Goal: Task Accomplishment & Management: Manage account settings

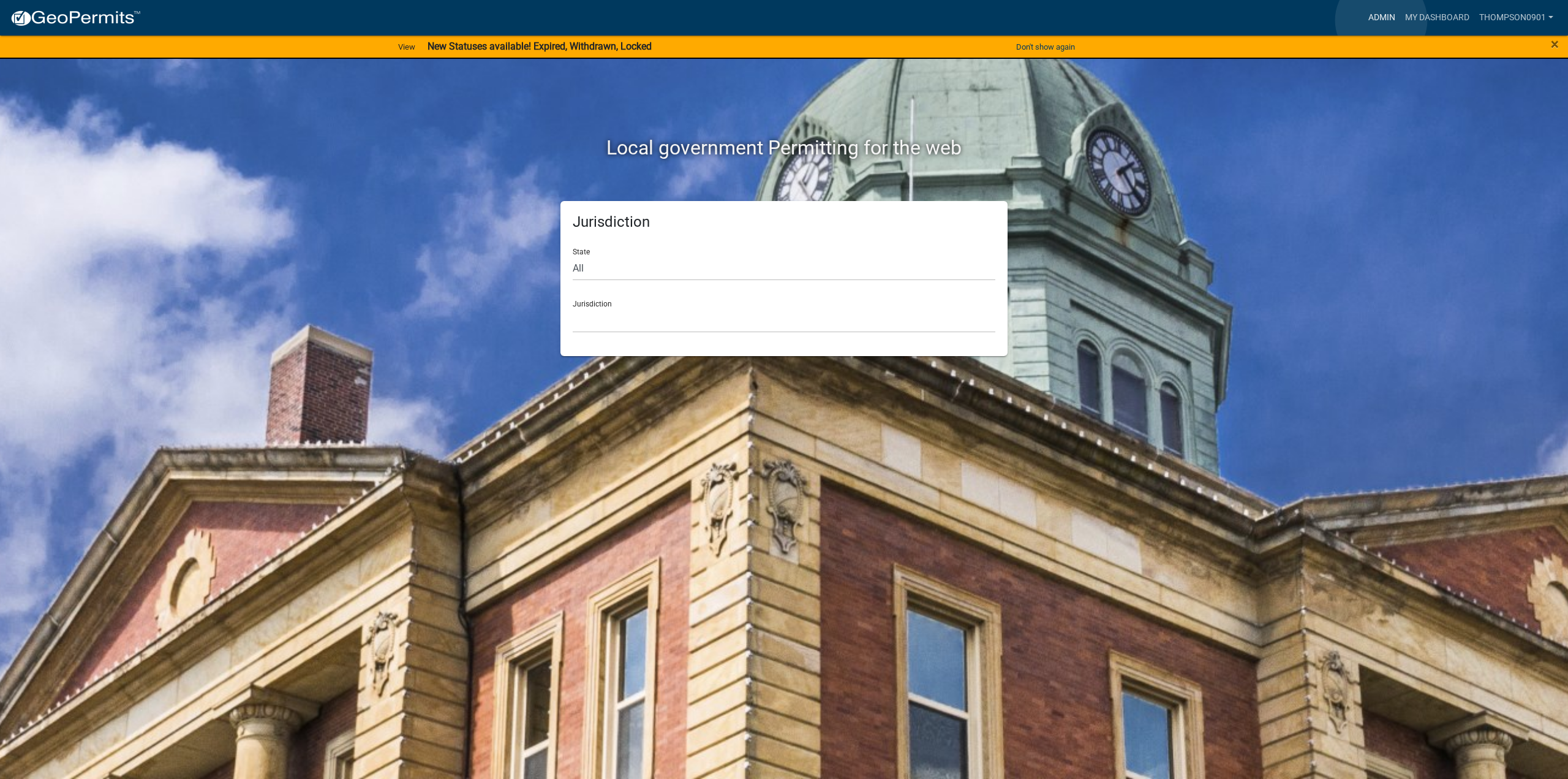
click at [1380, 20] on link "Admin" at bounding box center [1382, 18] width 37 height 23
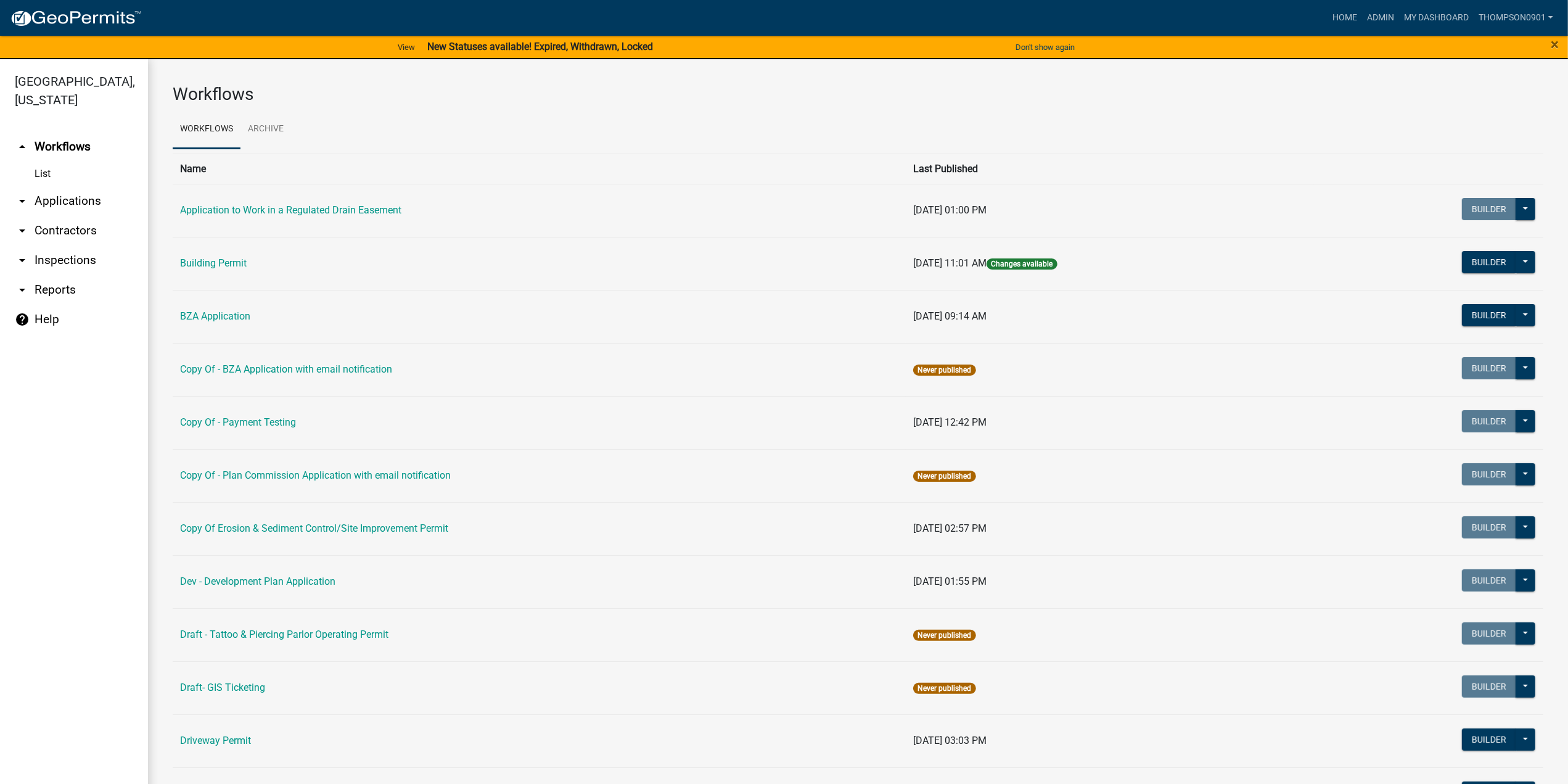
click at [68, 186] on link "arrow_drop_down Applications" at bounding box center [74, 200] width 148 height 29
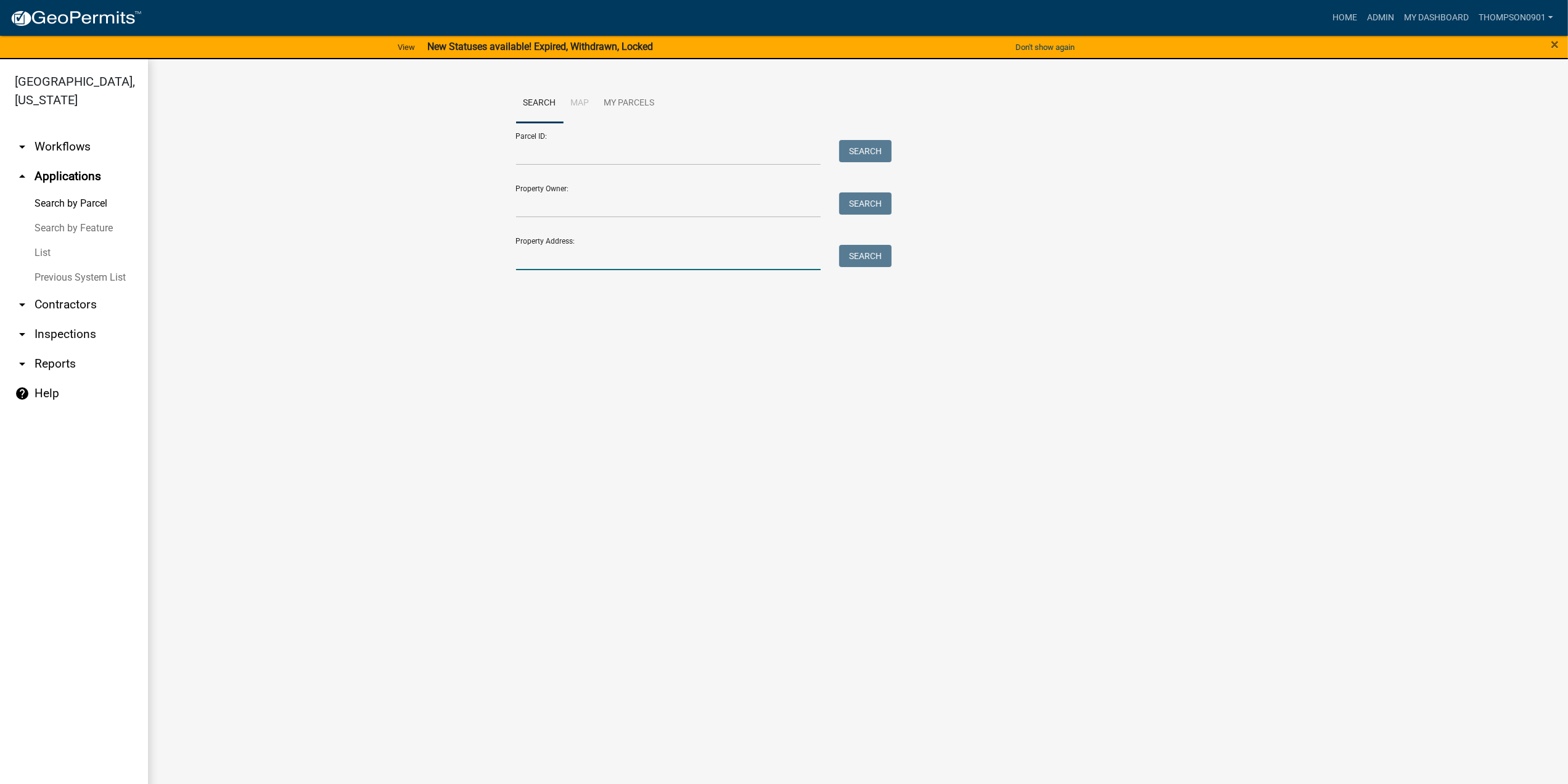
click at [617, 260] on input "Property Address:" at bounding box center [669, 257] width 305 height 25
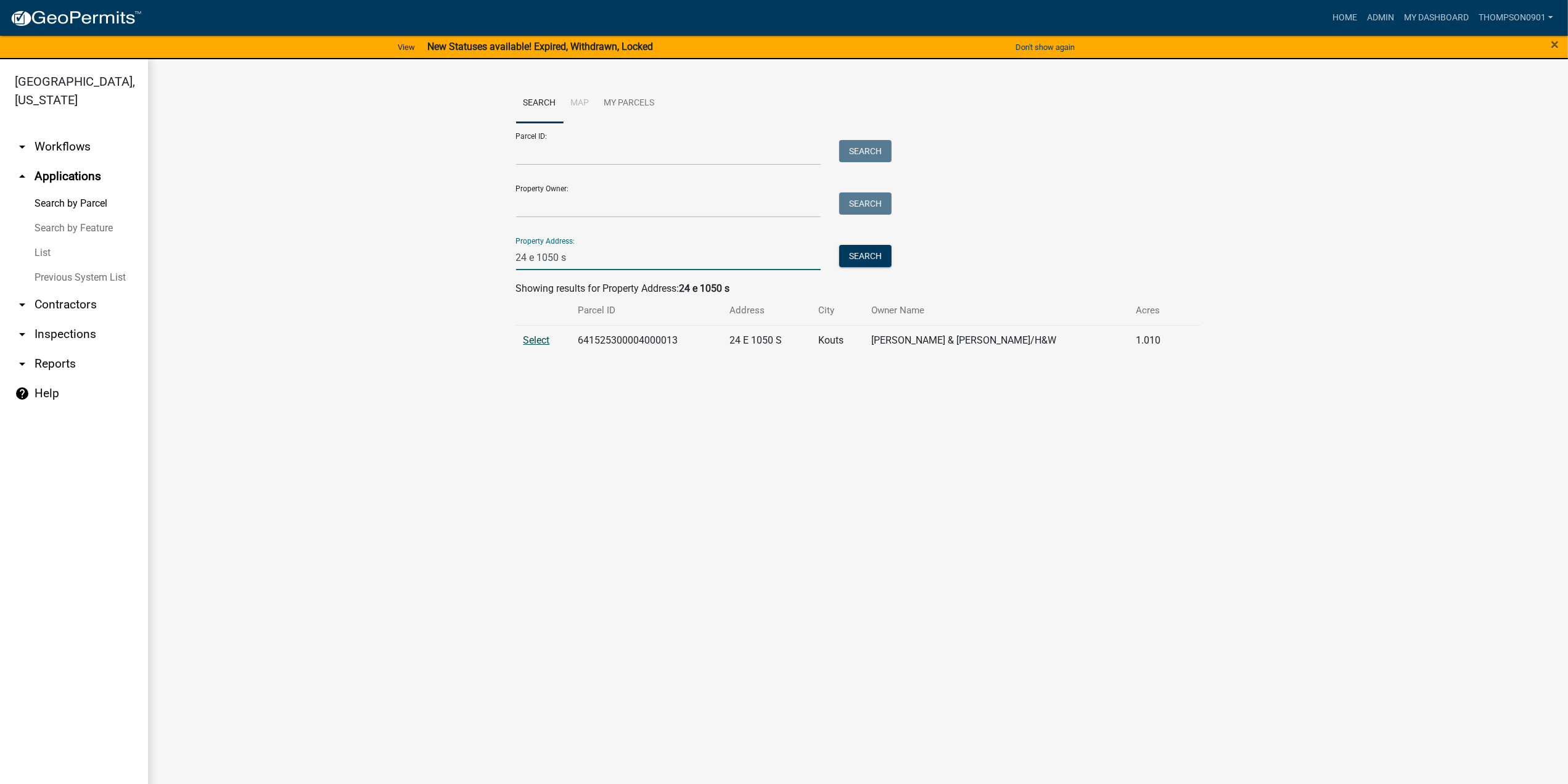
type input "24 e 1050 s"
click at [540, 341] on span "Select" at bounding box center [536, 340] width 27 height 12
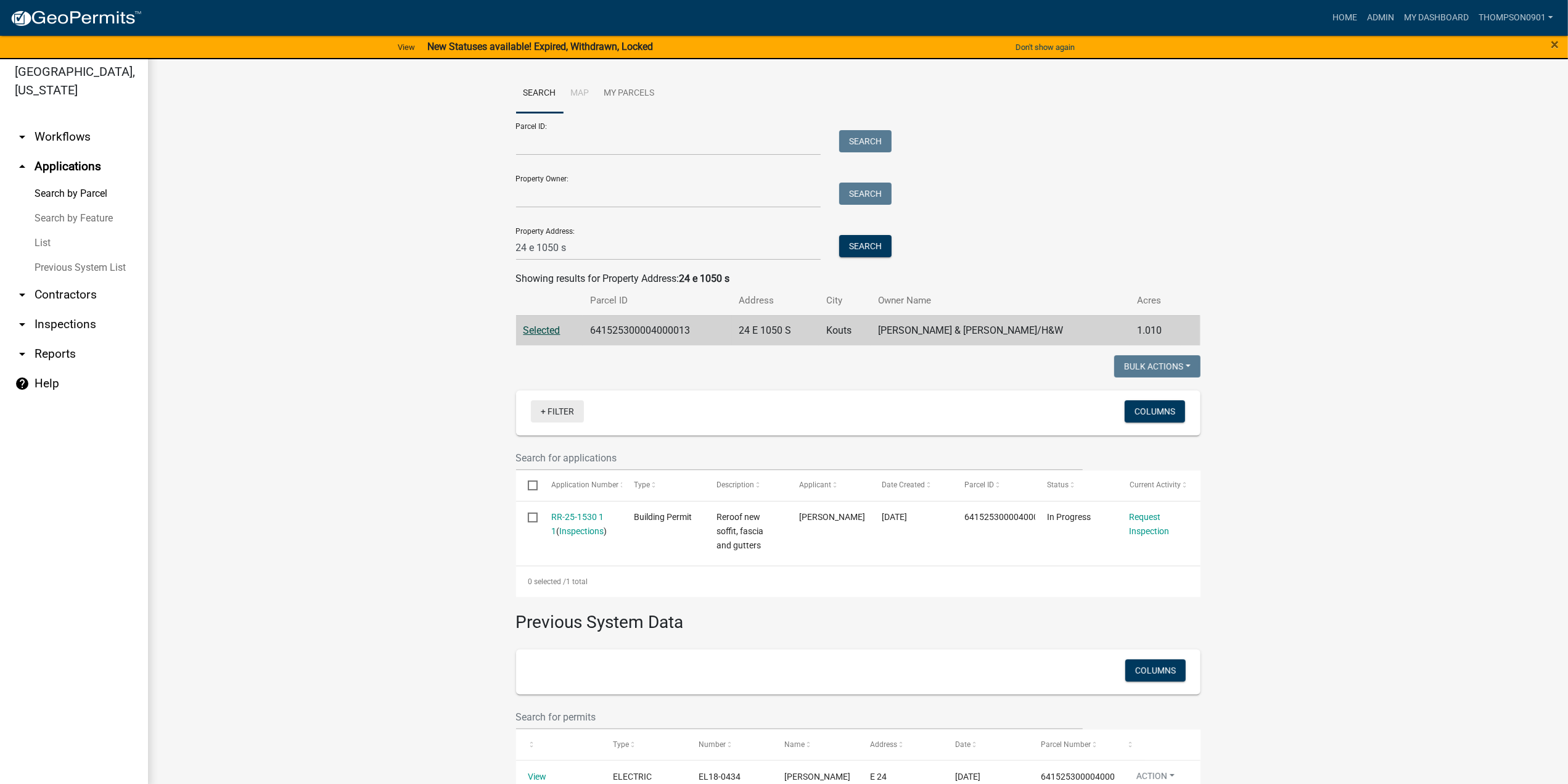
scroll to position [15, 0]
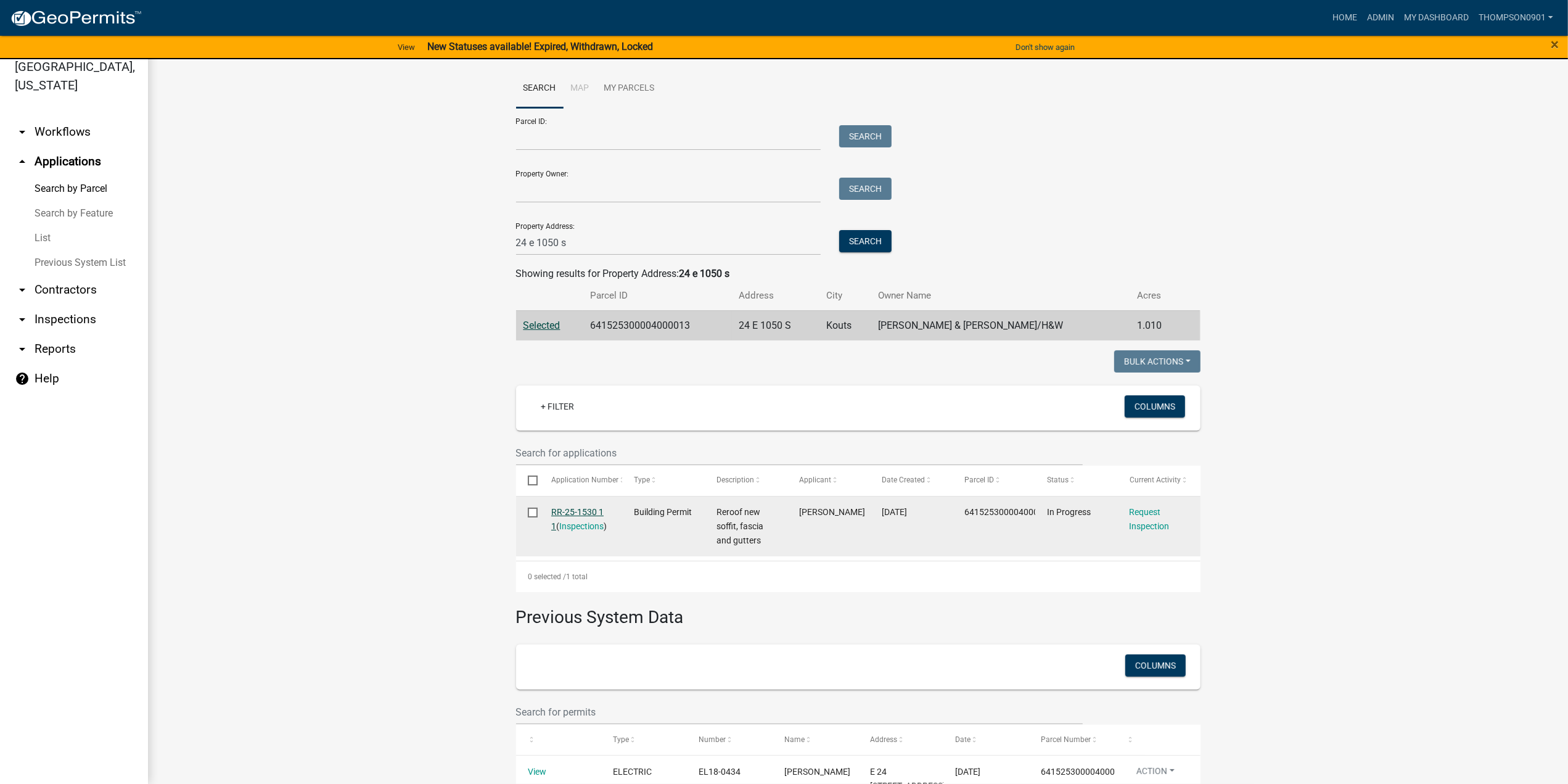
click at [579, 514] on link "RR-25-1530 1 1" at bounding box center [577, 519] width 53 height 24
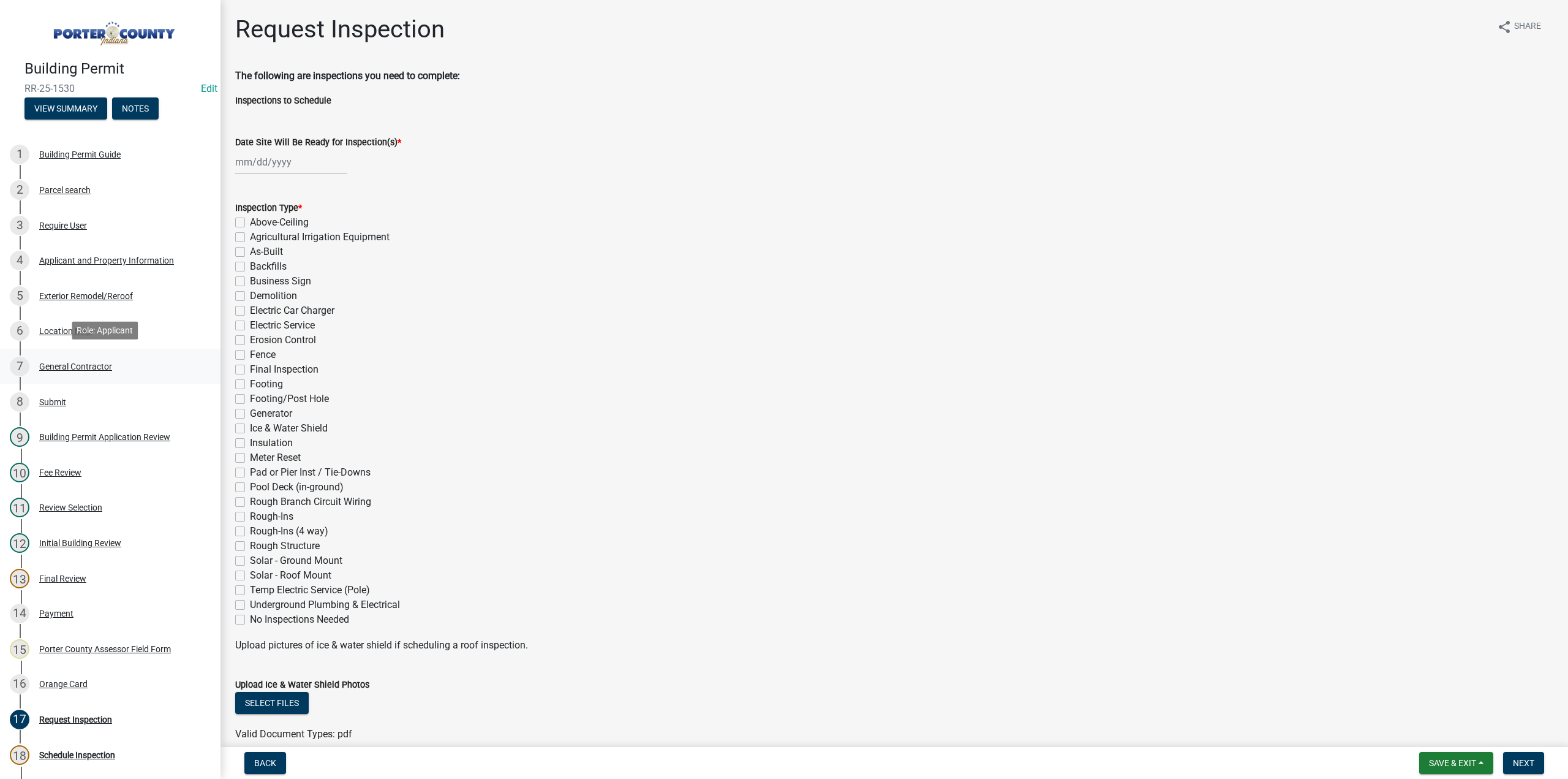
click at [87, 368] on div "General Contractor" at bounding box center [75, 366] width 73 height 9
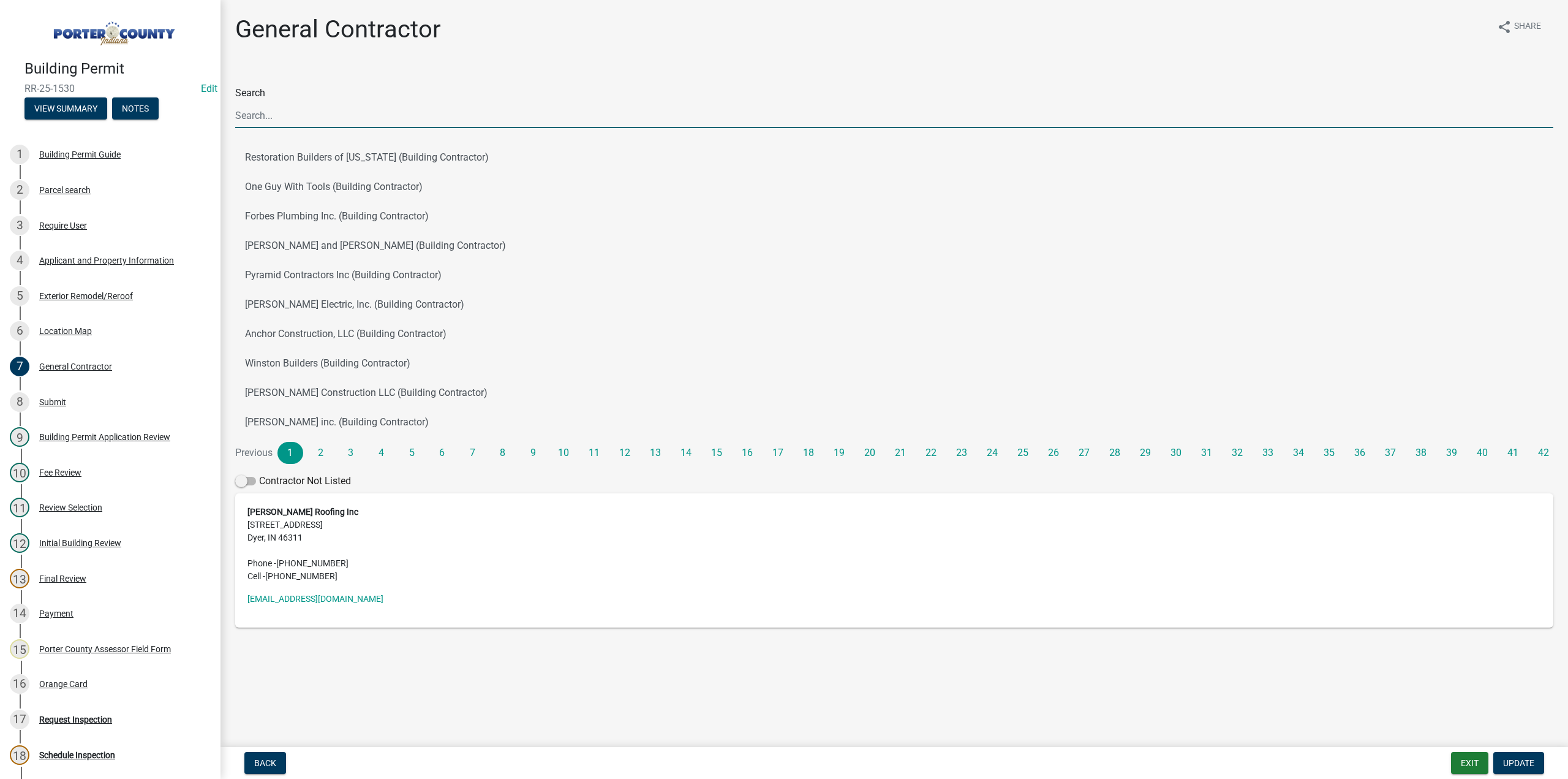
click at [306, 118] on input "Search" at bounding box center [894, 115] width 1318 height 25
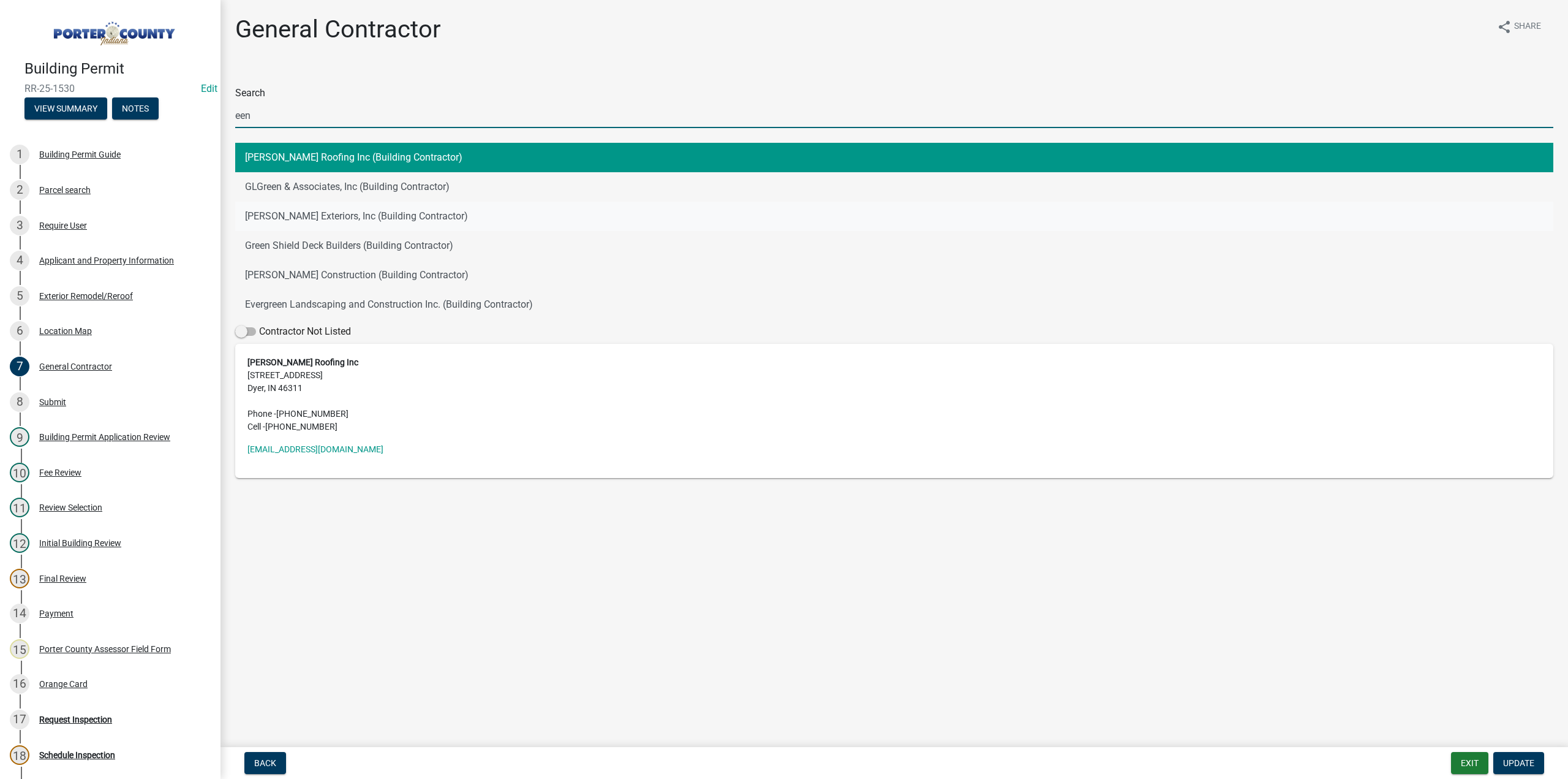
type input "een"
click at [261, 210] on button "Eenigenburg Exteriors, Inc (Building Contractor)" at bounding box center [894, 216] width 1318 height 29
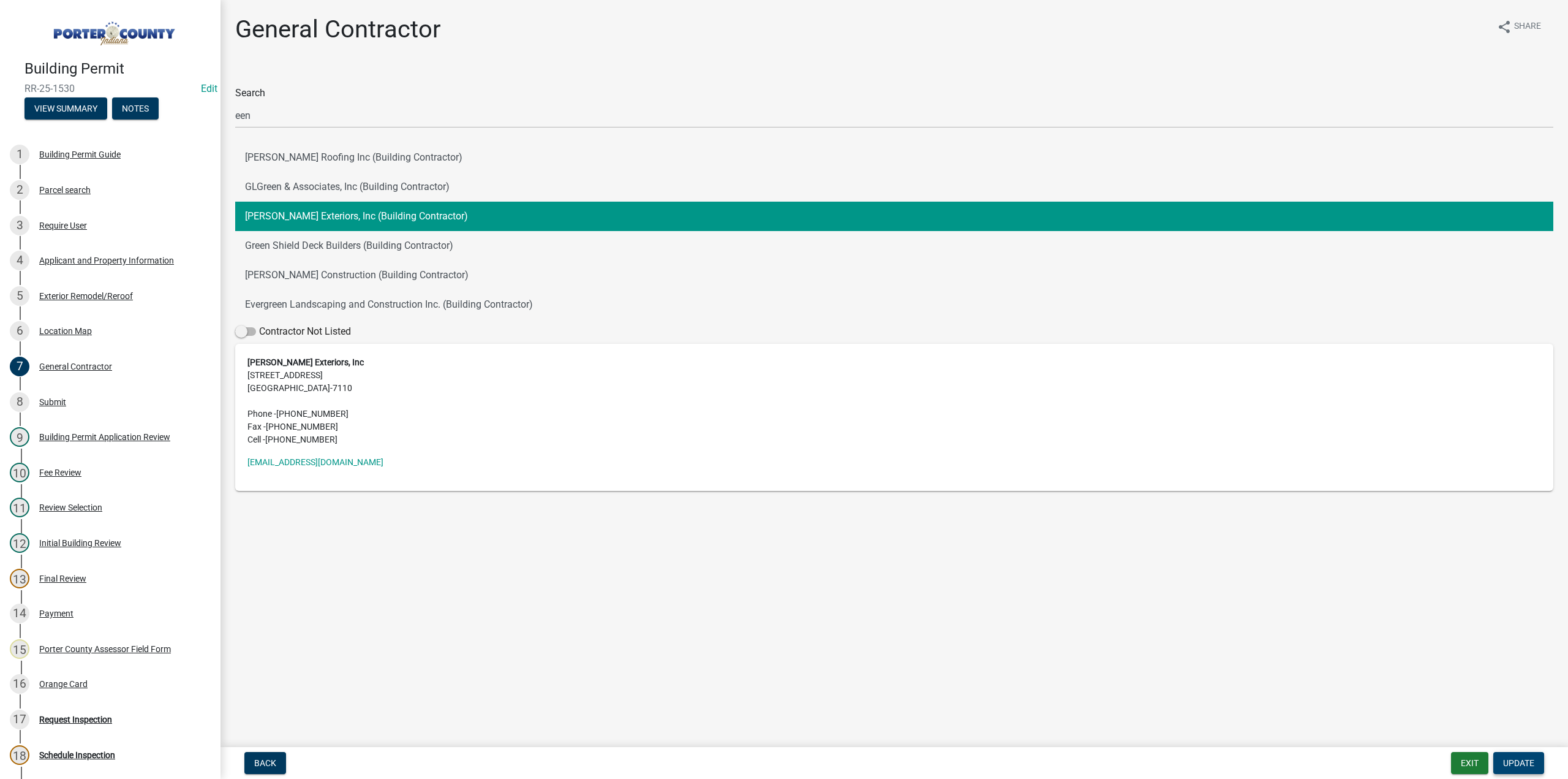
click at [1525, 766] on span "Update" at bounding box center [1518, 763] width 31 height 10
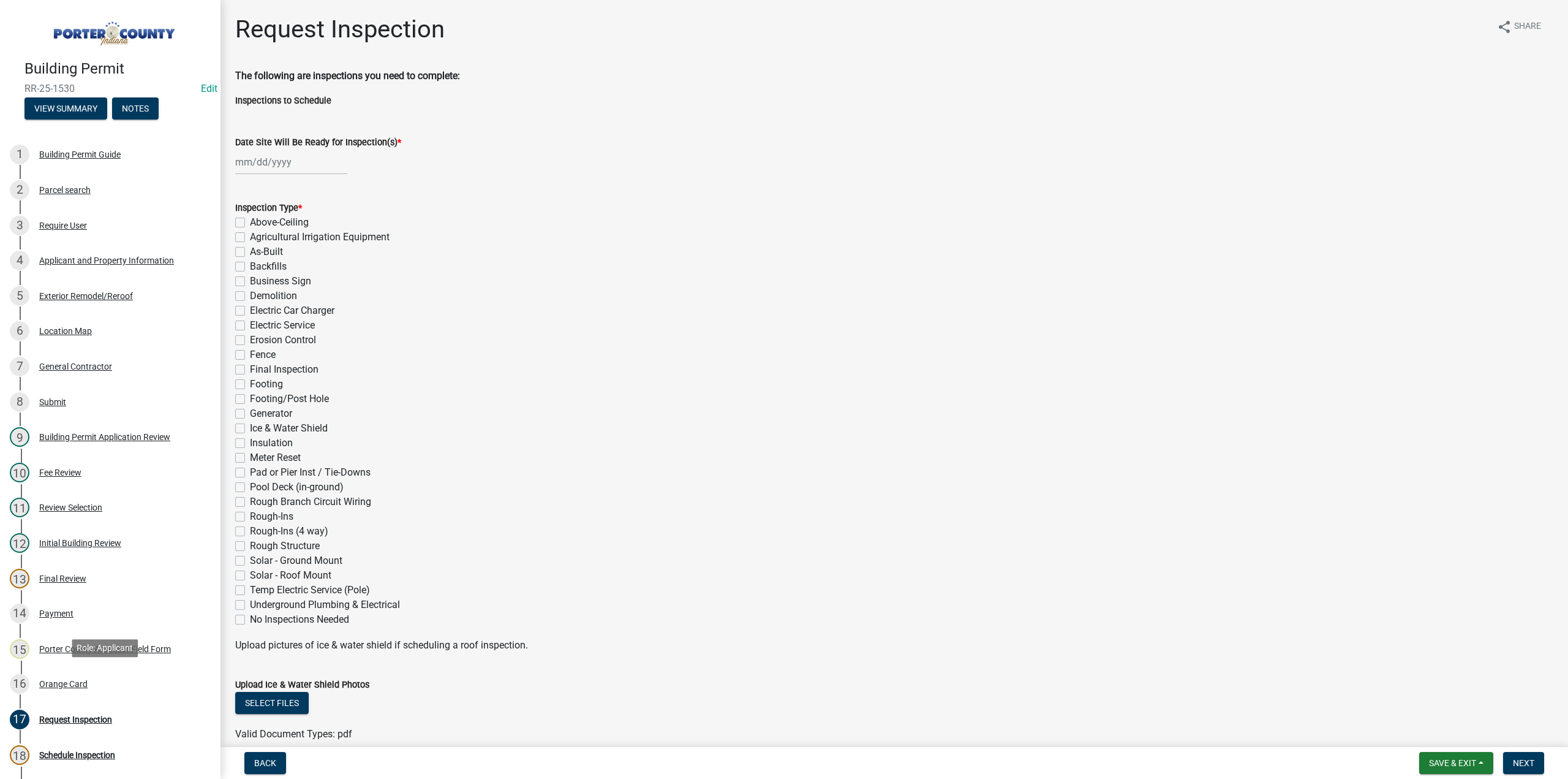
click at [66, 680] on div "Orange Card" at bounding box center [63, 684] width 48 height 9
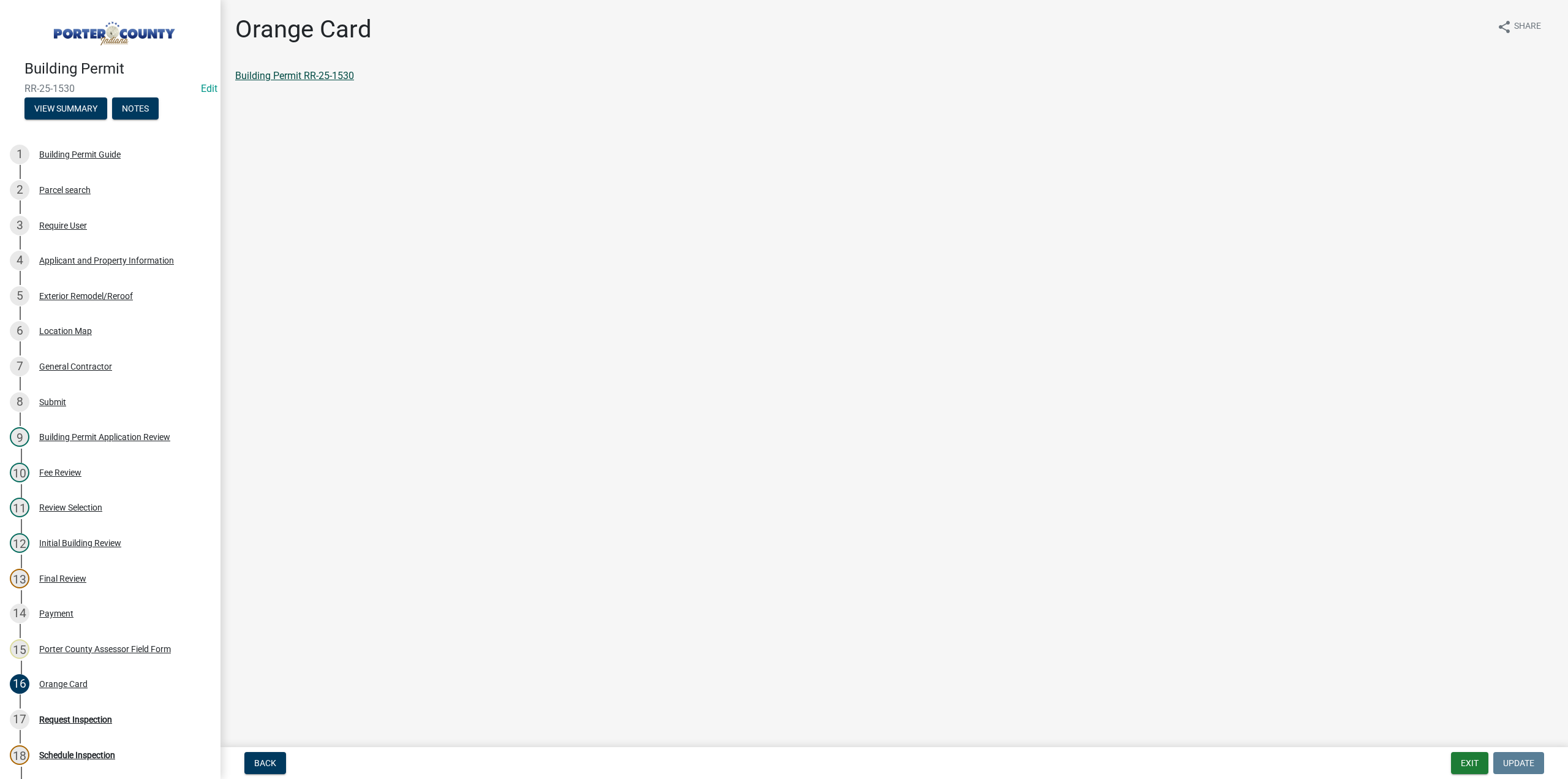
click at [302, 74] on link "Building Permit RR-25-1530" at bounding box center [294, 75] width 119 height 12
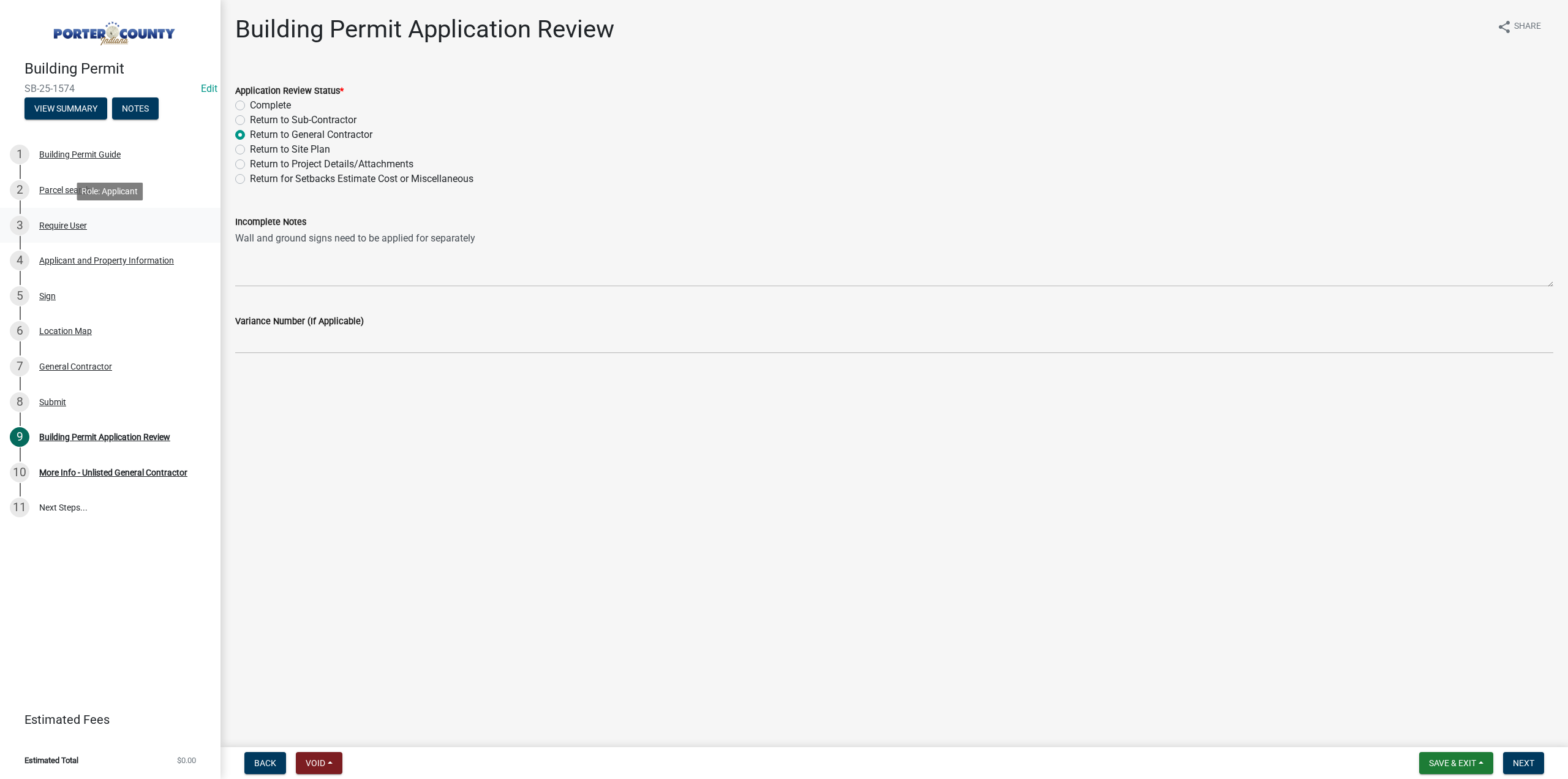
click at [61, 219] on div "3 Require User" at bounding box center [105, 225] width 191 height 20
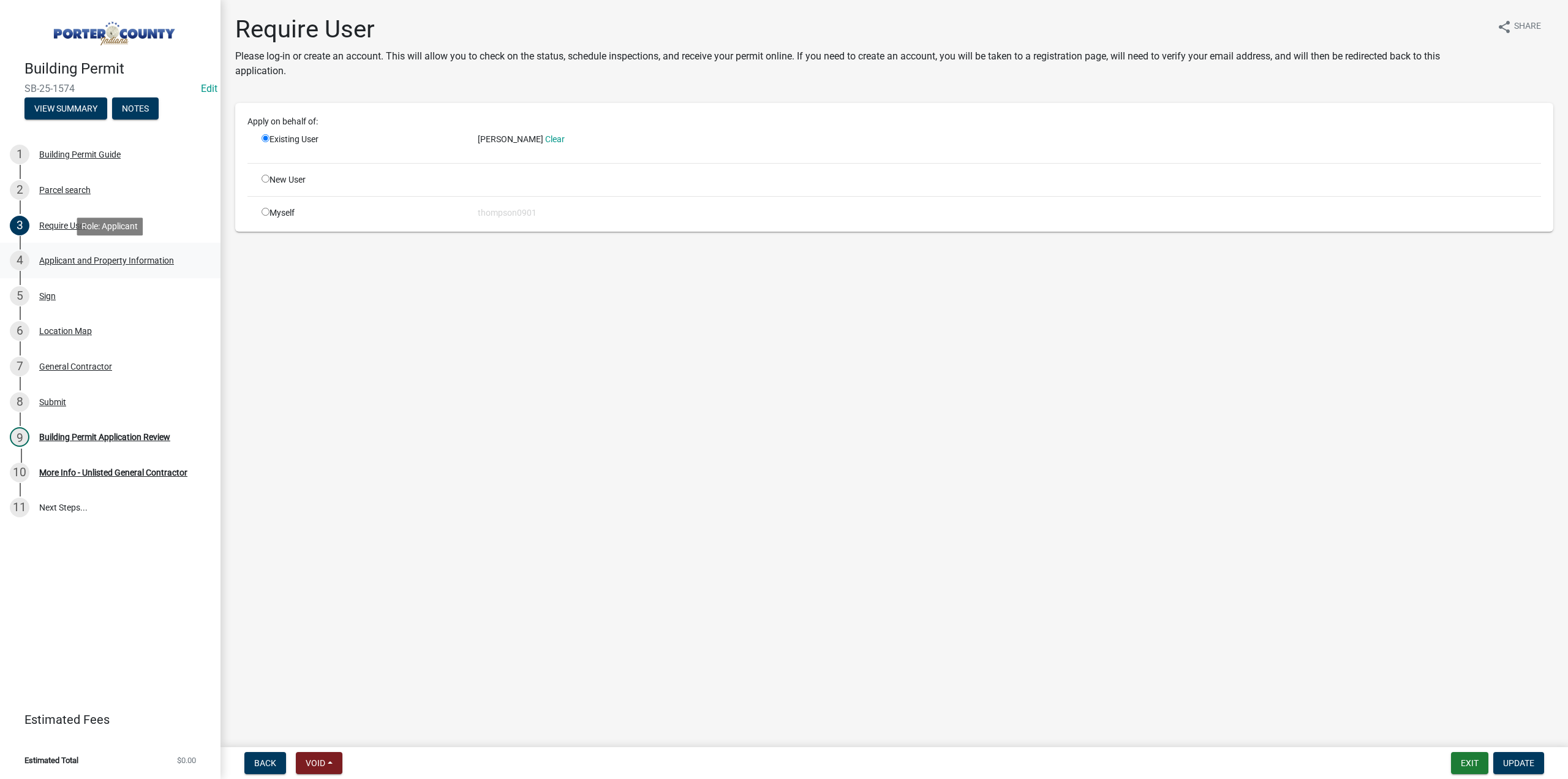
click at [61, 263] on div "Applicant and Property Information" at bounding box center [107, 260] width 135 height 9
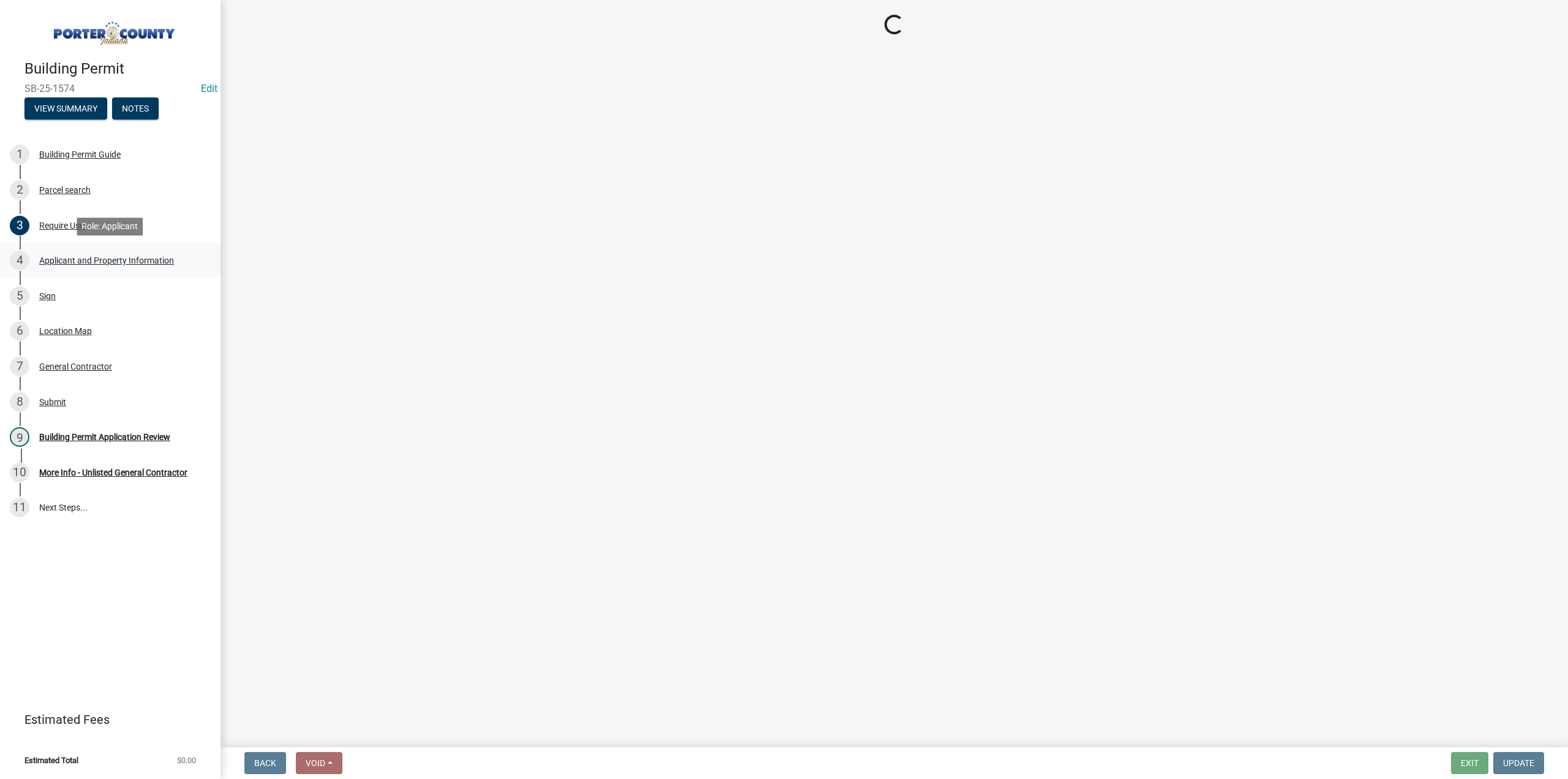
select select "3d0e3105-d46a-462c-9cf4-b32453f427e3"
select select "ea6751d4-6bf7-4a16-89ee-f7801ab82aa1"
select select "13f6ae48-1d2b-43a4-a74a-906fdc8d0873"
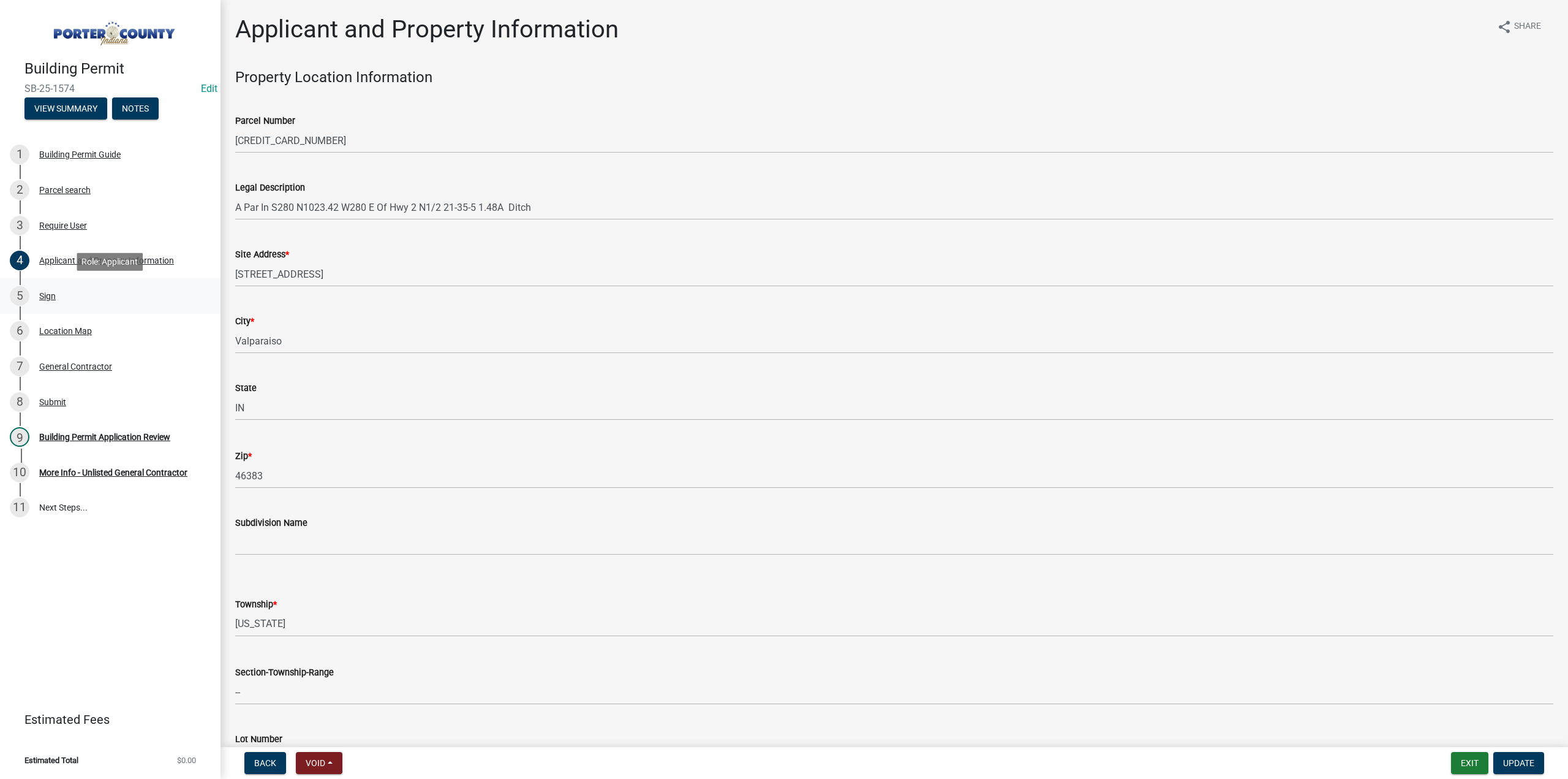
click at [59, 295] on div "5 Sign" at bounding box center [105, 296] width 191 height 20
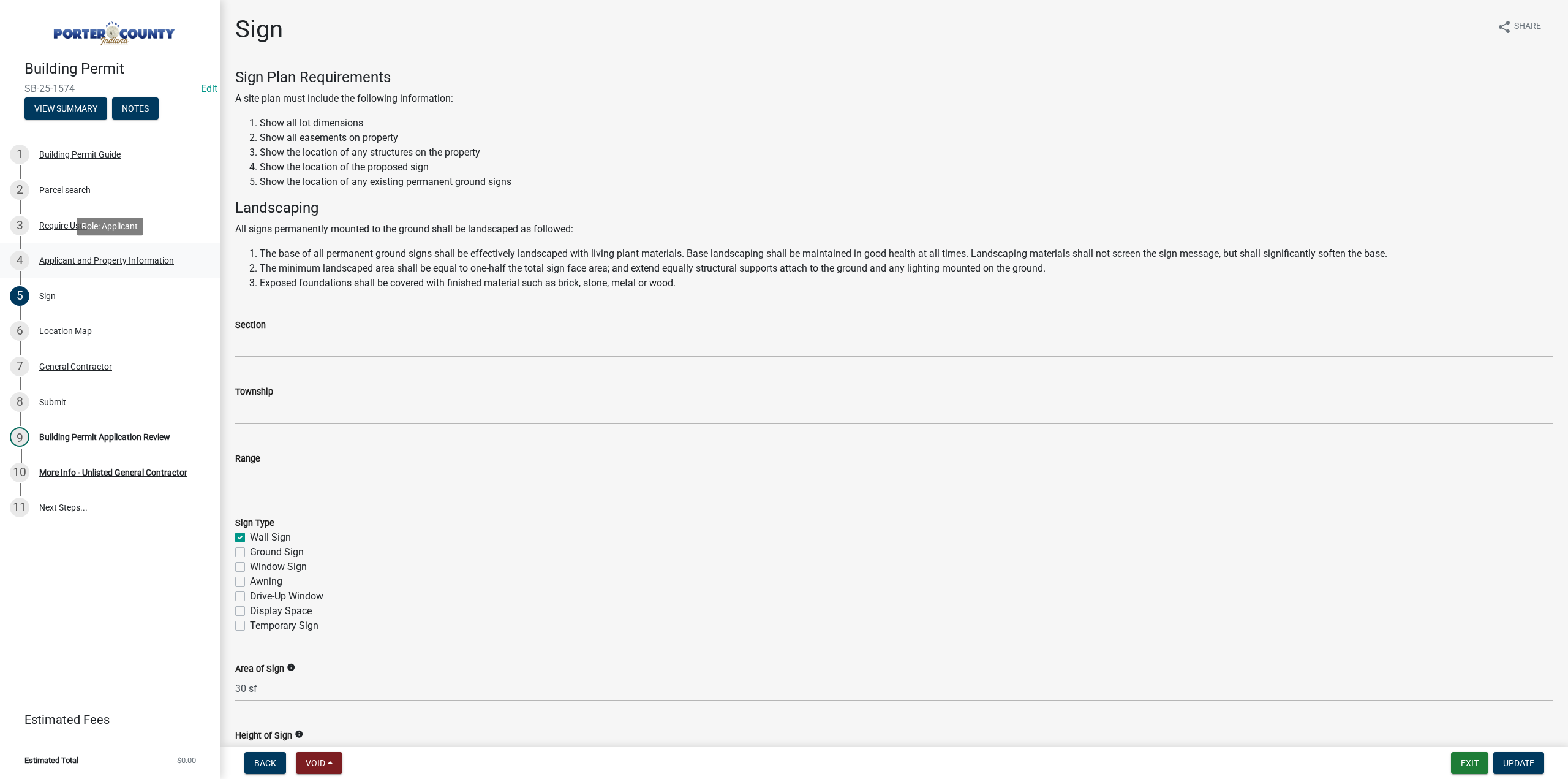
click at [101, 263] on div "Applicant and Property Information" at bounding box center [107, 260] width 135 height 9
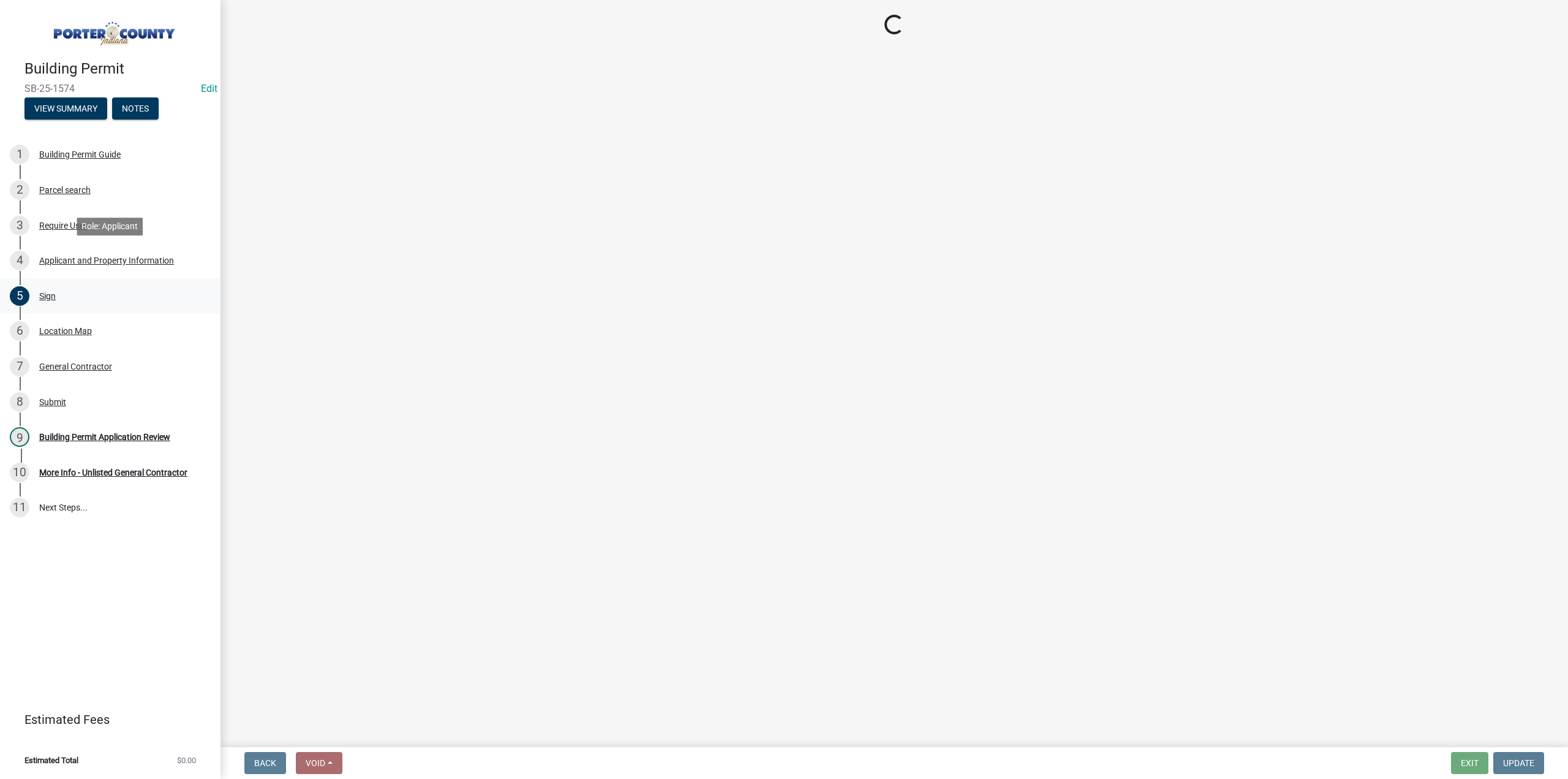
select select "3d0e3105-d46a-462c-9cf4-b32453f427e3"
select select "ea6751d4-6bf7-4a16-89ee-f7801ab82aa1"
select select "13f6ae48-1d2b-43a4-a74a-906fdc8d0873"
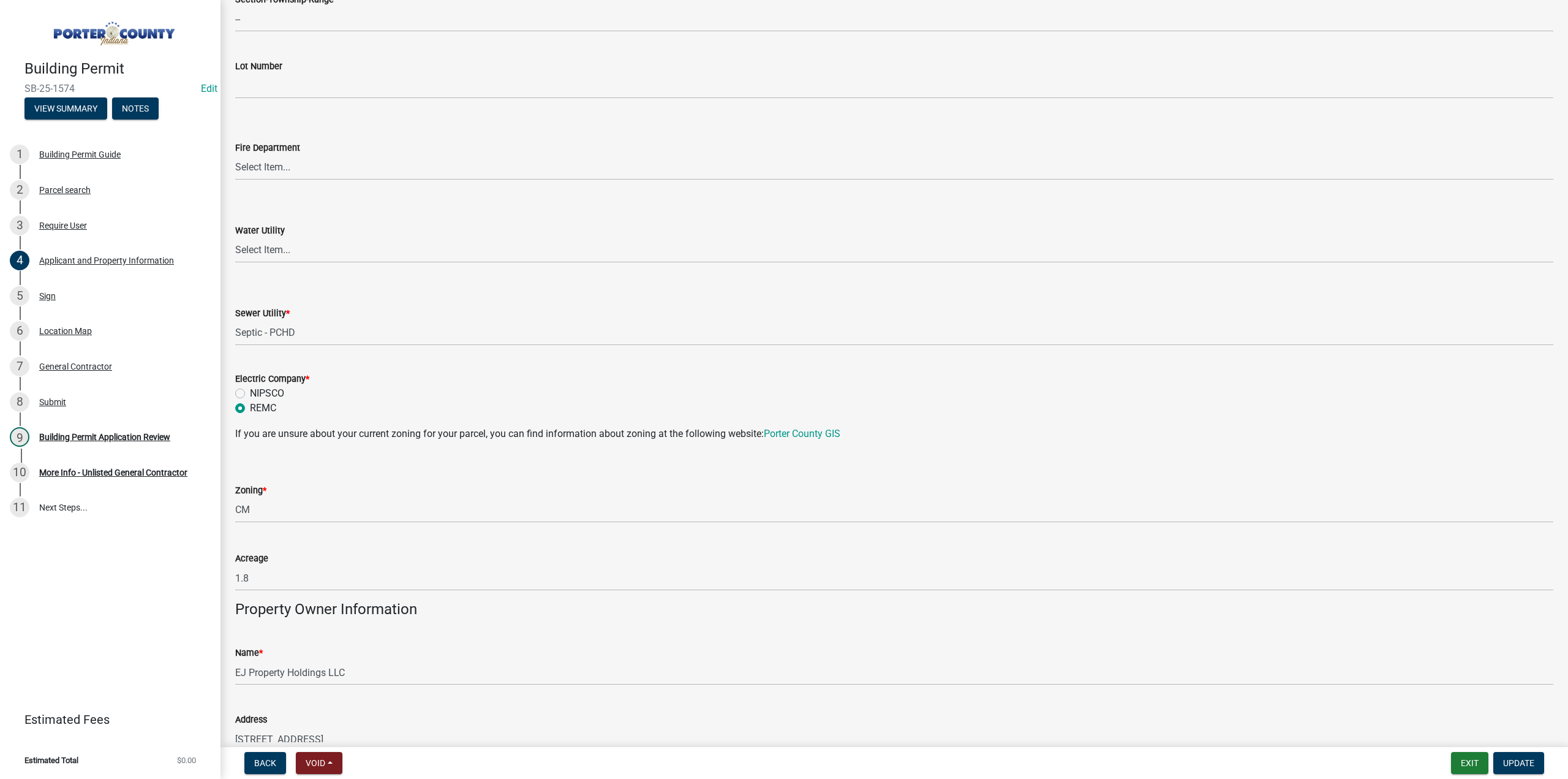
scroll to position [674, 0]
click at [79, 255] on div "4 Applicant and Property Information" at bounding box center [105, 260] width 191 height 20
click at [48, 298] on div "Sign" at bounding box center [48, 296] width 16 height 9
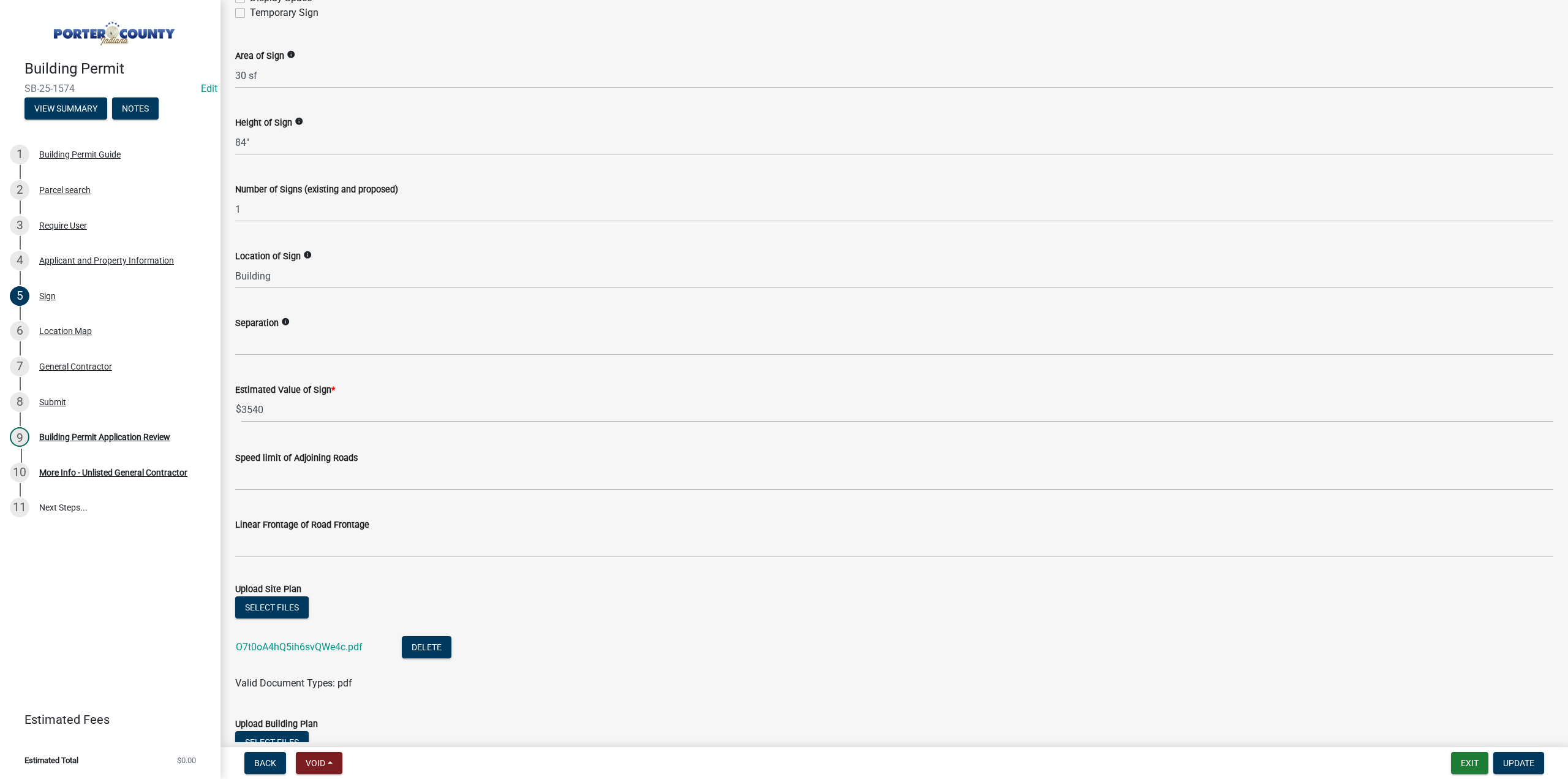
scroll to position [710, 0]
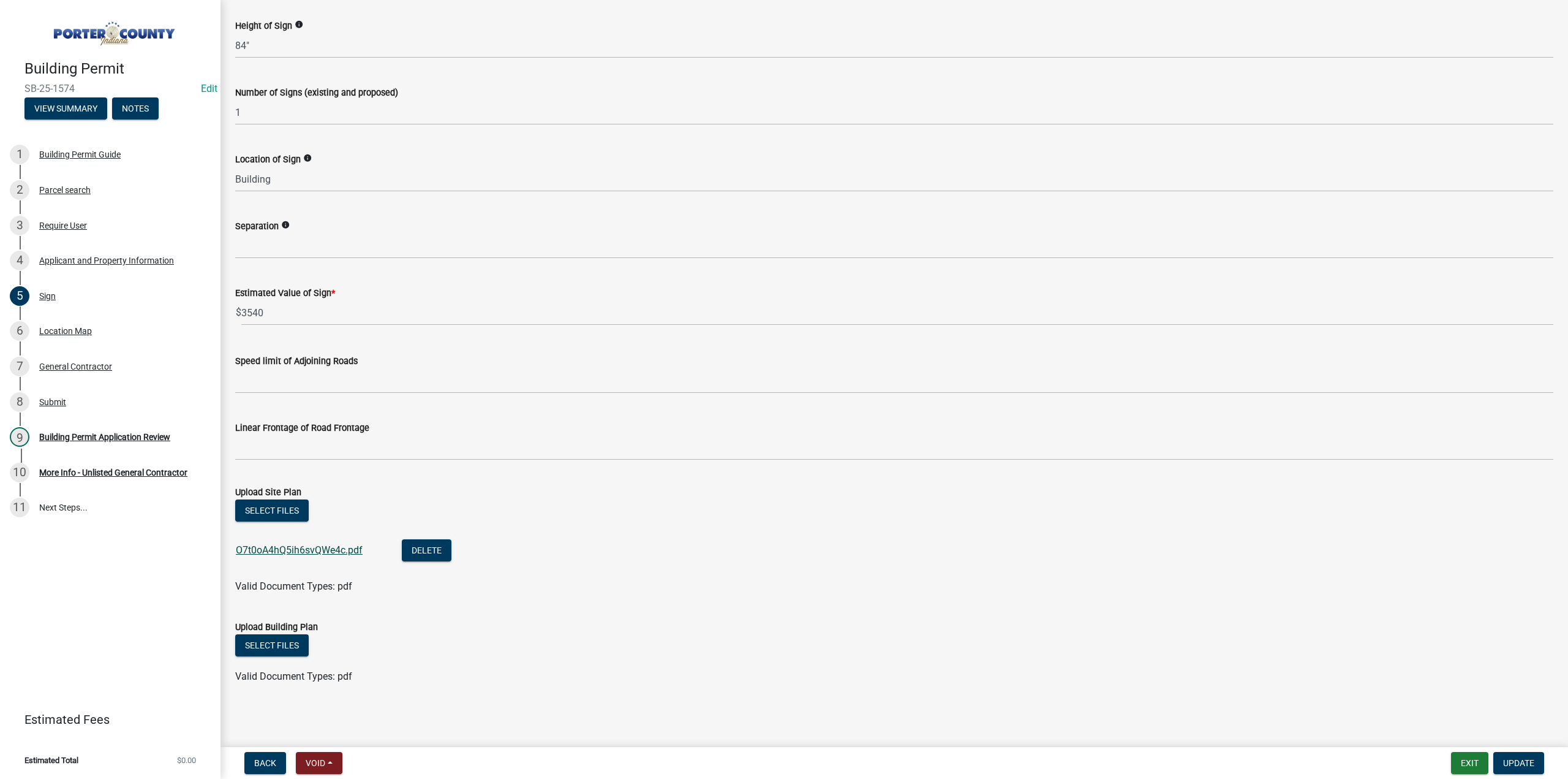
click at [331, 549] on link "O7t0oA4hQ5ih6svQWe4c.pdf" at bounding box center [299, 550] width 127 height 12
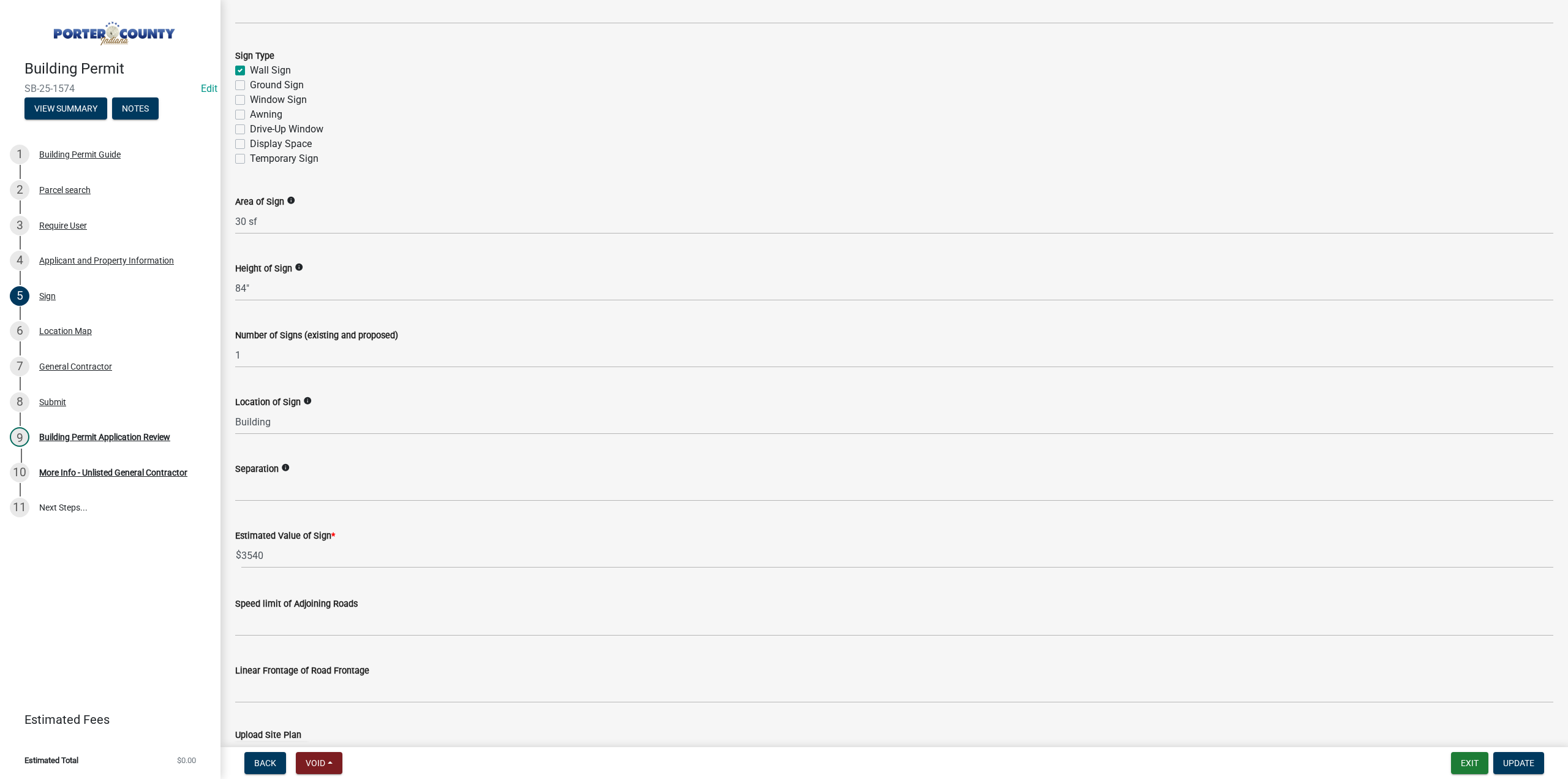
scroll to position [464, 0]
click at [84, 439] on div "Building Permit Application Review" at bounding box center [105, 437] width 131 height 9
click at [1508, 763] on span "Update" at bounding box center [1518, 763] width 31 height 10
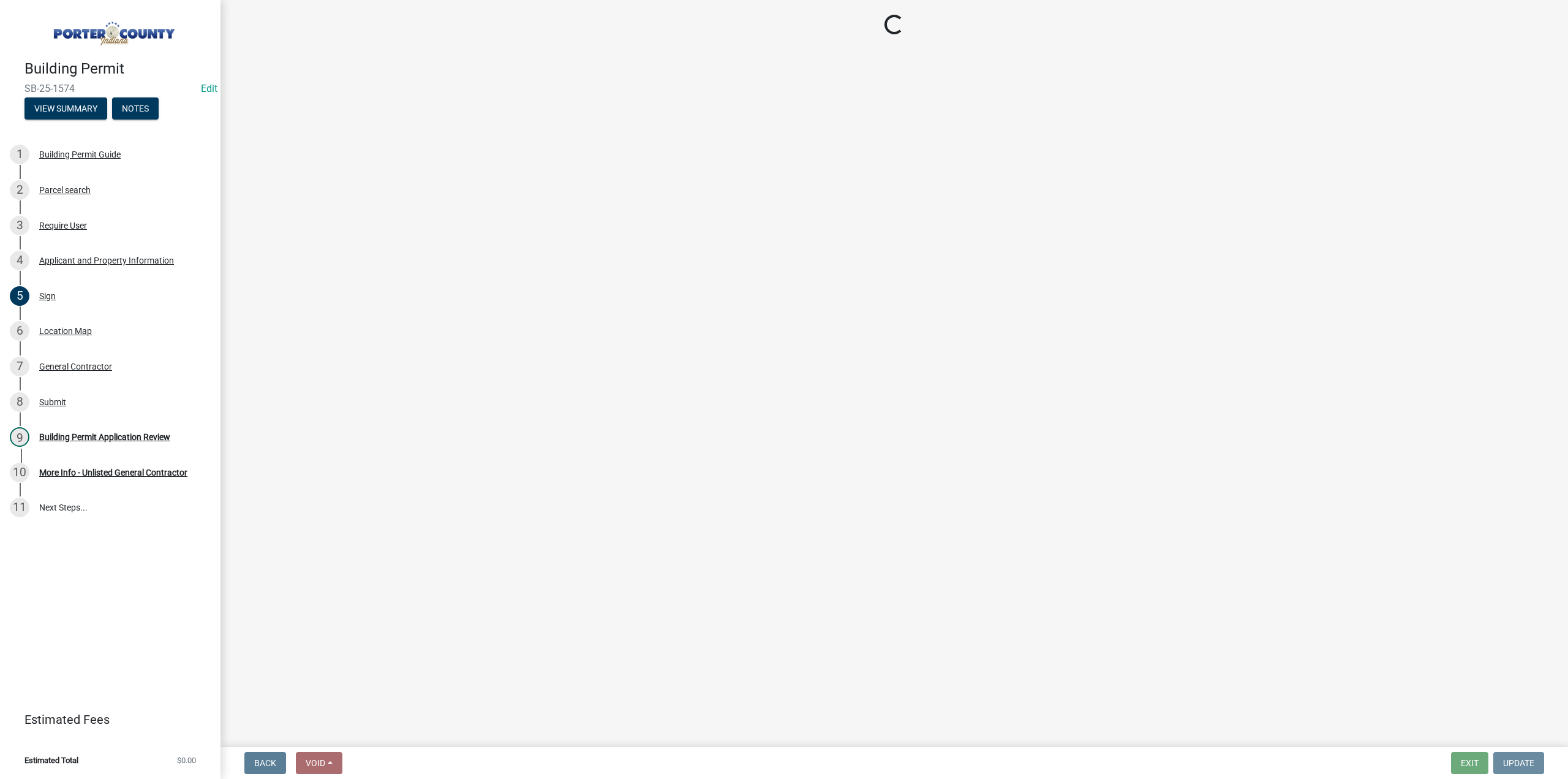
scroll to position [0, 0]
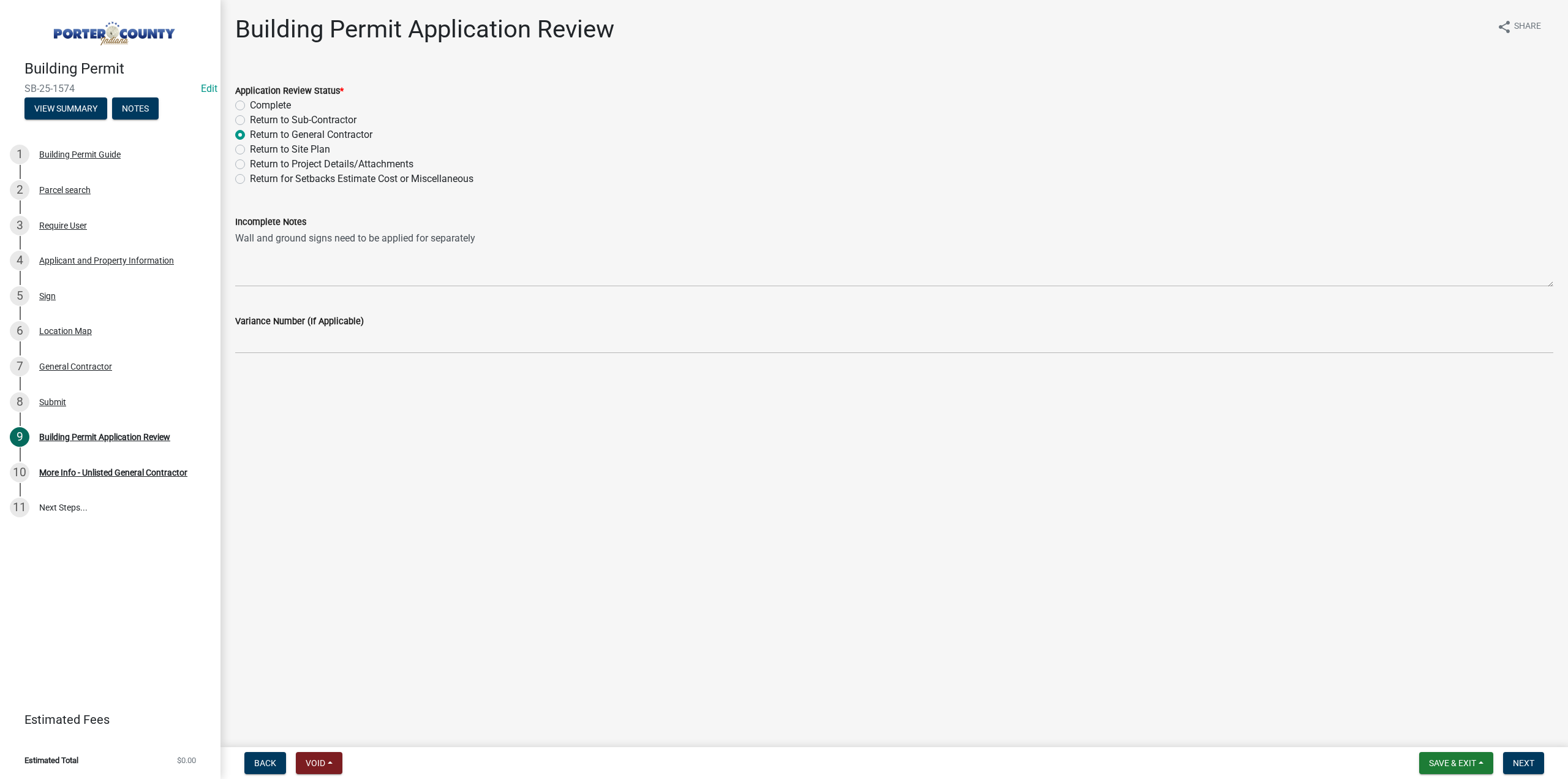
click at [250, 106] on label "Complete" at bounding box center [270, 105] width 41 height 15
click at [250, 106] on input "Complete" at bounding box center [254, 102] width 8 height 8
radio input "true"
click at [1518, 755] on button "Next" at bounding box center [1523, 763] width 41 height 22
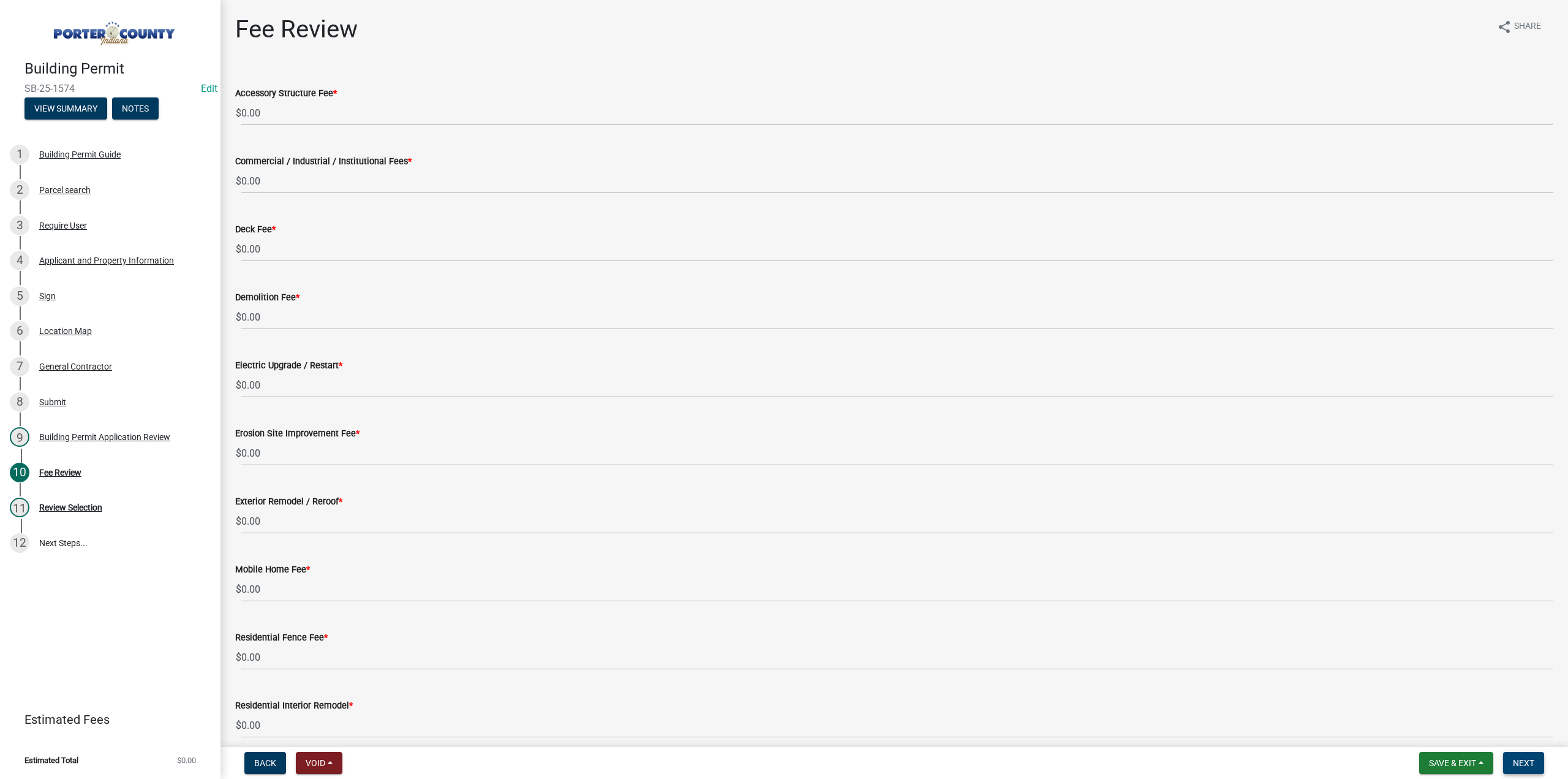
click at [1523, 769] on button "Next" at bounding box center [1523, 763] width 41 height 22
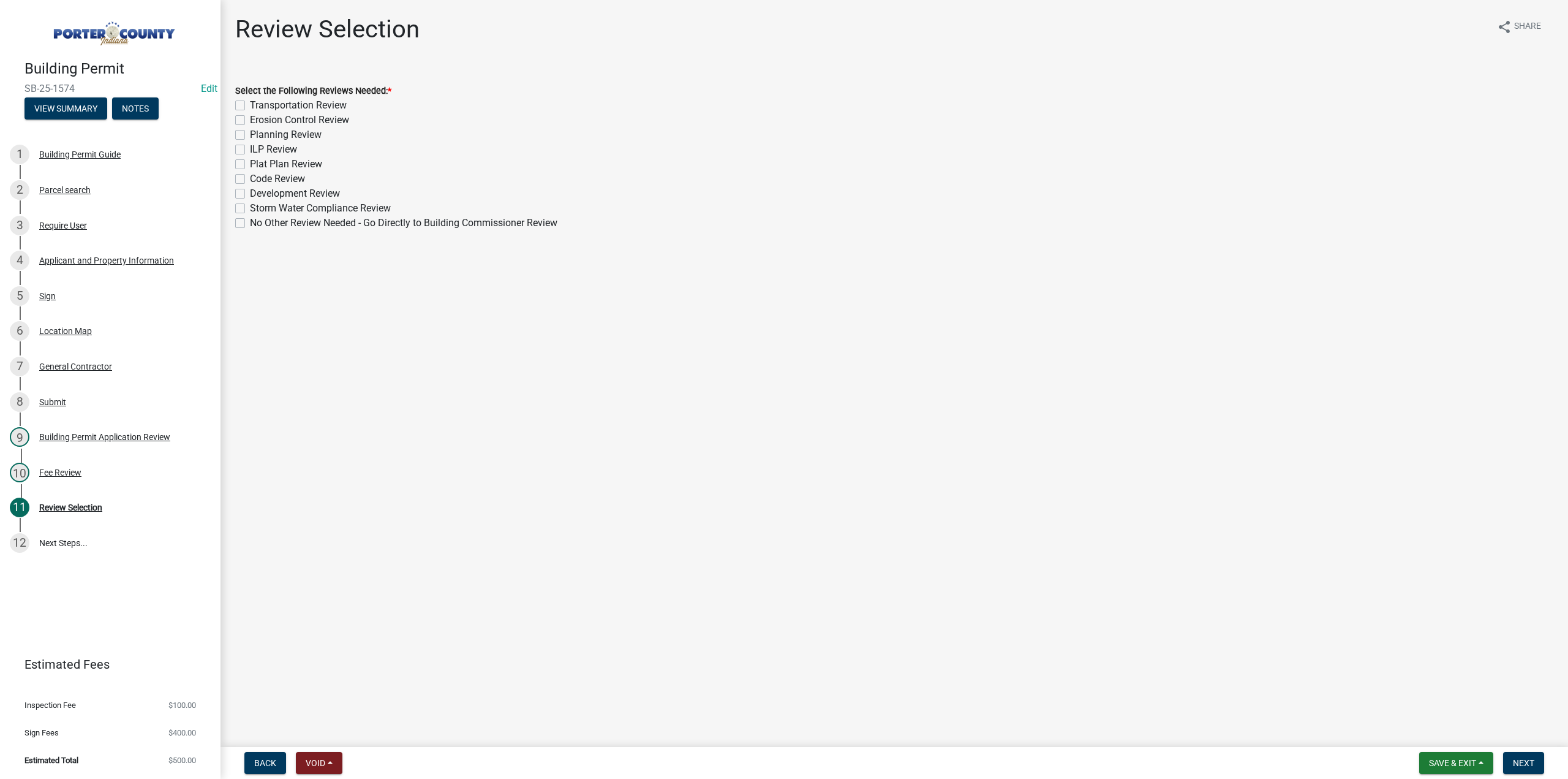
click at [250, 223] on label "No Other Review Needed - Go Directly to Building Commissioner Review" at bounding box center [404, 223] width 308 height 15
click at [250, 223] on input "No Other Review Needed - Go Directly to Building Commissioner Review" at bounding box center [254, 220] width 8 height 8
checkbox input "true"
checkbox input "false"
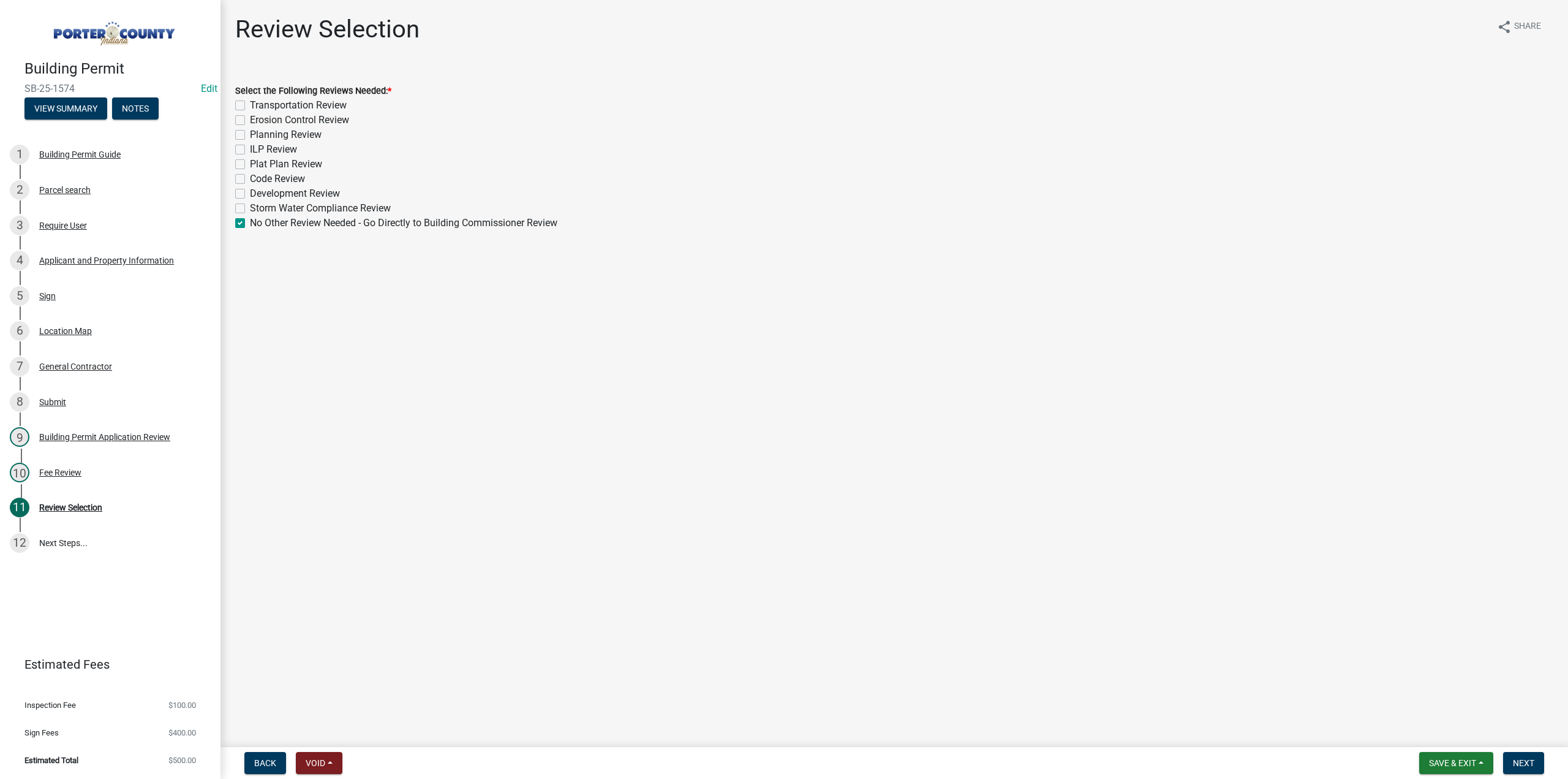
checkbox input "false"
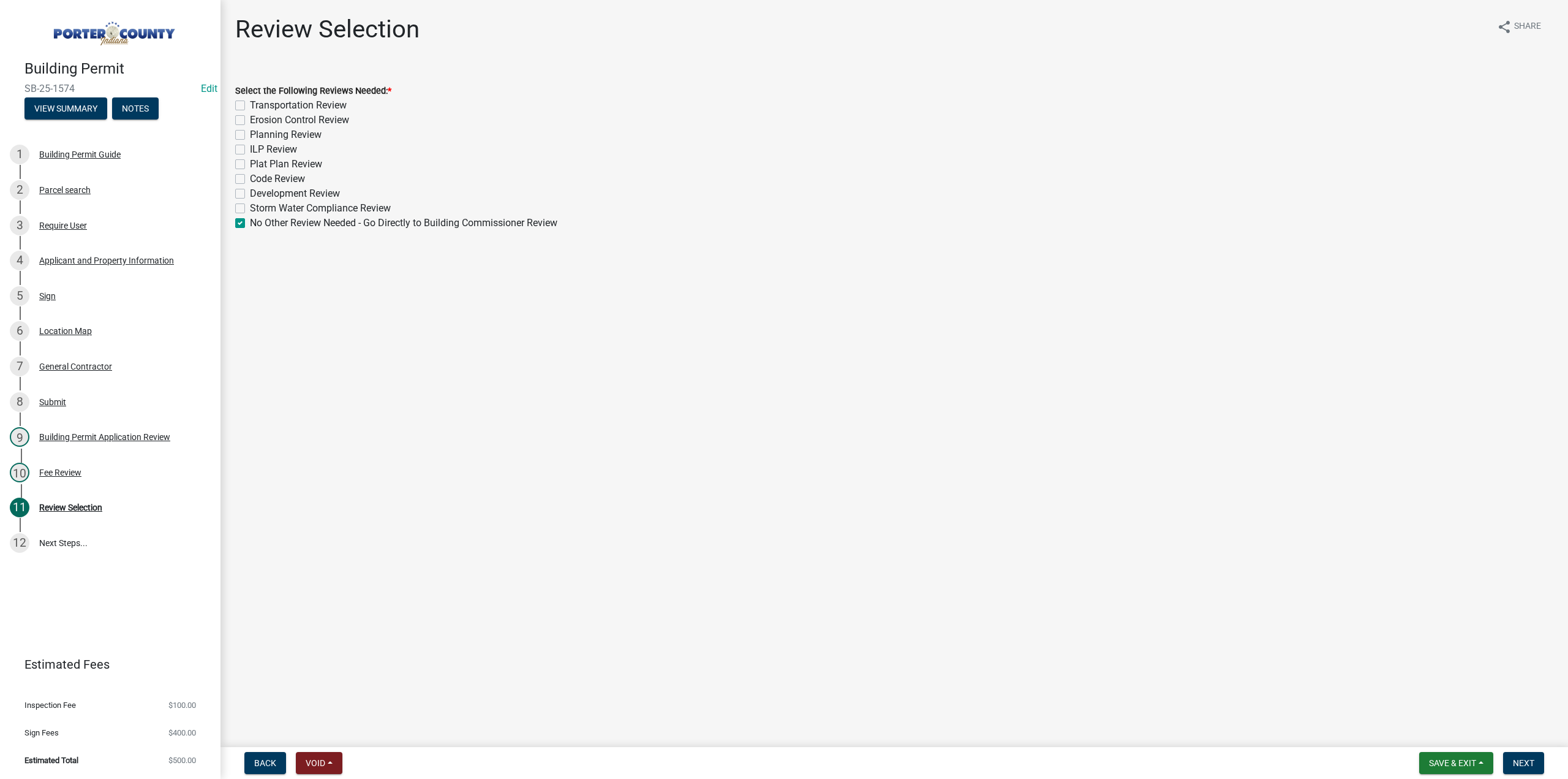
checkbox input "false"
checkbox input "true"
click at [1536, 762] on button "Next" at bounding box center [1523, 763] width 41 height 22
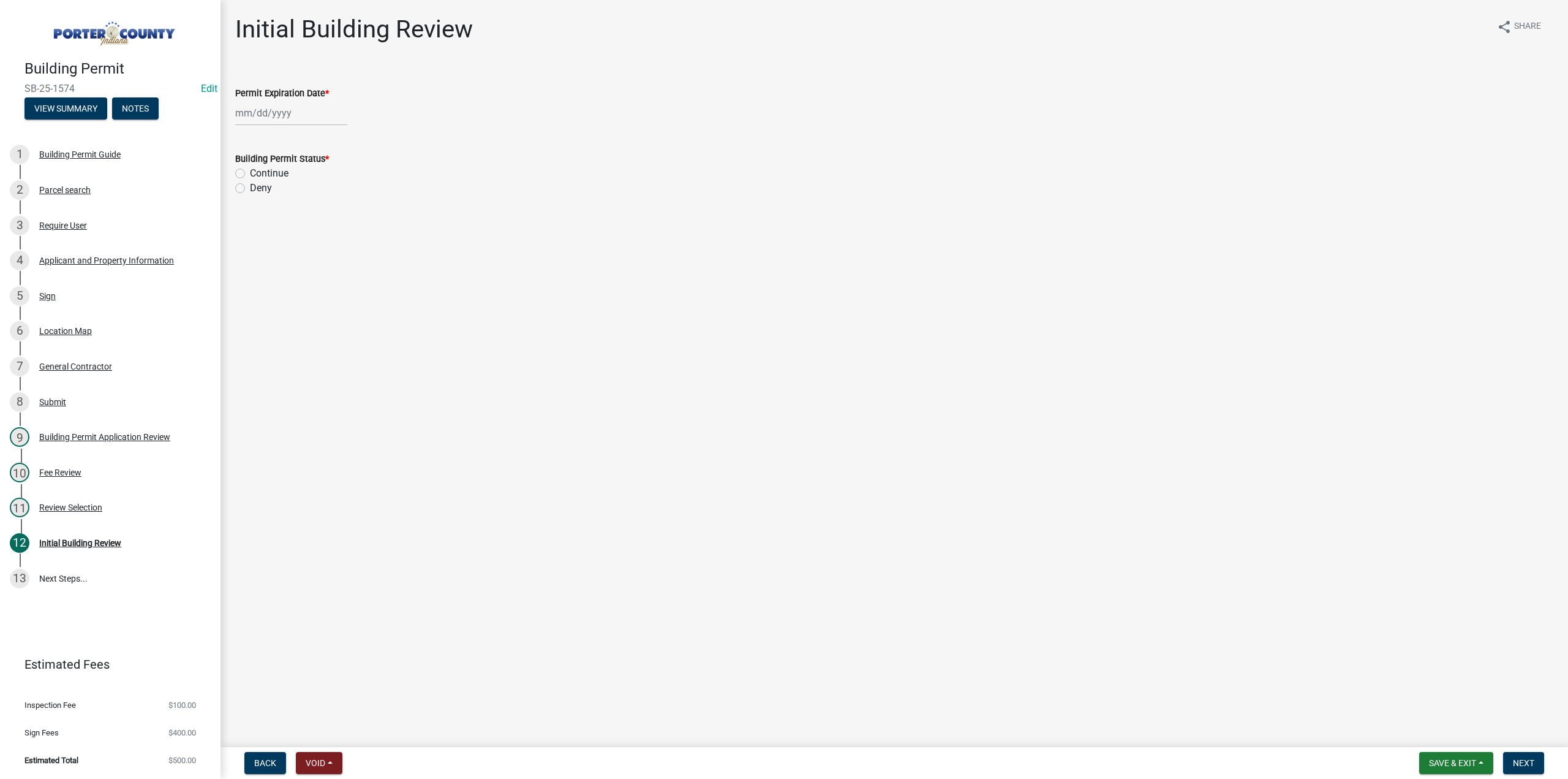
click at [280, 112] on div at bounding box center [291, 113] width 112 height 25
select select "8"
click at [327, 138] on select "1525 1526 1527 1528 1529 1530 1531 1532 1533 1534 1535 1536 1537 1538 1539 1540…" at bounding box center [331, 139] width 44 height 18
select select "2026"
click at [309, 131] on select "1525 1526 1527 1528 1529 1530 1531 1532 1533 1534 1535 1536 1537 1538 1539 1540…" at bounding box center [331, 139] width 44 height 18
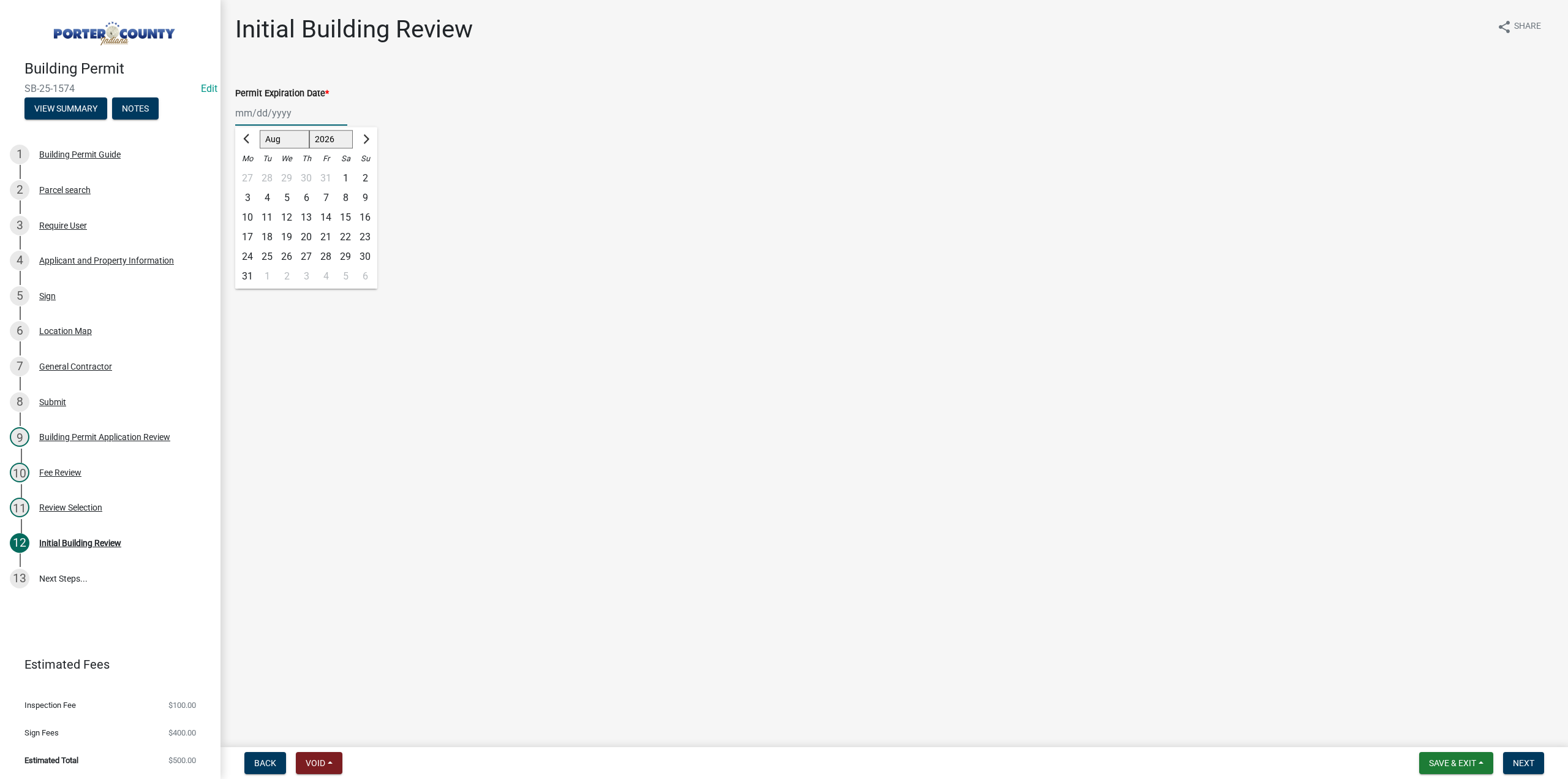
click at [346, 234] on div "22" at bounding box center [345, 237] width 20 height 20
type input "08/22/2026"
click at [234, 171] on div "Building Permit Status * Continue Deny" at bounding box center [894, 166] width 1336 height 59
click at [250, 175] on label "Continue" at bounding box center [269, 173] width 39 height 15
click at [250, 174] on input "Continue" at bounding box center [254, 170] width 8 height 8
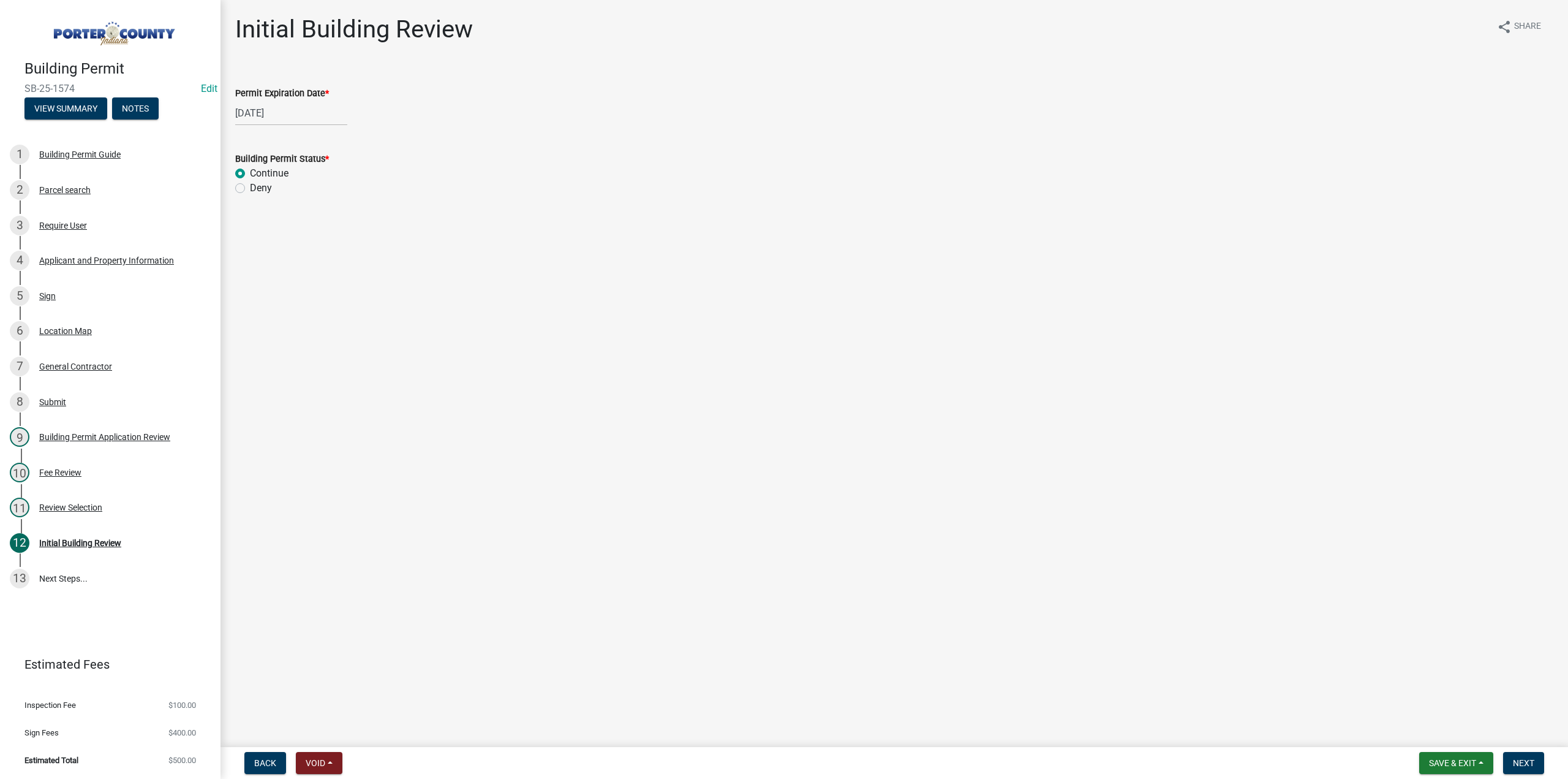
radio input "true"
click at [1513, 766] on span "Next" at bounding box center [1524, 763] width 22 height 10
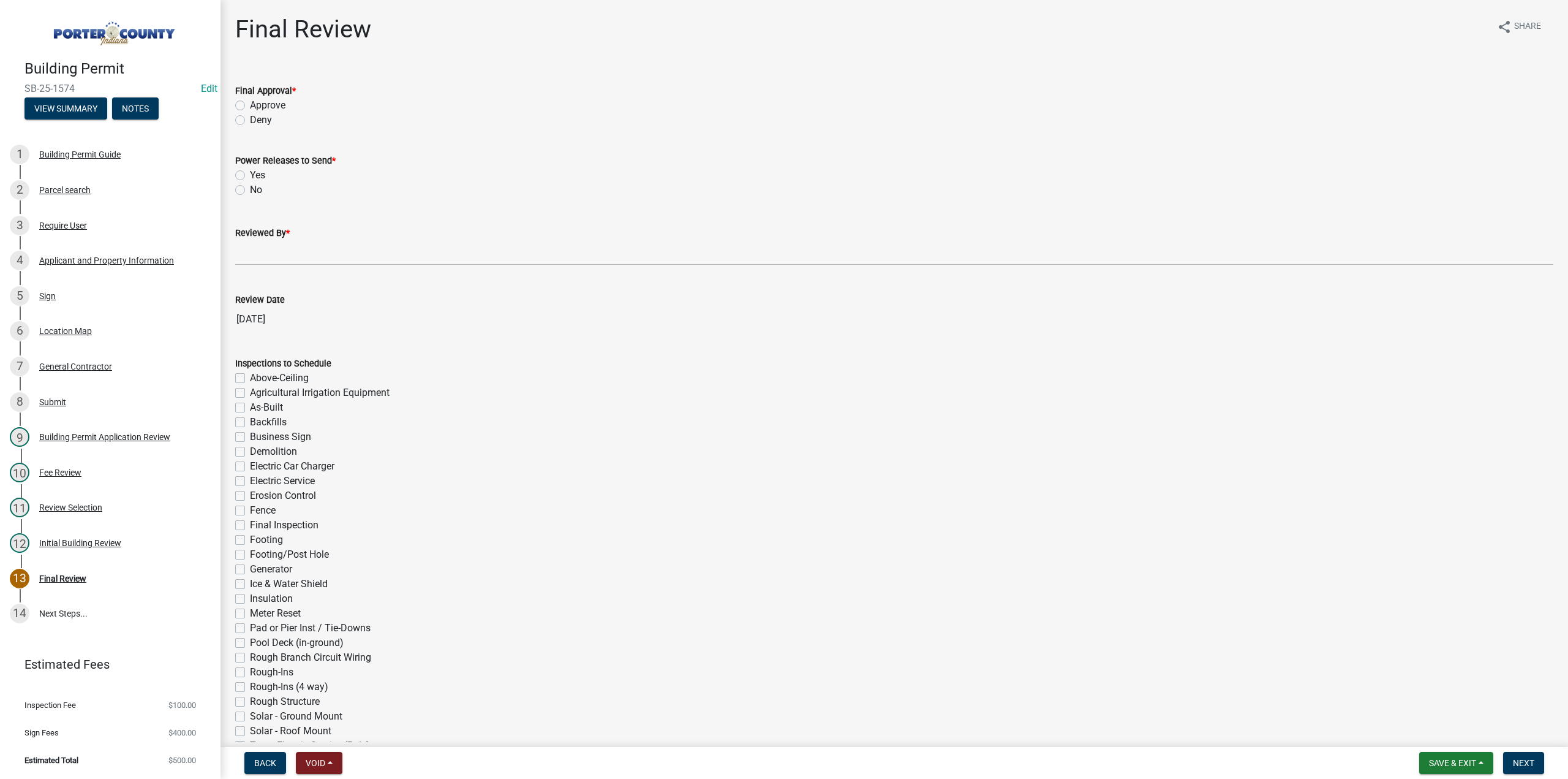
drag, startPoint x: 239, startPoint y: 103, endPoint x: 232, endPoint y: 133, distance: 30.8
click at [250, 105] on label "Approve" at bounding box center [268, 105] width 35 height 15
click at [250, 105] on input "Approve" at bounding box center [254, 102] width 8 height 8
radio input "true"
click at [250, 190] on label "No" at bounding box center [256, 190] width 12 height 15
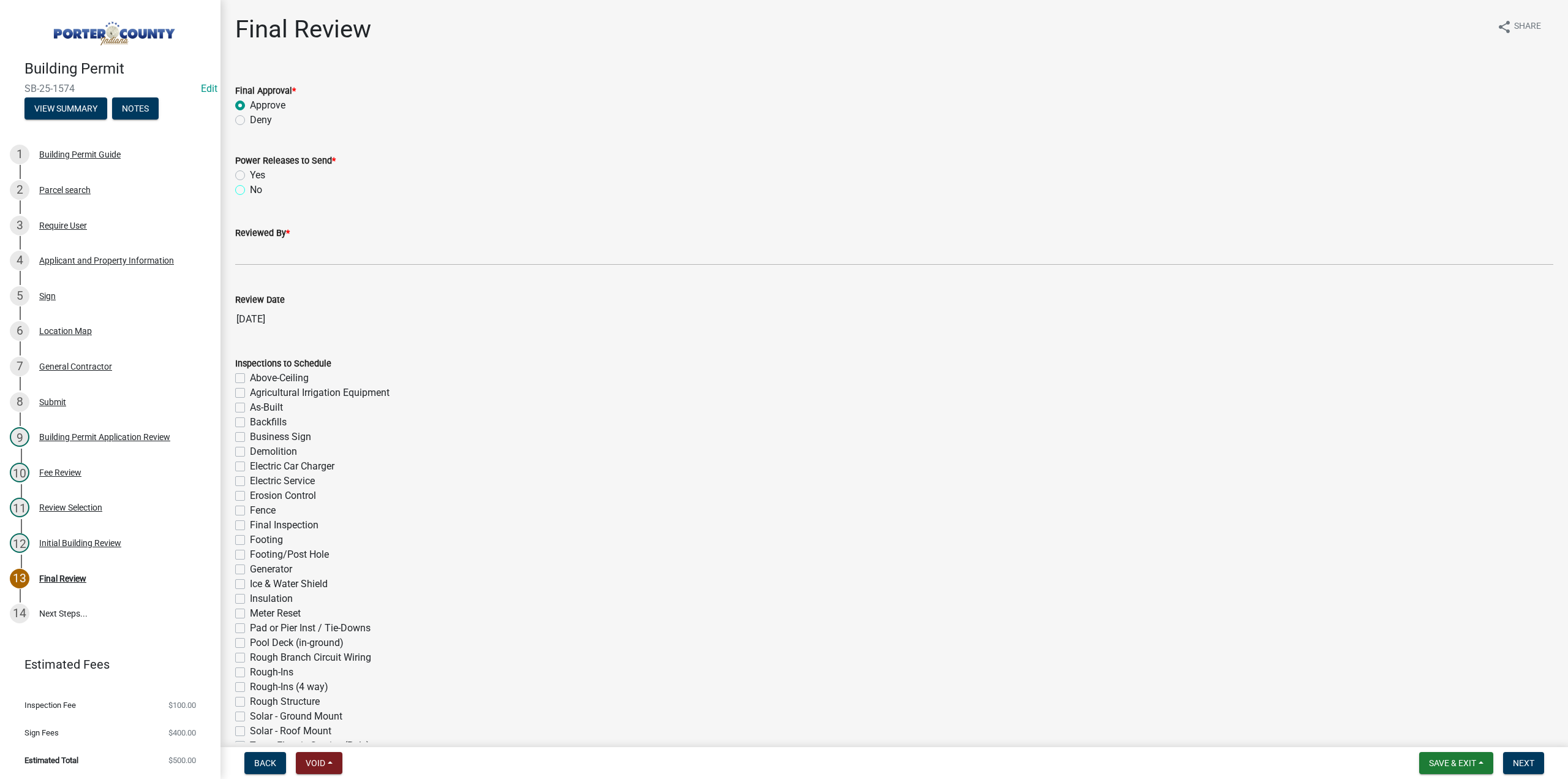
click at [250, 190] on input "No" at bounding box center [254, 187] width 8 height 8
radio input "true"
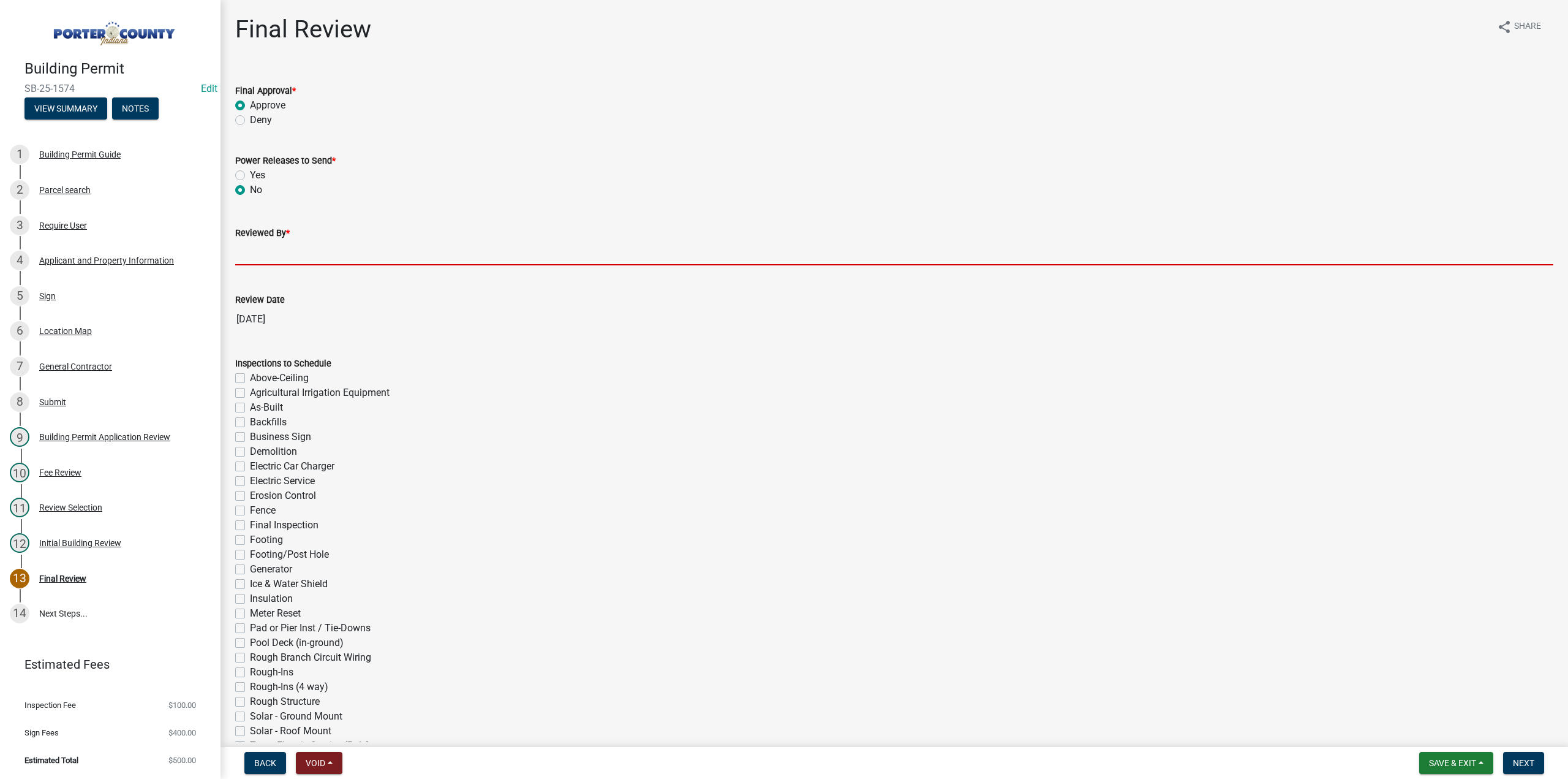
click at [261, 243] on input "Reviewed By *" at bounding box center [894, 252] width 1318 height 25
type input "TT"
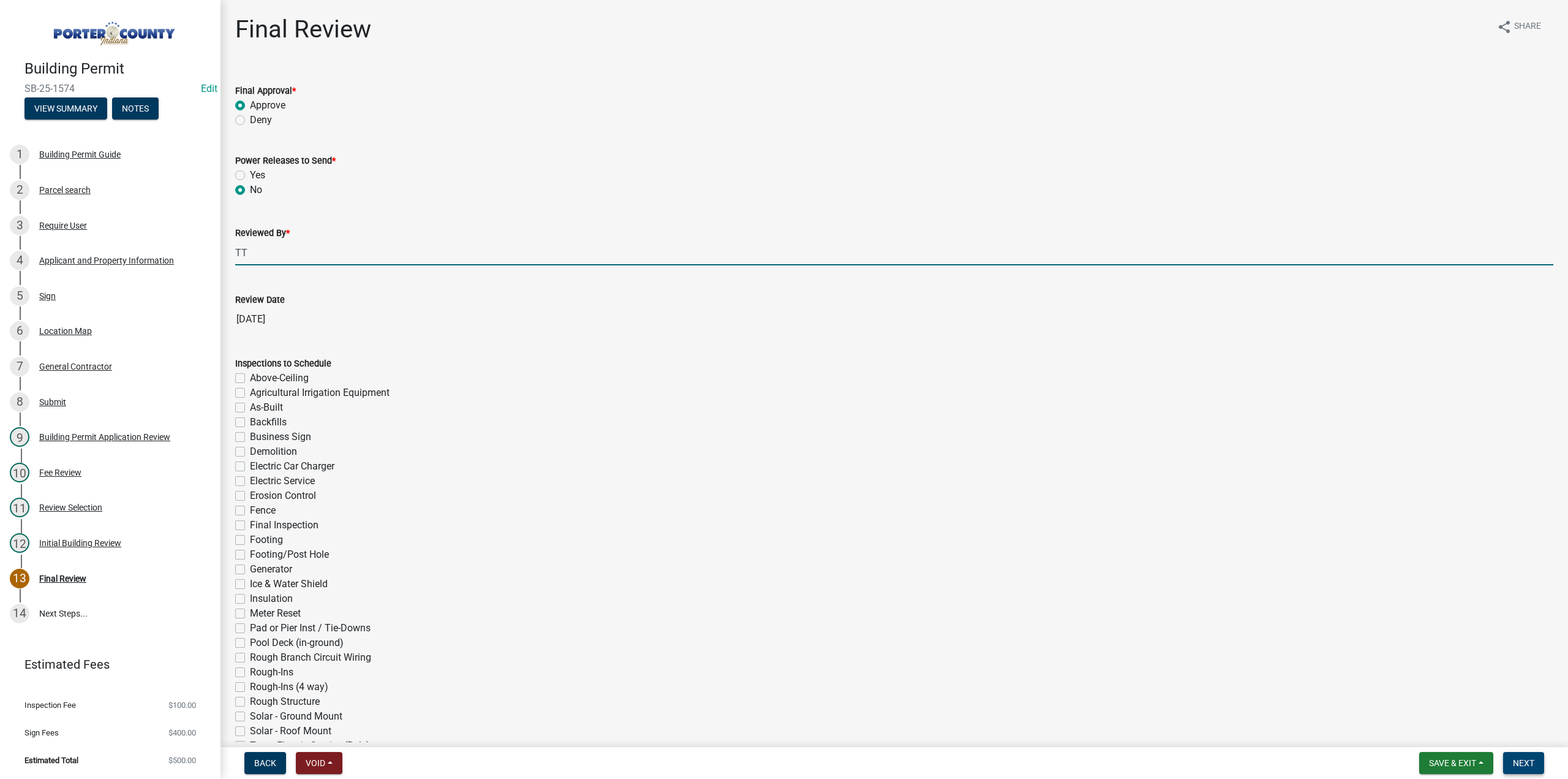
click at [1524, 763] on span "Next" at bounding box center [1524, 763] width 22 height 10
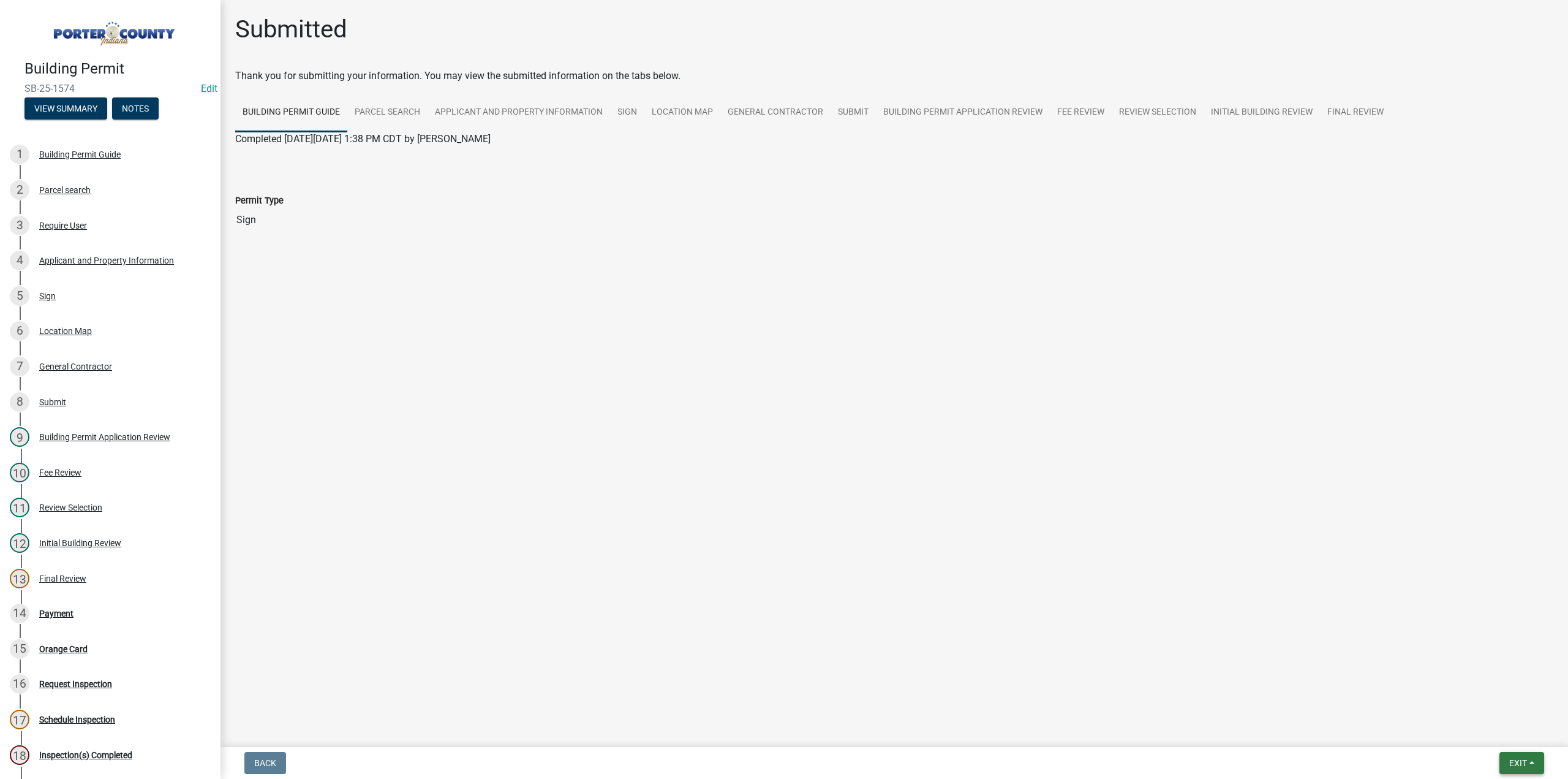
click at [1528, 769] on button "Exit" at bounding box center [1522, 763] width 45 height 22
click at [1511, 731] on button "Save & Exit" at bounding box center [1496, 731] width 98 height 29
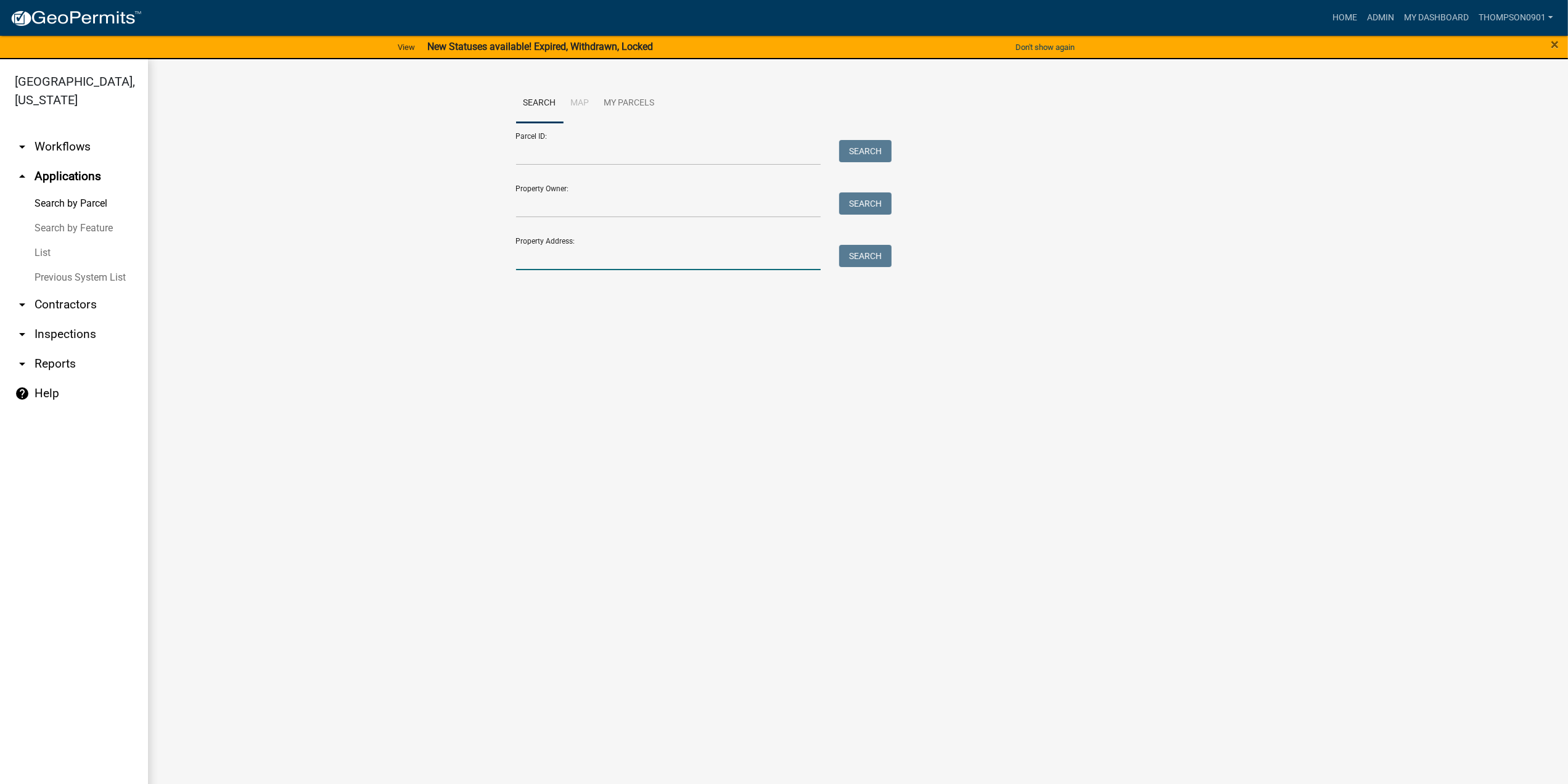
click at [639, 254] on input "Property Address:" at bounding box center [669, 257] width 305 height 25
paste input "341 N 475 W"
type input "341 N 475 W"
click at [875, 254] on button "Search" at bounding box center [865, 256] width 53 height 22
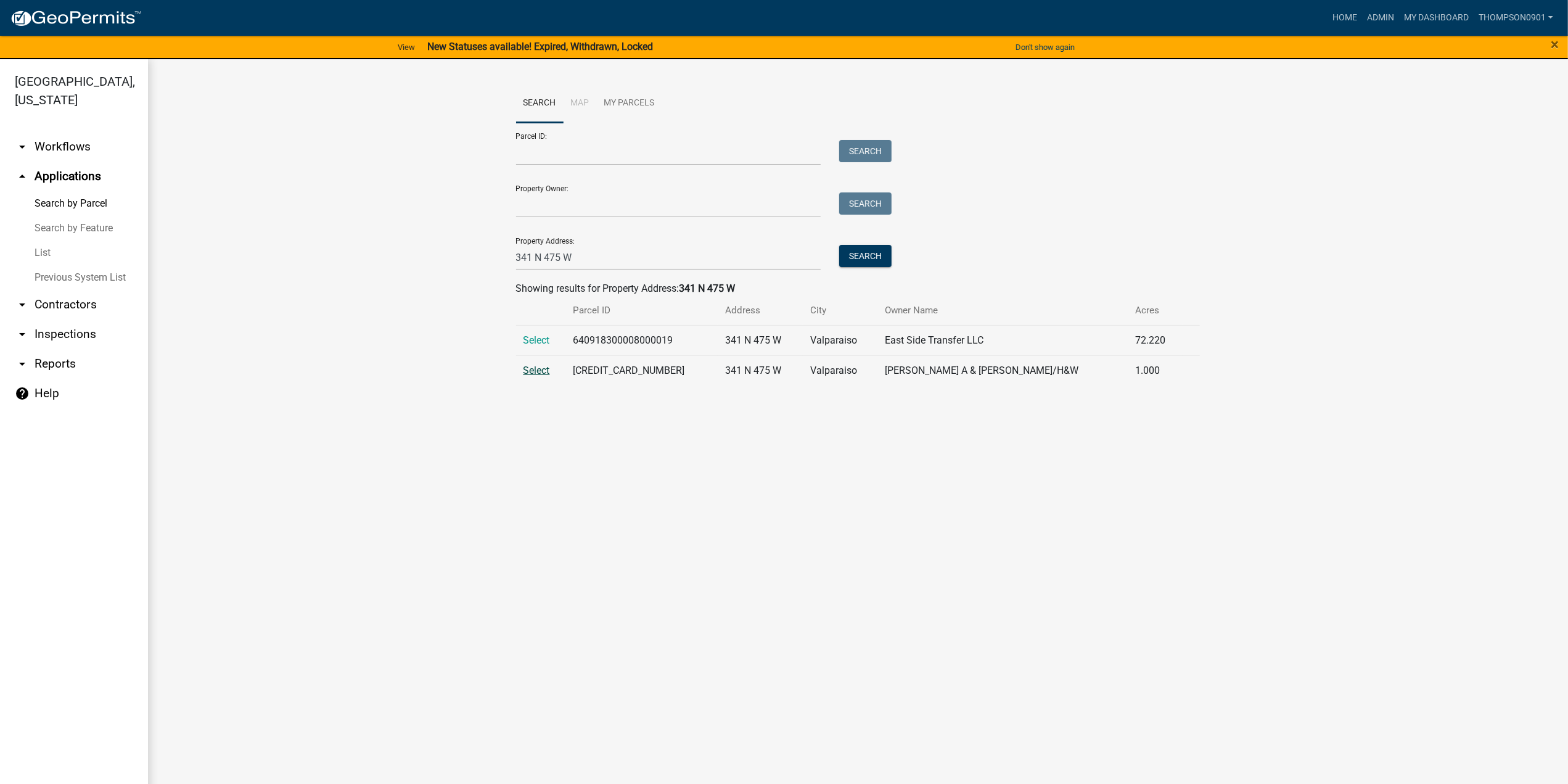
click at [537, 369] on span "Select" at bounding box center [536, 370] width 27 height 12
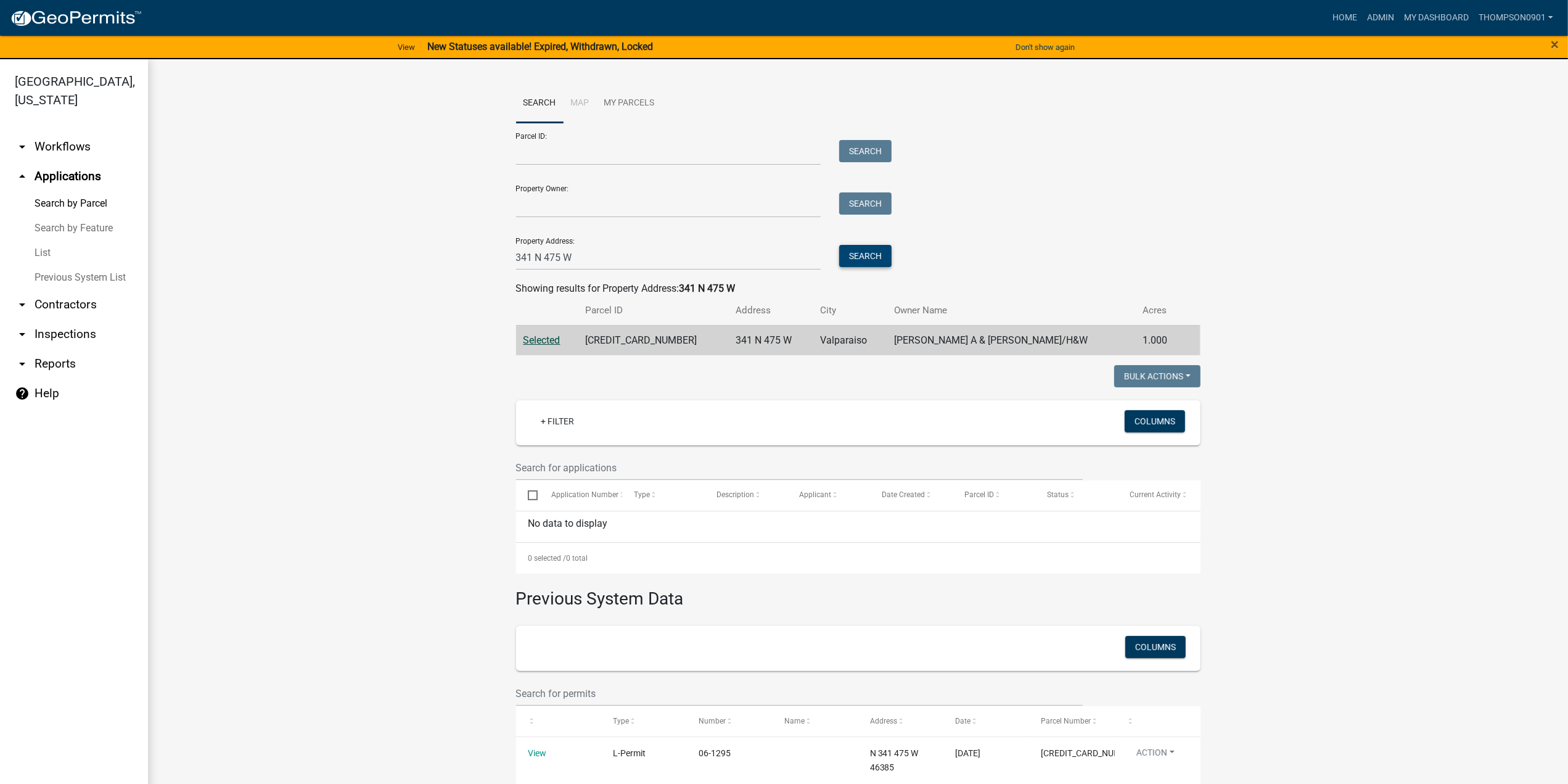
click at [850, 254] on button "Search" at bounding box center [865, 256] width 53 height 22
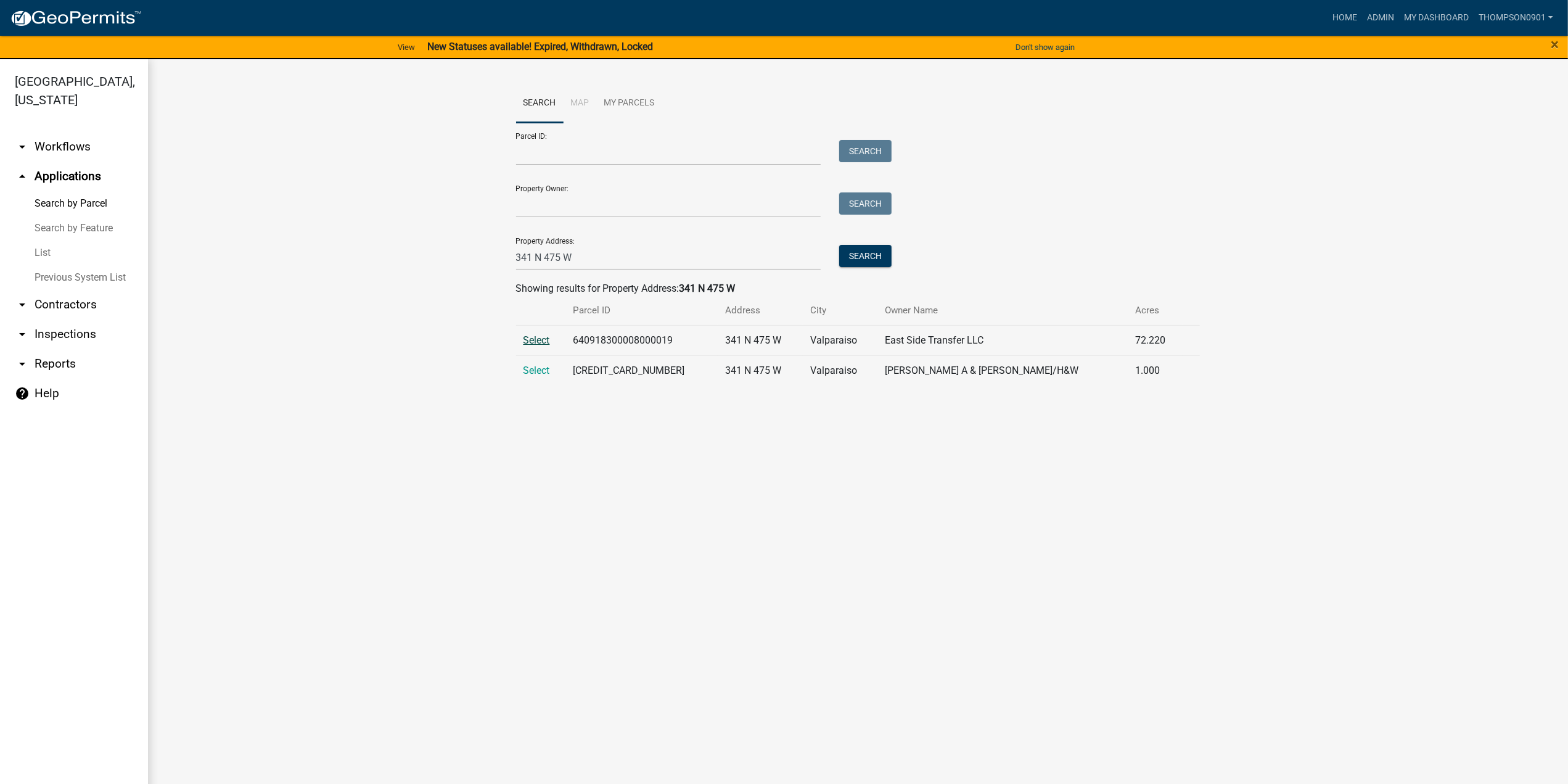
click at [531, 338] on span "Select" at bounding box center [536, 340] width 27 height 12
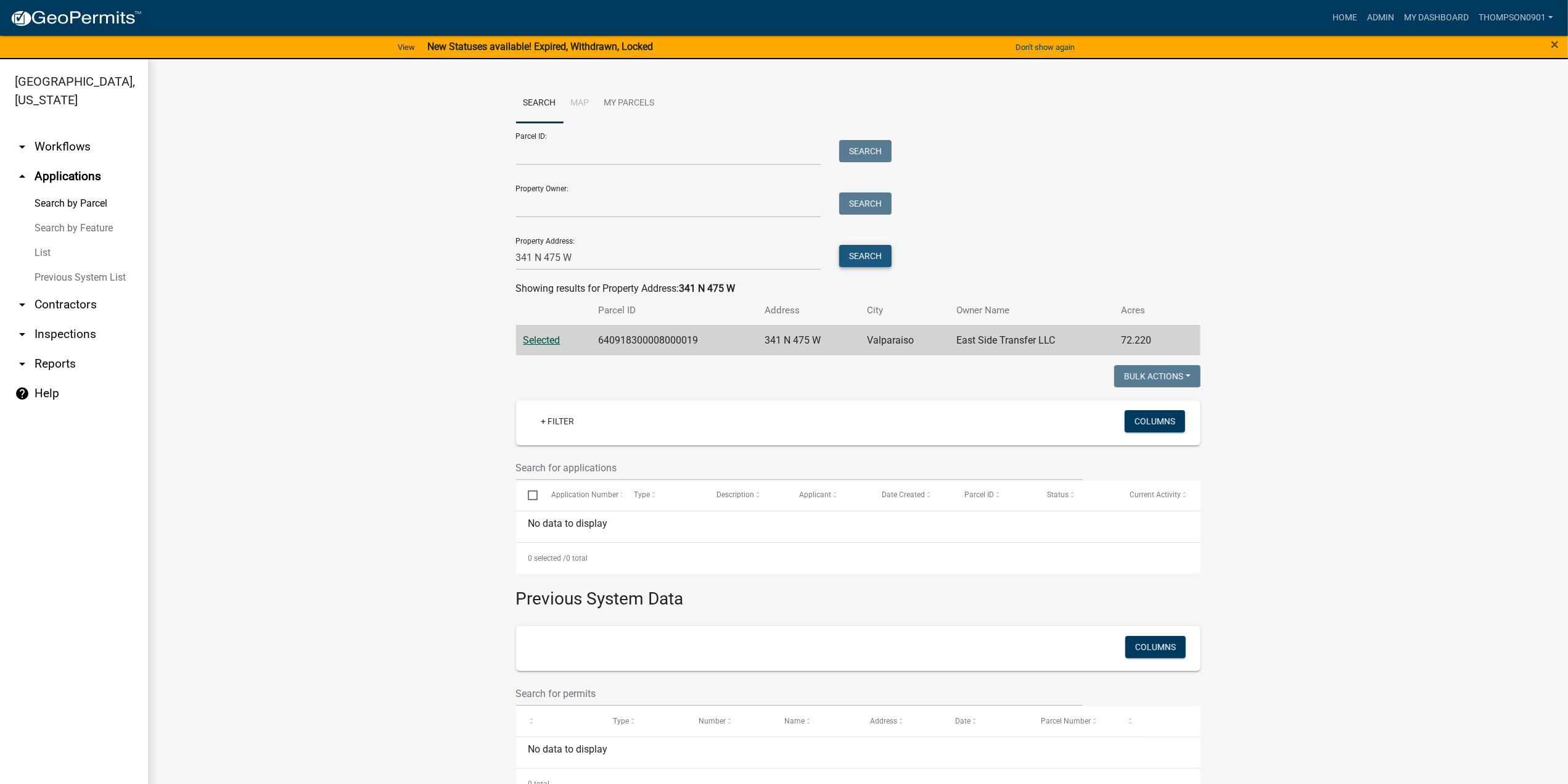
click at [864, 261] on button "Search" at bounding box center [865, 256] width 53 height 22
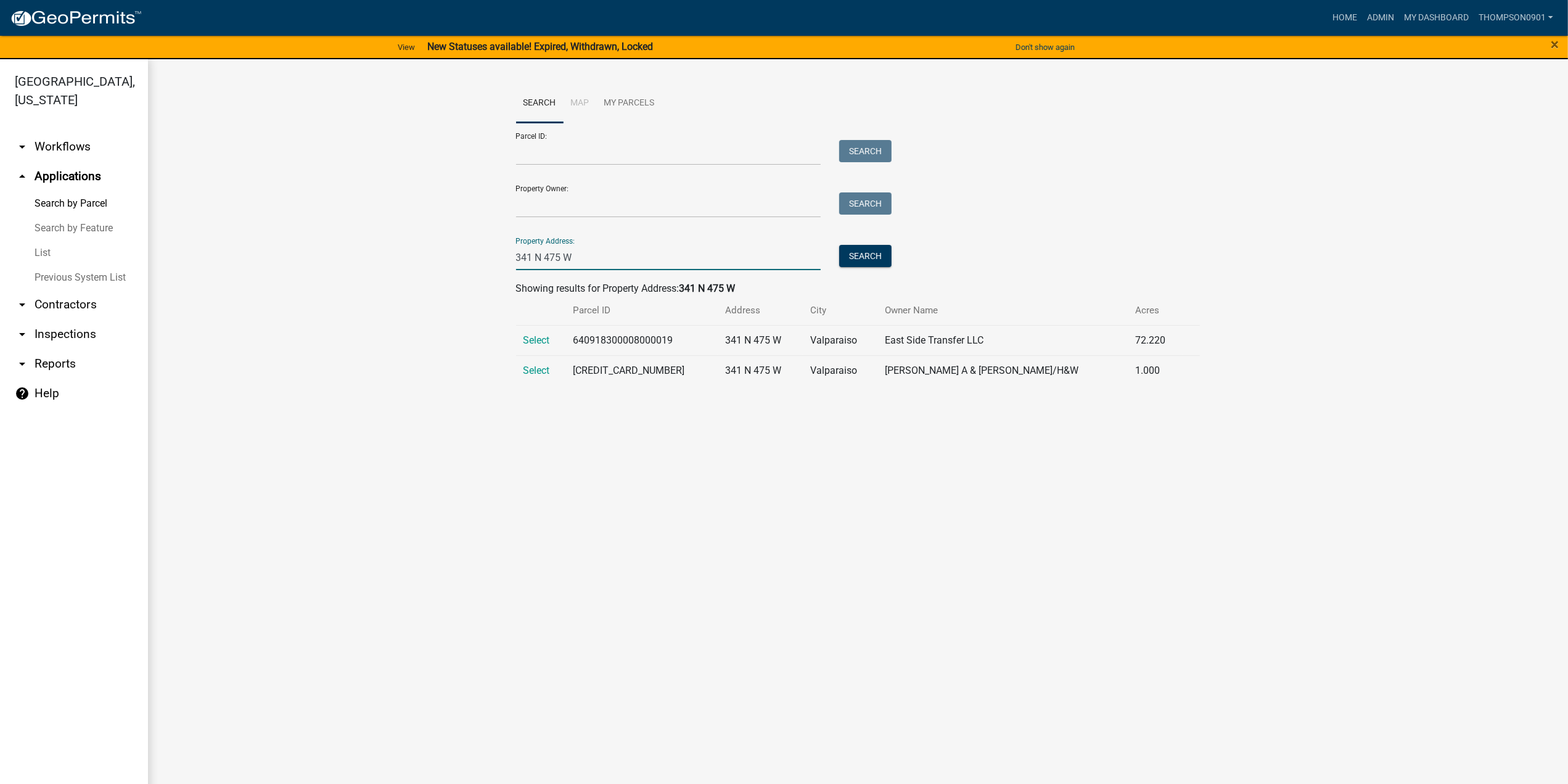
drag, startPoint x: 602, startPoint y: 259, endPoint x: 0, endPoint y: 250, distance: 602.1
click at [0, 251] on div "Porter County, Indiana arrow_drop_down Workflows List arrow_drop_up Application…" at bounding box center [784, 429] width 1568 height 740
type input "1"
click at [53, 241] on link "List" at bounding box center [74, 253] width 148 height 25
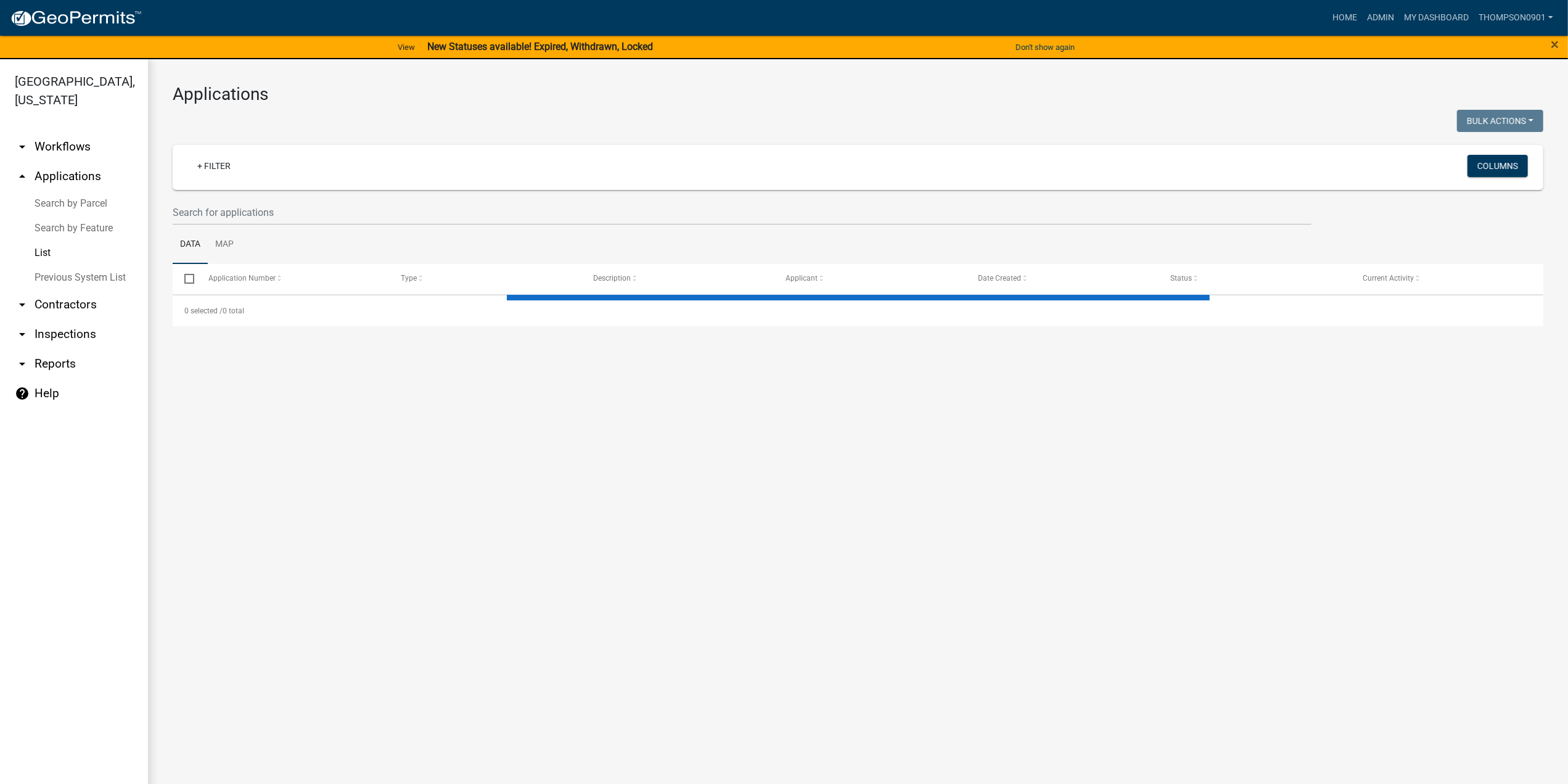
select select "3: 100"
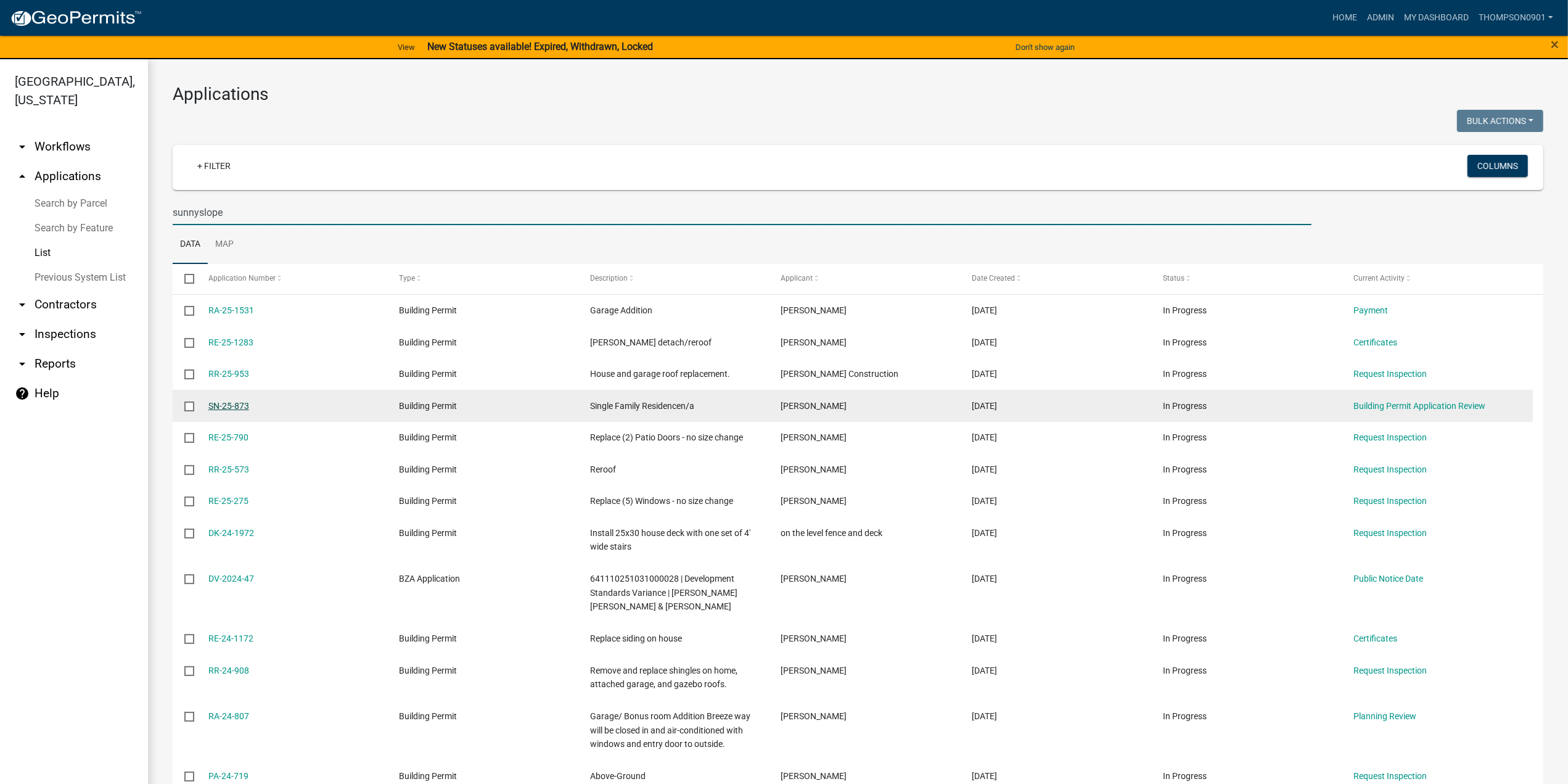
type input "sunnyslope"
click at [224, 409] on link "SN-25-873" at bounding box center [229, 406] width 41 height 10
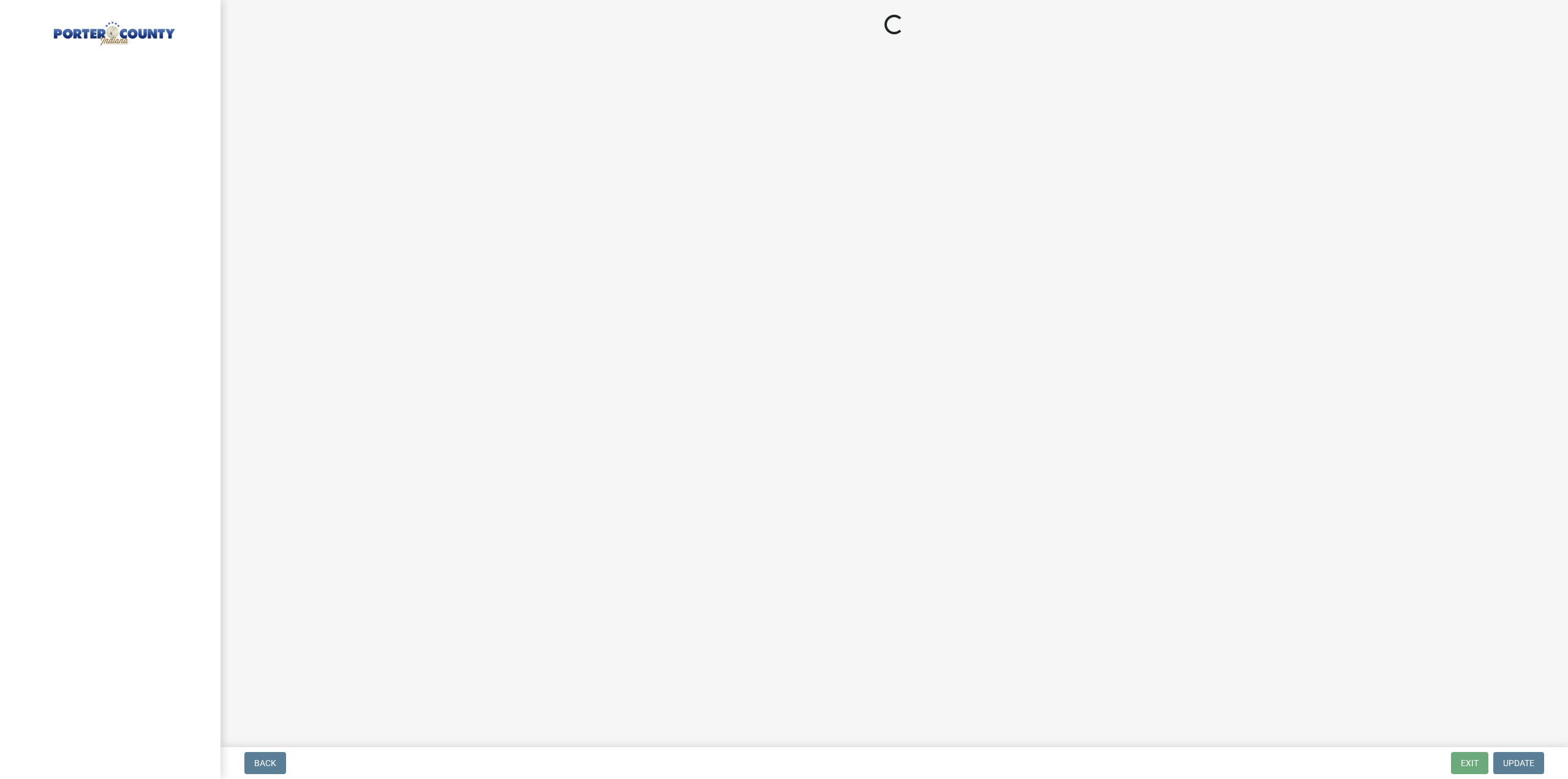
click at [227, 401] on main "Loading..." at bounding box center [894, 371] width 1347 height 742
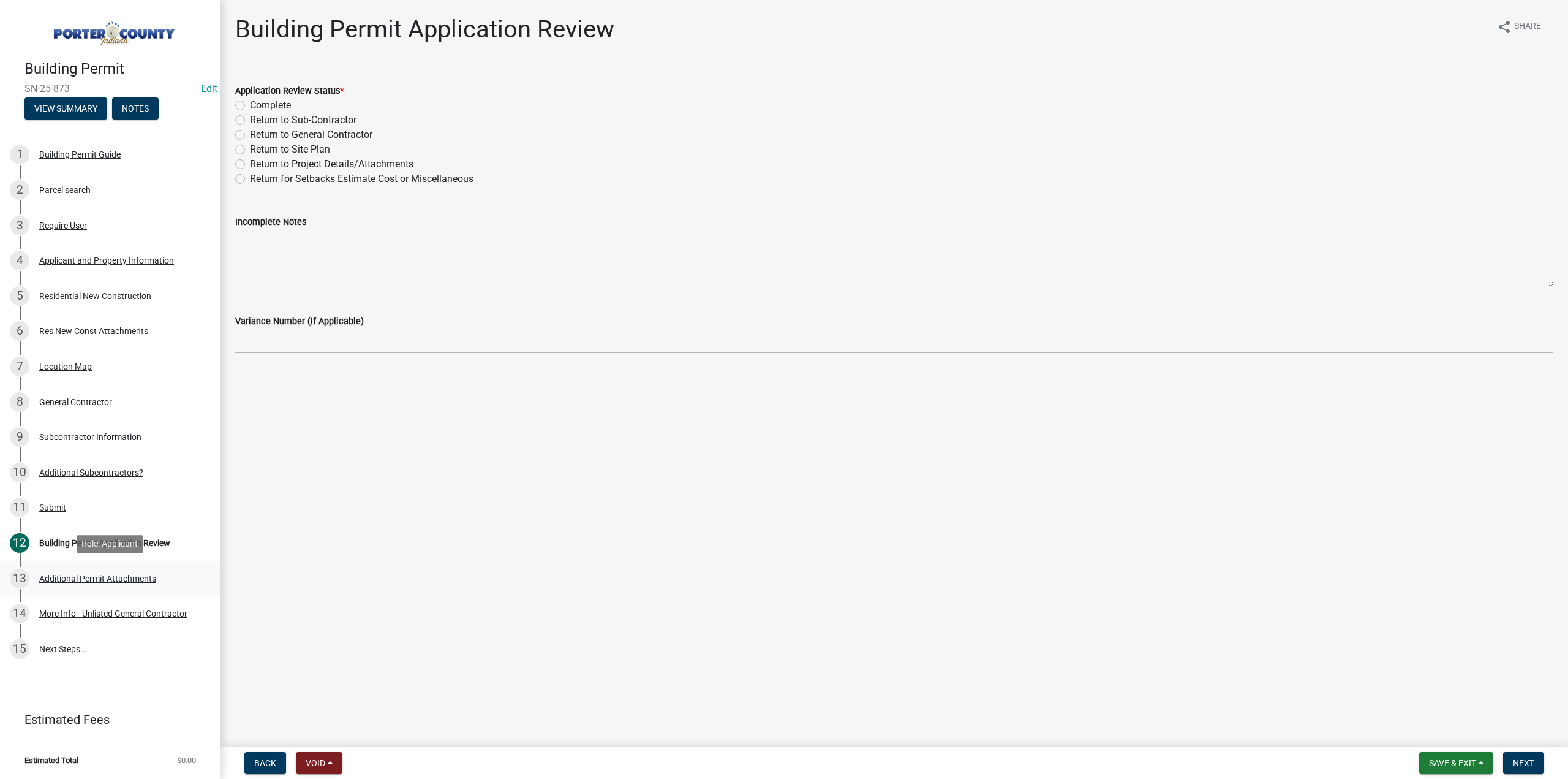
click at [136, 576] on div "Additional Permit Attachments" at bounding box center [98, 578] width 117 height 9
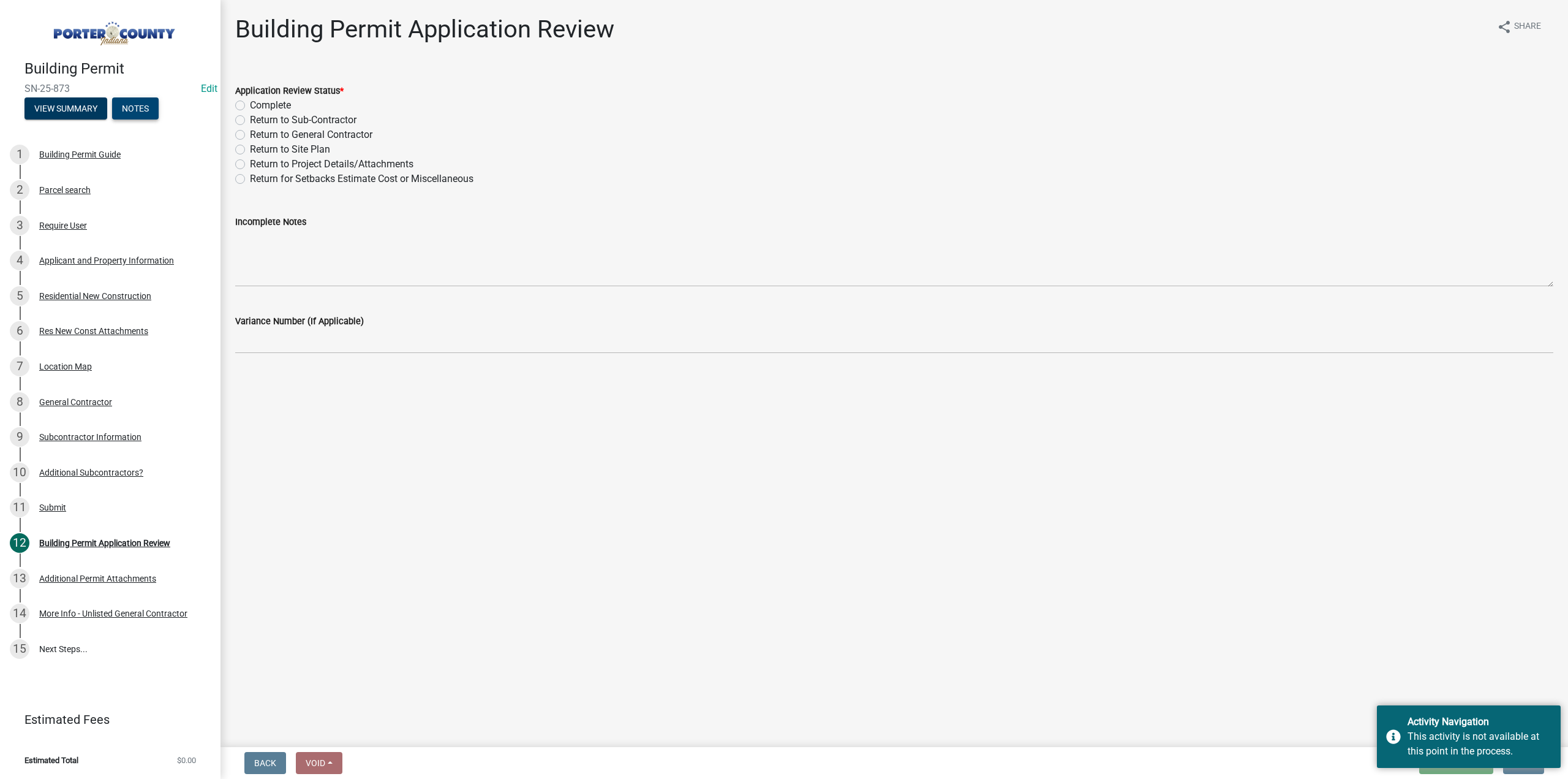
click at [143, 111] on button "Notes" at bounding box center [135, 108] width 47 height 22
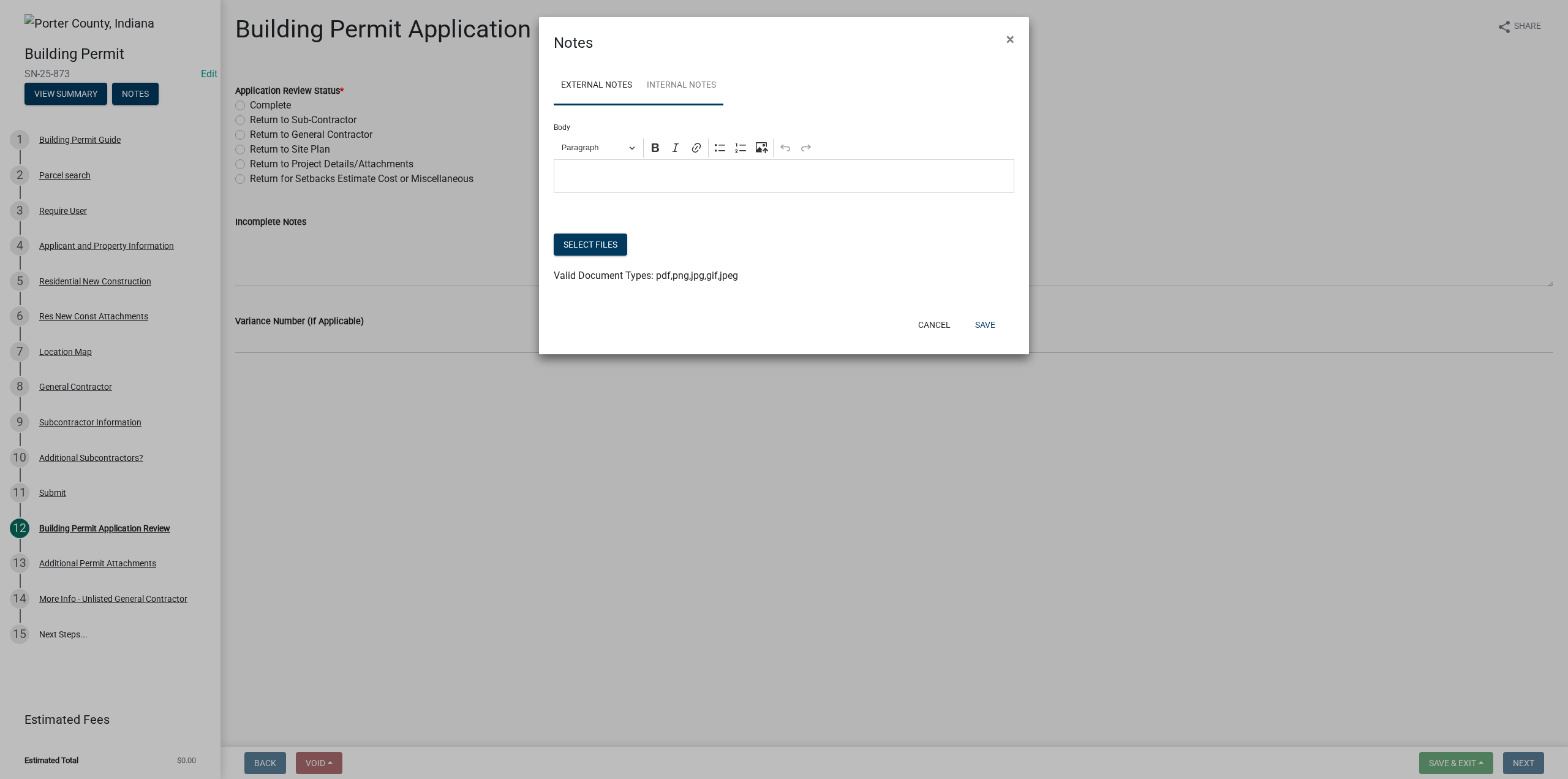
click at [700, 77] on link "Internal Notes" at bounding box center [681, 86] width 84 height 39
click at [1008, 37] on span "×" at bounding box center [1010, 39] width 8 height 17
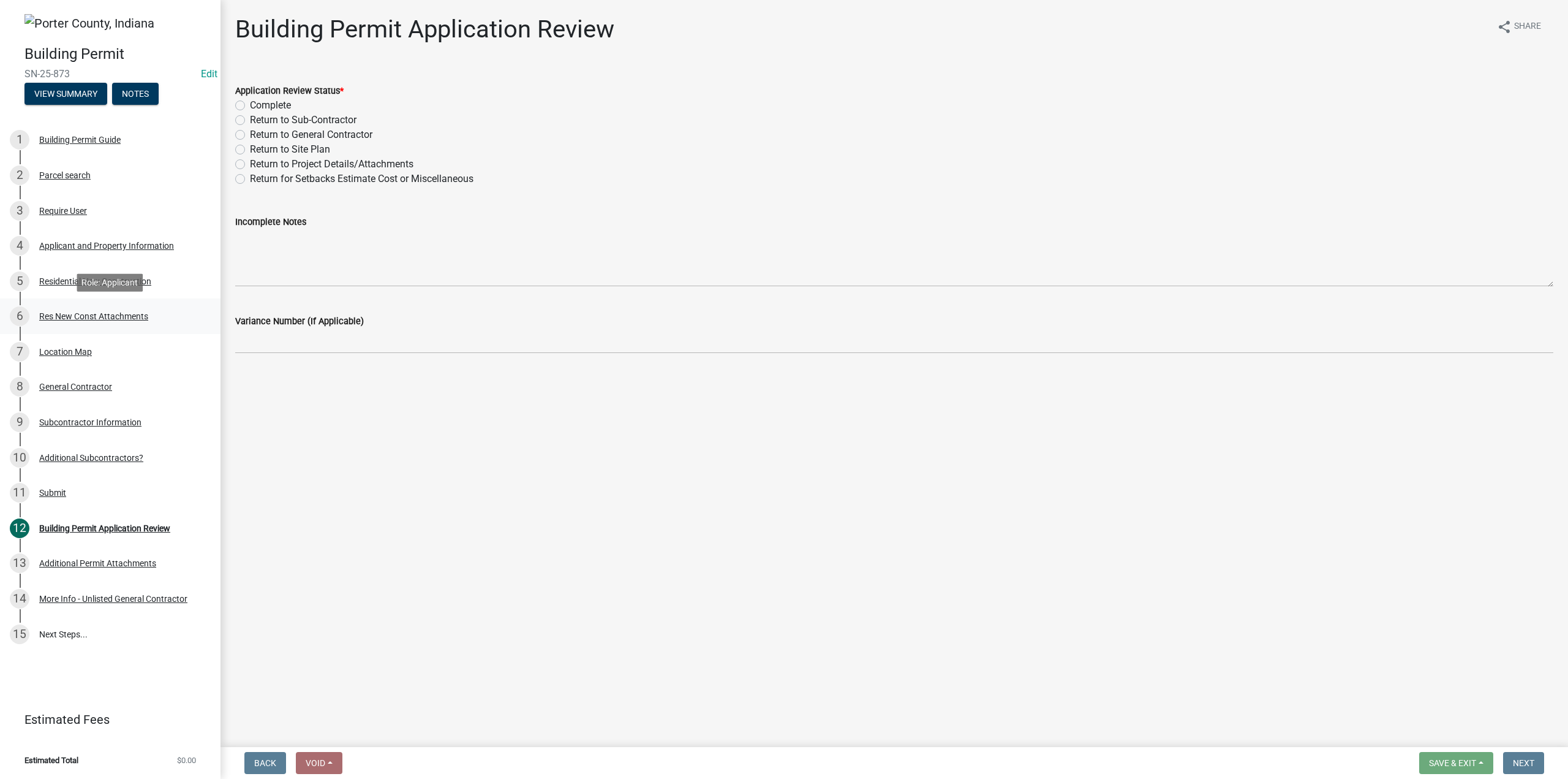
click at [63, 313] on div "Res New Const Attachments" at bounding box center [94, 316] width 109 height 9
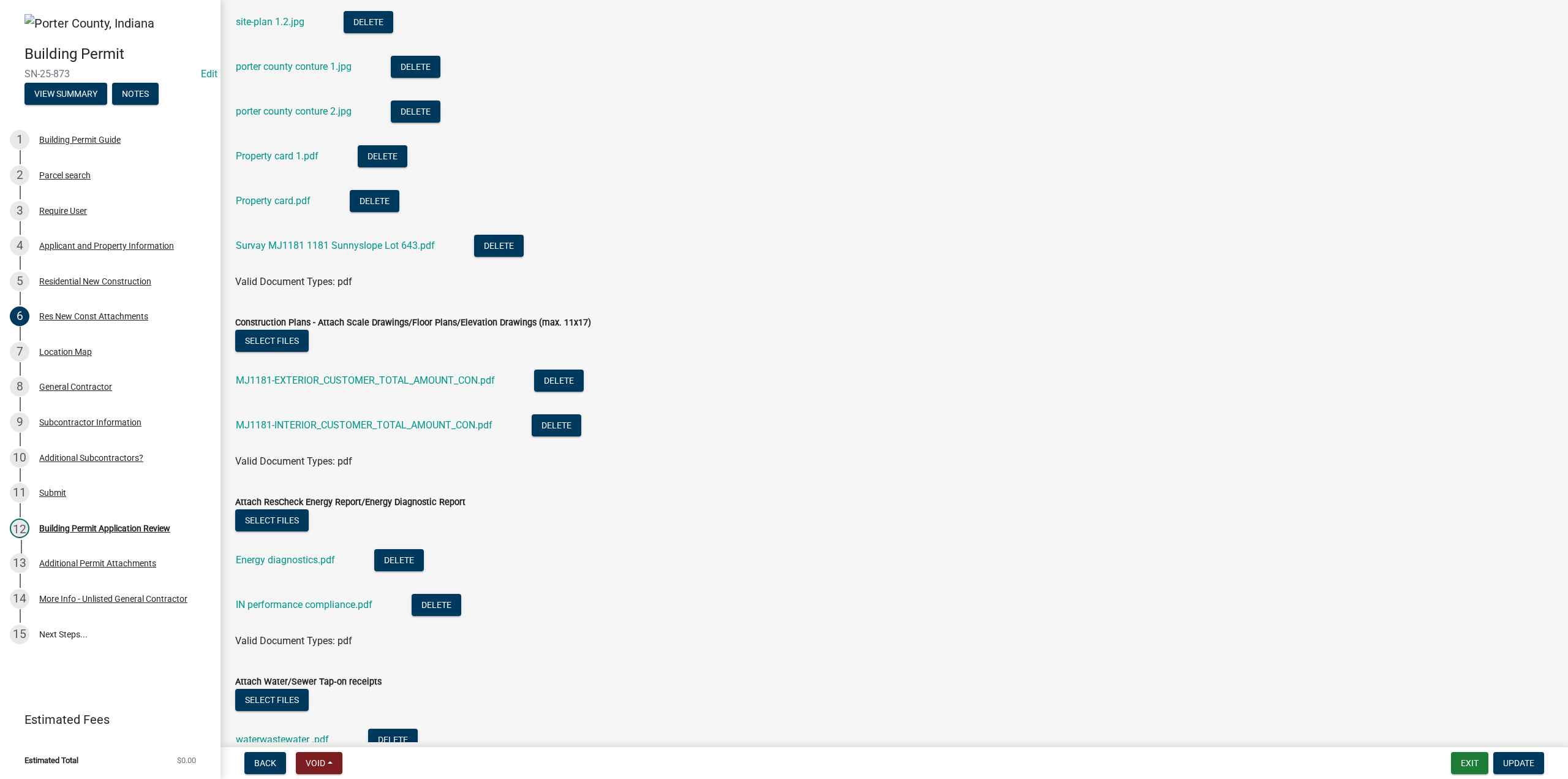
scroll to position [61, 0]
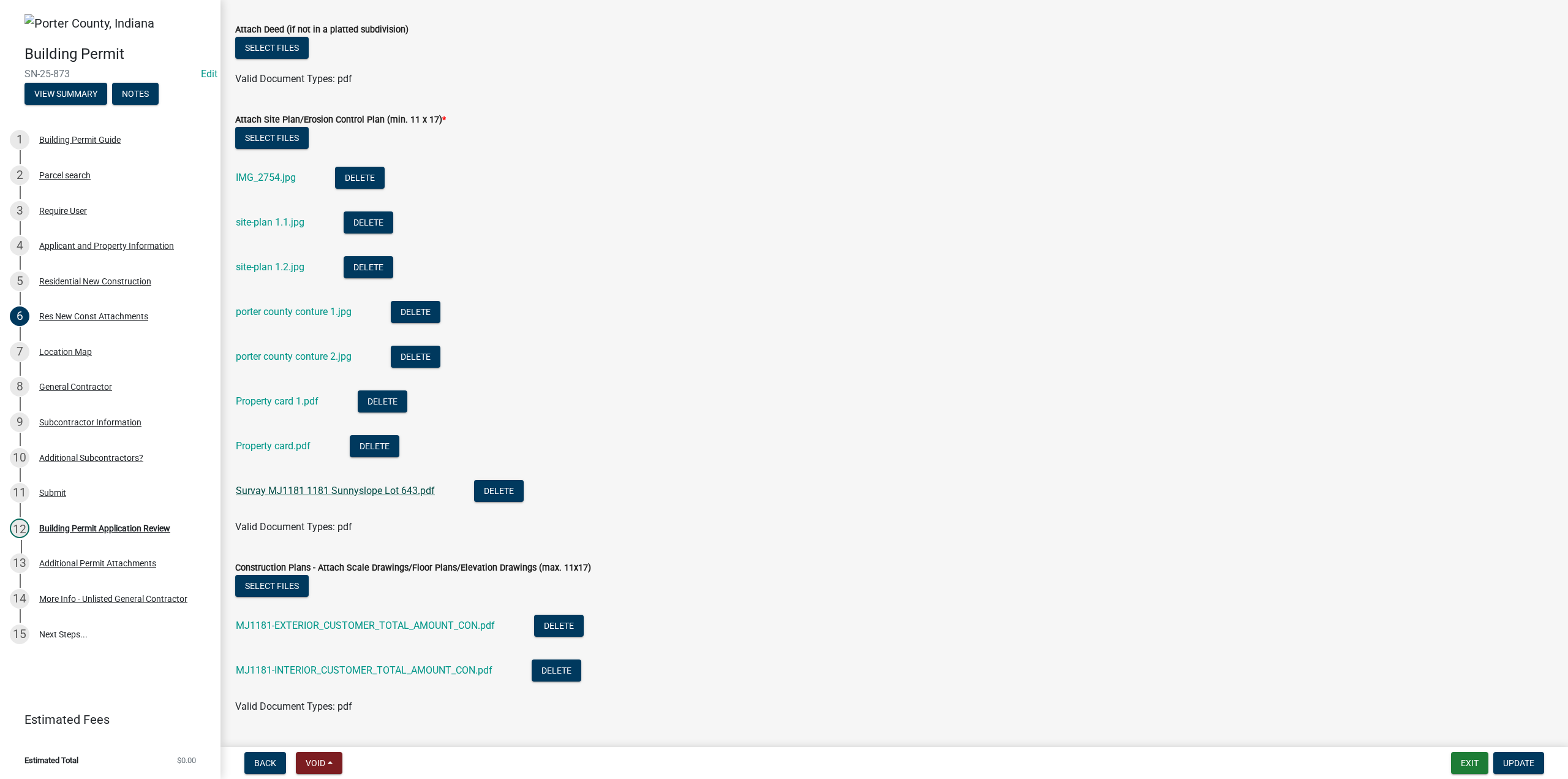
click at [306, 488] on link "Survay MJ1181 1181 Sunnyslope Lot 643.pdf" at bounding box center [335, 490] width 199 height 12
click at [296, 451] on link "Property card.pdf" at bounding box center [273, 445] width 75 height 12
click at [279, 356] on link "porter county conture 2.jpg" at bounding box center [293, 356] width 115 height 12
click at [96, 564] on div "Additional Permit Attachments" at bounding box center [98, 563] width 117 height 9
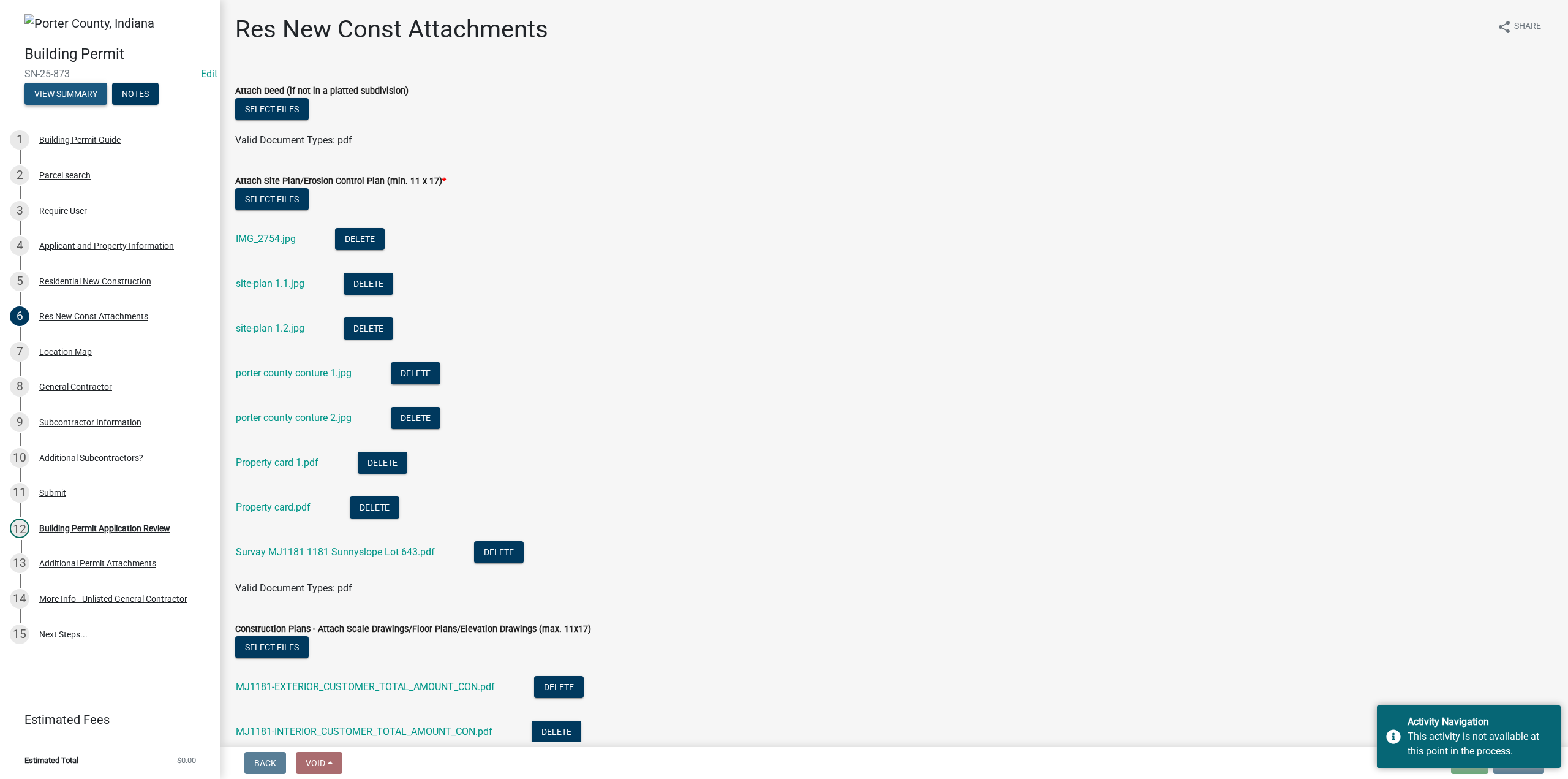
click at [56, 88] on button "View Summary" at bounding box center [66, 94] width 83 height 22
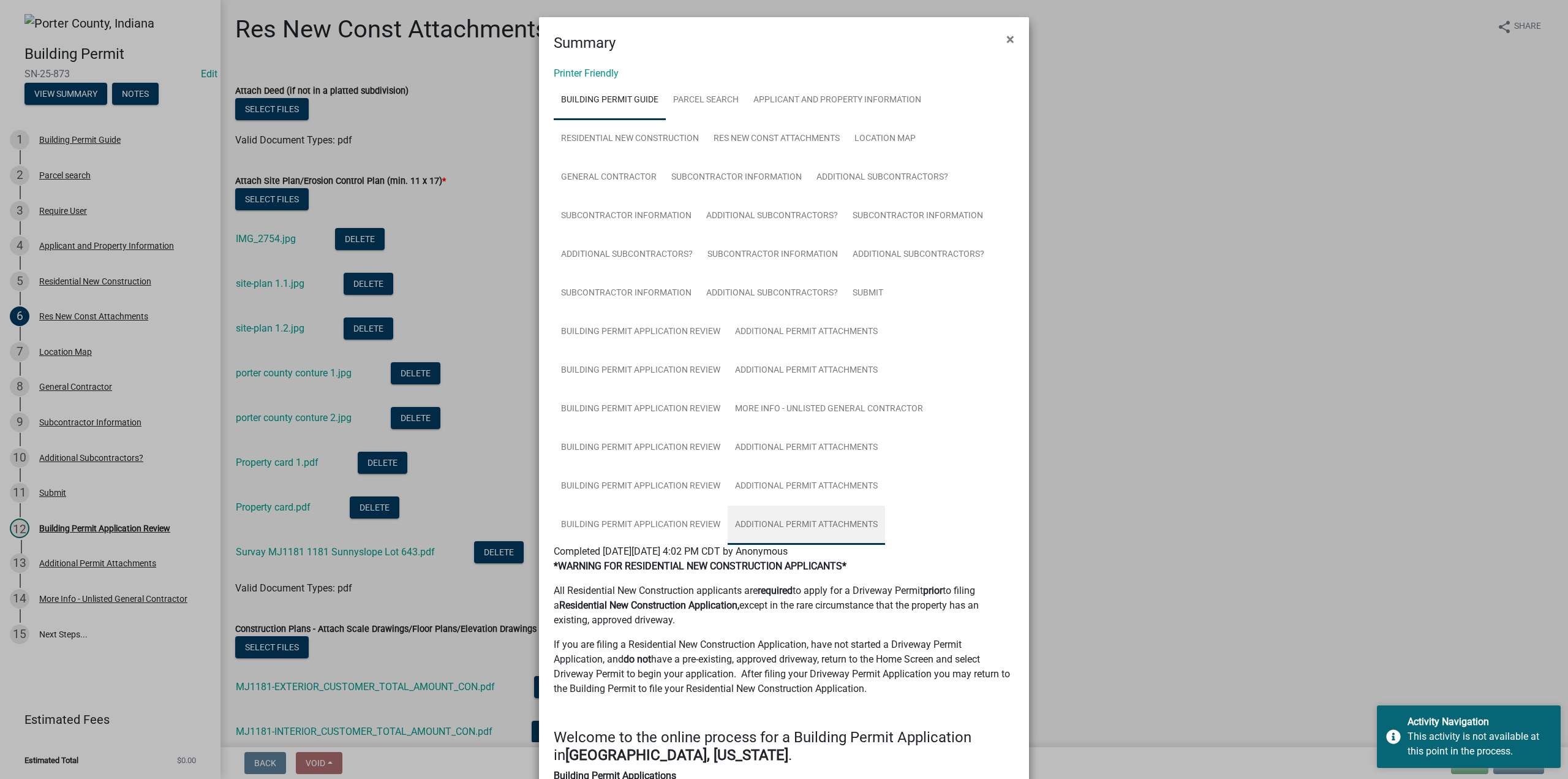
click at [830, 517] on link "Additional Permit Attachments" at bounding box center [806, 525] width 158 height 39
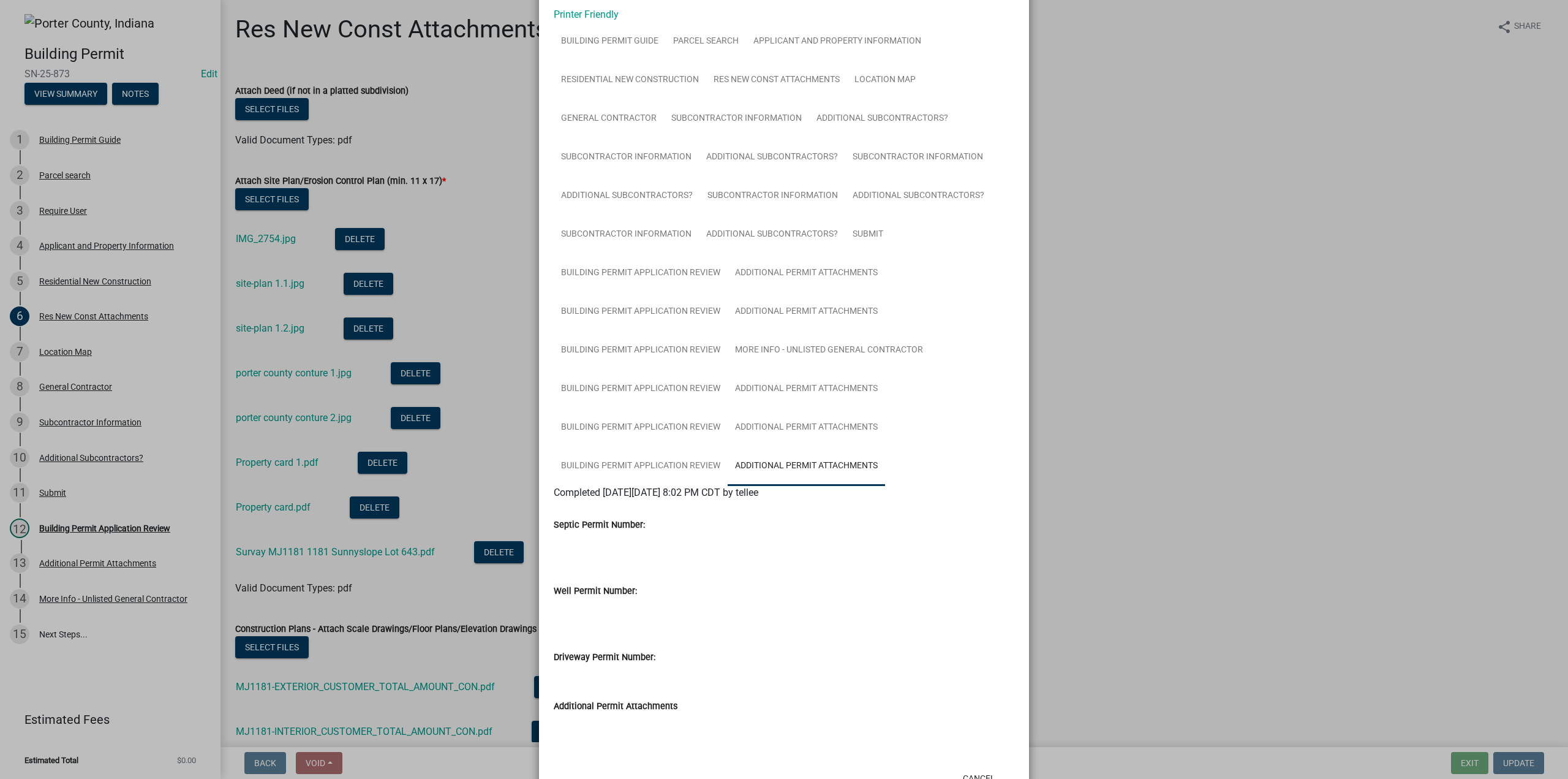
scroll to position [105, 0]
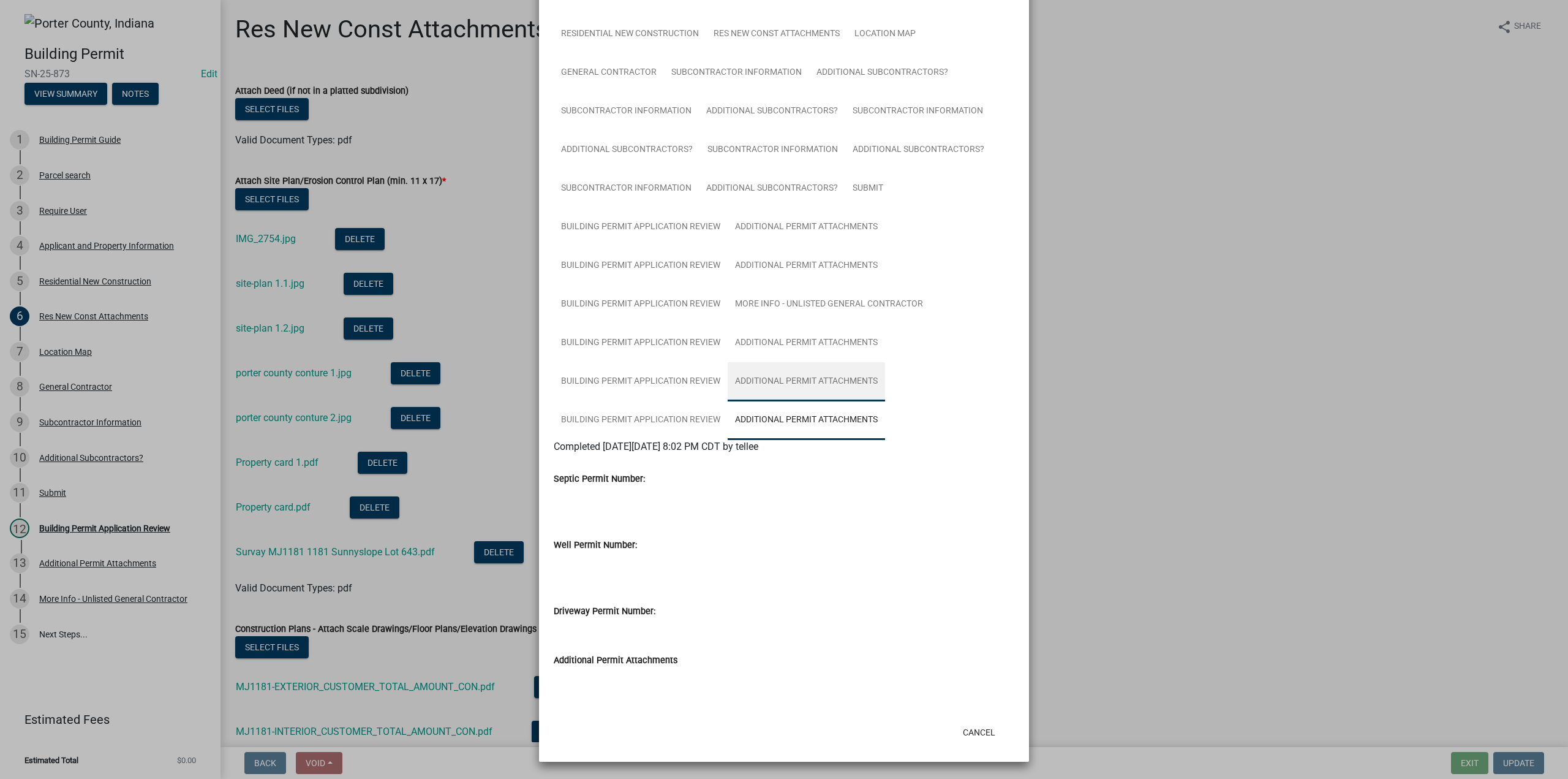
click at [789, 377] on link "Additional Permit Attachments" at bounding box center [806, 382] width 158 height 39
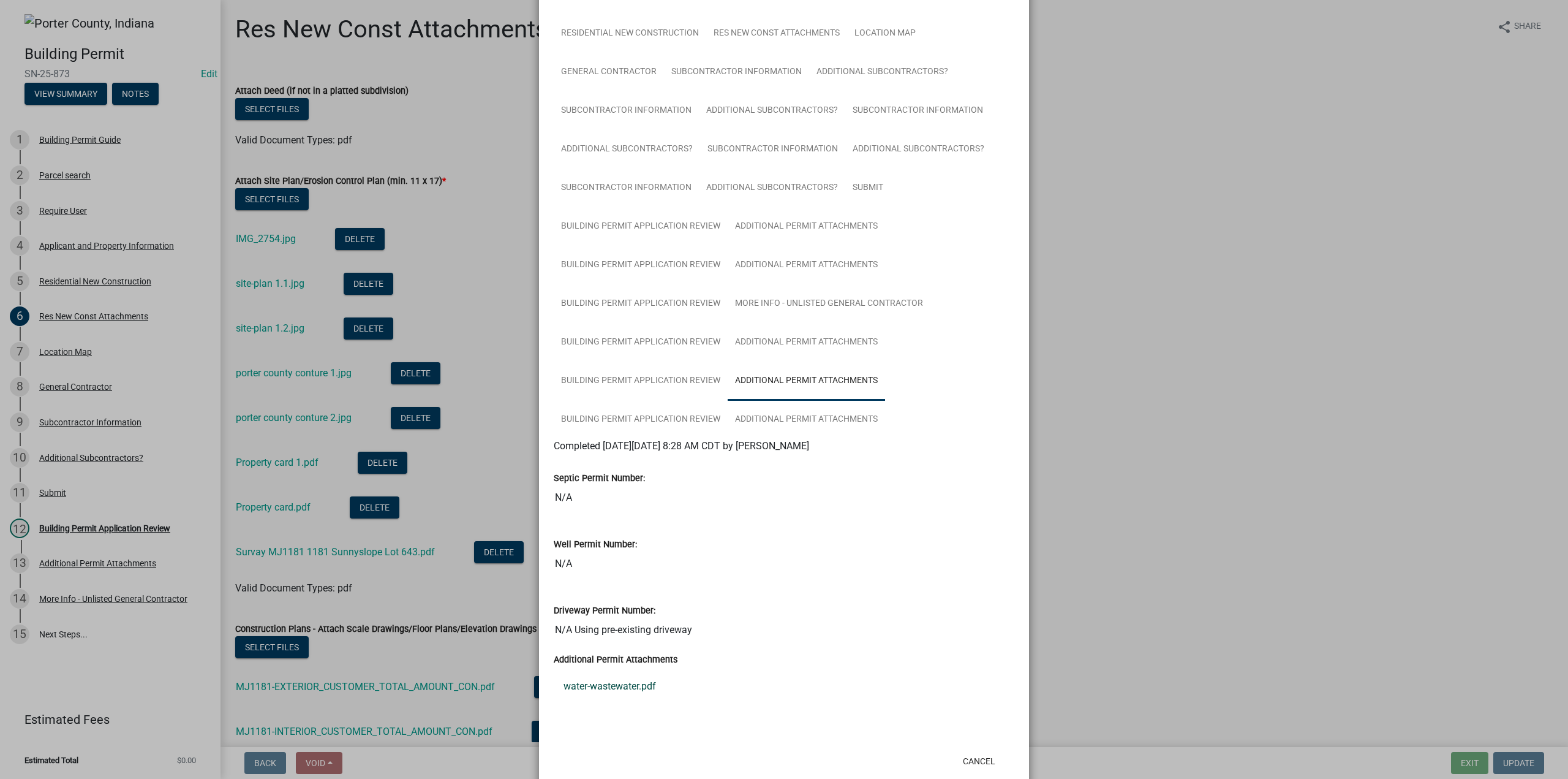
click at [619, 687] on link "water-wastewater.pdf" at bounding box center [784, 686] width 461 height 29
click at [781, 344] on link "Additional Permit Attachments" at bounding box center [806, 343] width 158 height 39
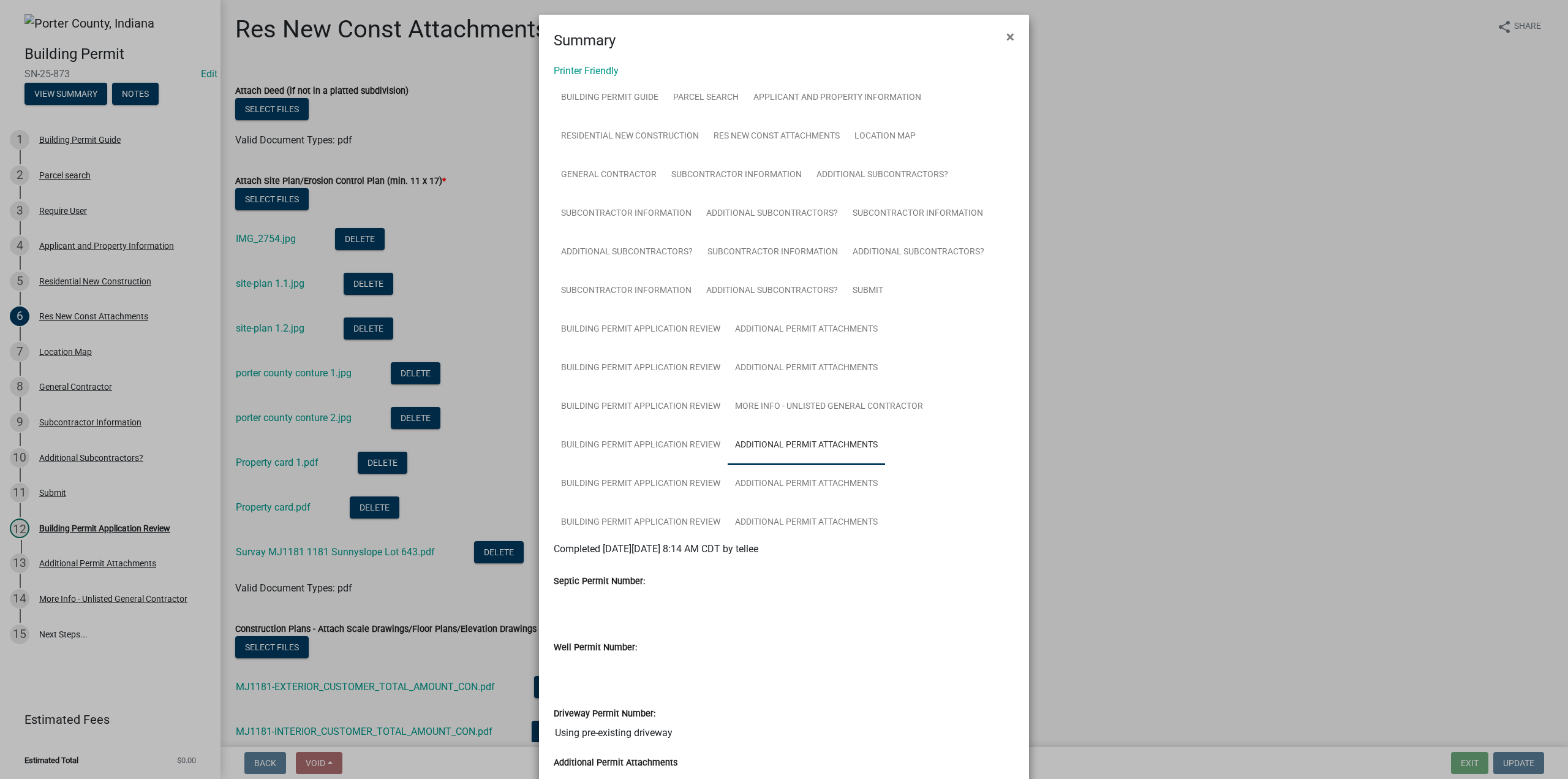
scroll to position [0, 0]
click at [1006, 41] on span "×" at bounding box center [1010, 39] width 8 height 17
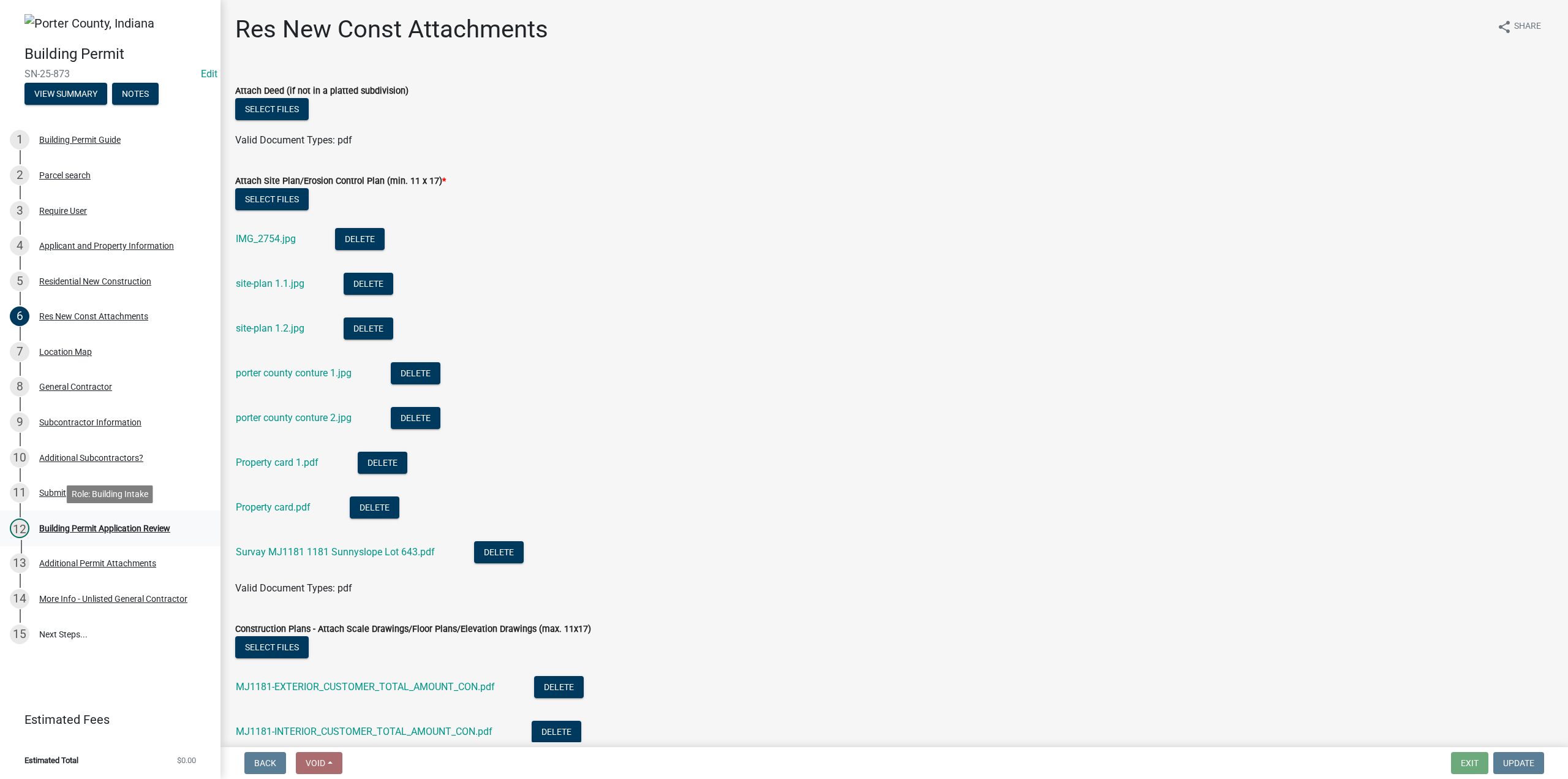
click at [116, 525] on div "Building Permit Application Review" at bounding box center [105, 528] width 131 height 9
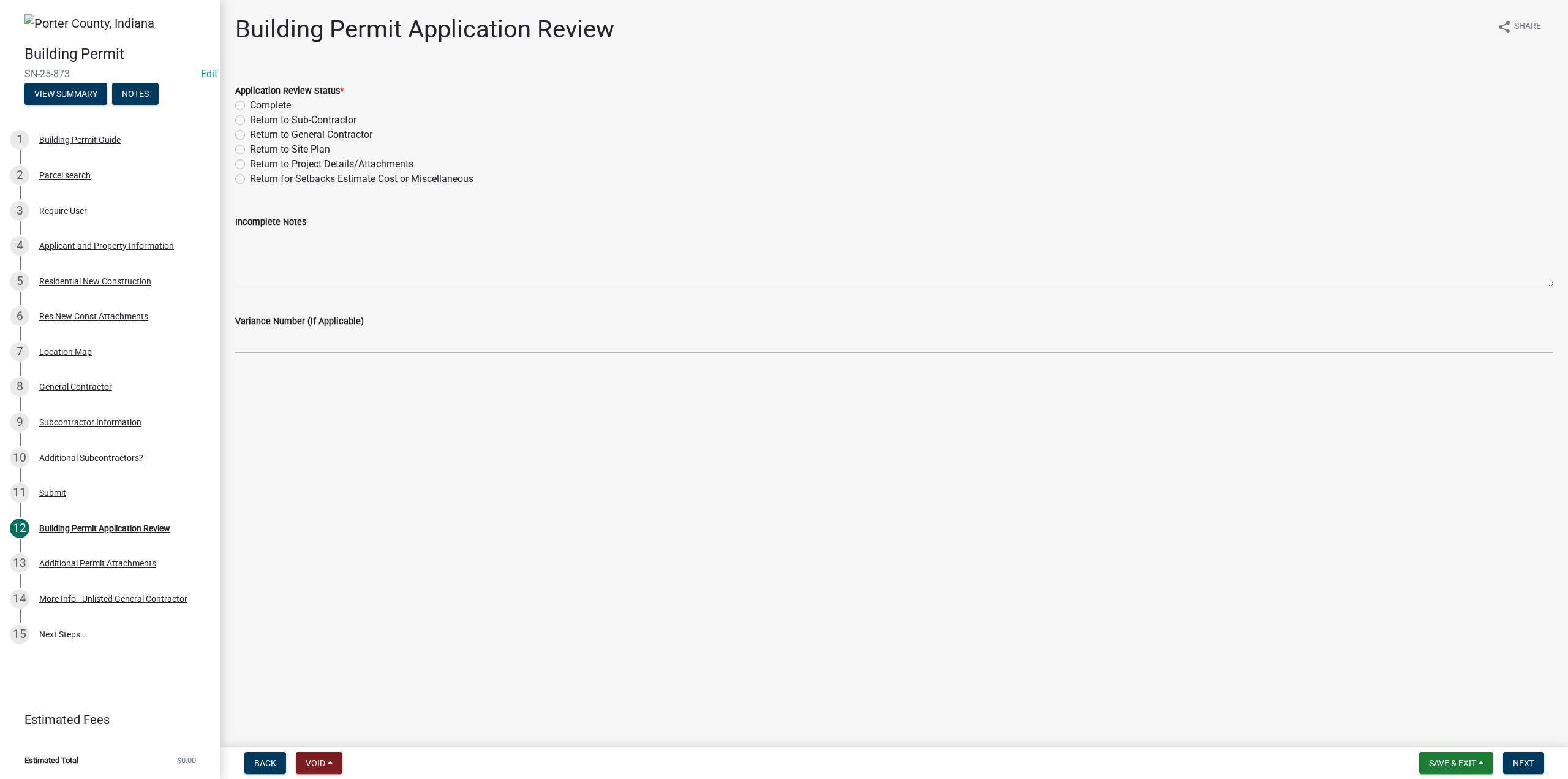
click at [250, 107] on label "Complete" at bounding box center [270, 105] width 41 height 15
click at [250, 106] on input "Complete" at bounding box center [254, 102] width 8 height 8
radio input "true"
click at [1529, 758] on span "Next" at bounding box center [1524, 763] width 22 height 10
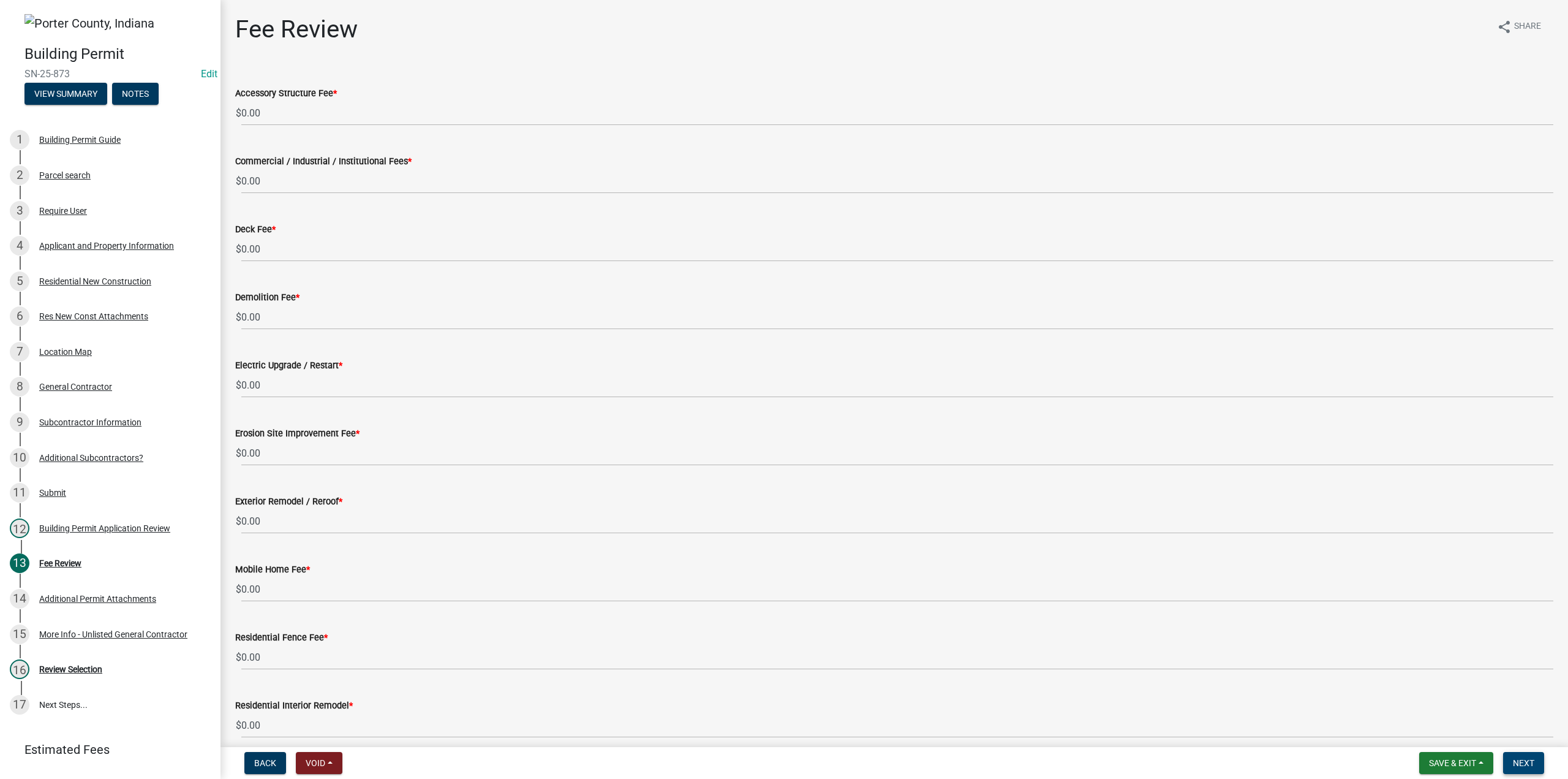
click at [1532, 763] on span "Next" at bounding box center [1524, 763] width 22 height 10
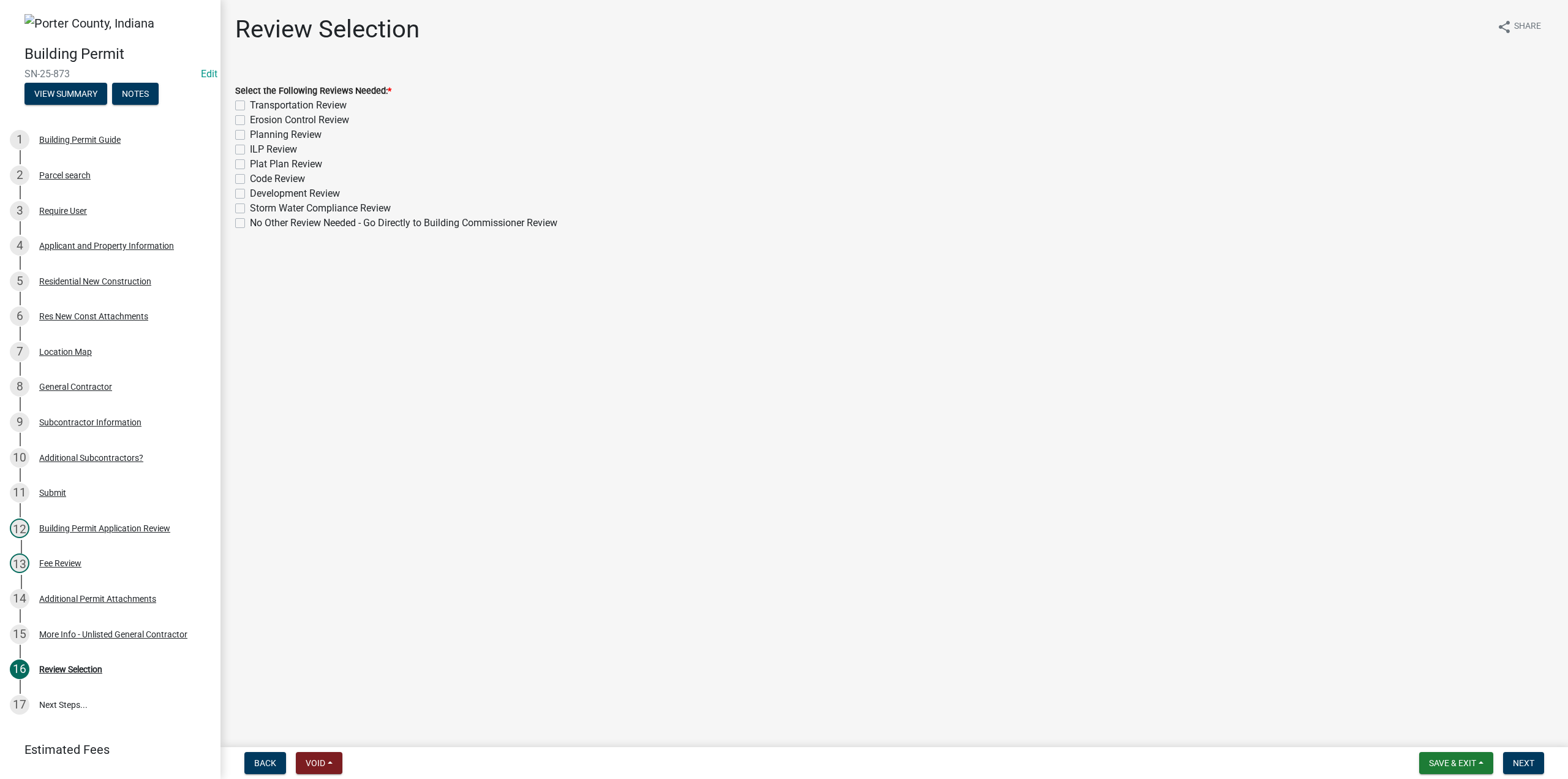
click at [250, 118] on label "Erosion Control Review" at bounding box center [300, 120] width 99 height 15
click at [250, 118] on input "Erosion Control Review" at bounding box center [254, 117] width 8 height 8
checkbox input "true"
checkbox input "false"
checkbox input "true"
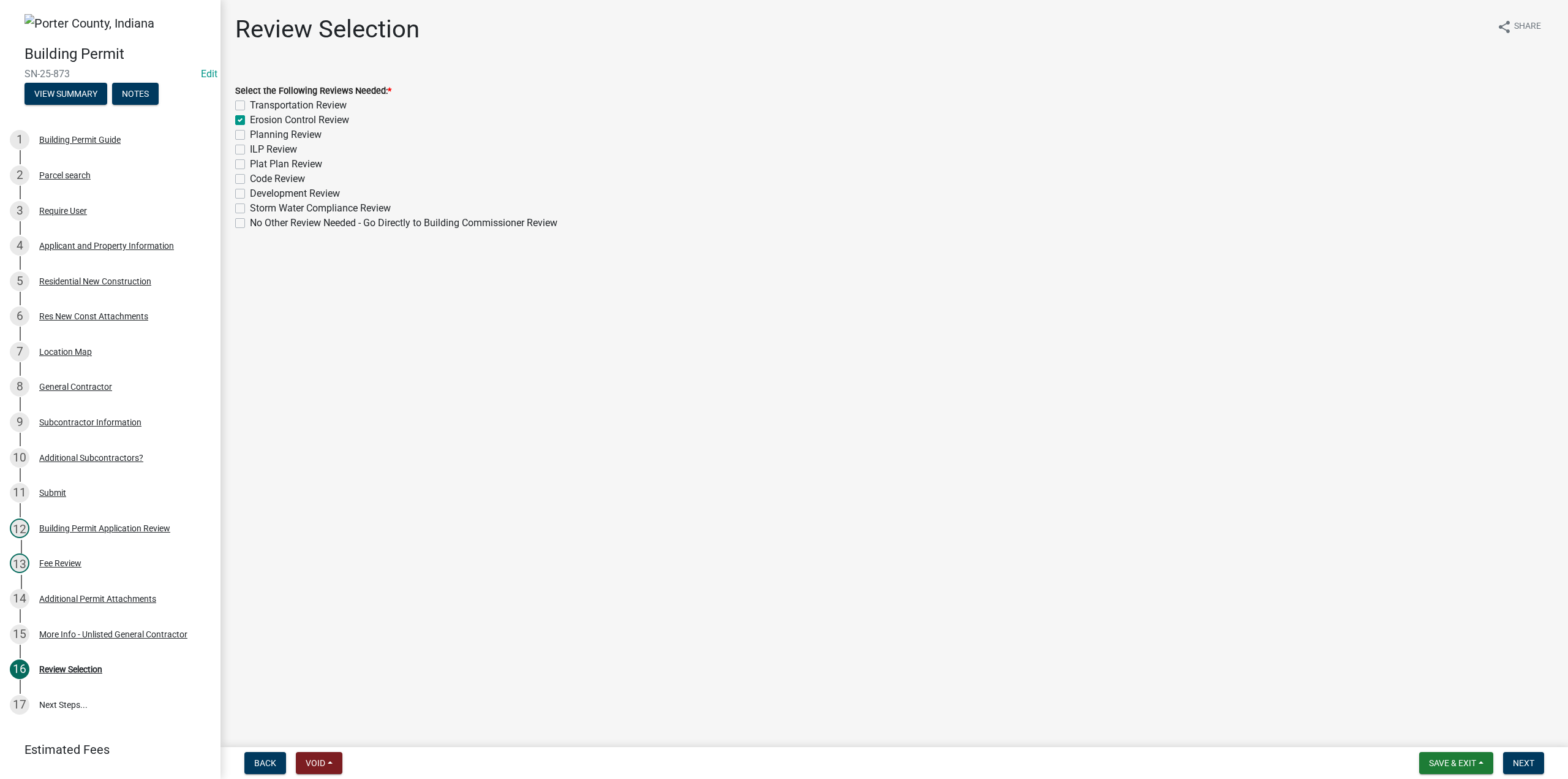
checkbox input "false"
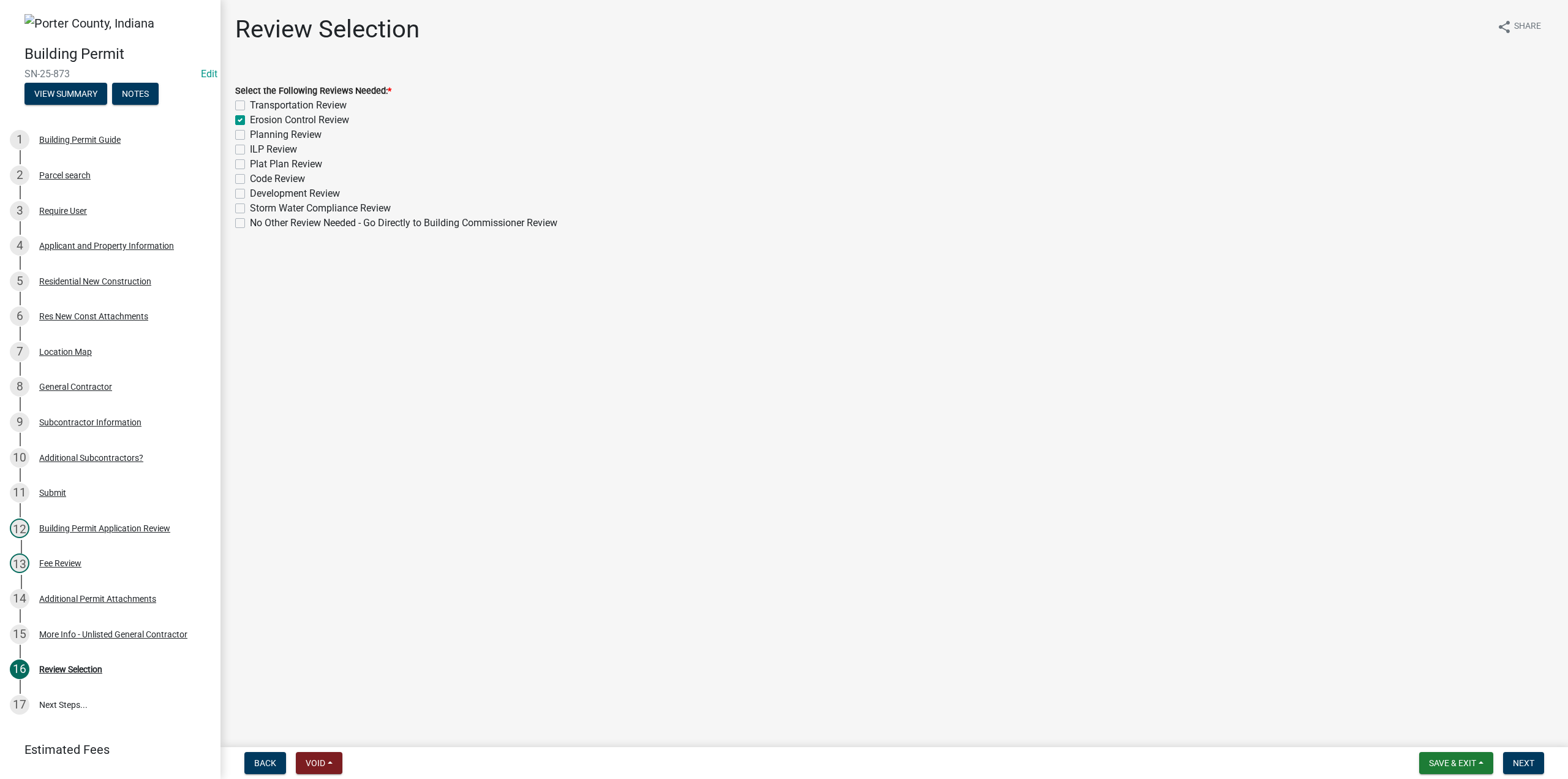
checkbox input "false"
click at [250, 134] on label "Planning Review" at bounding box center [285, 135] width 71 height 15
click at [250, 134] on input "Planning Review" at bounding box center [254, 132] width 8 height 8
checkbox input "true"
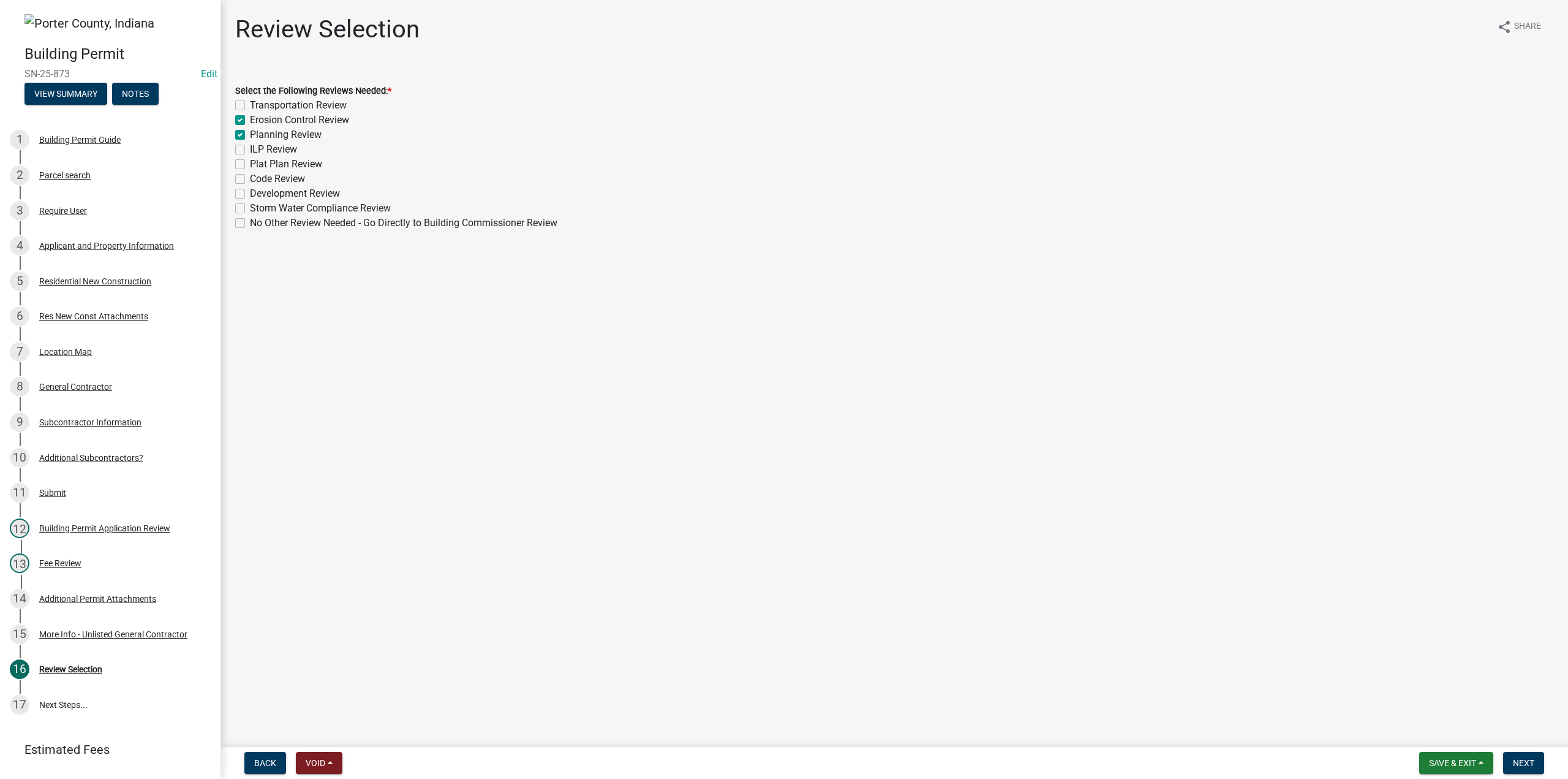
checkbox input "false"
checkbox input "true"
checkbox input "false"
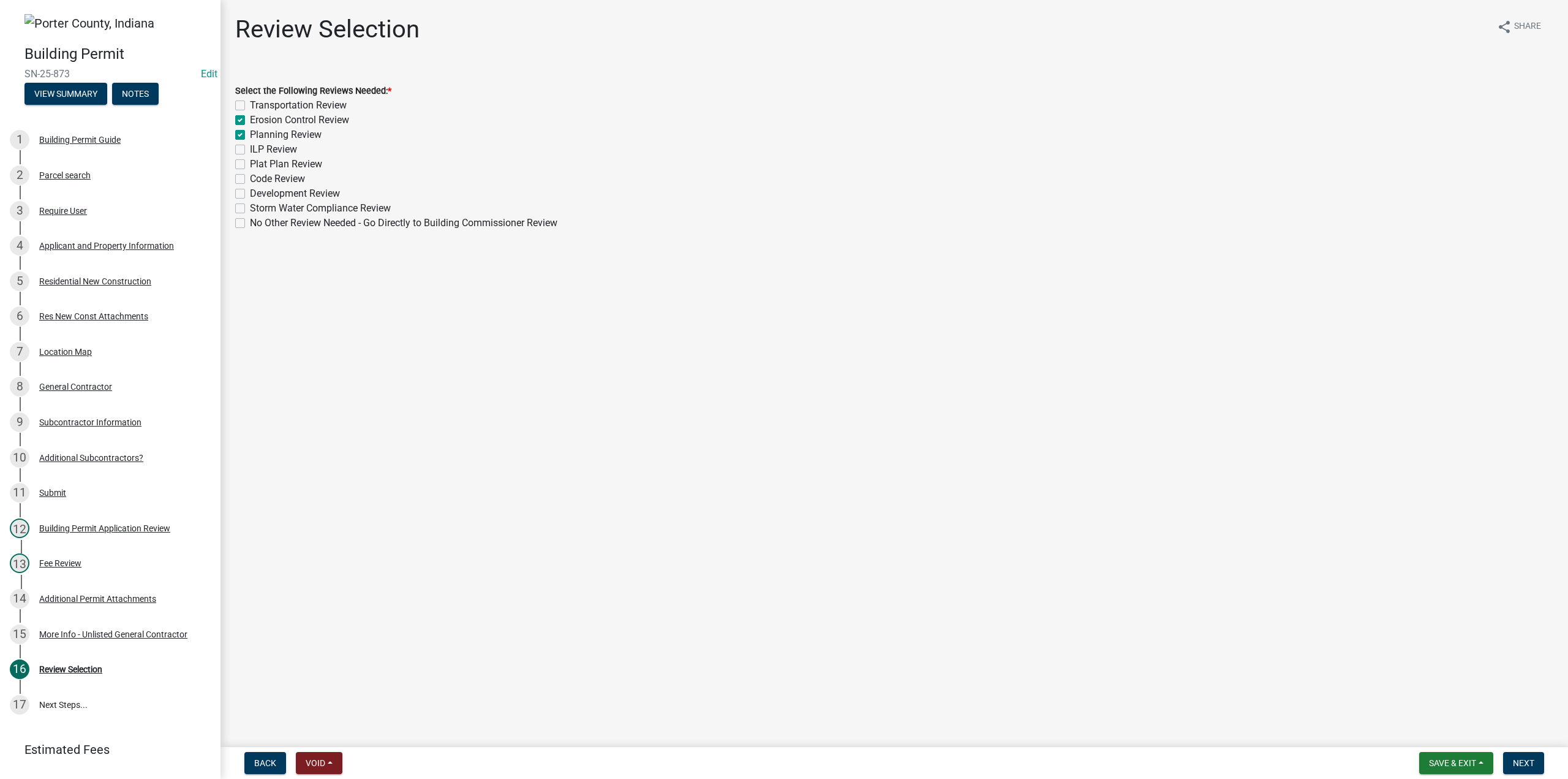
checkbox input "false"
click at [250, 165] on label "Plat Plan Review" at bounding box center [286, 165] width 72 height 15
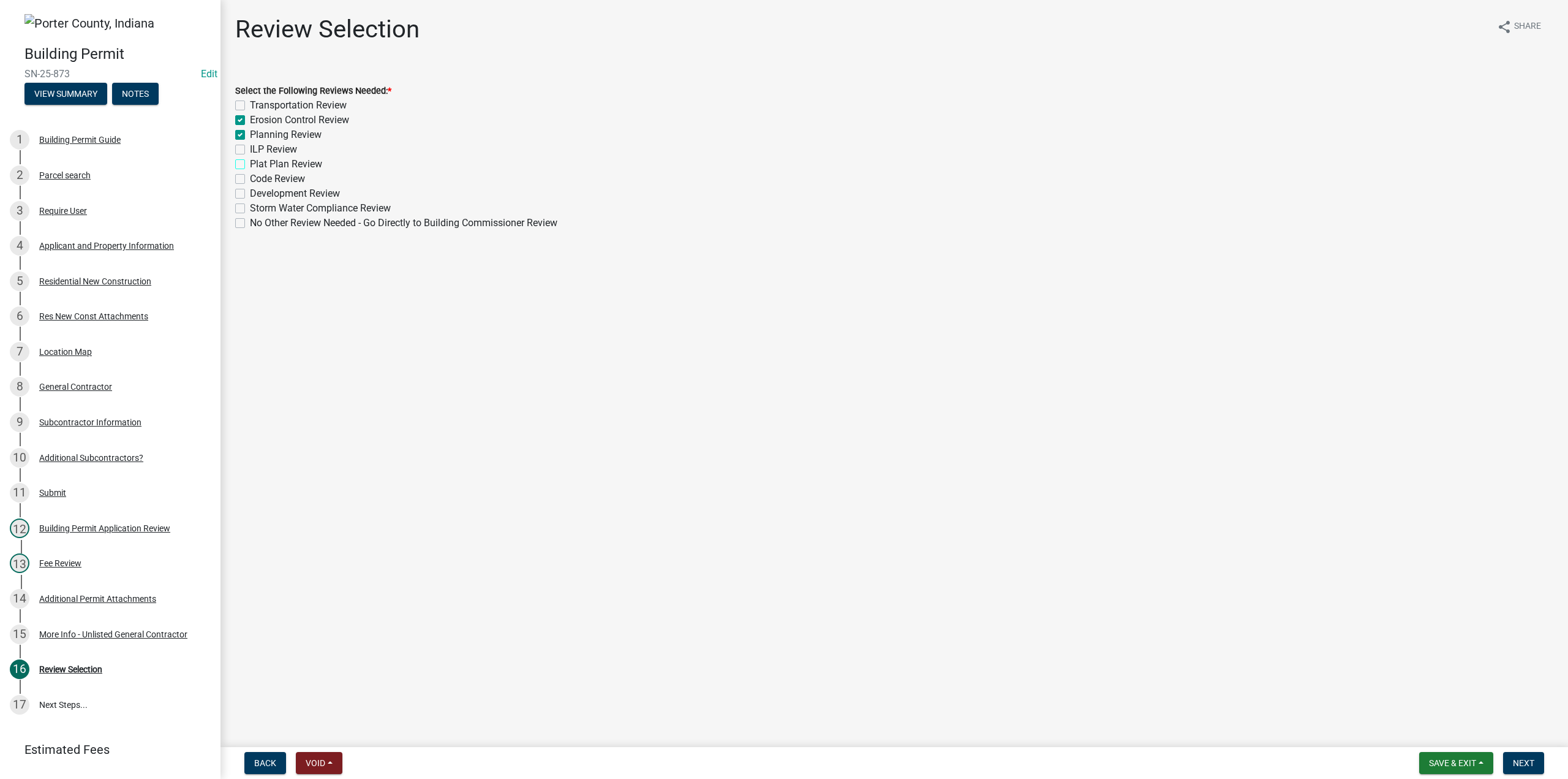
click at [250, 165] on input "Plat Plan Review" at bounding box center [254, 161] width 8 height 8
checkbox input "true"
checkbox input "false"
checkbox input "true"
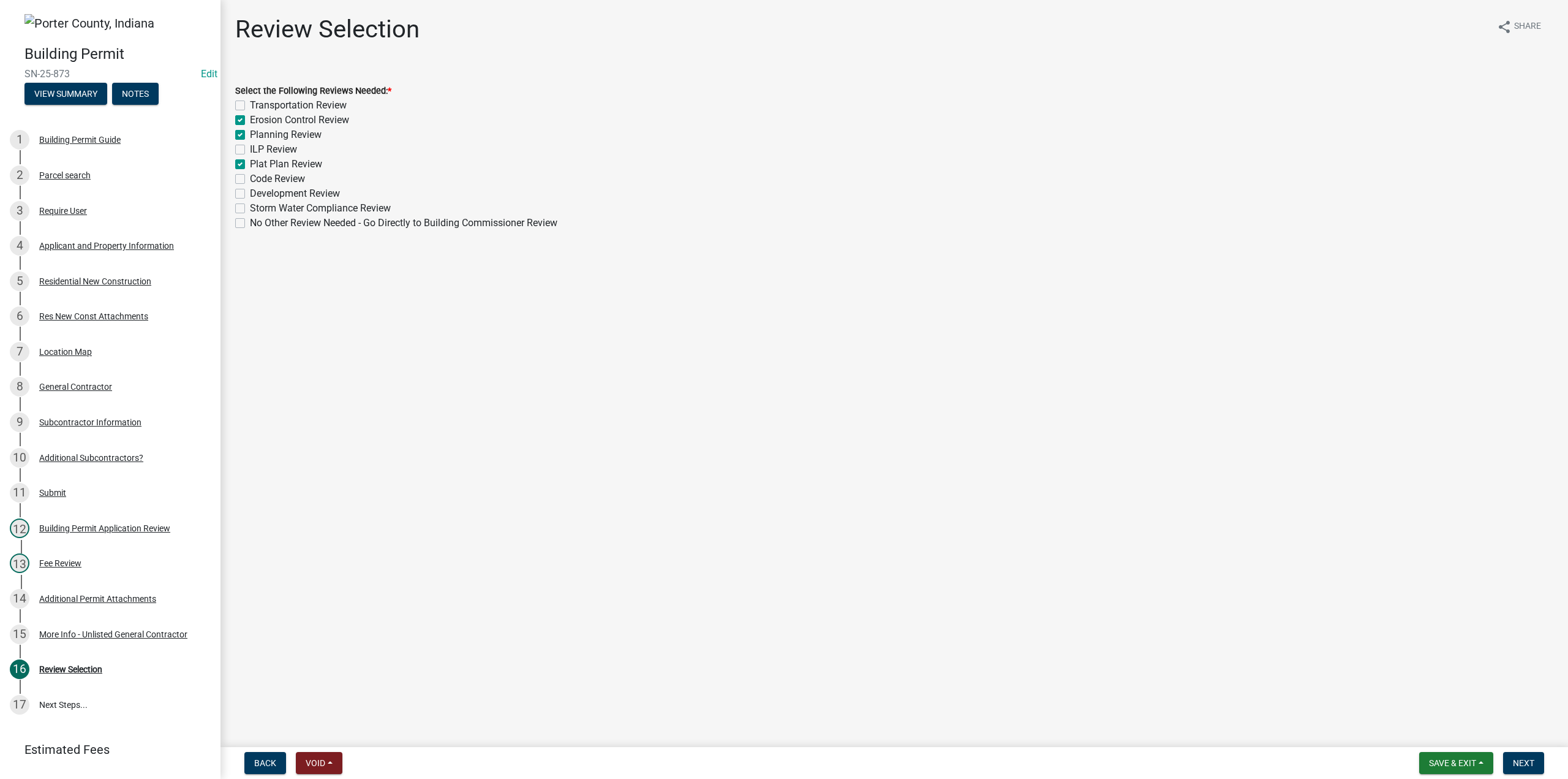
checkbox input "false"
checkbox input "true"
checkbox input "false"
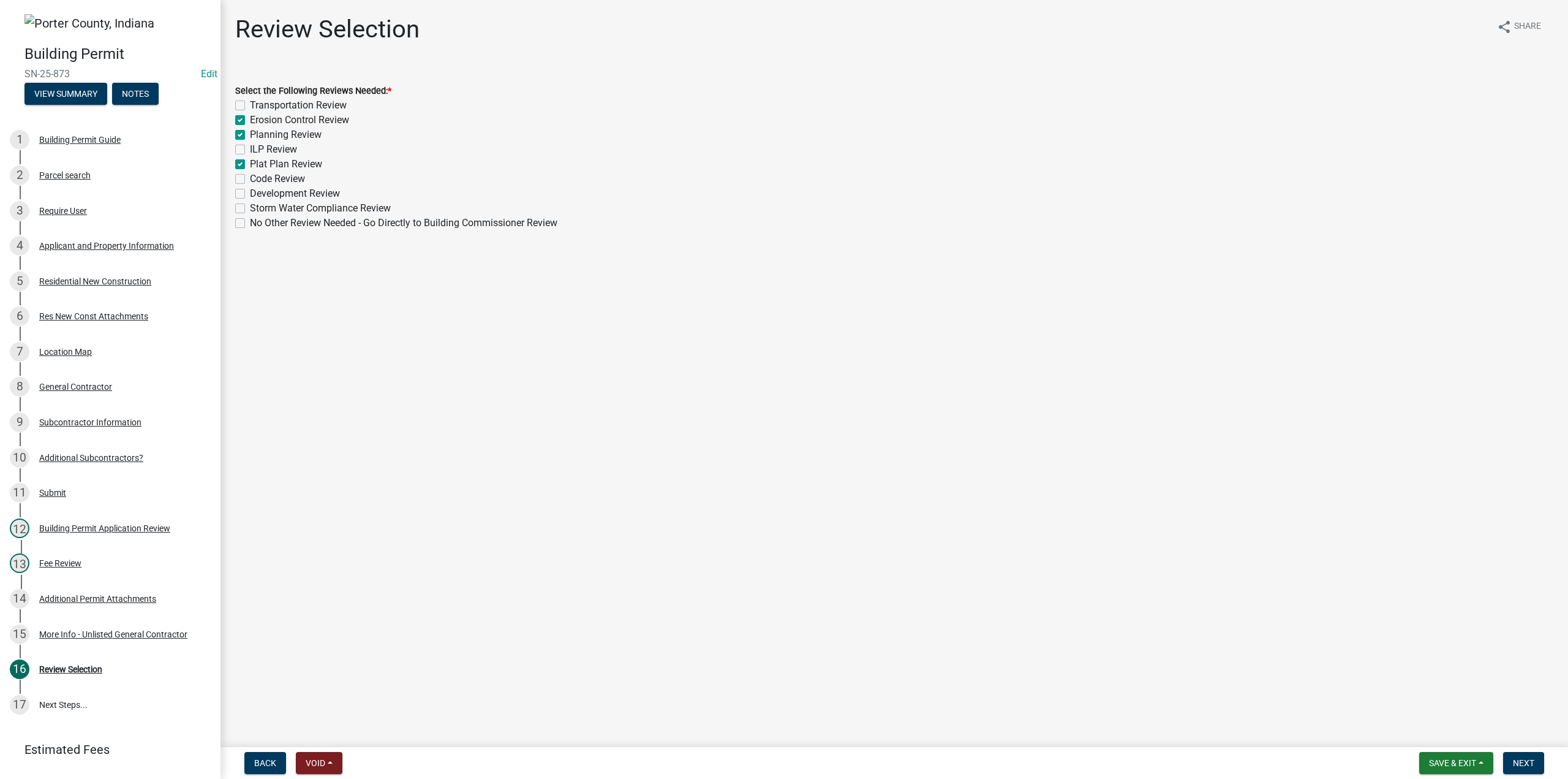
checkbox input "false"
click at [1527, 759] on span "Next" at bounding box center [1524, 763] width 22 height 10
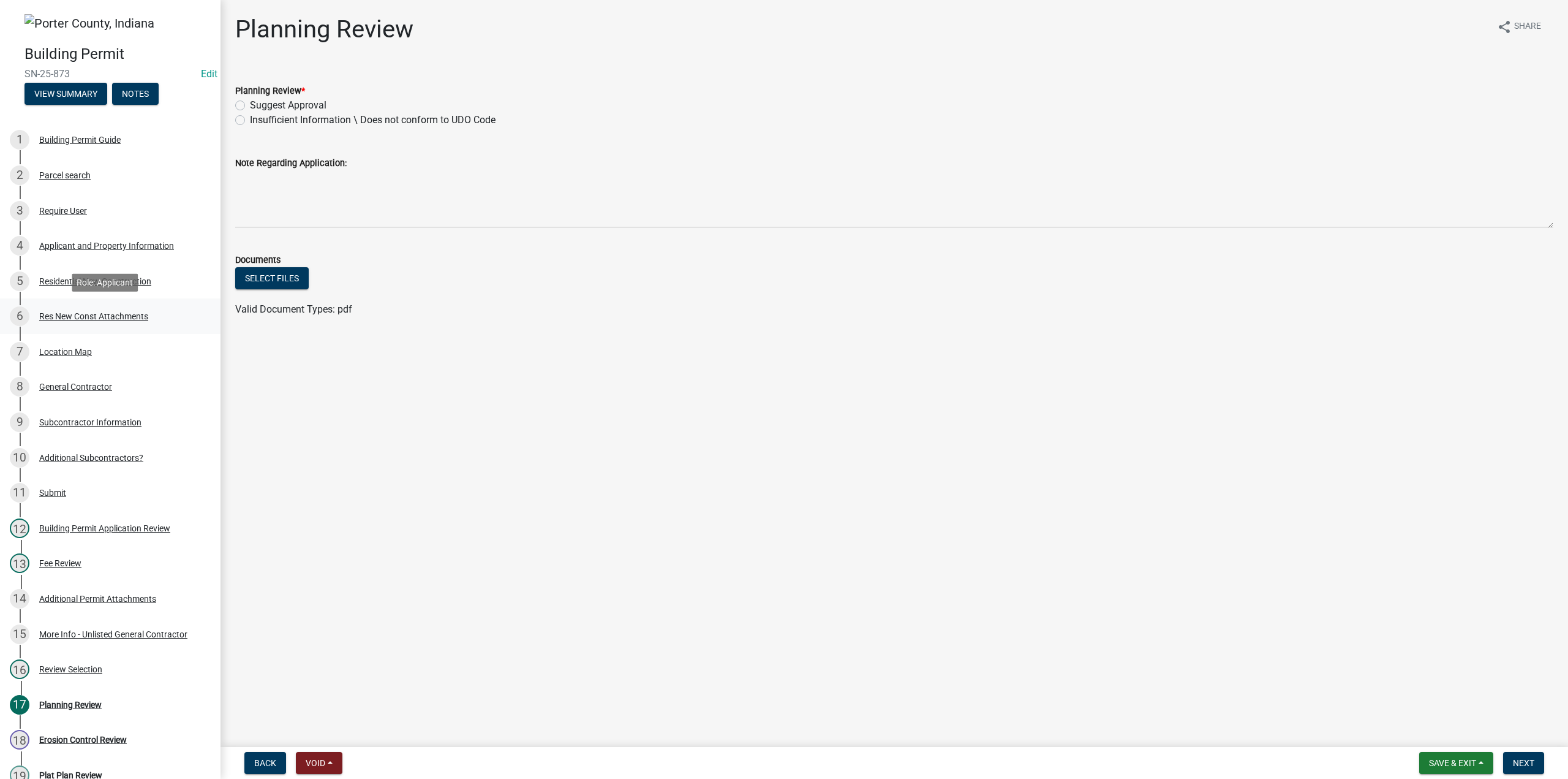
click at [84, 323] on div "6 Res New Const Attachments" at bounding box center [105, 316] width 191 height 20
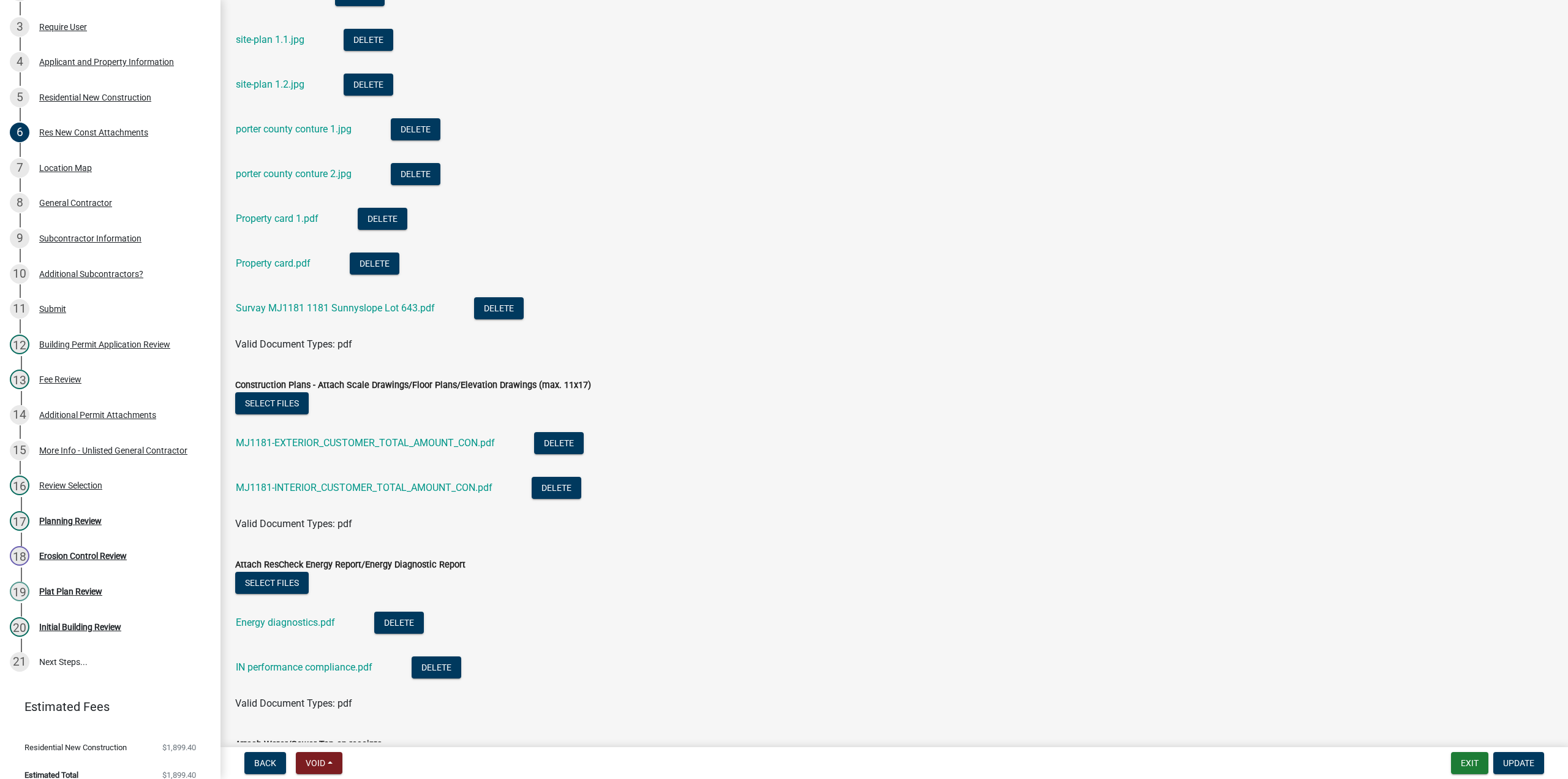
scroll to position [245, 0]
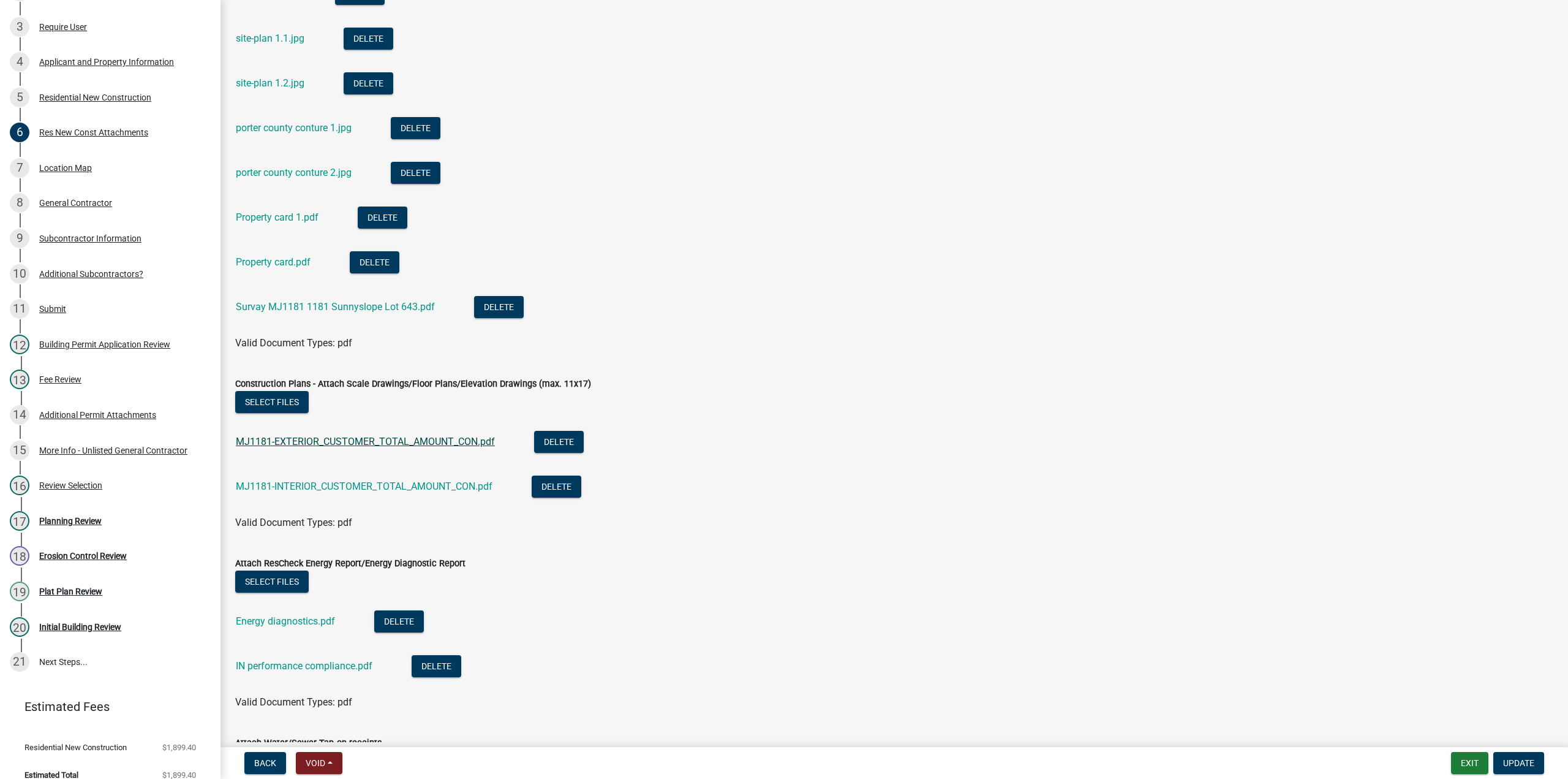
click at [429, 445] on link "MJ1181-EXTERIOR_CUSTOMER_TOTAL_AMOUNT_CON.pdf" at bounding box center [365, 441] width 259 height 12
click at [394, 483] on link "MJ1181-INTERIOR_CUSTOMER_TOTAL_AMOUNT_CON.pdf" at bounding box center [364, 486] width 257 height 12
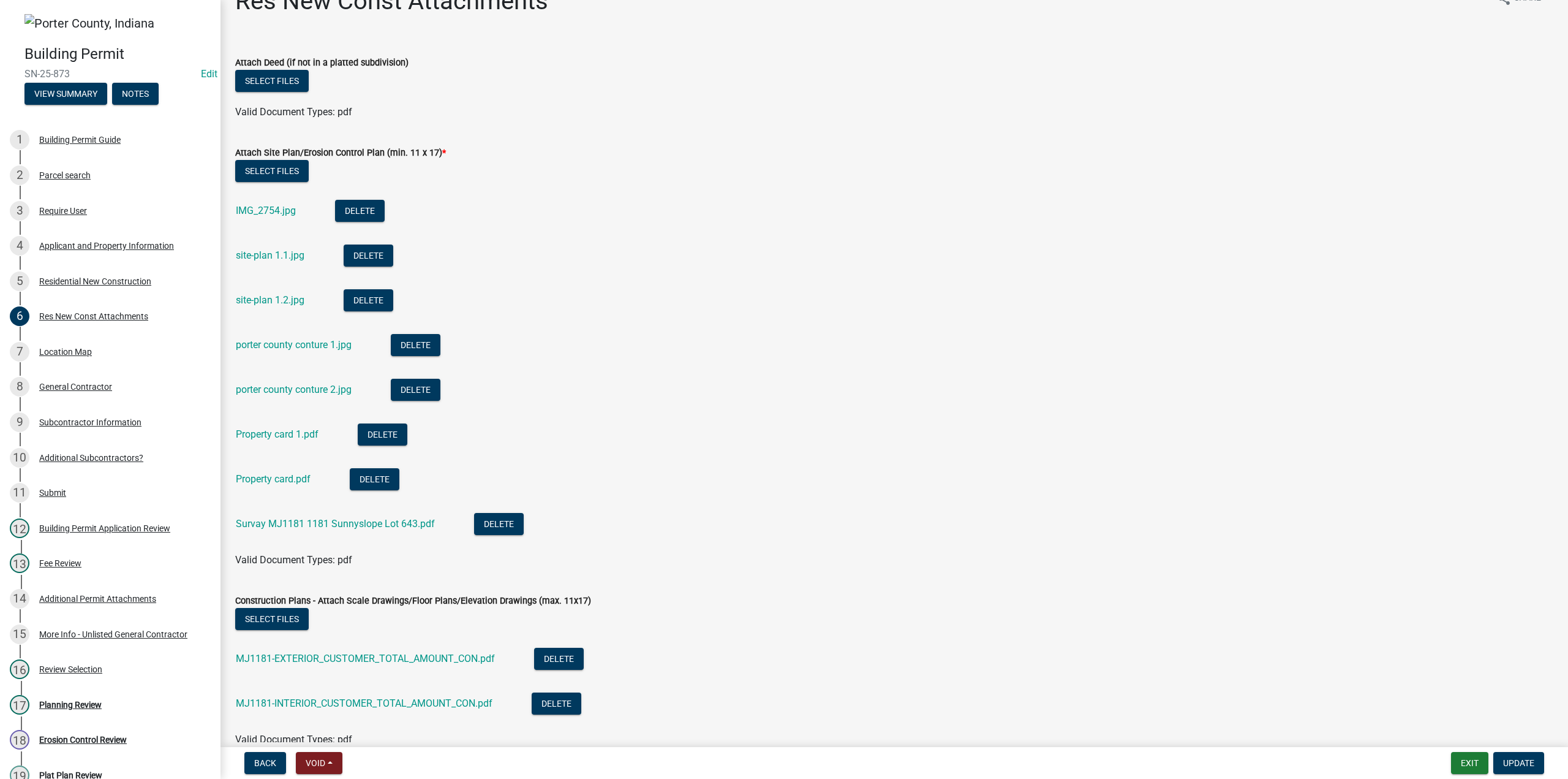
scroll to position [0, 0]
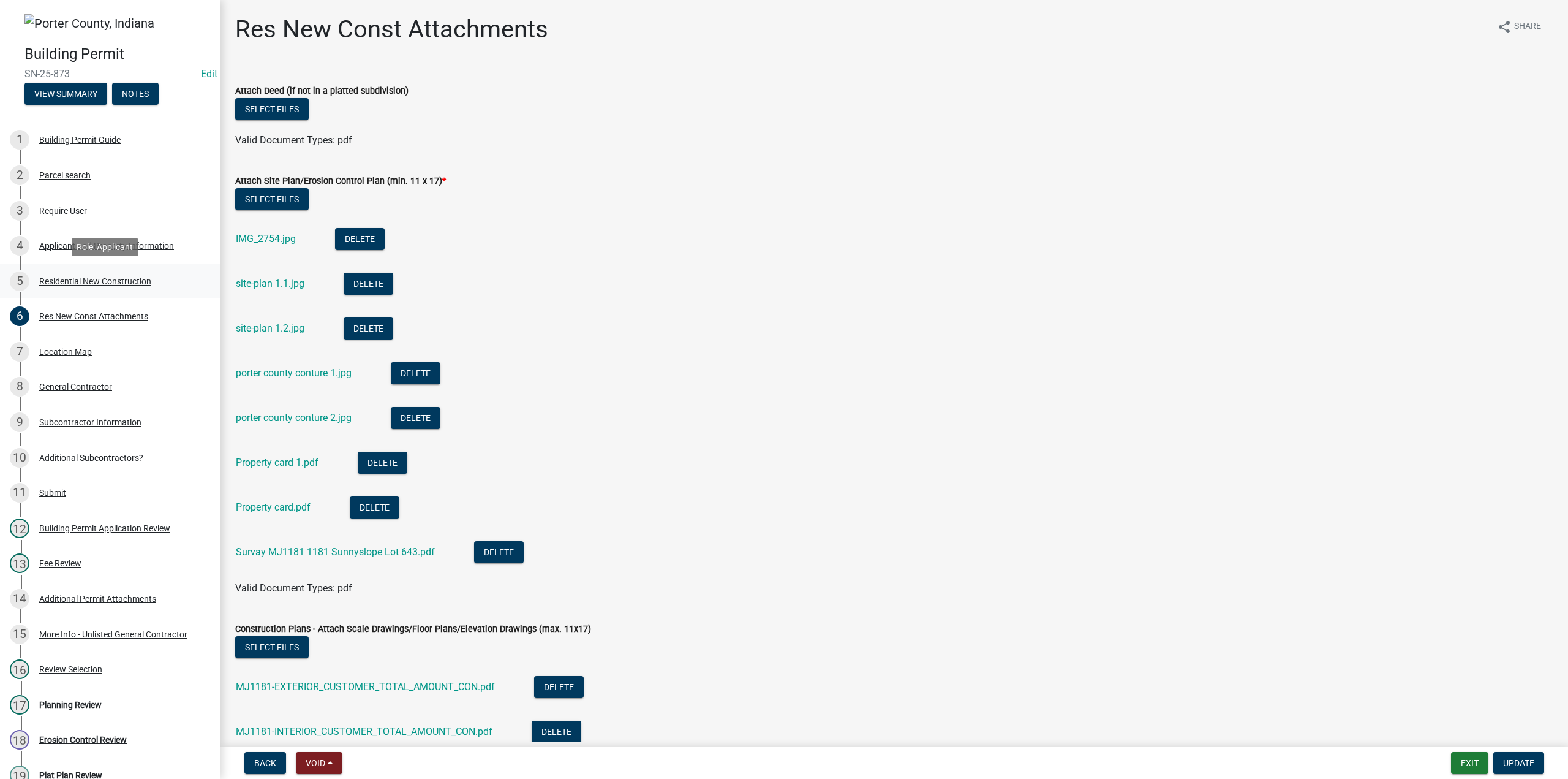
click at [88, 283] on div "Residential New Construction" at bounding box center [95, 281] width 112 height 9
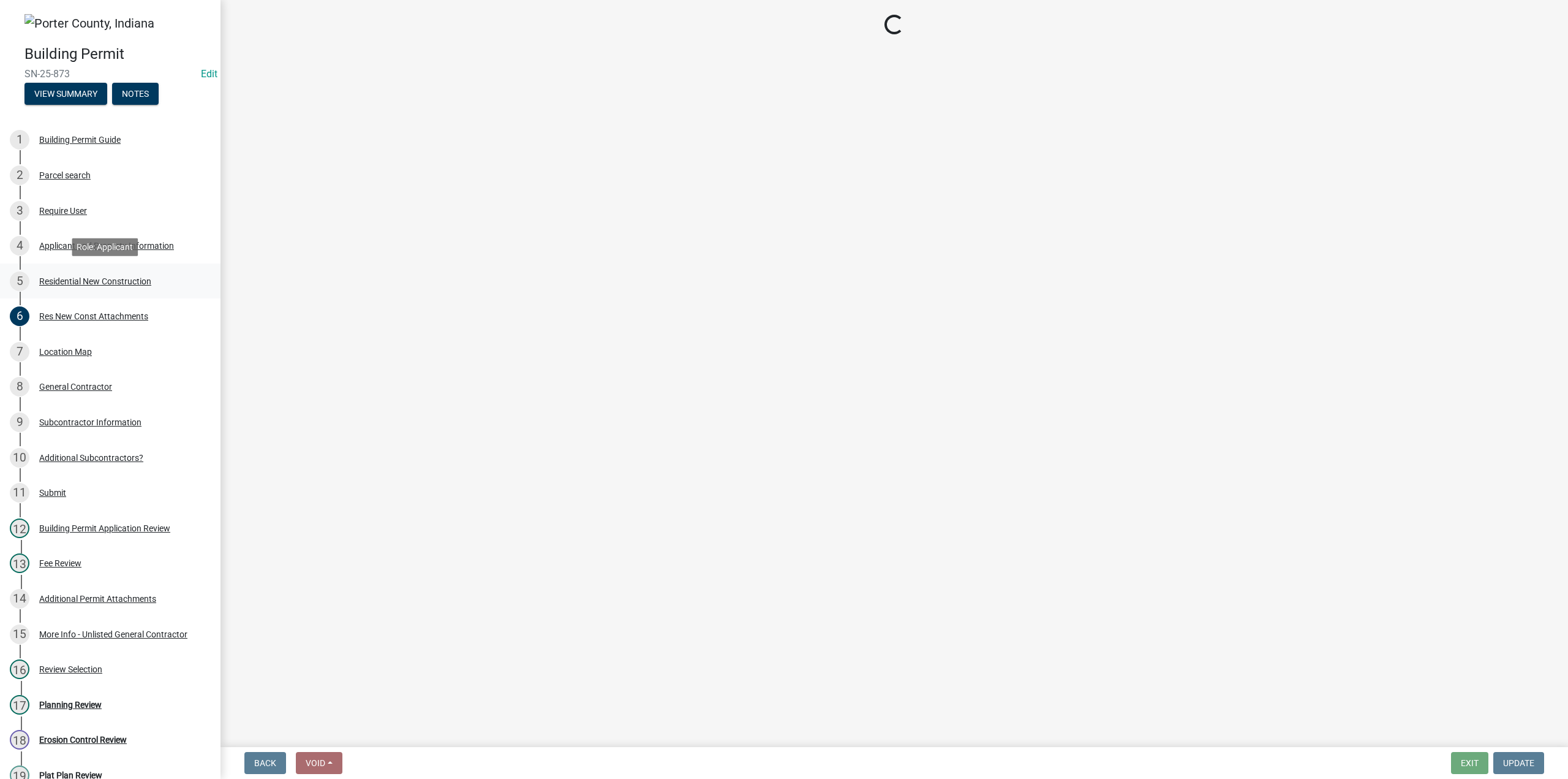
select select "9e518564-4428-4eb4-941b-0b1ac8082854"
select select "ac5c74af-6cd7-44c6-8b3b-d3d049808b18"
select select "b5a5c90e-8d72-4ffd-8079-af89c218e1ea"
select select "da227d29-566a-49e4-bd4b-3ce542f228e7"
select select "7ba8615f-7d0b-4559-8263-a59f3bb0b80e"
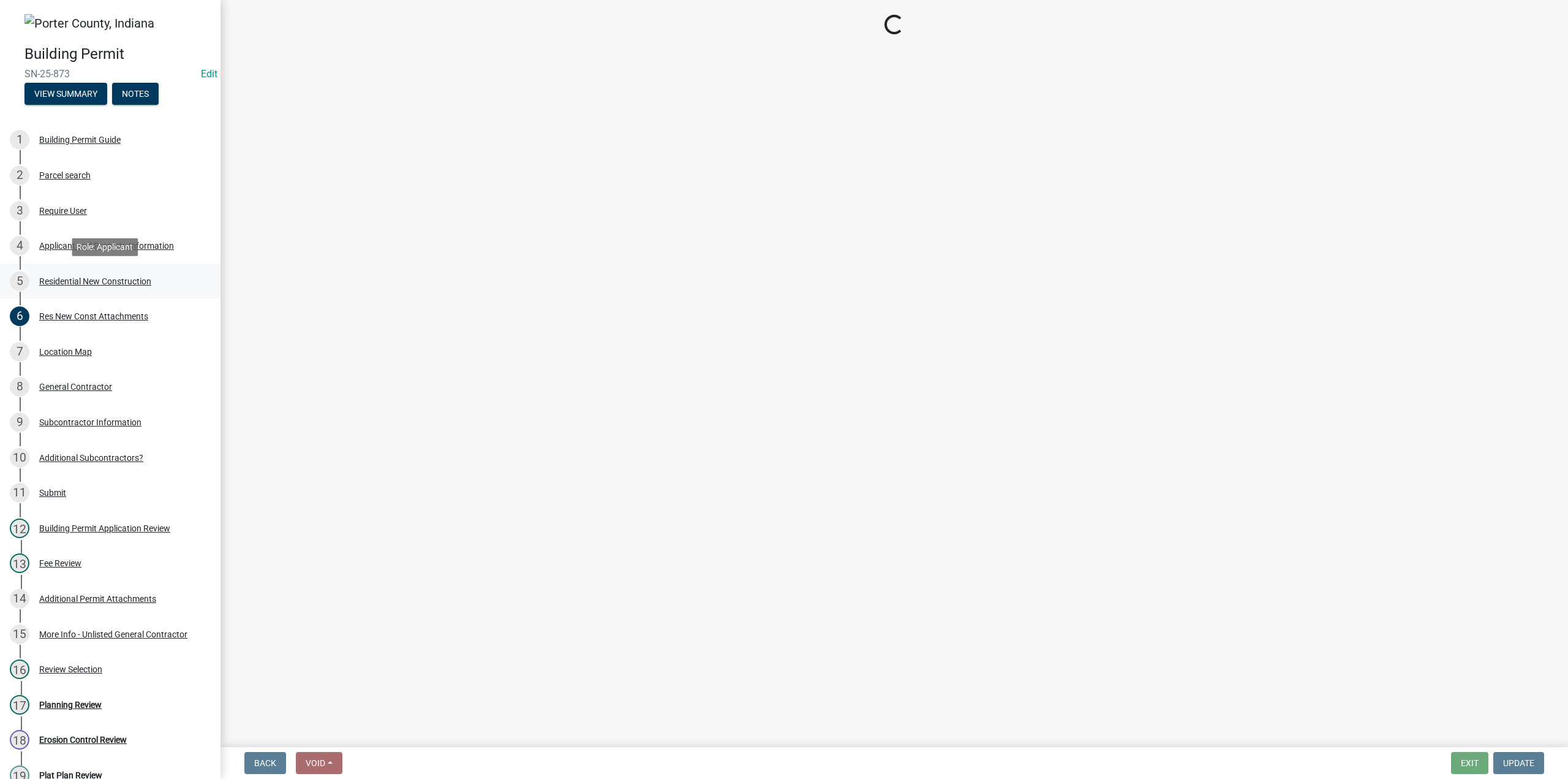
select select "a7554658-1ff0-4ba4-86bb-30b1109b1a56"
select select "bbae15df-4b7c-4889-a1a2-bdce83955e33"
select select "d3842ca8-a9b0-43e7-b24f-ba0c572b5ff6"
select select "aeb13f5b-f618-4fb0-9457-a1d82e5b0688"
select select "569fc36c-3166-4026-8764-ea78816a78f1"
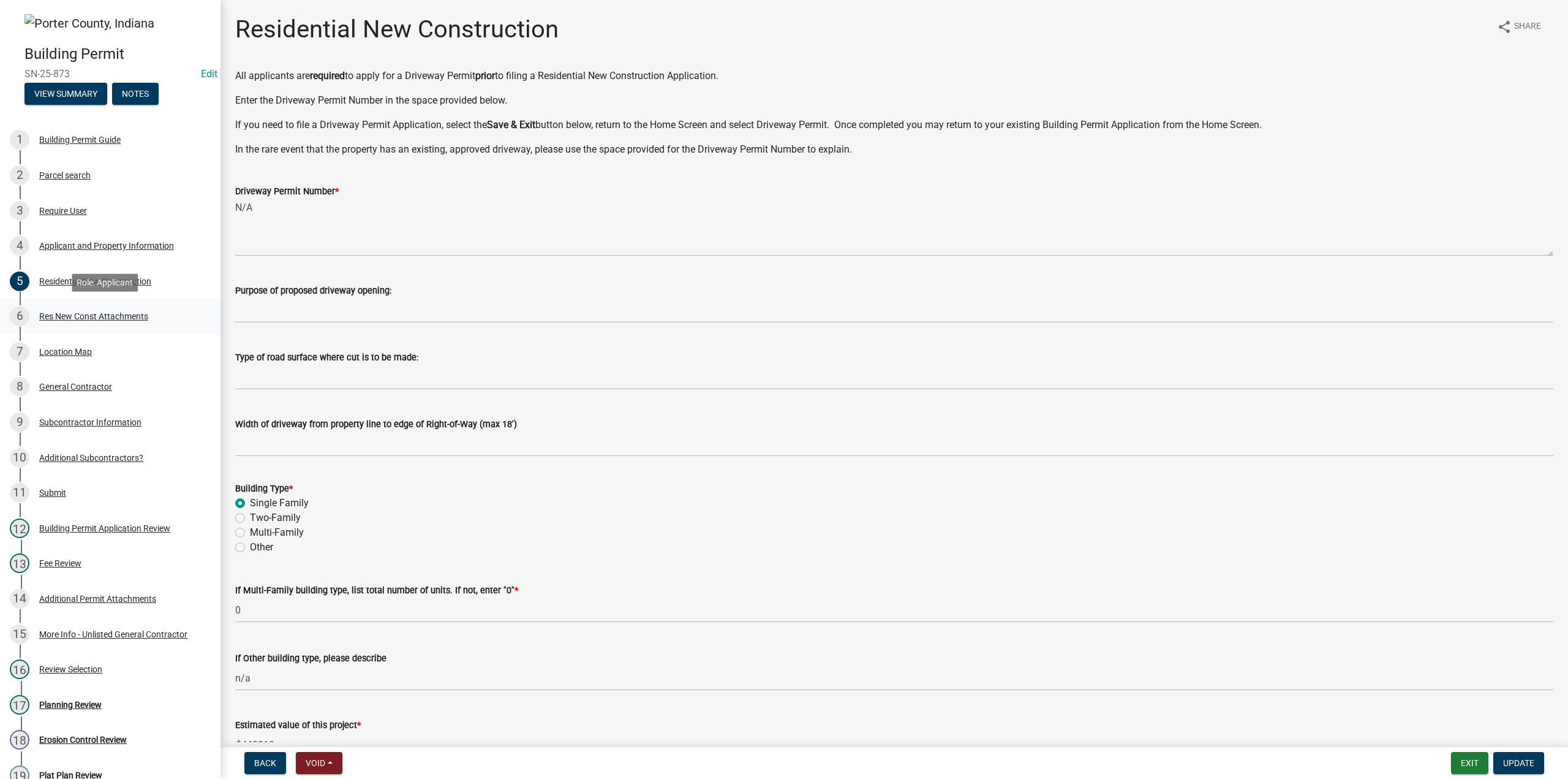
click at [95, 315] on div "Res New Const Attachments" at bounding box center [94, 316] width 109 height 9
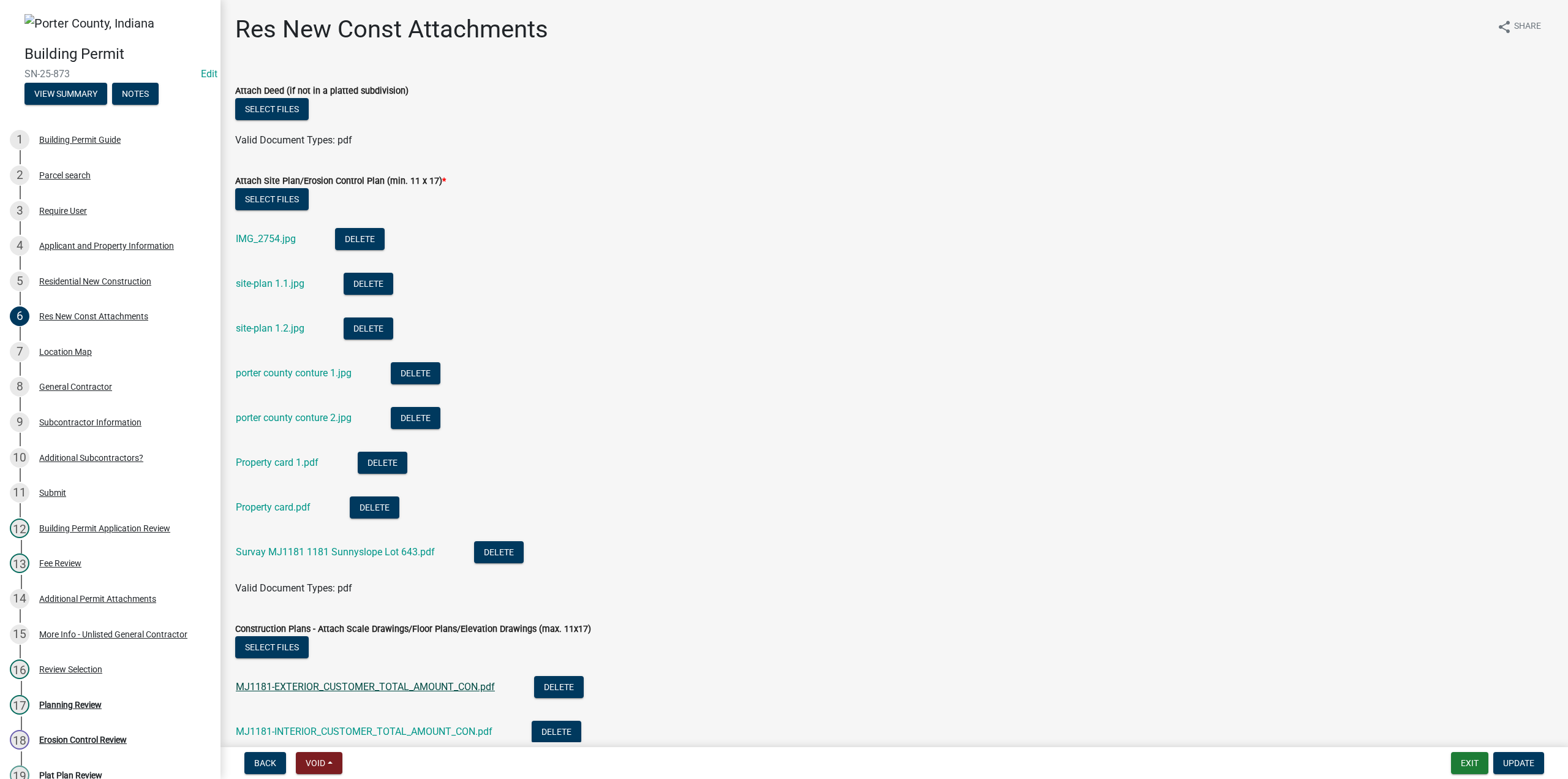
click at [401, 688] on link "MJ1181-EXTERIOR_CUSTOMER_TOTAL_AMOUNT_CON.pdf" at bounding box center [365, 687] width 259 height 12
click at [81, 90] on button "View Summary" at bounding box center [66, 94] width 83 height 22
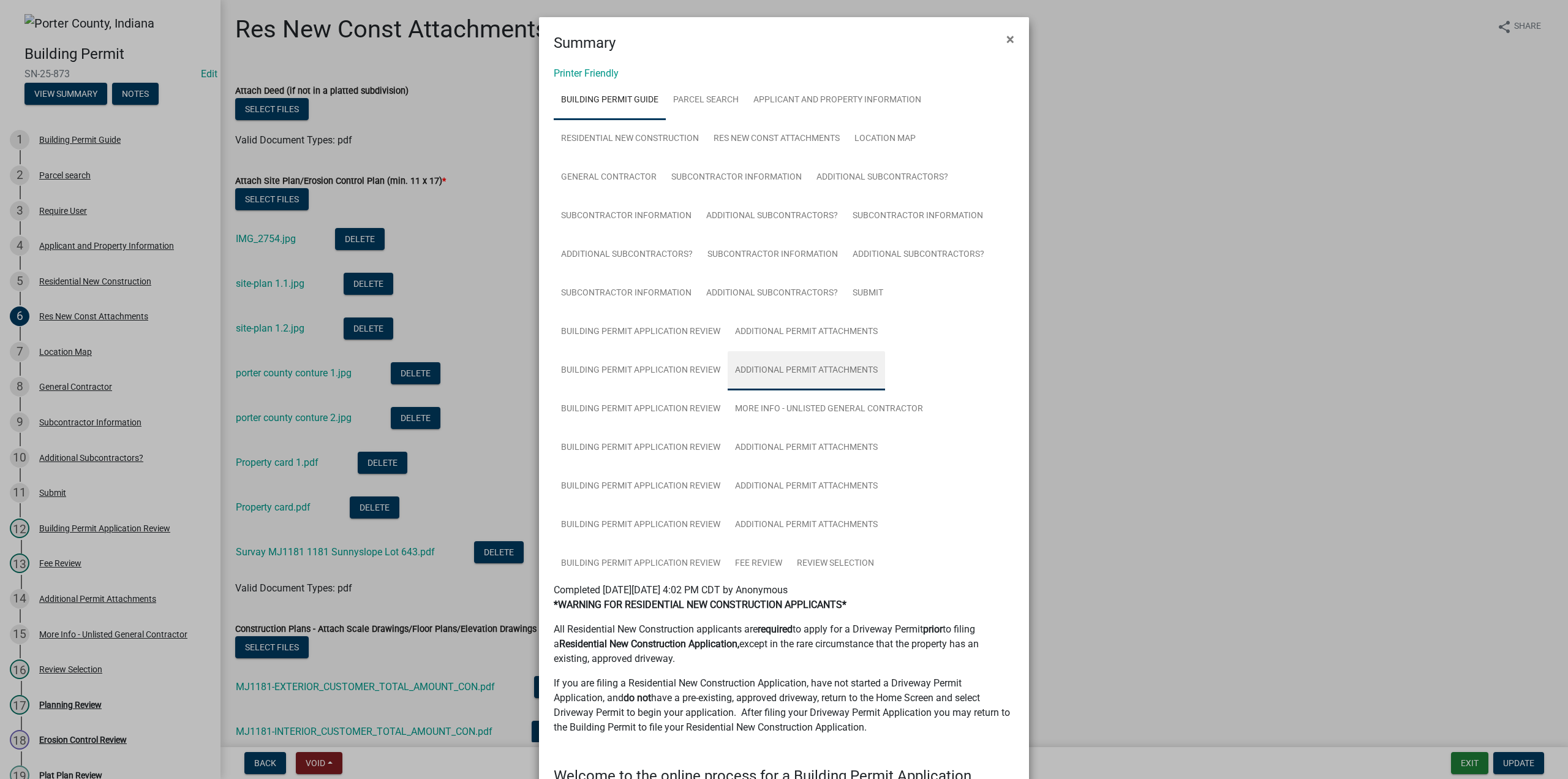
click at [819, 375] on link "Additional Permit Attachments" at bounding box center [806, 371] width 158 height 39
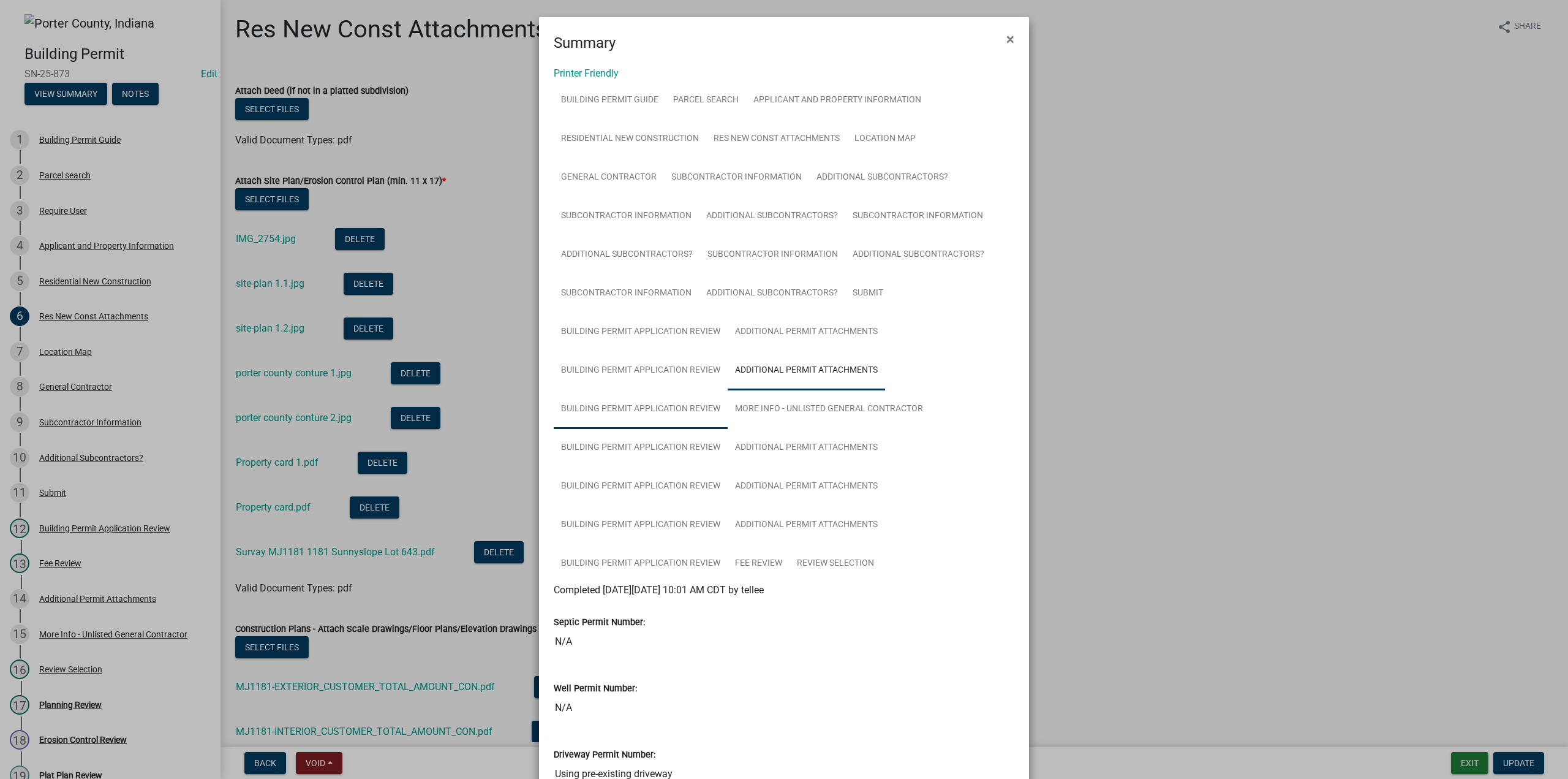
click at [616, 402] on link "Building Permit Application Review" at bounding box center [641, 409] width 174 height 39
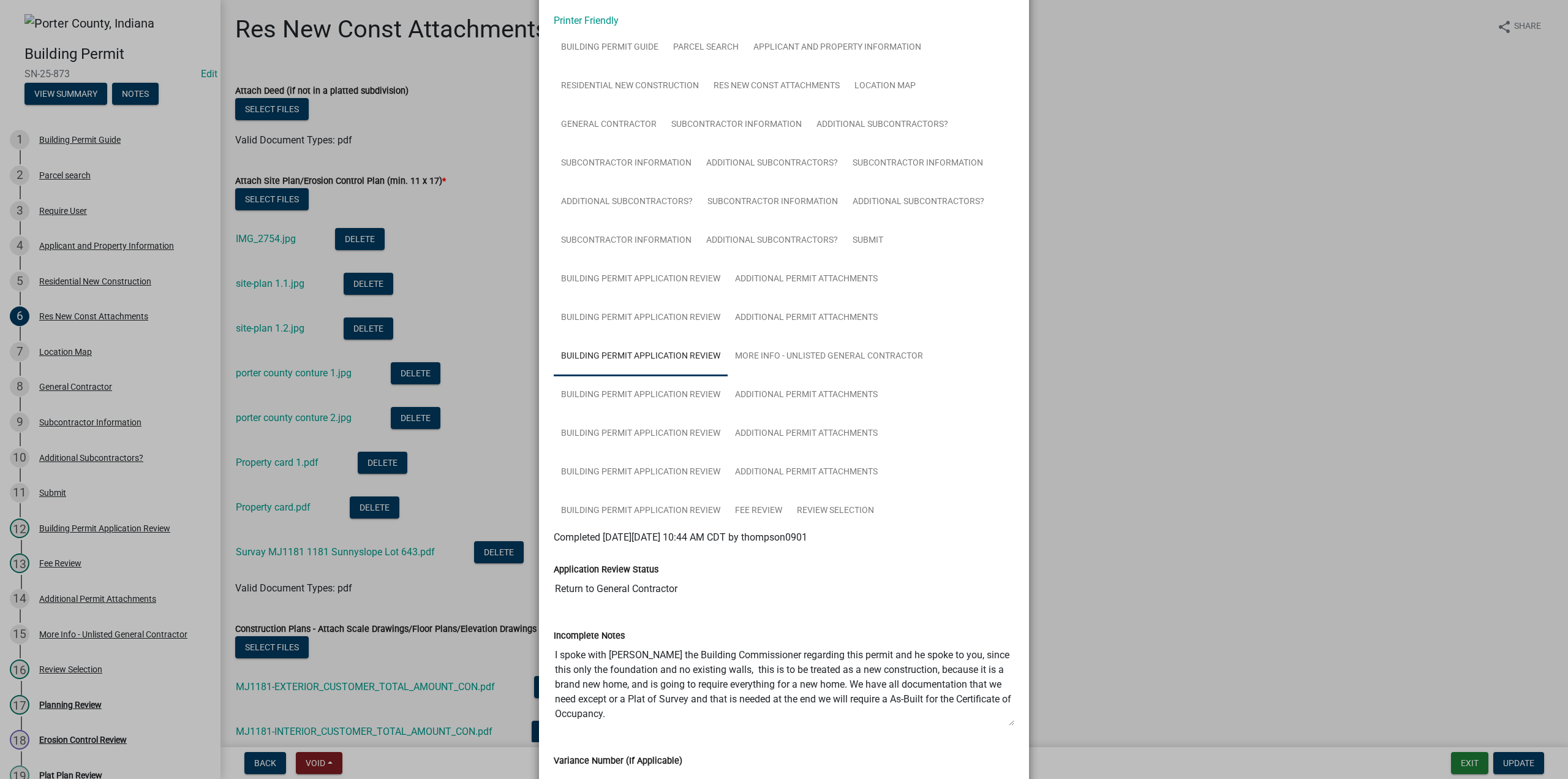
scroll to position [122, 0]
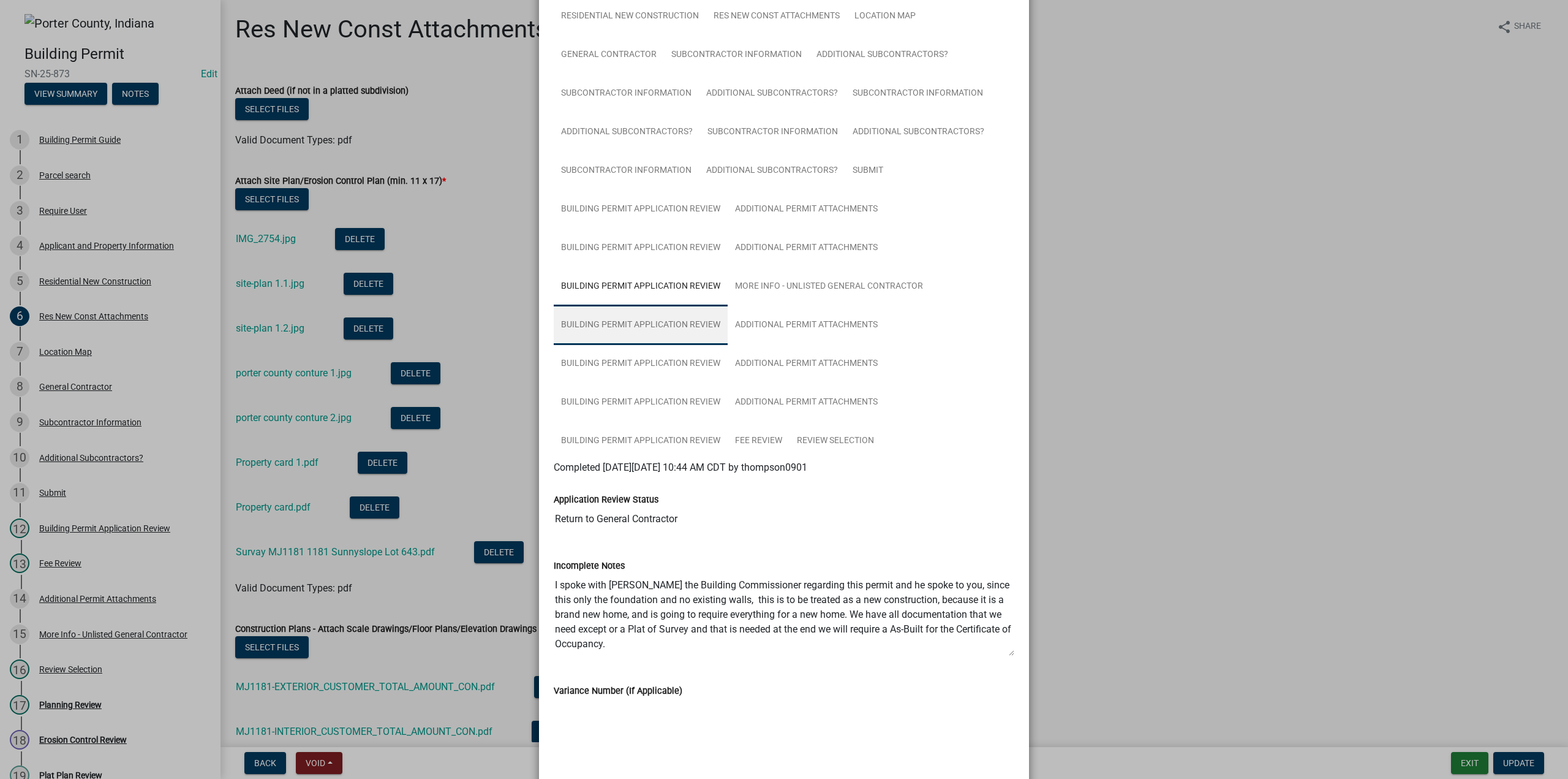
click at [654, 332] on link "Building Permit Application Review" at bounding box center [641, 326] width 174 height 39
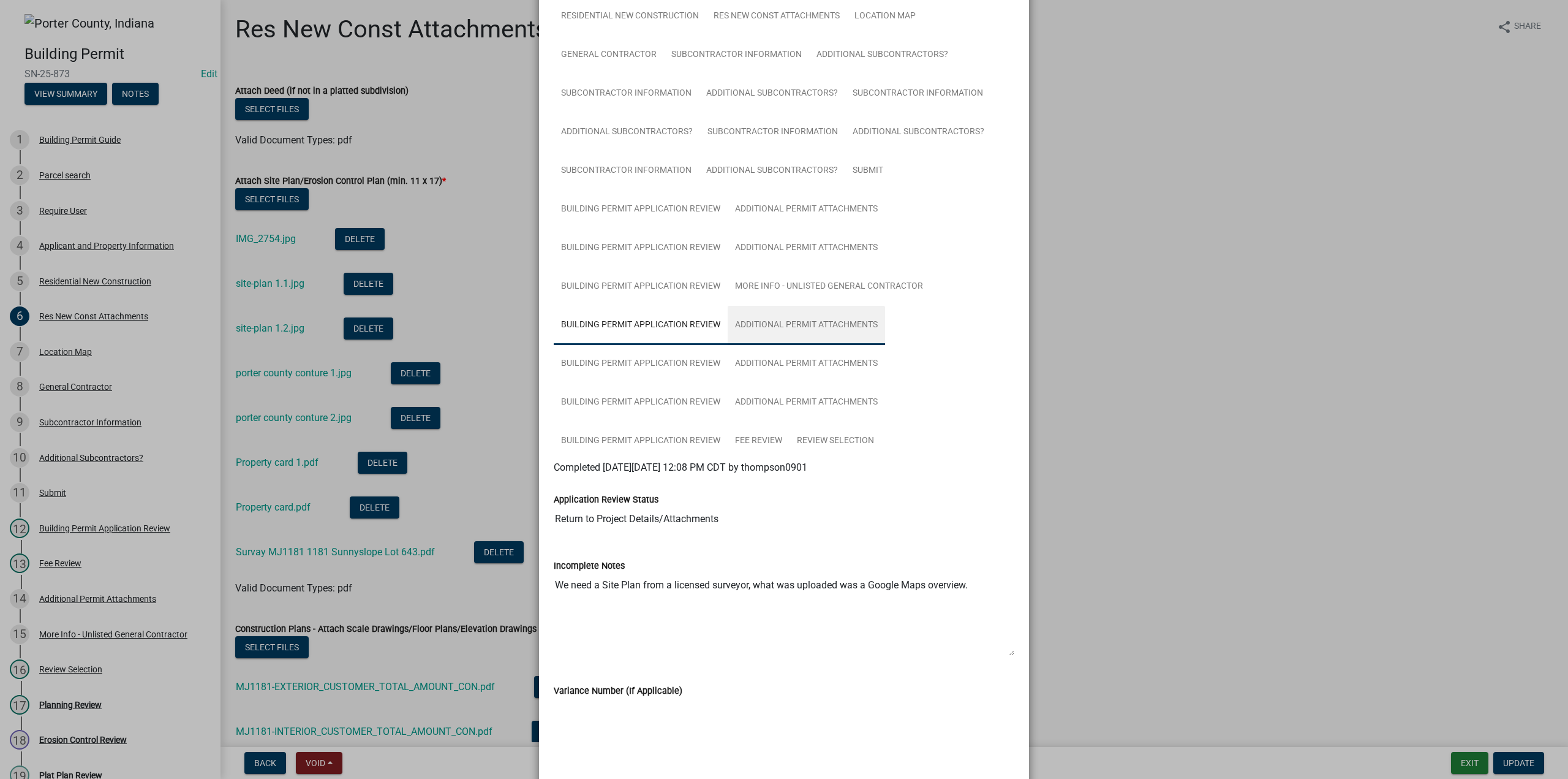
click at [825, 317] on link "Additional Permit Attachments" at bounding box center [806, 326] width 158 height 39
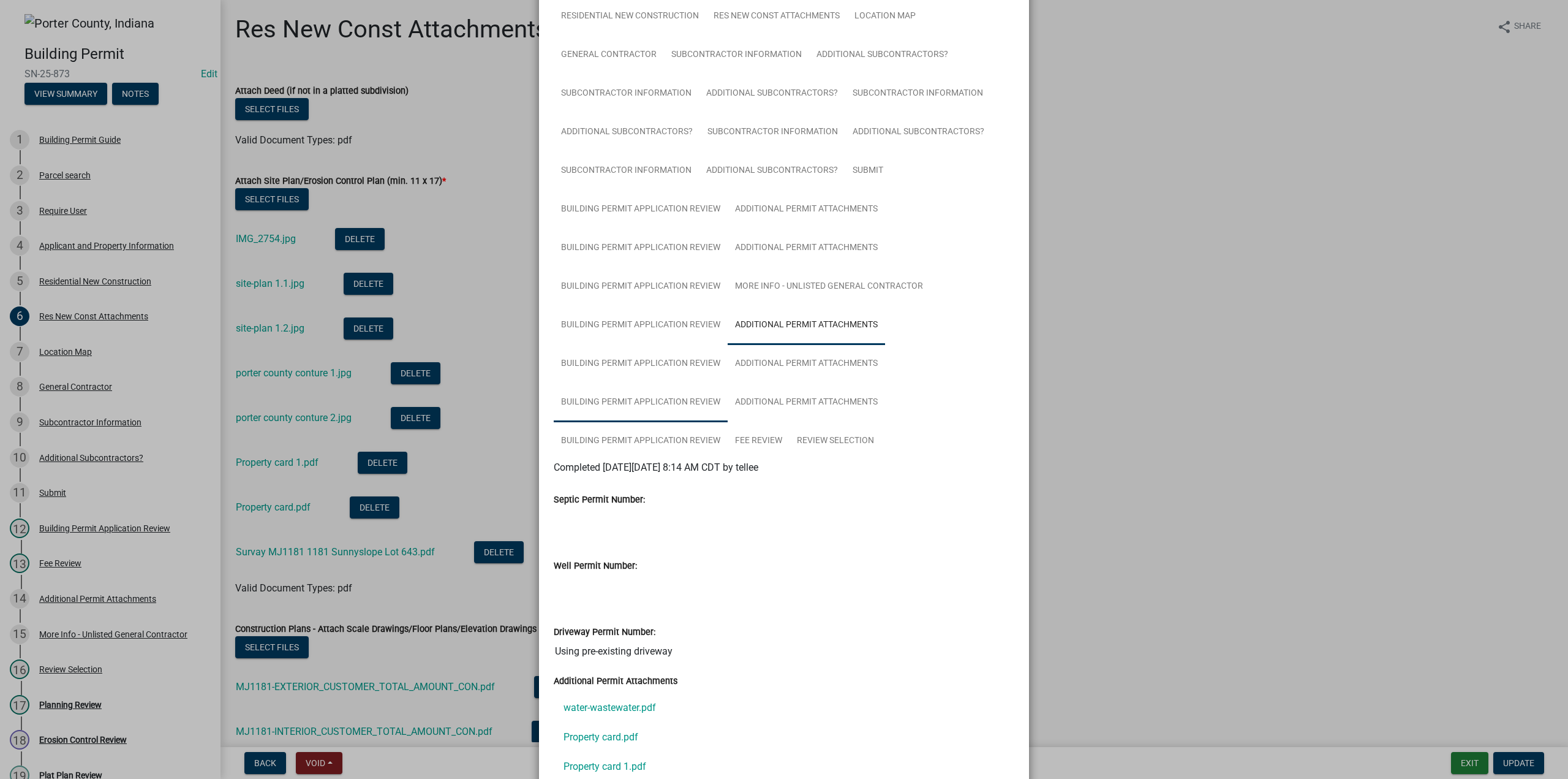
click at [652, 406] on link "Building Permit Application Review" at bounding box center [641, 402] width 174 height 39
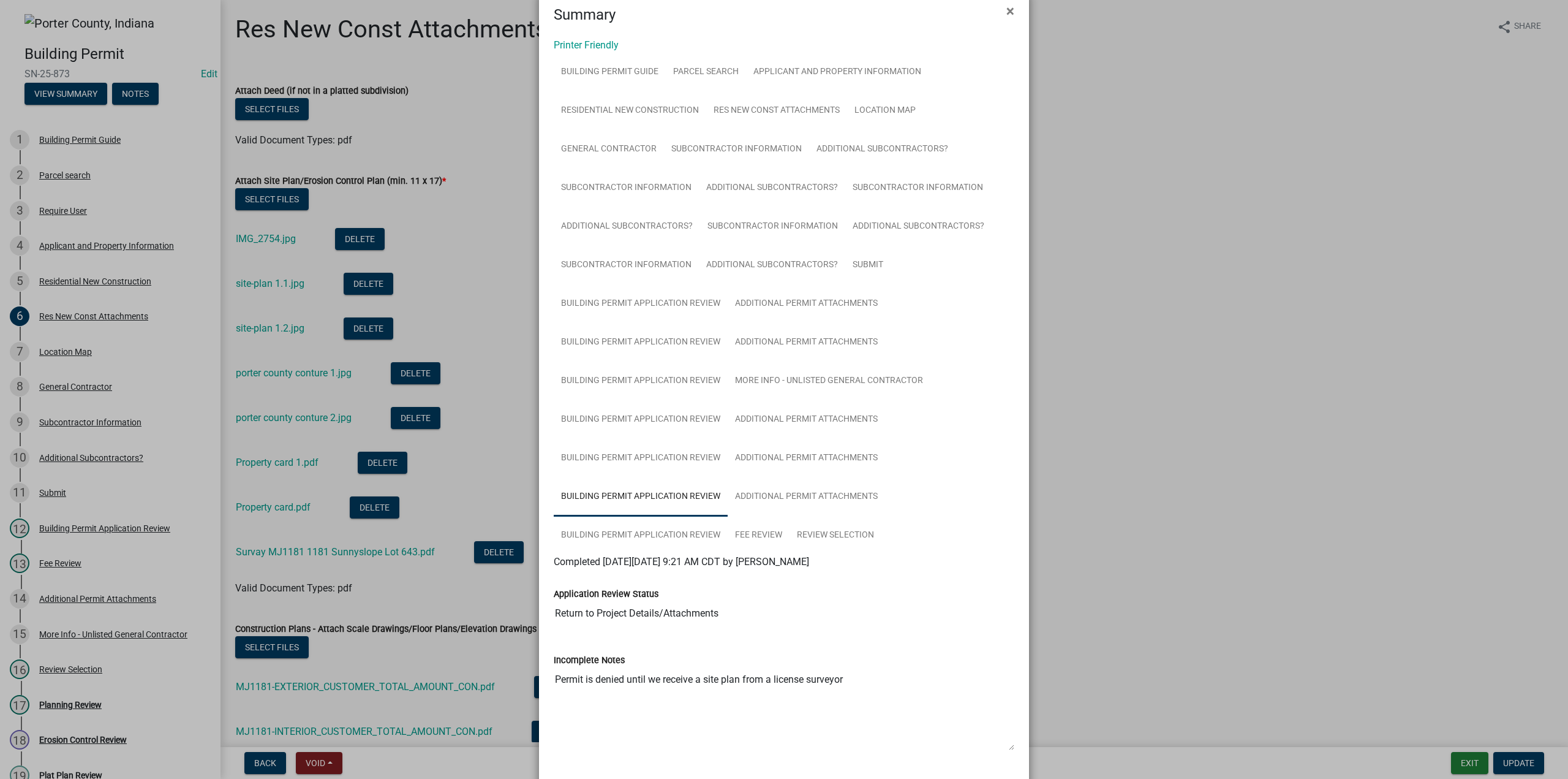
scroll to position [0, 0]
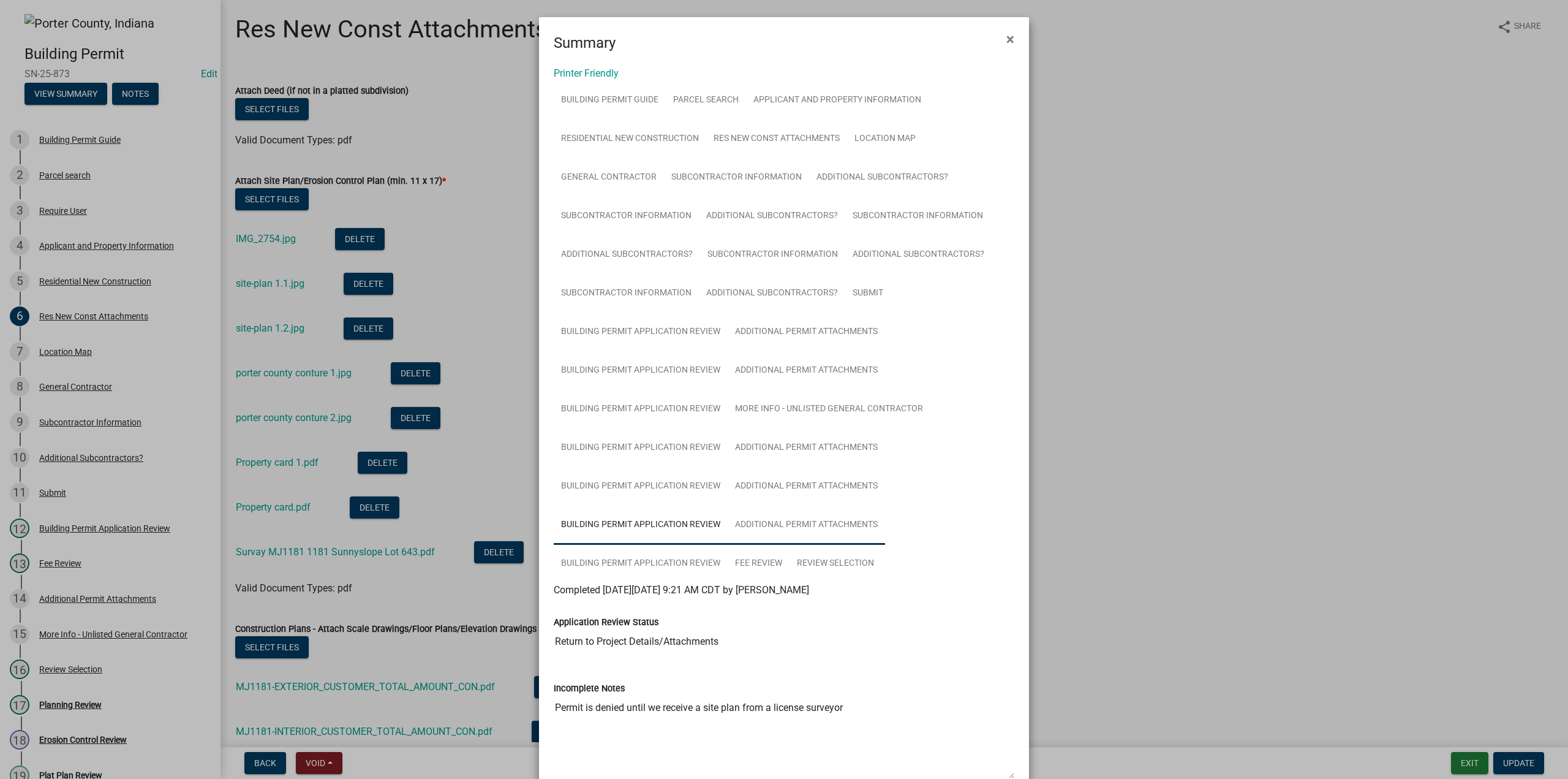
click at [819, 519] on link "Additional Permit Attachments" at bounding box center [806, 525] width 158 height 39
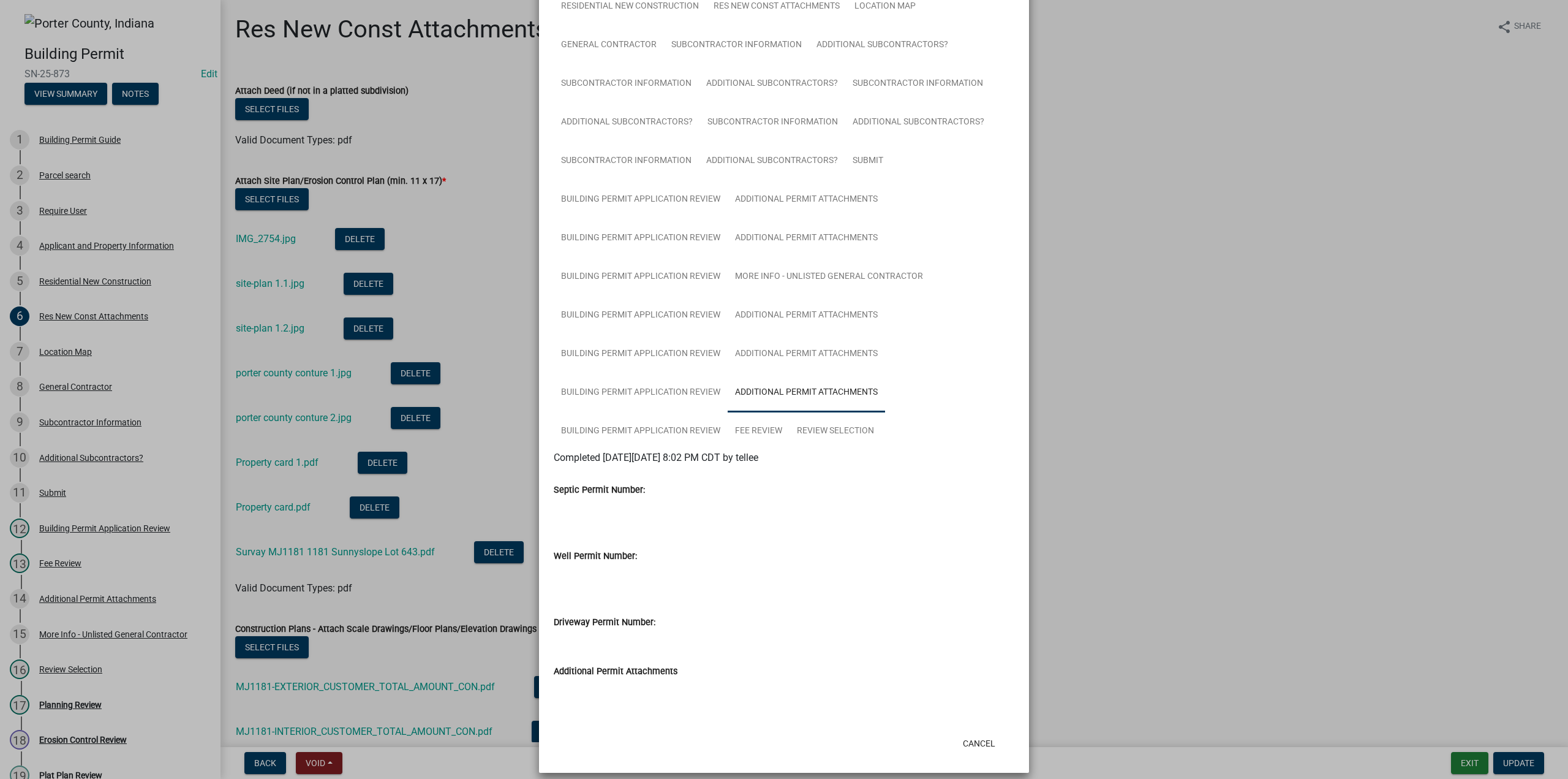
scroll to position [145, 0]
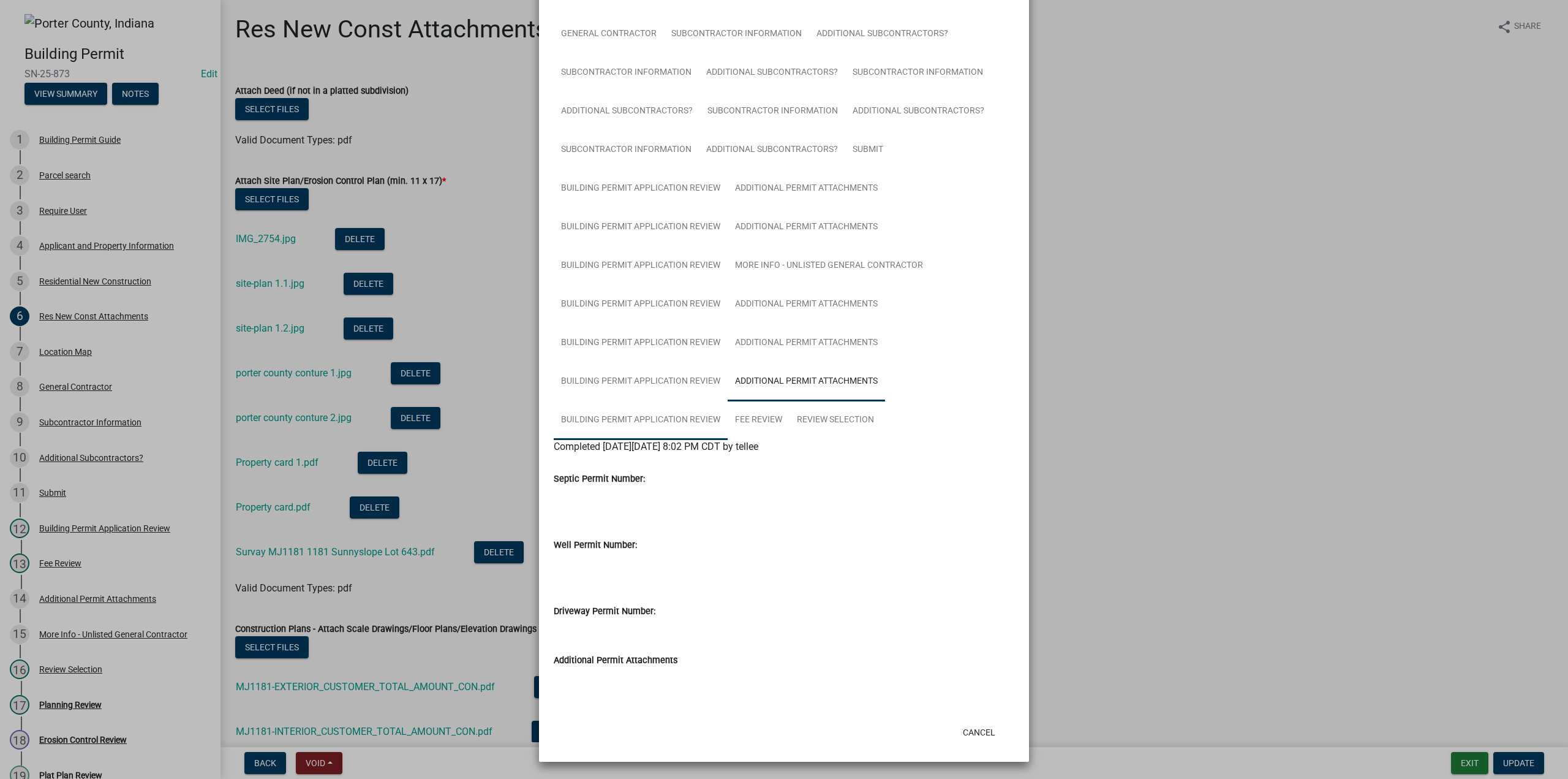
click at [660, 419] on link "Building Permit Application Review" at bounding box center [641, 421] width 174 height 39
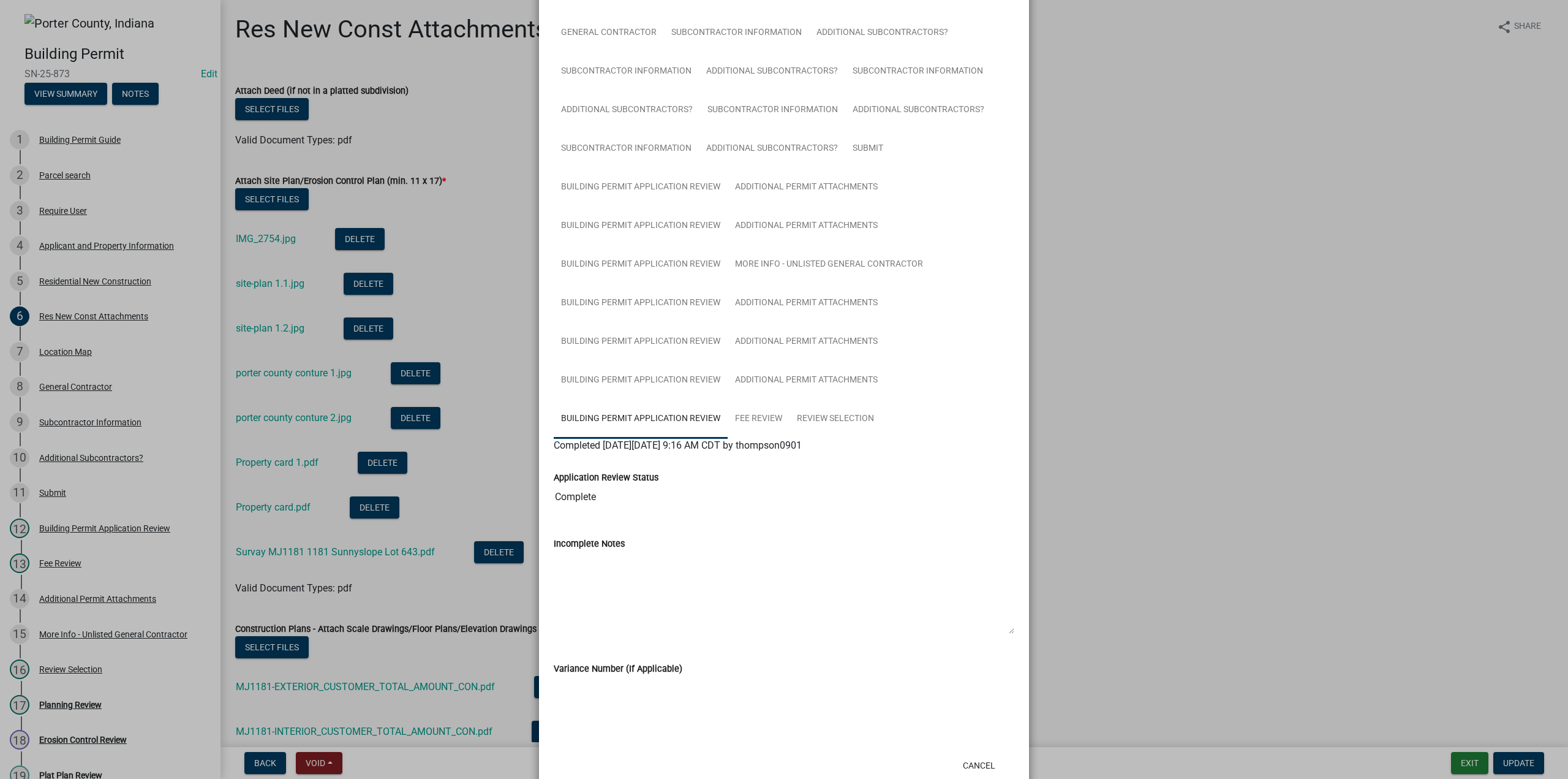
scroll to position [0, 0]
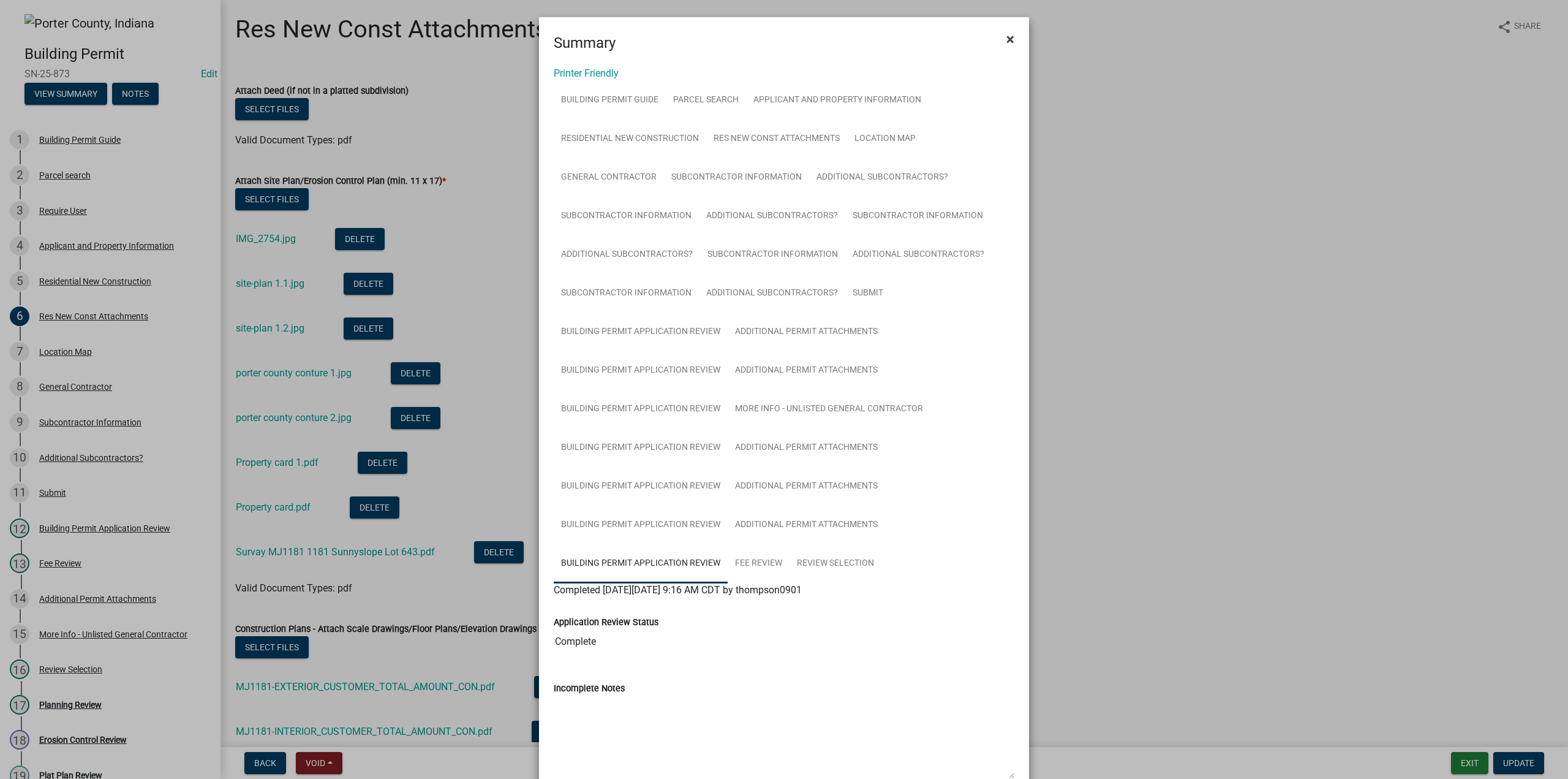
click at [1006, 35] on span "×" at bounding box center [1010, 39] width 8 height 17
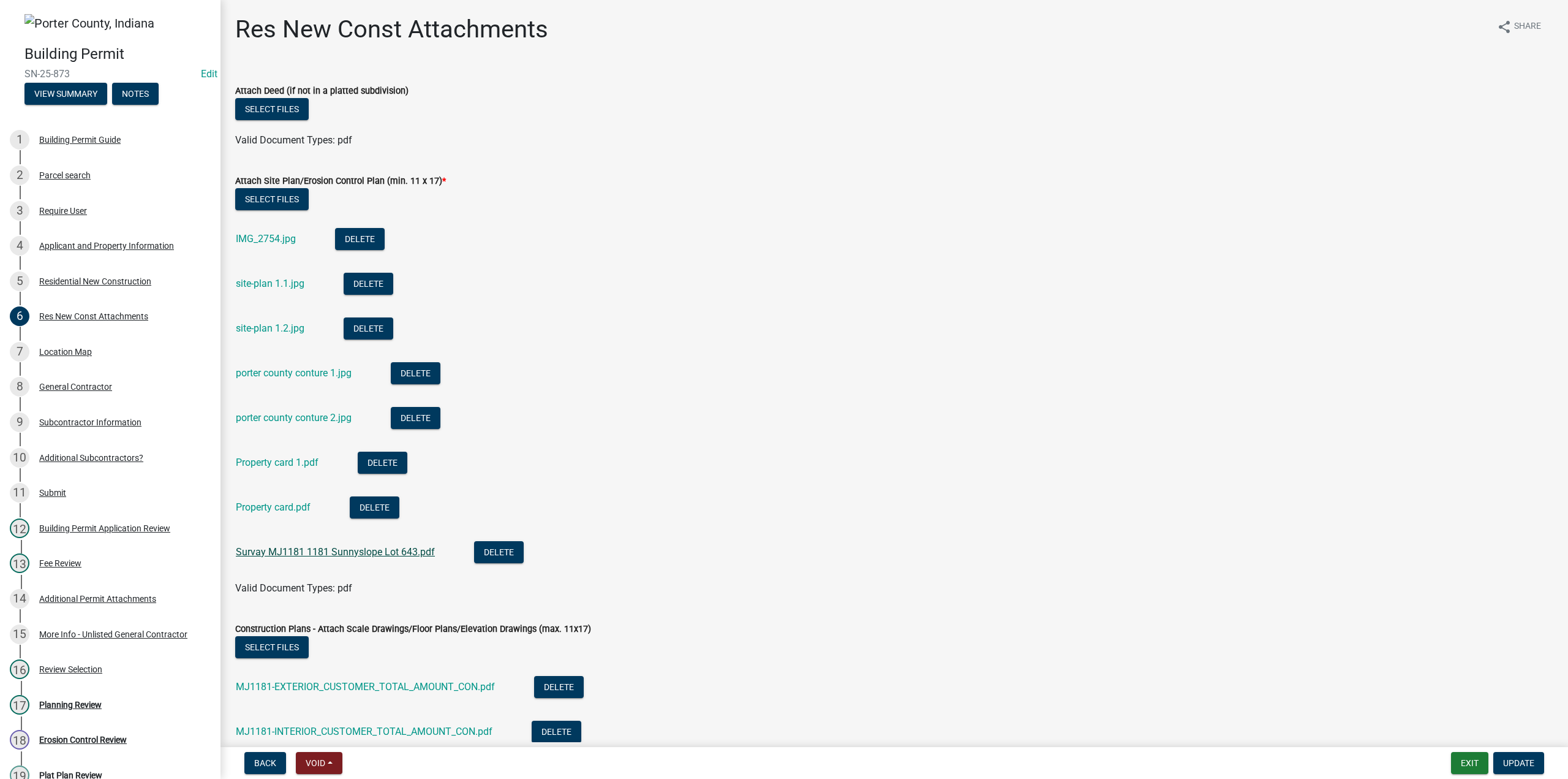
click at [322, 551] on link "Survay MJ1181 1181 Sunnyslope Lot 643.pdf" at bounding box center [335, 551] width 199 height 12
click at [495, 556] on button "Delete" at bounding box center [499, 552] width 50 height 22
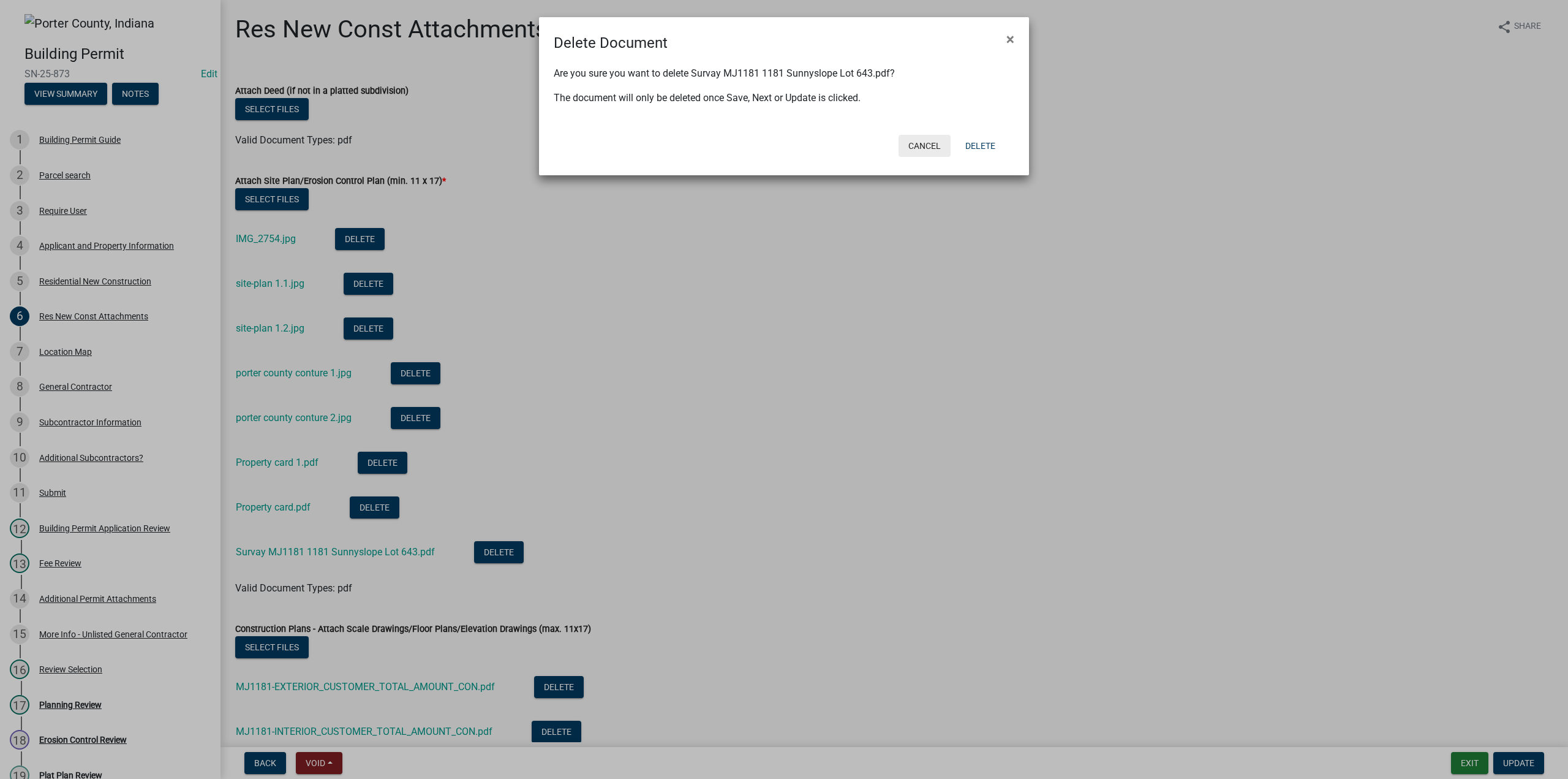
click at [912, 150] on button "Cancel" at bounding box center [925, 145] width 52 height 22
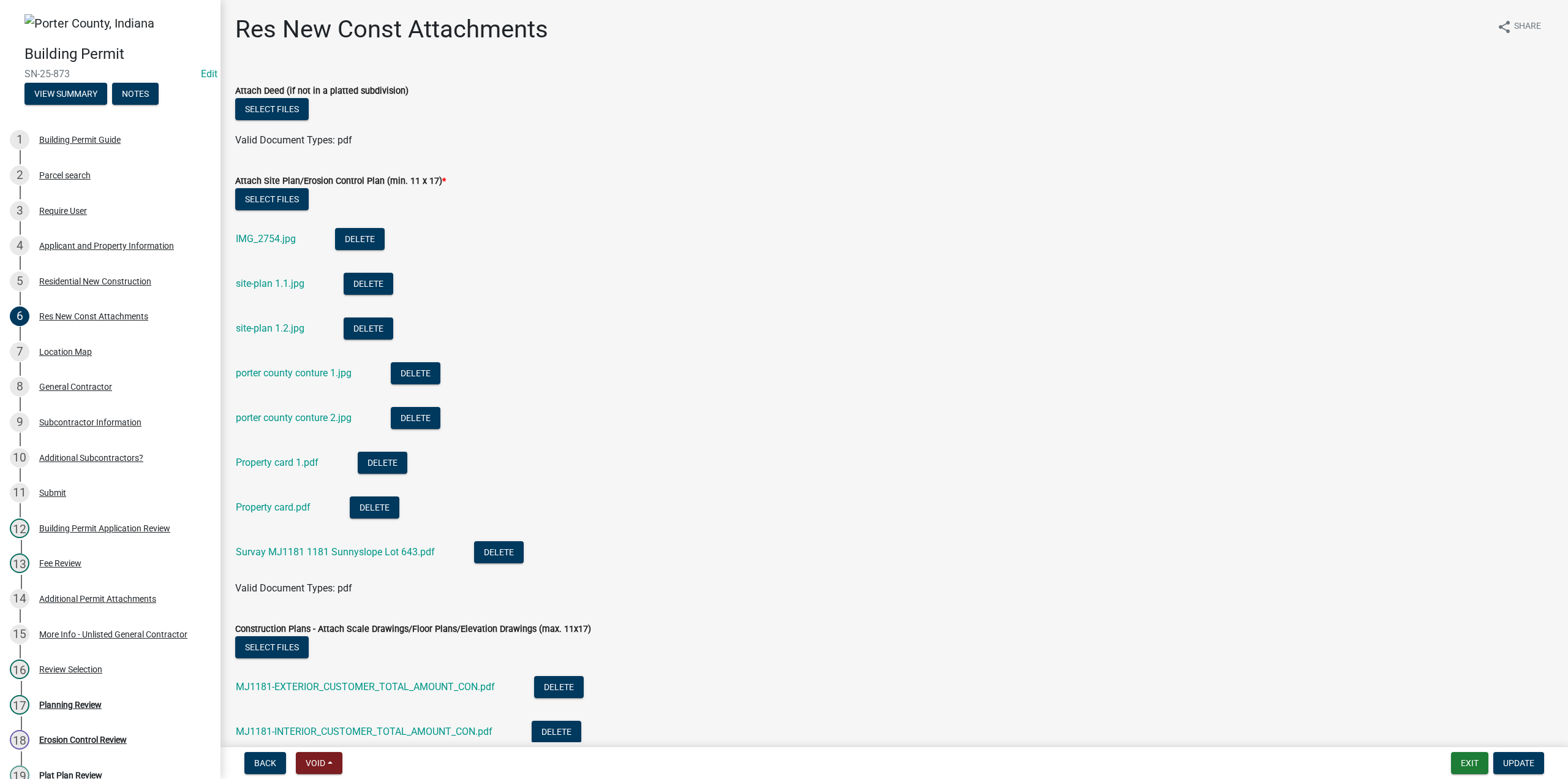
click at [305, 544] on div "Survay MJ1181 1181 Sunnyslope Lot 643.pdf" at bounding box center [345, 553] width 219 height 25
click at [304, 548] on link "Survay MJ1181 1181 Sunnyslope Lot 643.pdf" at bounding box center [335, 551] width 199 height 12
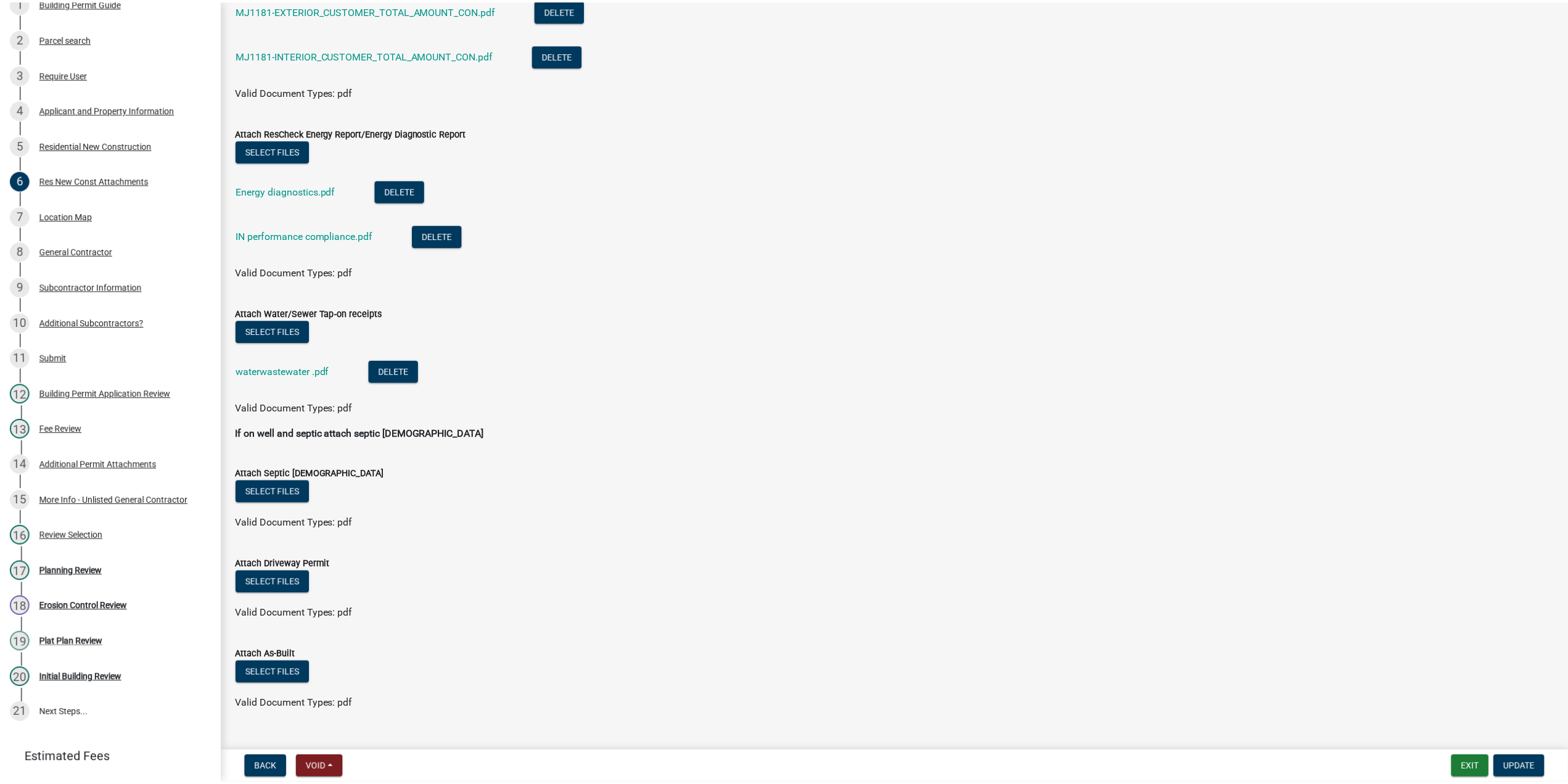
scroll to position [644, 0]
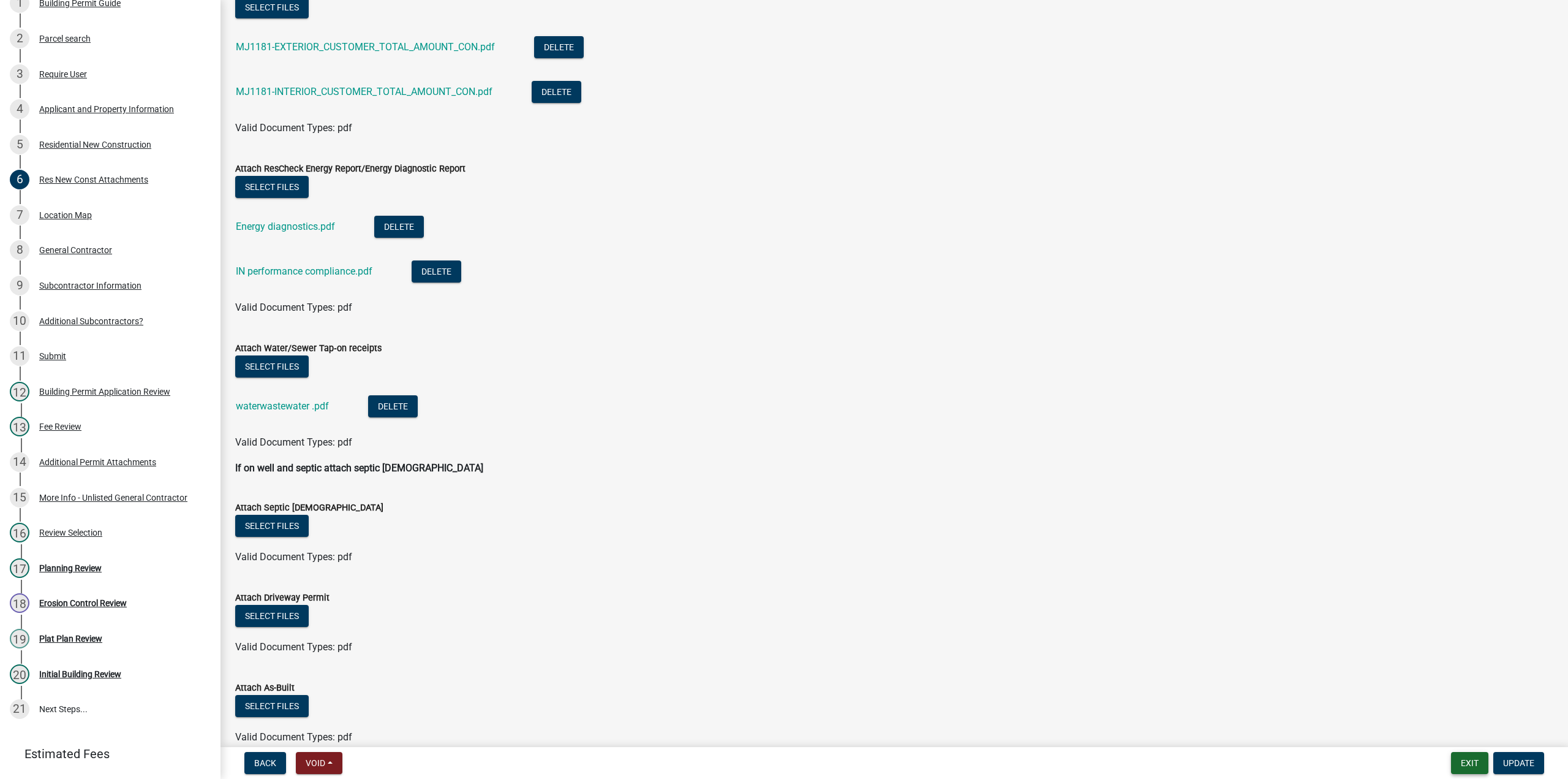
click at [1472, 765] on button "Exit" at bounding box center [1469, 763] width 37 height 22
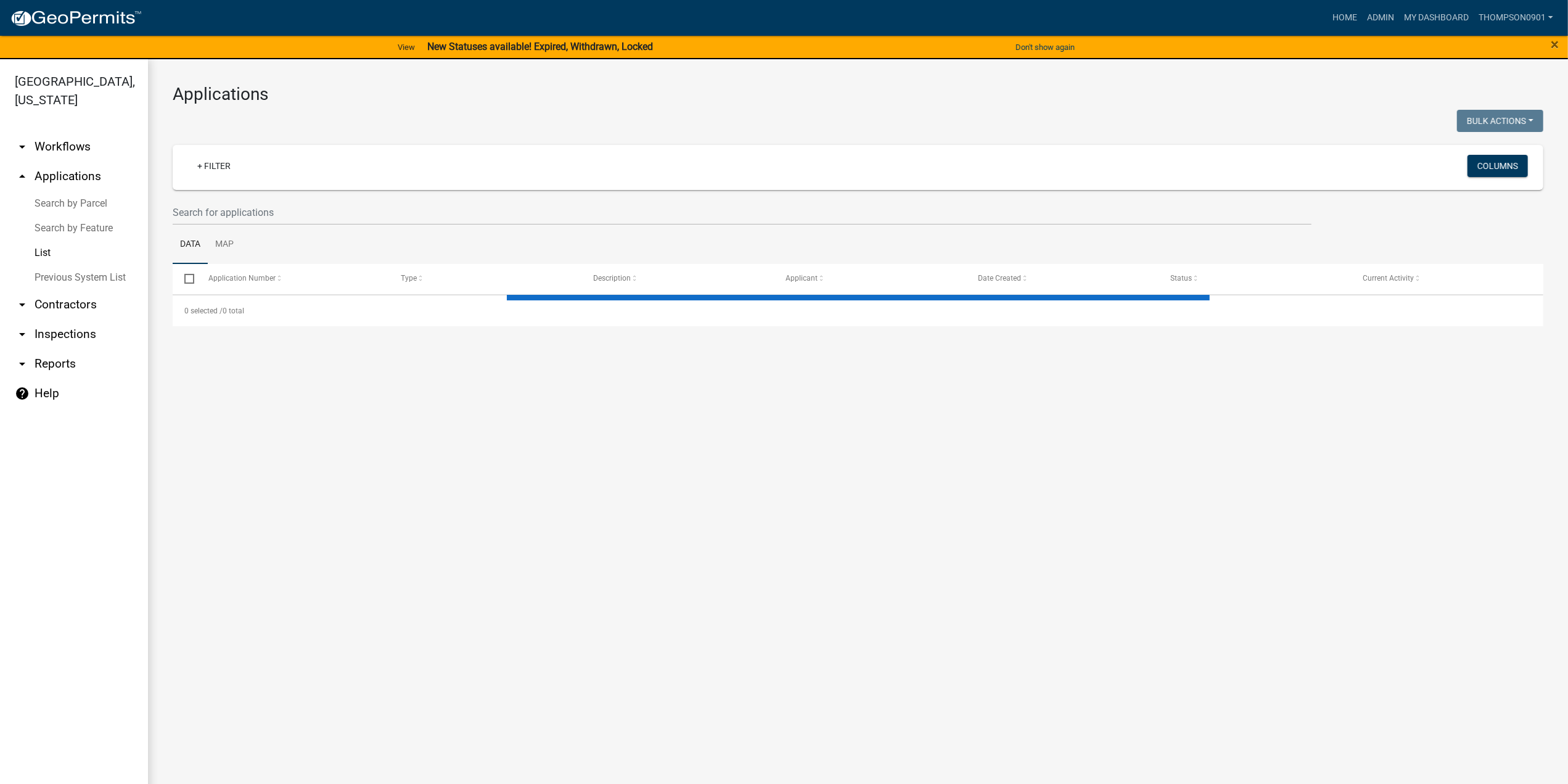
select select "3: 100"
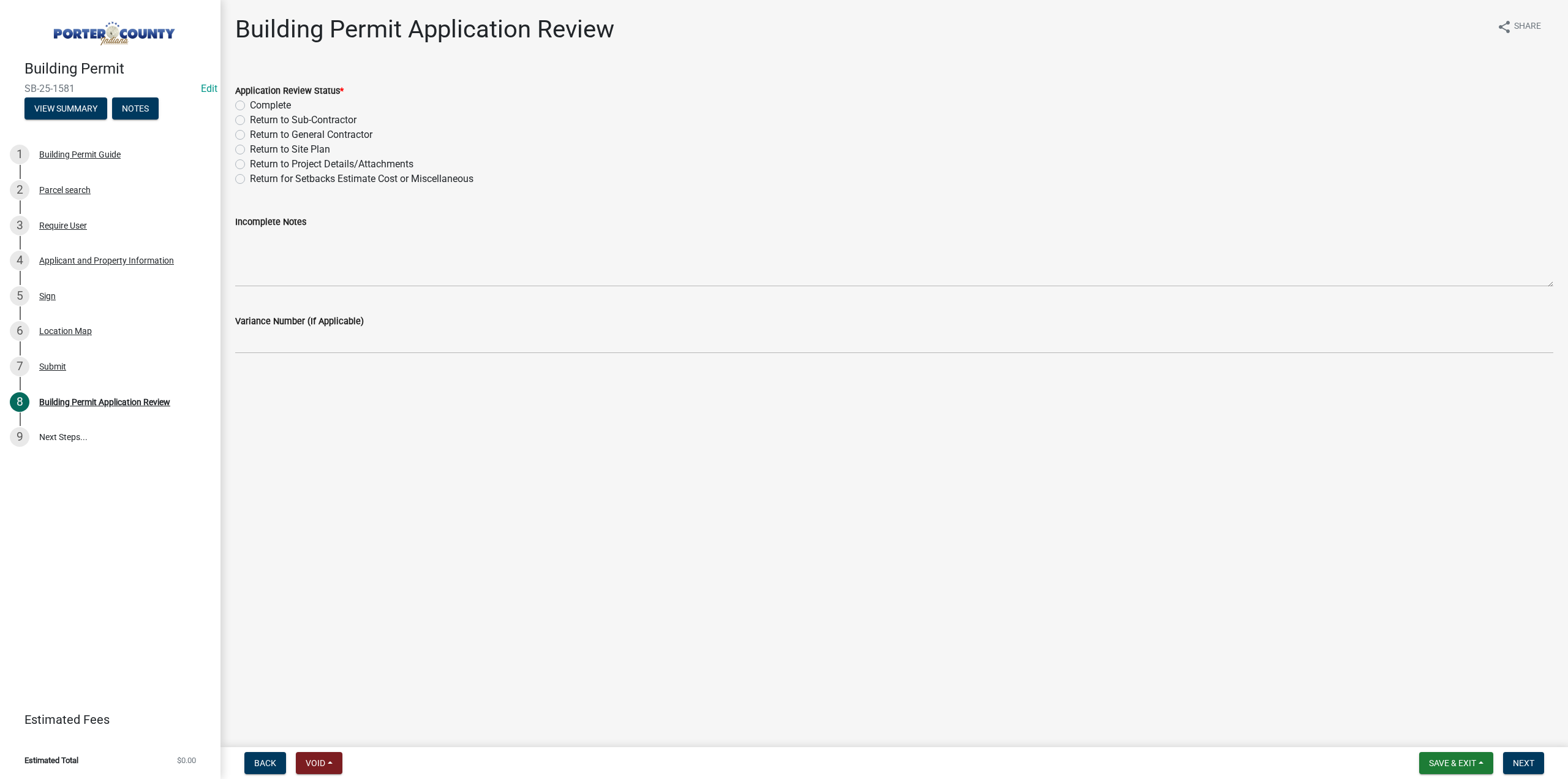
drag, startPoint x: 264, startPoint y: 321, endPoint x: 240, endPoint y: 317, distance: 24.3
drag, startPoint x: 240, startPoint y: 317, endPoint x: 73, endPoint y: 265, distance: 174.9
click at [73, 264] on div "Applicant and Property Information" at bounding box center [107, 260] width 135 height 9
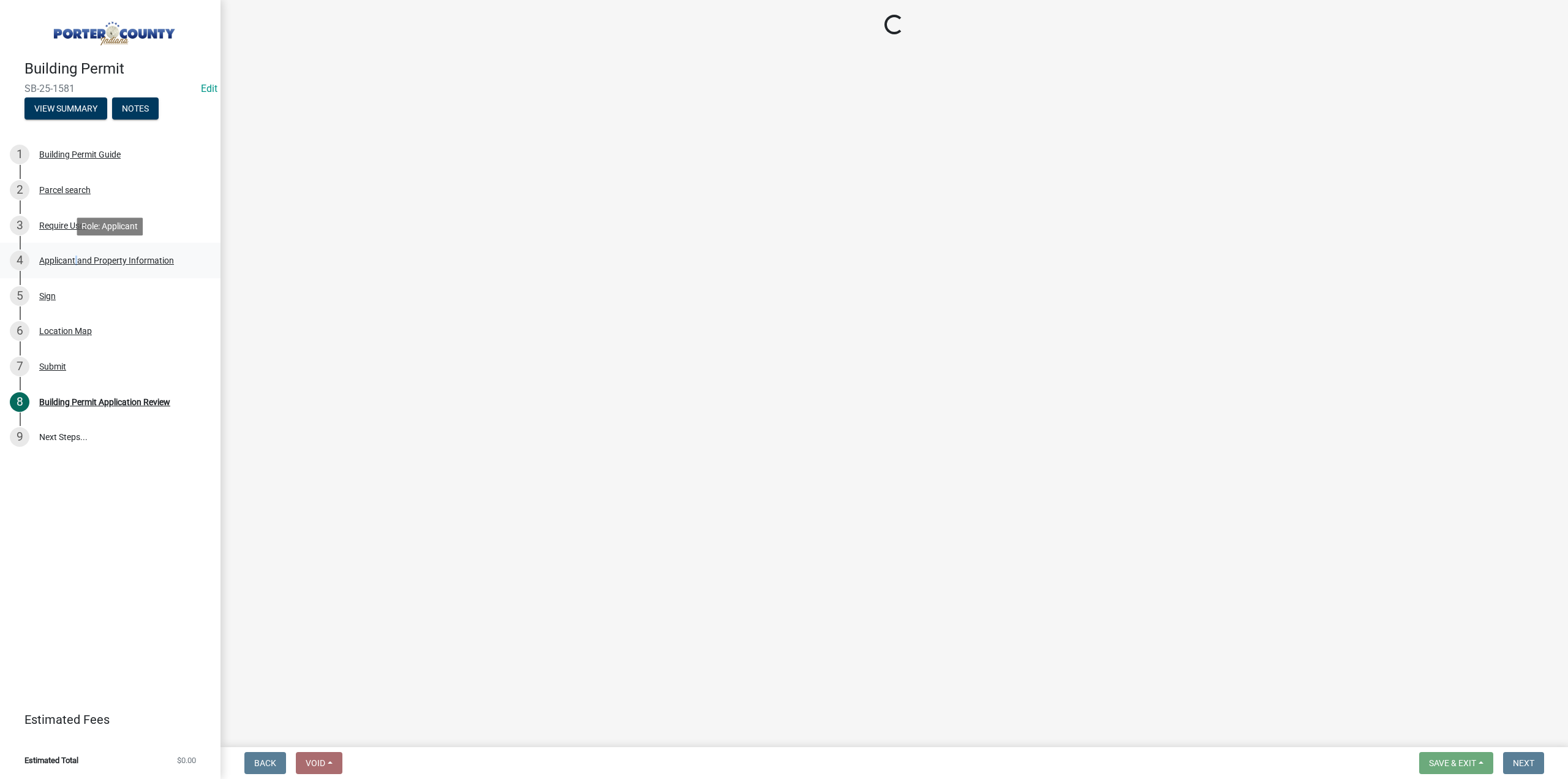
select select "3d0e3105-d46a-462c-9cf4-b32453f427e3"
select select "ea6751d4-6bf7-4a16-89ee-f7801ab82aa1"
select select "13f6ae48-1d2b-43a4-a74a-906fdc8d0873"
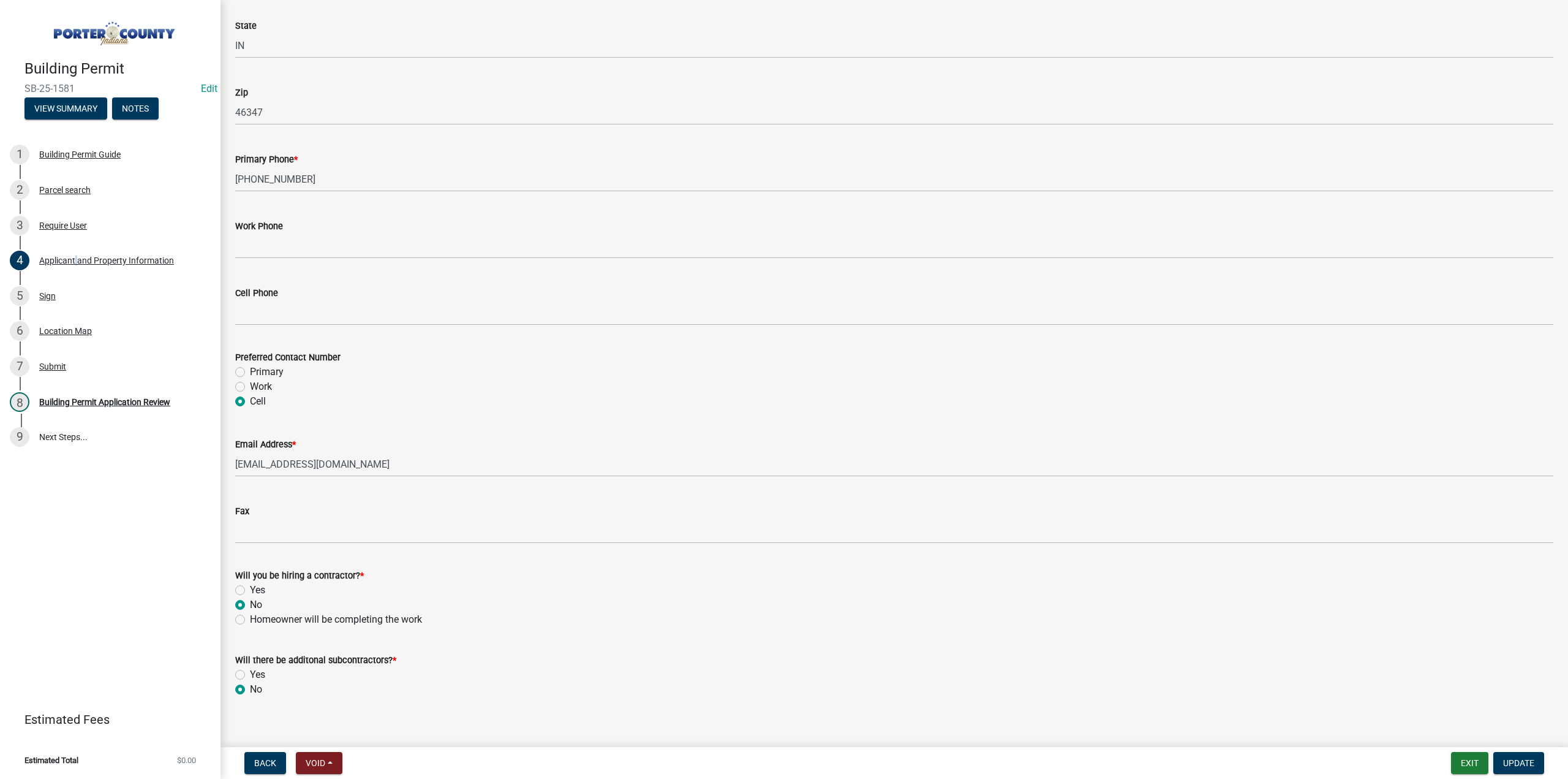
scroll to position [1513, 0]
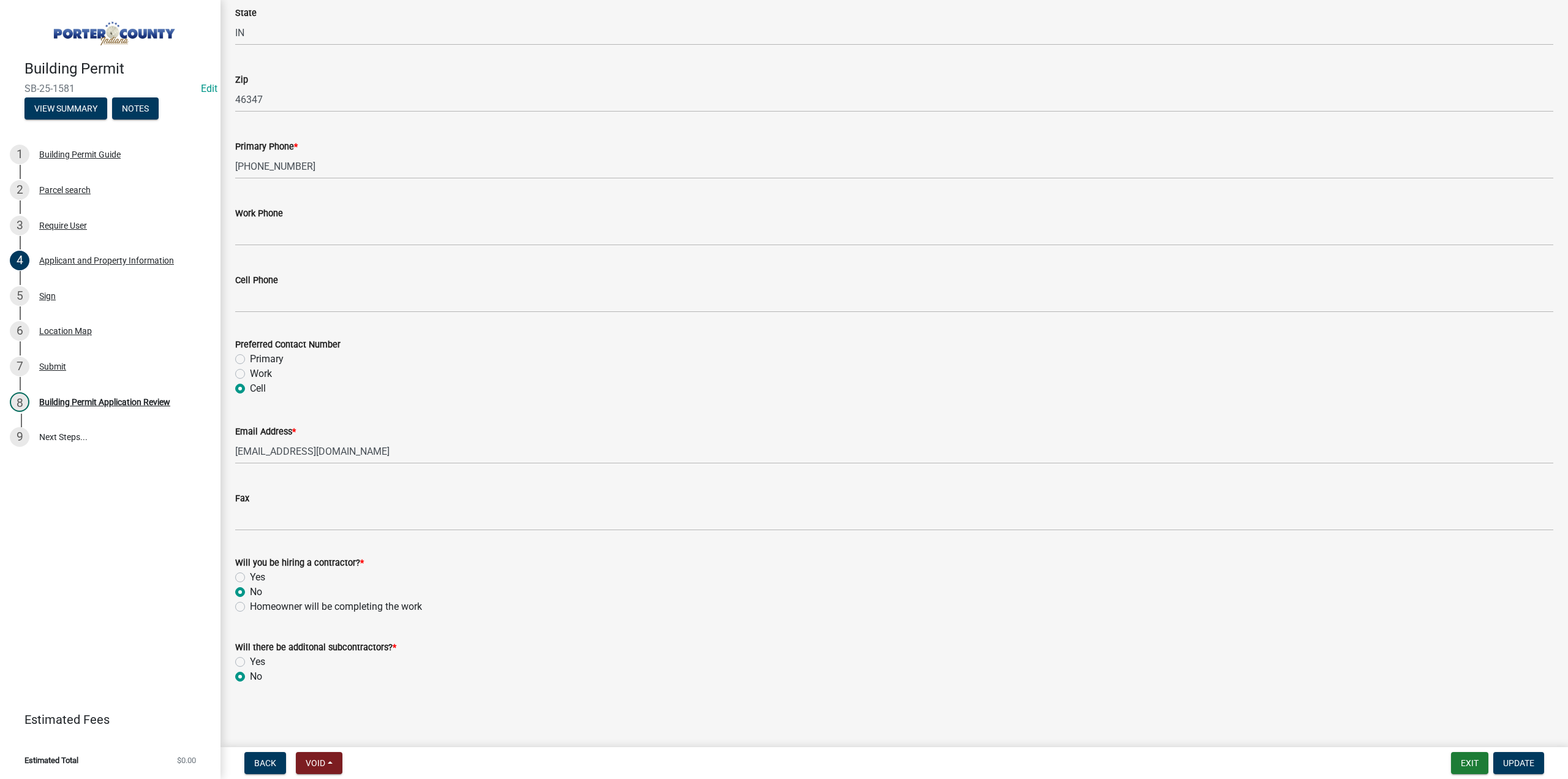
click at [250, 574] on label "Yes" at bounding box center [257, 577] width 16 height 15
click at [250, 574] on input "Yes" at bounding box center [254, 574] width 8 height 8
radio input "true"
drag, startPoint x: 1518, startPoint y: 757, endPoint x: 1480, endPoint y: 746, distance: 39.6
click at [1518, 757] on button "Update" at bounding box center [1518, 763] width 51 height 22
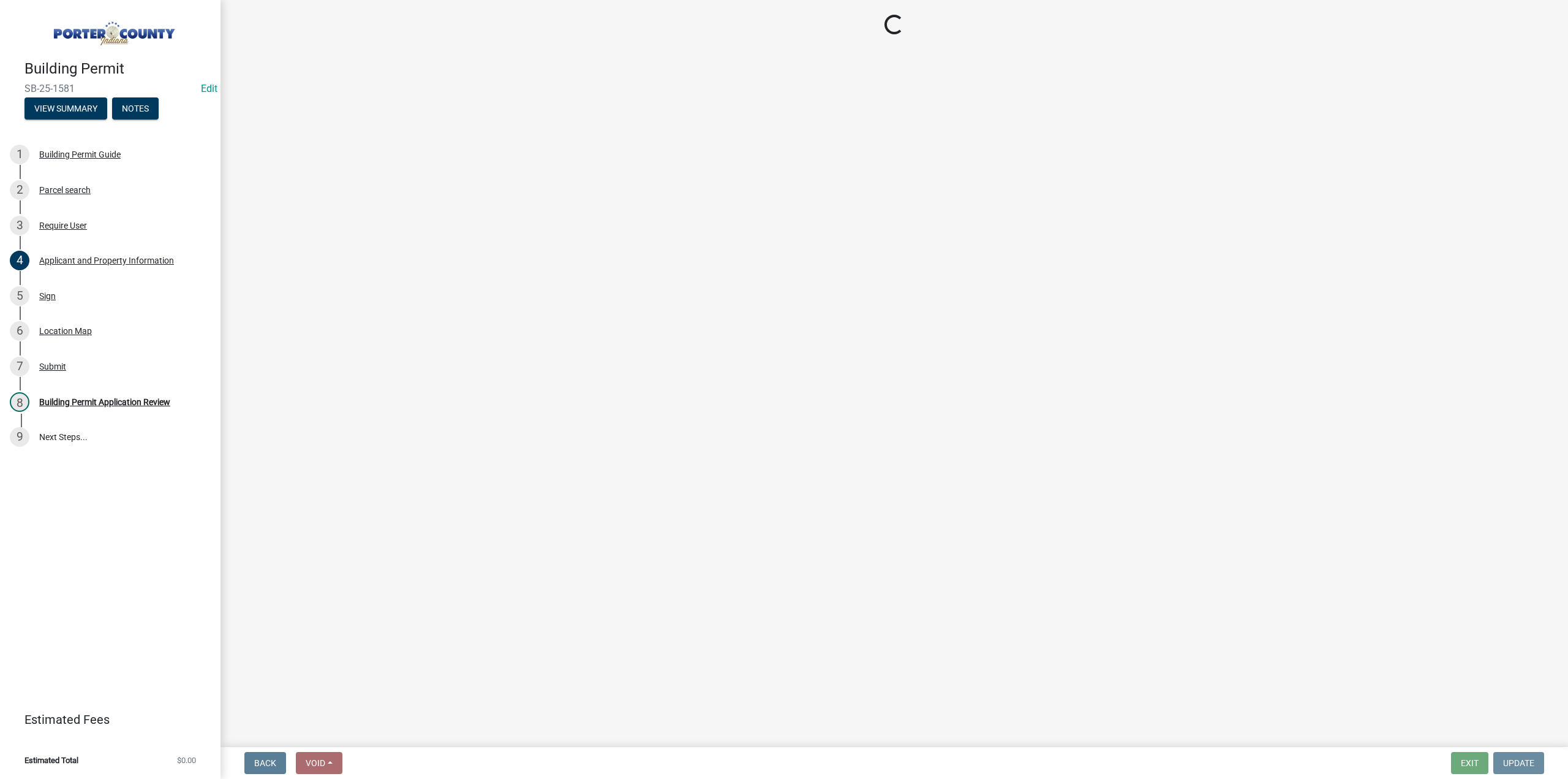
scroll to position [0, 0]
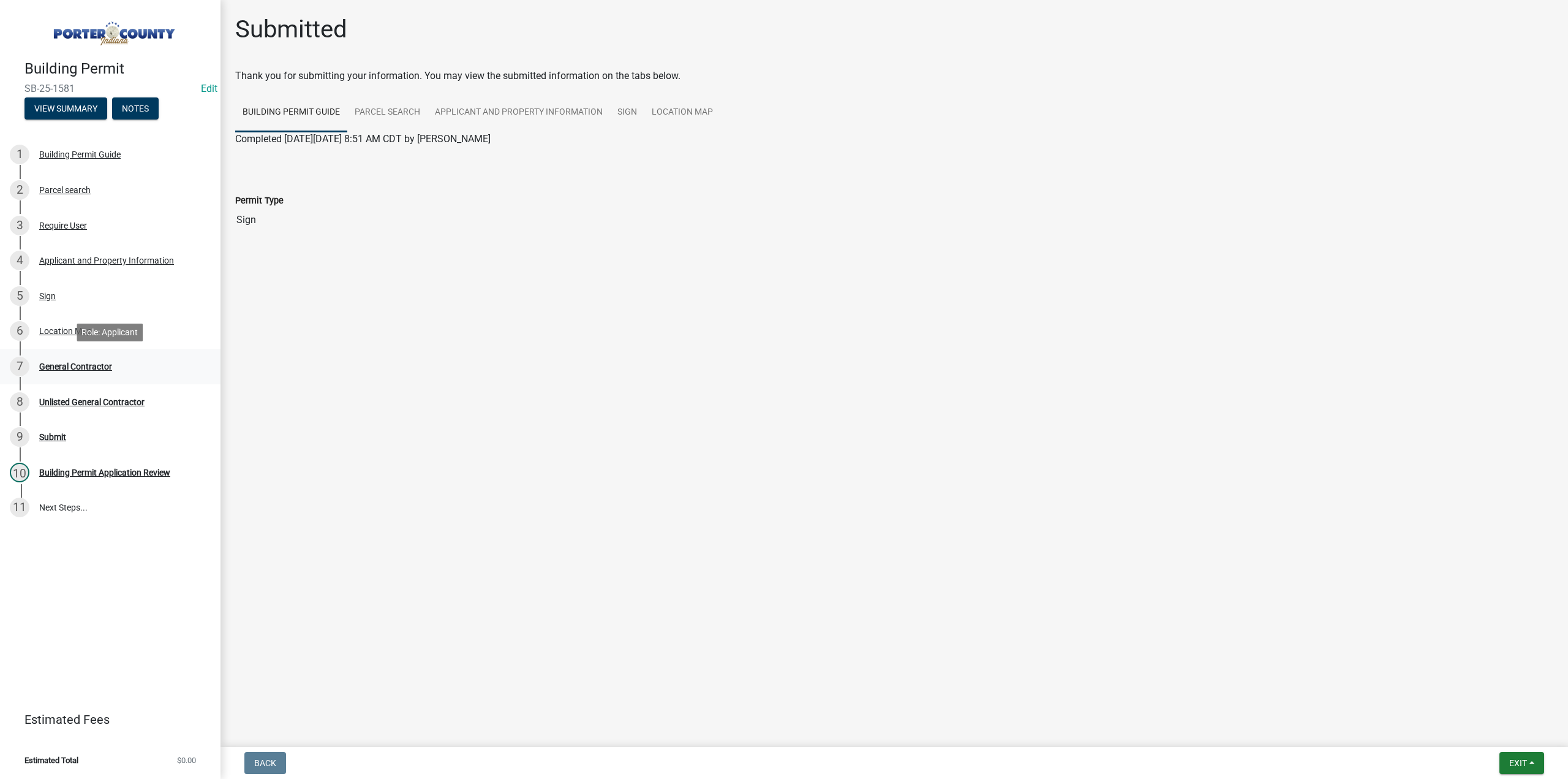
click at [84, 366] on div "General Contractor" at bounding box center [75, 366] width 73 height 9
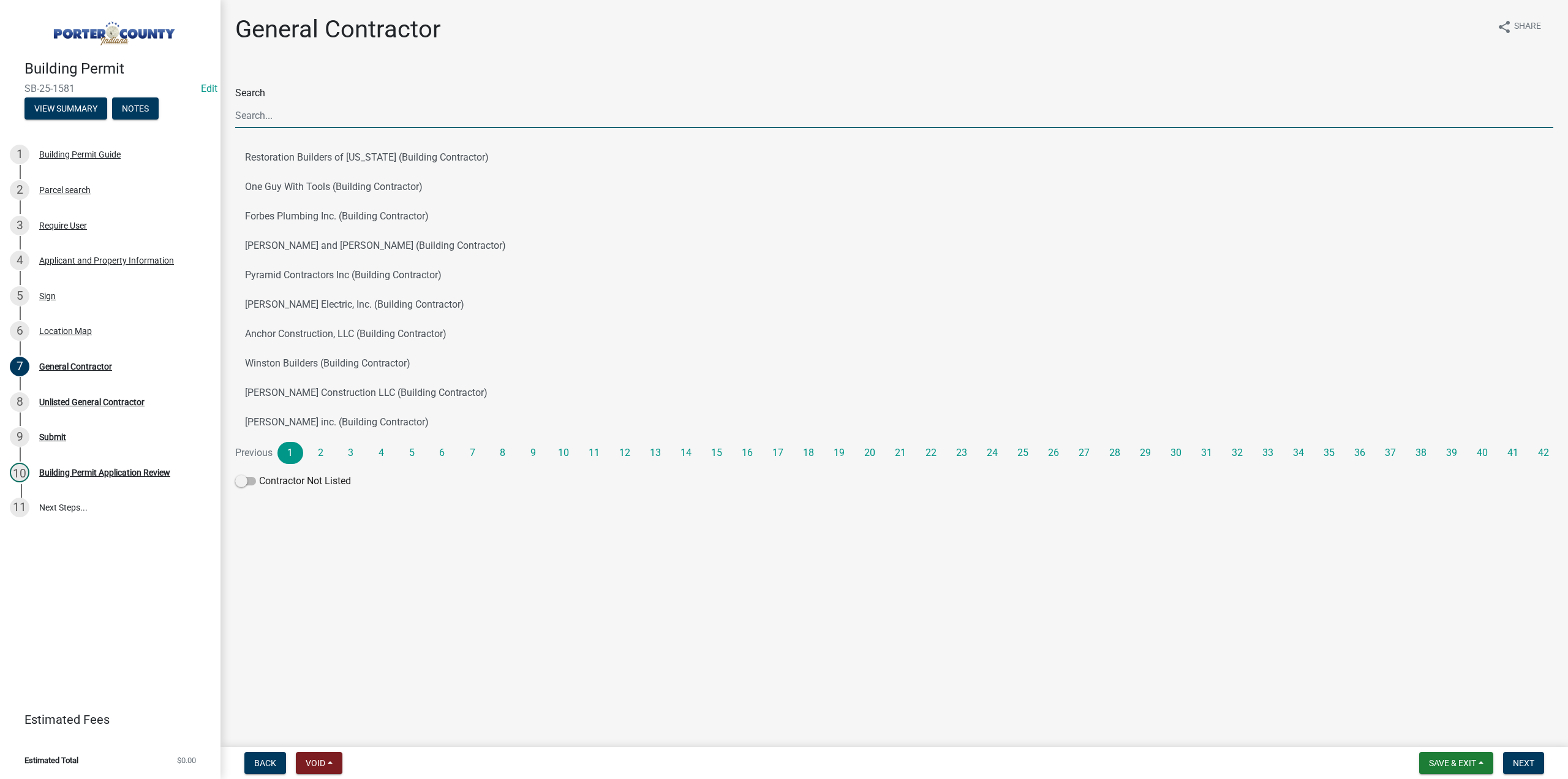
click at [305, 117] on input "Search" at bounding box center [894, 115] width 1318 height 25
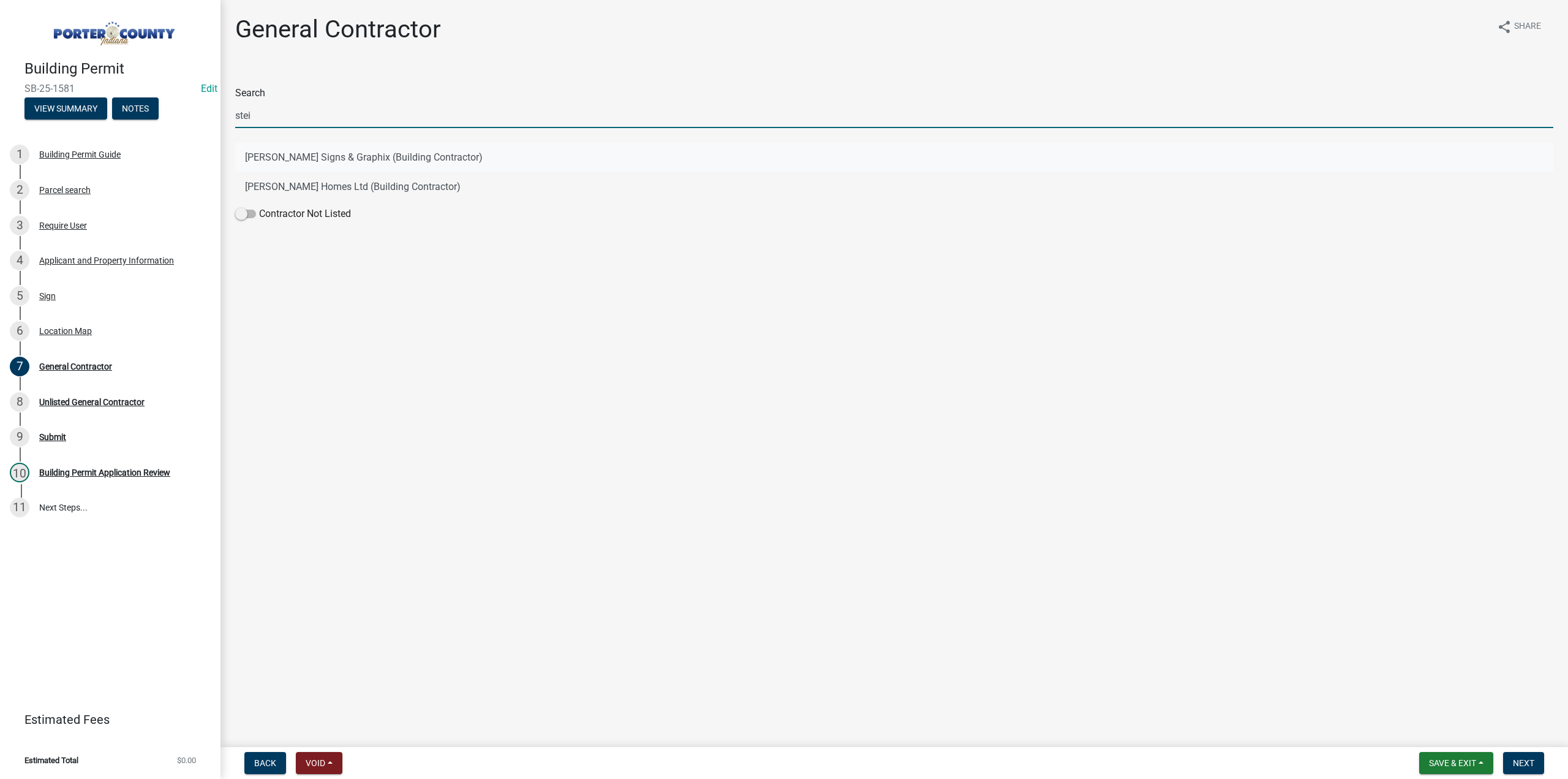
type input "stei"
click at [257, 152] on button "Steindler Signs & Graphix (Building Contractor)" at bounding box center [894, 157] width 1318 height 29
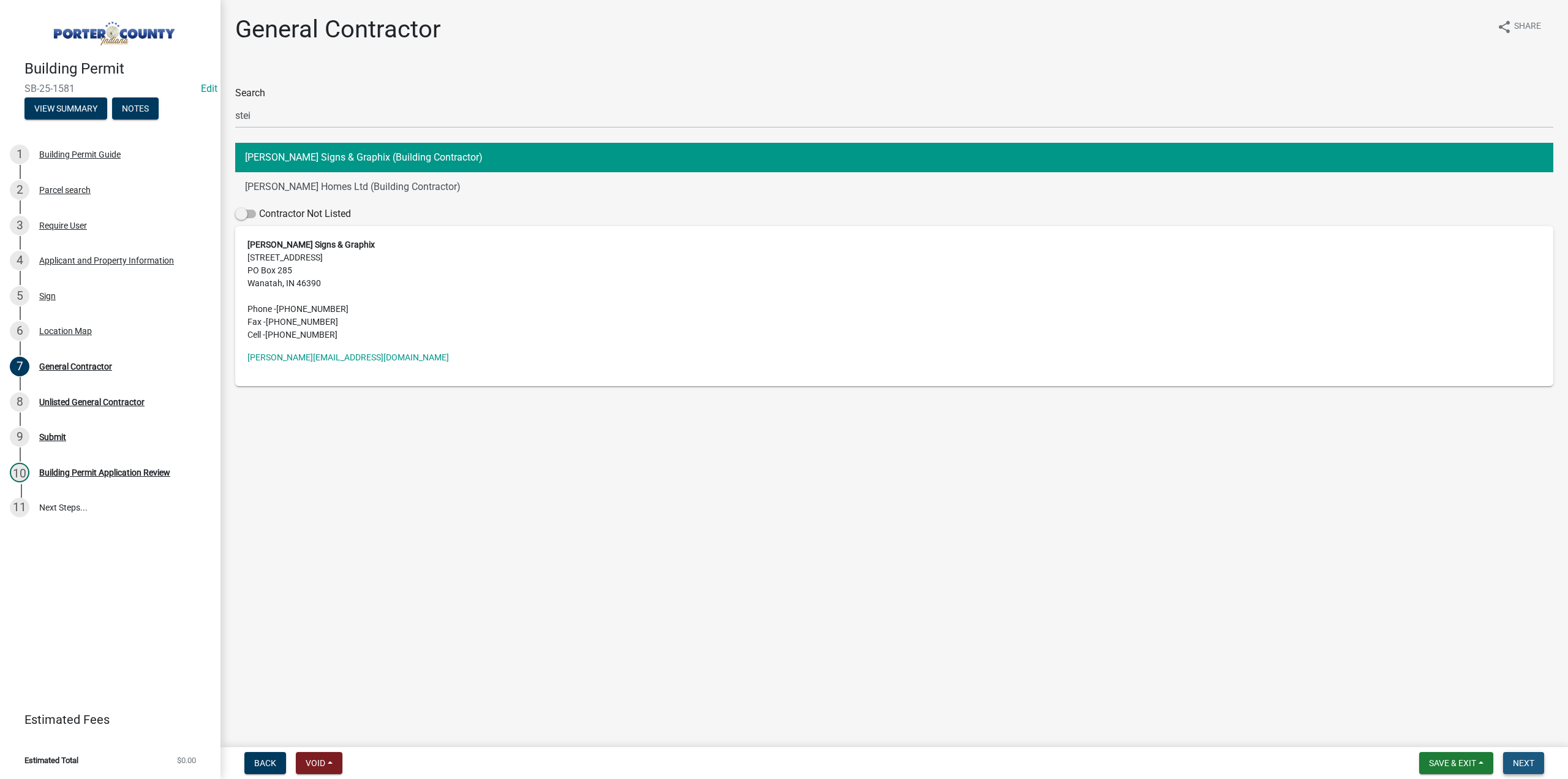
click at [1522, 767] on span "Next" at bounding box center [1524, 763] width 22 height 10
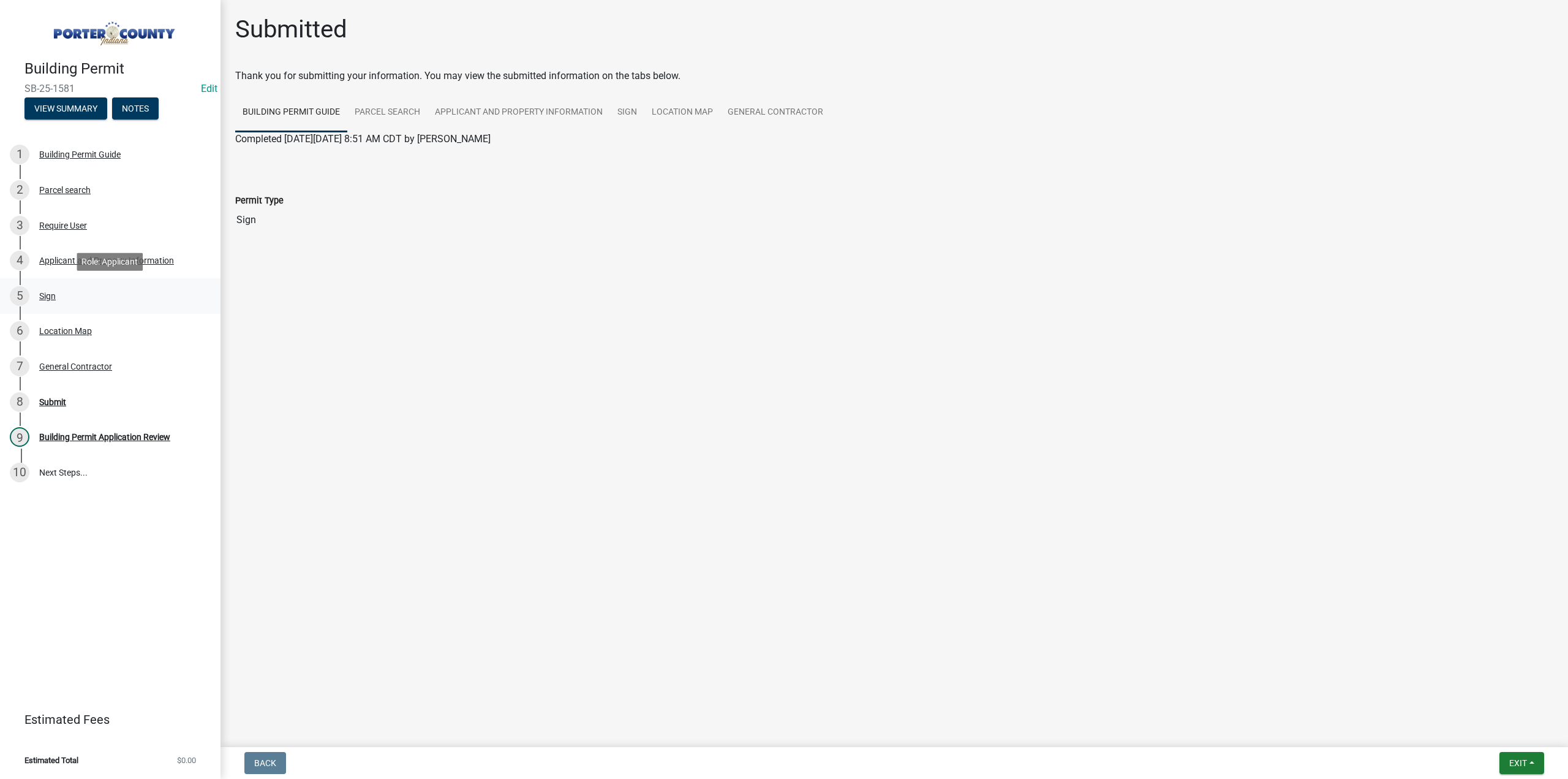
click at [48, 293] on div "Sign" at bounding box center [48, 296] width 16 height 9
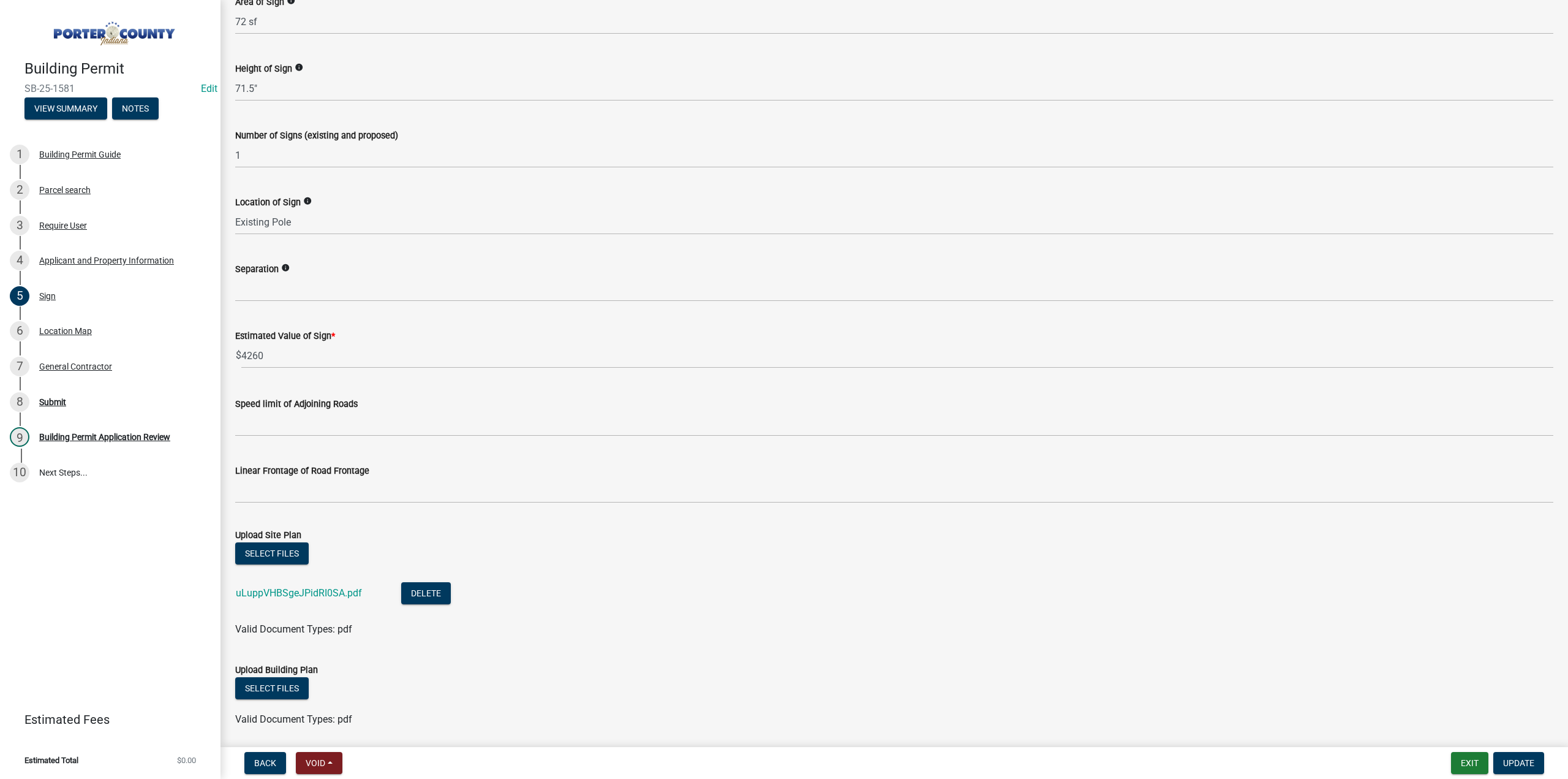
scroll to position [648, 0]
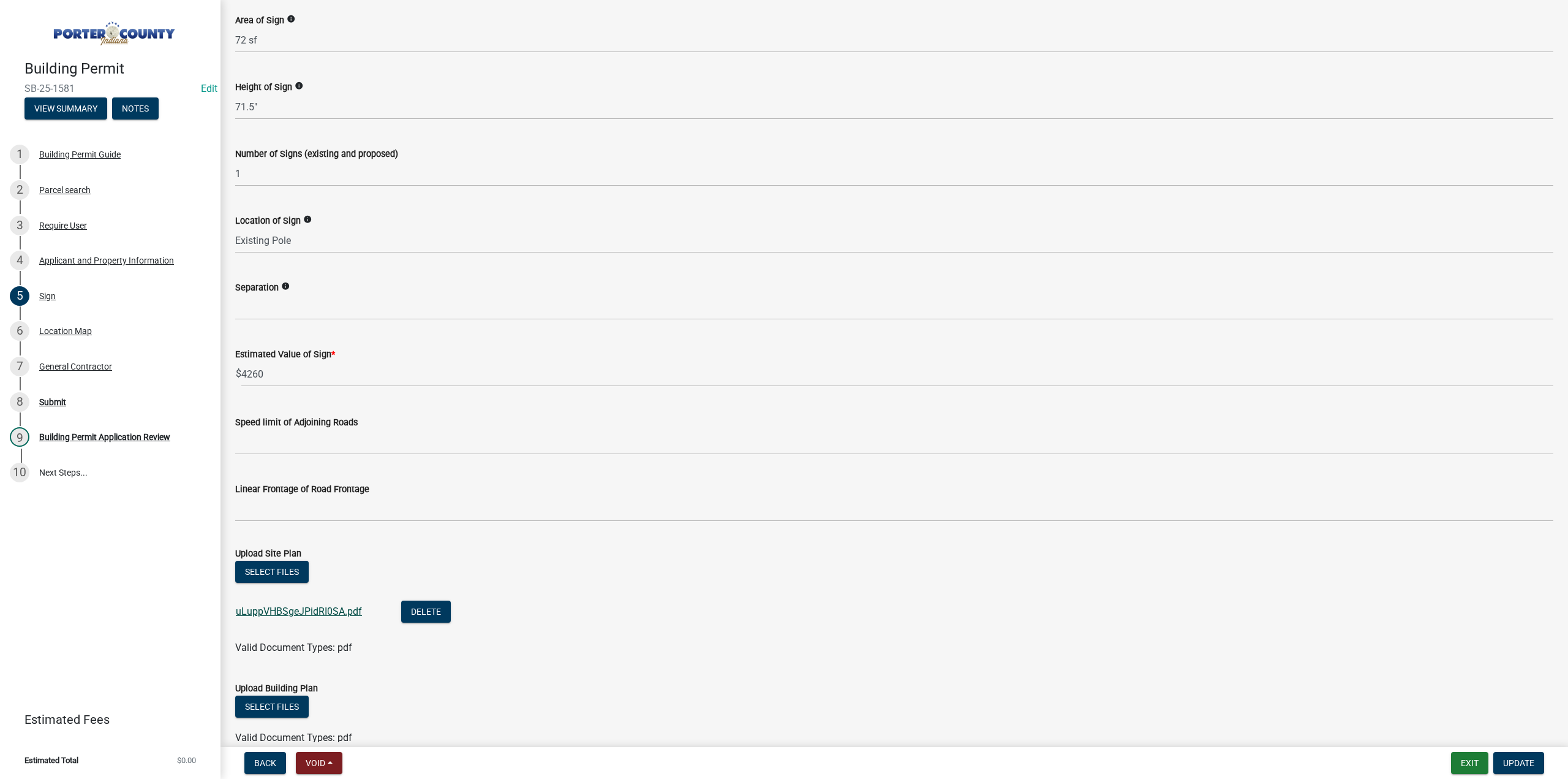
click at [331, 607] on link "uLuppVHBSgeJPidRI0SA.pdf" at bounding box center [299, 611] width 126 height 12
click at [333, 608] on link "uLuppVHBSgeJPidRI0SA.pdf" at bounding box center [299, 611] width 126 height 12
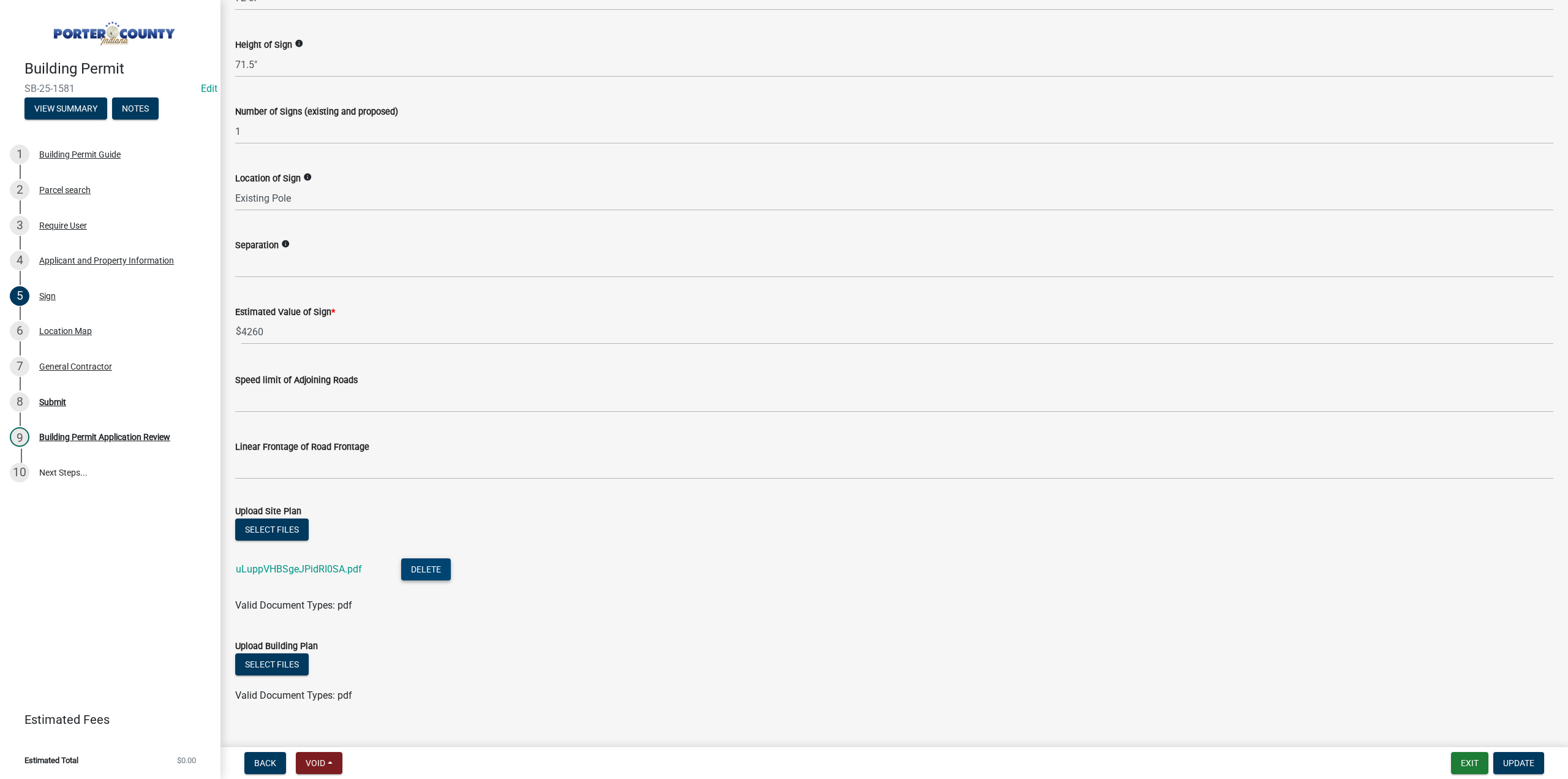
scroll to position [710, 0]
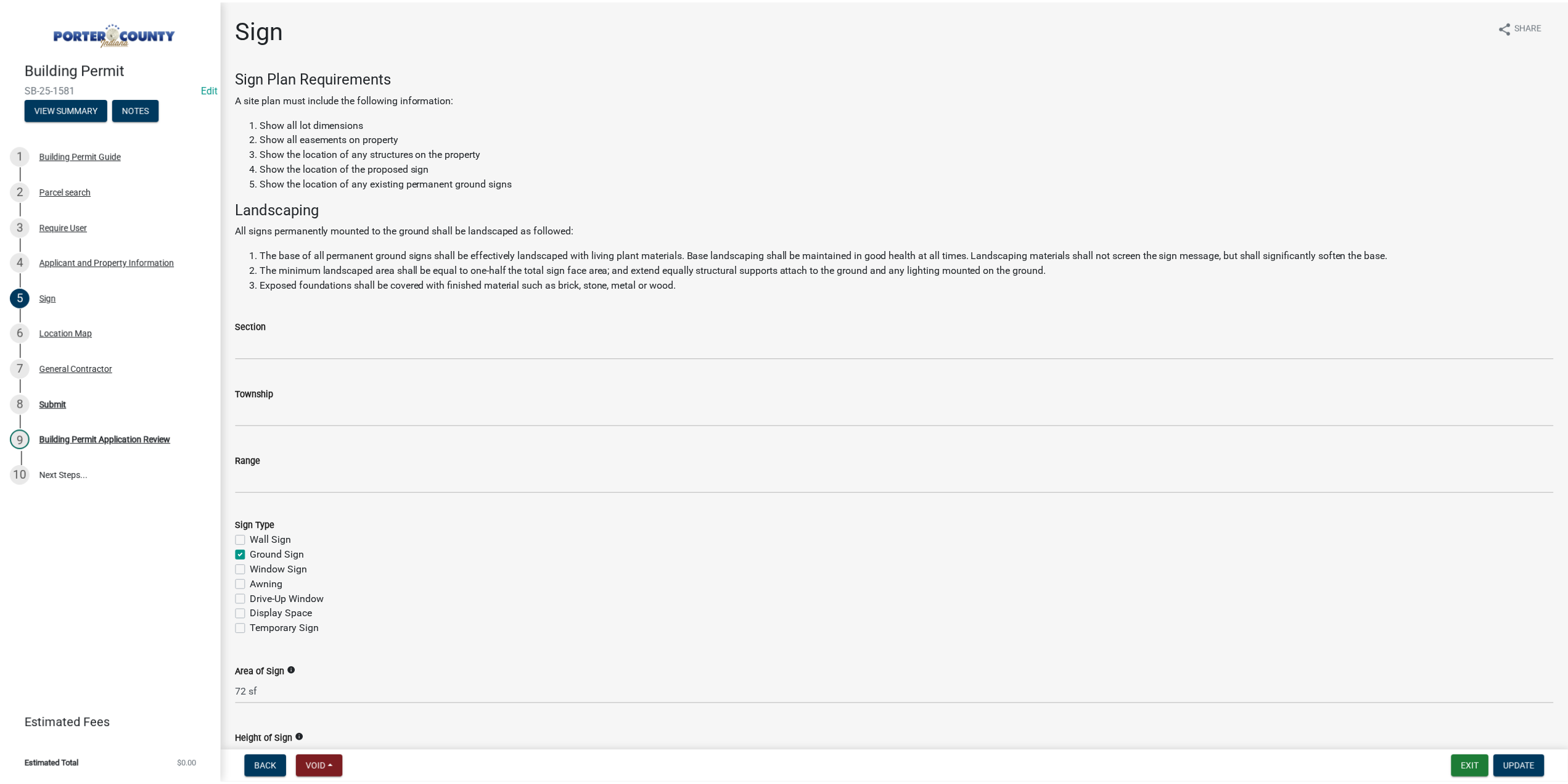
scroll to position [714, 0]
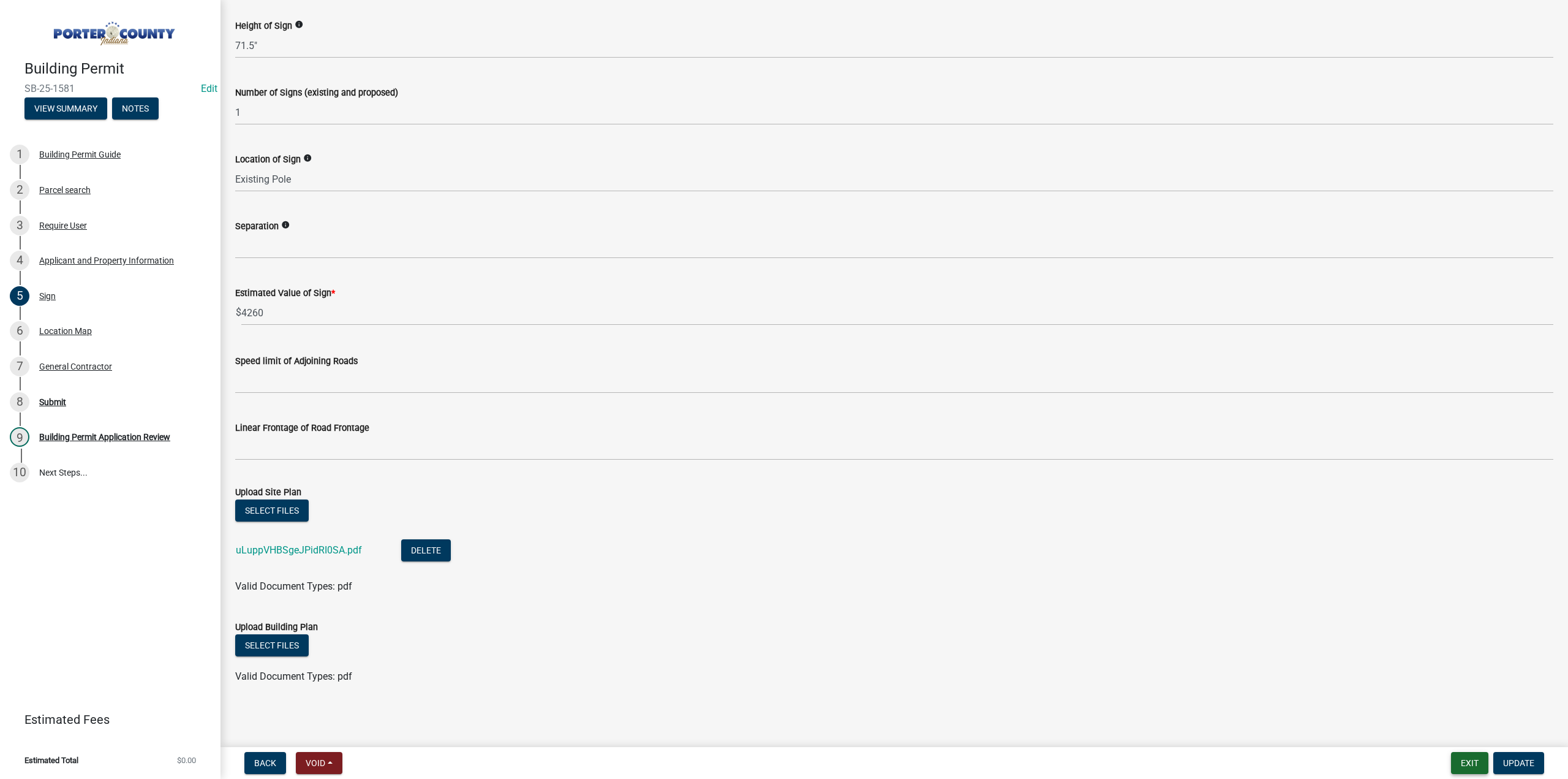
click at [1478, 761] on button "Exit" at bounding box center [1469, 763] width 37 height 22
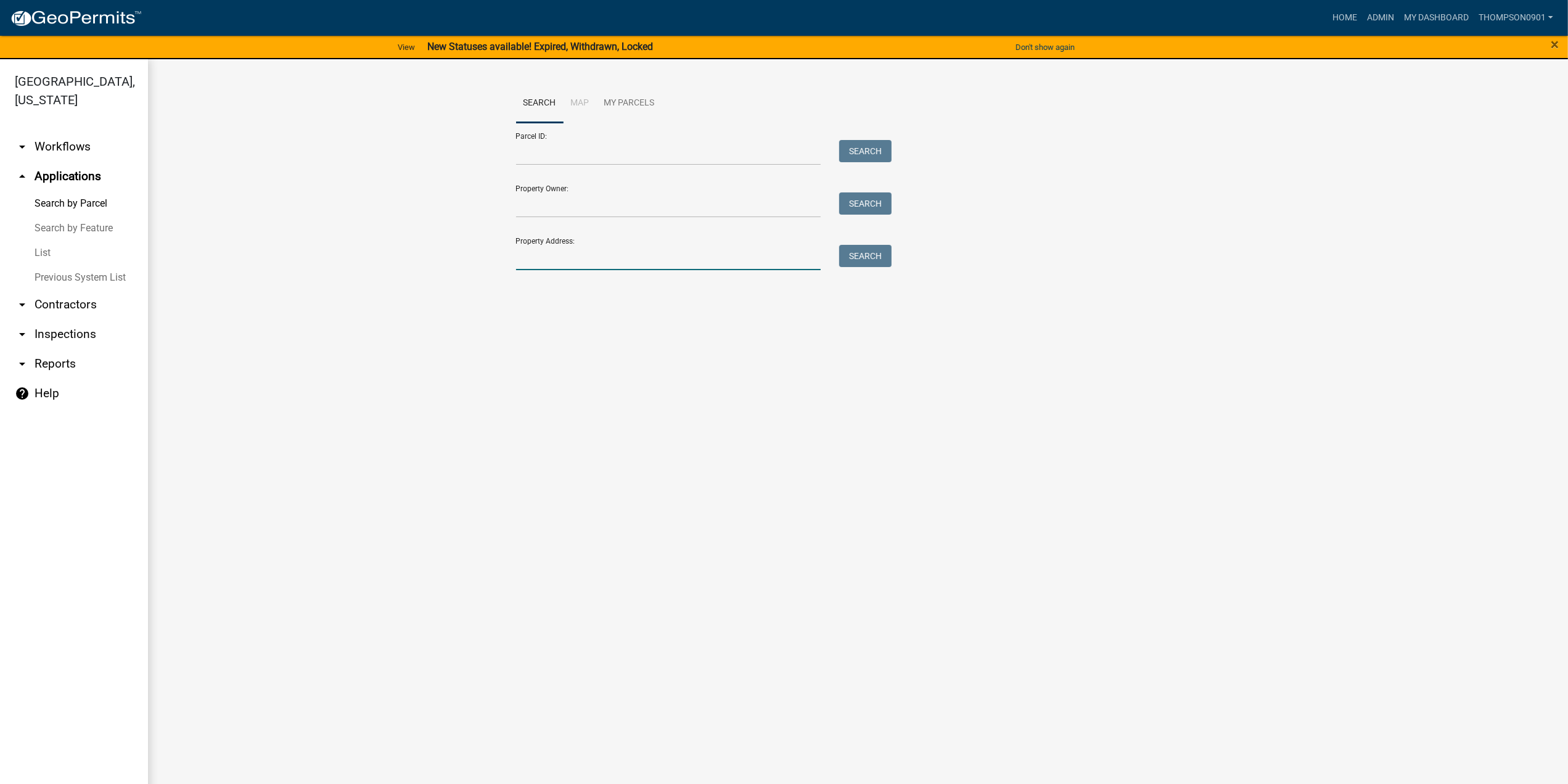
click at [527, 257] on input "Property Address:" at bounding box center [669, 257] width 305 height 25
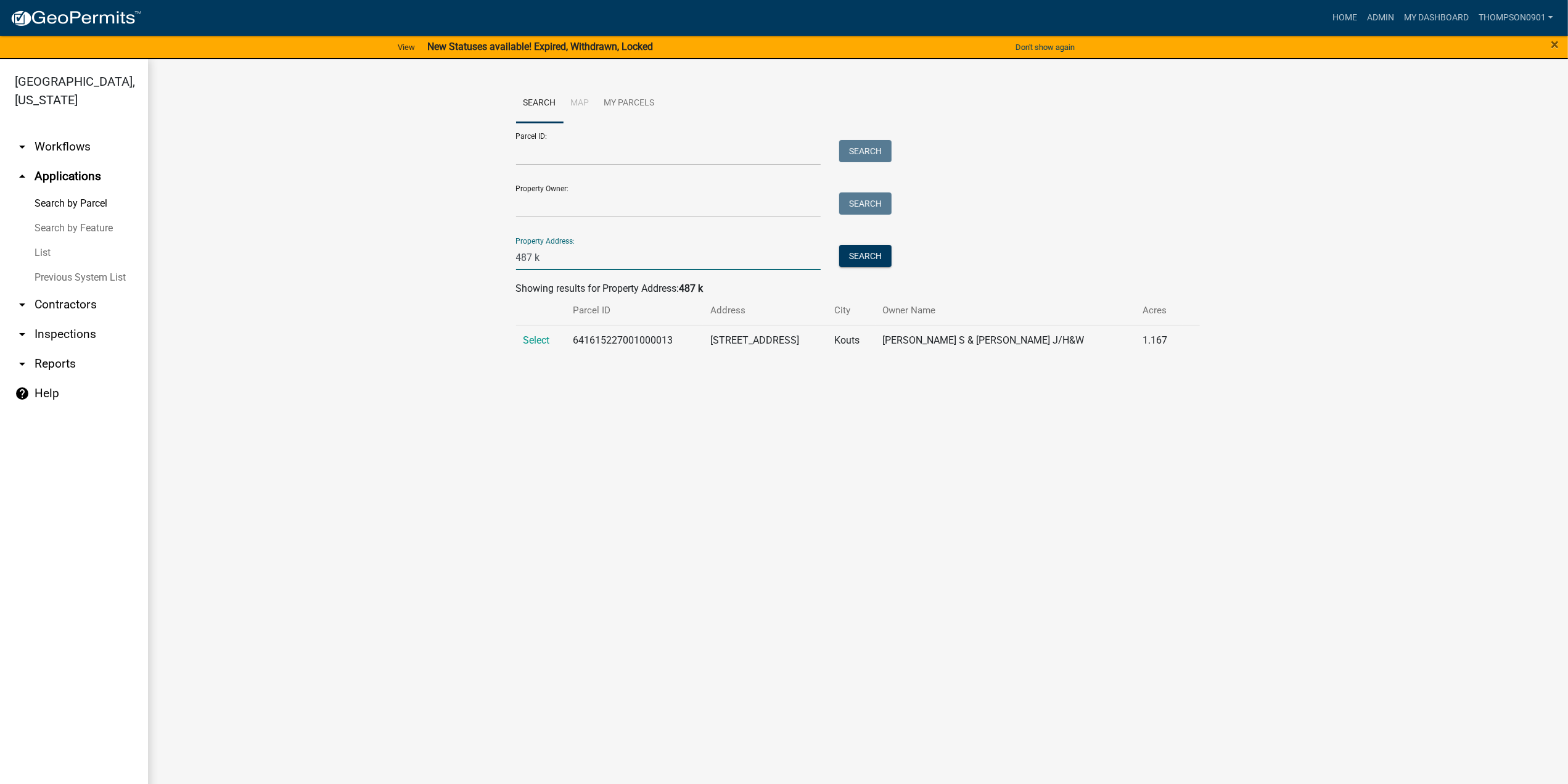
type input "487 k"
click at [519, 341] on td "Select" at bounding box center [541, 340] width 49 height 30
click at [530, 339] on span "Select" at bounding box center [536, 340] width 27 height 12
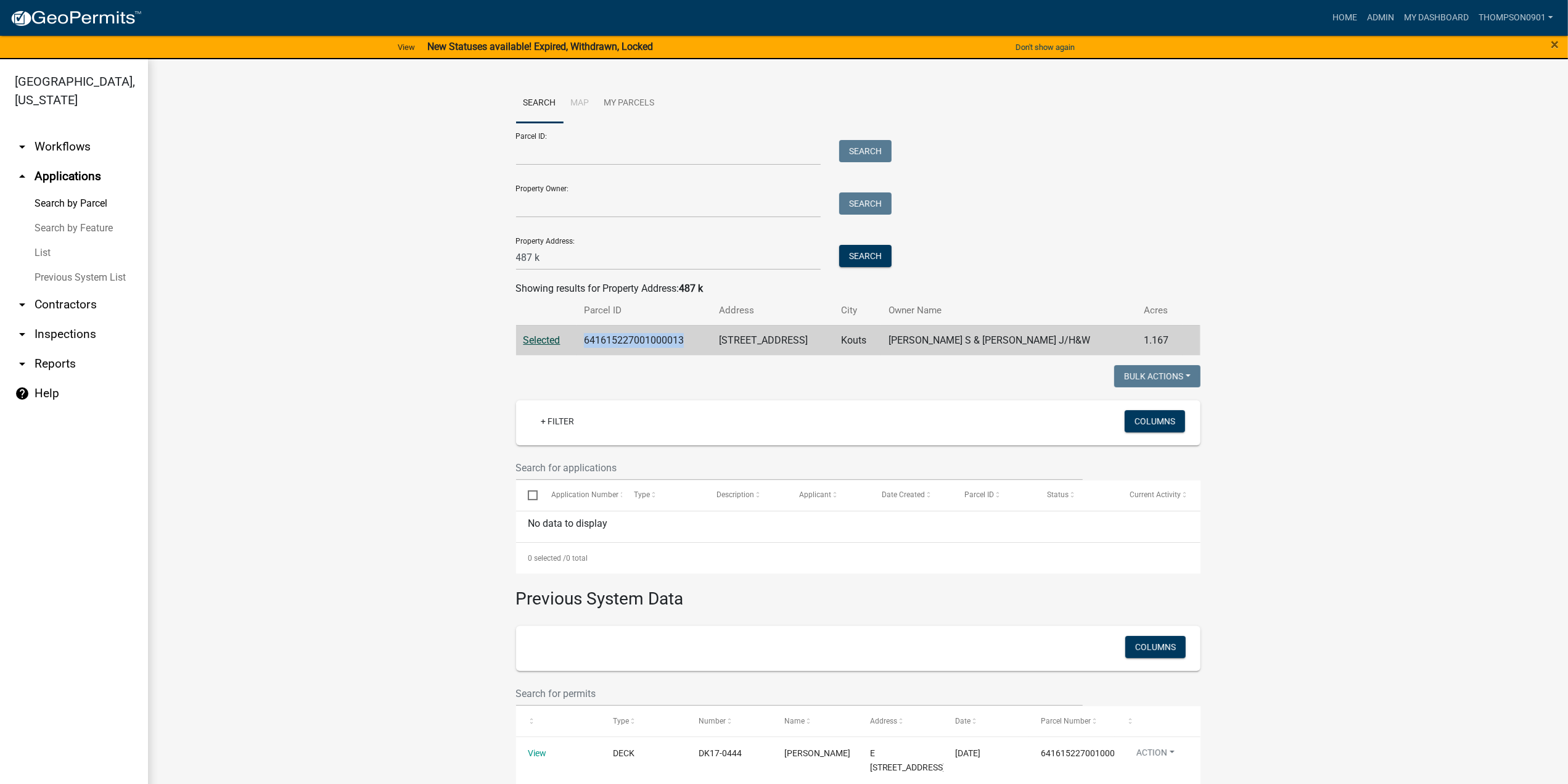
drag, startPoint x: 696, startPoint y: 339, endPoint x: 589, endPoint y: 344, distance: 107.1
click at [589, 344] on td "641615227001000013" at bounding box center [643, 340] width 135 height 30
copy td "641615227001000013"
click at [47, 241] on link "List" at bounding box center [74, 253] width 148 height 25
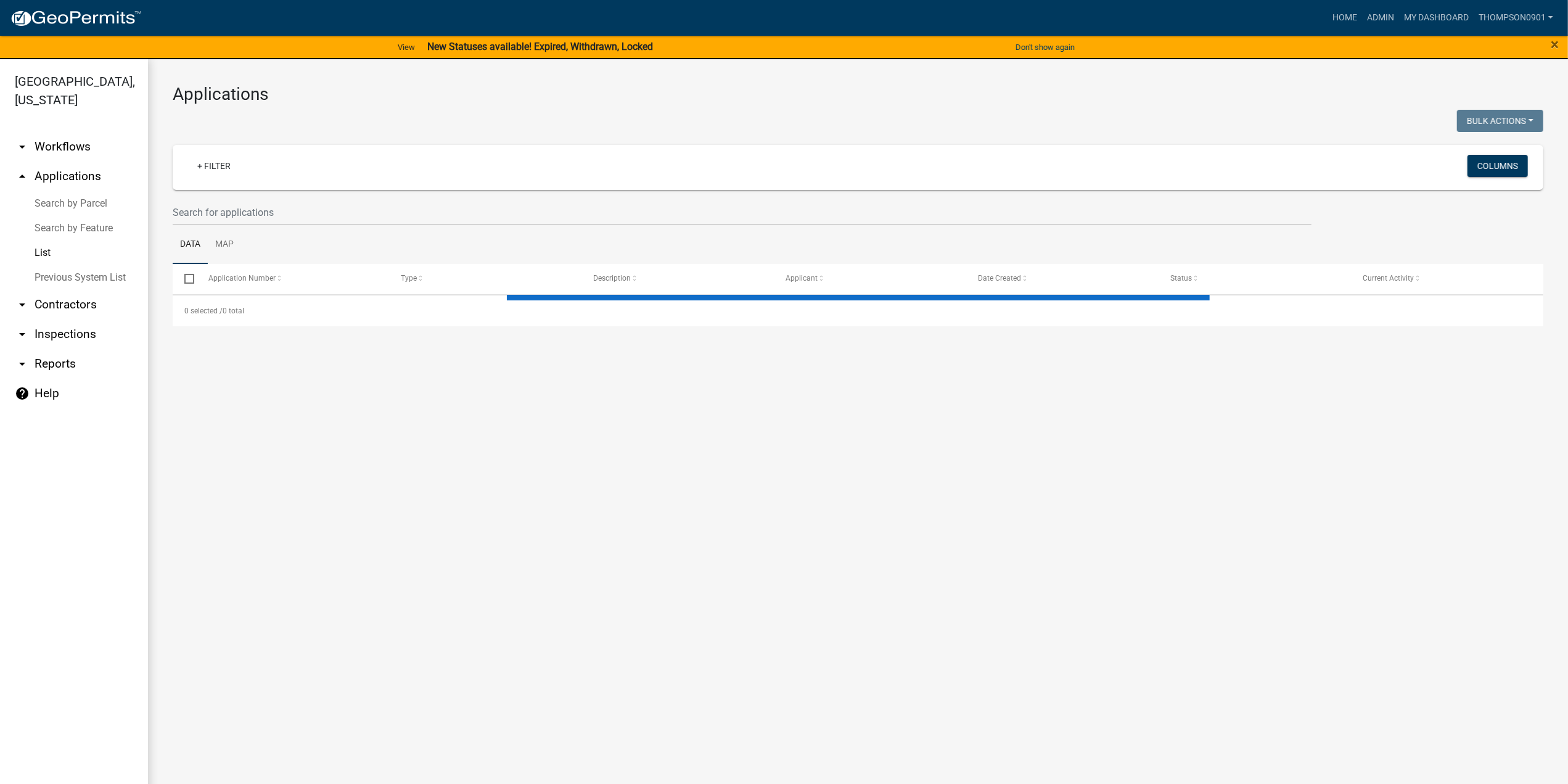
select select "3: 100"
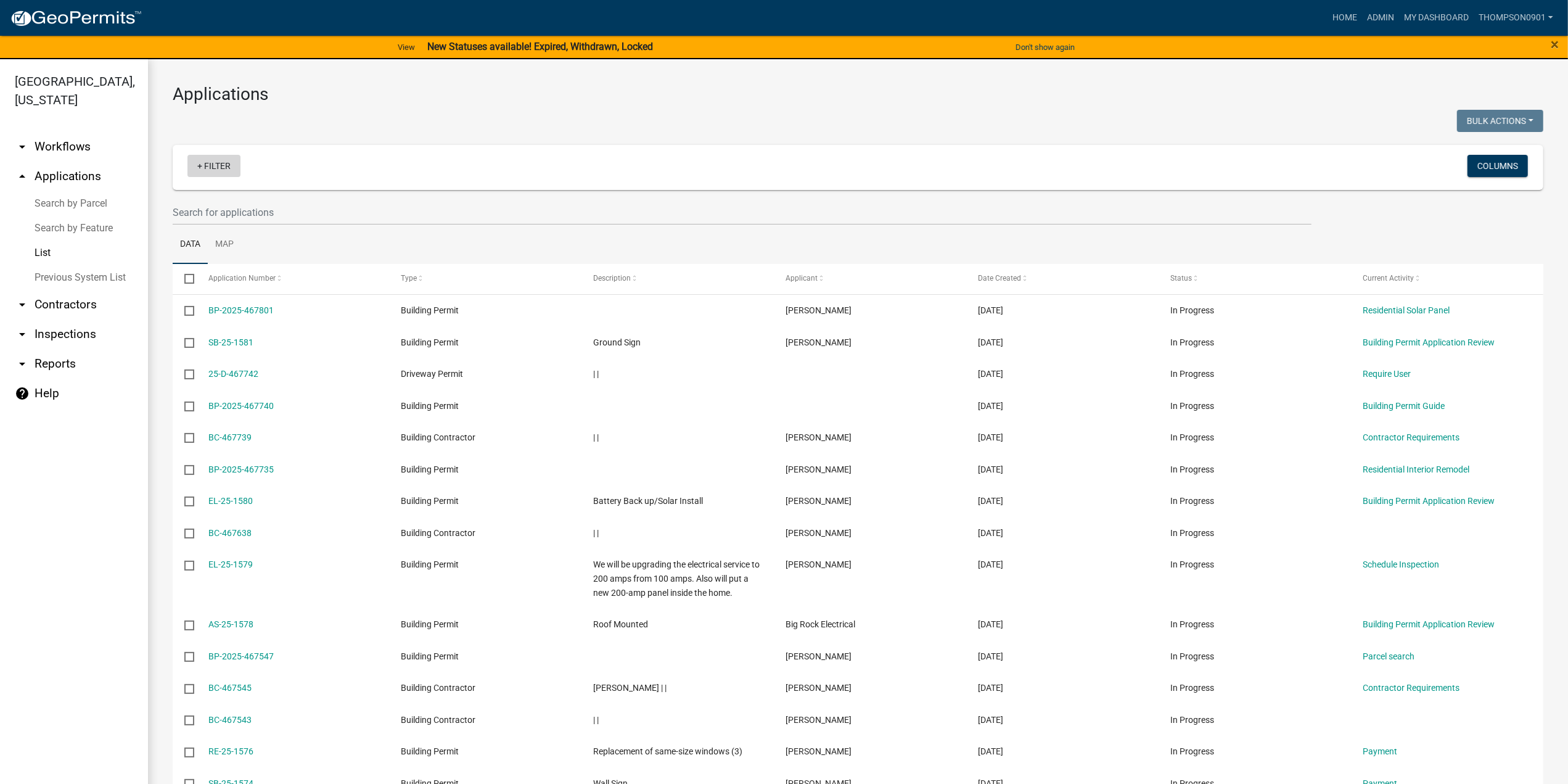
click at [226, 164] on link "+ Filter" at bounding box center [214, 166] width 53 height 22
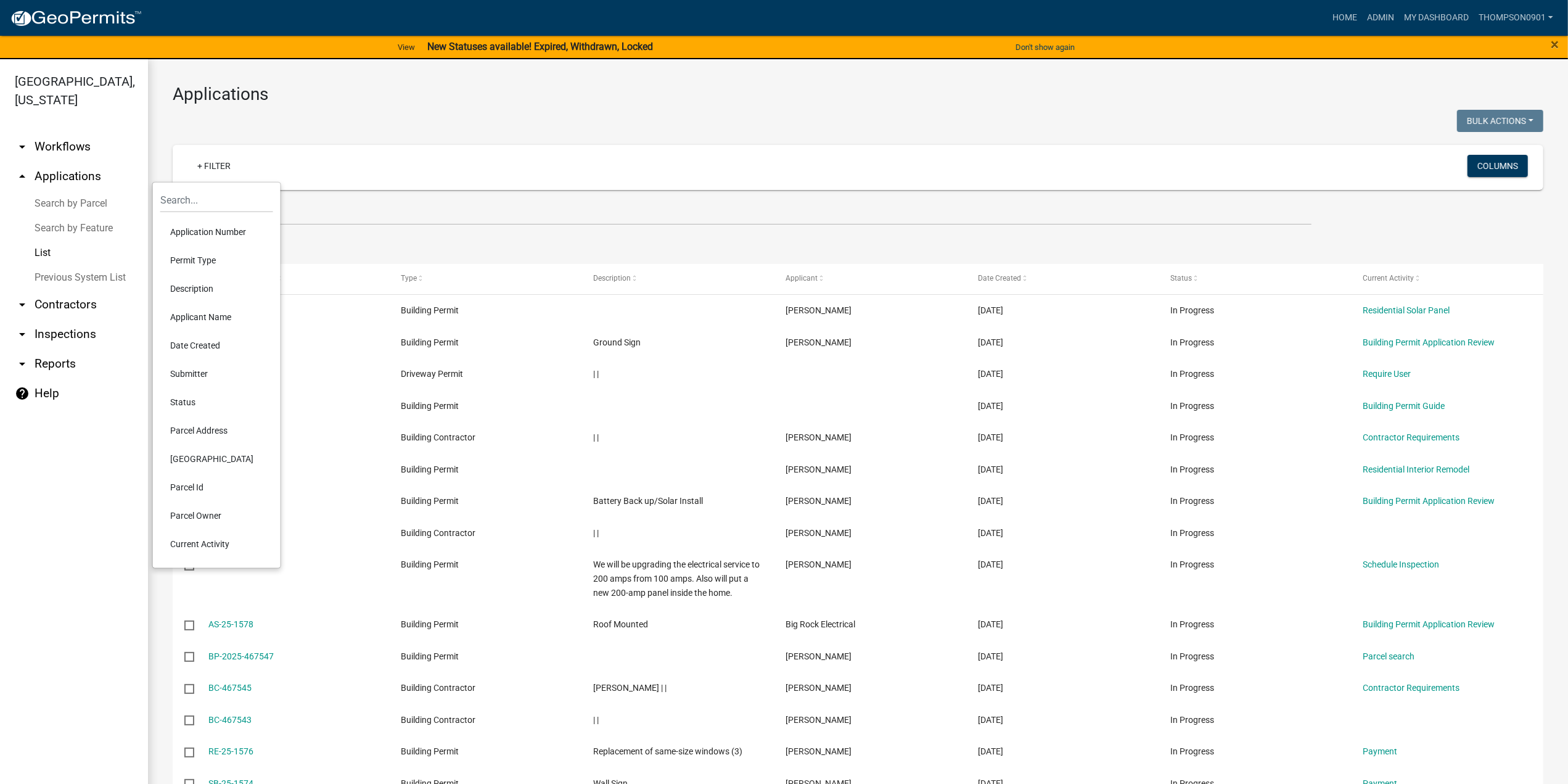
click at [177, 396] on li "Status" at bounding box center [216, 402] width 113 height 28
click at [209, 204] on select "Select an option Not Started In Progress Completed Expired Locked Withdrawn Voi…" at bounding box center [212, 209] width 123 height 25
select select "3"
click at [168, 197] on select "Select an option Not Started In Progress Completed Expired Locked Withdrawn Voi…" at bounding box center [212, 209] width 123 height 25
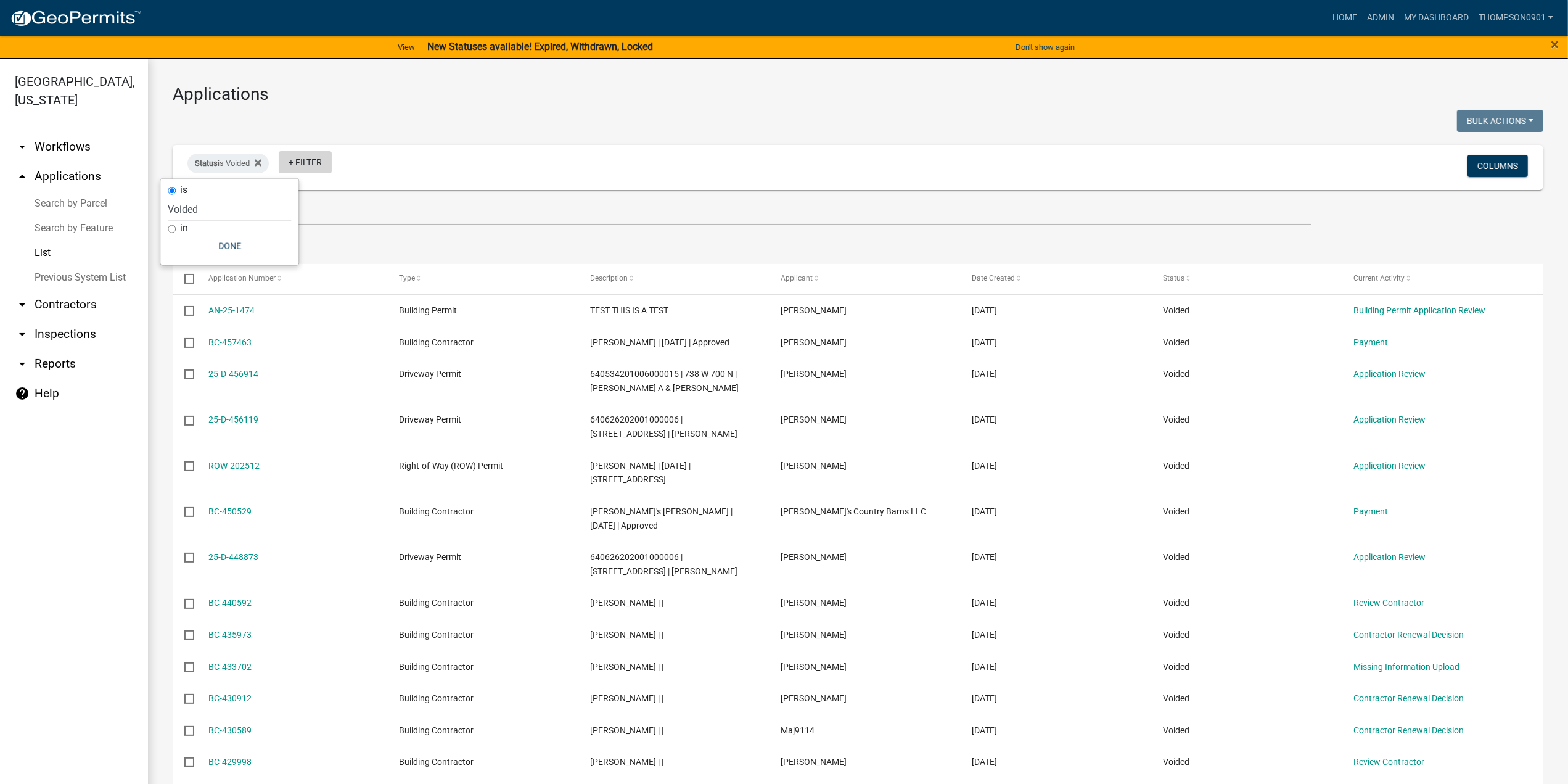
click at [317, 157] on link "+ Filter" at bounding box center [306, 162] width 53 height 22
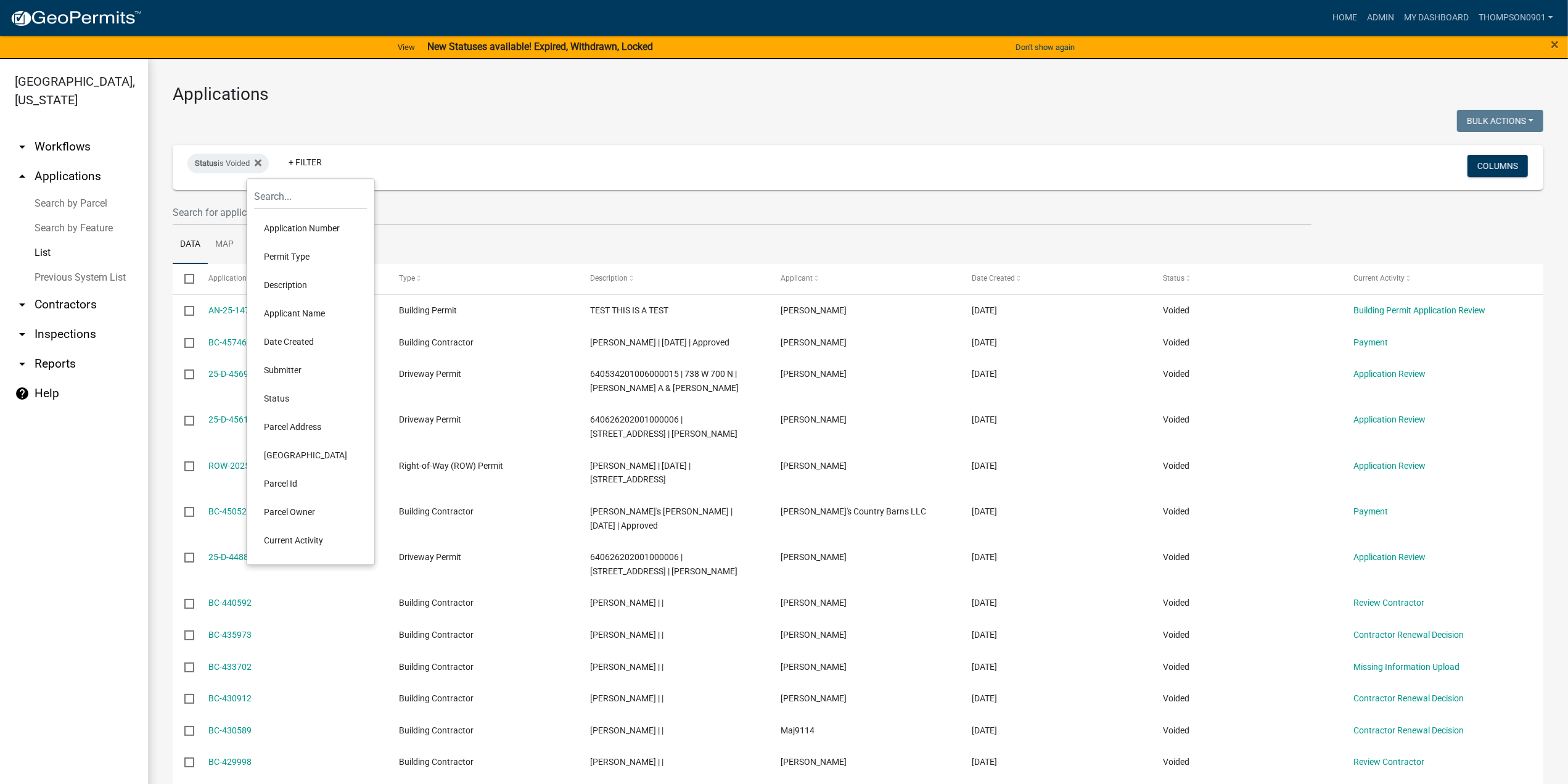
drag, startPoint x: 282, startPoint y: 431, endPoint x: 282, endPoint y: 423, distance: 8.0
click at [282, 430] on li "Parcel Address" at bounding box center [310, 426] width 113 height 28
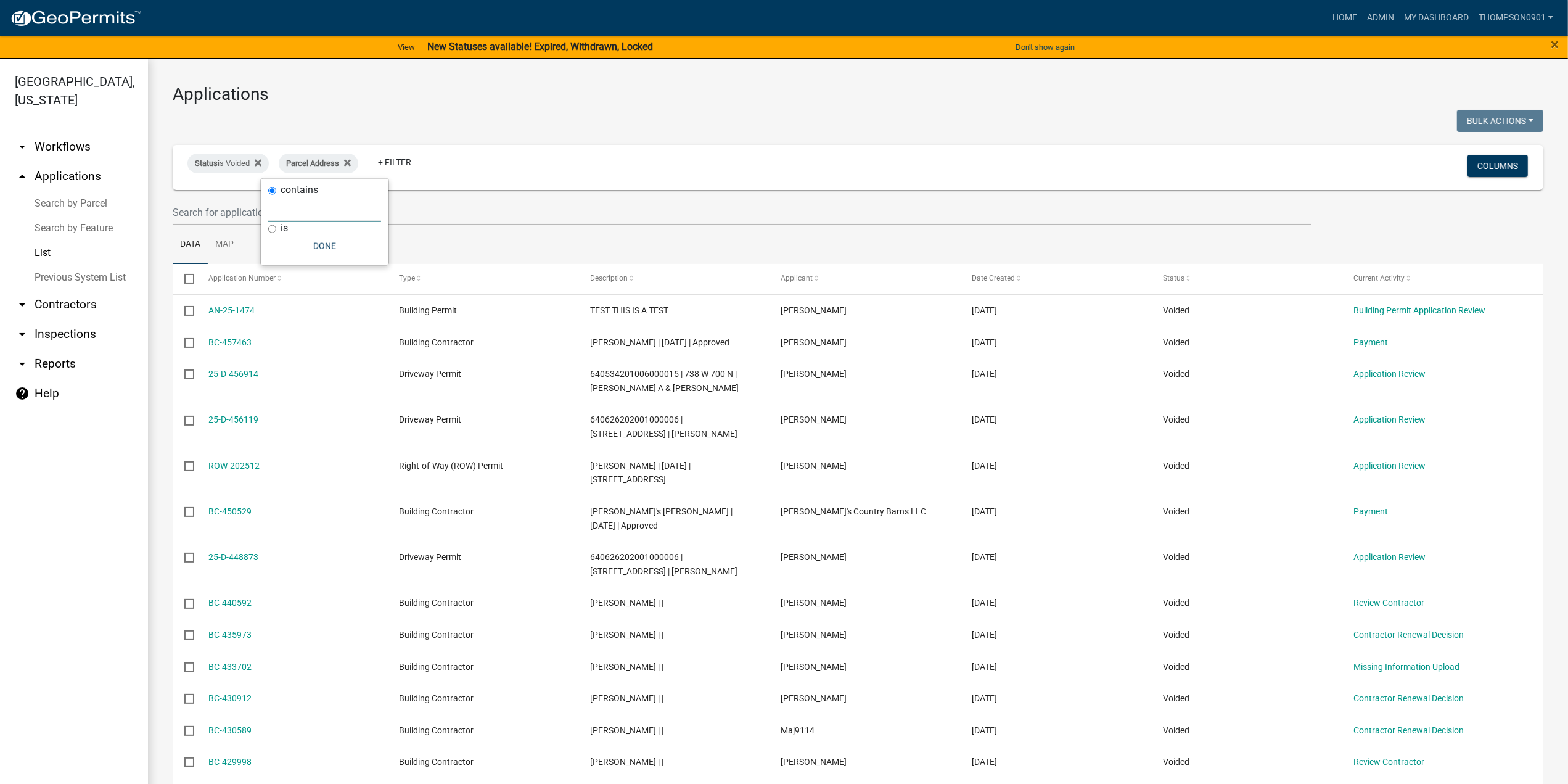
click at [285, 203] on input "text" at bounding box center [324, 209] width 113 height 25
paste input "487 Kelvyn Dr"
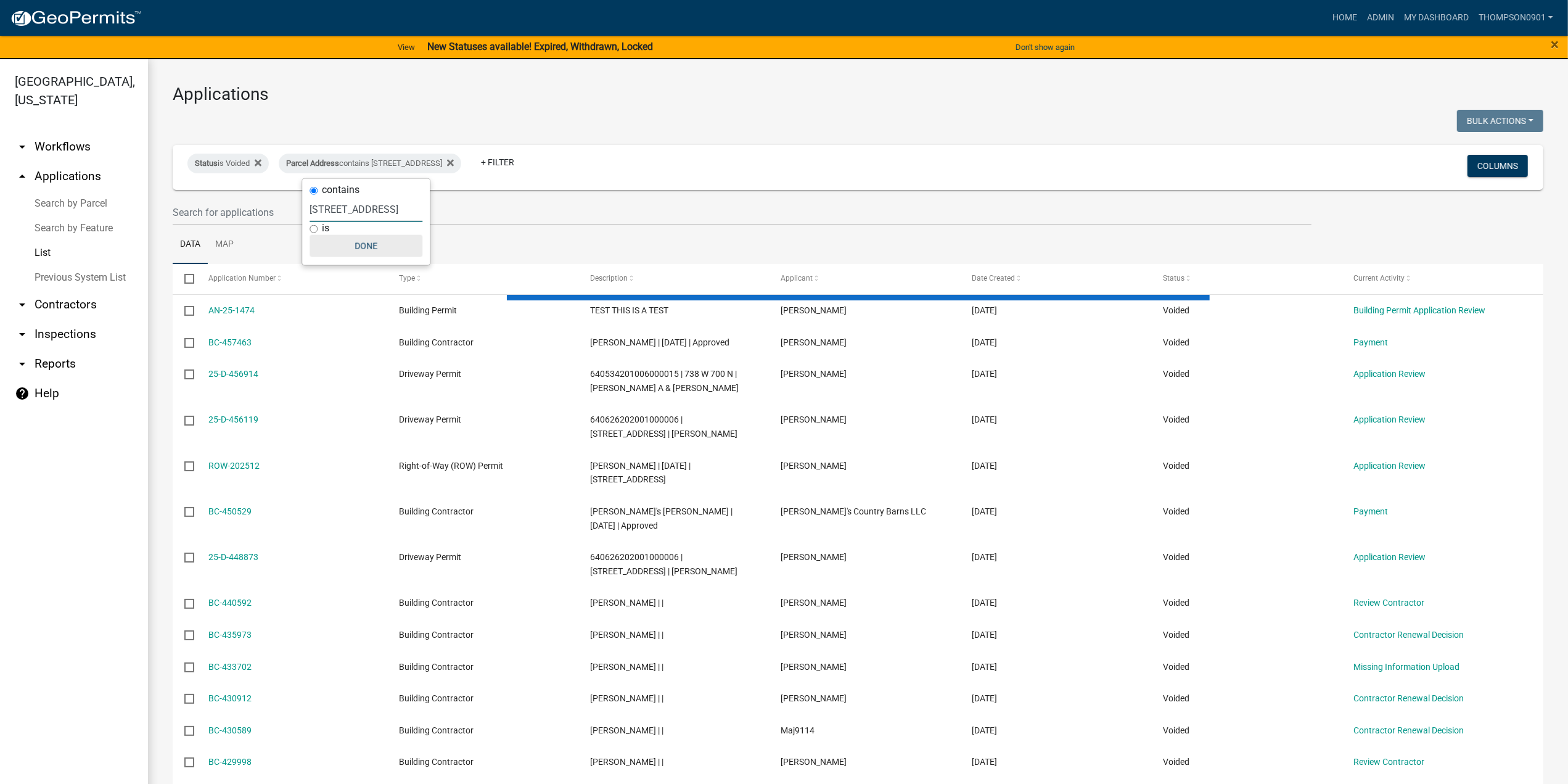
type input "487 Kelvyn Dr"
click at [364, 242] on button "Done" at bounding box center [366, 246] width 113 height 22
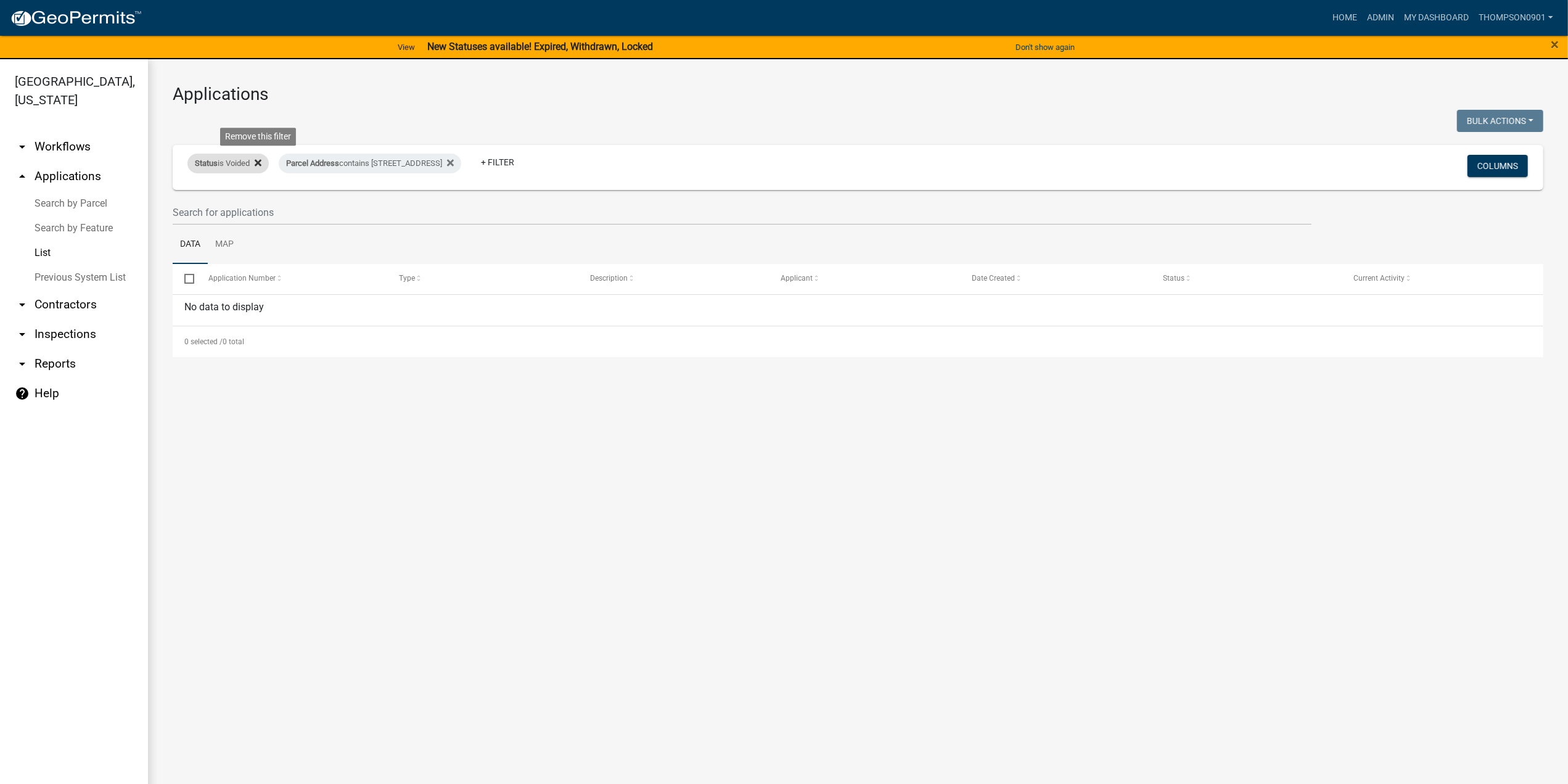
click at [261, 160] on icon at bounding box center [258, 164] width 7 height 7
click at [356, 164] on icon at bounding box center [359, 164] width 7 height 7
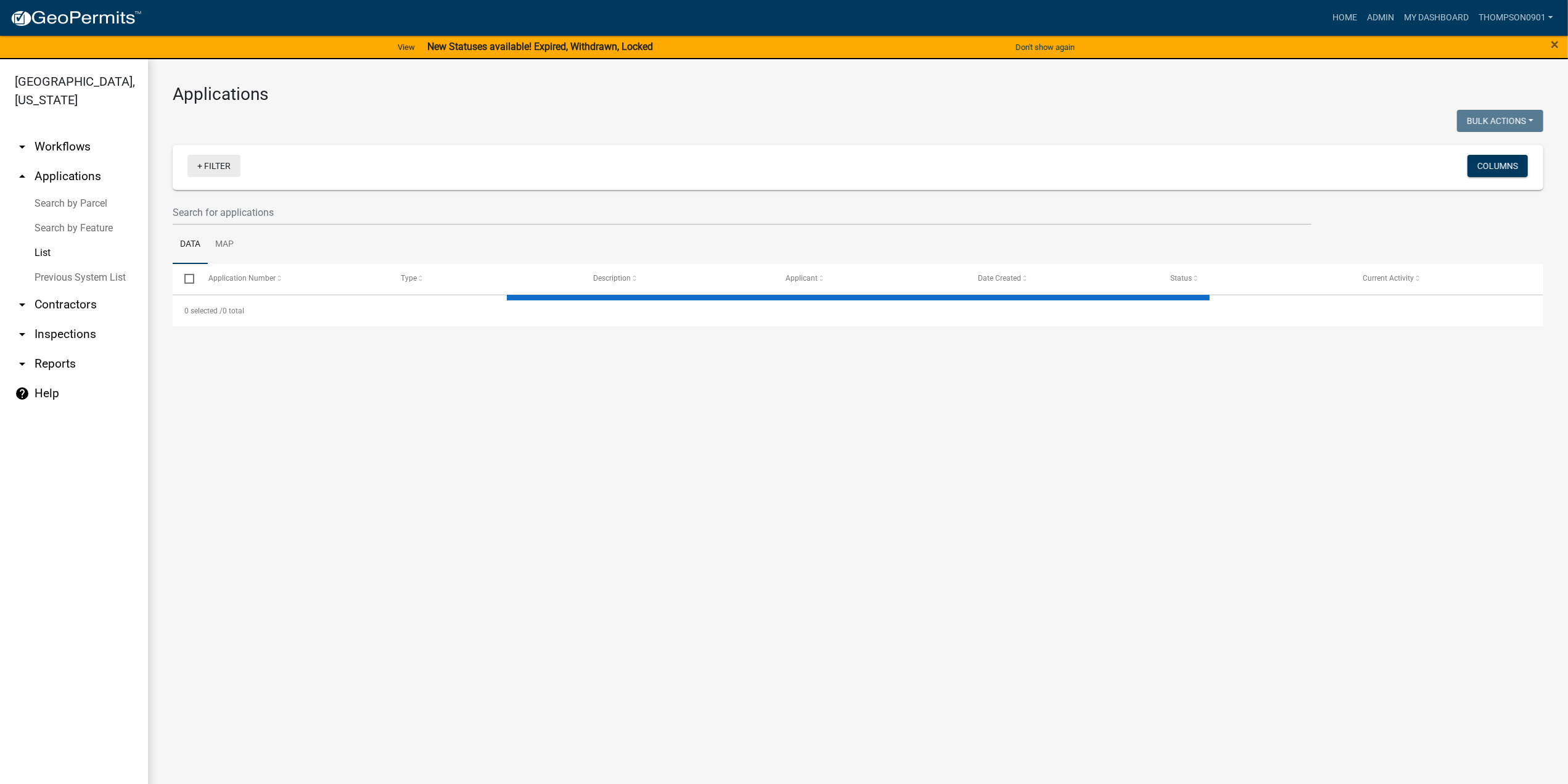
click at [220, 166] on link "+ Filter" at bounding box center [214, 166] width 53 height 22
select select "3: 100"
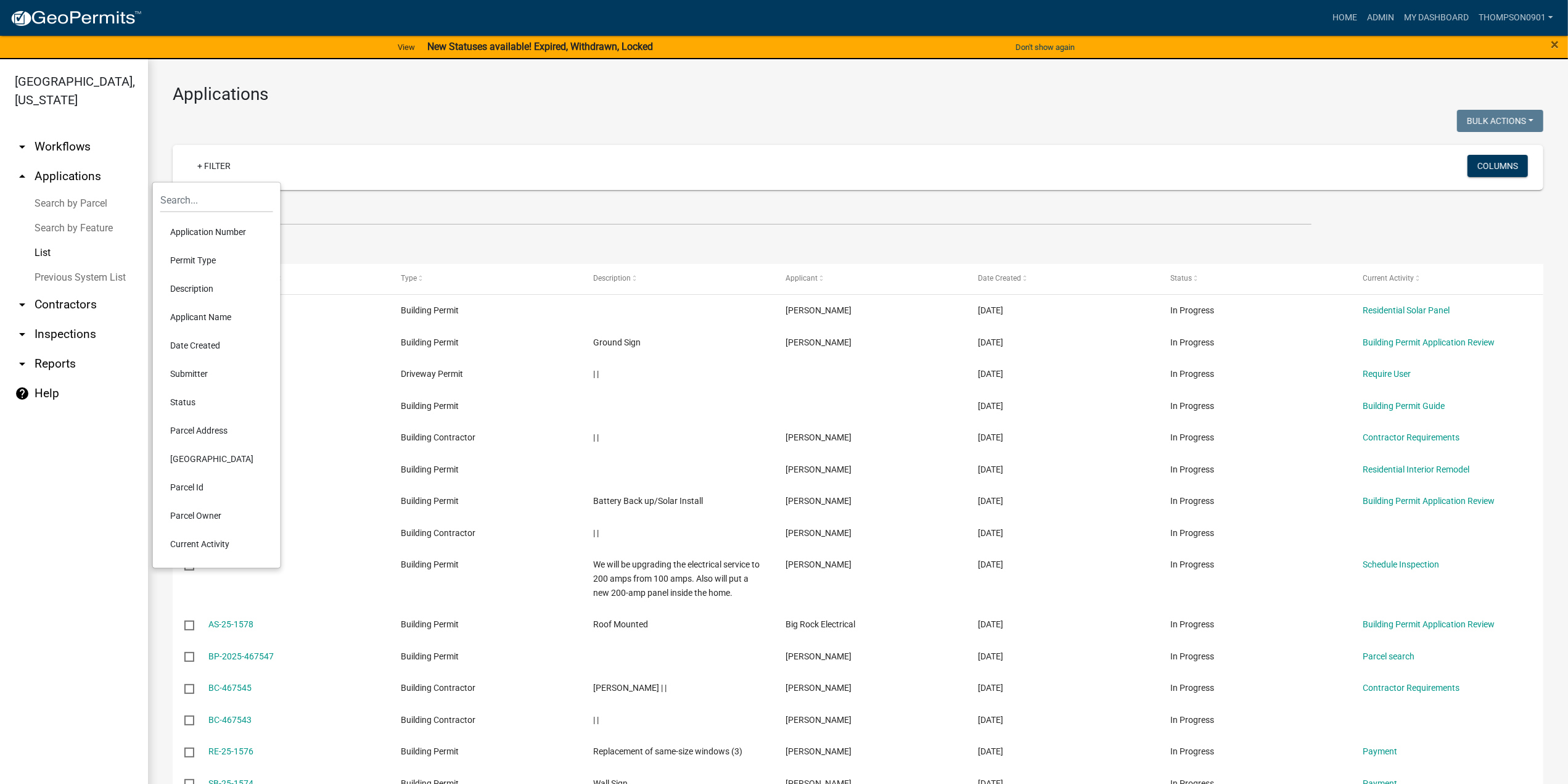
click at [207, 263] on li "Permit Type" at bounding box center [216, 260] width 113 height 28
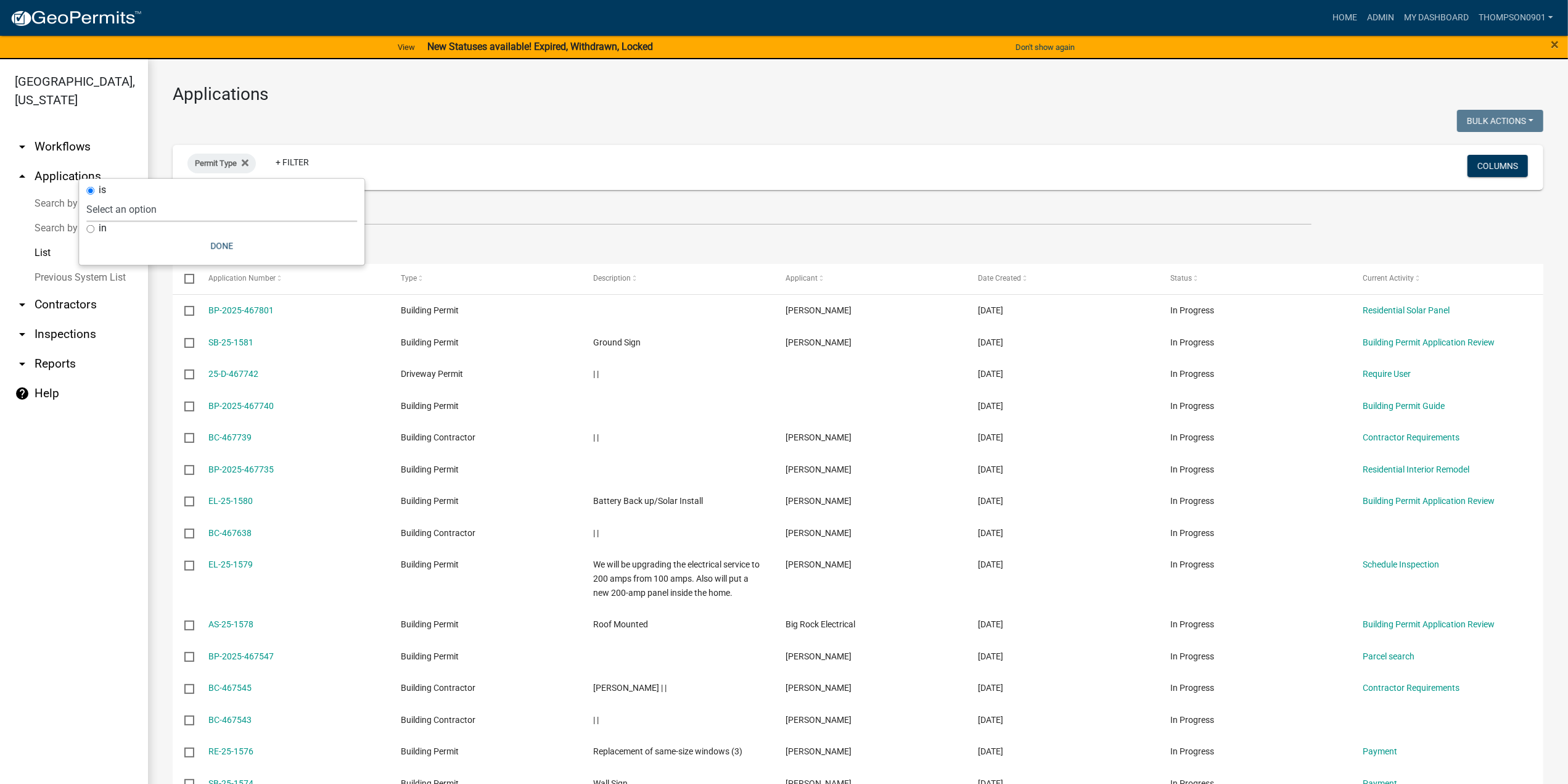
click at [117, 205] on select "Select an option Application to Work in a Regulated Drain Easement Building Con…" at bounding box center [222, 209] width 271 height 25
click at [250, 161] on div "Permit Type" at bounding box center [222, 163] width 68 height 20
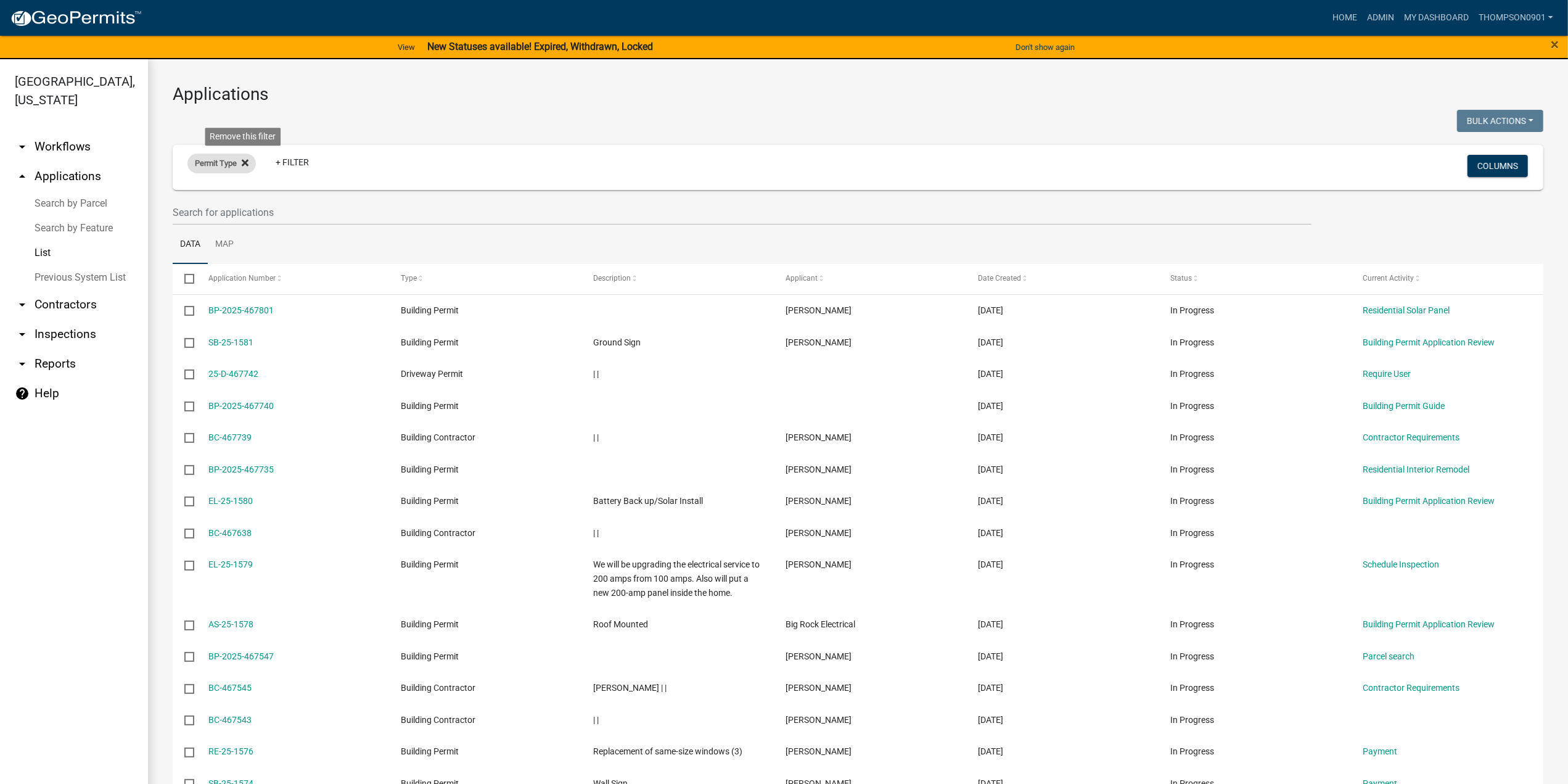
click at [248, 160] on icon at bounding box center [245, 164] width 7 height 7
click at [213, 165] on link "+ Filter" at bounding box center [214, 166] width 53 height 22
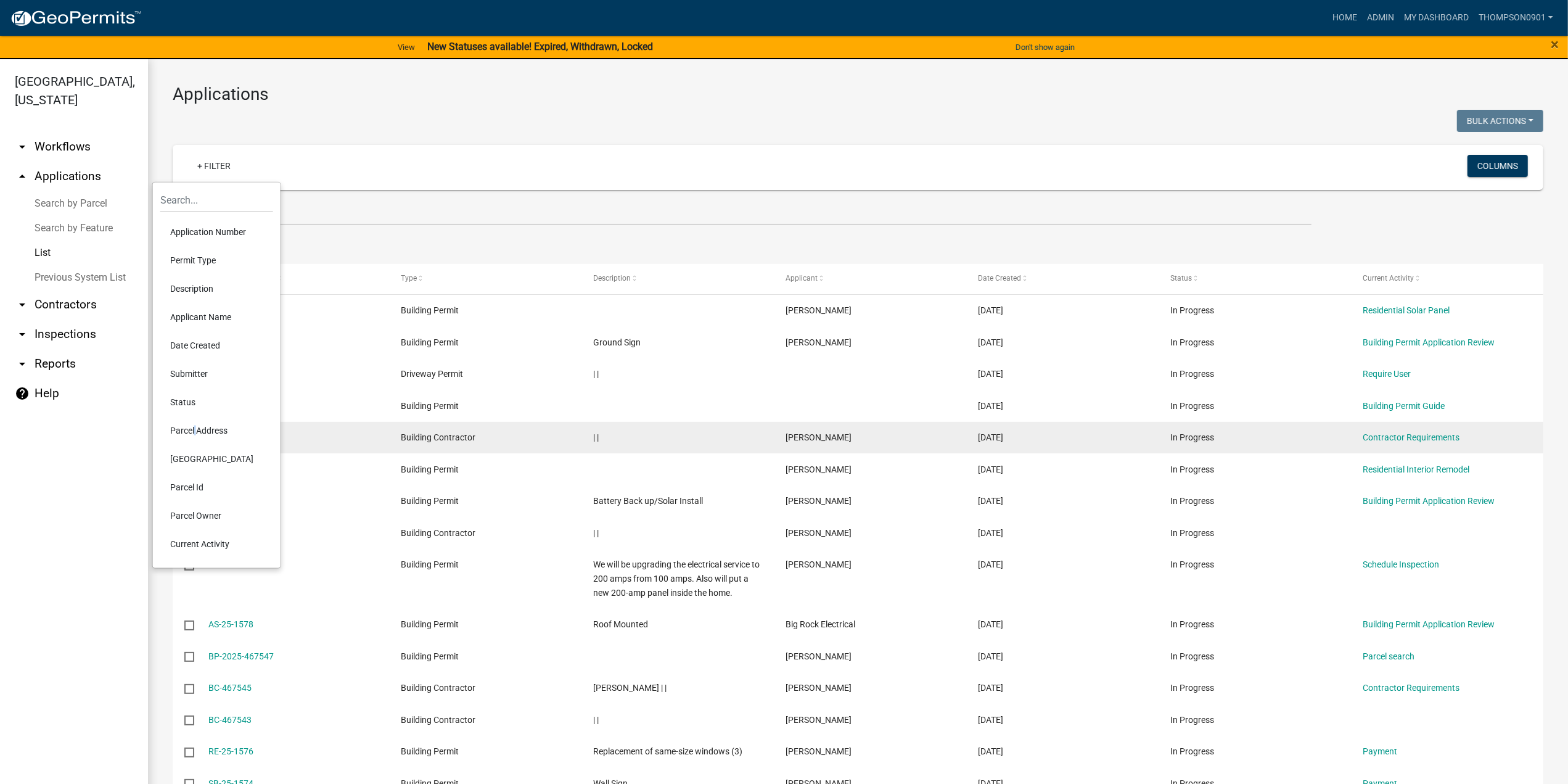
click at [195, 436] on li "Parcel Address" at bounding box center [216, 430] width 113 height 28
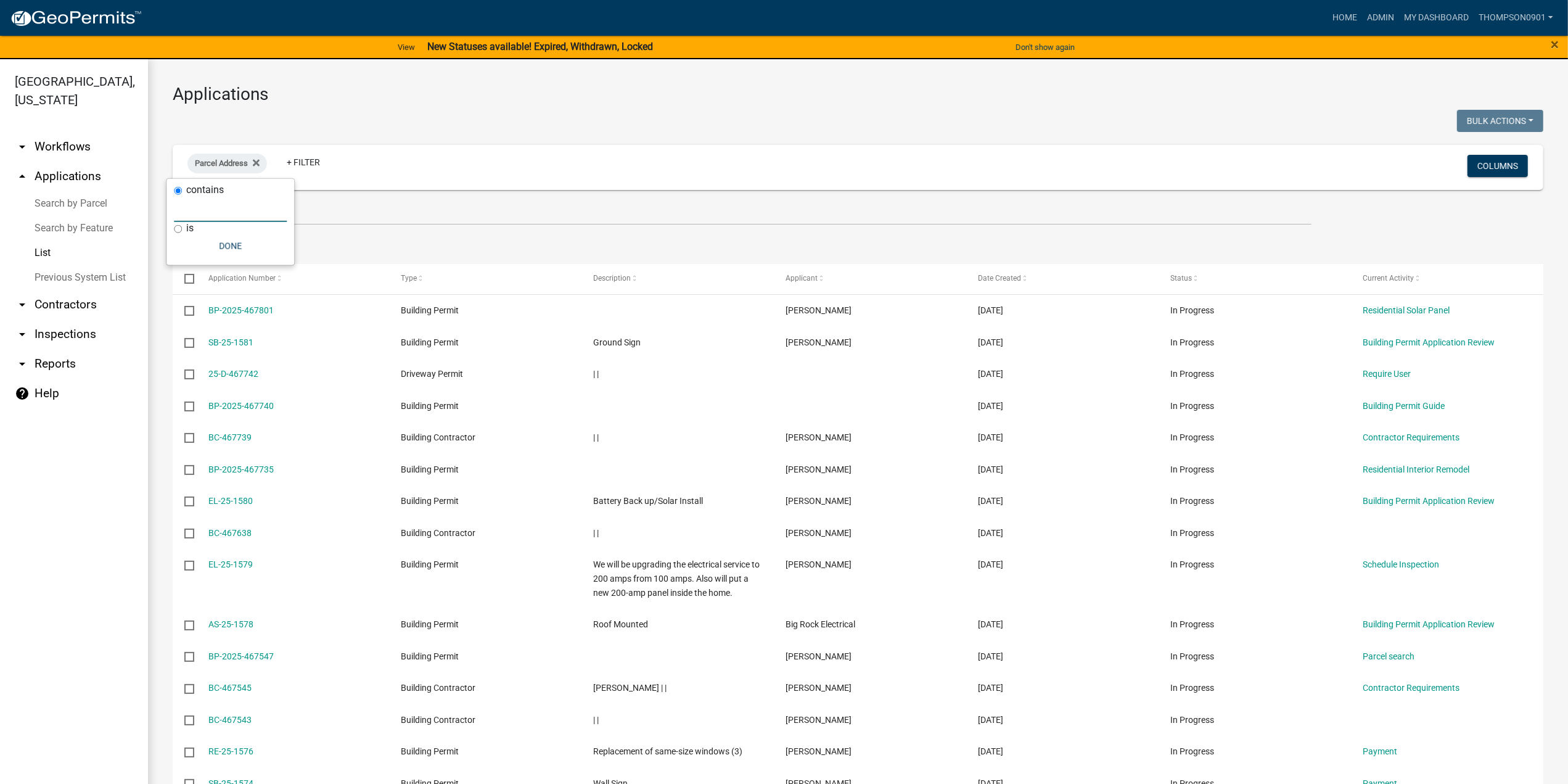
click at [202, 209] on input "text" at bounding box center [230, 209] width 113 height 25
paste input "487 Kelvyn Dr"
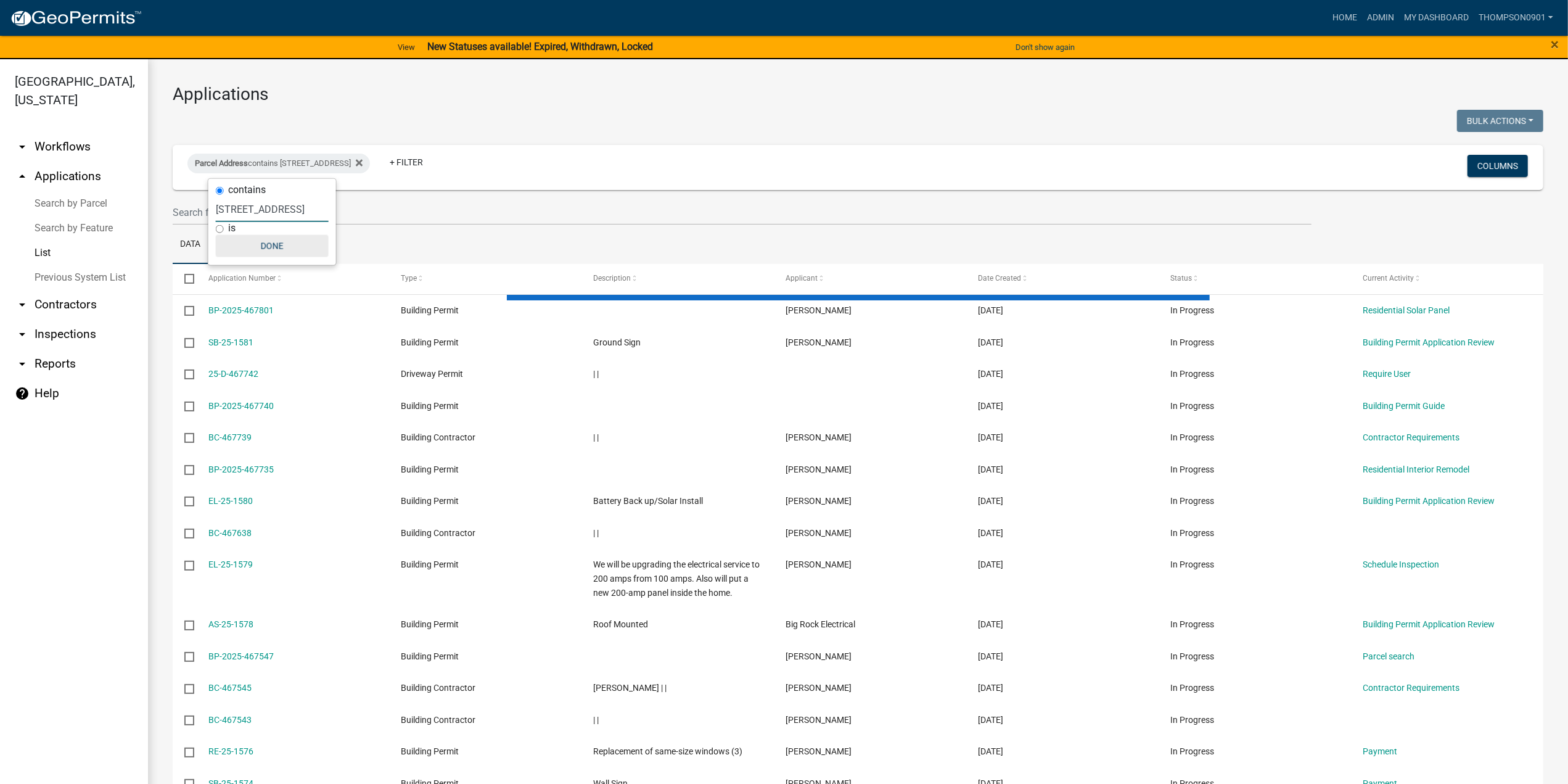
type input "487 Kelvyn Dr"
click at [265, 249] on button "Done" at bounding box center [272, 246] width 113 height 22
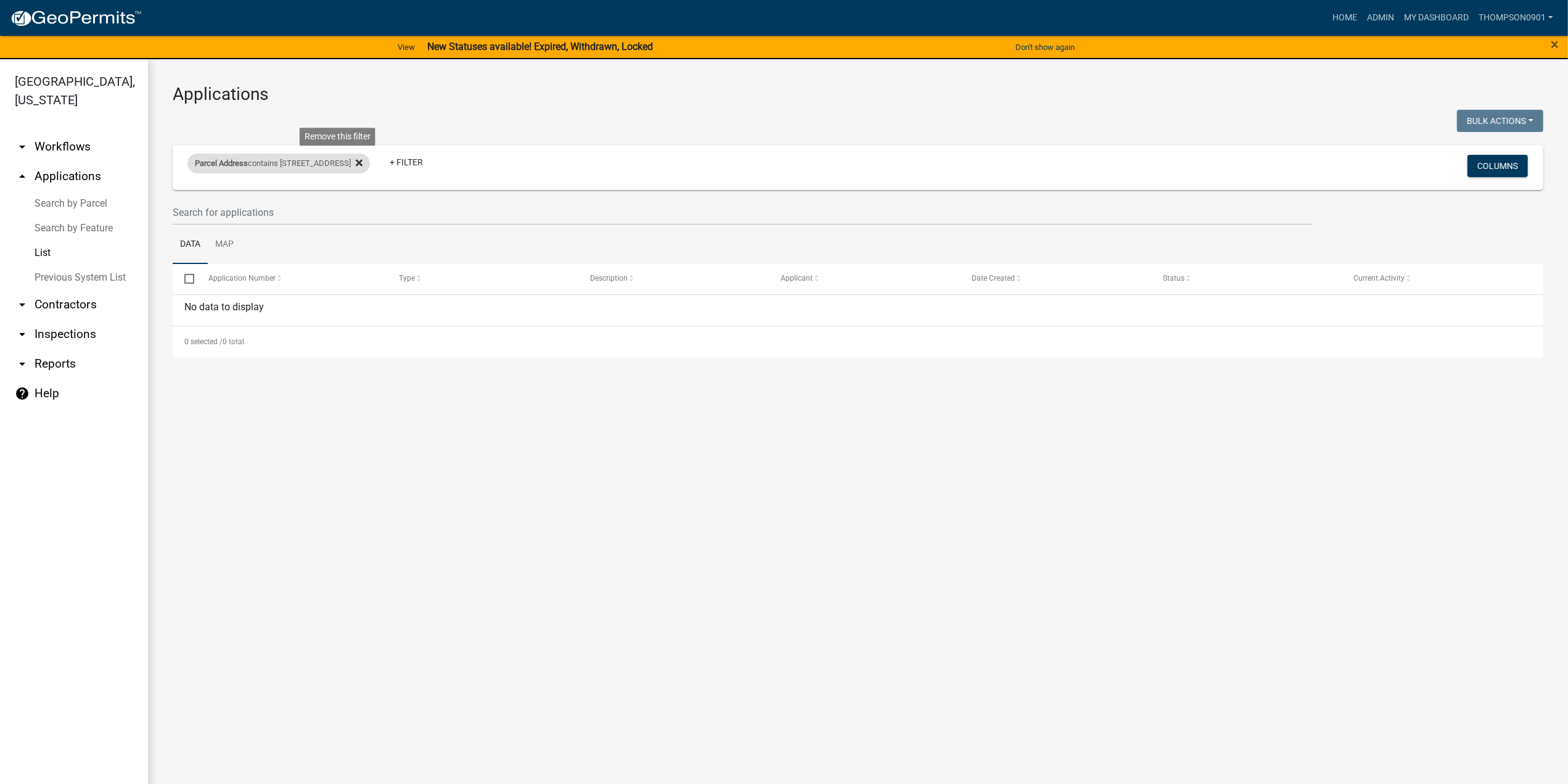
click at [356, 162] on icon at bounding box center [359, 163] width 7 height 10
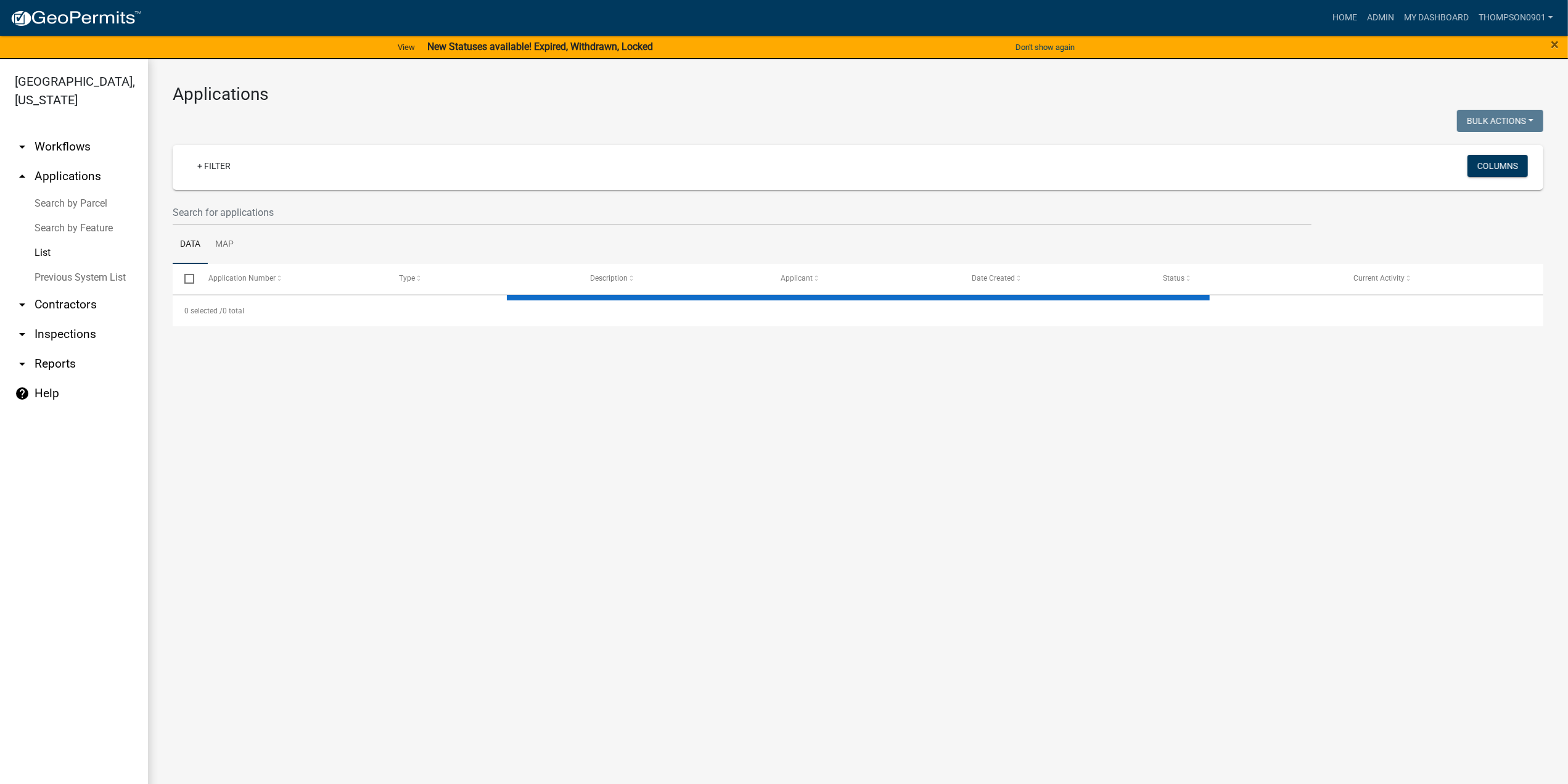
select select "3: 100"
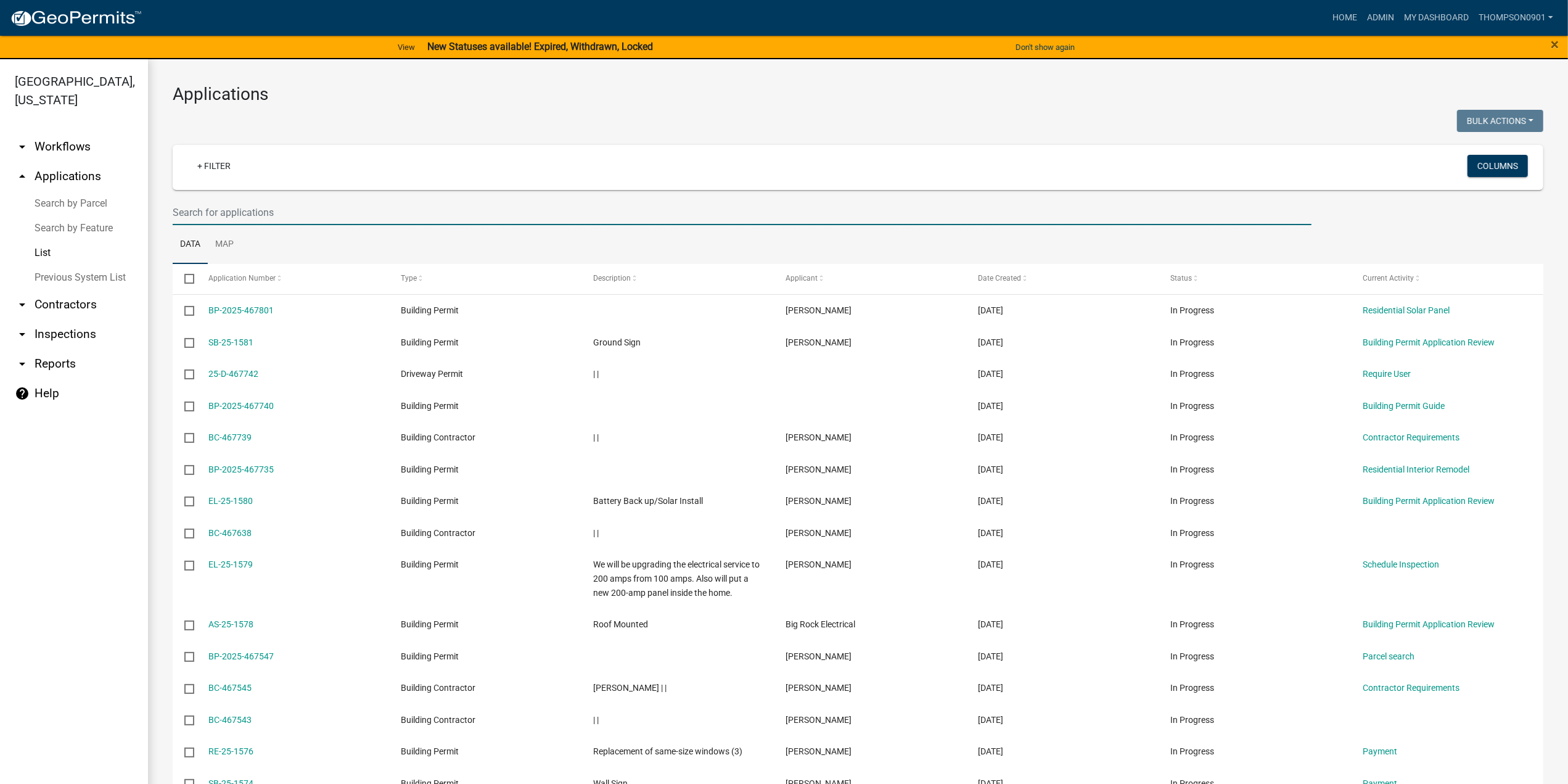
click at [231, 215] on input "text" at bounding box center [741, 212] width 1139 height 25
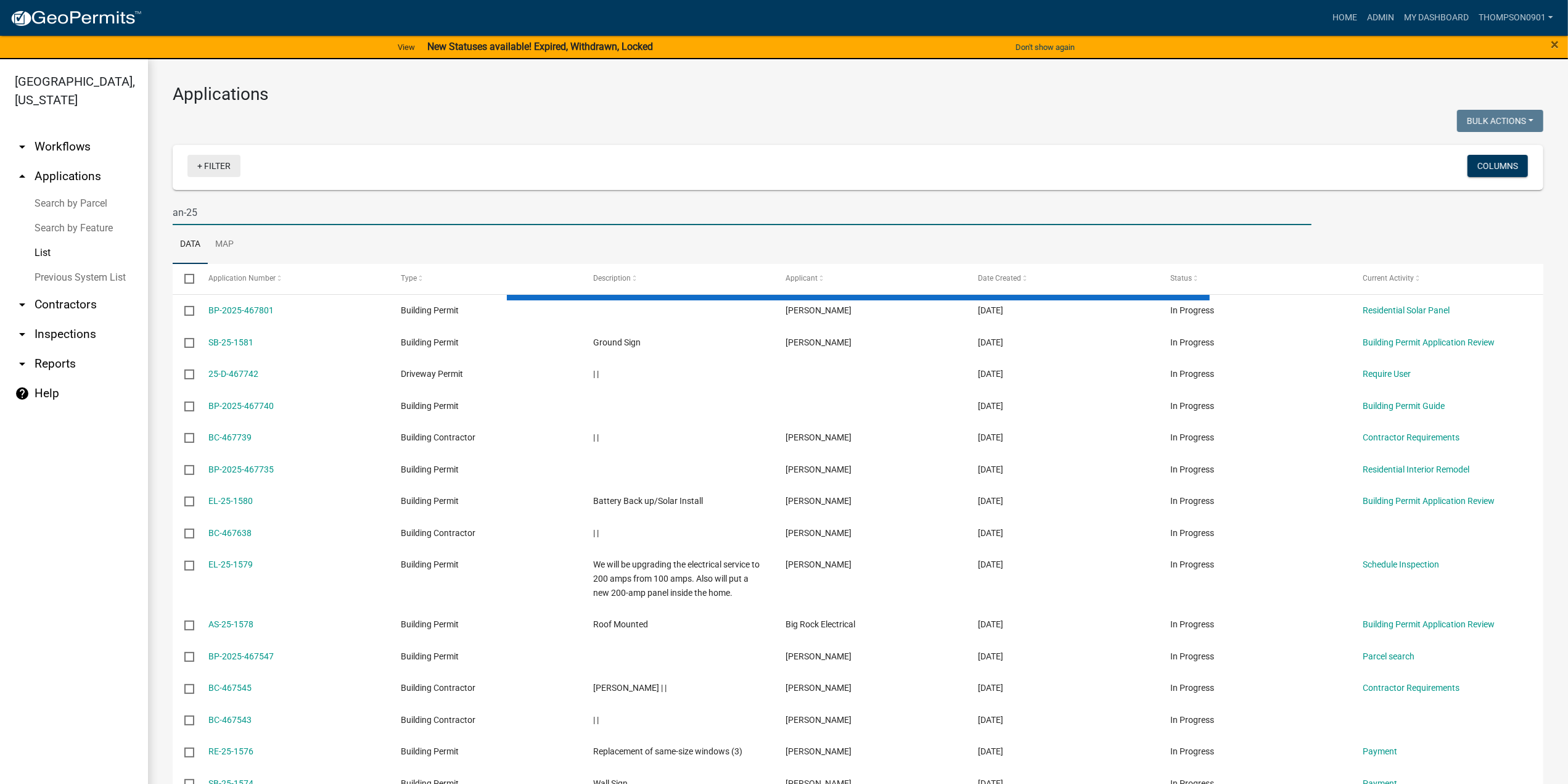
type input "an-25"
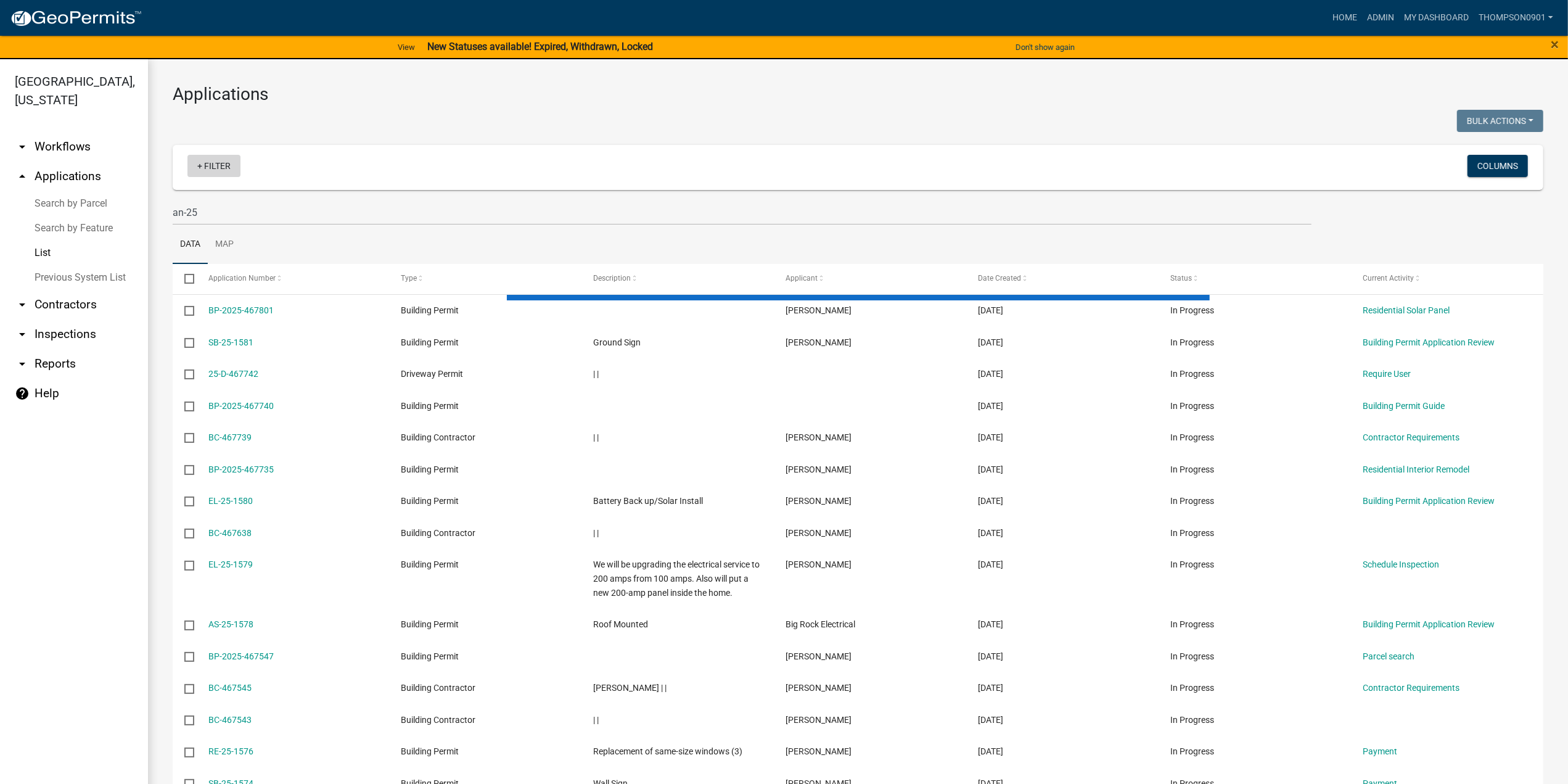
click at [222, 165] on link "+ Filter" at bounding box center [214, 166] width 53 height 22
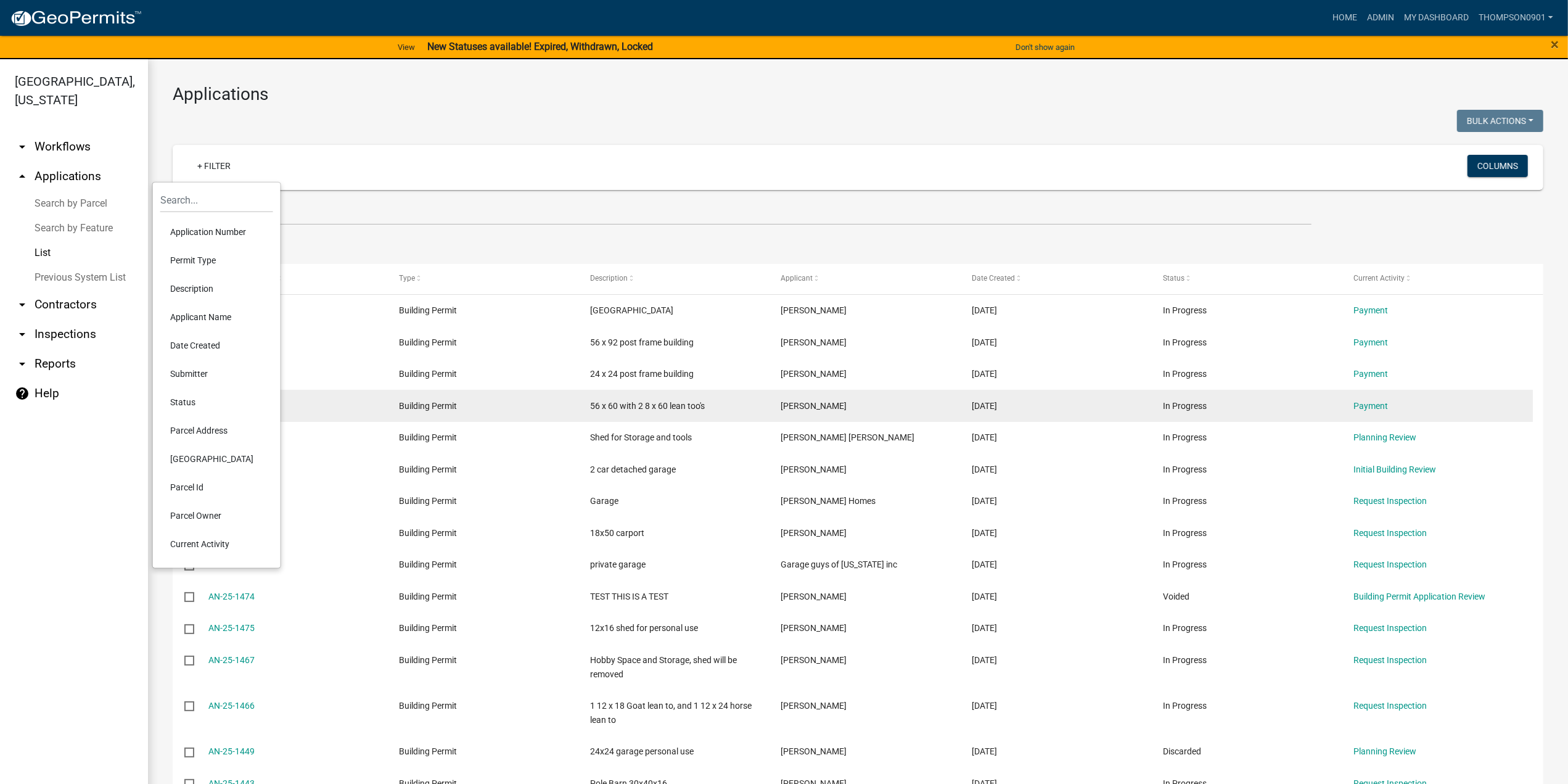
click at [178, 402] on li "Status" at bounding box center [216, 402] width 113 height 28
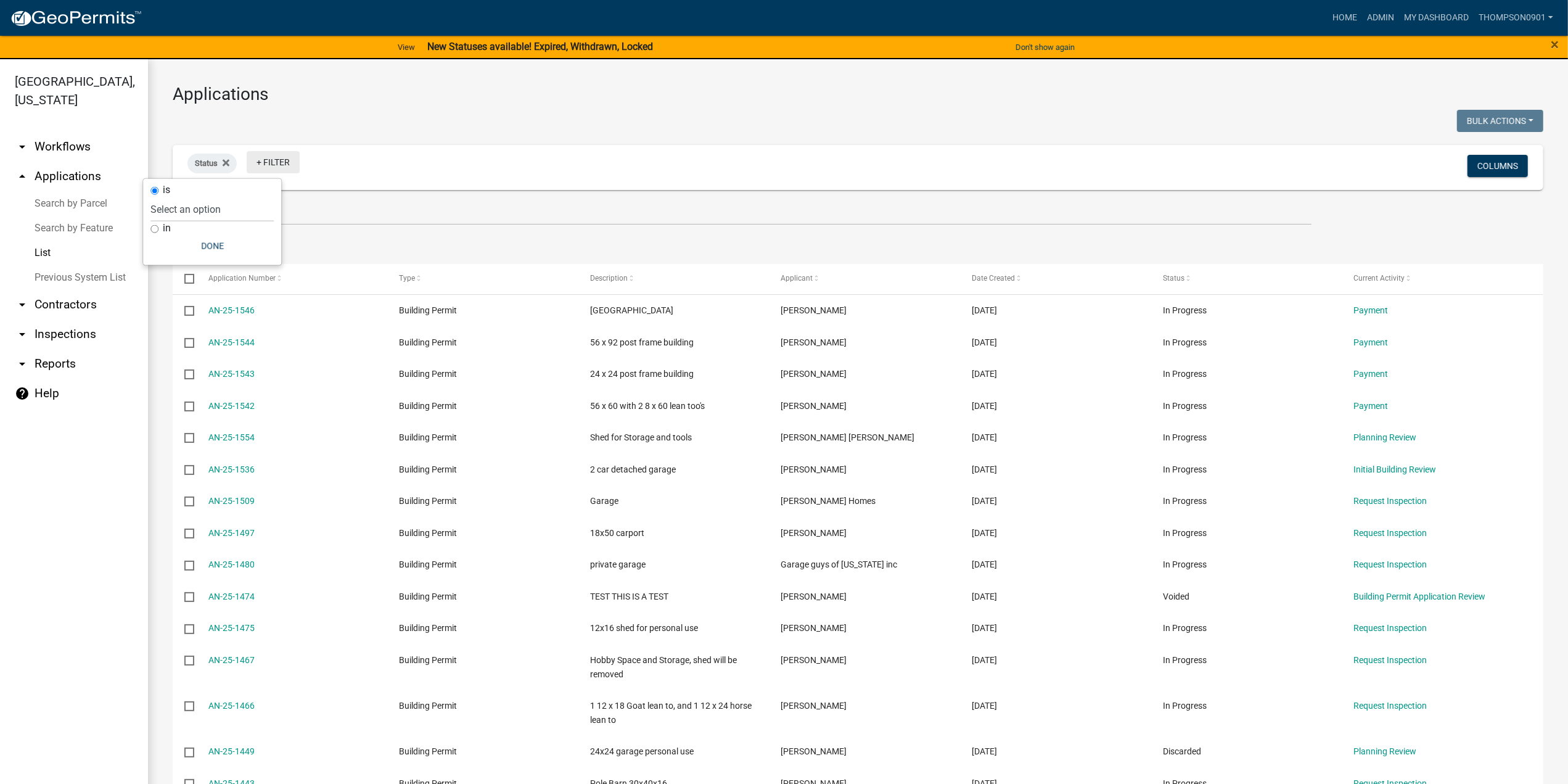
click at [275, 158] on link "+ Filter" at bounding box center [274, 162] width 53 height 22
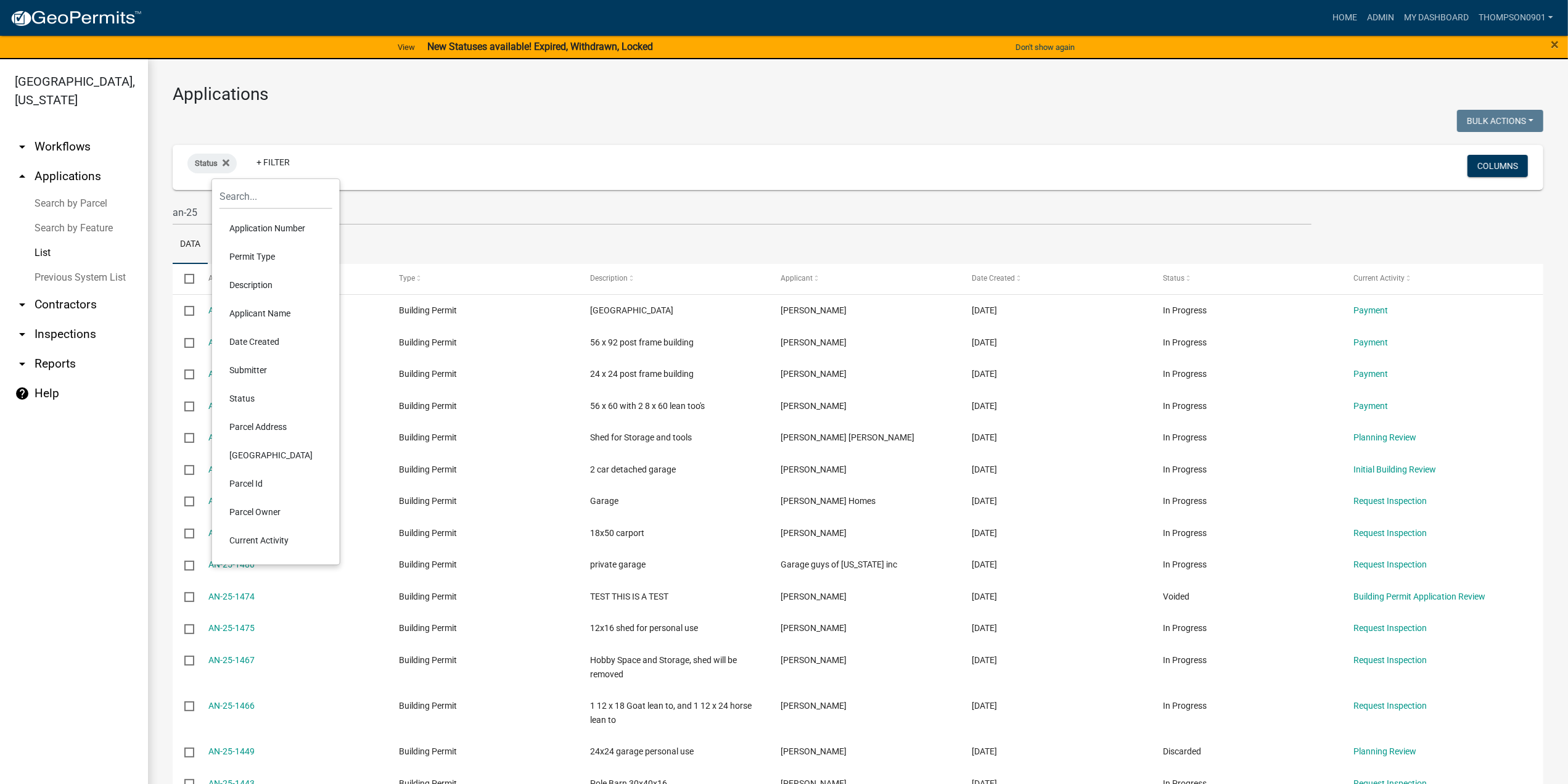
click at [241, 400] on li "Status" at bounding box center [276, 398] width 113 height 28
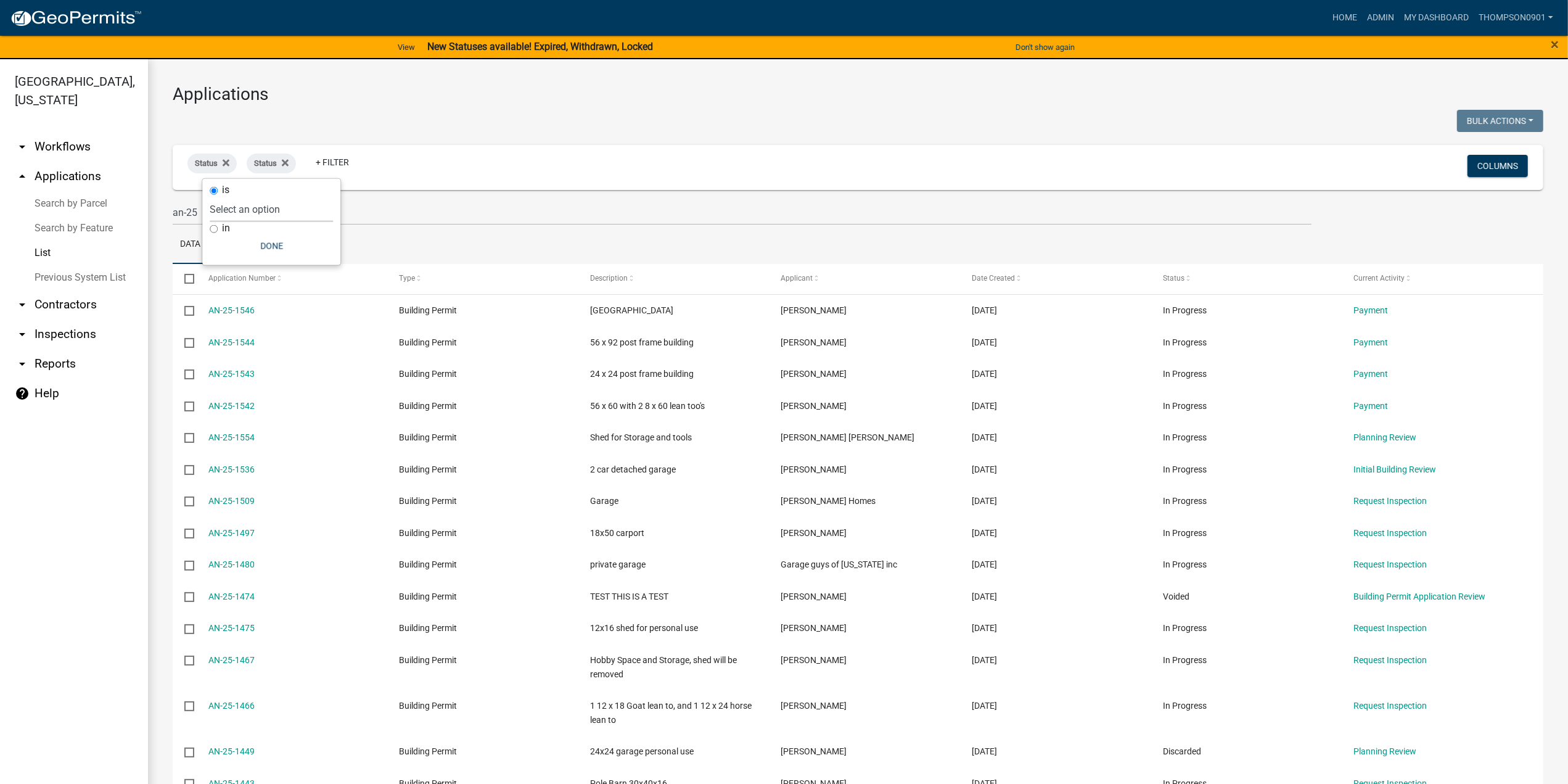
click at [281, 215] on select "Select an option Not Started In Progress Completed Expired Locked Withdrawn Voi…" at bounding box center [271, 209] width 123 height 25
select select "3"
click at [227, 197] on select "Select an option Not Started In Progress Completed Expired Locked Withdrawn Voi…" at bounding box center [271, 209] width 123 height 25
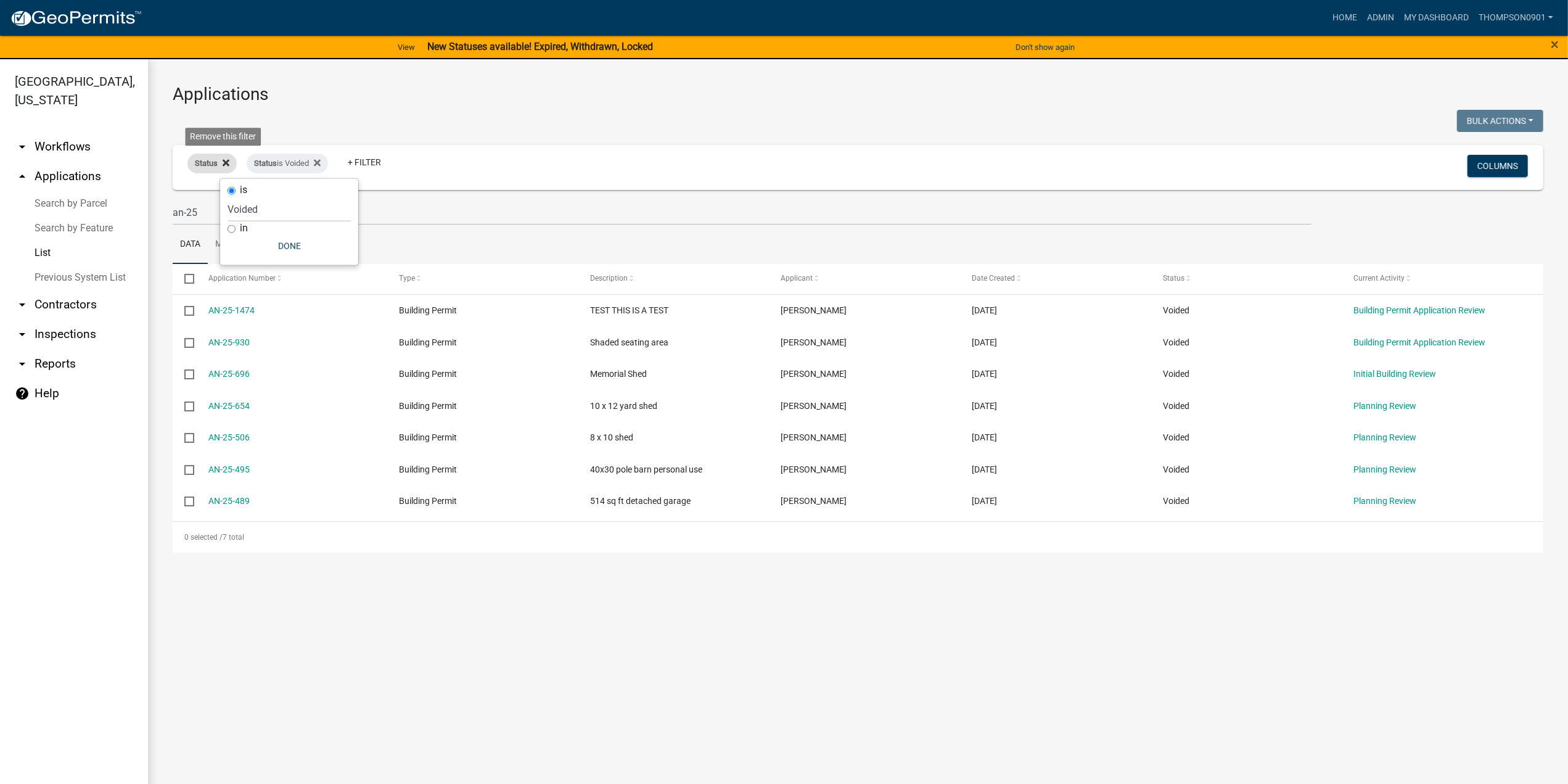
click at [227, 164] on icon at bounding box center [226, 164] width 7 height 7
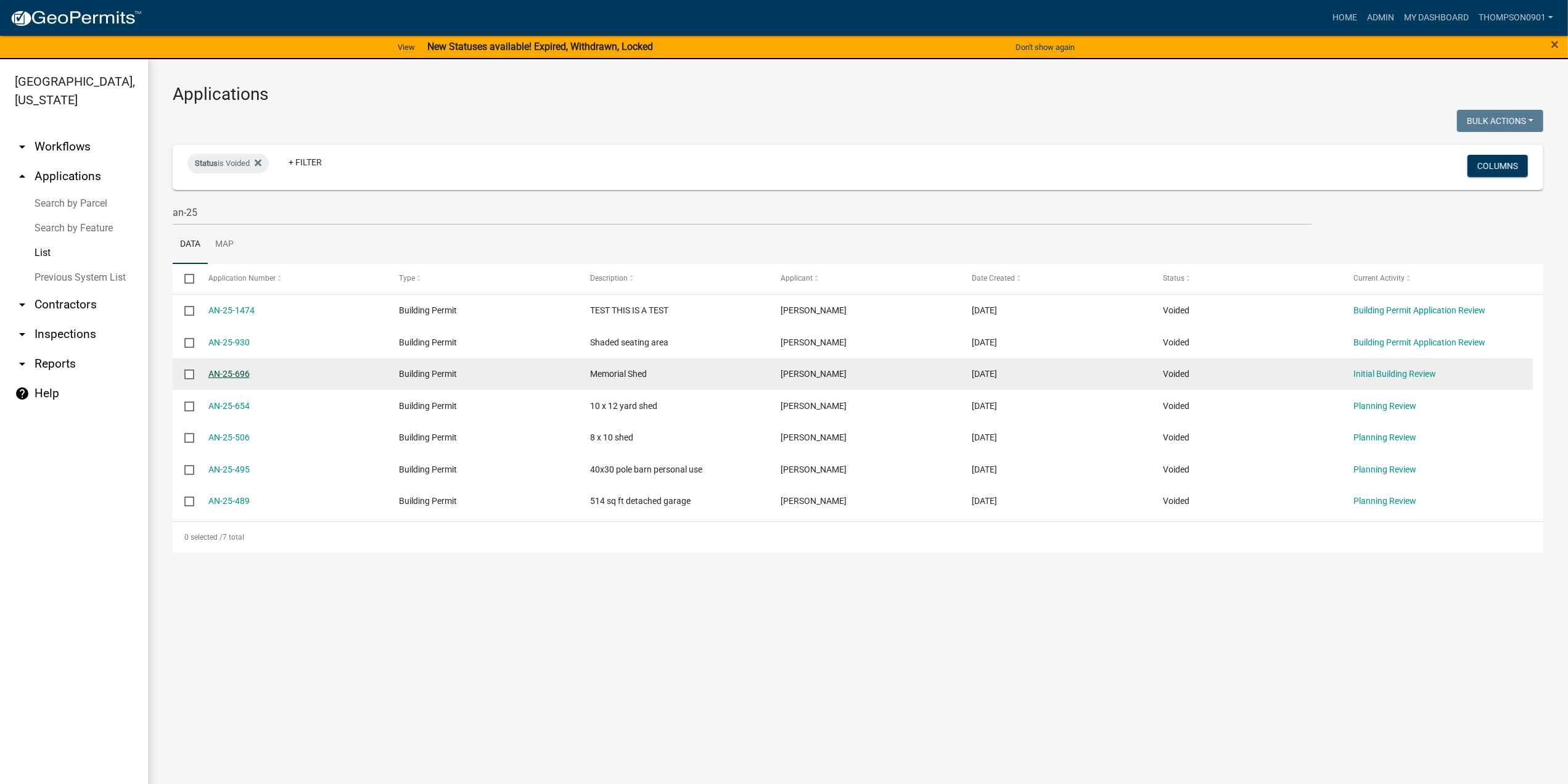
click at [238, 374] on link "AN-25-696" at bounding box center [229, 374] width 41 height 10
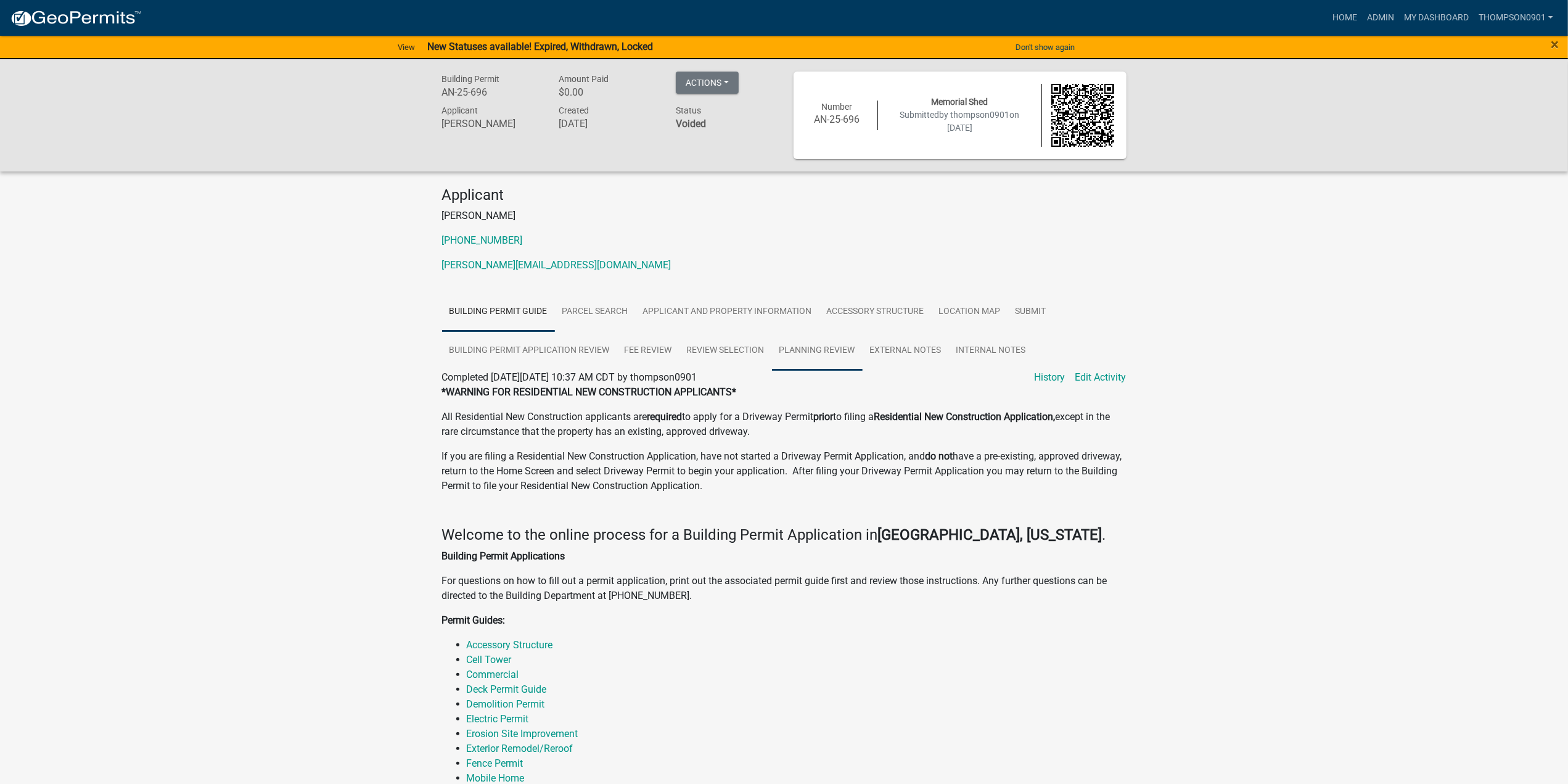
click at [823, 342] on link "Planning Review" at bounding box center [817, 351] width 91 height 40
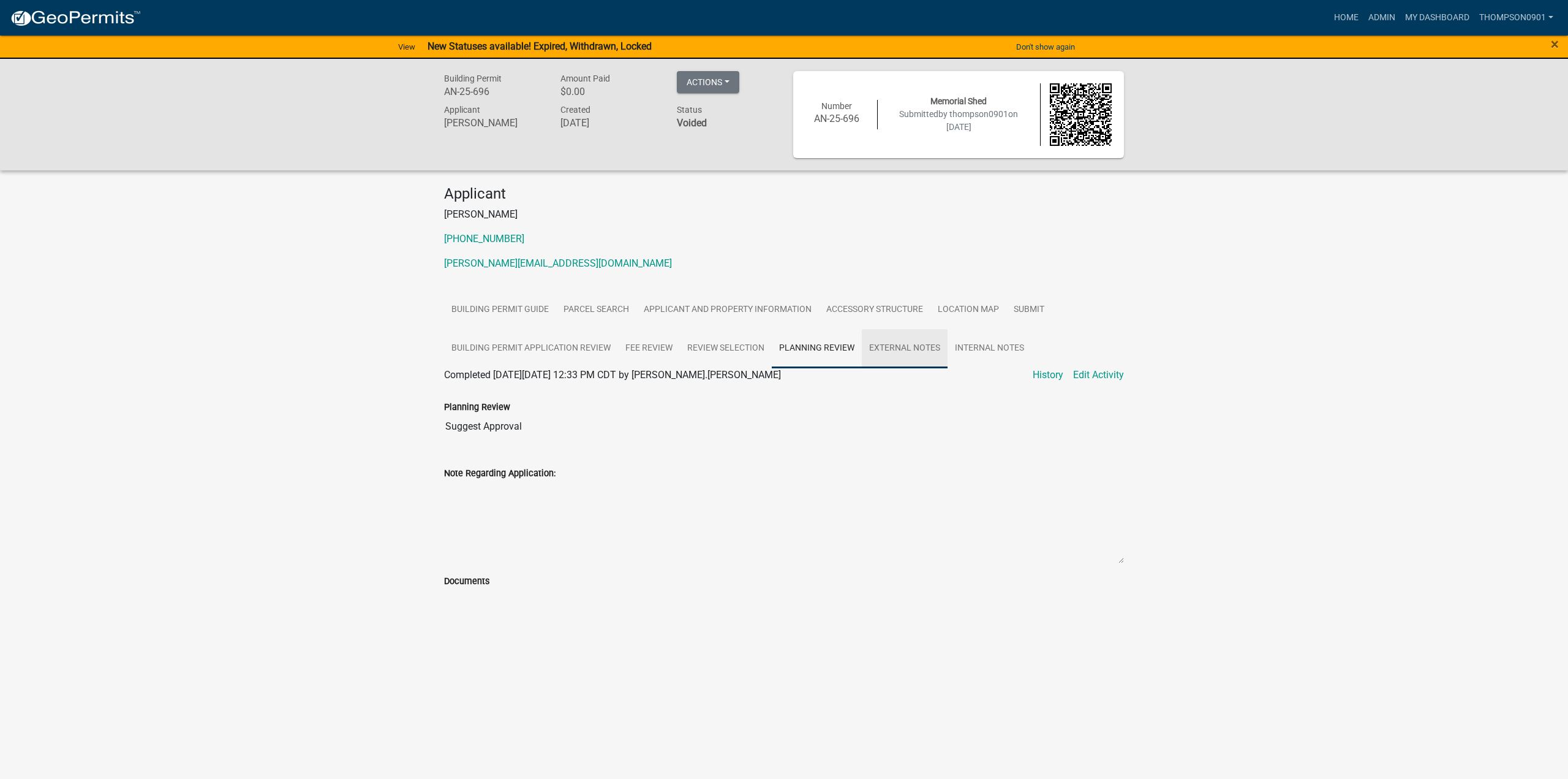
click at [884, 344] on link "External Notes" at bounding box center [905, 349] width 86 height 39
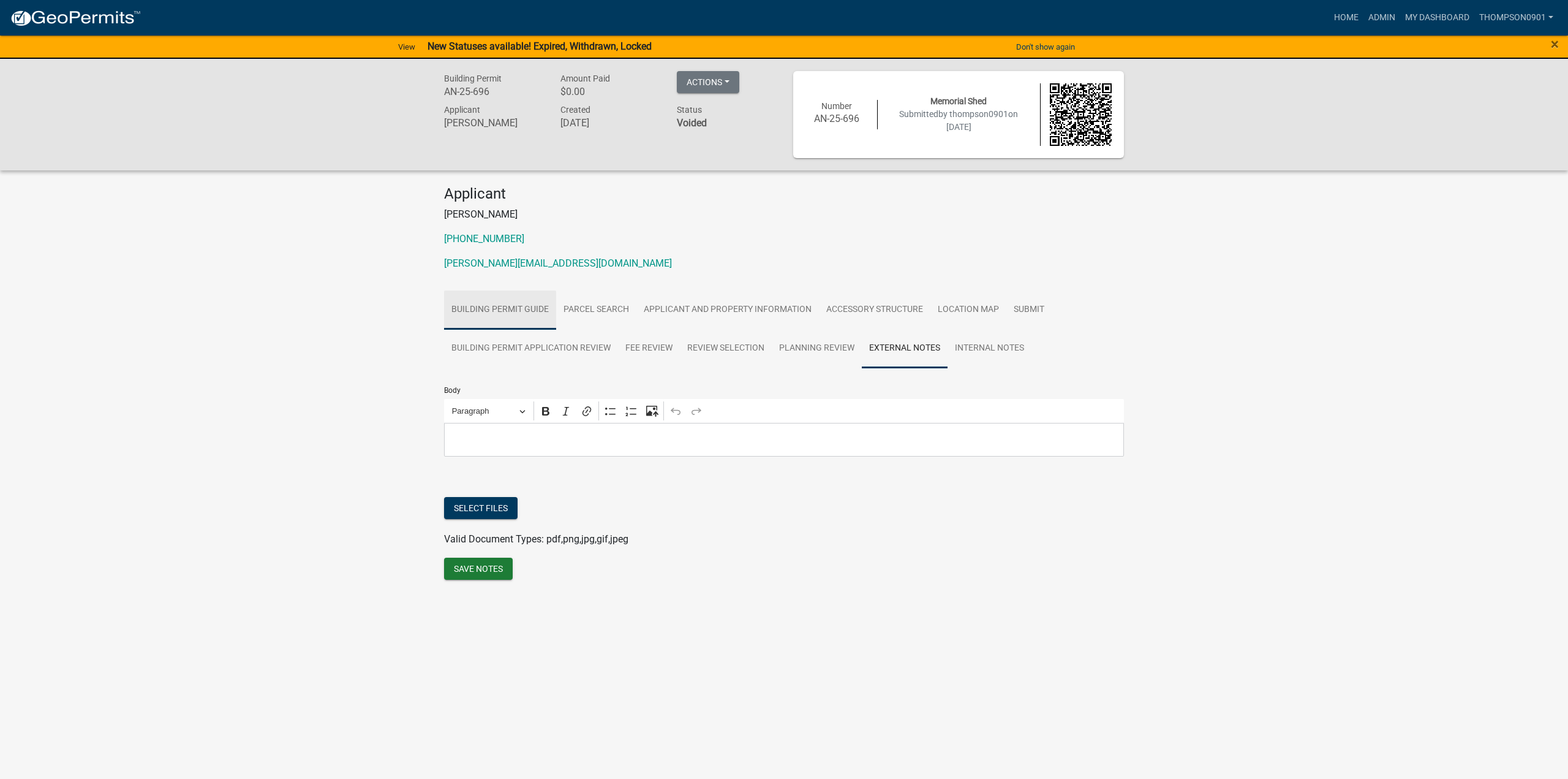
click at [510, 309] on link "Building Permit Guide" at bounding box center [500, 310] width 112 height 39
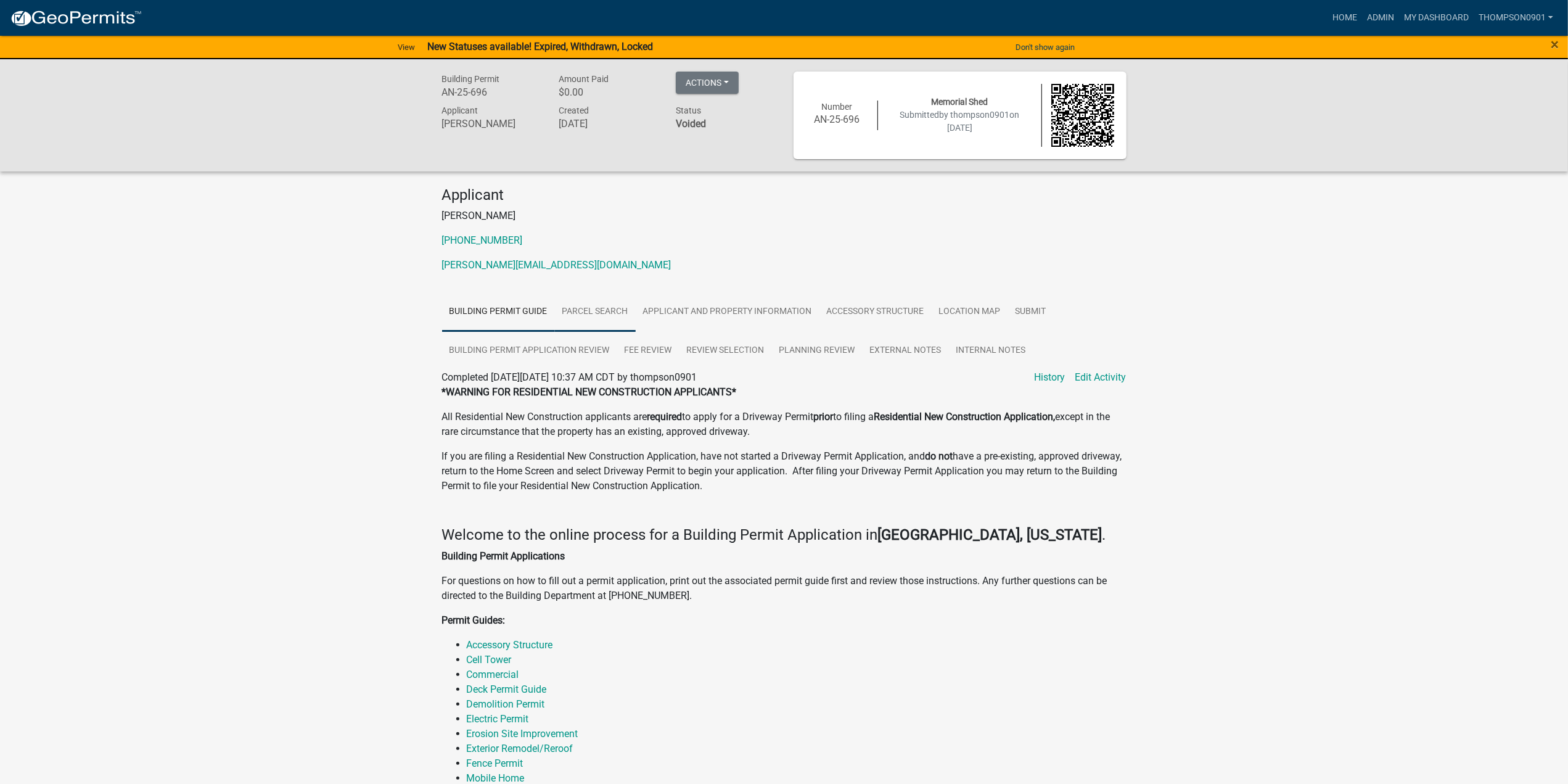
click at [581, 311] on link "Parcel search" at bounding box center [595, 312] width 81 height 40
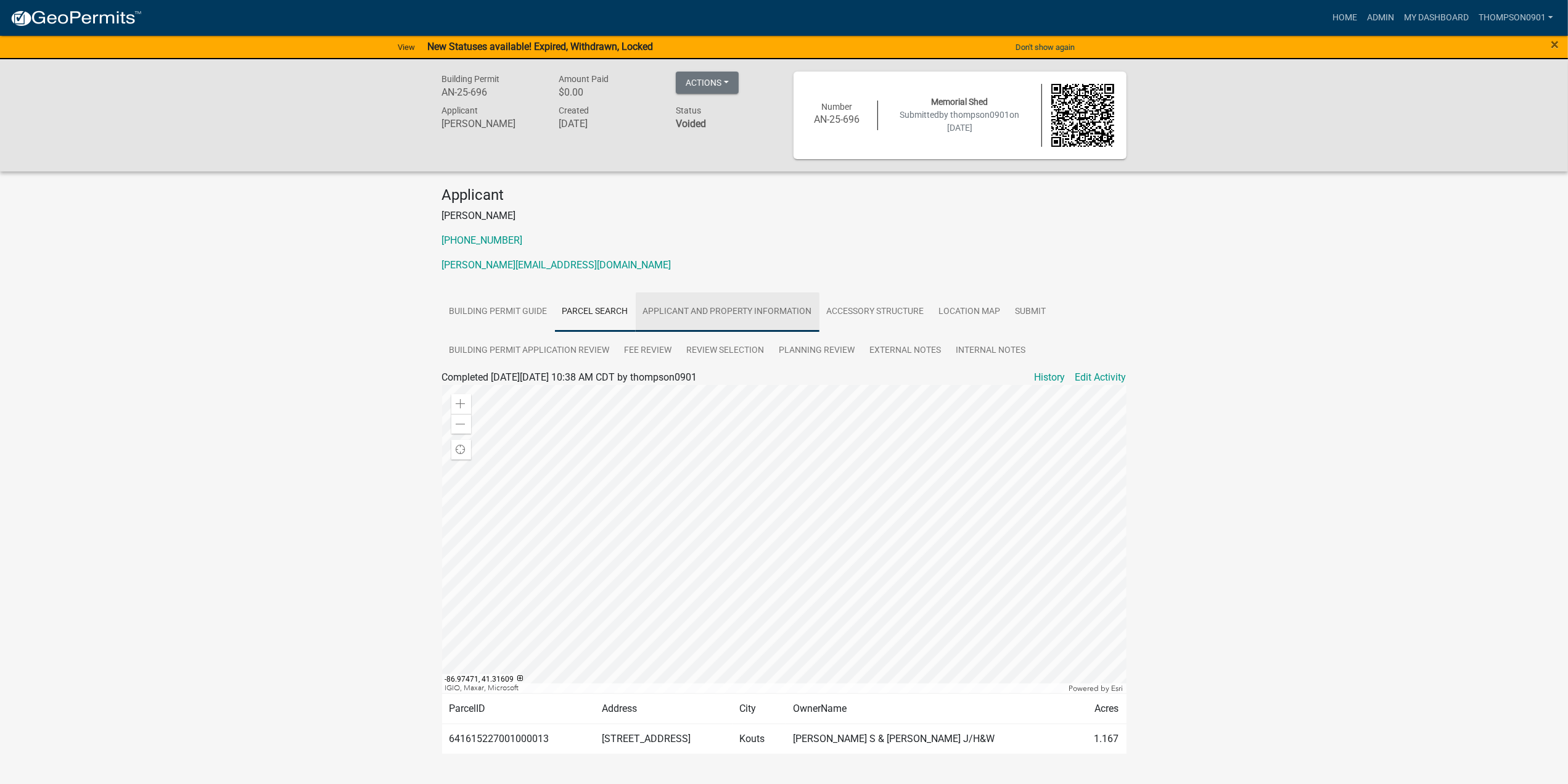
click at [729, 307] on link "Applicant and Property Information" at bounding box center [728, 312] width 184 height 40
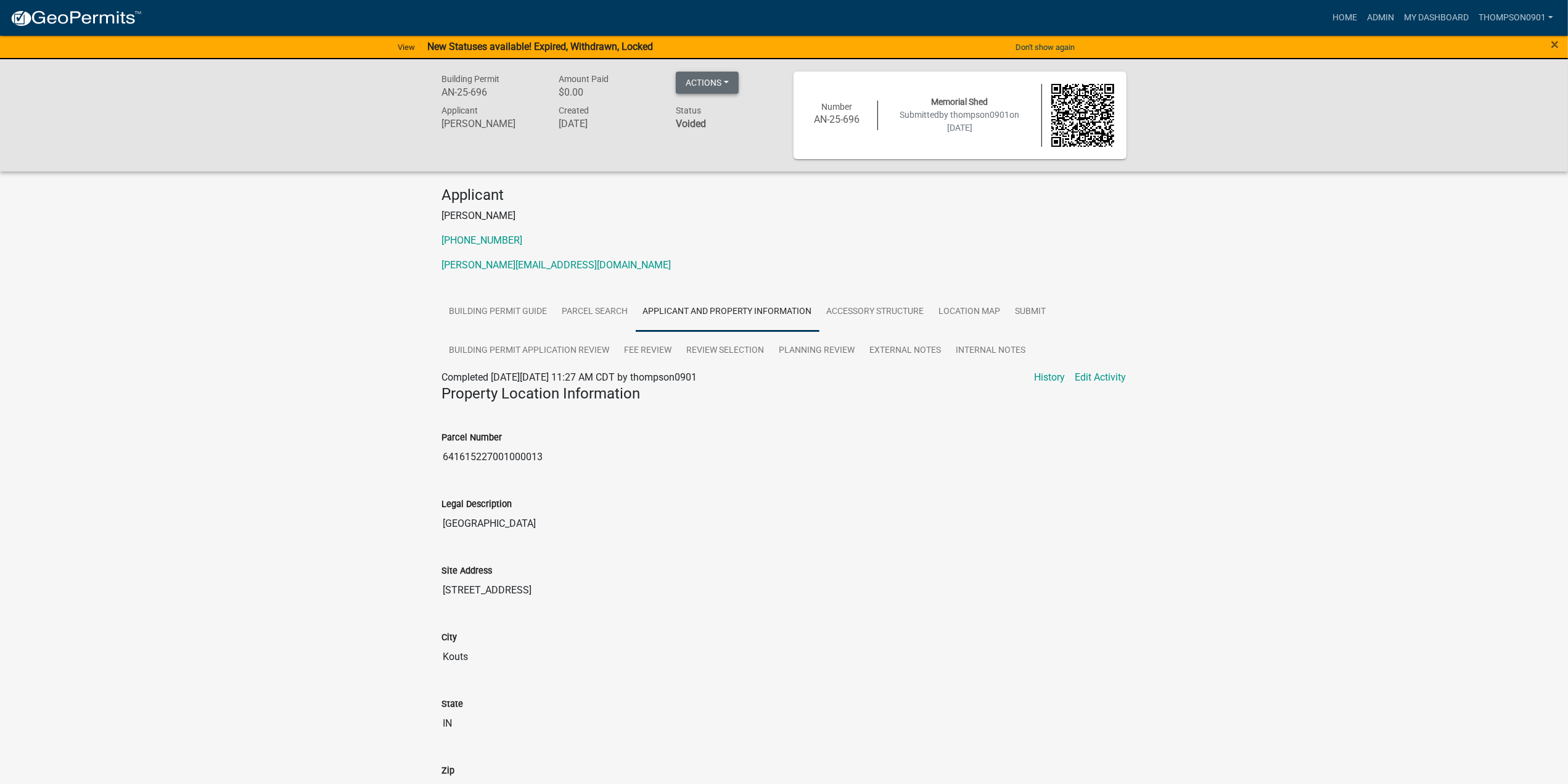
click at [723, 75] on button "Actions" at bounding box center [707, 83] width 63 height 22
click at [719, 120] on link "Unvoid" at bounding box center [762, 114] width 172 height 29
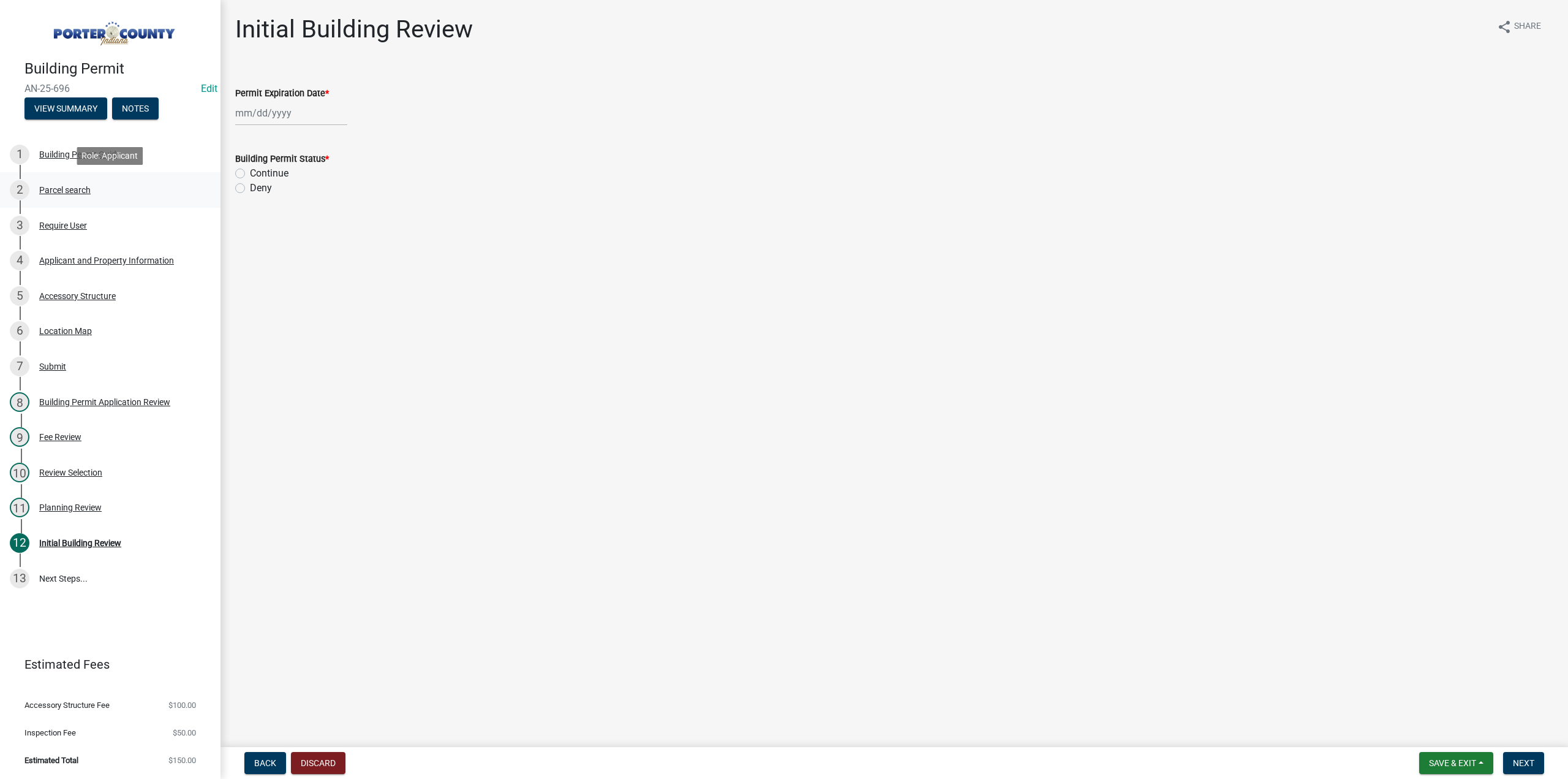
click at [58, 193] on div "Parcel search" at bounding box center [65, 190] width 52 height 9
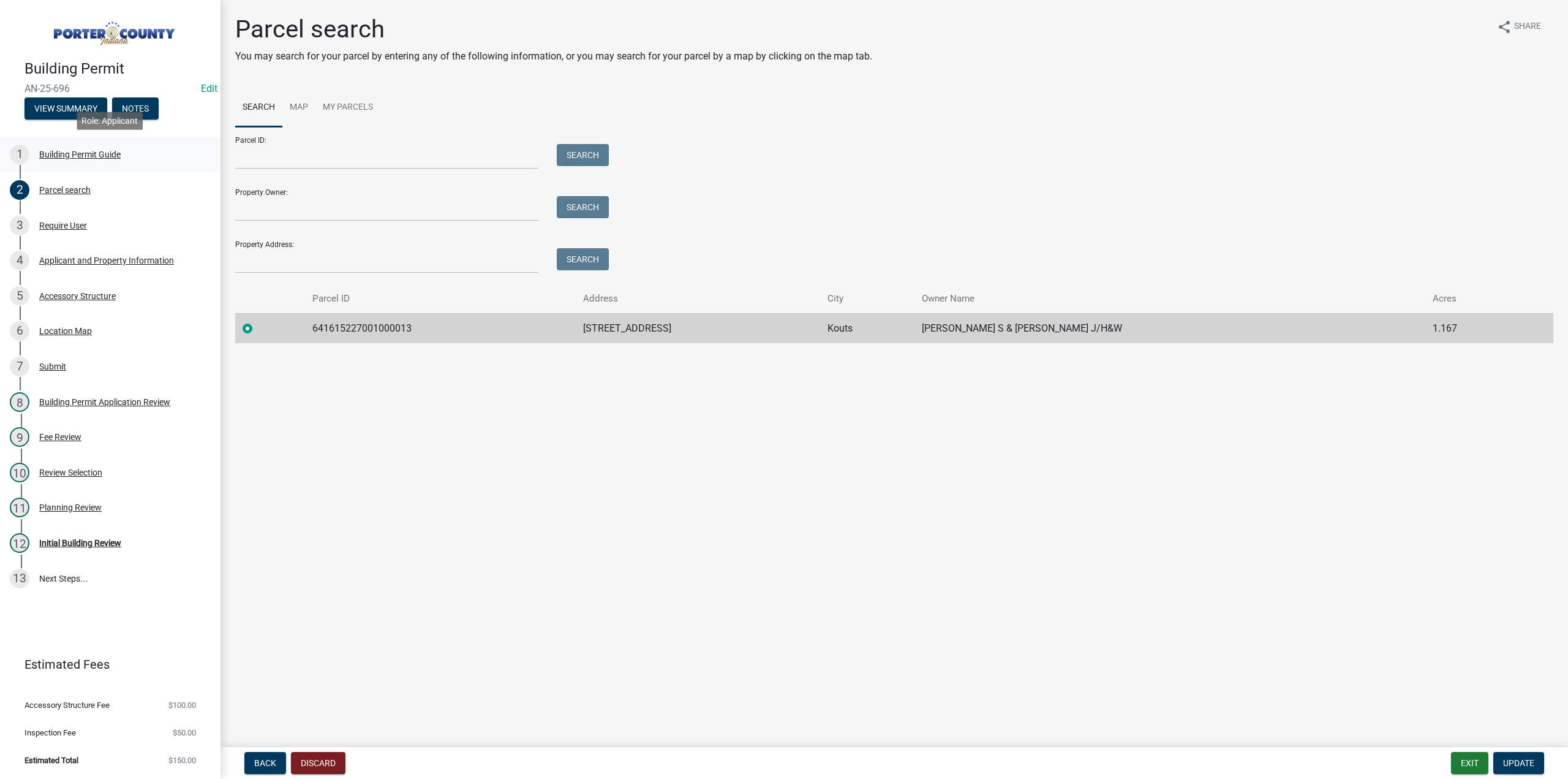
click at [73, 154] on div "Building Permit Guide" at bounding box center [80, 154] width 82 height 9
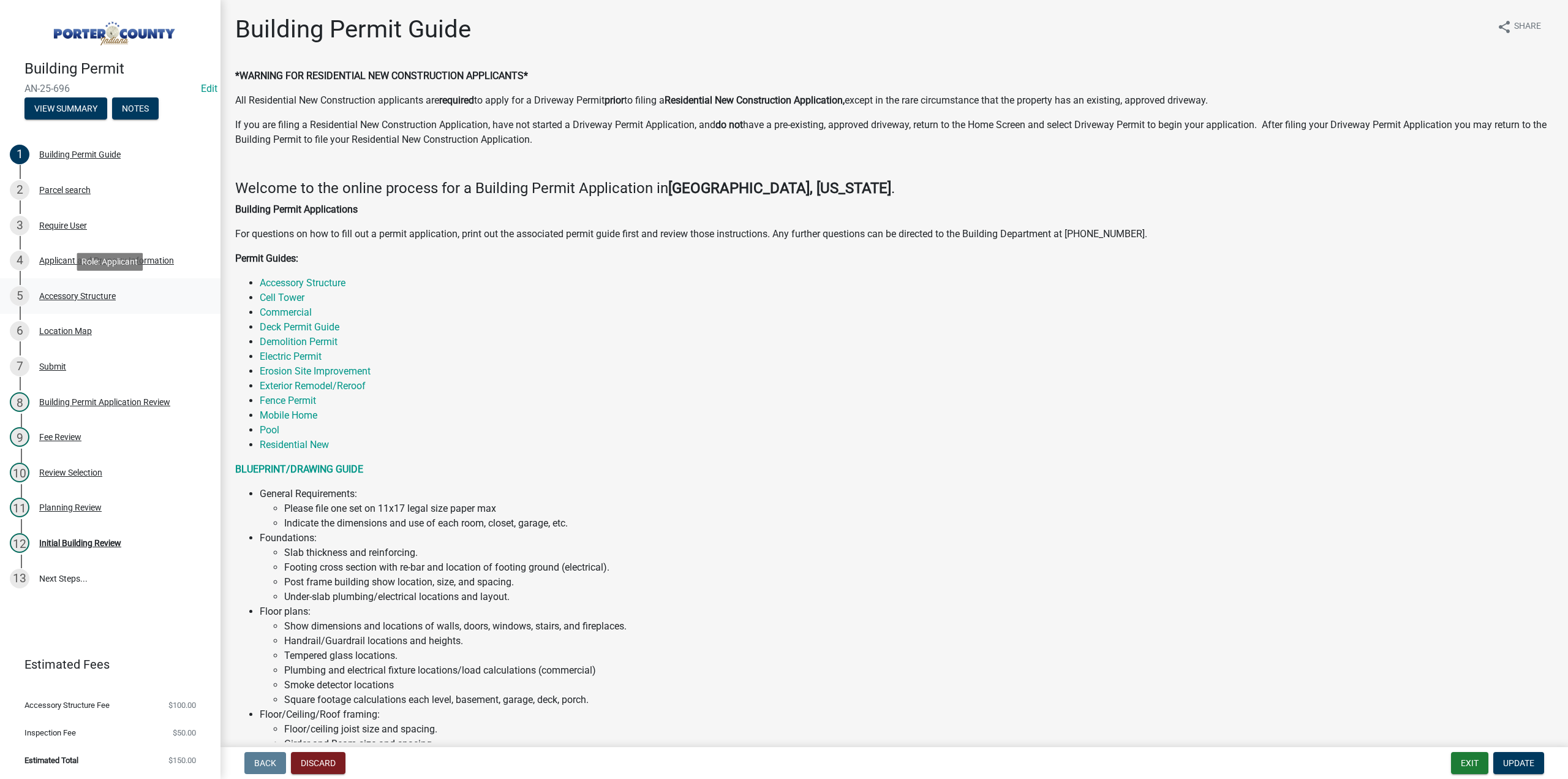
click at [102, 292] on div "Accessory Structure" at bounding box center [77, 296] width 77 height 9
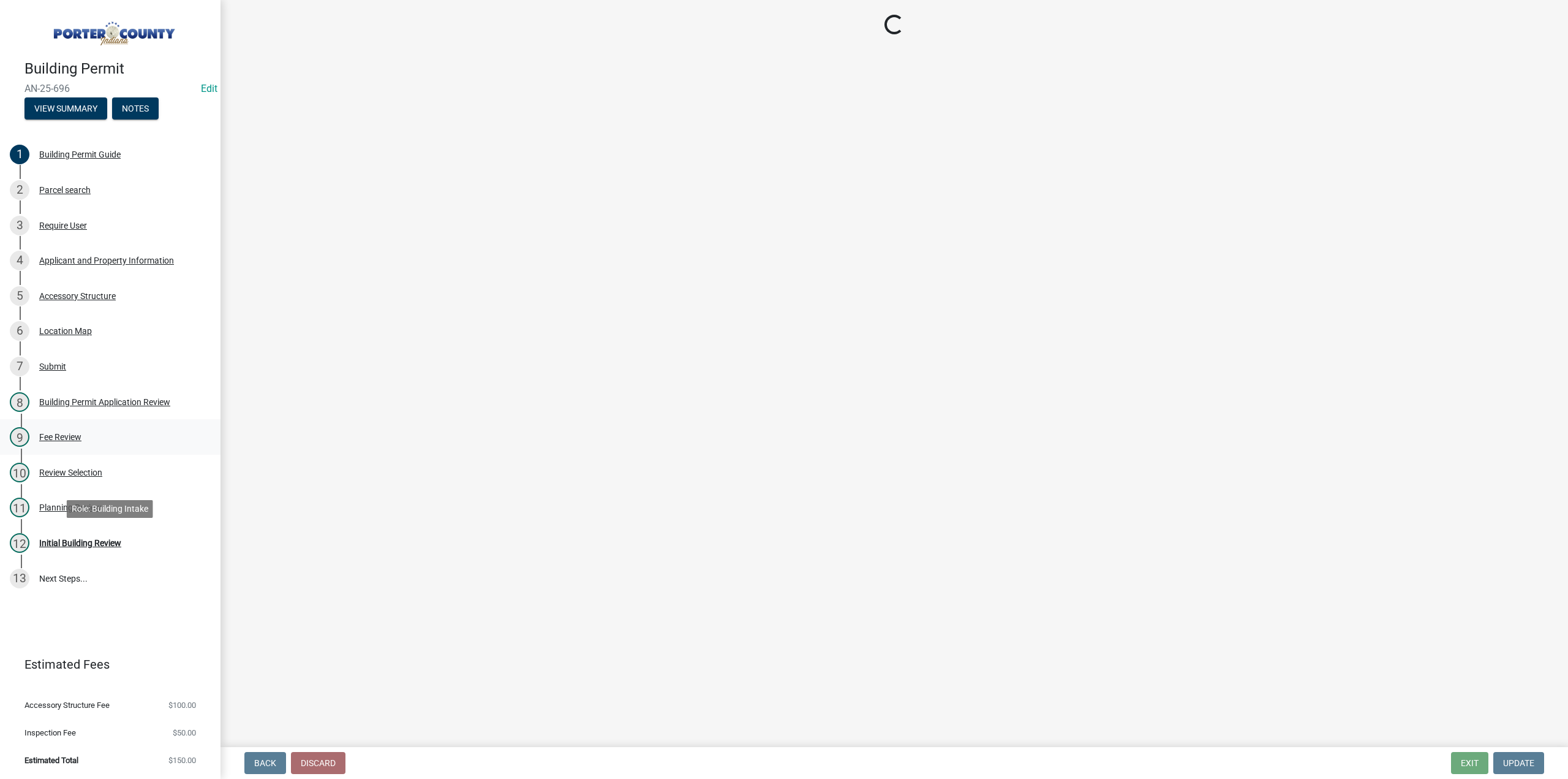
select select "b3000bfd-f408-4deb-8000-b6d1b85894a4"
select select "c9e834ac-bebe-4d20-b79b-0346d2791f6f"
select select "29856c7f-eeba-4e54-97cb-4d08c5c5b677"
select select "d63a0ebc-b44d-481d-ab70-ec75eba29316"
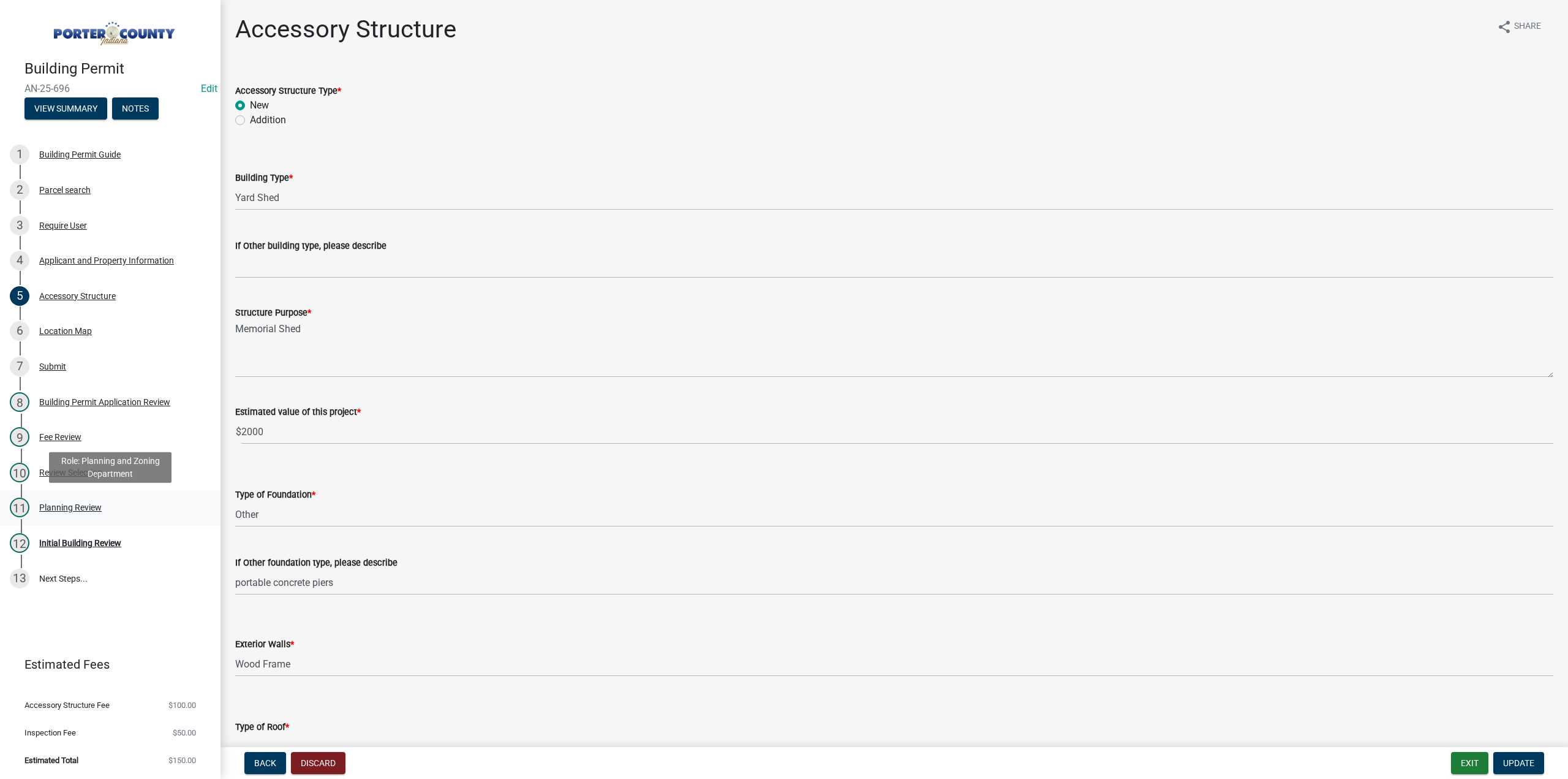
click at [75, 503] on div "Planning Review" at bounding box center [71, 507] width 63 height 9
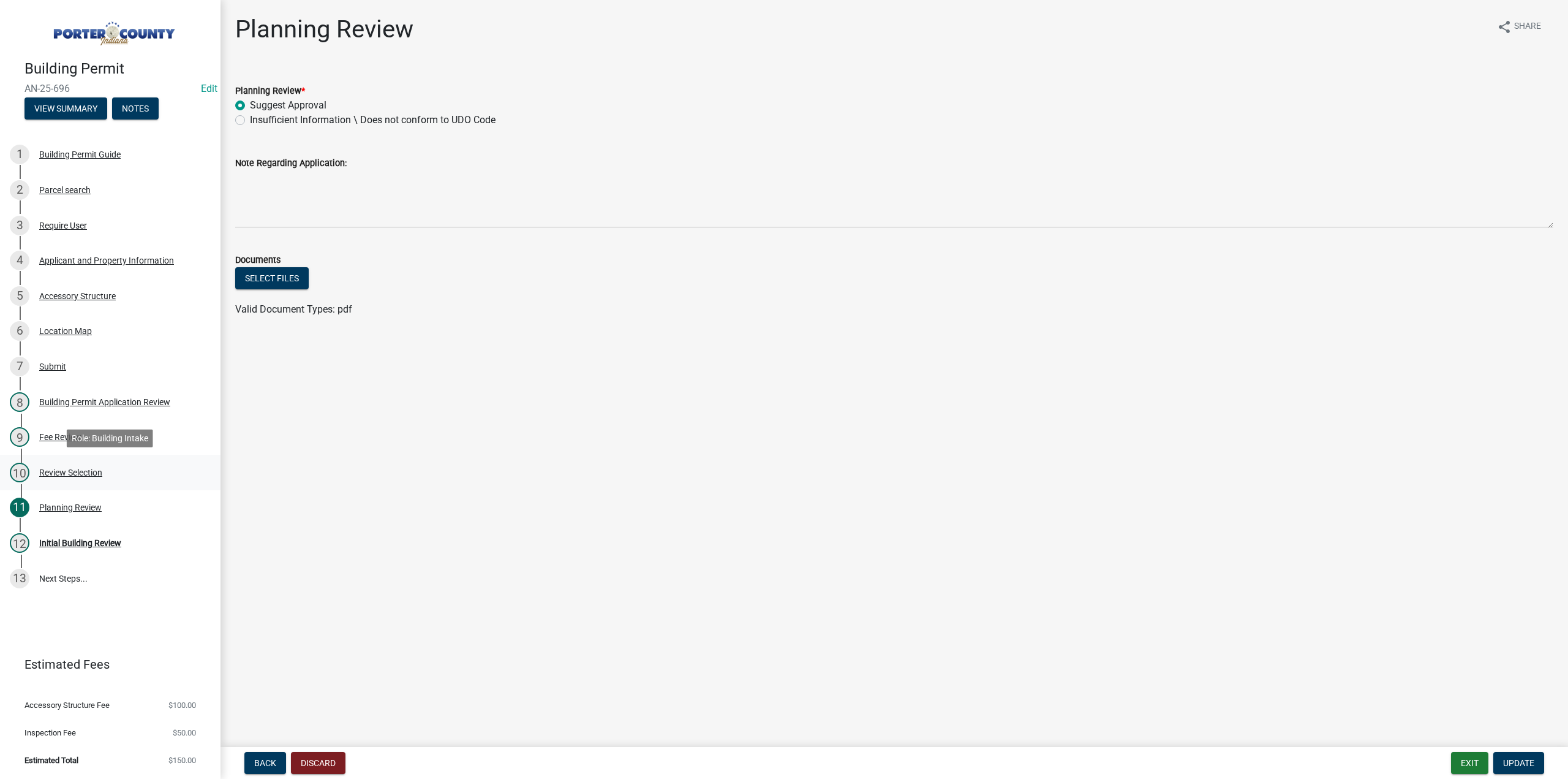
click at [84, 469] on div "Review Selection" at bounding box center [71, 472] width 63 height 9
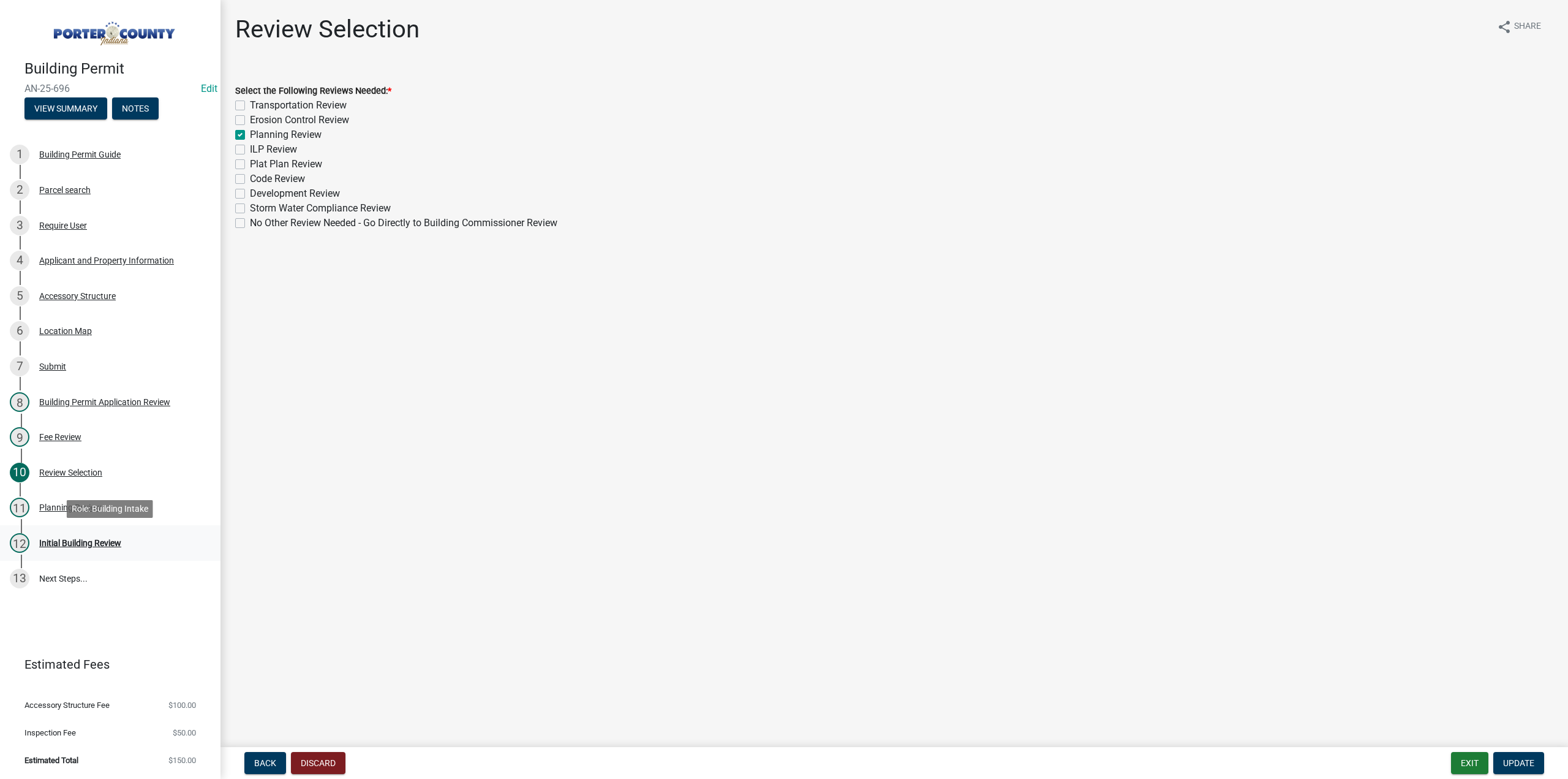
click at [100, 550] on div "12 Initial Building Review" at bounding box center [105, 542] width 191 height 20
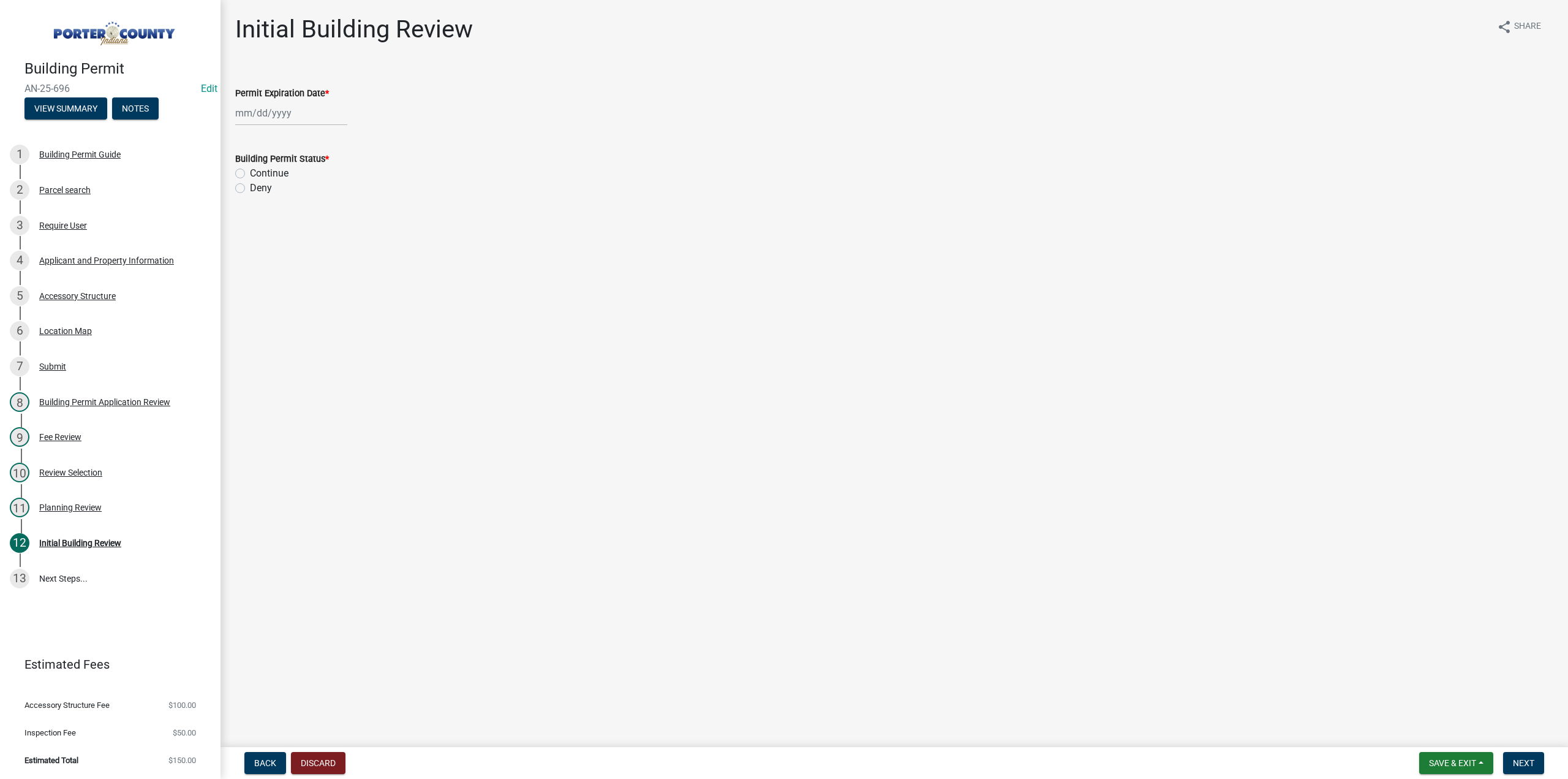
select select "8"
click at [291, 103] on div "[PERSON_NAME] Feb Mar Apr [PERSON_NAME][DATE] Oct Nov [DATE] 1526 1527 1528 152…" at bounding box center [291, 113] width 112 height 25
click at [334, 143] on select "1525 1526 1527 1528 1529 1530 1531 1532 1533 1534 1535 1536 1537 1538 1539 1540…" at bounding box center [331, 139] width 44 height 18
select select "2027"
click at [309, 131] on select "1525 1526 1527 1528 1529 1530 1531 1532 1533 1534 1535 1536 1537 1538 1539 1540…" at bounding box center [331, 139] width 44 height 18
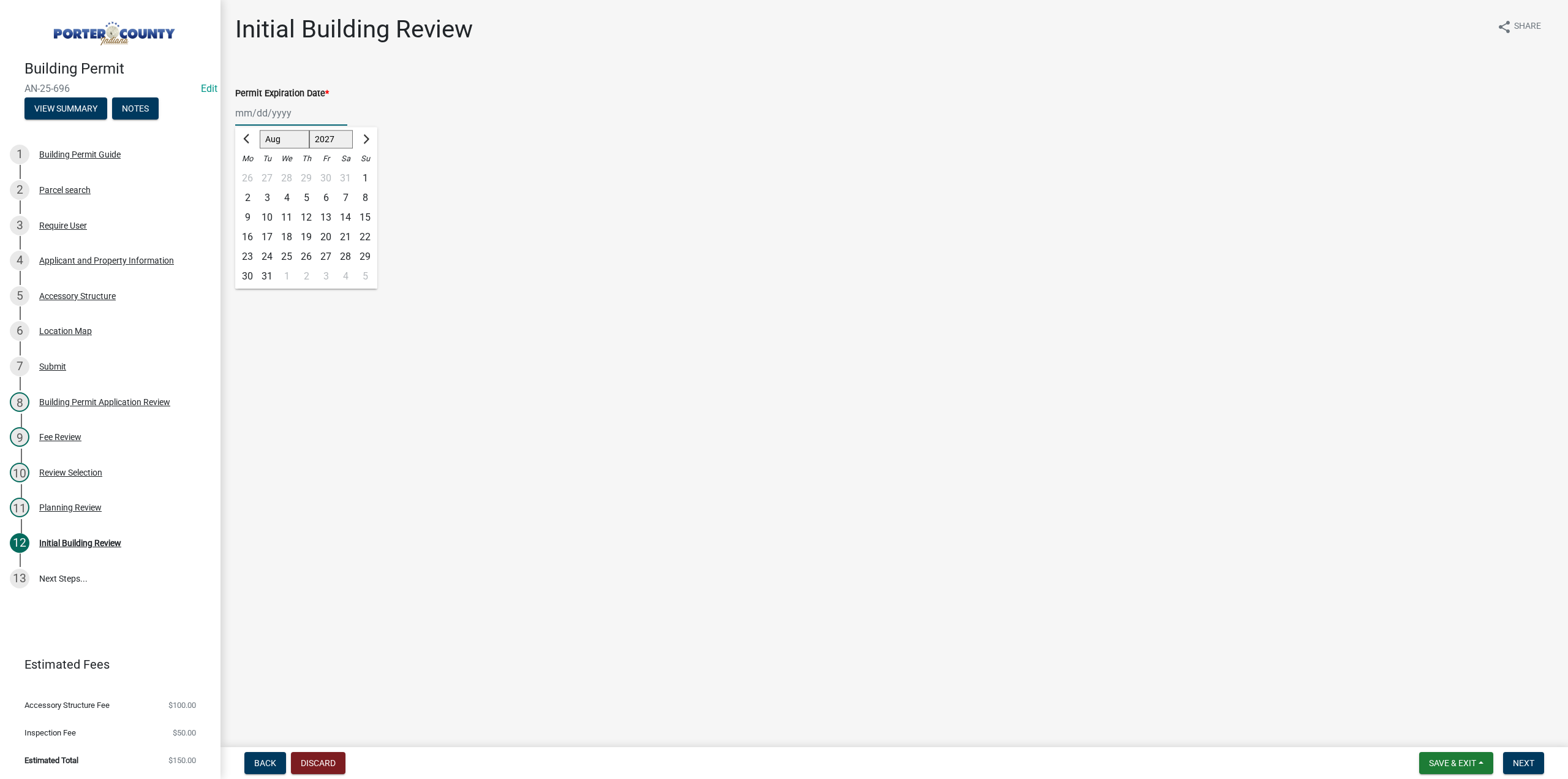
click at [366, 237] on div "22" at bounding box center [365, 237] width 20 height 20
type input "08/22/2027"
click at [250, 172] on label "Continue" at bounding box center [269, 173] width 39 height 15
click at [250, 172] on input "Continue" at bounding box center [254, 170] width 8 height 8
radio input "true"
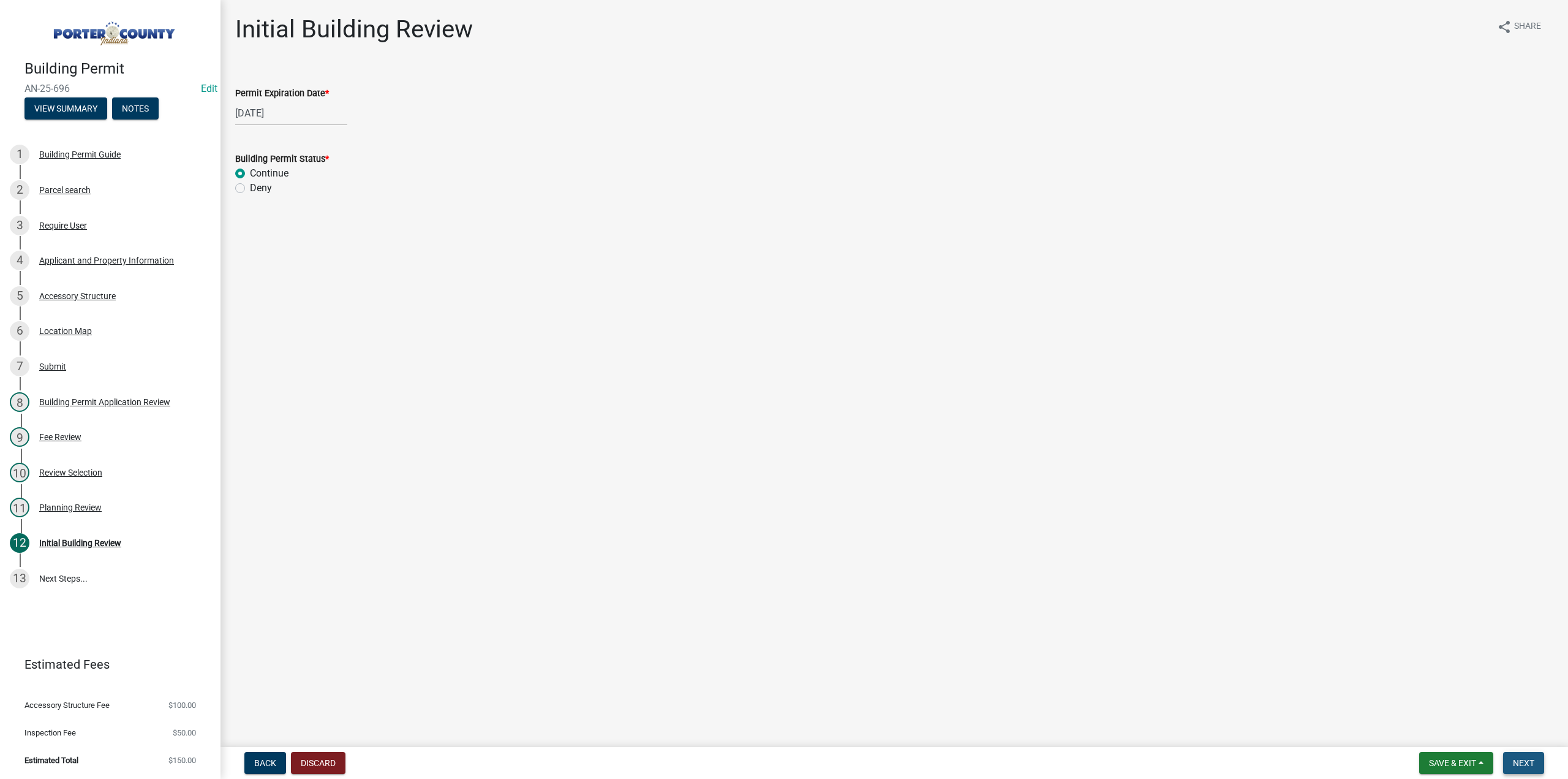
click at [1522, 769] on button "Next" at bounding box center [1523, 763] width 41 height 22
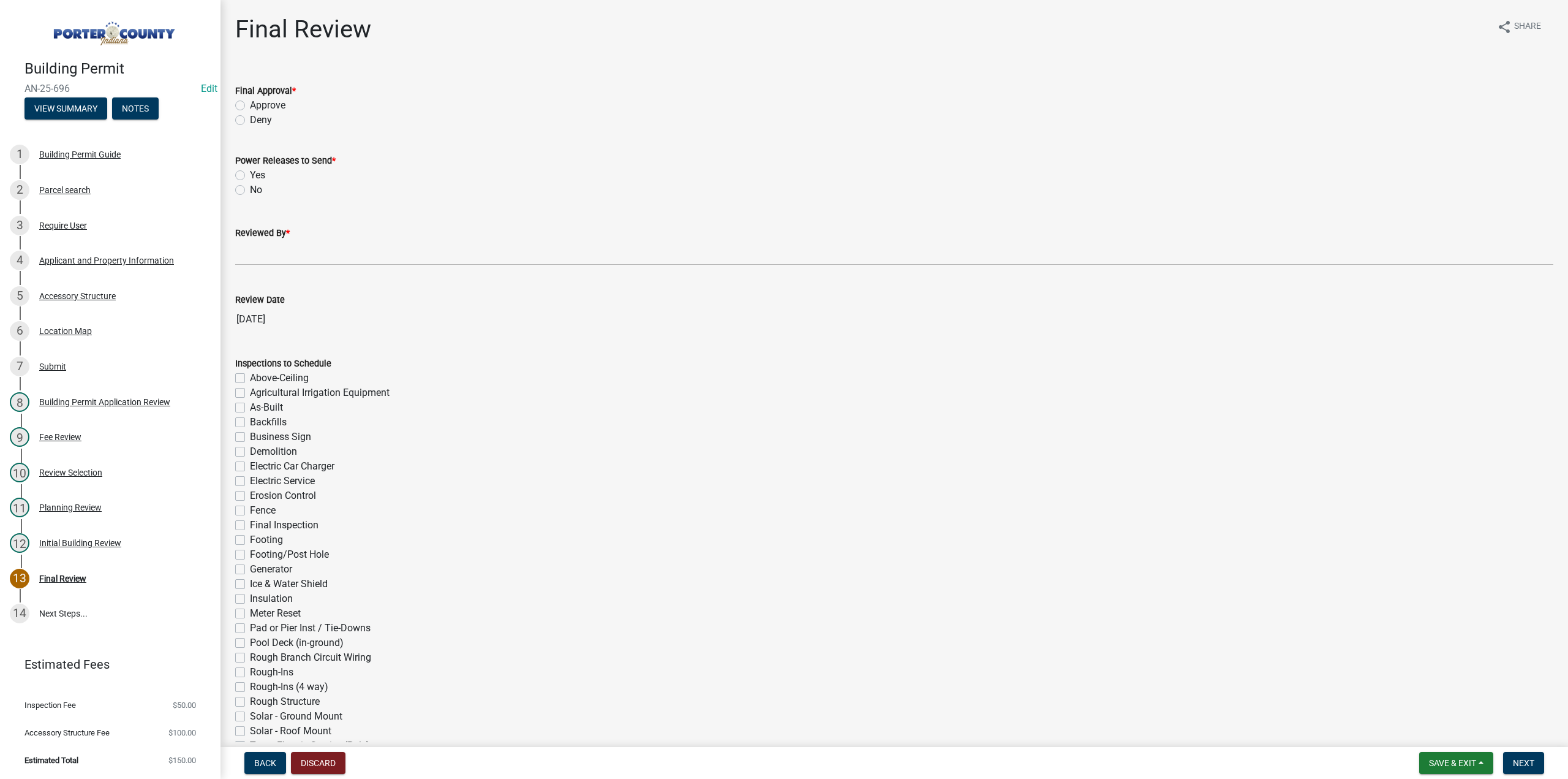
click at [250, 106] on label "Approve" at bounding box center [268, 105] width 35 height 15
click at [250, 106] on input "Approve" at bounding box center [254, 102] width 8 height 8
radio input "true"
click at [250, 190] on label "No" at bounding box center [256, 190] width 12 height 15
click at [250, 190] on input "No" at bounding box center [254, 187] width 8 height 8
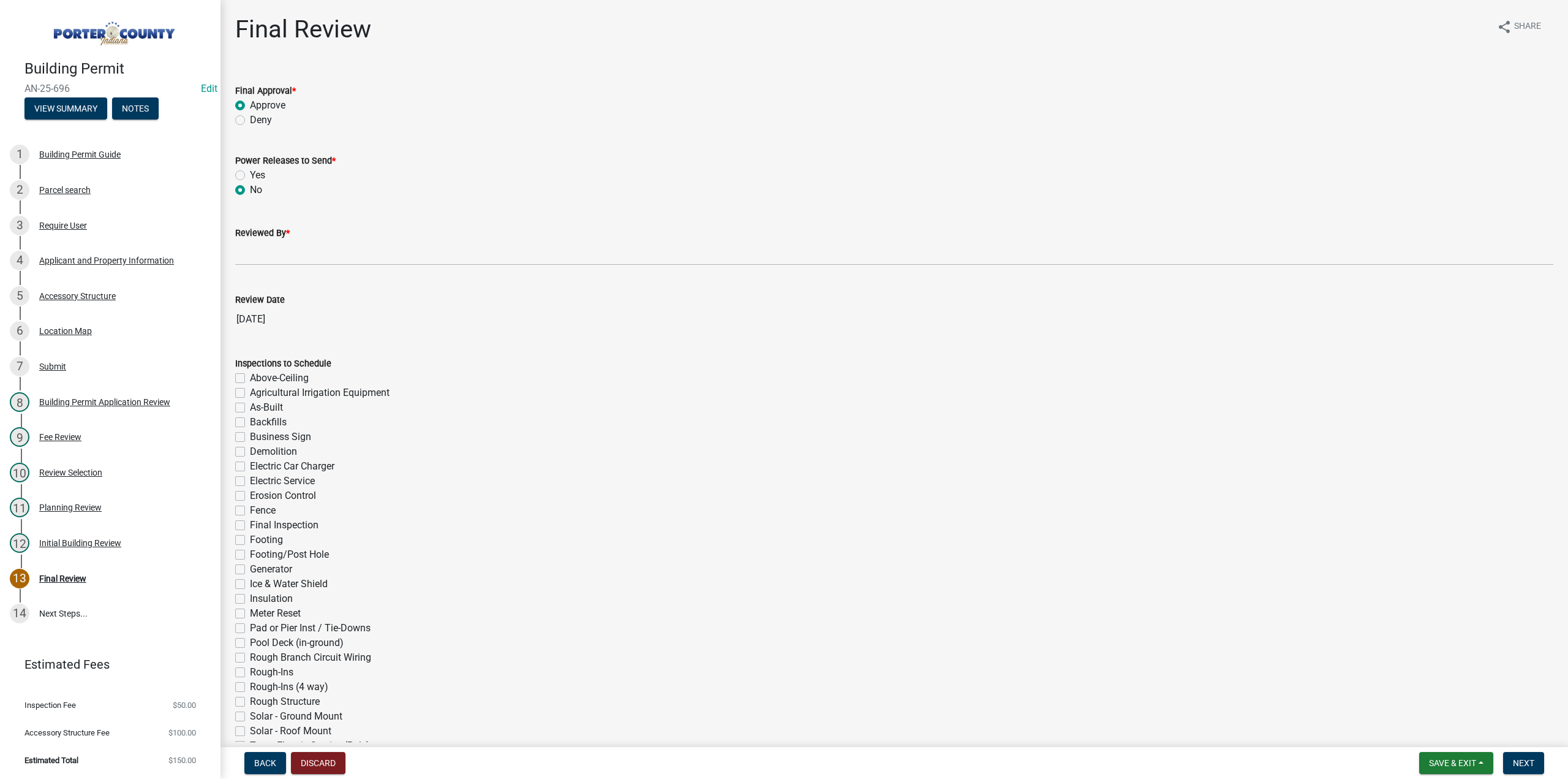
radio input "true"
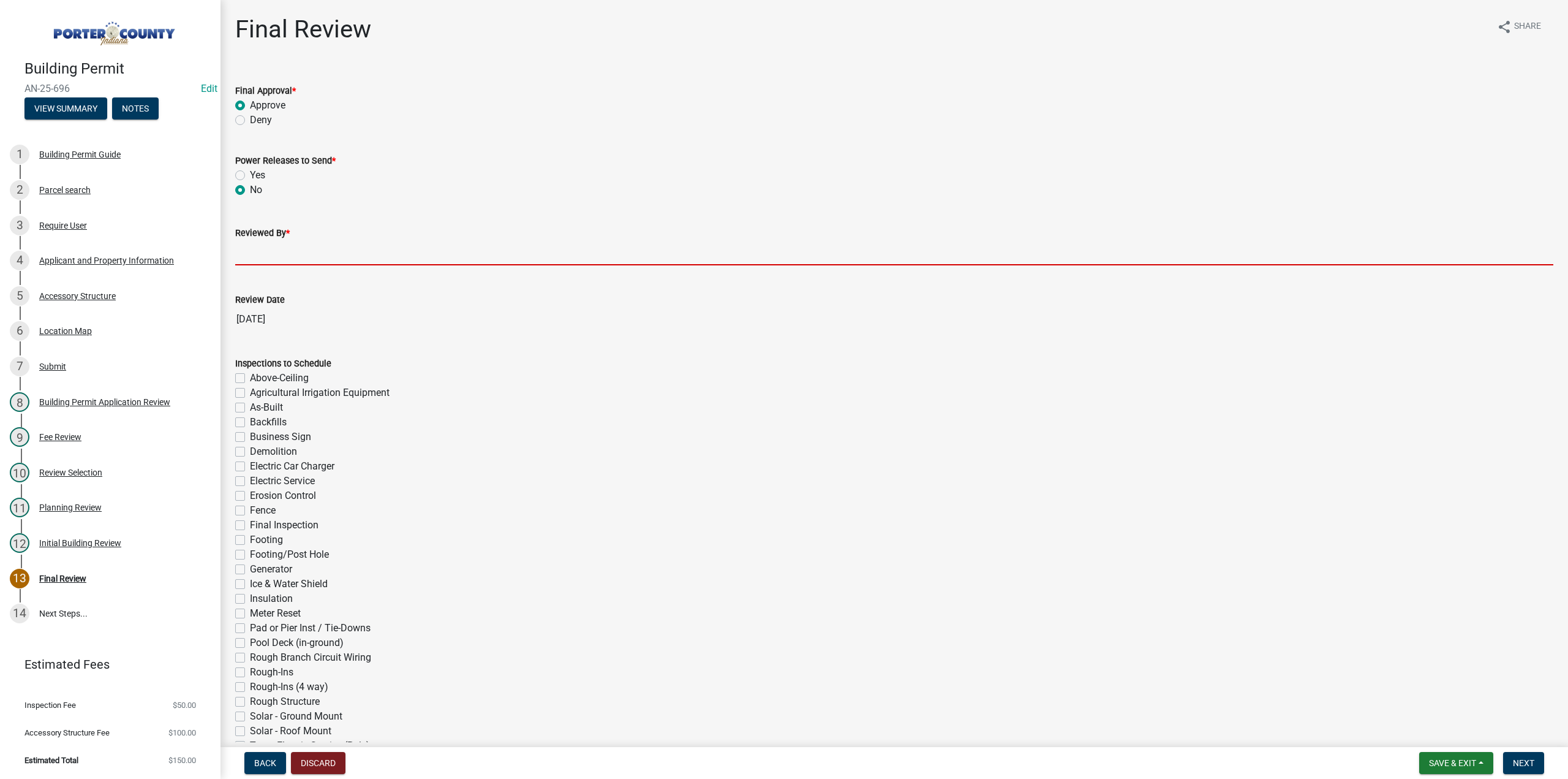
click at [277, 253] on input "Reviewed By *" at bounding box center [894, 252] width 1318 height 25
type input "TT"
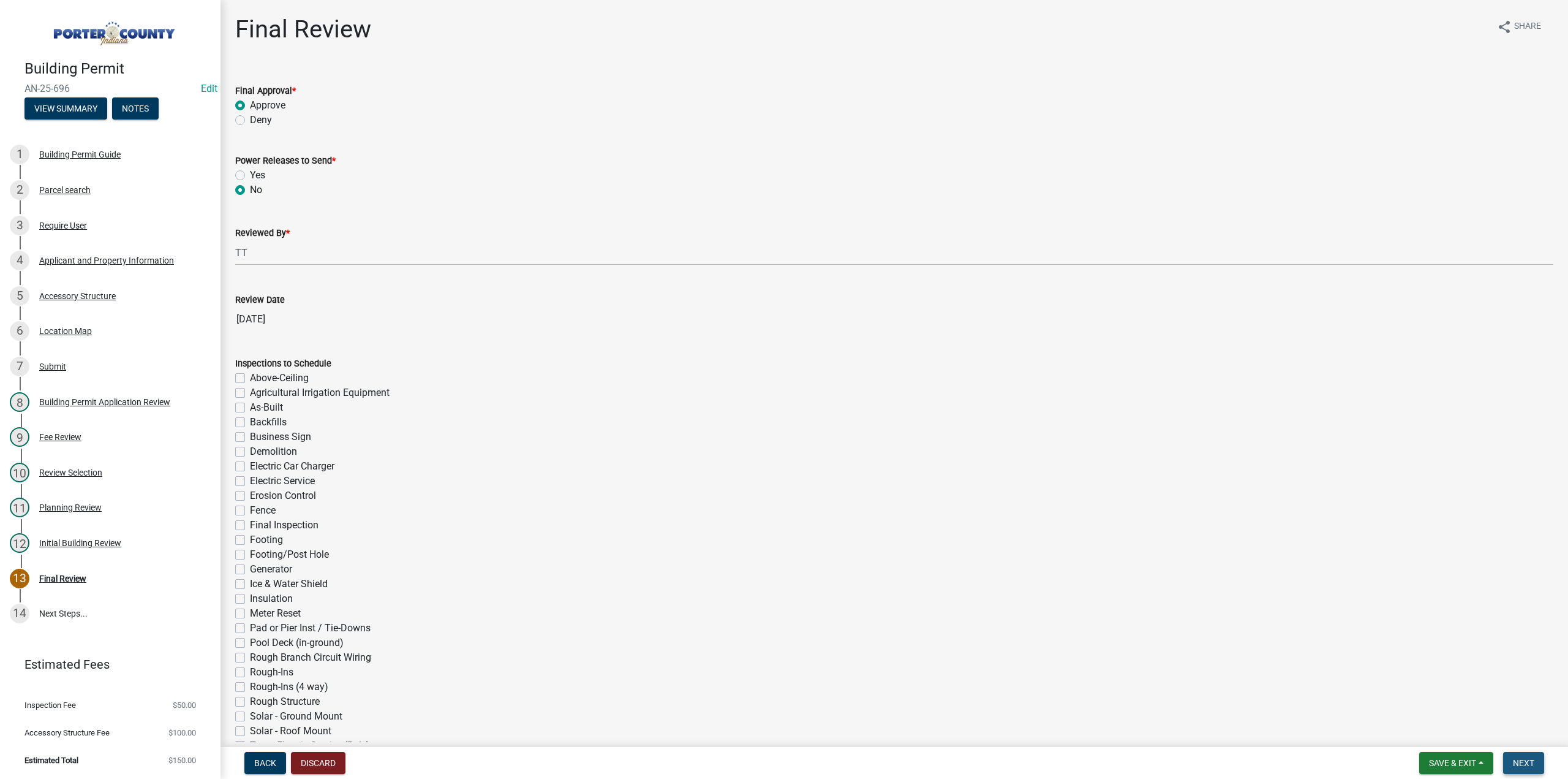
click at [1515, 763] on span "Next" at bounding box center [1524, 763] width 22 height 10
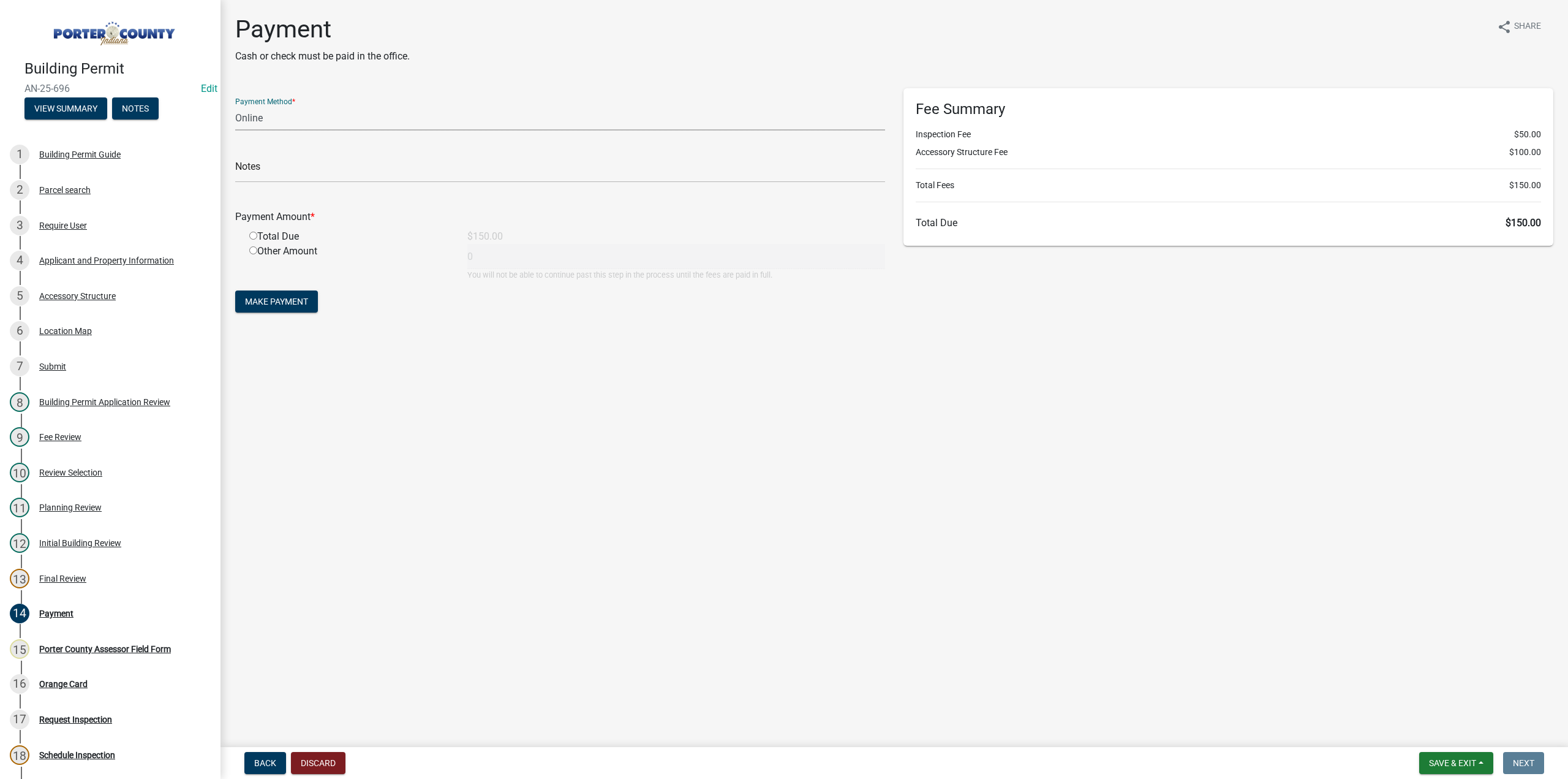
click at [264, 120] on select "Credit Card POS Check Cash Online" at bounding box center [560, 118] width 650 height 25
select select "1: 0"
click at [235, 105] on select "Credit Card POS Check Cash Online" at bounding box center [560, 118] width 650 height 25
click at [257, 162] on input "text" at bounding box center [560, 170] width 650 height 25
type input "#1369 Patty Needham"
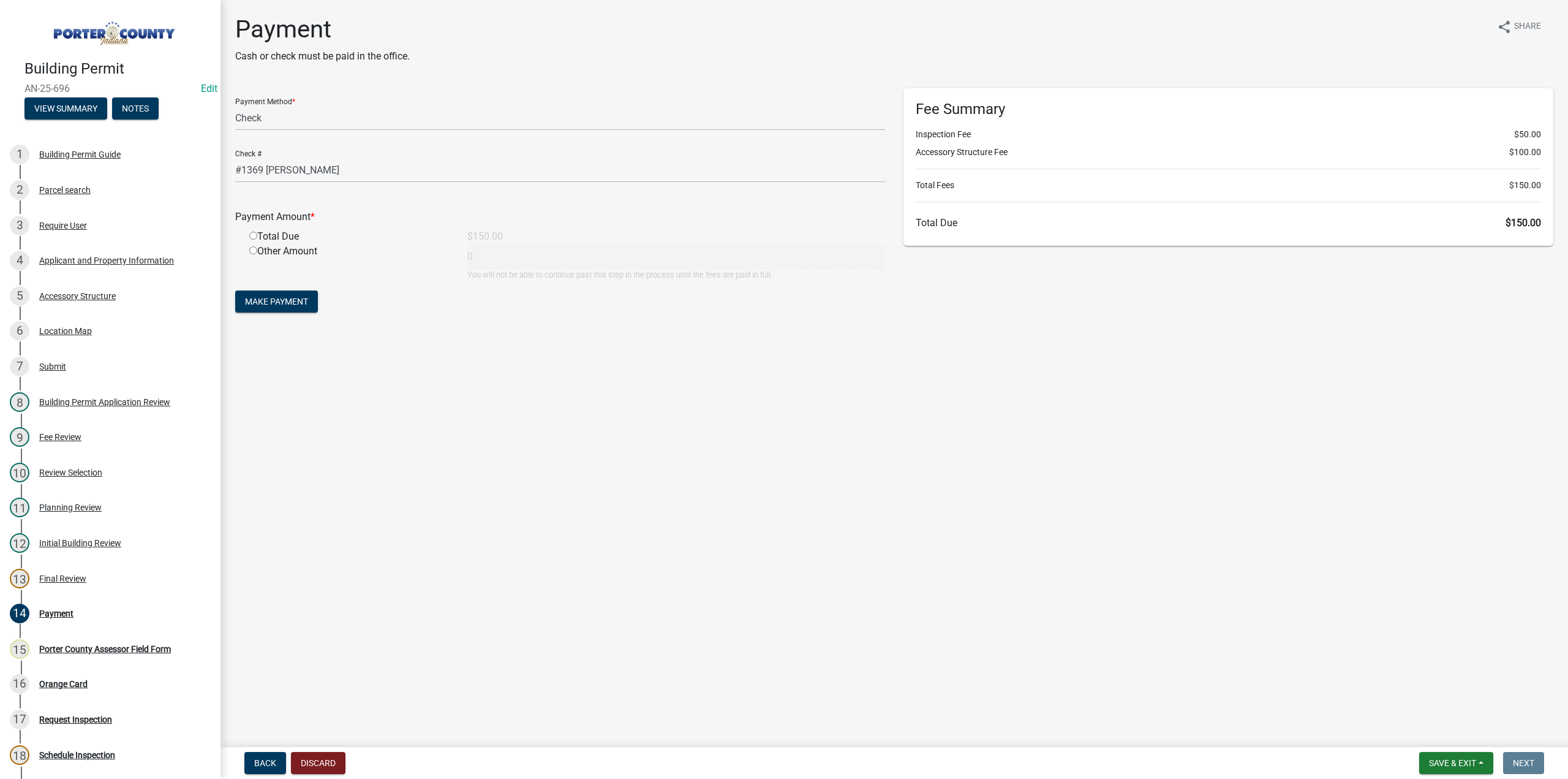
click at [251, 236] on input "radio" at bounding box center [253, 236] width 8 height 8
radio input "true"
type input "150"
click at [278, 294] on button "Make Payment" at bounding box center [277, 301] width 83 height 22
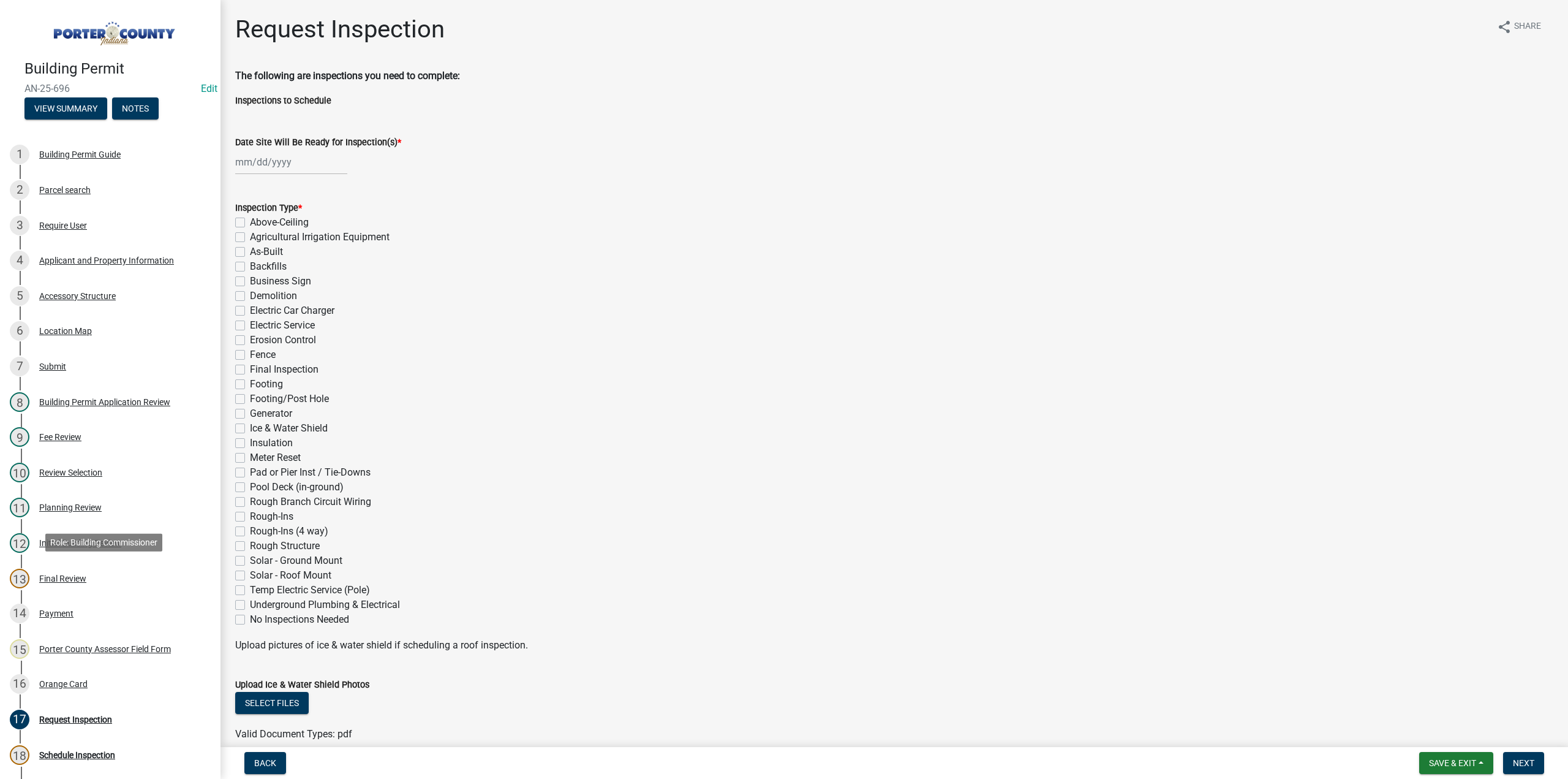
click at [82, 576] on div "Final Review" at bounding box center [63, 578] width 47 height 9
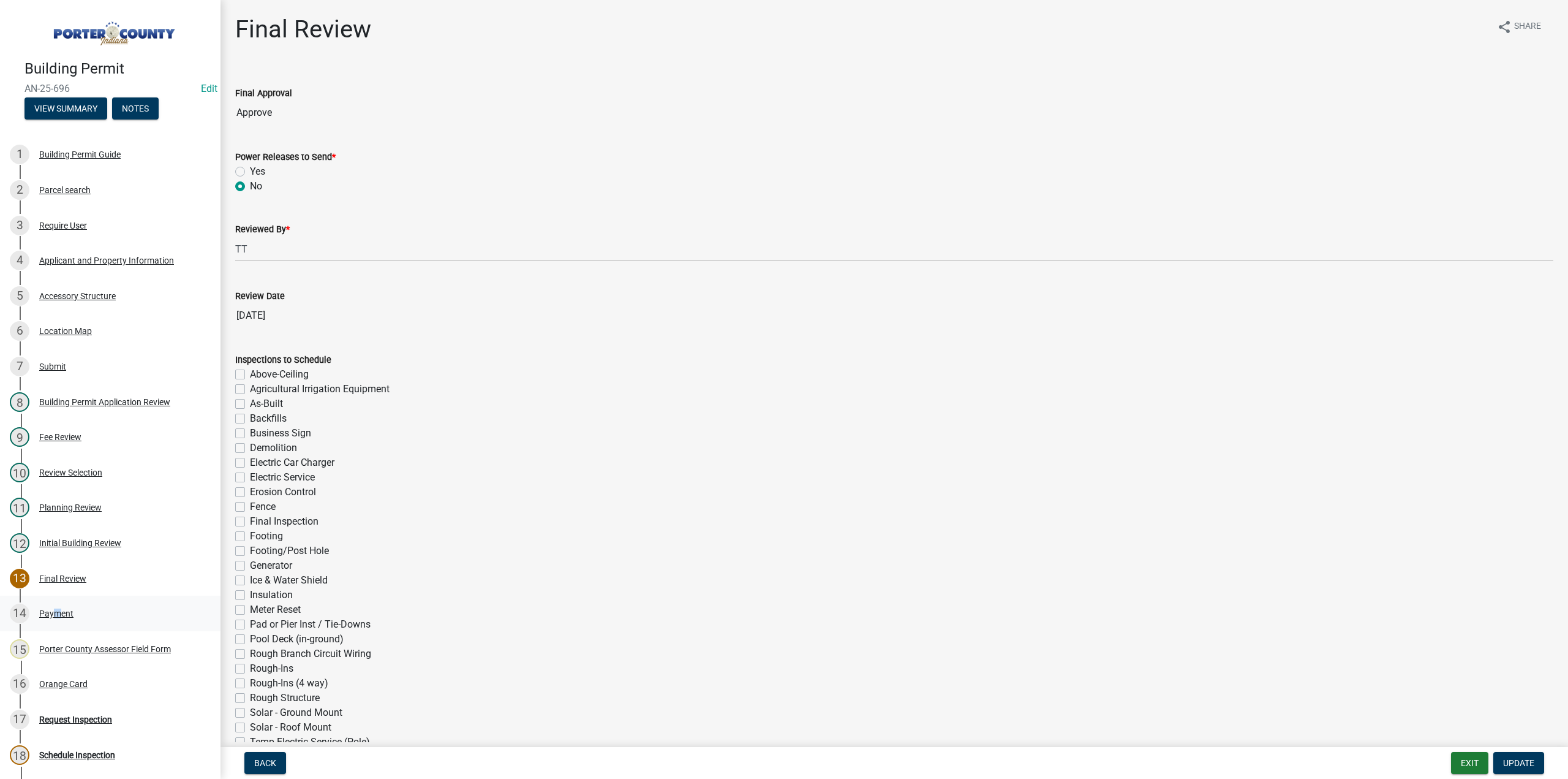
click at [52, 614] on div "Payment" at bounding box center [56, 613] width 34 height 9
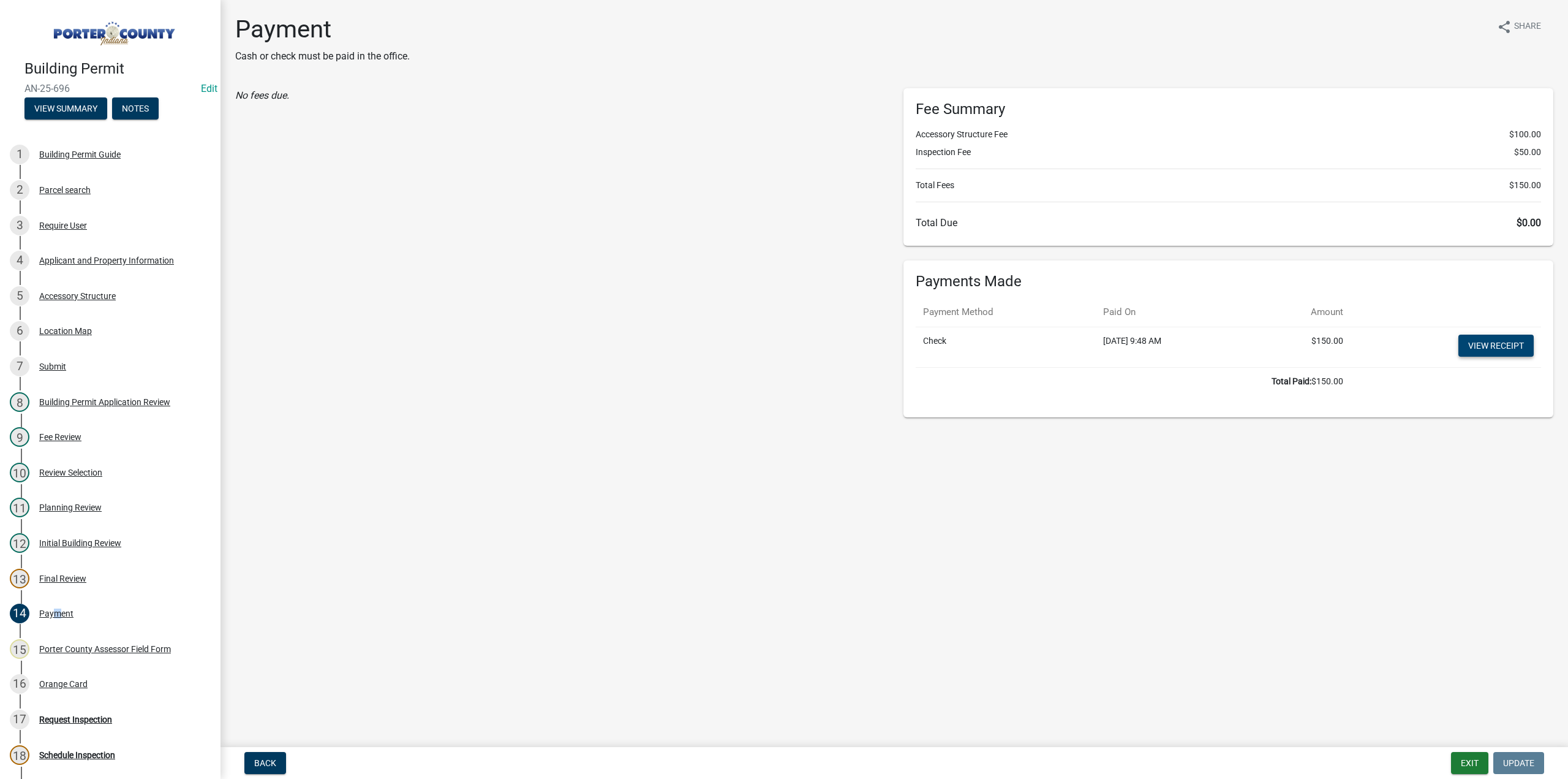
click at [1523, 350] on link "View receipt" at bounding box center [1496, 345] width 75 height 22
click at [60, 683] on div "Orange Card" at bounding box center [63, 684] width 48 height 9
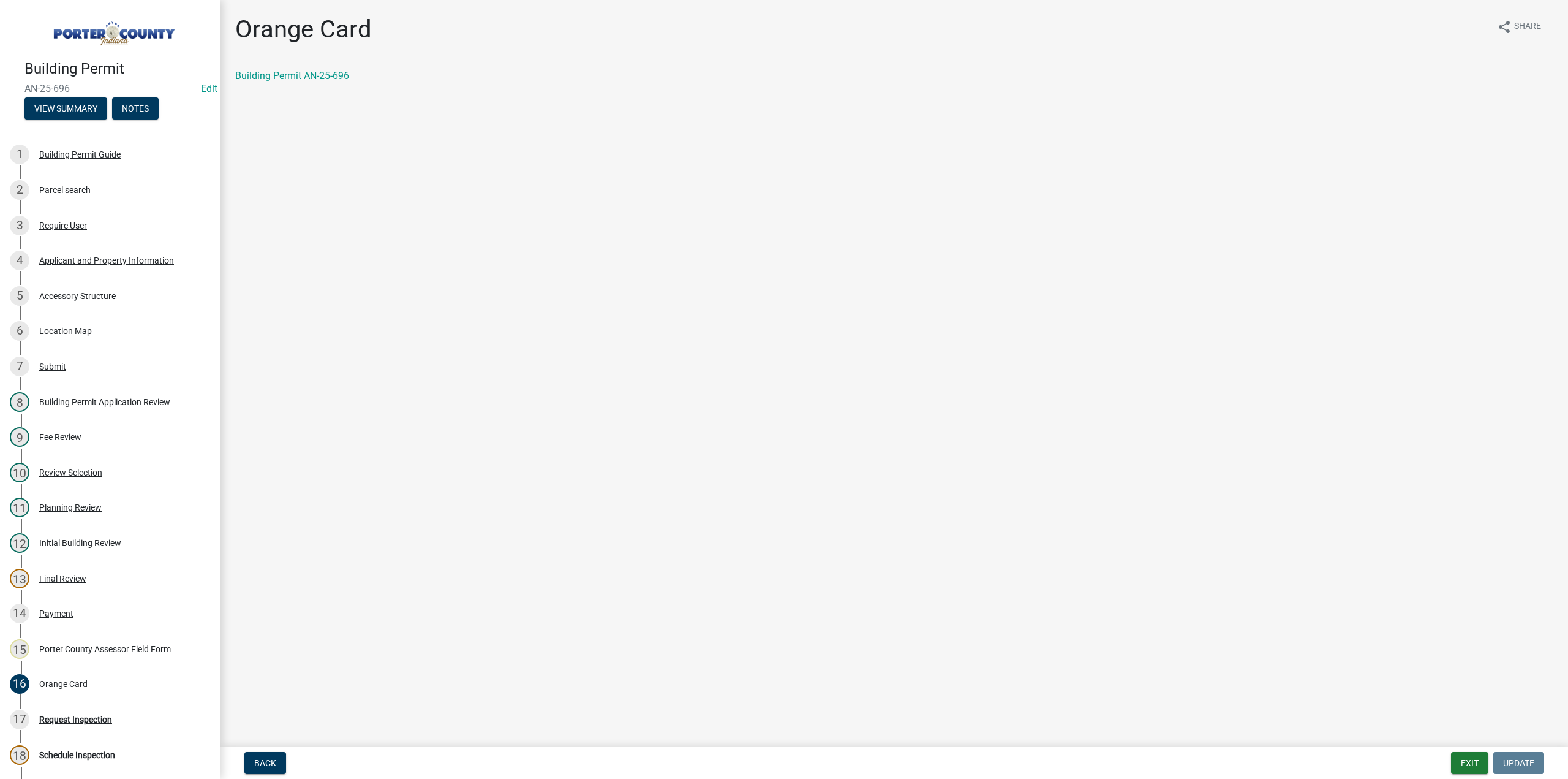
click at [271, 69] on div "Building Permit AN-25-696" at bounding box center [894, 76] width 1318 height 15
click at [271, 77] on link "Building Permit AN-25-696" at bounding box center [292, 75] width 114 height 12
click at [71, 576] on div "Final Review" at bounding box center [63, 578] width 47 height 9
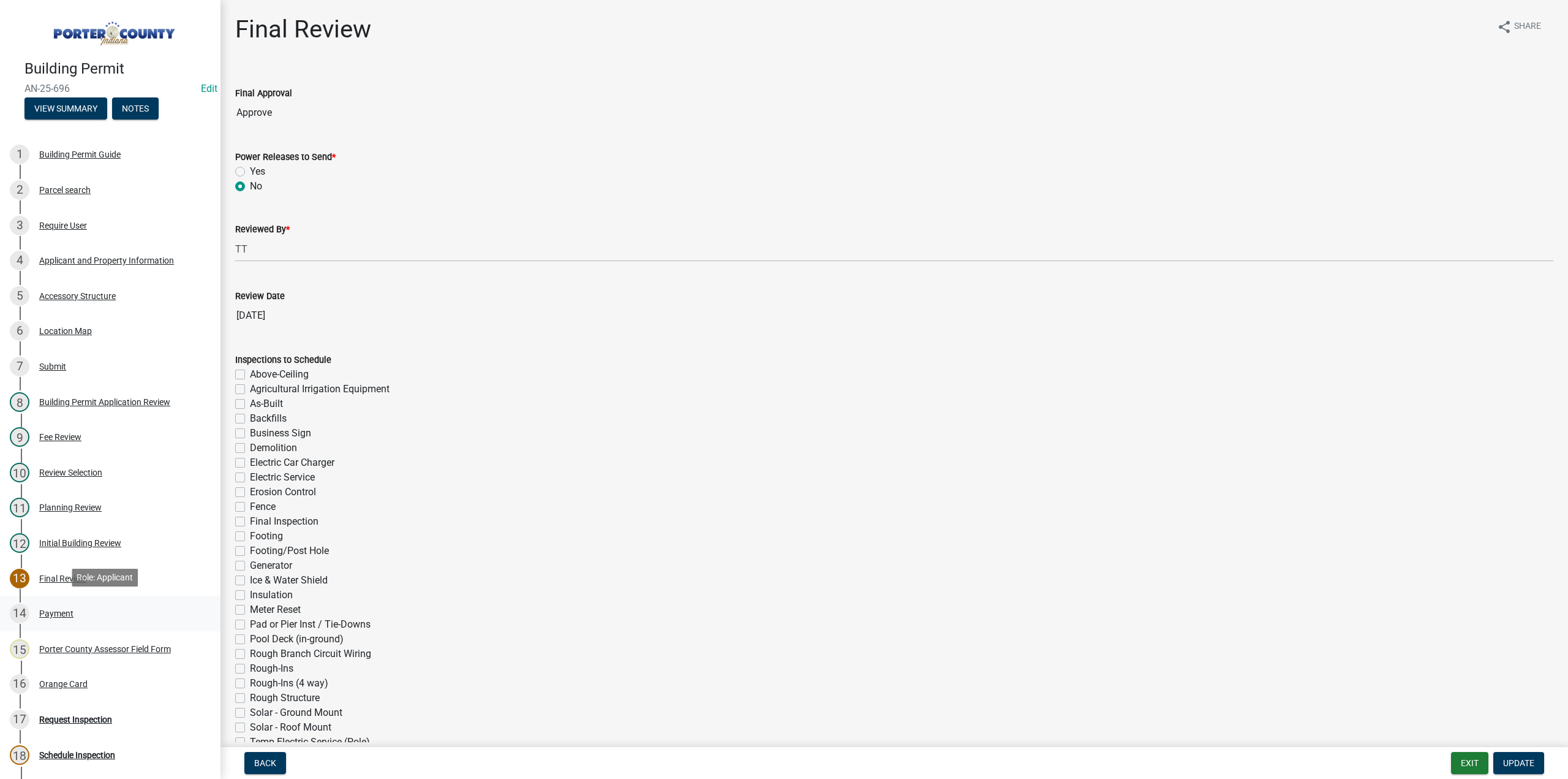
click at [61, 610] on div "Payment" at bounding box center [56, 613] width 34 height 9
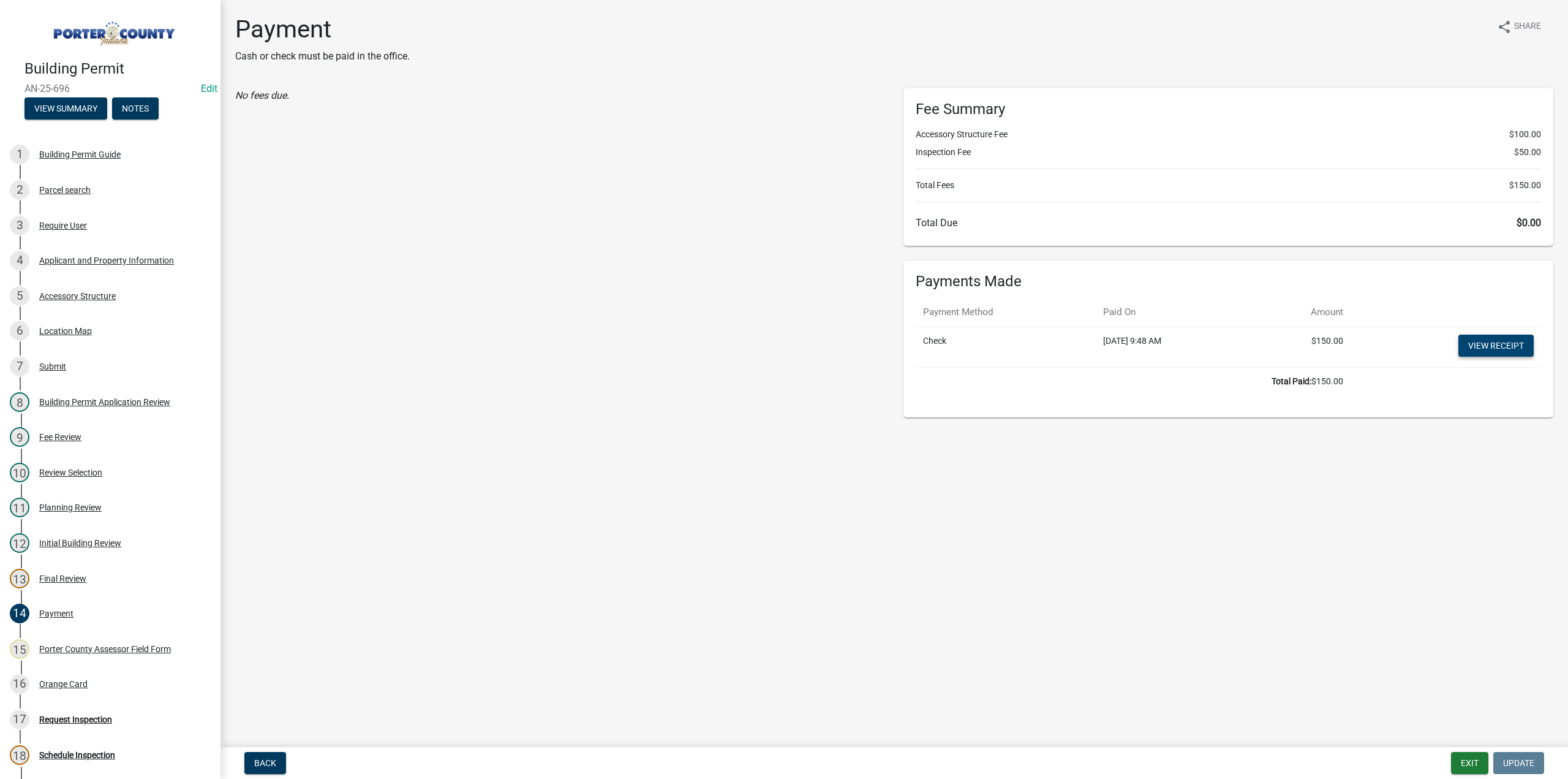
click at [1491, 345] on link "View receipt" at bounding box center [1496, 345] width 75 height 22
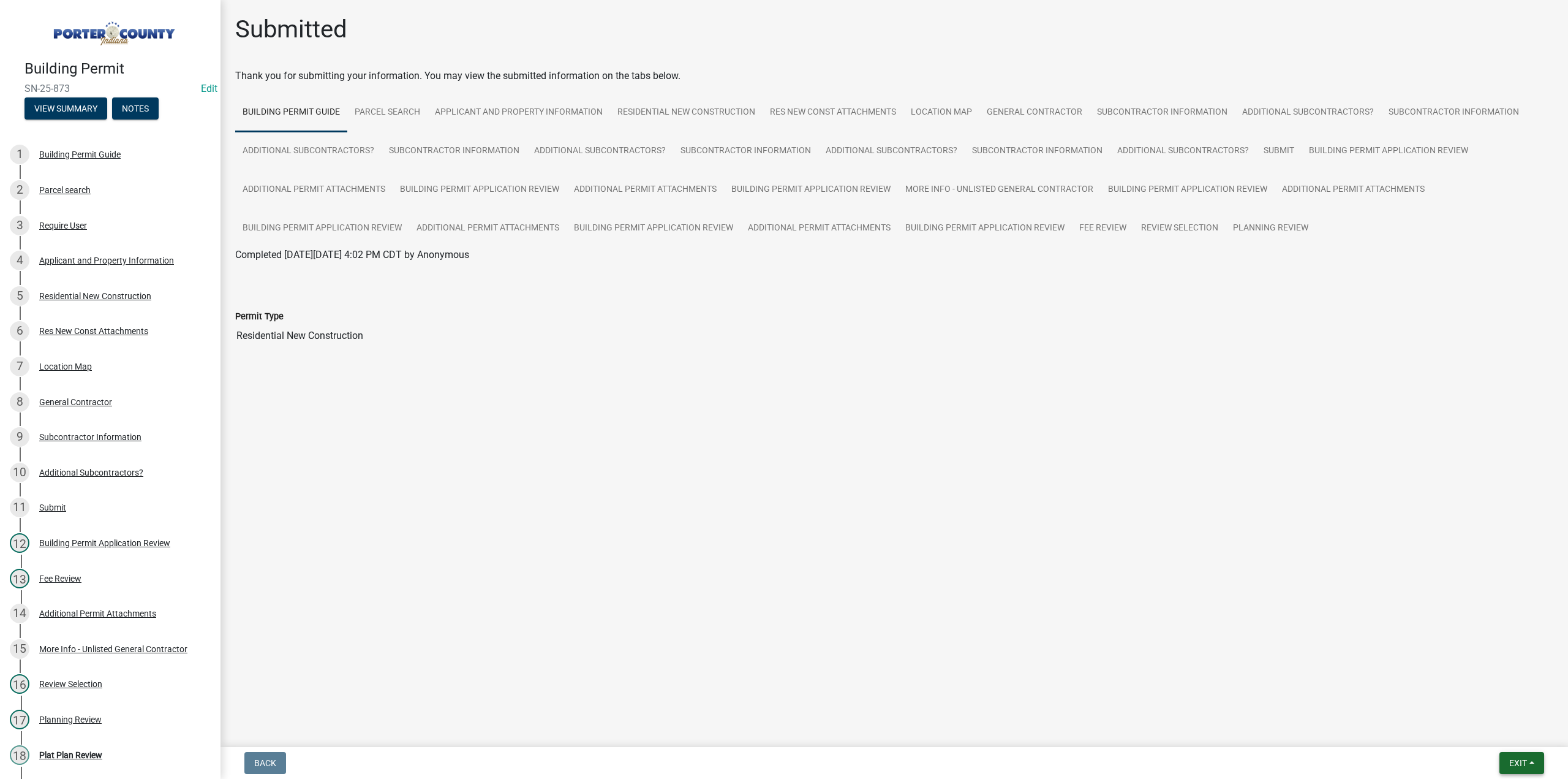
drag, startPoint x: 1313, startPoint y: 626, endPoint x: 1514, endPoint y: 765, distance: 244.4
click at [1514, 765] on span "Exit" at bounding box center [1518, 763] width 18 height 10
click at [1495, 726] on button "Save & Exit" at bounding box center [1496, 731] width 98 height 29
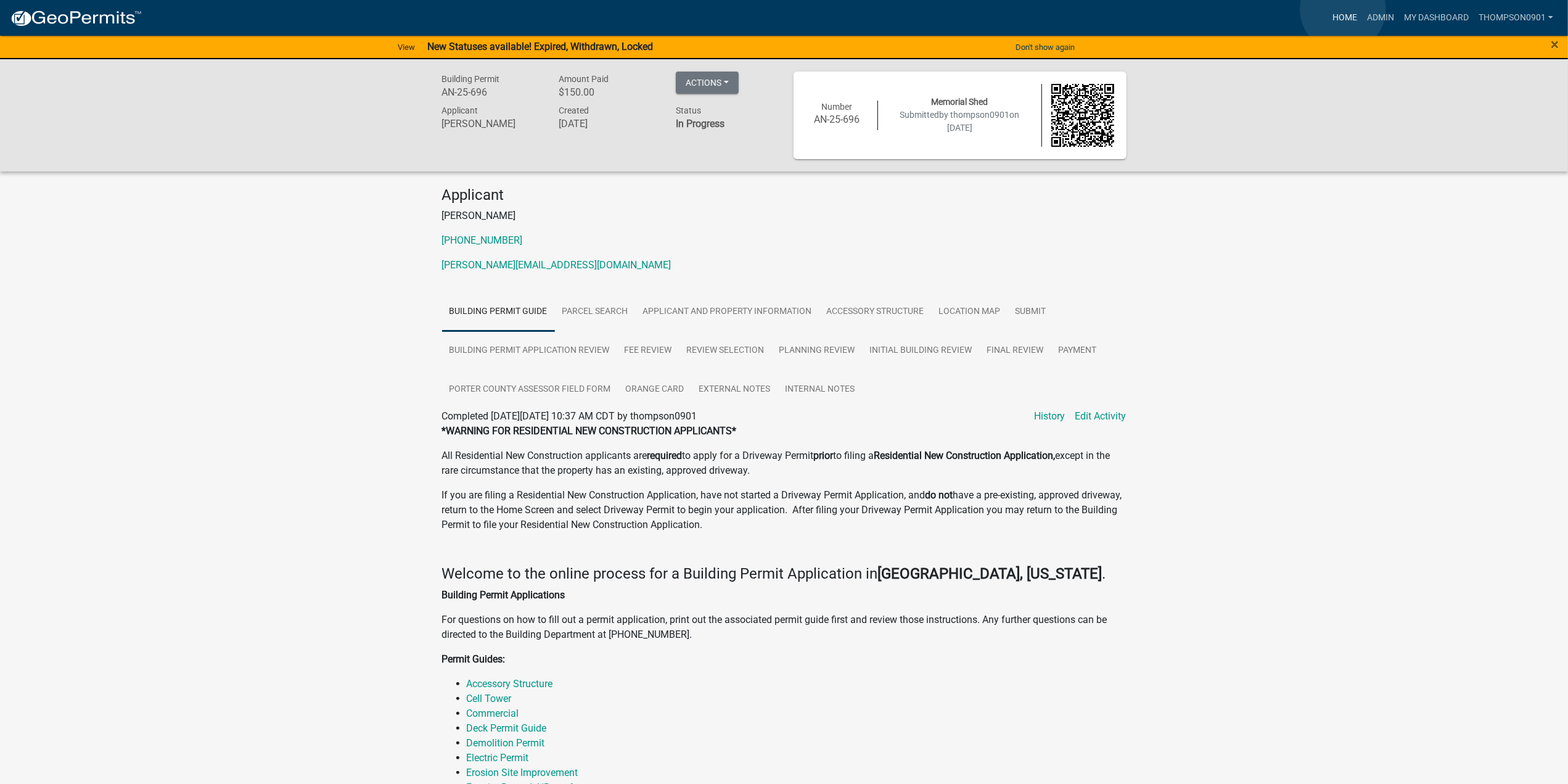
click at [1345, 12] on link "Home" at bounding box center [1344, 18] width 34 height 23
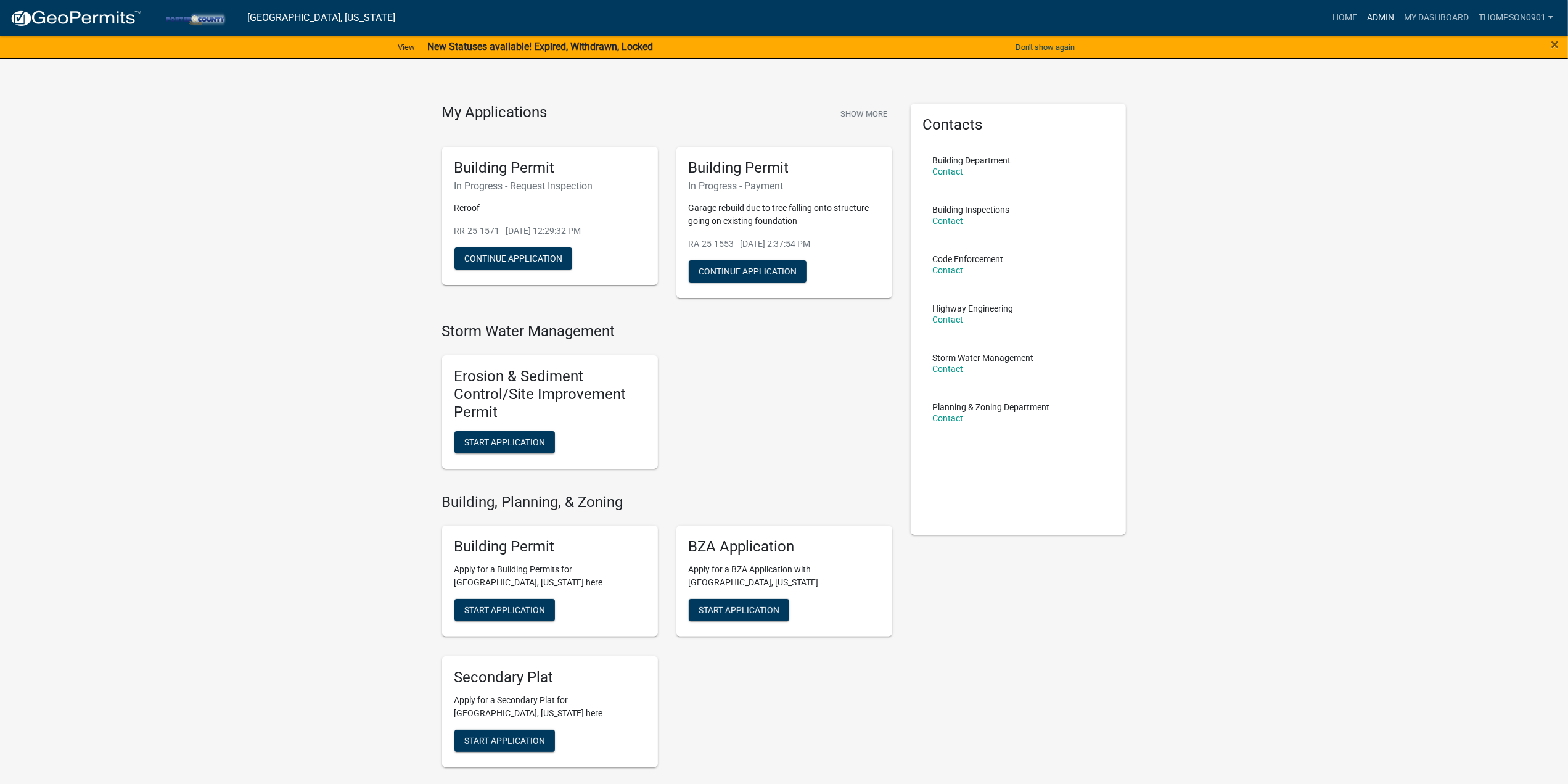
click at [1362, 16] on link "Admin" at bounding box center [1381, 18] width 37 height 23
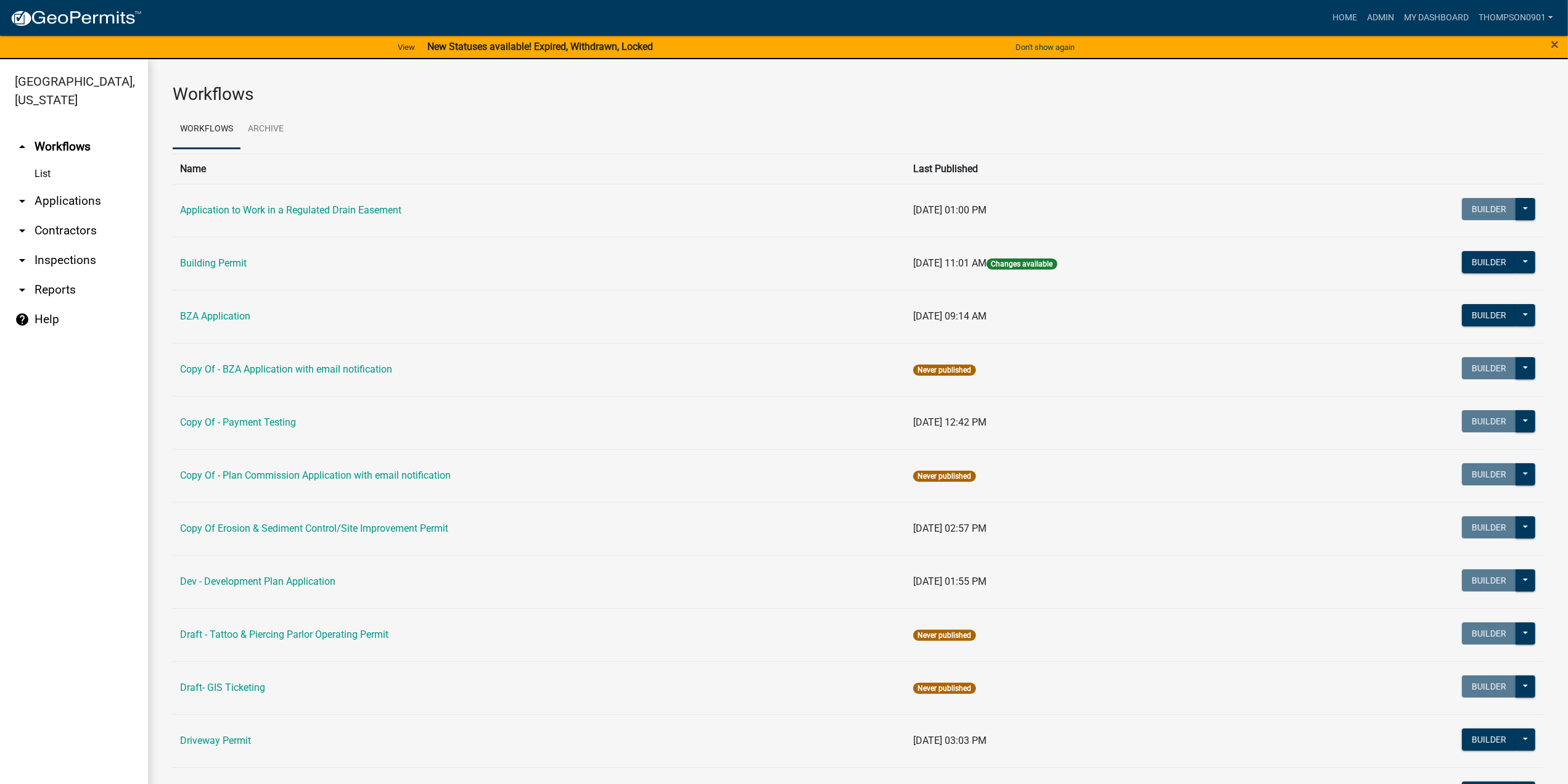
click at [69, 216] on link "arrow_drop_down Contractors" at bounding box center [74, 231] width 148 height 29
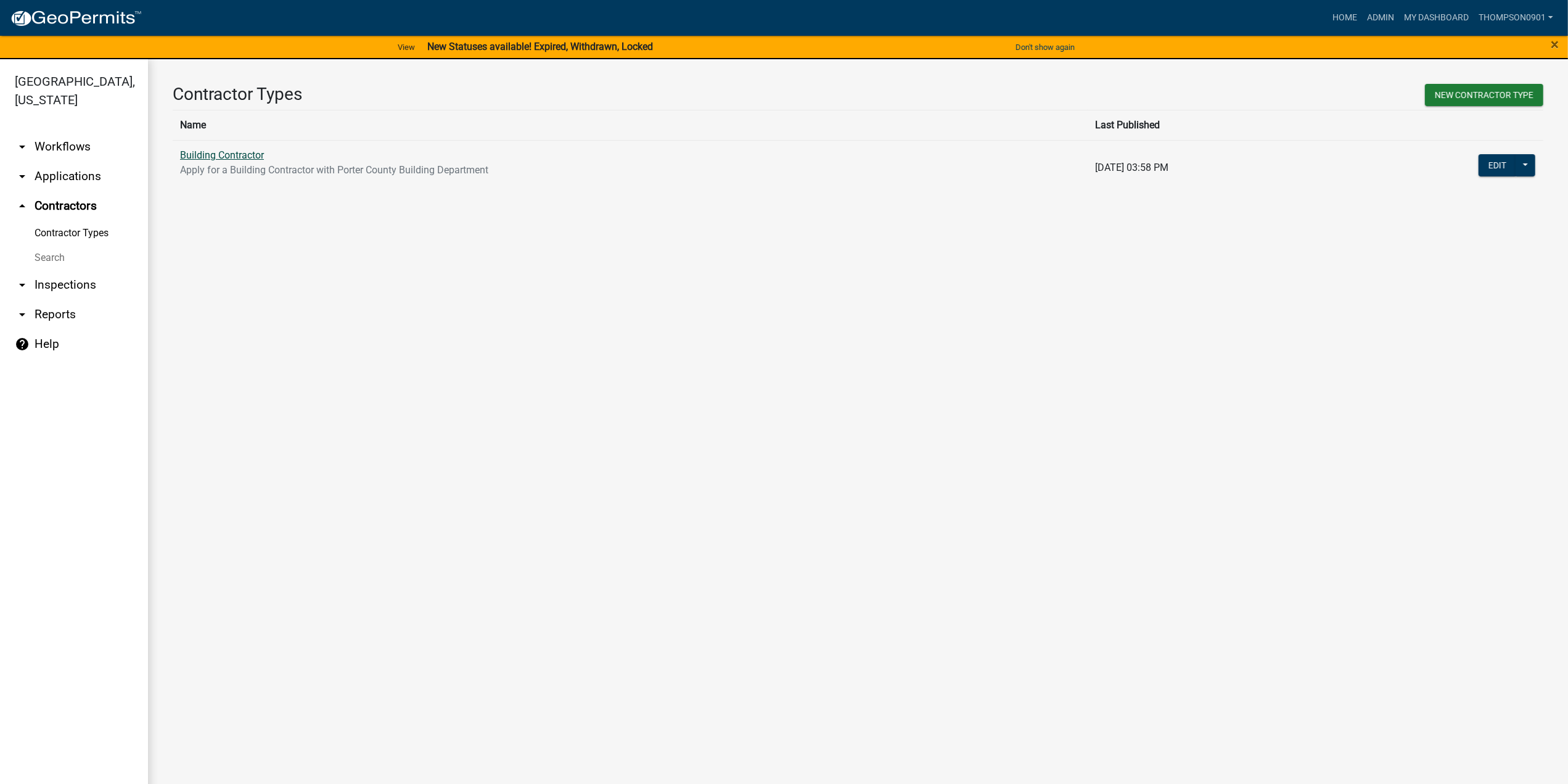
click at [258, 156] on link "Building Contractor" at bounding box center [222, 155] width 84 height 12
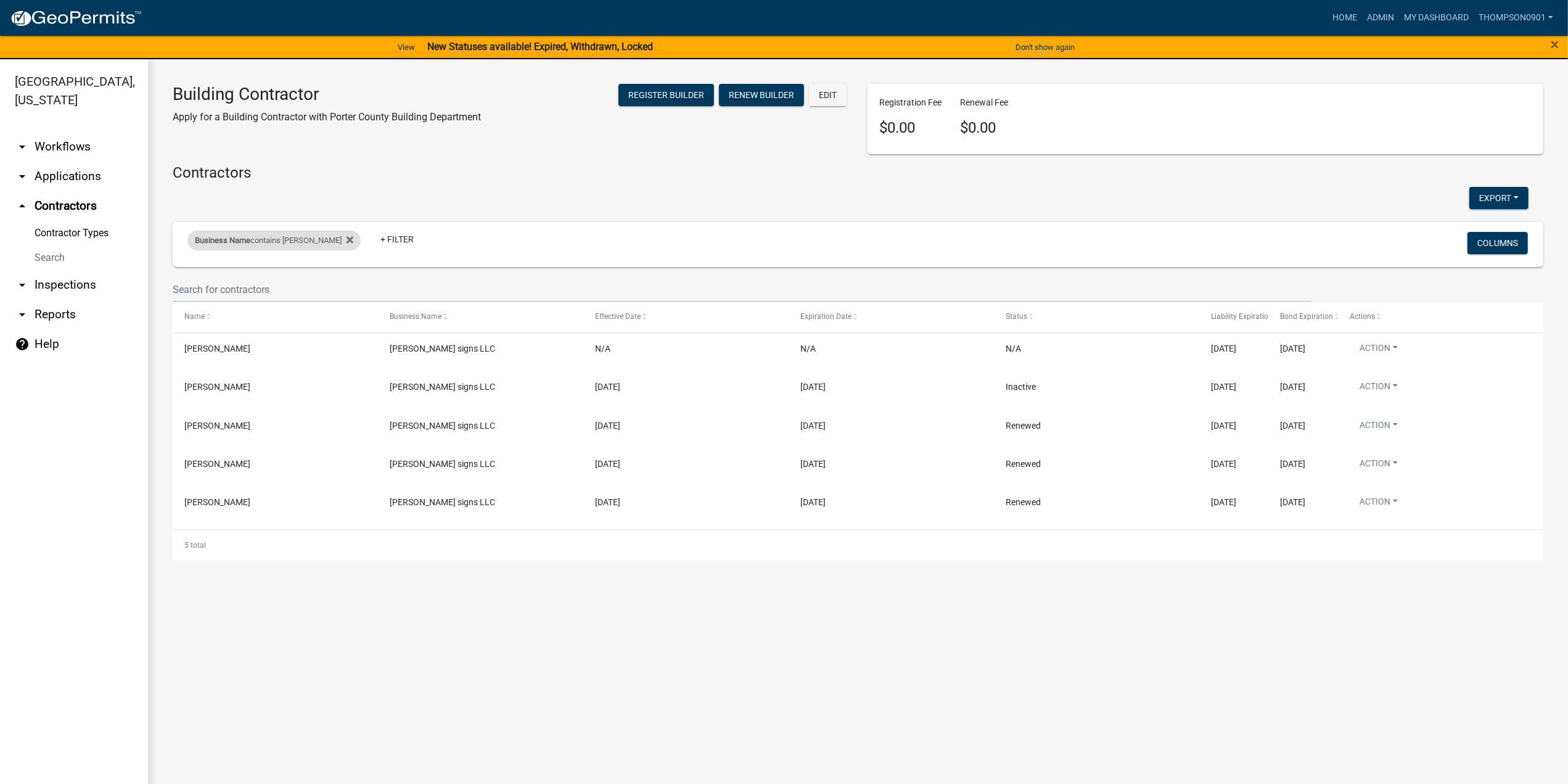
click at [271, 244] on div "Business Name contains simko" at bounding box center [274, 240] width 173 height 20
drag, startPoint x: 260, startPoint y: 291, endPoint x: 0, endPoint y: 295, distance: 260.0
click at [0, 295] on body "Internet Explorer does NOT work with GeoPermits. Get a new browser for more sec…" at bounding box center [784, 392] width 1568 height 784
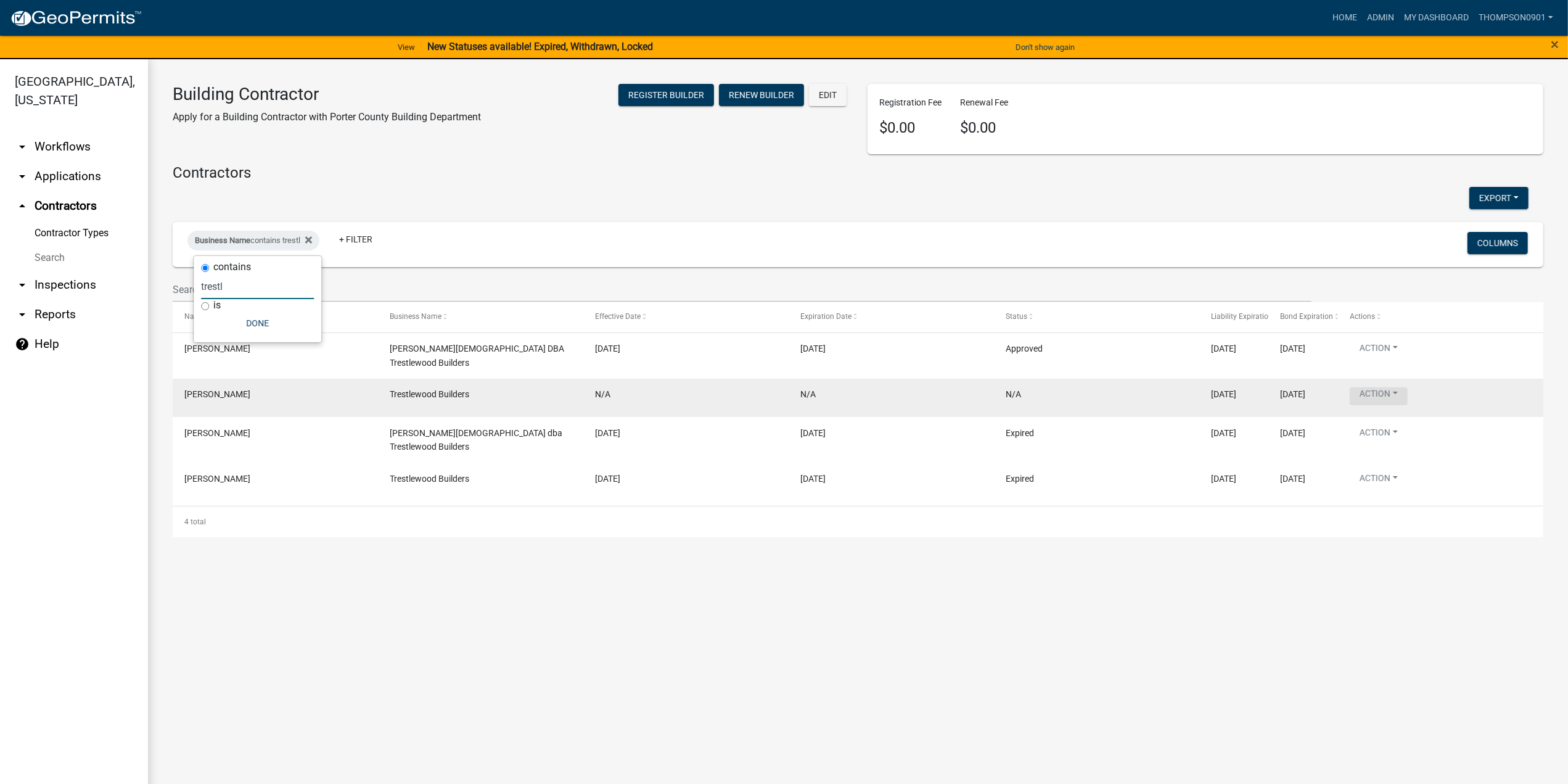
type input "trestl"
click at [1394, 387] on button "Action" at bounding box center [1379, 396] width 58 height 18
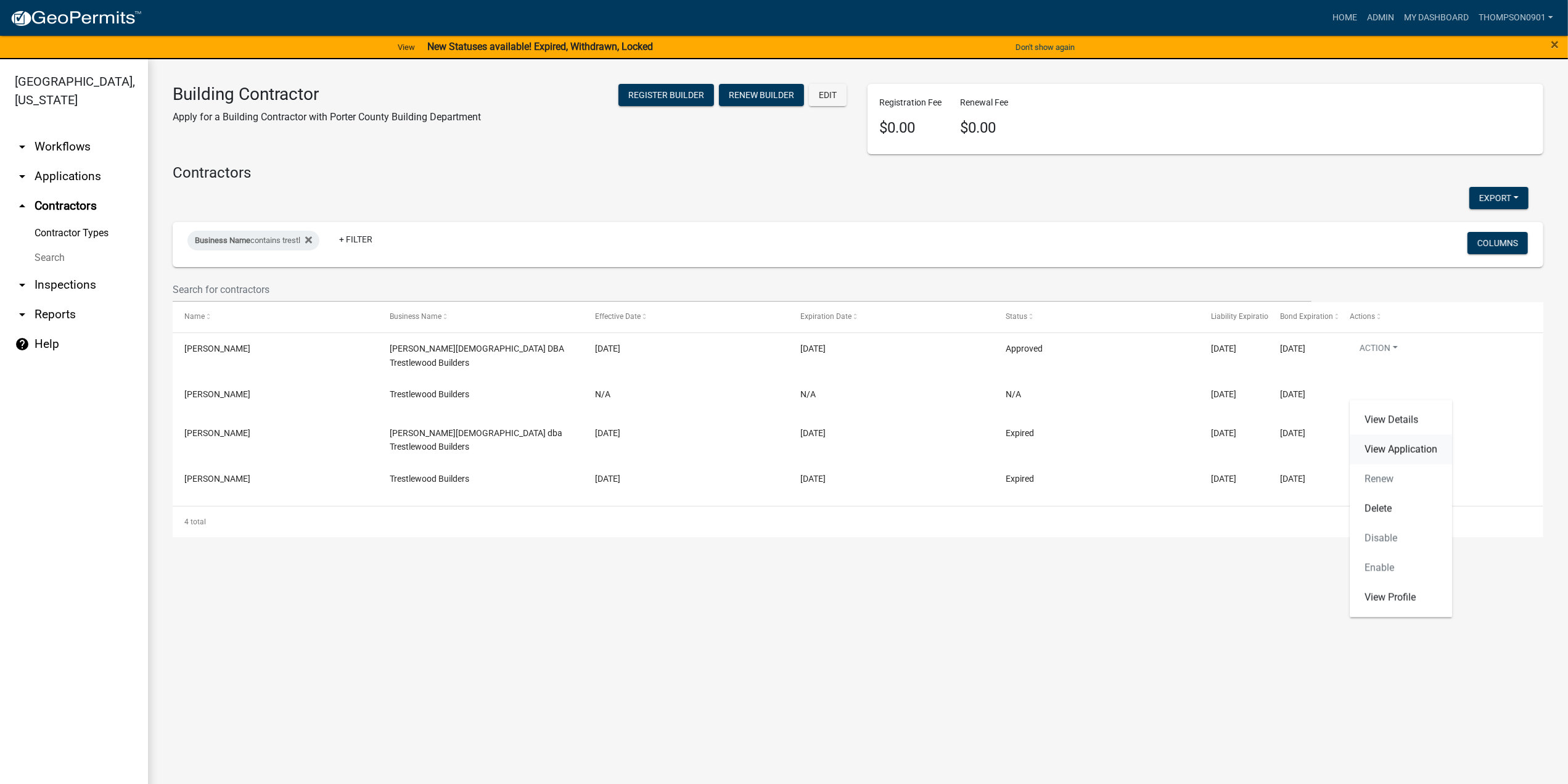
click at [1407, 441] on link "View Application" at bounding box center [1401, 449] width 103 height 29
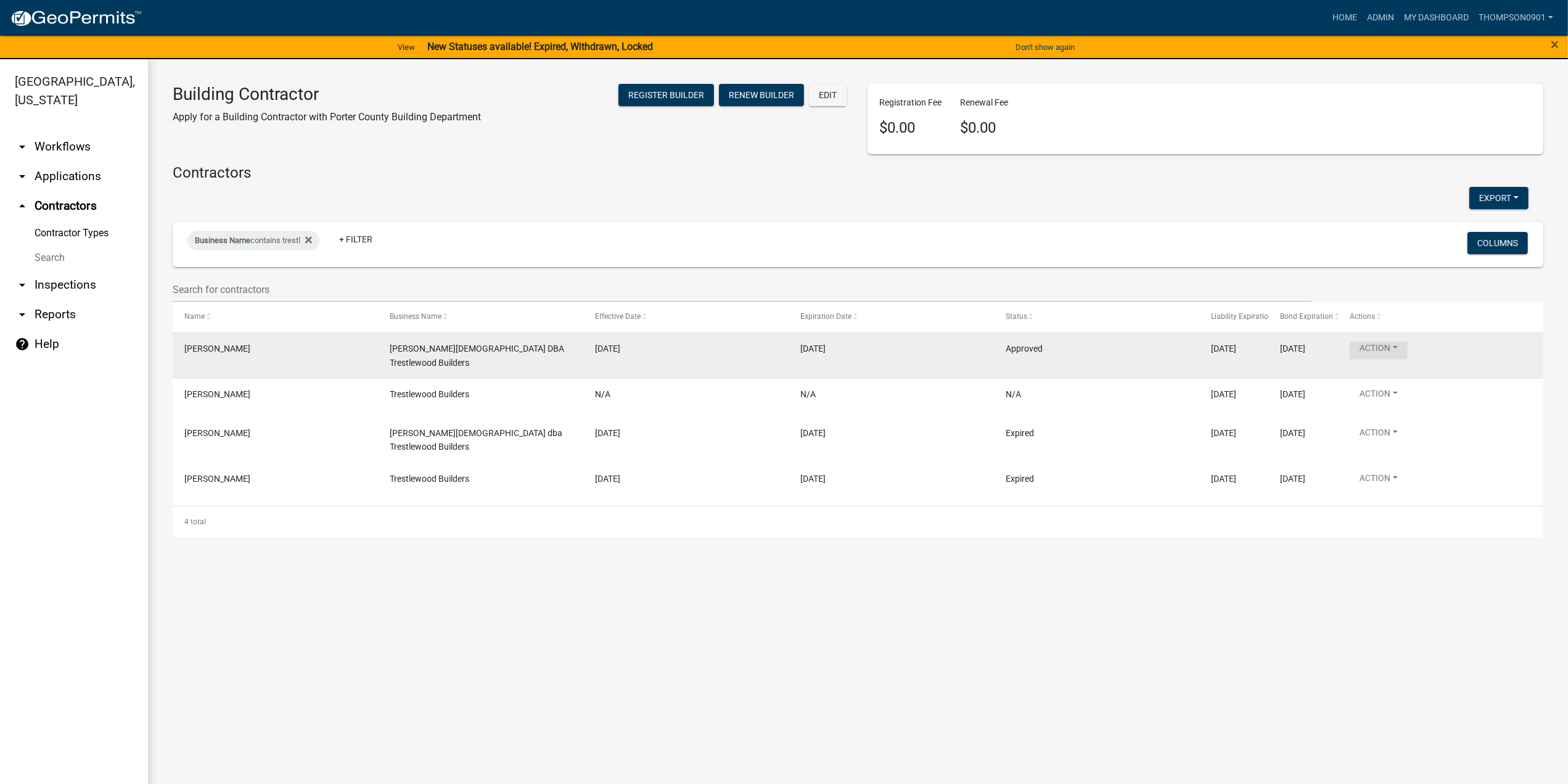
click at [1396, 347] on button "Action" at bounding box center [1379, 350] width 58 height 18
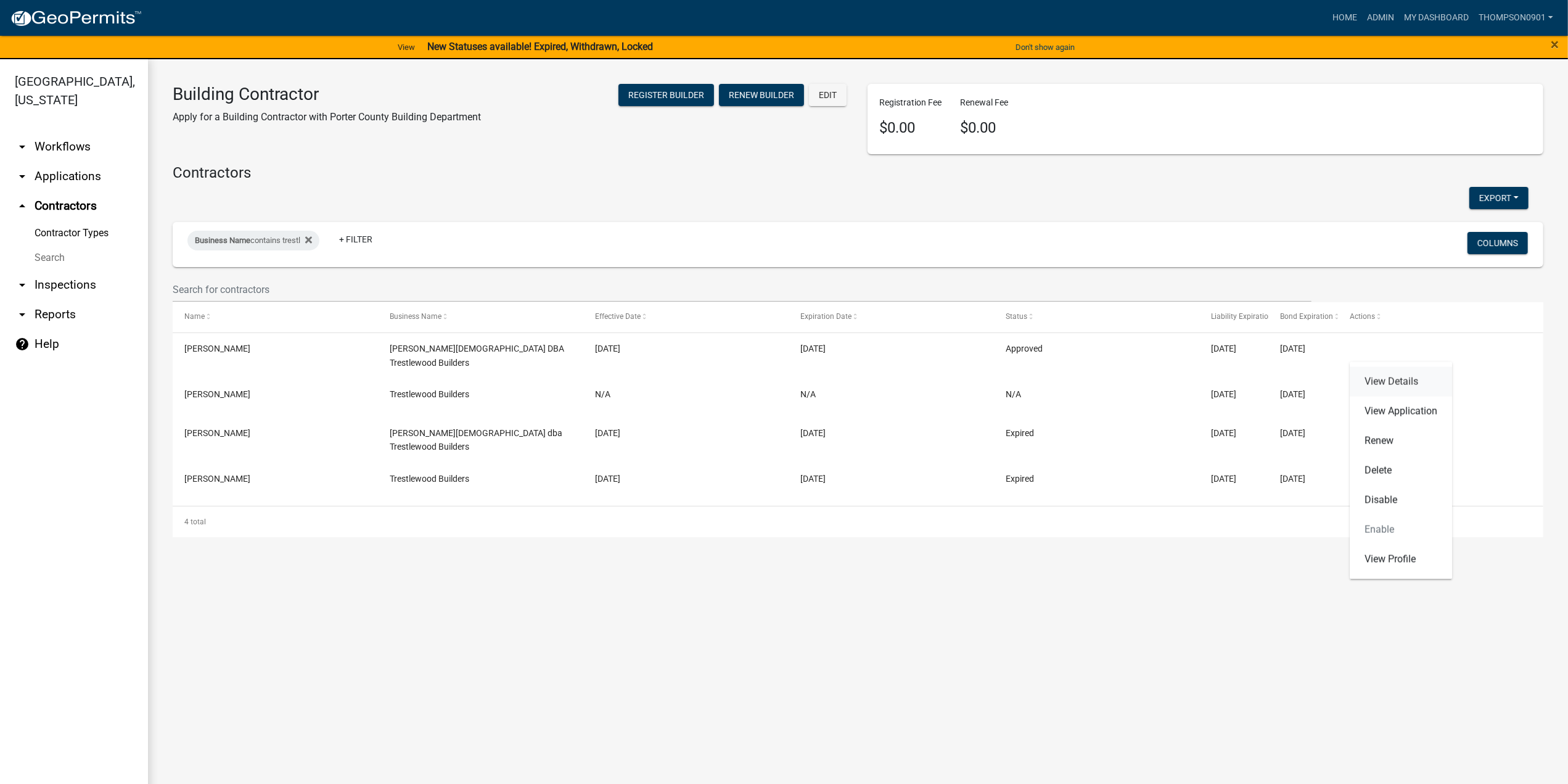
click at [1400, 380] on link "View Details" at bounding box center [1401, 381] width 103 height 29
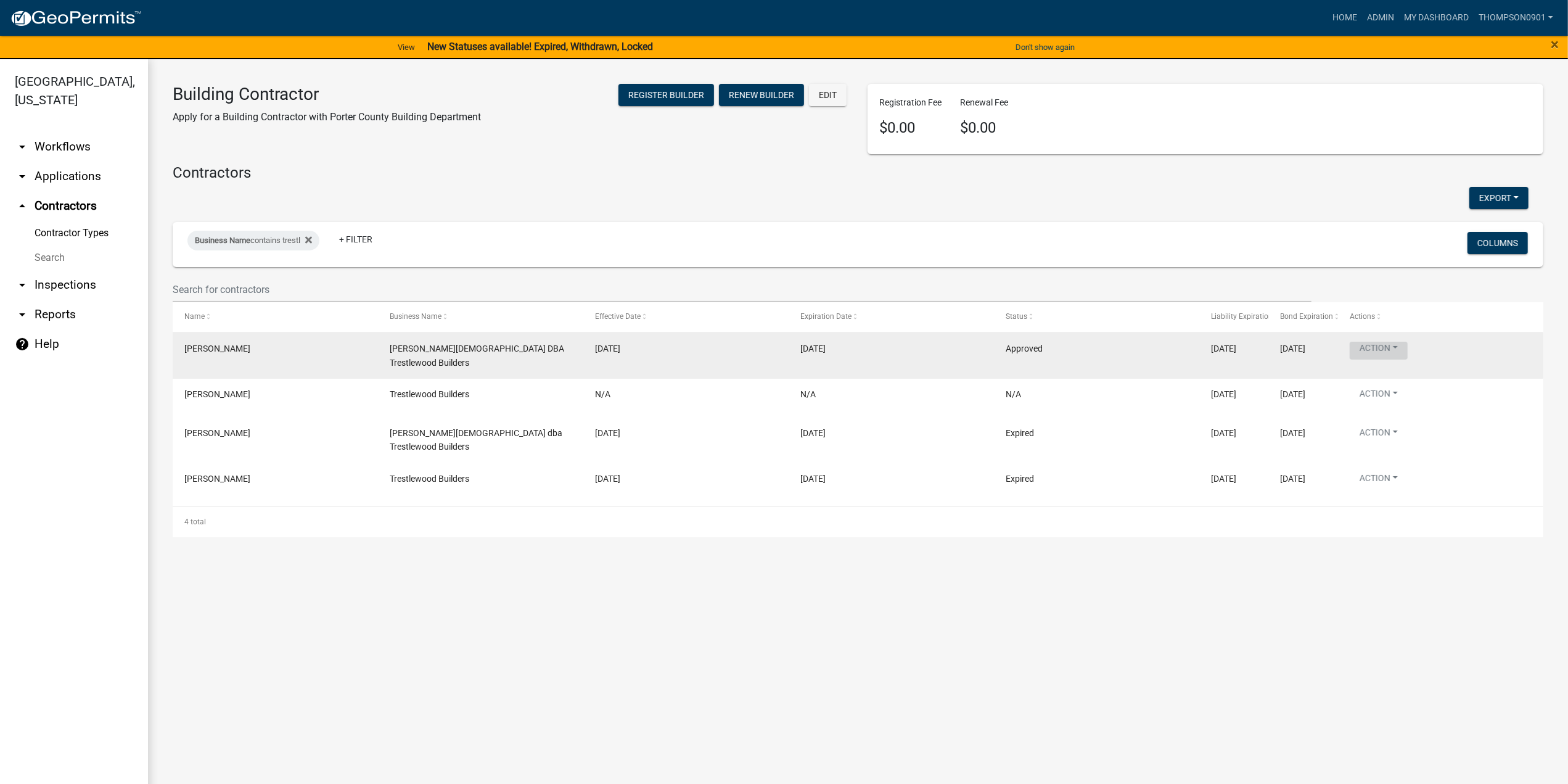
click at [1396, 348] on button "Action" at bounding box center [1379, 350] width 58 height 18
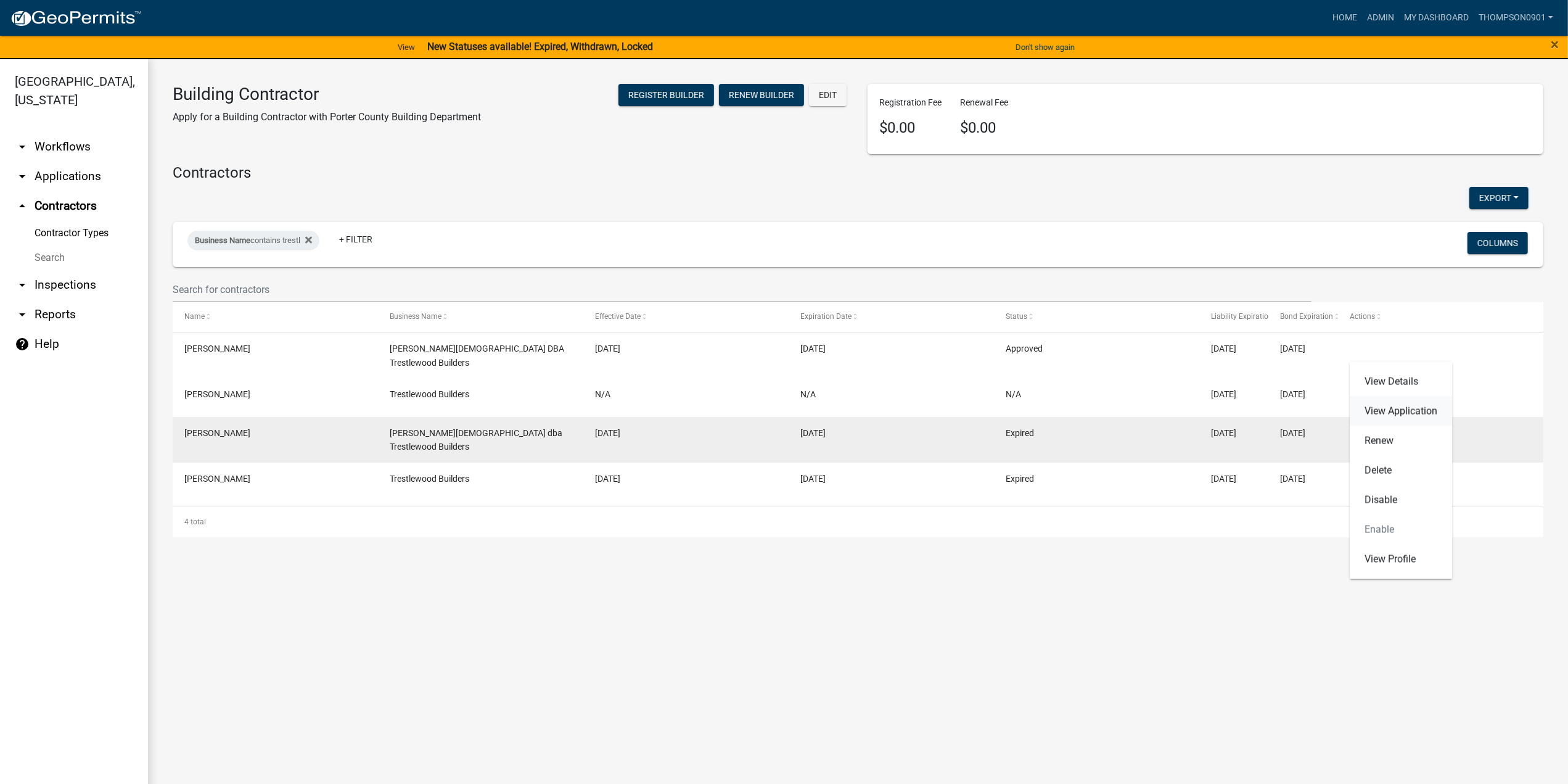
click at [1408, 409] on link "View Application" at bounding box center [1401, 411] width 103 height 29
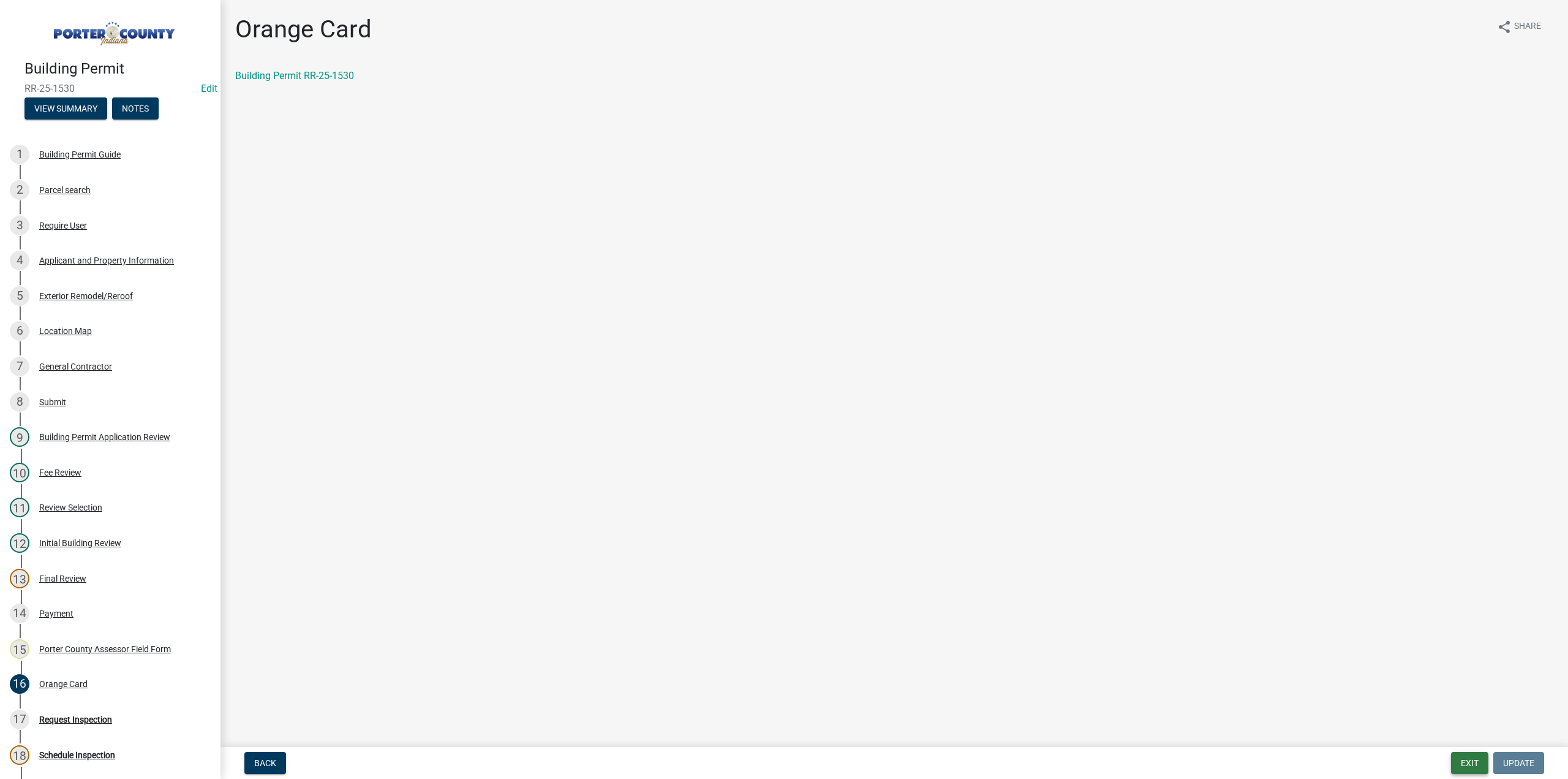
click at [1459, 764] on button "Exit" at bounding box center [1469, 763] width 37 height 22
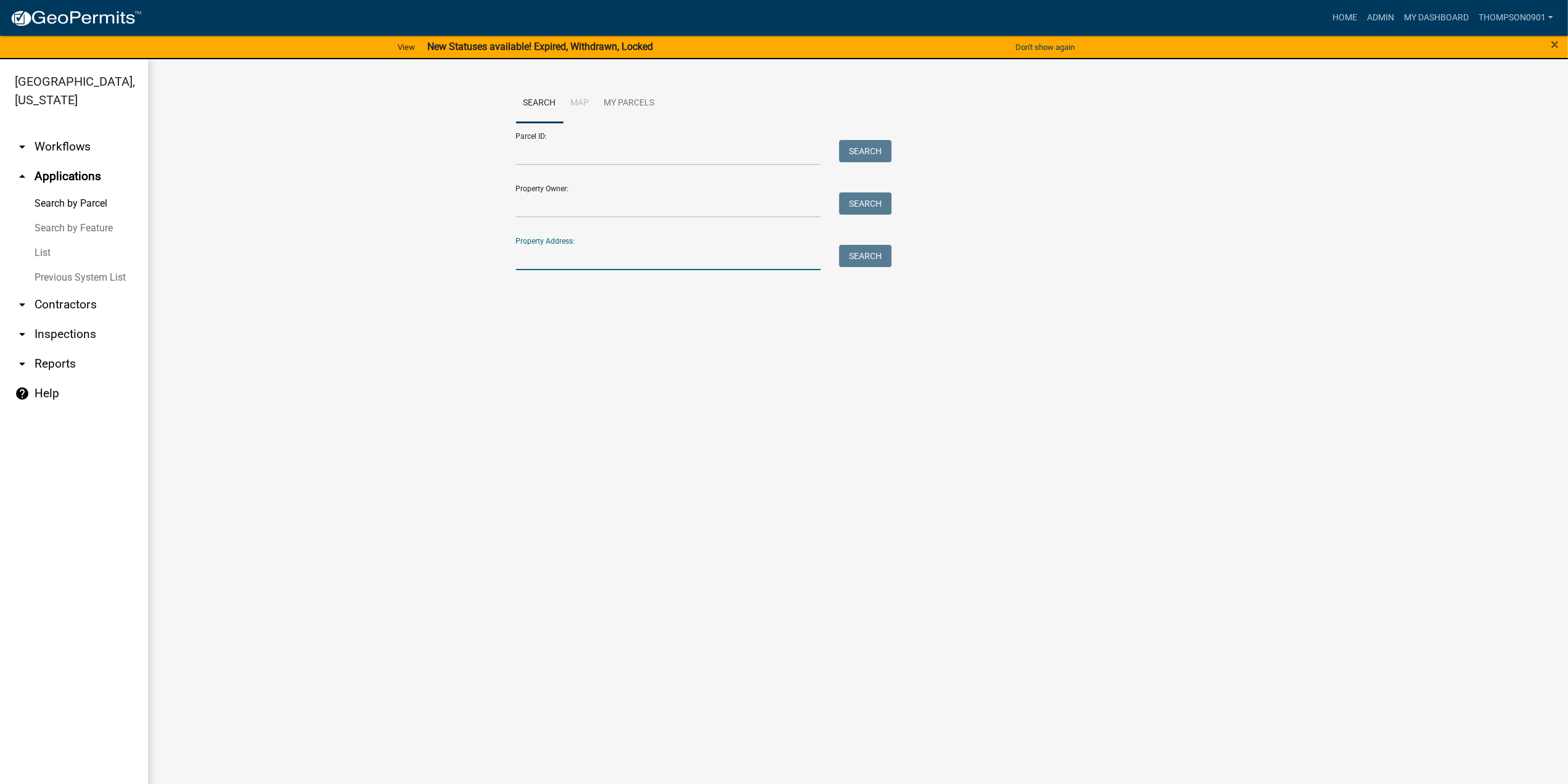
click at [641, 249] on input "Property Address:" at bounding box center [669, 257] width 305 height 25
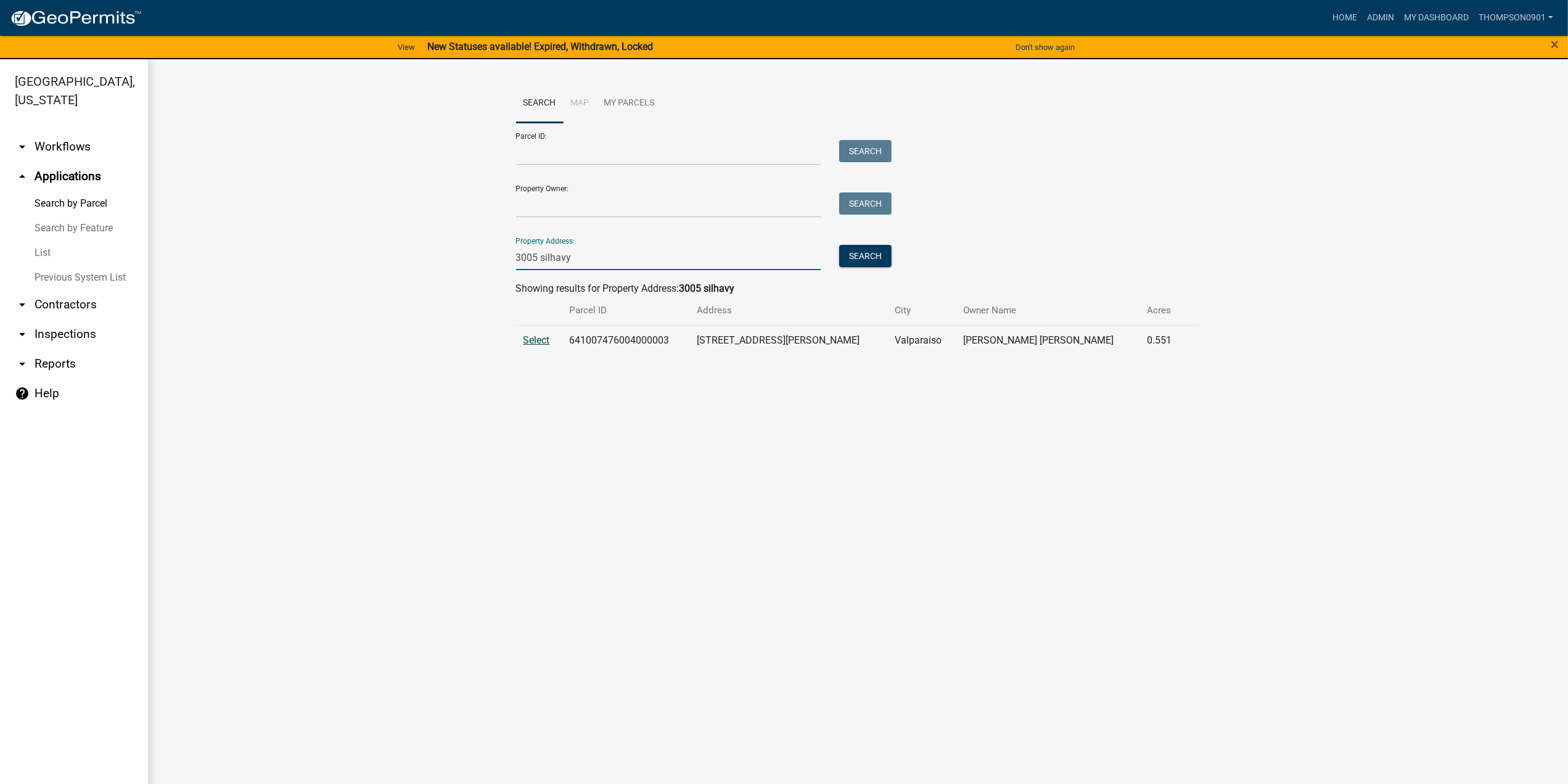
type input "3005 silhavy"
click at [527, 340] on span "Select" at bounding box center [536, 340] width 27 height 12
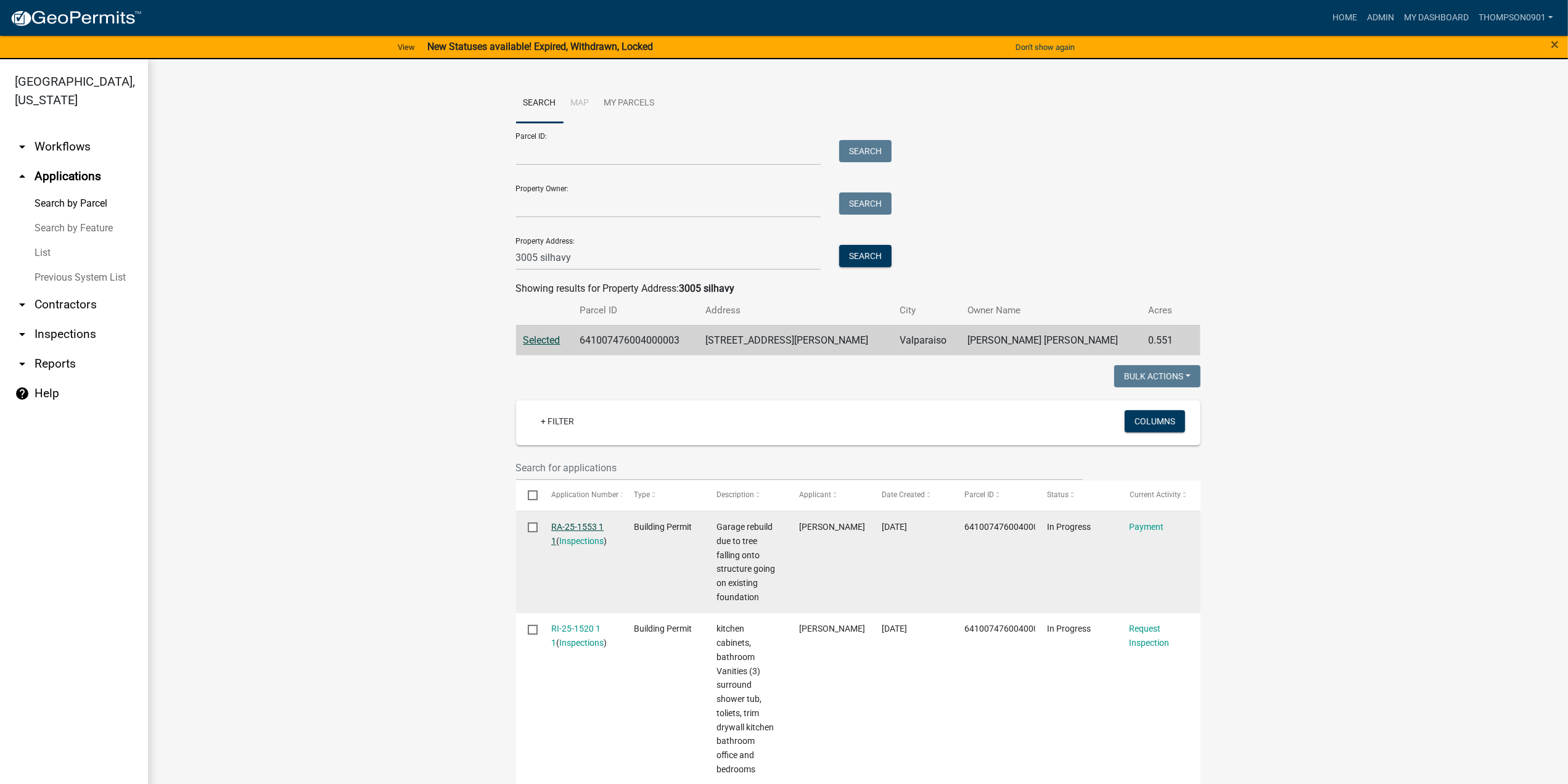
click at [579, 523] on link "RA-25-1553 1 1" at bounding box center [577, 534] width 53 height 24
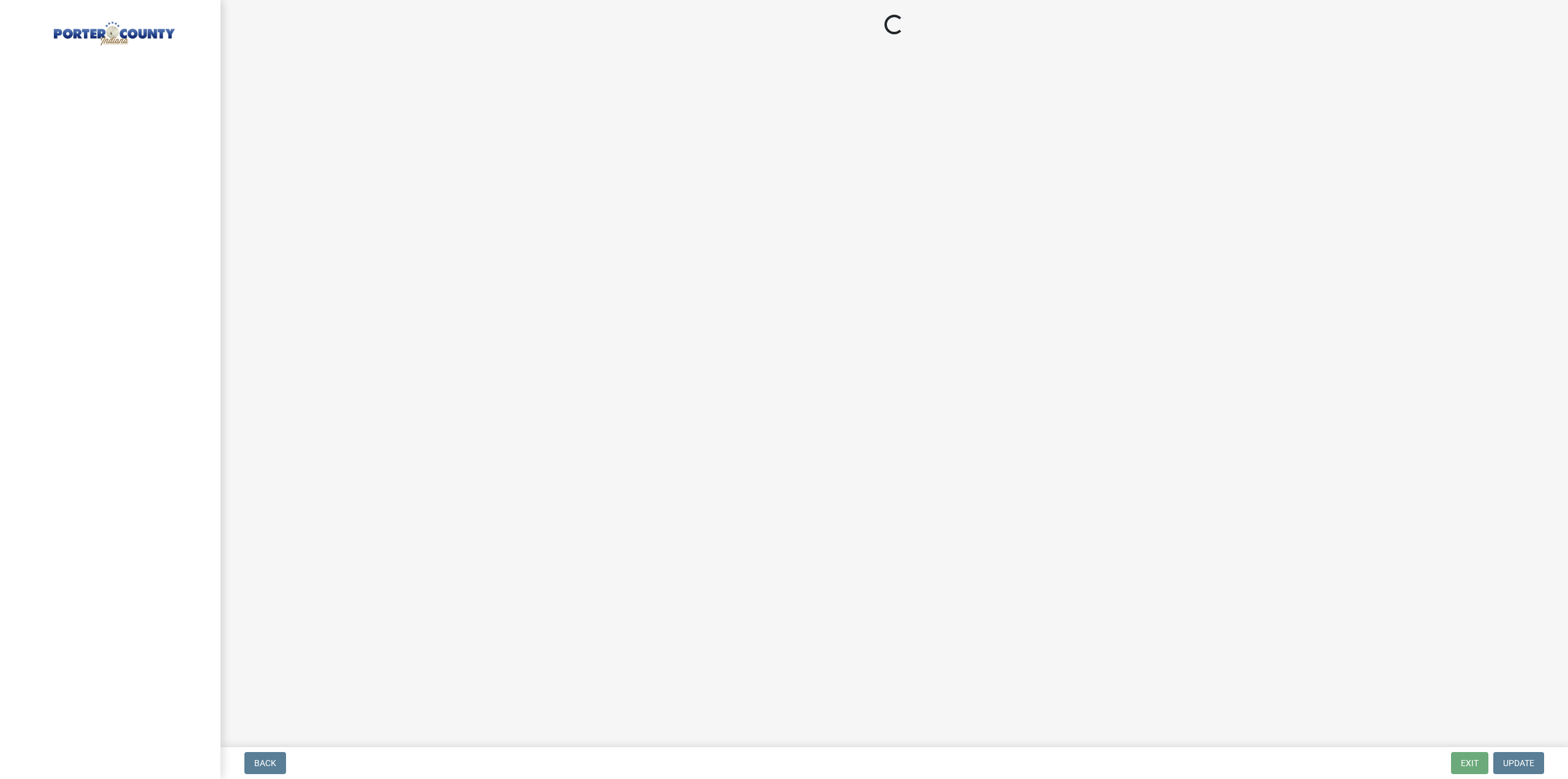
select select "3: 3"
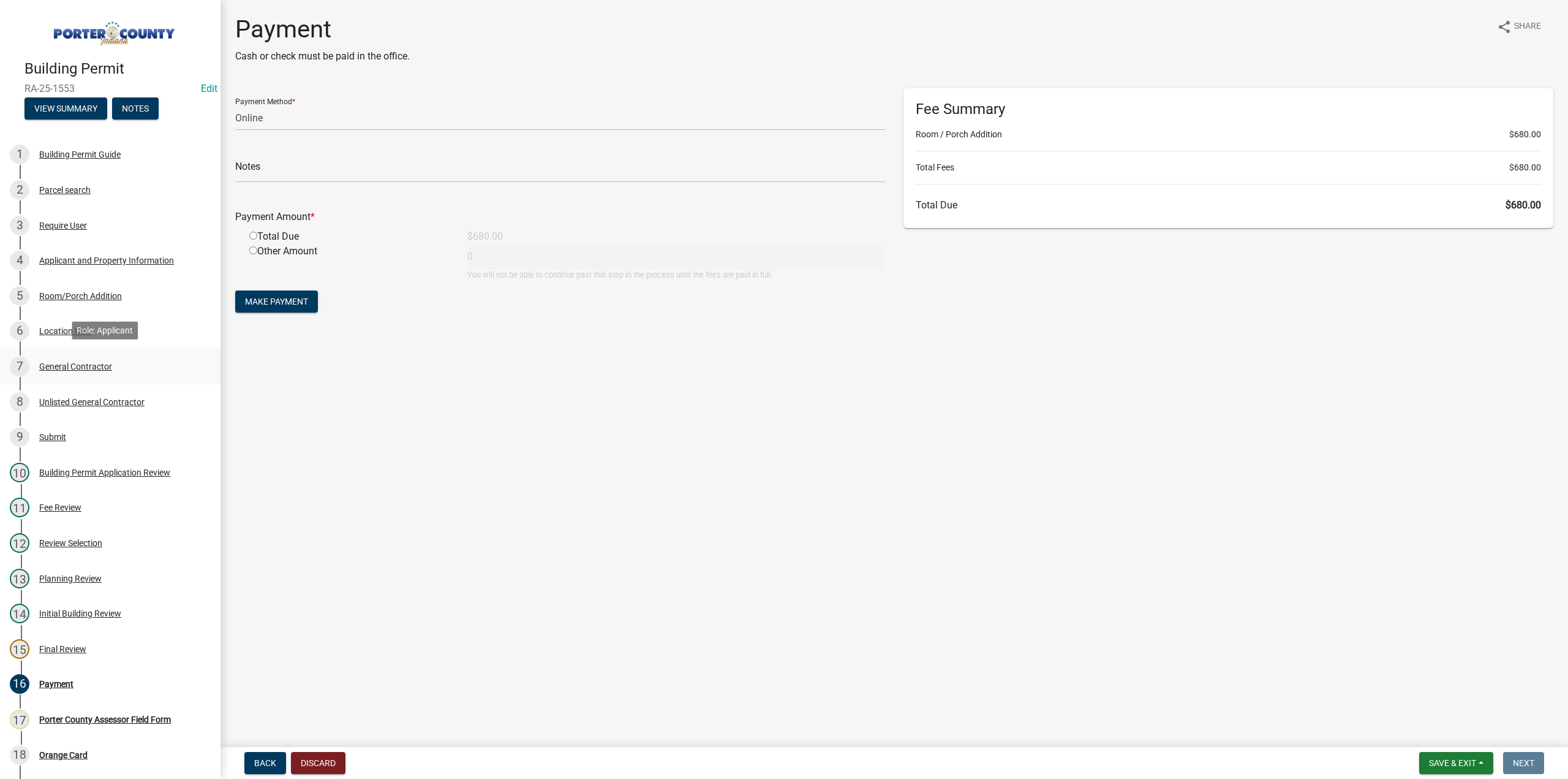
click at [56, 364] on div "General Contractor" at bounding box center [75, 366] width 73 height 9
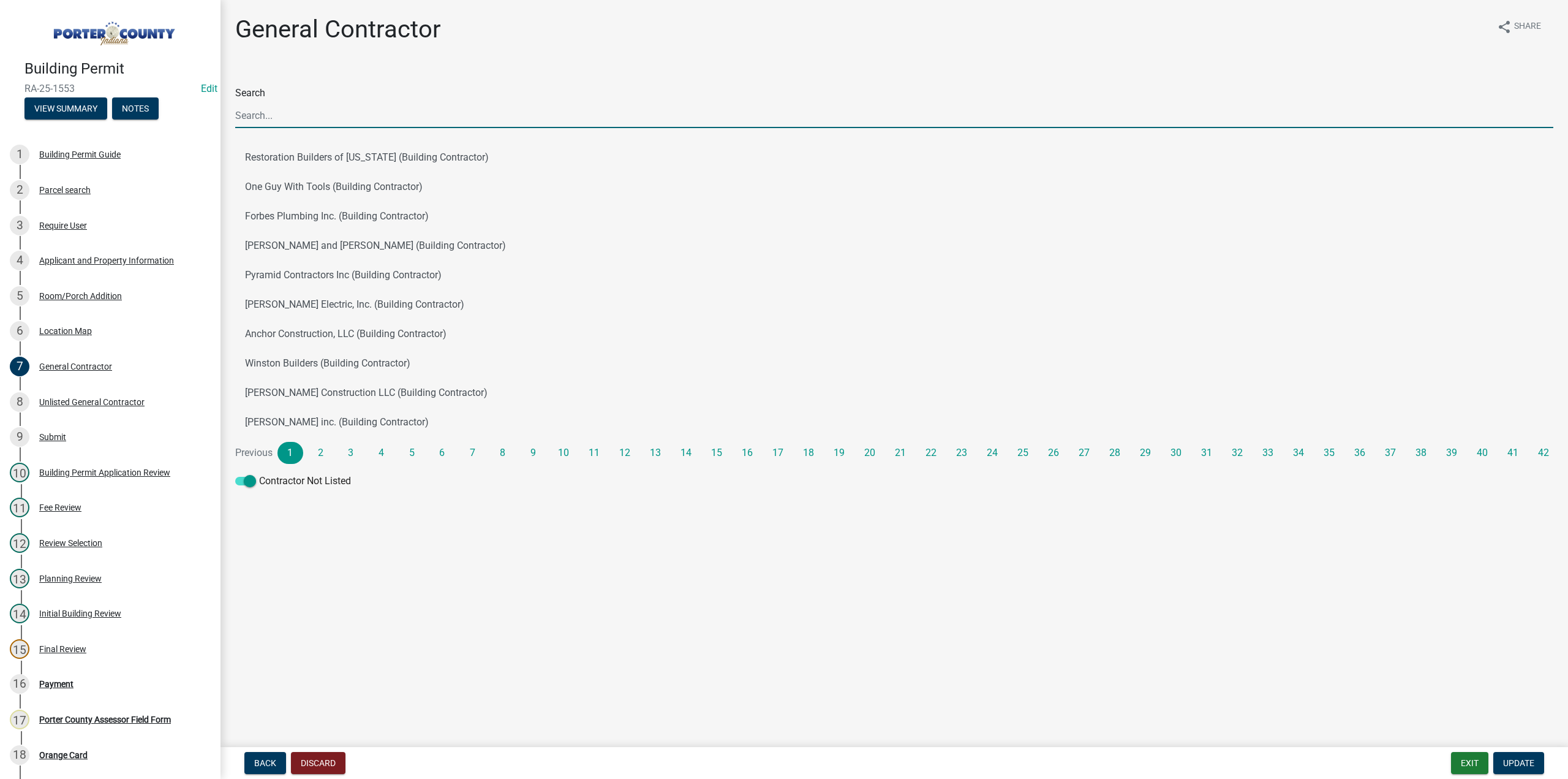
click at [345, 122] on input "Search" at bounding box center [894, 115] width 1318 height 25
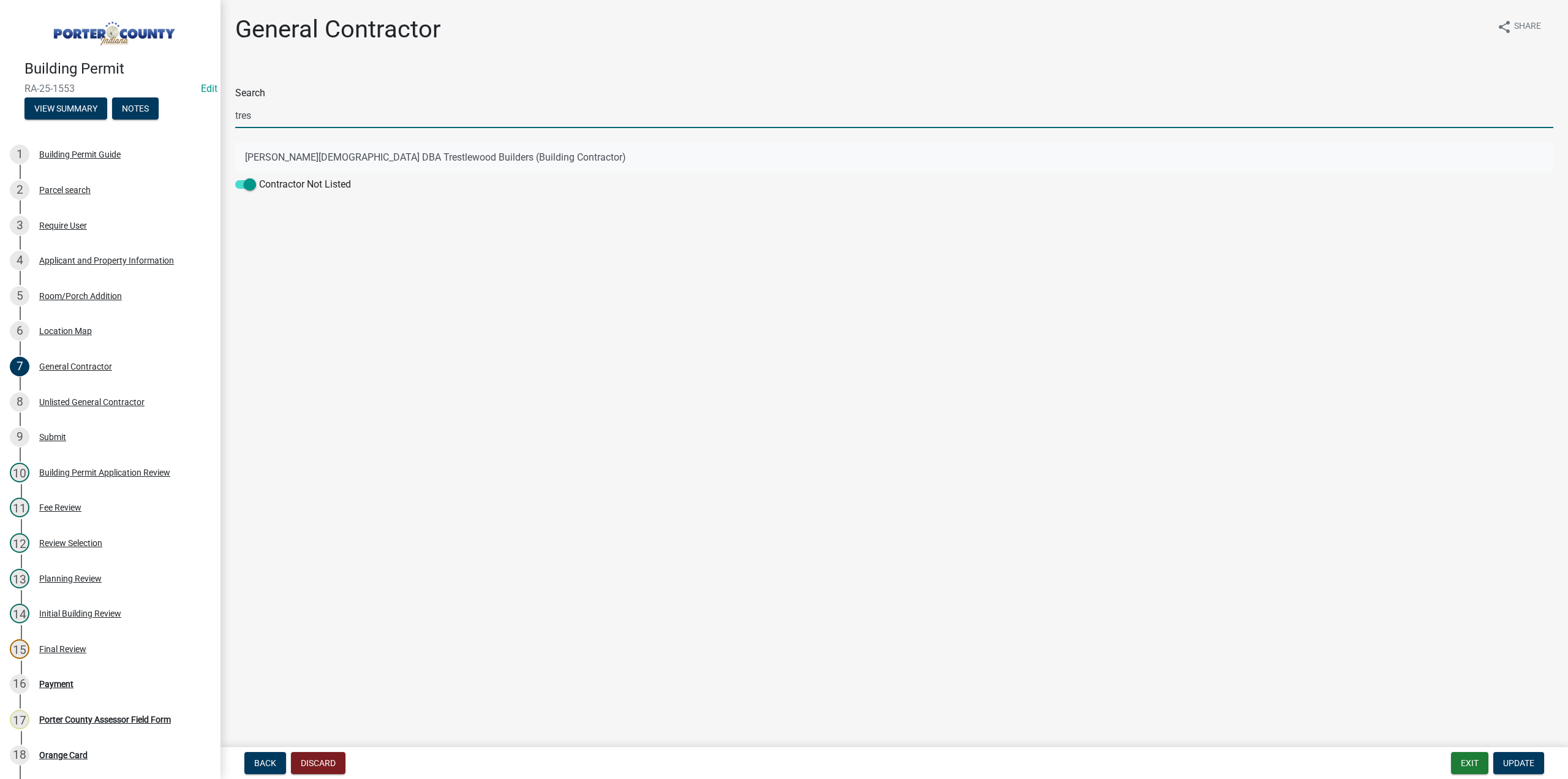
type input "tres"
click at [324, 152] on button "[PERSON_NAME][DEMOGRAPHIC_DATA] DBA Trestlewood Builders (Building Contractor)" at bounding box center [894, 157] width 1318 height 29
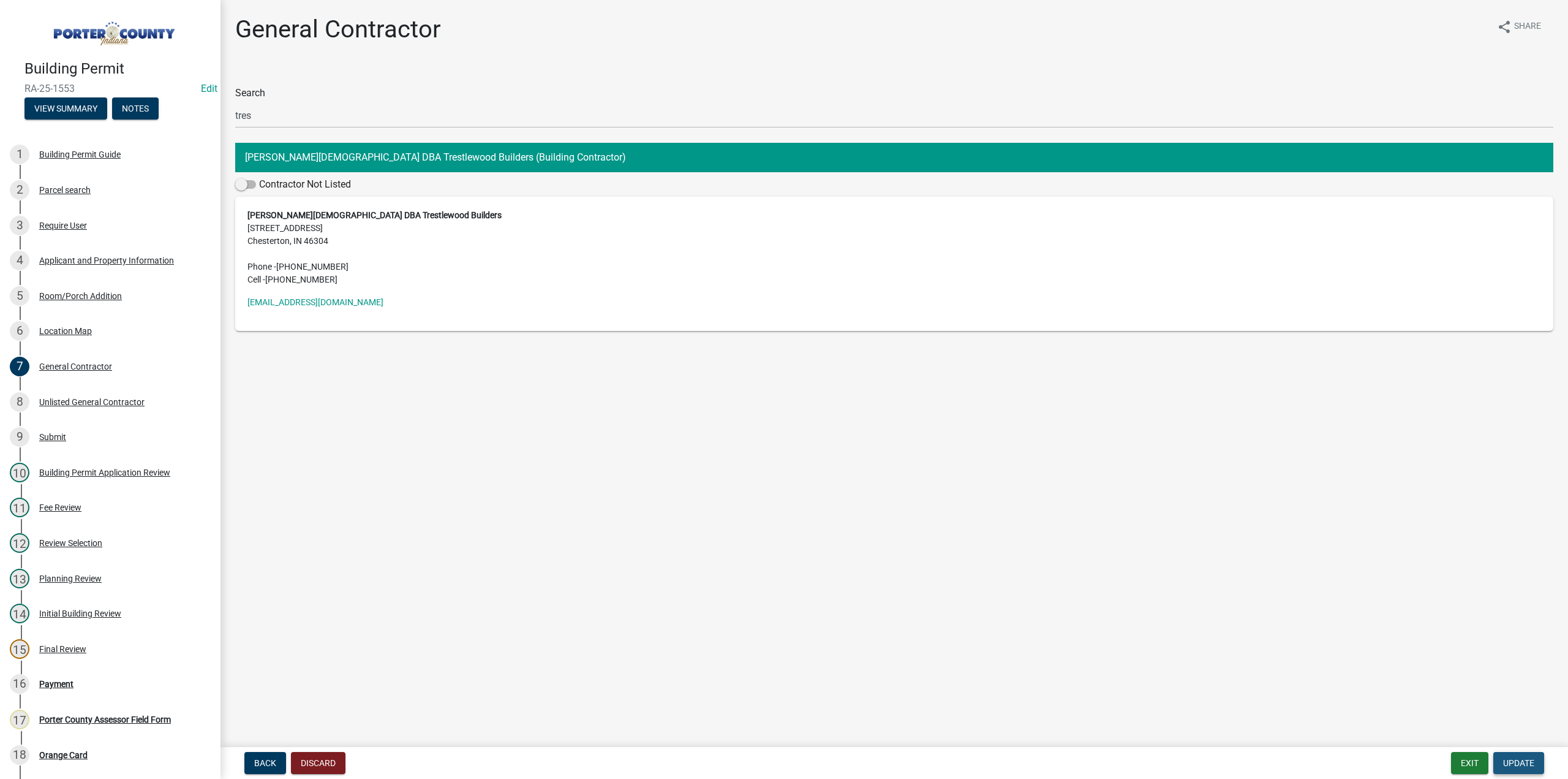
click at [1502, 758] on button "Update" at bounding box center [1518, 763] width 51 height 22
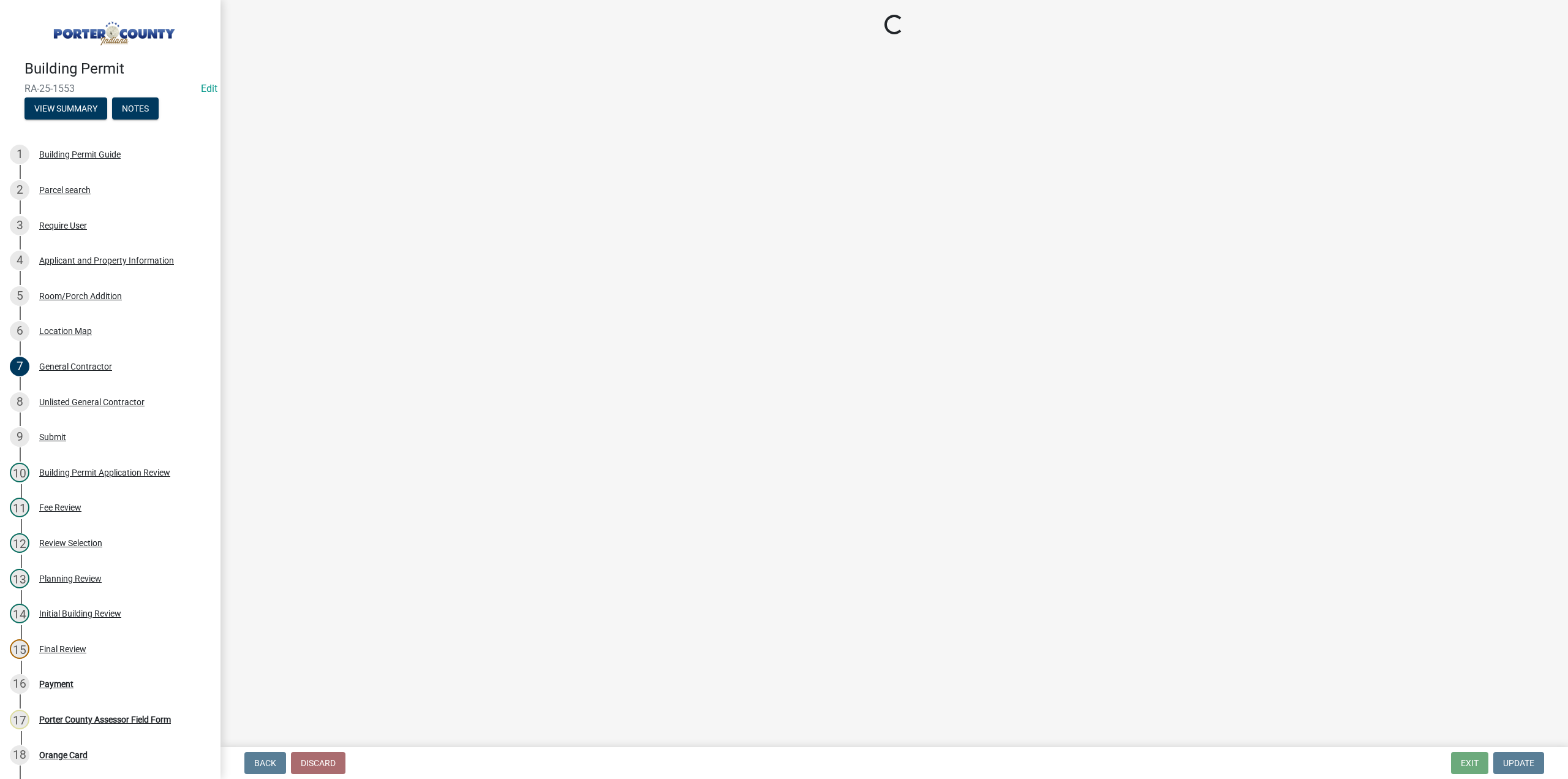
select select "3: 3"
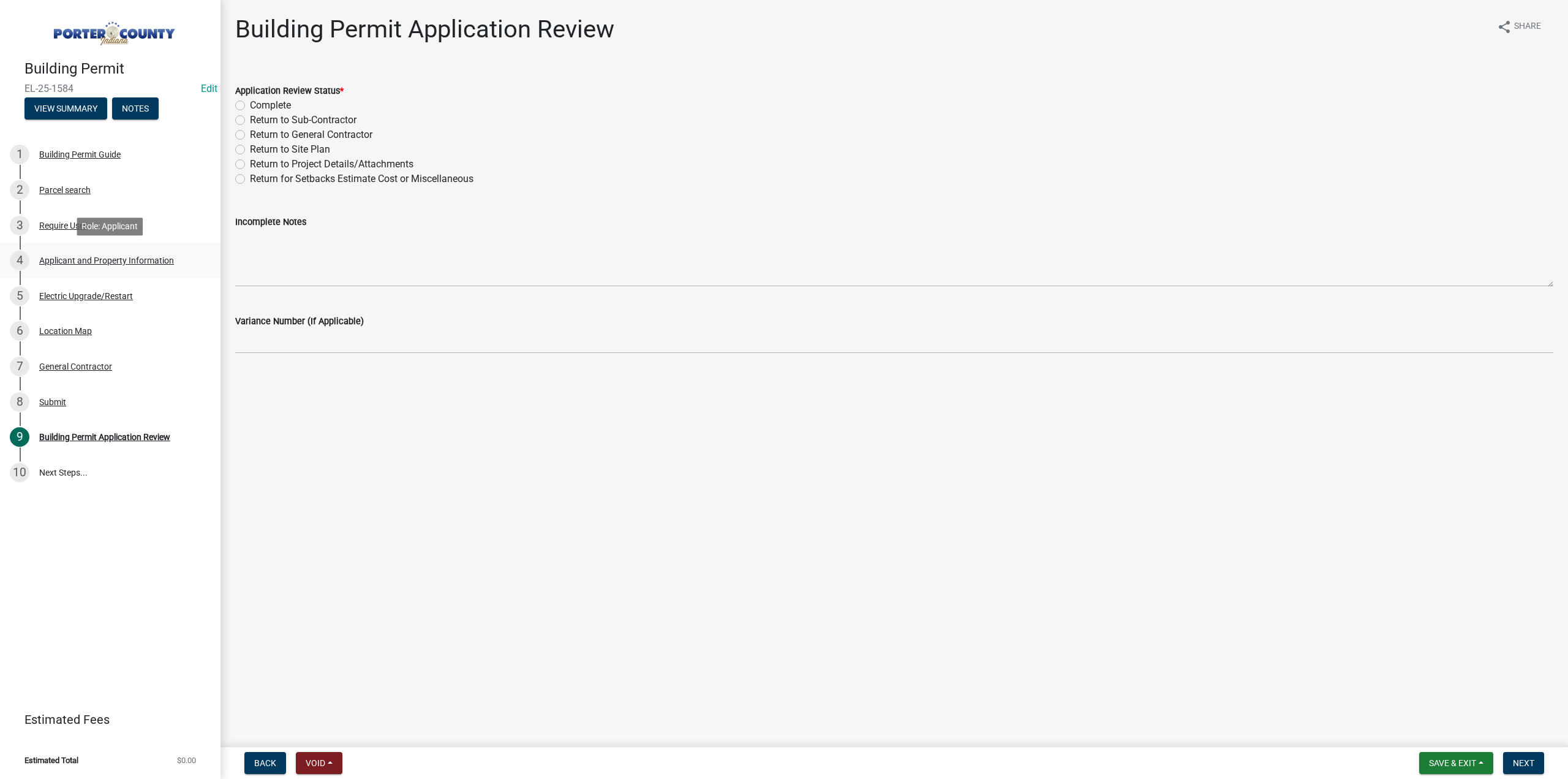
click at [80, 257] on div "Applicant and Property Information" at bounding box center [107, 260] width 135 height 9
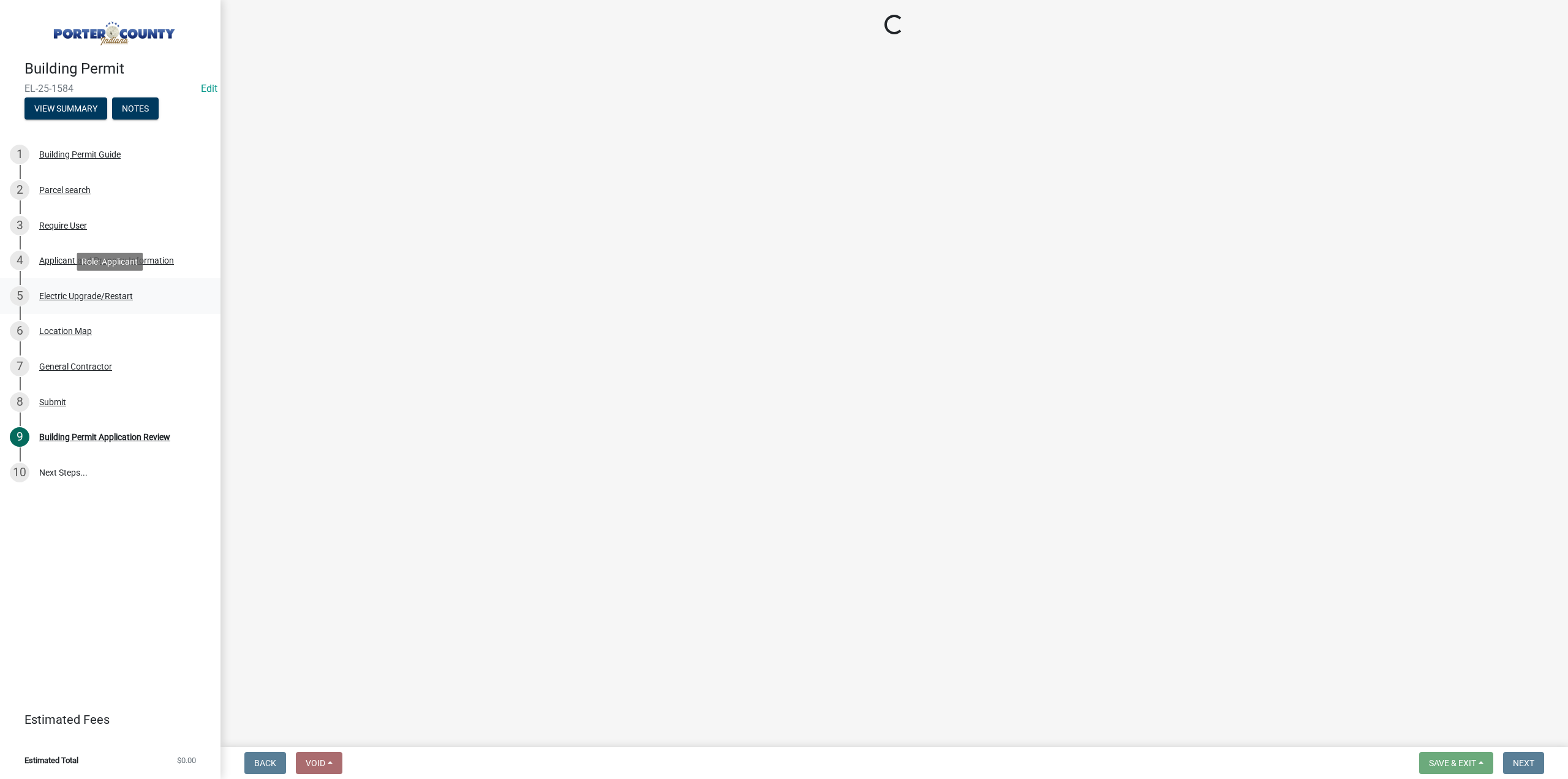
select select "eebc071e-620a-4db8-83e9-cb6b194c67e9"
select select "aff3c597-e127-4f23-88a6-ba02da3a16c7"
select select "eef3385c-360b-448e-91b8-df9bc56b1cce"
select select "c796f995-08fe-487b-a20e-70ab553361d3"
select select "e2d1b1d7-ccc9-456b-9e96-e16306515997"
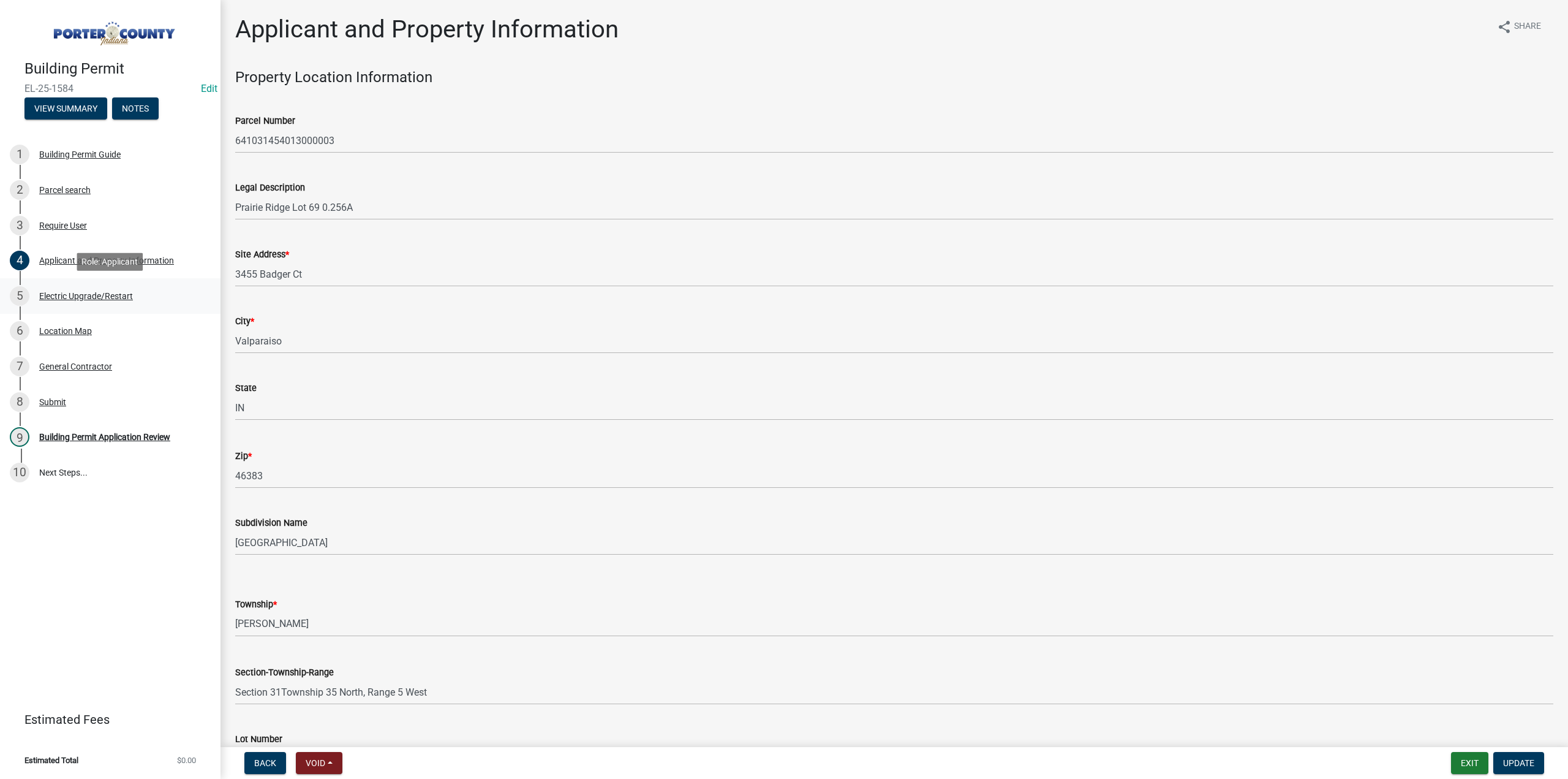
click at [90, 296] on div "Electric Upgrade/Restart" at bounding box center [86, 296] width 94 height 9
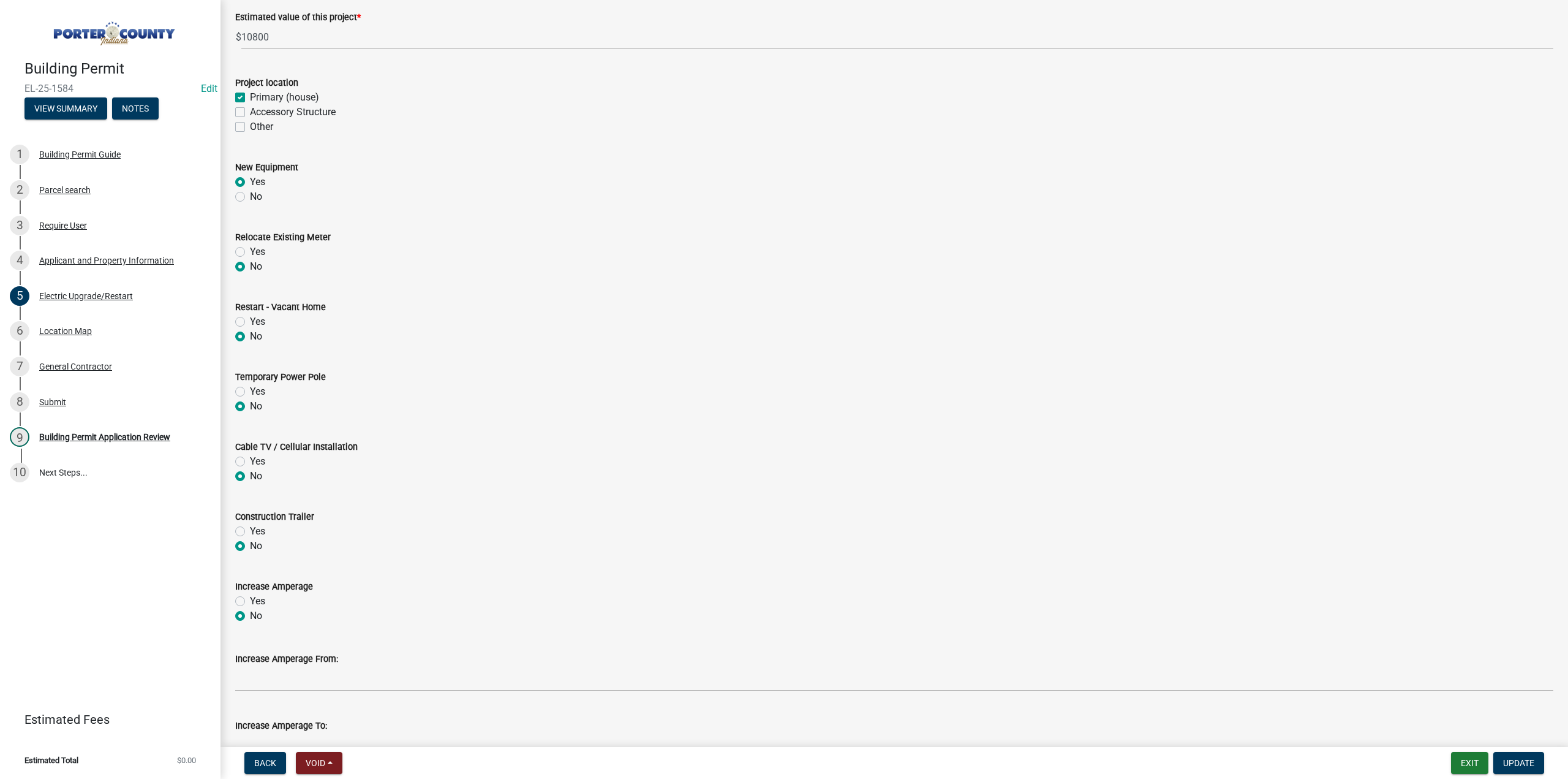
scroll to position [319, 0]
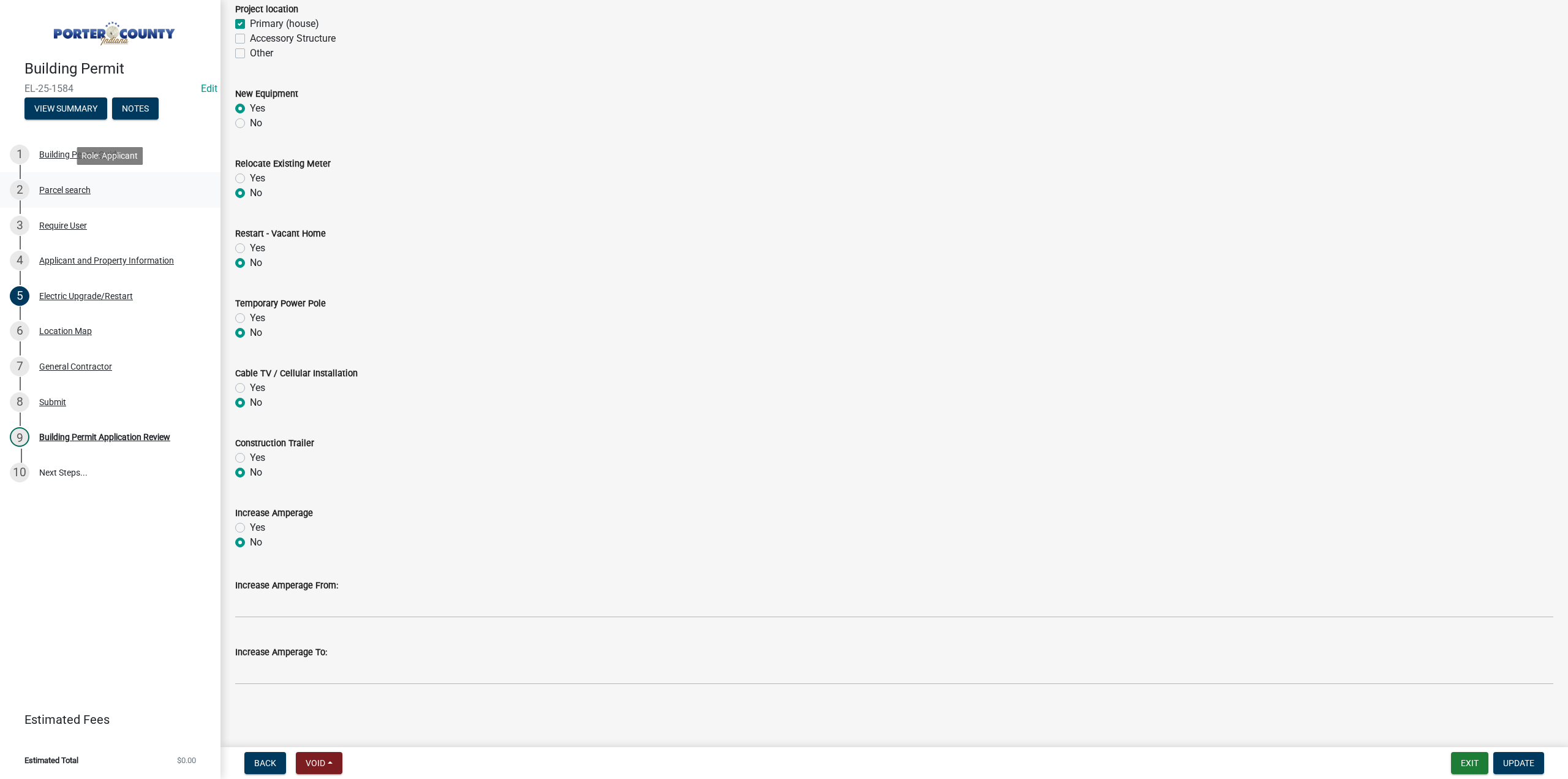
click at [84, 190] on div "Parcel search" at bounding box center [65, 190] width 52 height 9
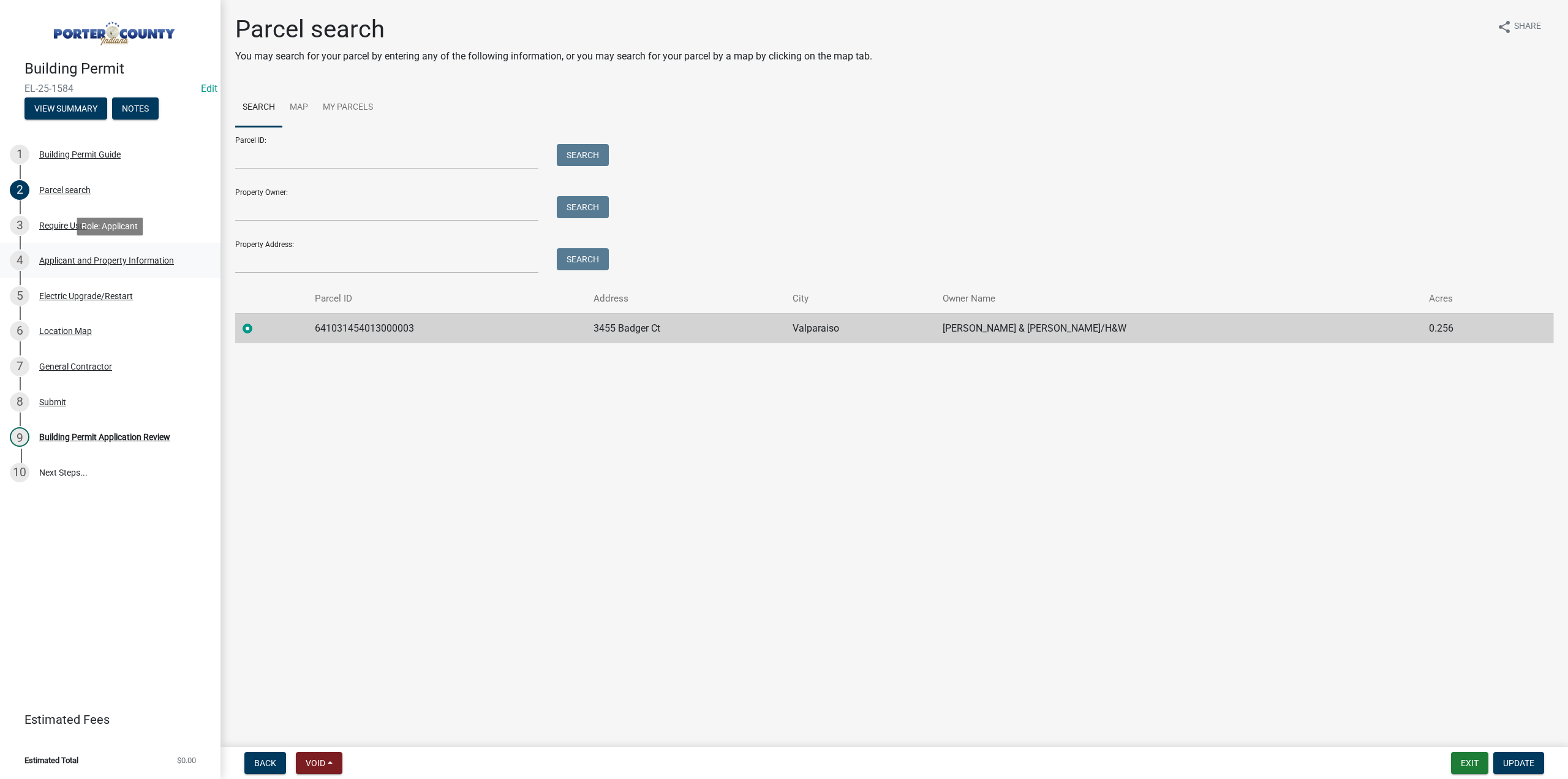
click at [99, 262] on div "Applicant and Property Information" at bounding box center [107, 260] width 135 height 9
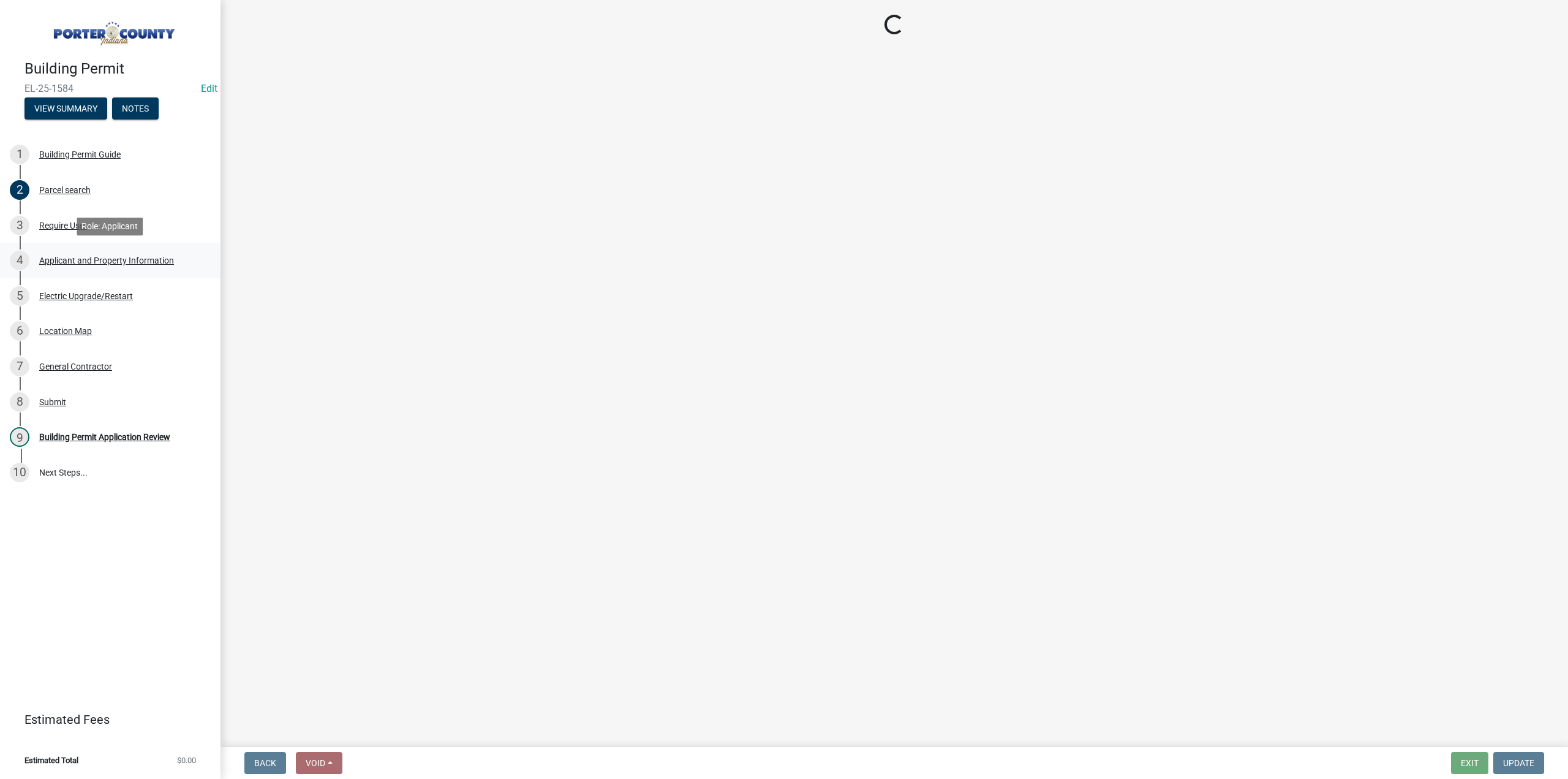
select select "eebc071e-620a-4db8-83e9-cb6b194c67e9"
select select "aff3c597-e127-4f23-88a6-ba02da3a16c7"
select select "eef3385c-360b-448e-91b8-df9bc56b1cce"
select select "c796f995-08fe-487b-a20e-70ab553361d3"
select select "e2d1b1d7-ccc9-456b-9e96-e16306515997"
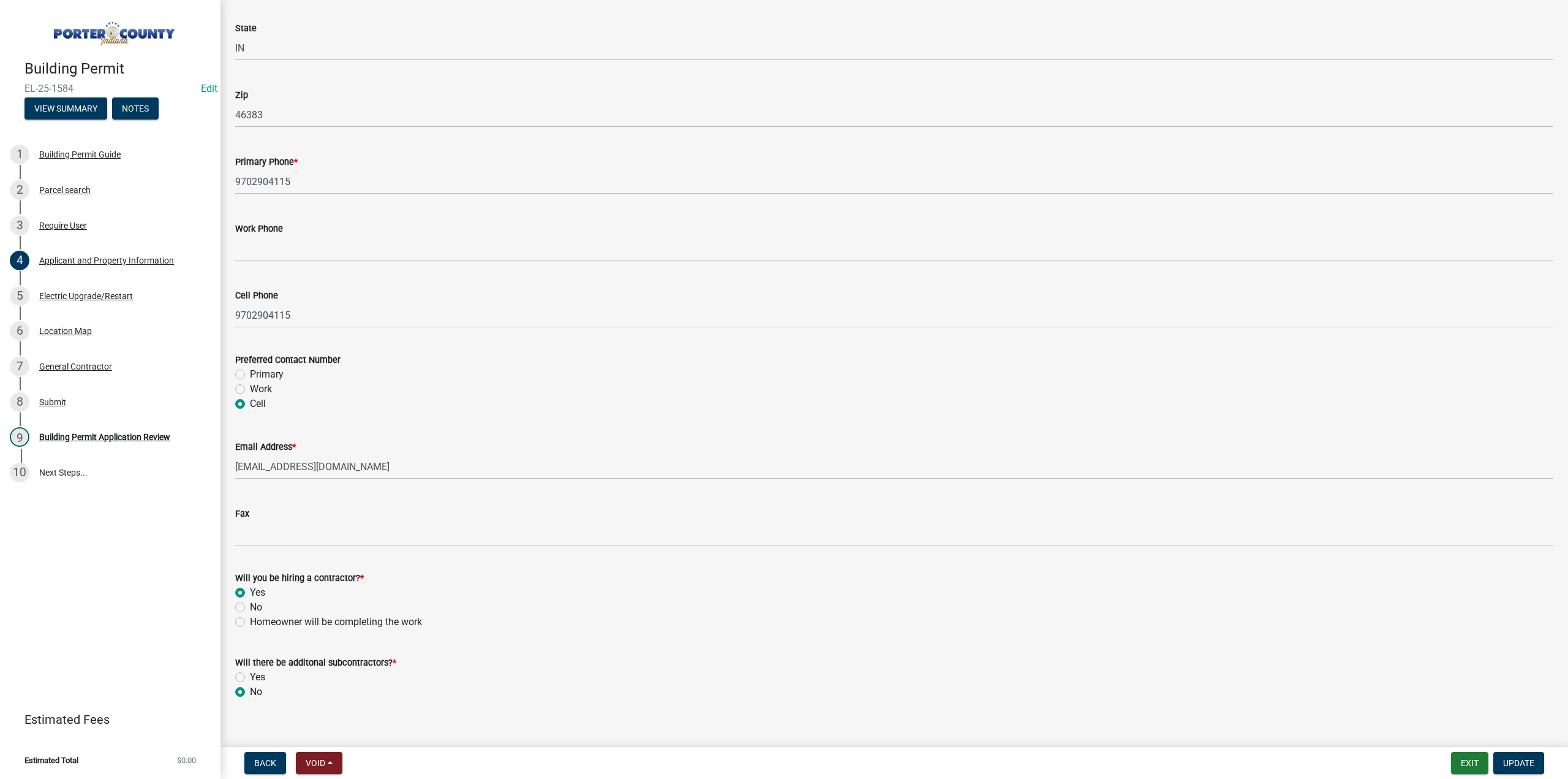
scroll to position [1513, 0]
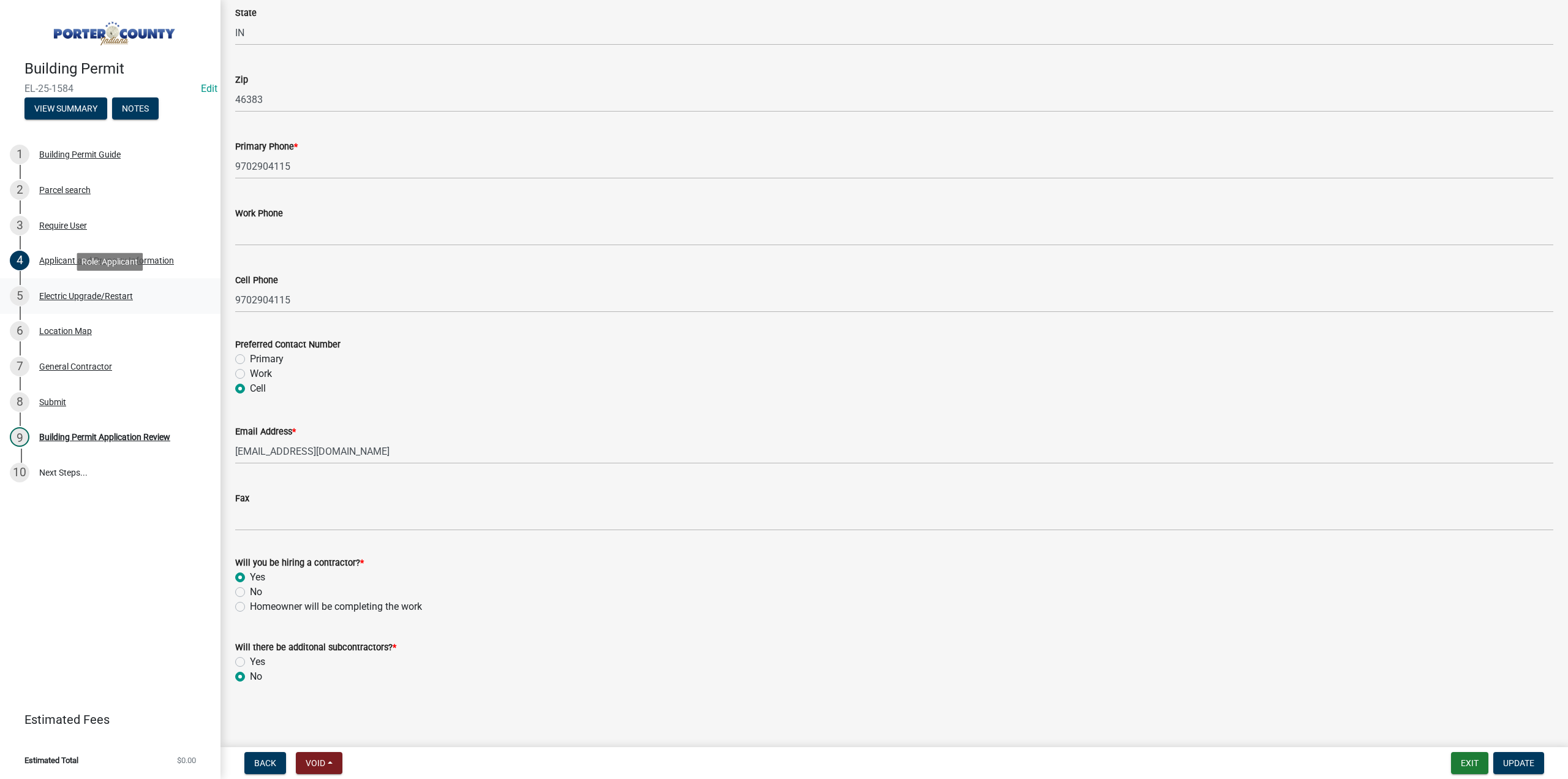
click at [71, 295] on div "Electric Upgrade/Restart" at bounding box center [86, 296] width 94 height 9
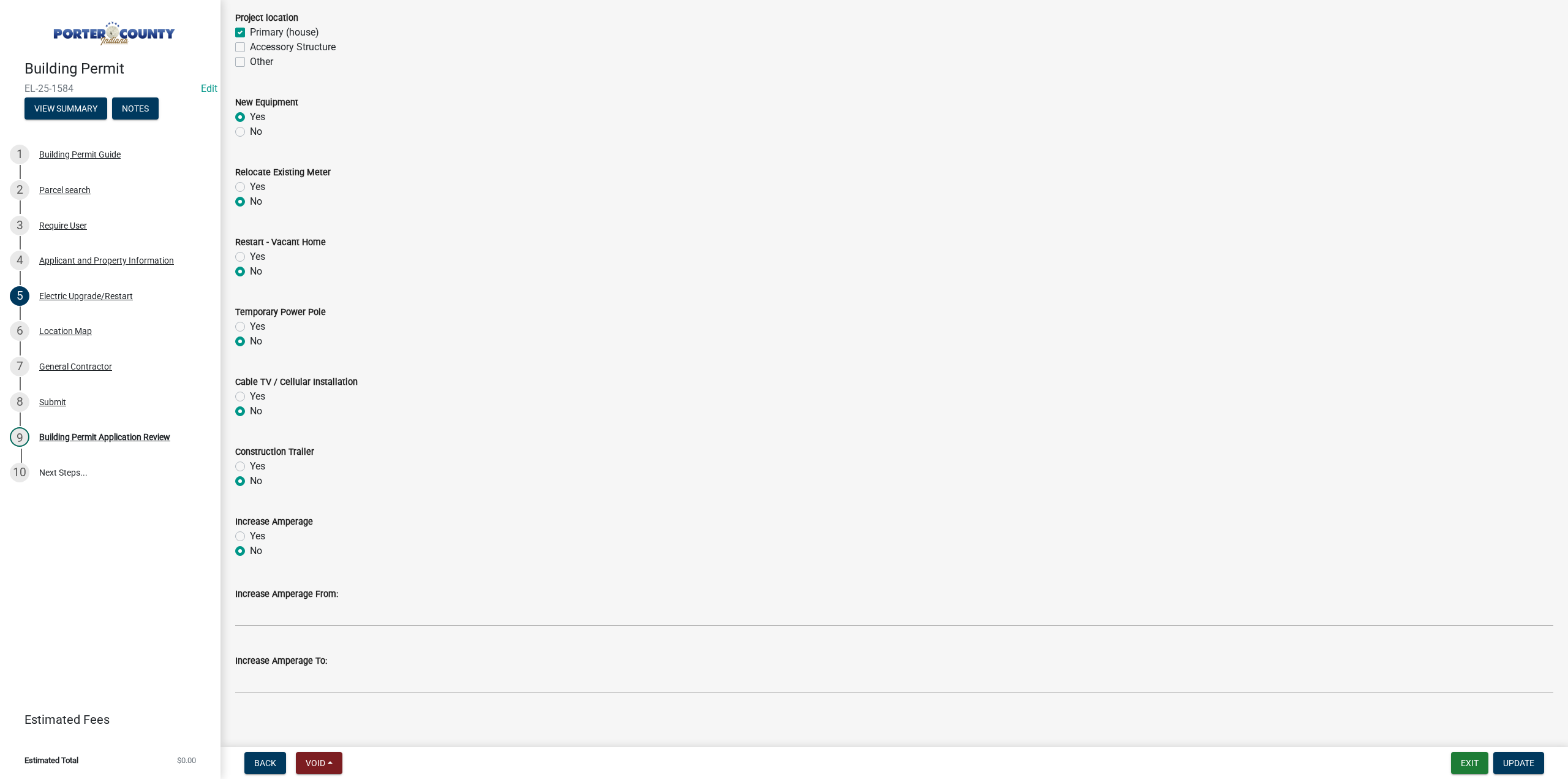
scroll to position [319, 0]
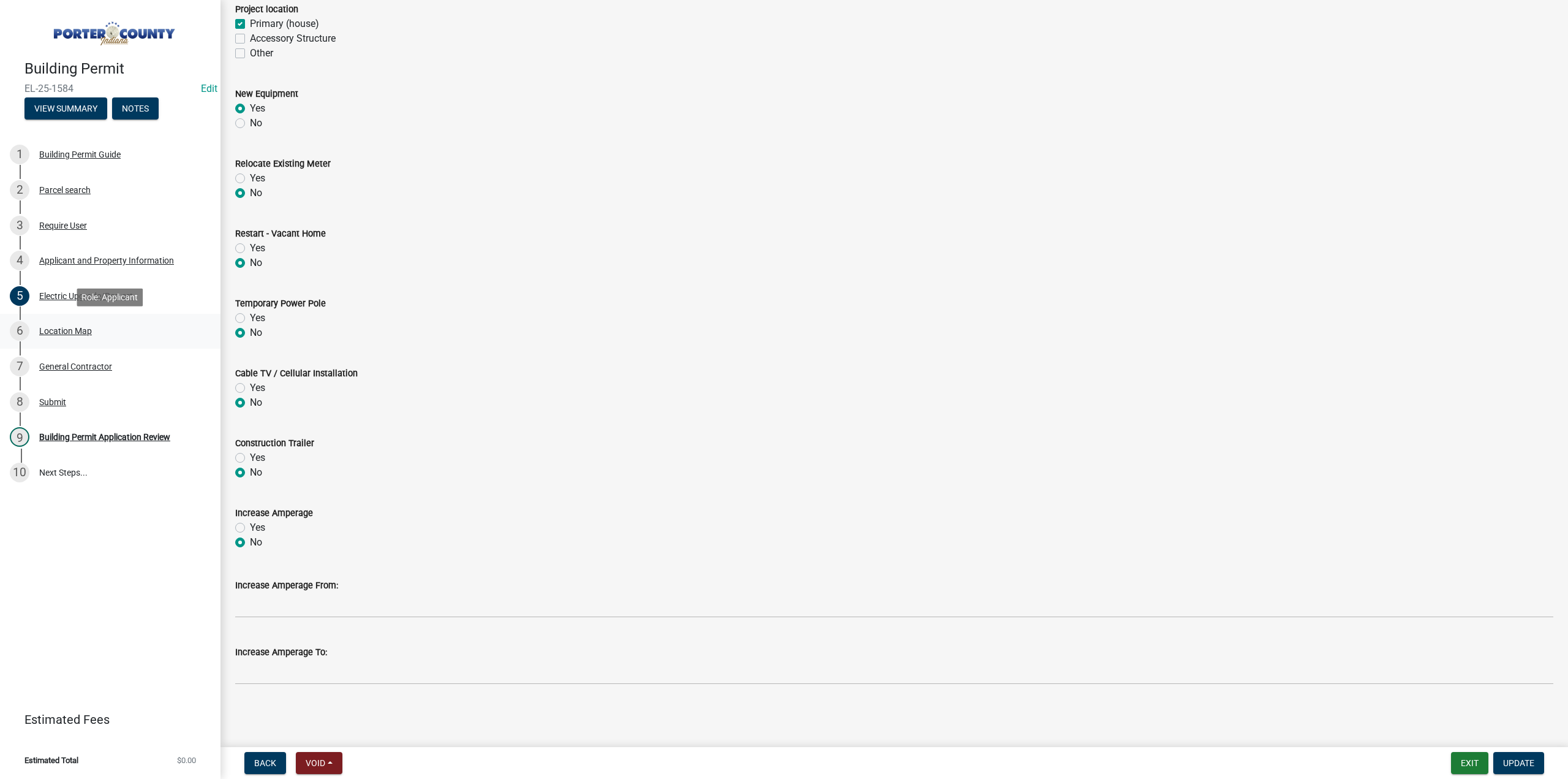
click at [74, 339] on div "6 Location Map" at bounding box center [105, 330] width 191 height 20
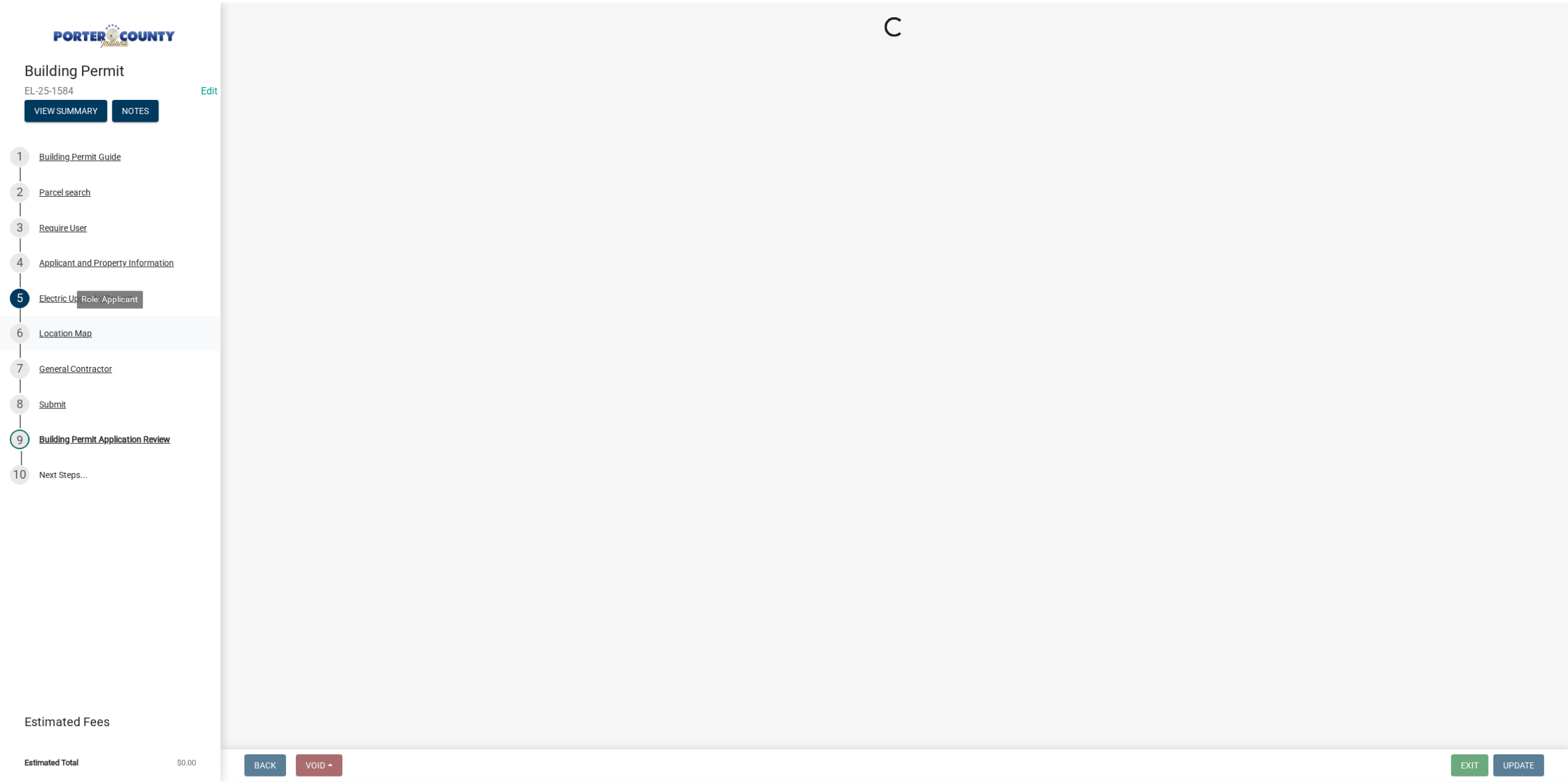
scroll to position [0, 0]
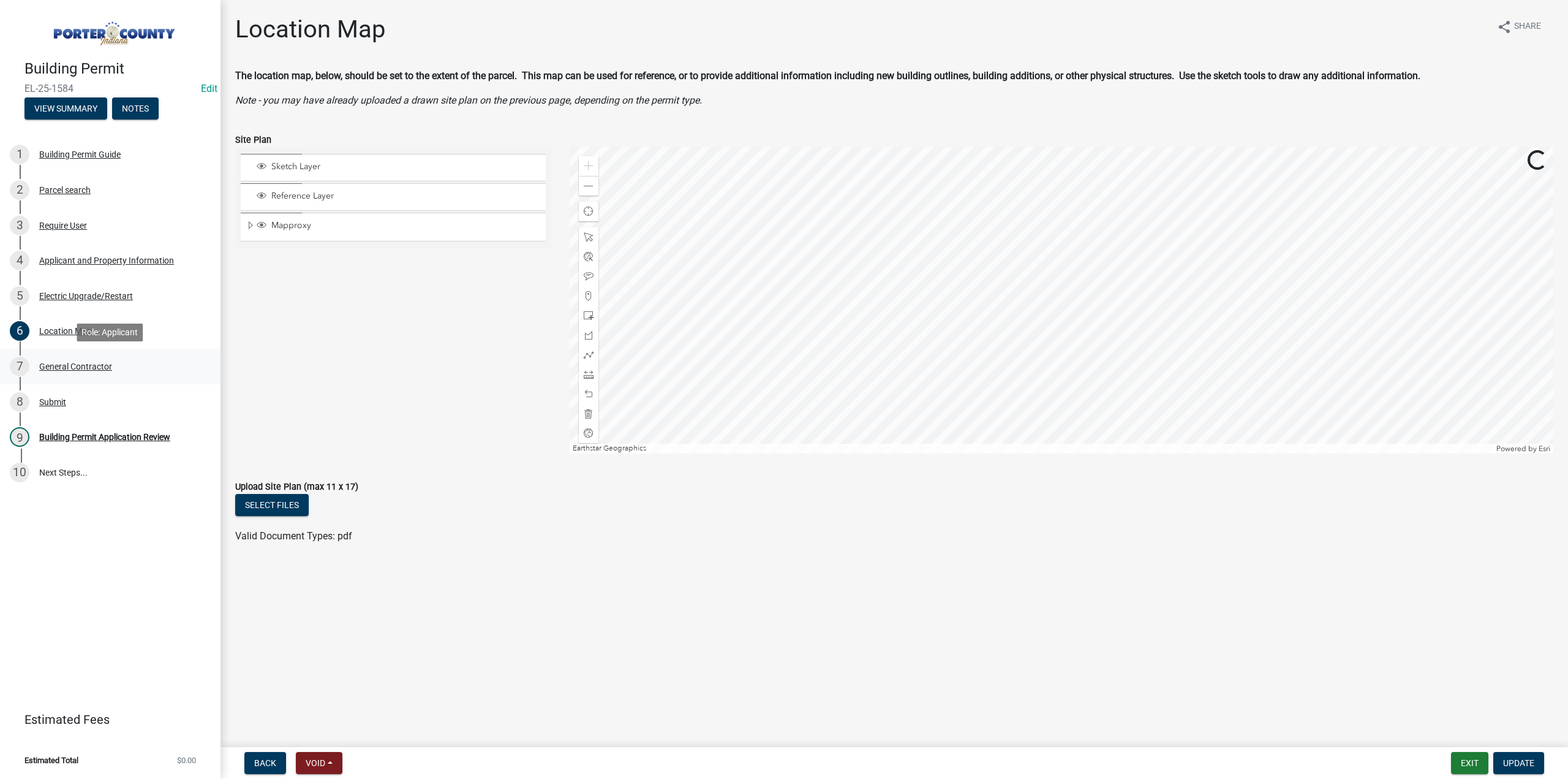
click at [99, 369] on div "General Contractor" at bounding box center [75, 366] width 73 height 9
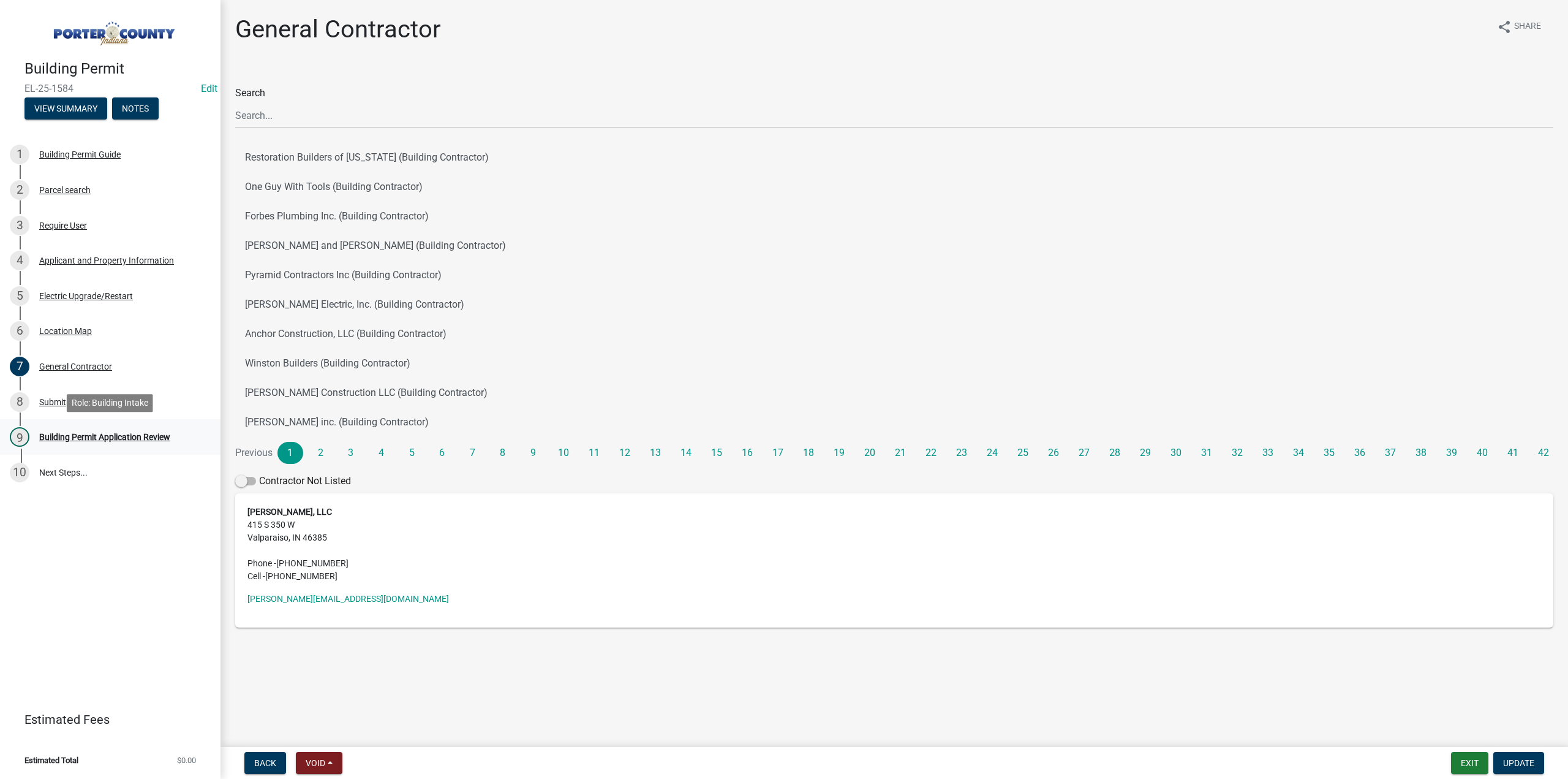
click at [91, 436] on div "Building Permit Application Review" at bounding box center [105, 437] width 131 height 9
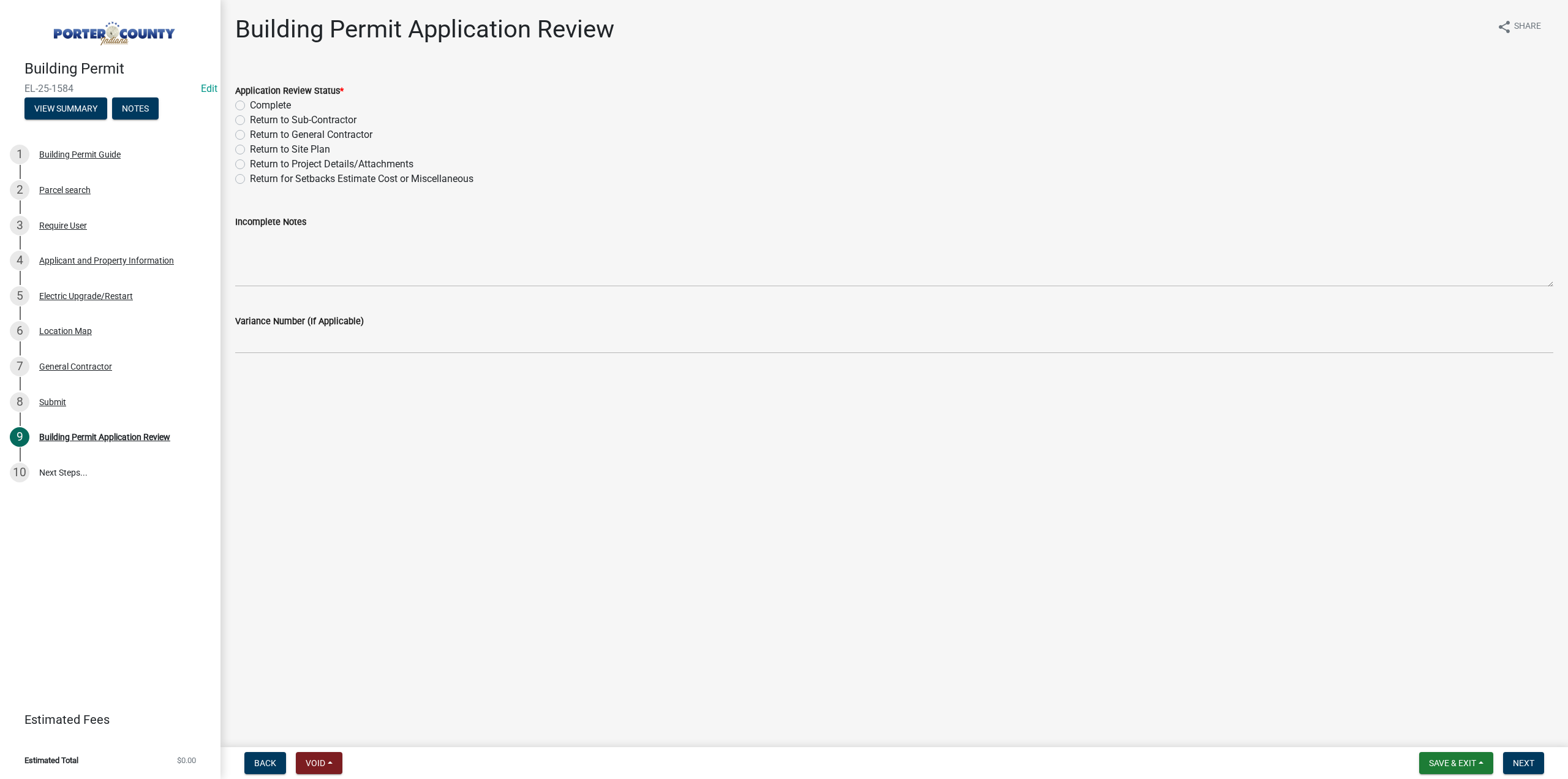
click at [250, 162] on label "Return to Project Details/Attachments" at bounding box center [332, 165] width 164 height 15
click at [250, 162] on input "Return to Project Details/Attachments" at bounding box center [254, 161] width 8 height 8
radio input "true"
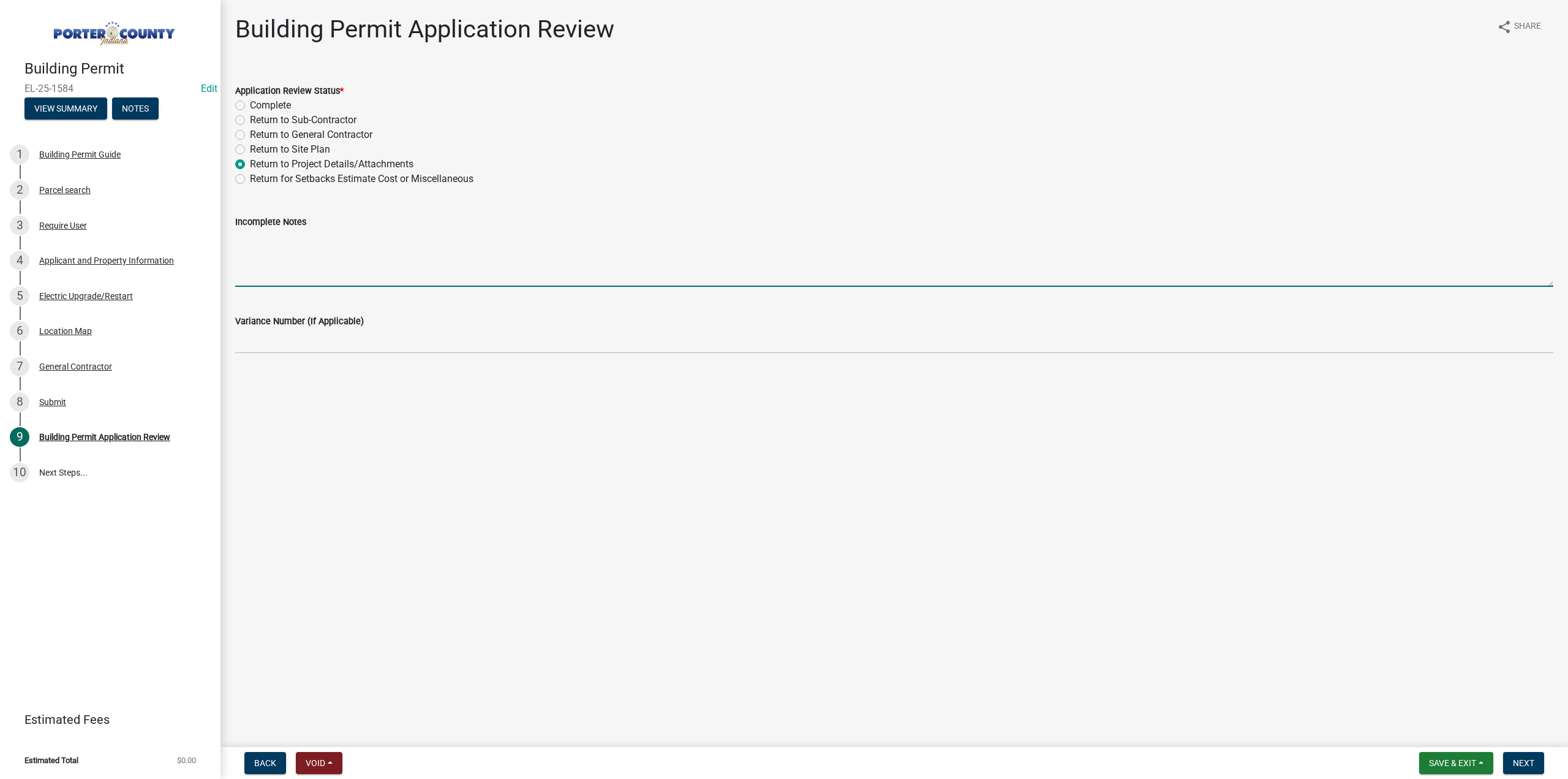
click at [287, 245] on textarea "Incomplete Notes" at bounding box center [894, 258] width 1318 height 58
click at [586, 240] on textarea "What type of electrical are you doin? You didn't give a detail what type of ele…" at bounding box center [894, 258] width 1318 height 58
click at [386, 239] on textarea "What type of electrical are you doin? You didn't give a detail what type of ele…" at bounding box center [894, 258] width 1318 height 58
type textarea "What type of electrical are you doing? You didn't give a detail what type of el…"
click at [1522, 767] on span "Next" at bounding box center [1524, 763] width 22 height 10
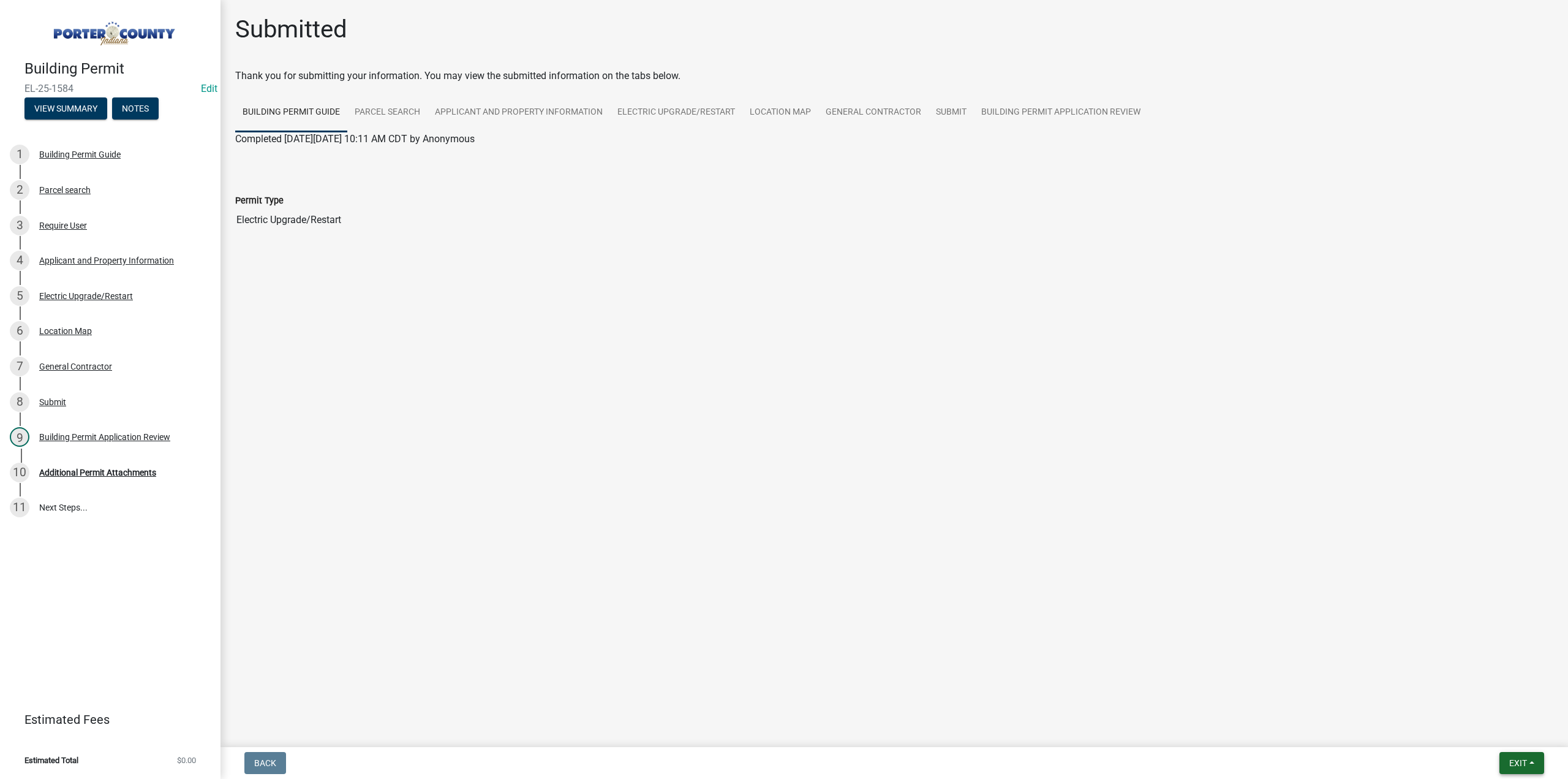
click at [1519, 769] on button "Exit" at bounding box center [1522, 763] width 45 height 22
click at [1501, 733] on button "Save & Exit" at bounding box center [1496, 731] width 98 height 29
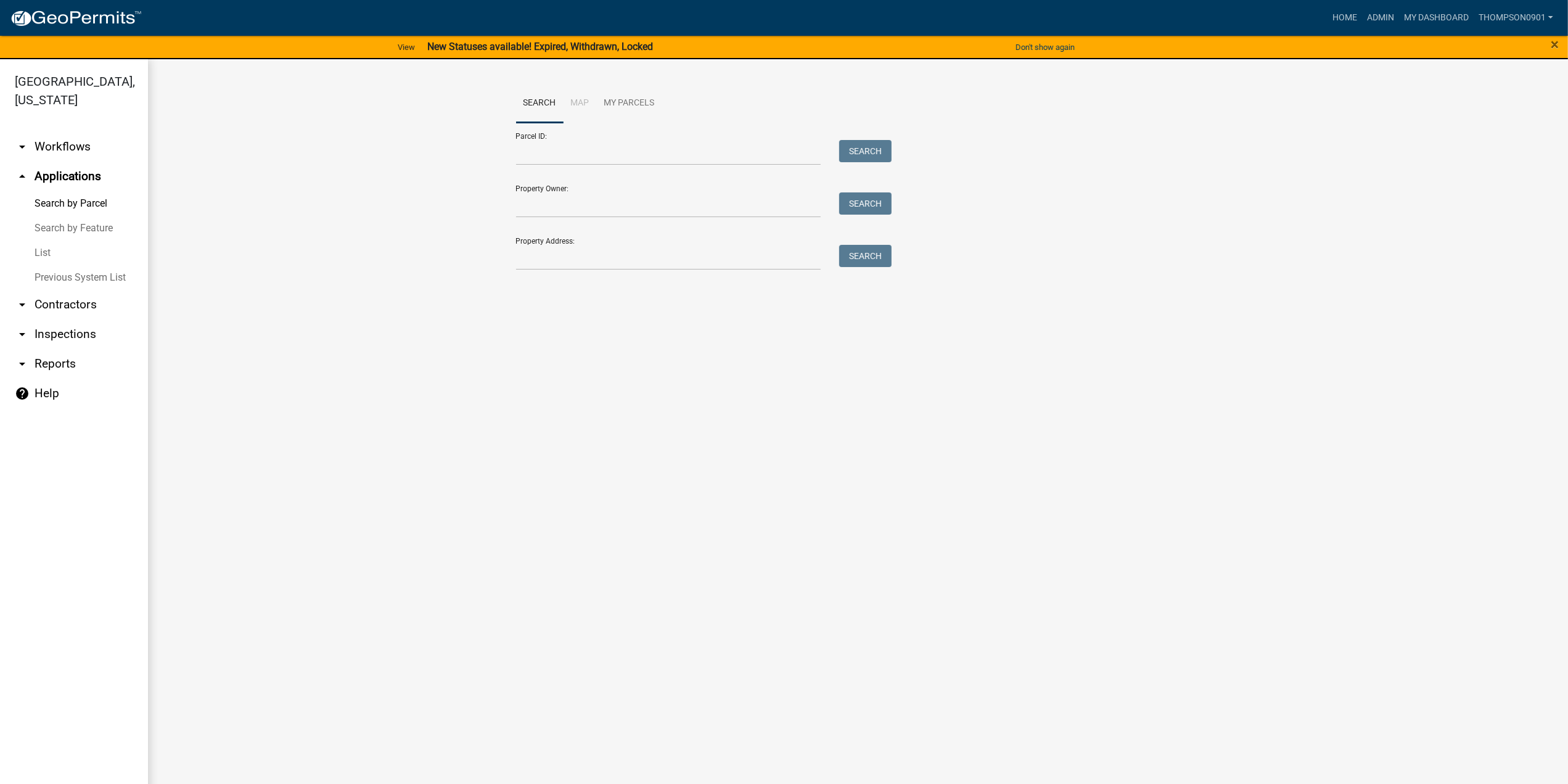
click at [53, 290] on link "arrow_drop_down Contractors" at bounding box center [74, 304] width 148 height 29
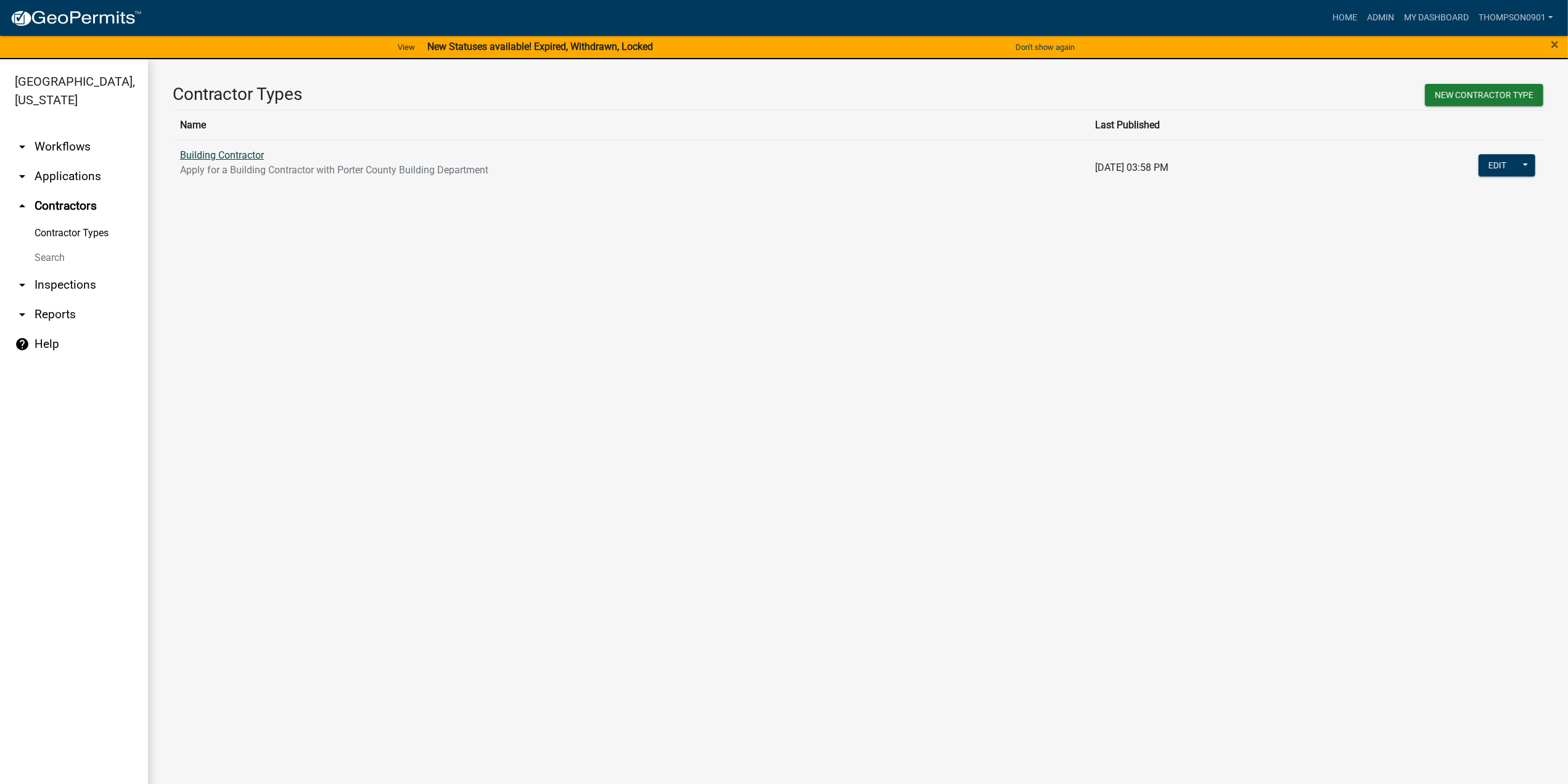
click at [250, 157] on link "Building Contractor" at bounding box center [222, 155] width 84 height 12
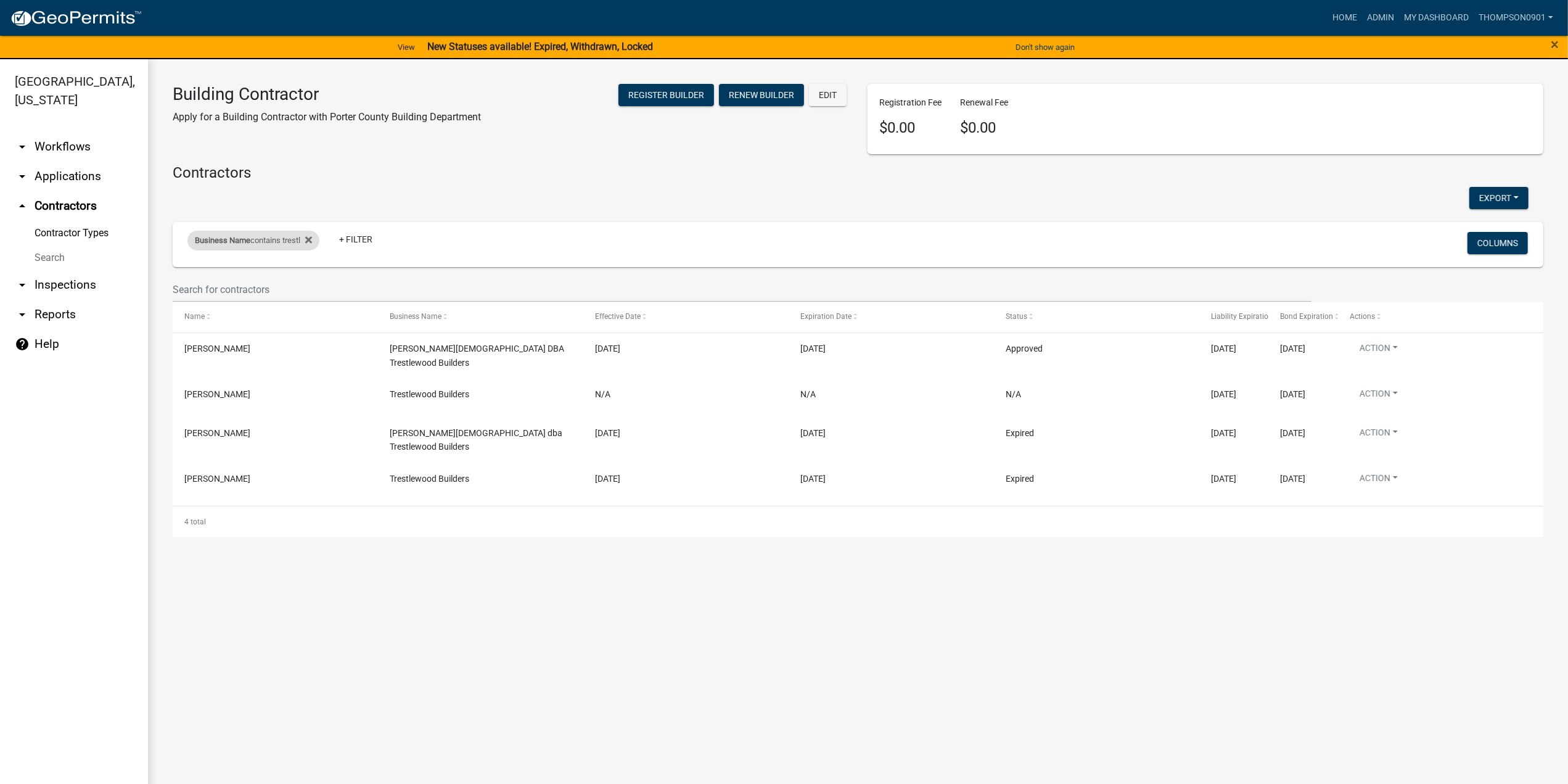
drag, startPoint x: 274, startPoint y: 241, endPoint x: 273, endPoint y: 254, distance: 13.0
click at [274, 241] on div "Business Name contains trestl" at bounding box center [253, 240] width 132 height 20
drag, startPoint x: 273, startPoint y: 254, endPoint x: 0, endPoint y: 299, distance: 276.7
click at [0, 302] on body "Internet Explorer does NOT work with GeoPermits. Get a new browser for more sec…" at bounding box center [784, 392] width 1568 height 784
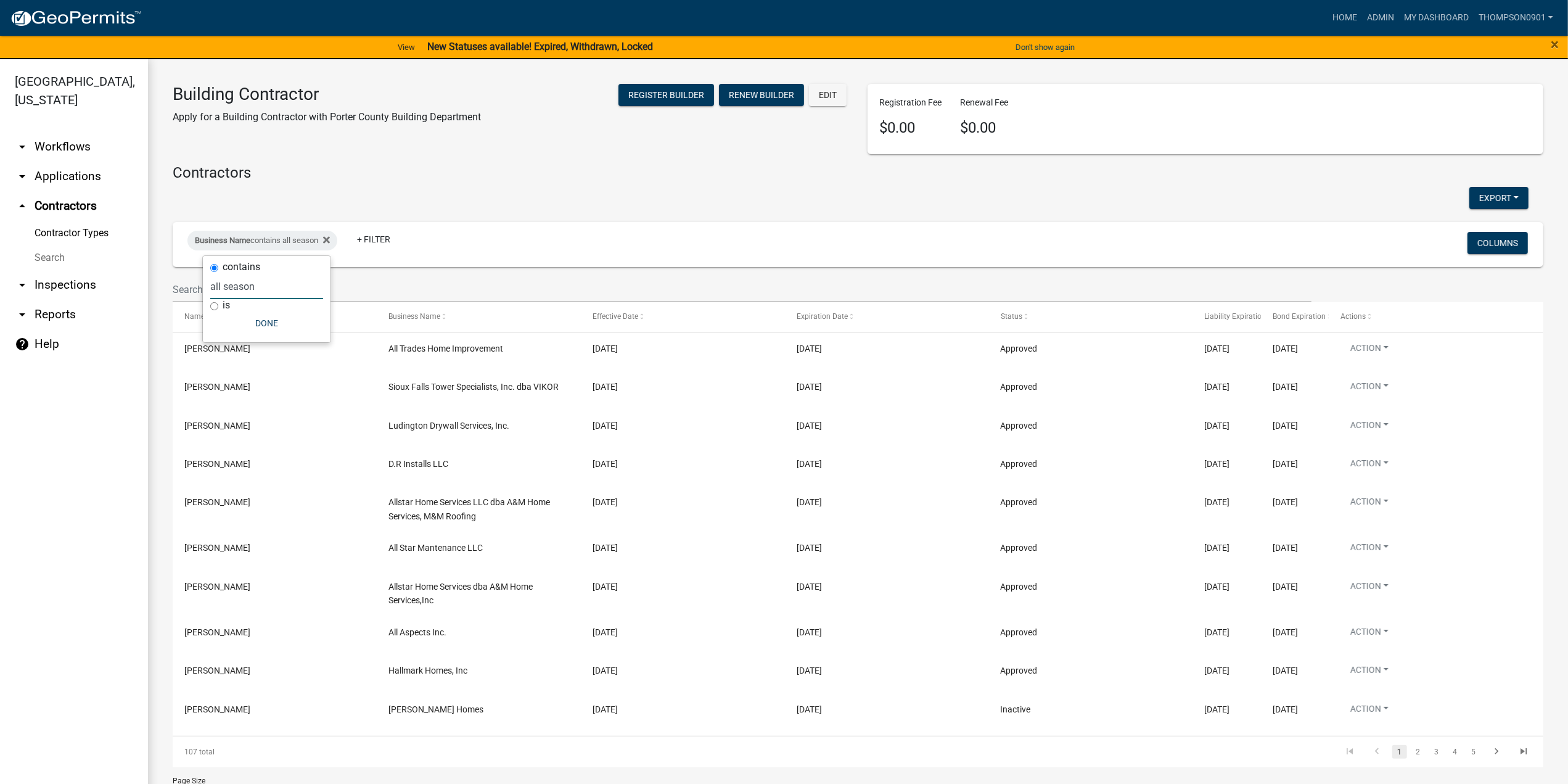
type input "all season"
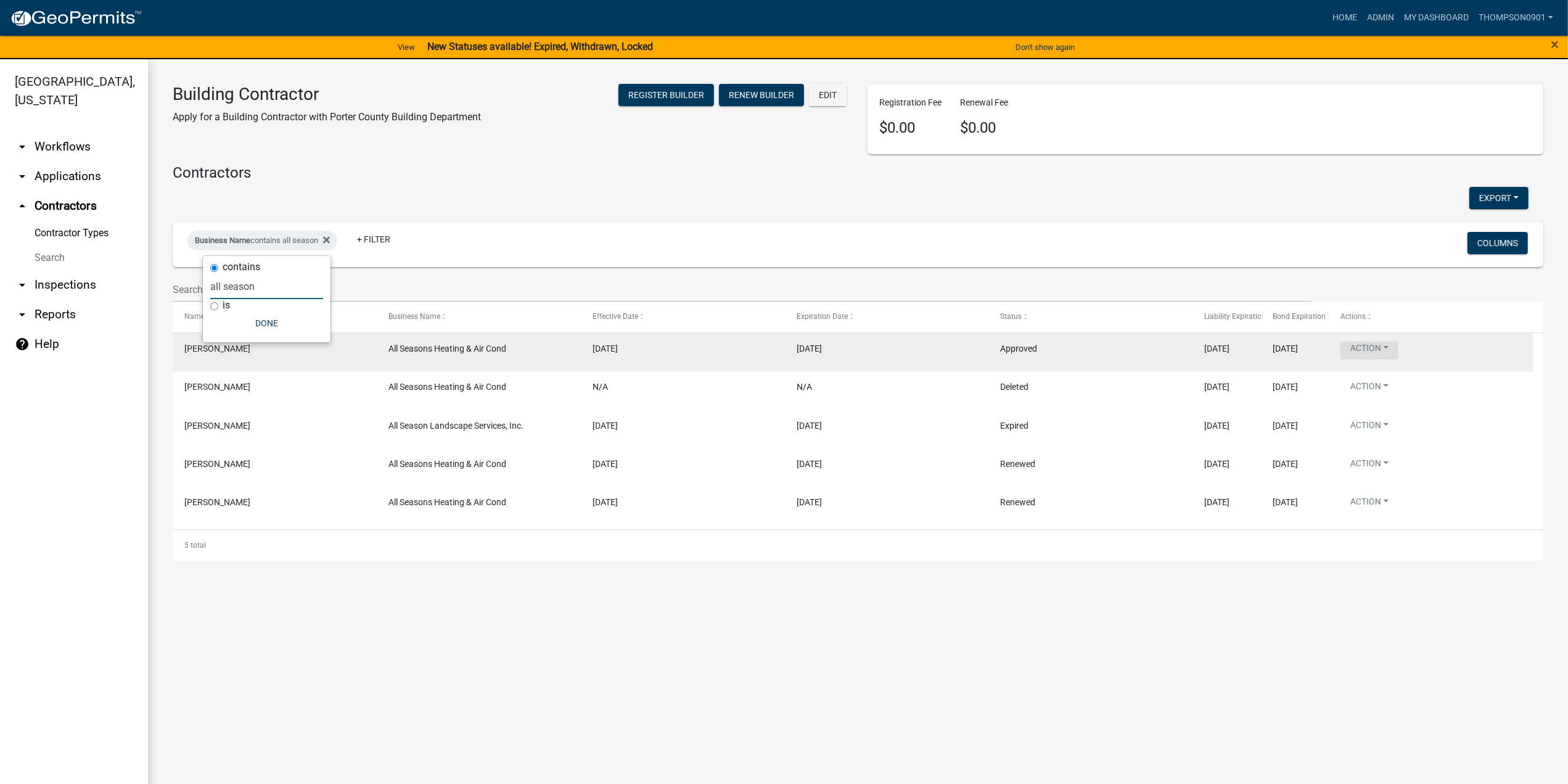
click at [1394, 345] on button "Action" at bounding box center [1369, 350] width 58 height 18
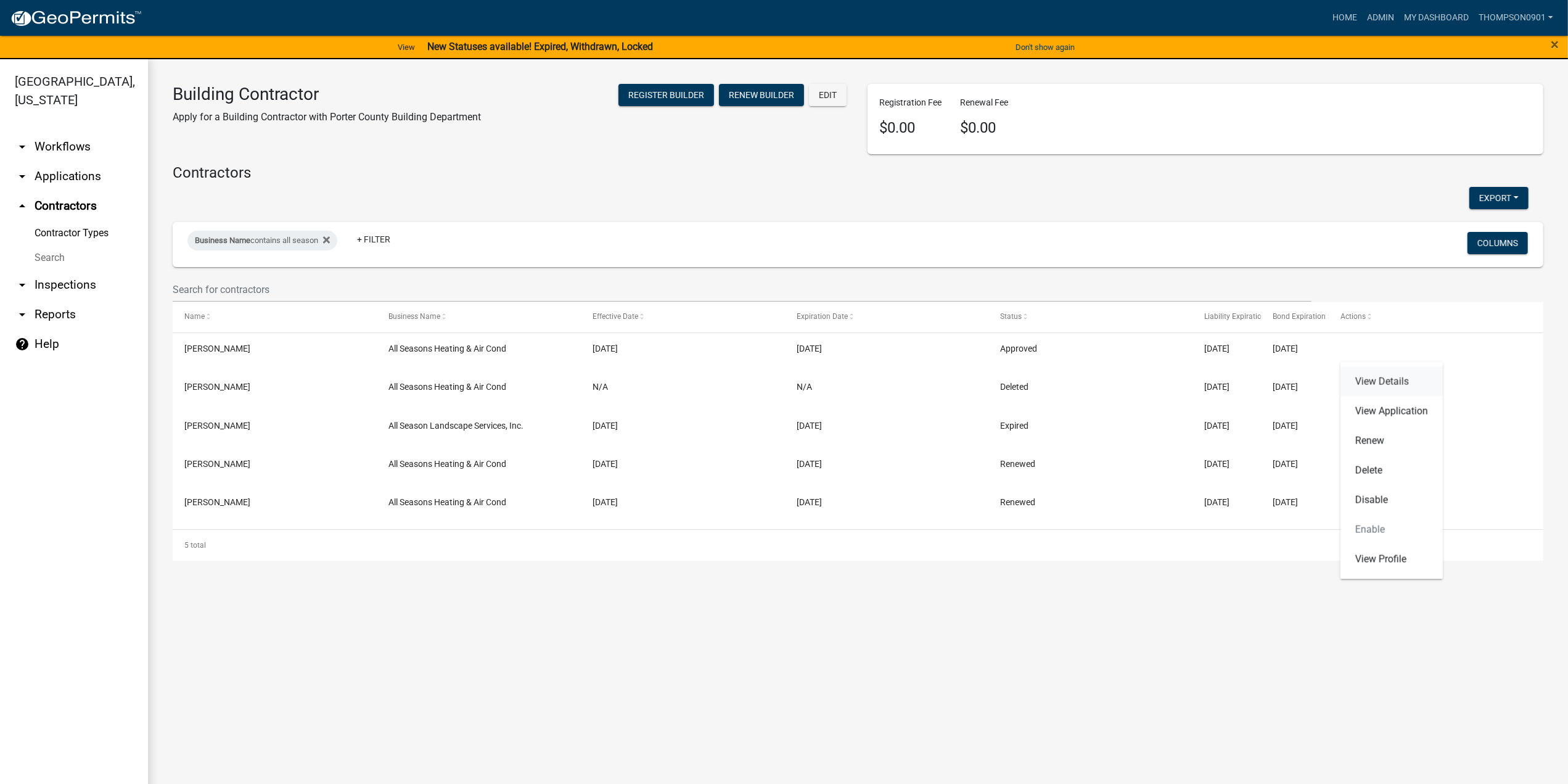
click at [1409, 382] on link "View Details" at bounding box center [1392, 381] width 103 height 29
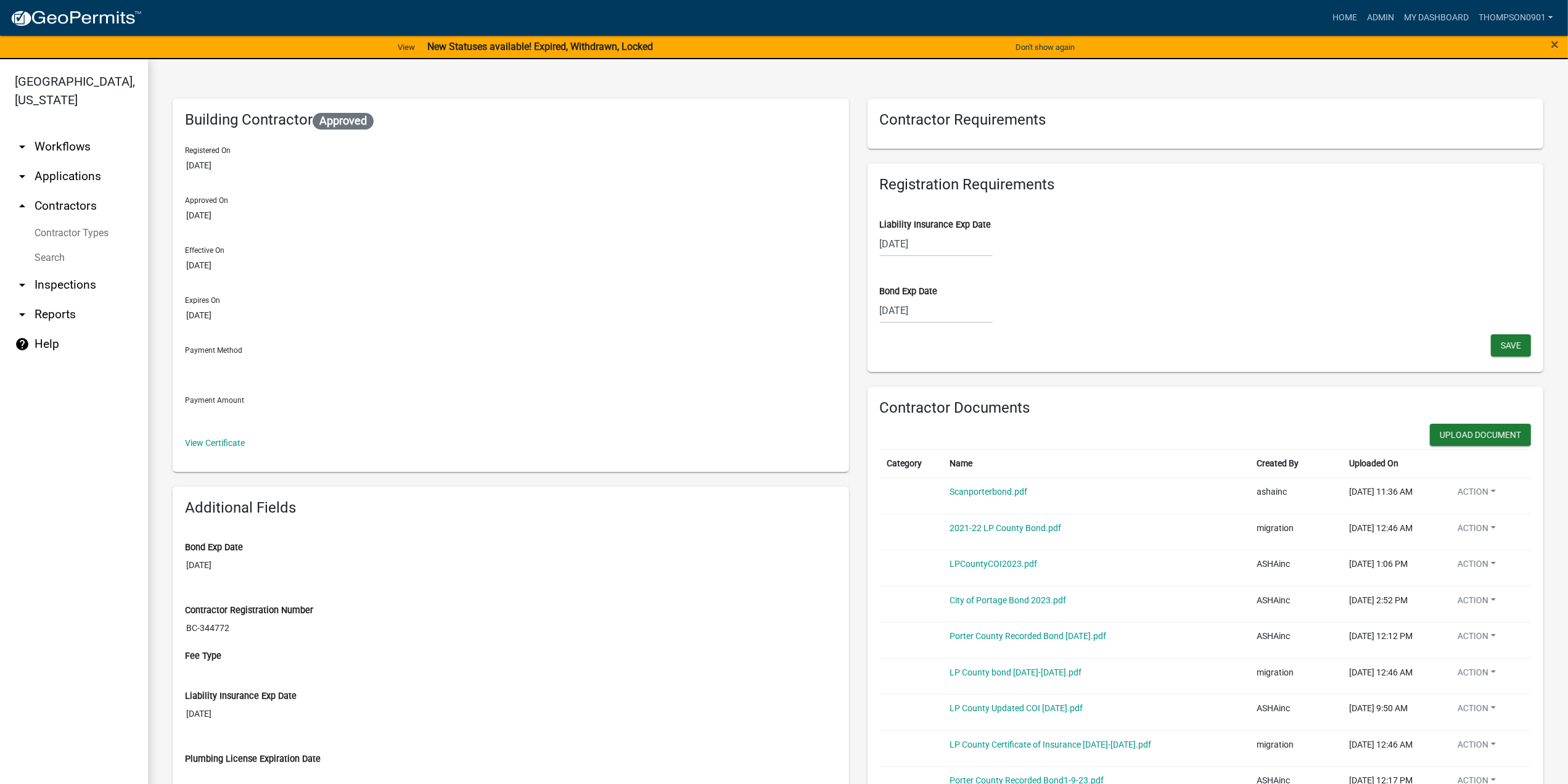
click at [931, 244] on div "08/23/2025" at bounding box center [936, 244] width 113 height 25
click at [961, 270] on select "2025 2026 2027 2028 2029 2030 2031 2032 2033 2034 2035 2036 2037 2038 2039 2040…" at bounding box center [974, 270] width 49 height 18
select select "2026"
click at [949, 261] on select "2025 2026 2027 2028 2029 2030 2031 2032 2033 2034 2035 2036 2037 2038 2039 2040…" at bounding box center [974, 270] width 49 height 18
click at [1004, 367] on div "23" at bounding box center [1010, 369] width 20 height 20
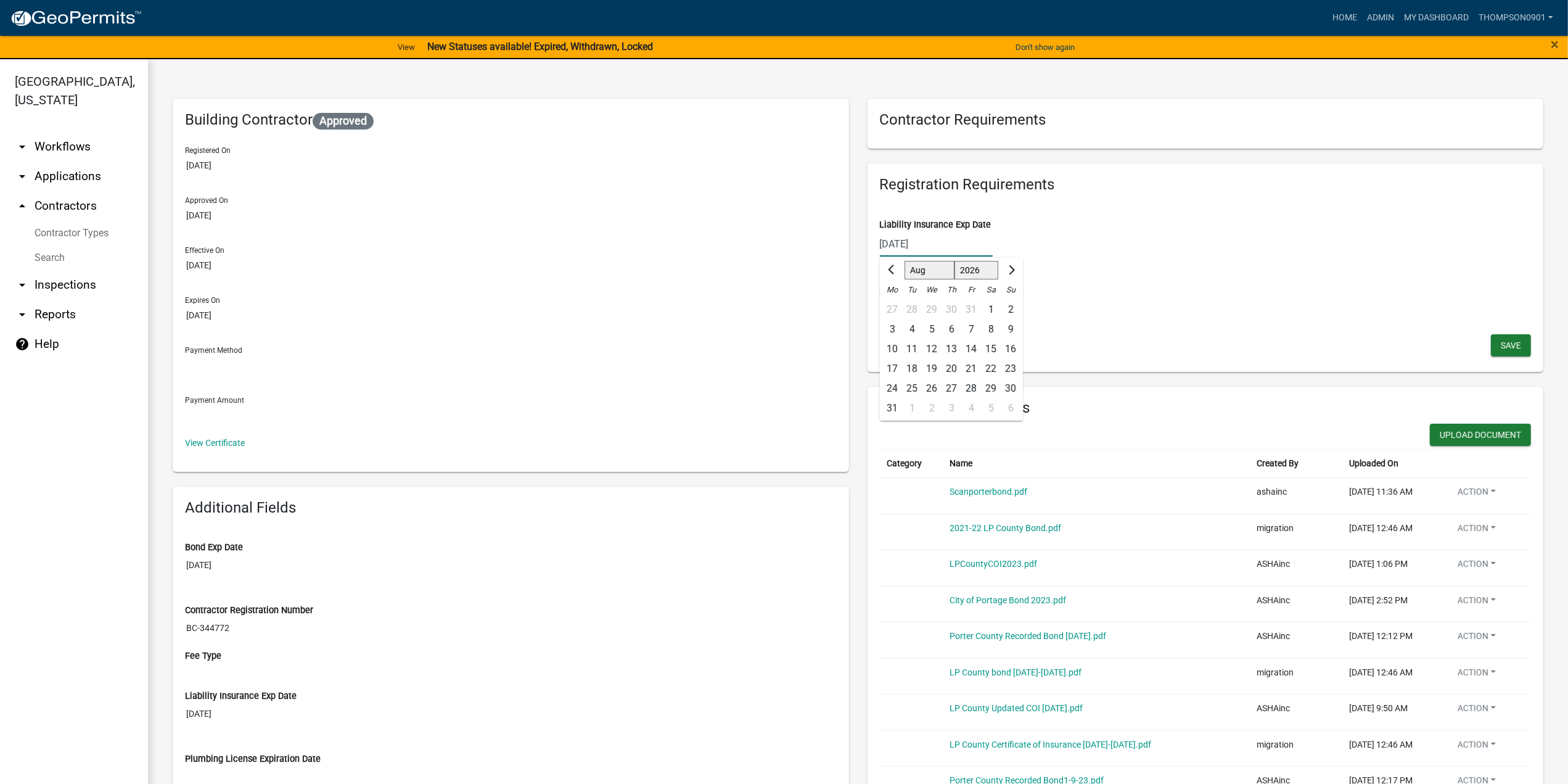
type input "08/23/2026"
click at [1491, 348] on button "Save" at bounding box center [1511, 345] width 40 height 22
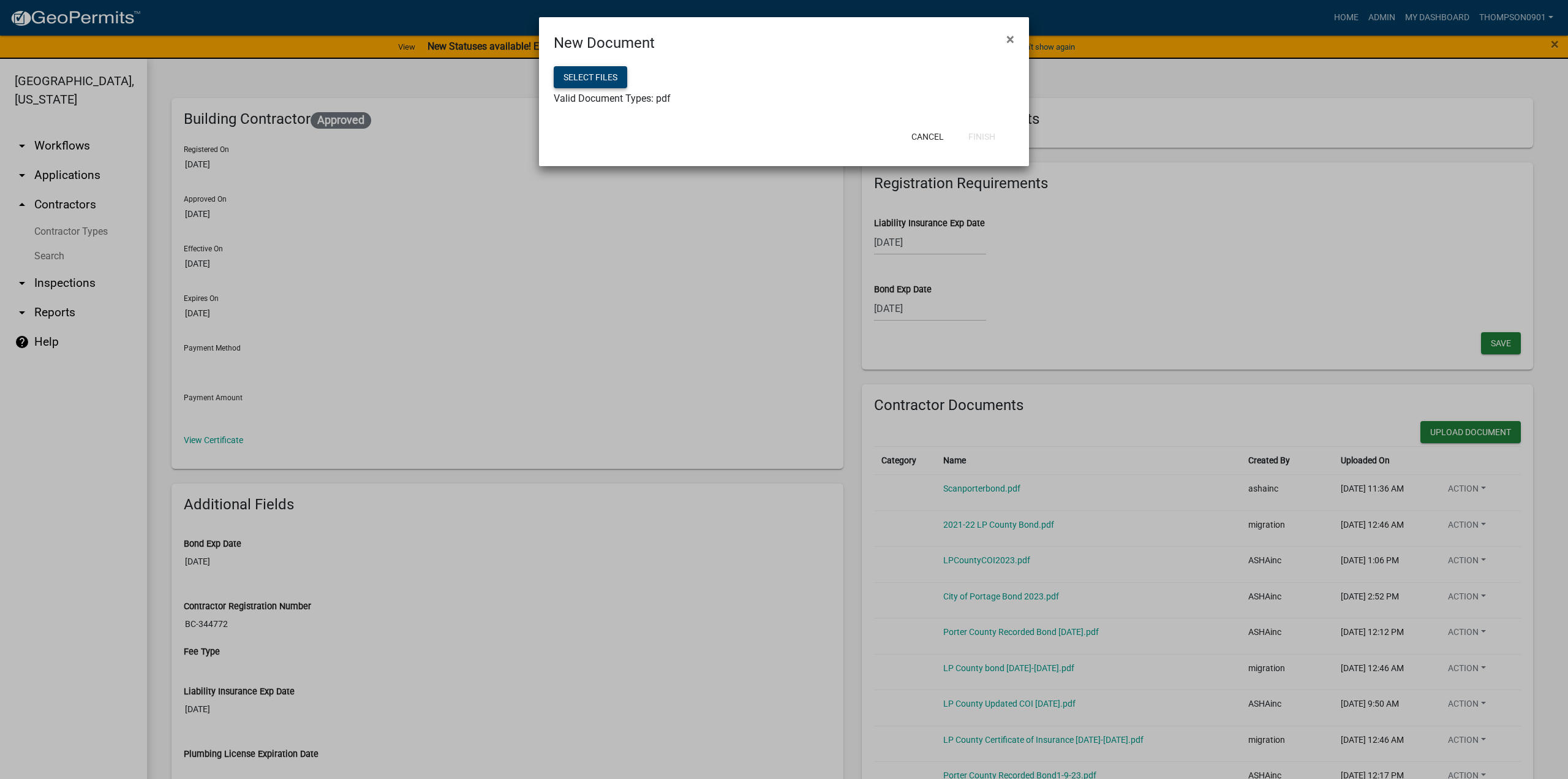
click at [583, 77] on button "Select files" at bounding box center [590, 77] width 73 height 22
click at [986, 135] on button "Finish" at bounding box center [982, 137] width 47 height 22
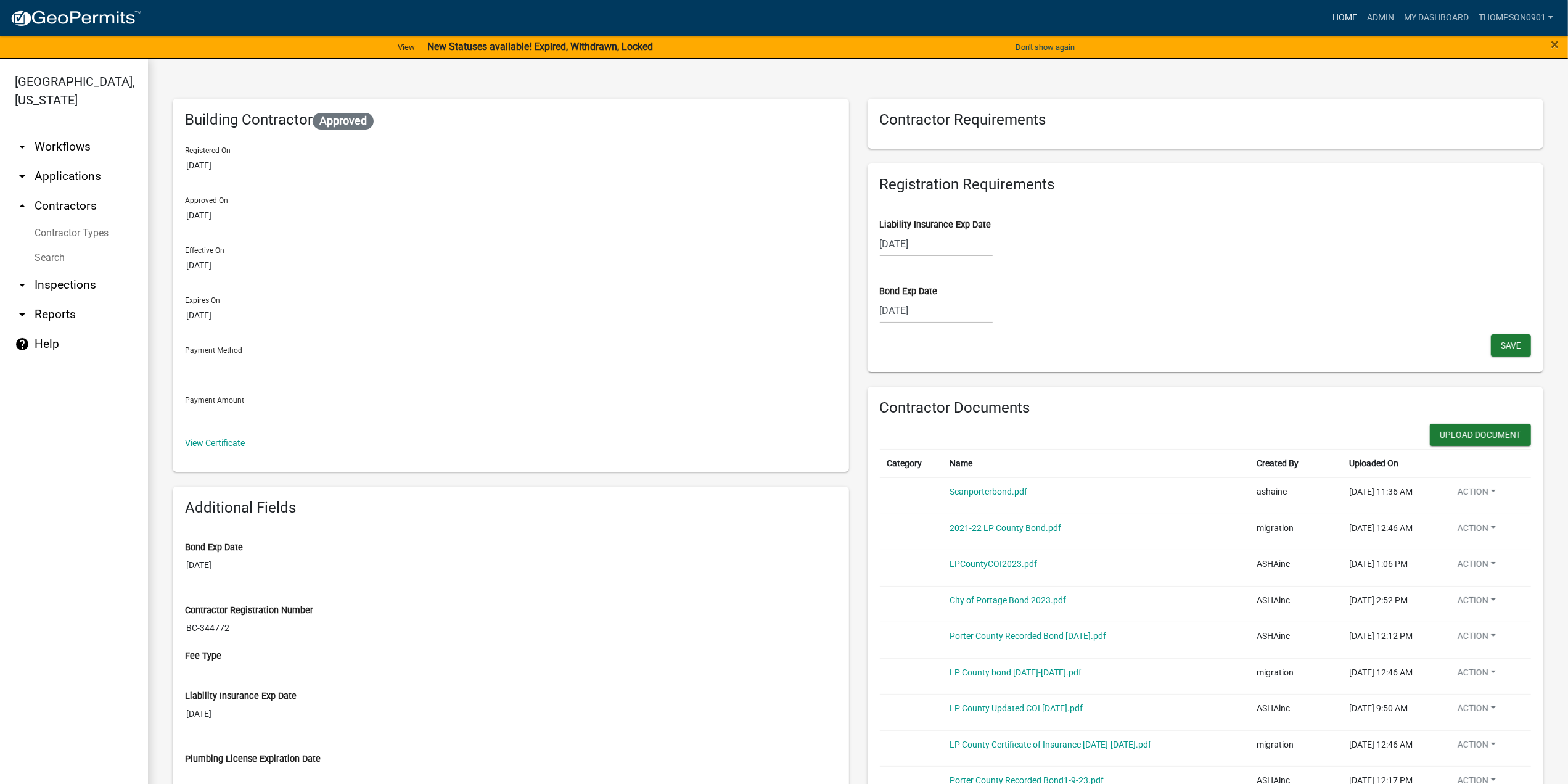
click at [1338, 16] on link "Home" at bounding box center [1344, 18] width 34 height 23
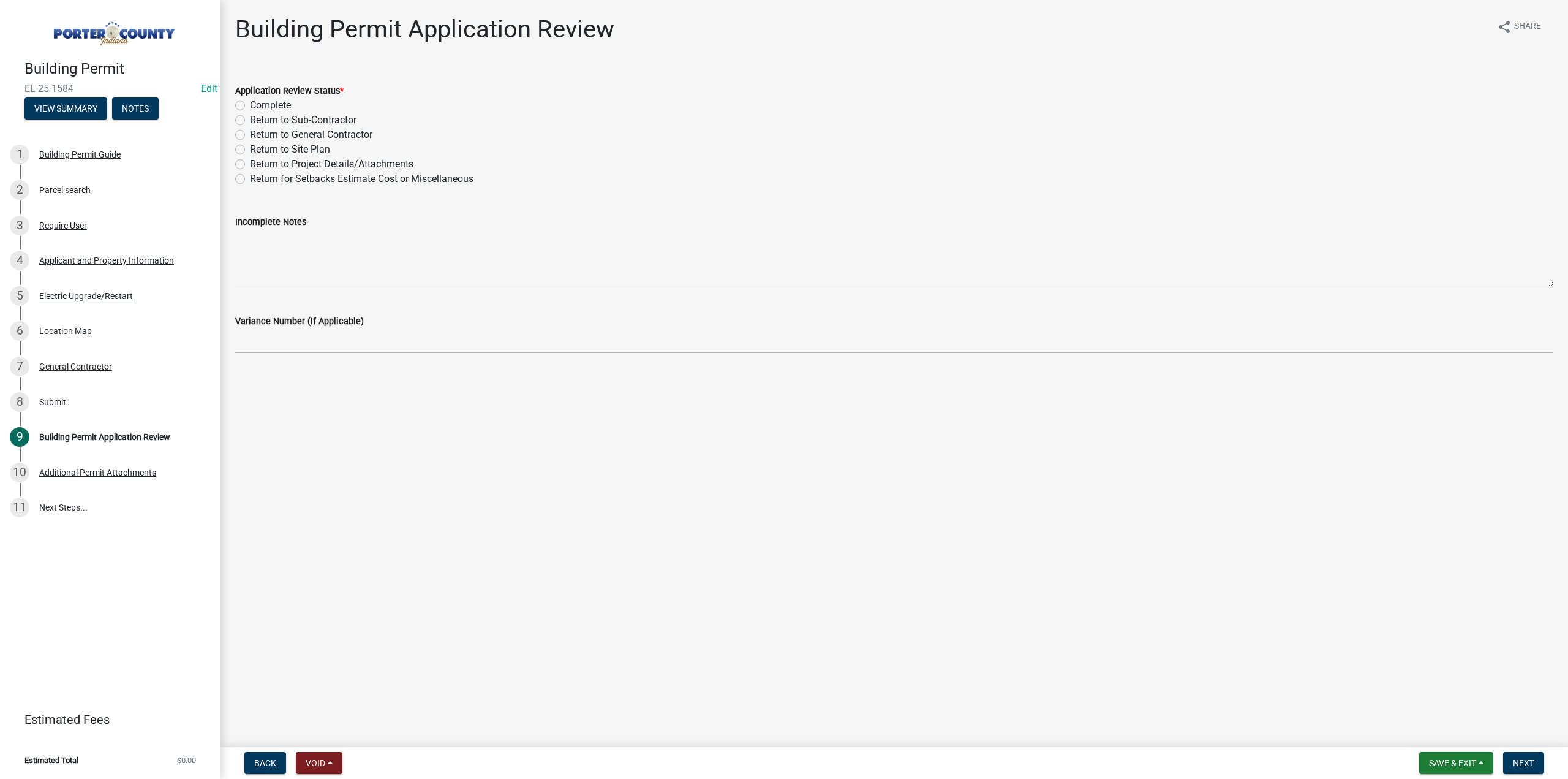
click at [87, 122] on div "Building Permit EL-25-1584 Edit View Summary Notes" at bounding box center [110, 86] width 201 height 72
click at [86, 103] on button "View Summary" at bounding box center [66, 108] width 83 height 22
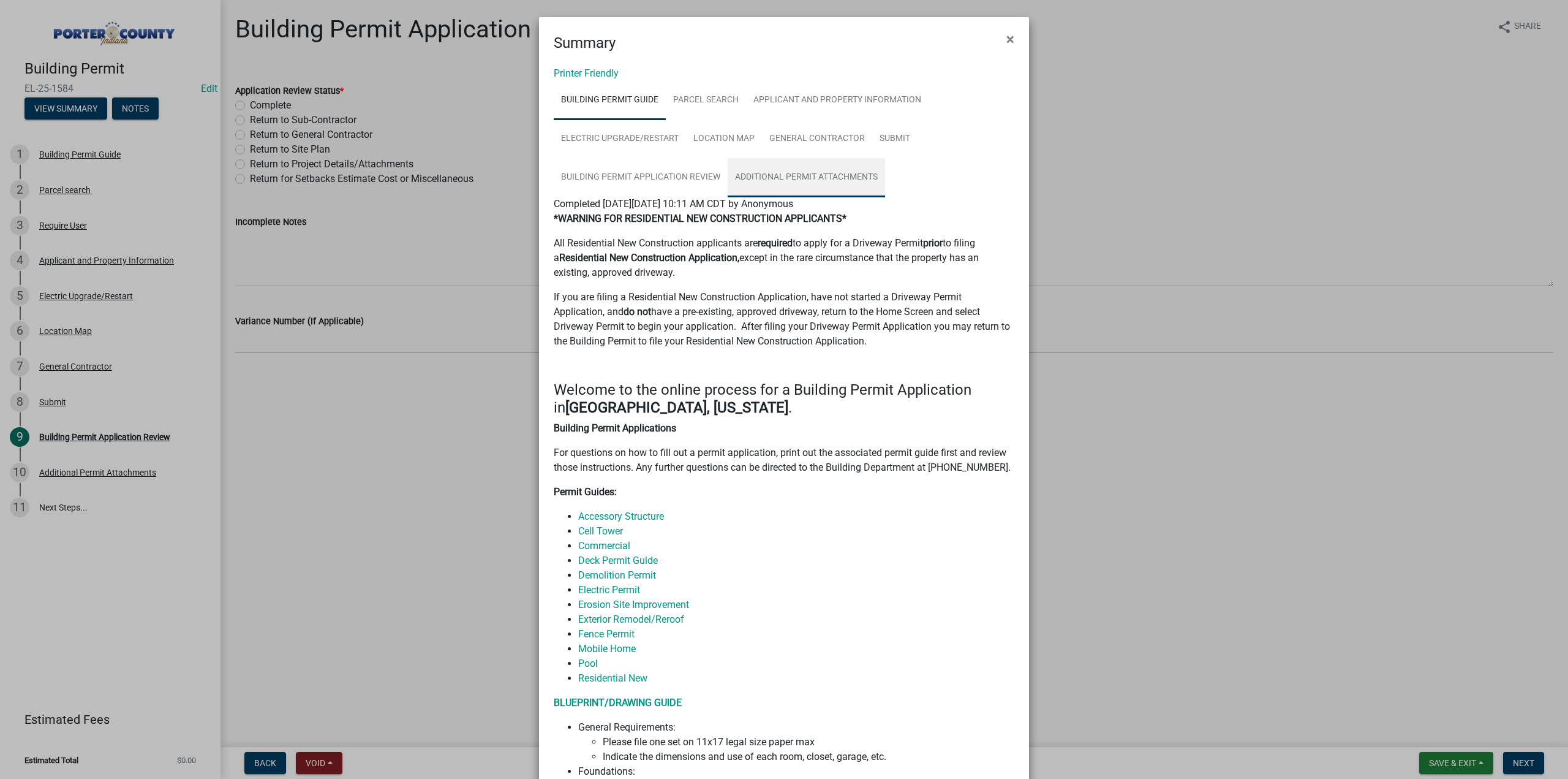
click at [800, 174] on link "Additional Permit Attachments" at bounding box center [806, 178] width 158 height 39
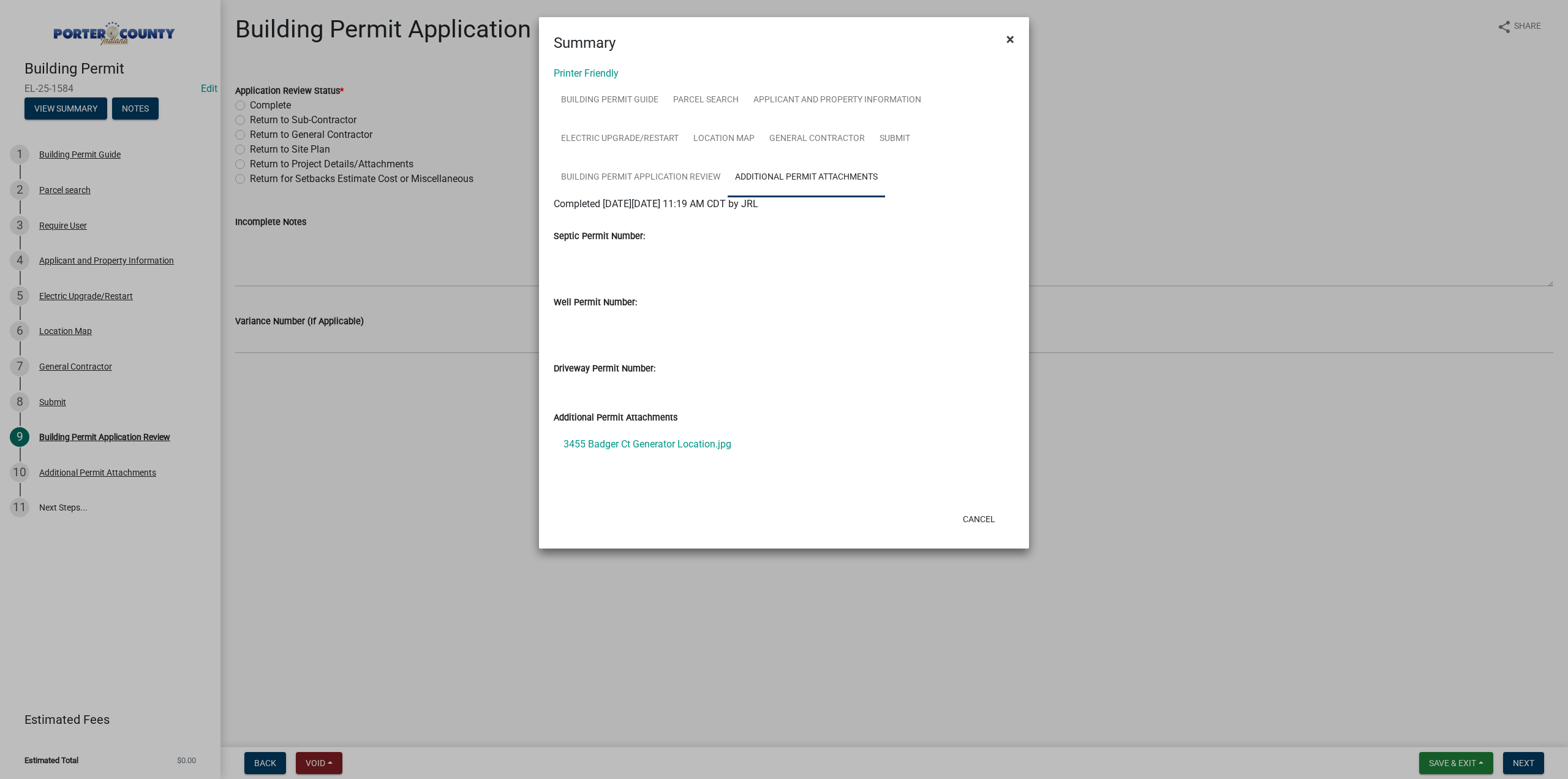
click at [1009, 36] on span "×" at bounding box center [1010, 39] width 8 height 17
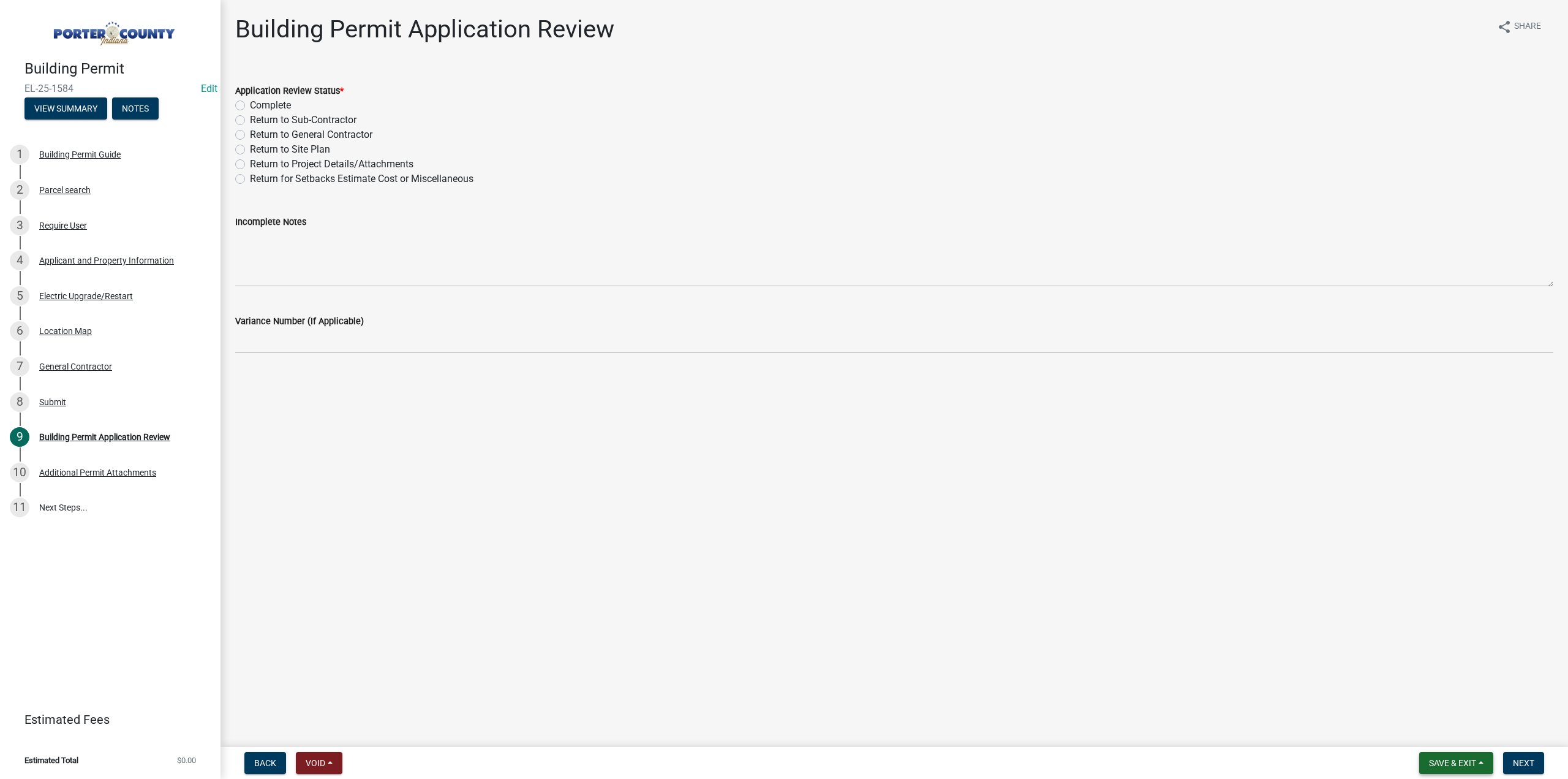
click at [1441, 763] on span "Save & Exit" at bounding box center [1452, 763] width 47 height 10
click at [1453, 520] on main "Building Permit Application Review share Share Application Review Status * Comp…" at bounding box center [894, 371] width 1347 height 742
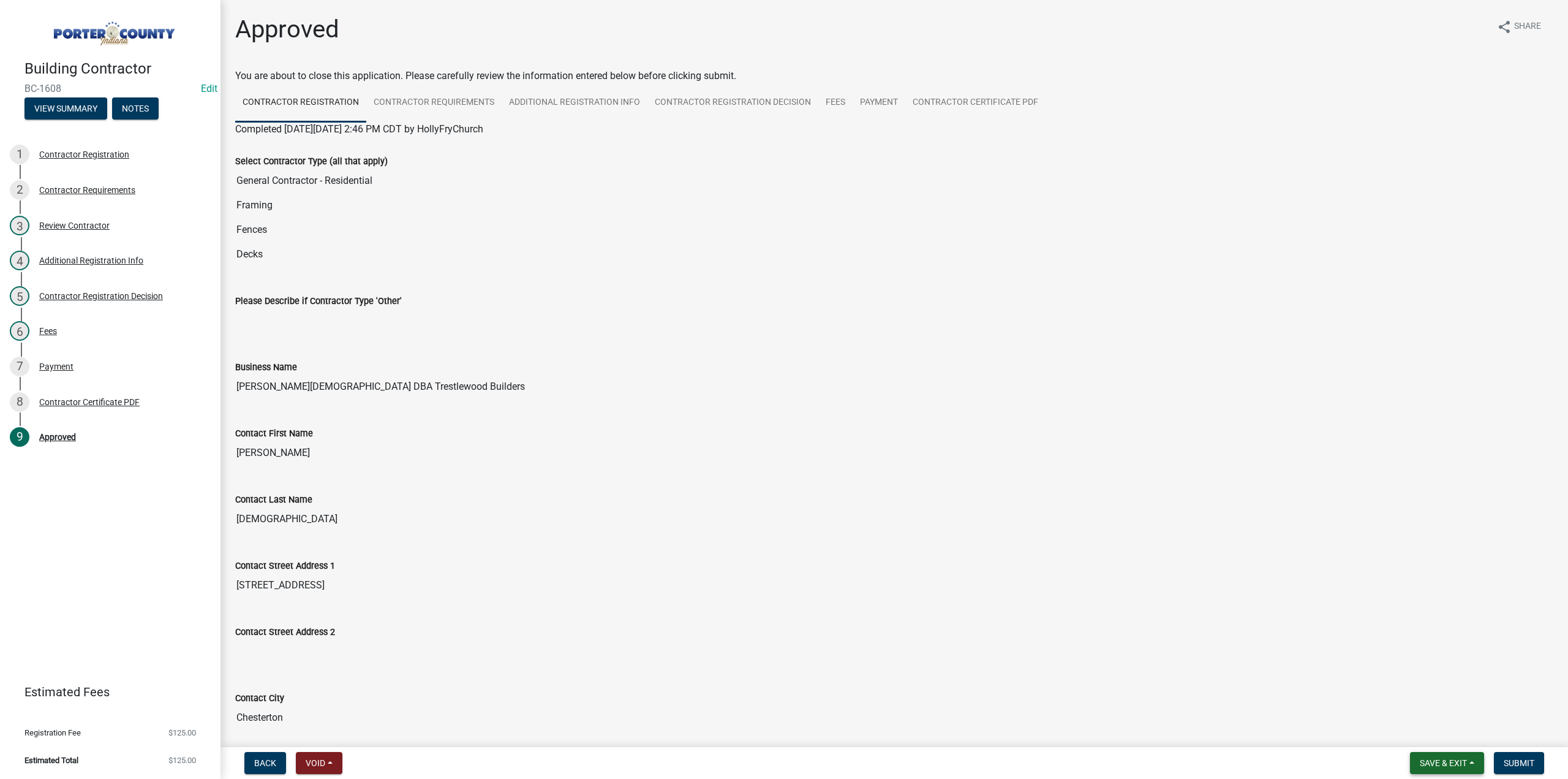
click at [1440, 769] on button "Save & Exit" at bounding box center [1446, 763] width 74 height 22
click at [1444, 735] on button "Save & Exit" at bounding box center [1435, 731] width 98 height 29
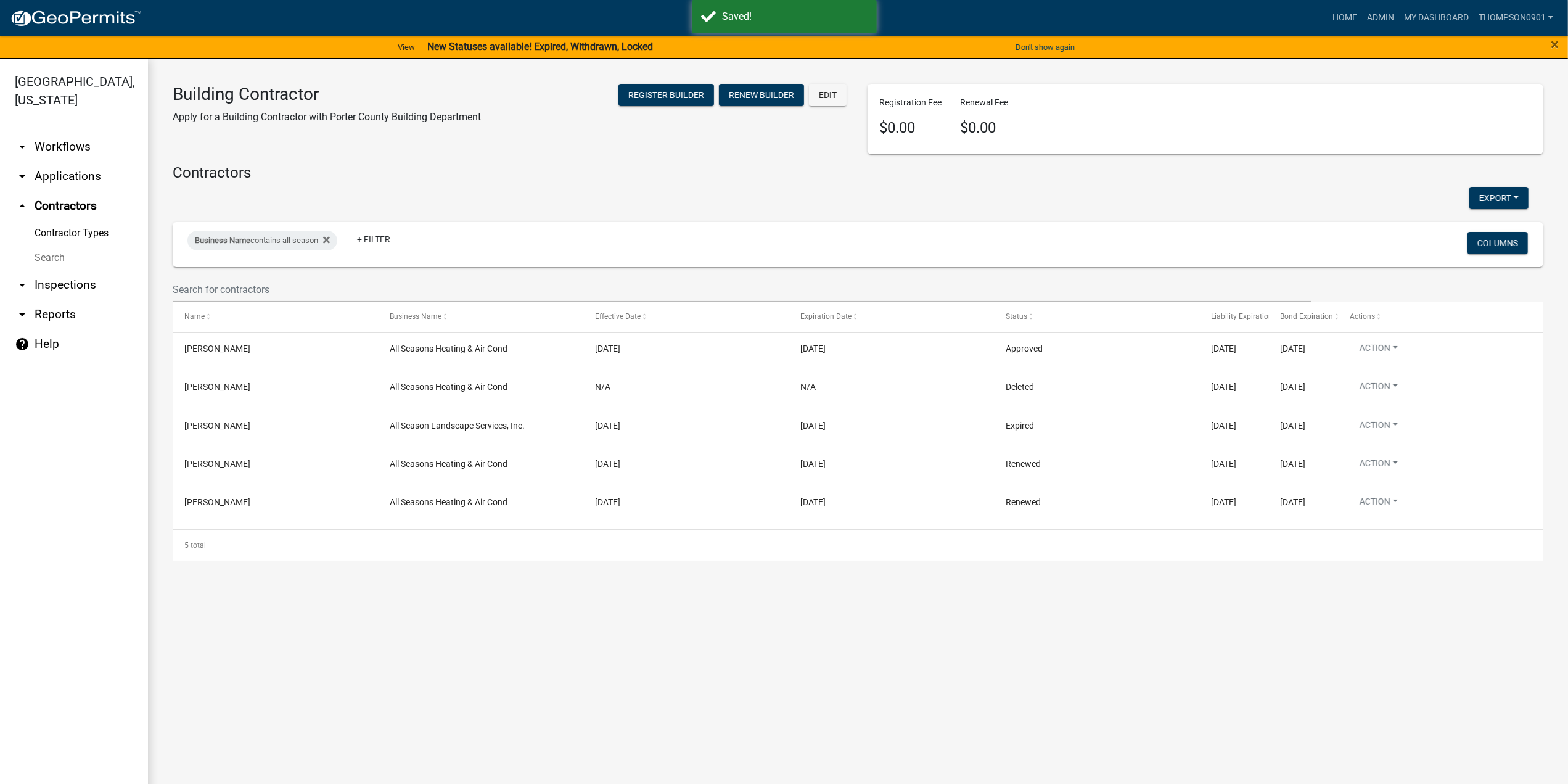
click at [91, 162] on link "arrow_drop_down Applications" at bounding box center [74, 176] width 148 height 29
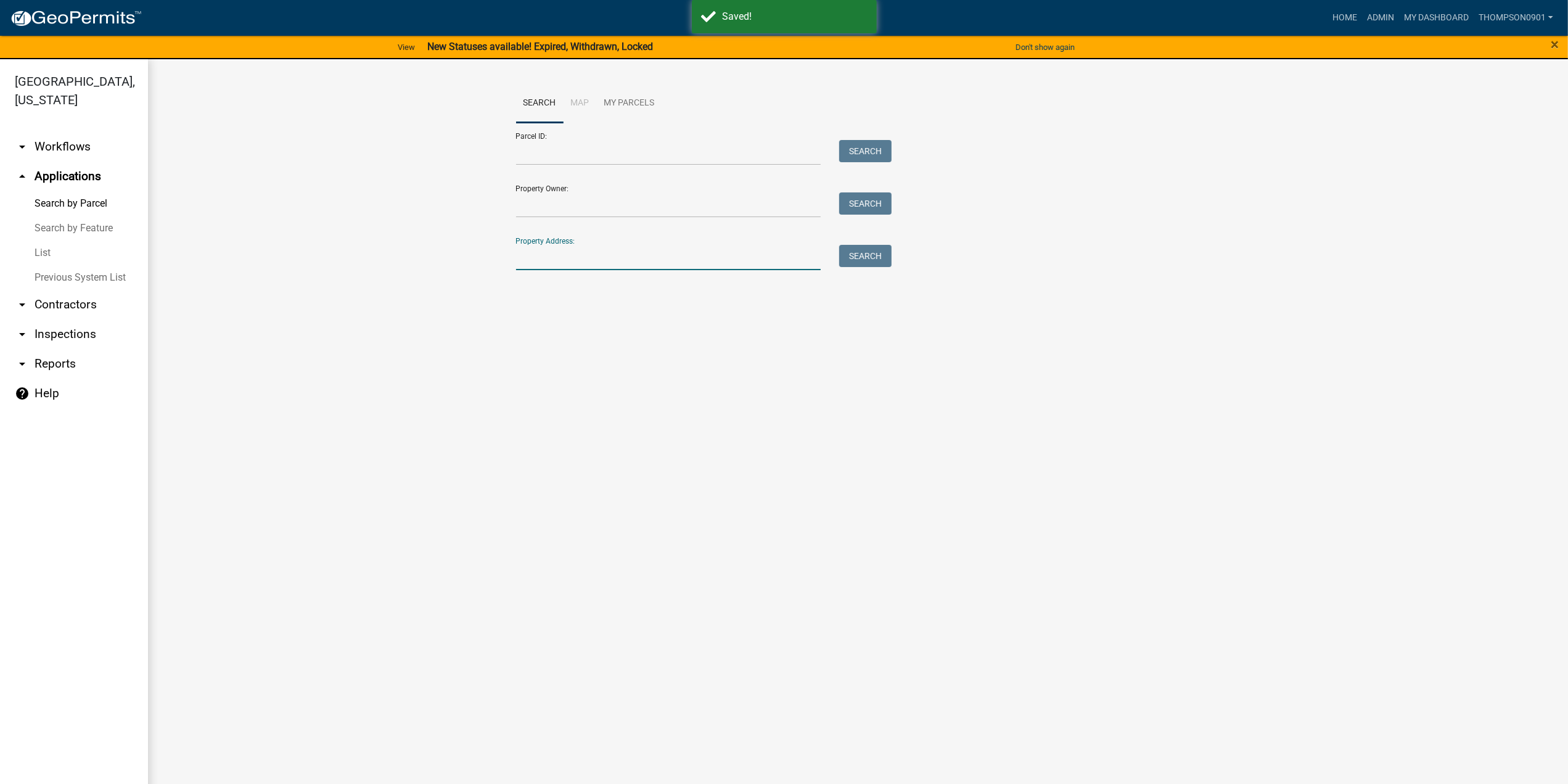
click at [535, 259] on input "Property Address:" at bounding box center [669, 257] width 305 height 25
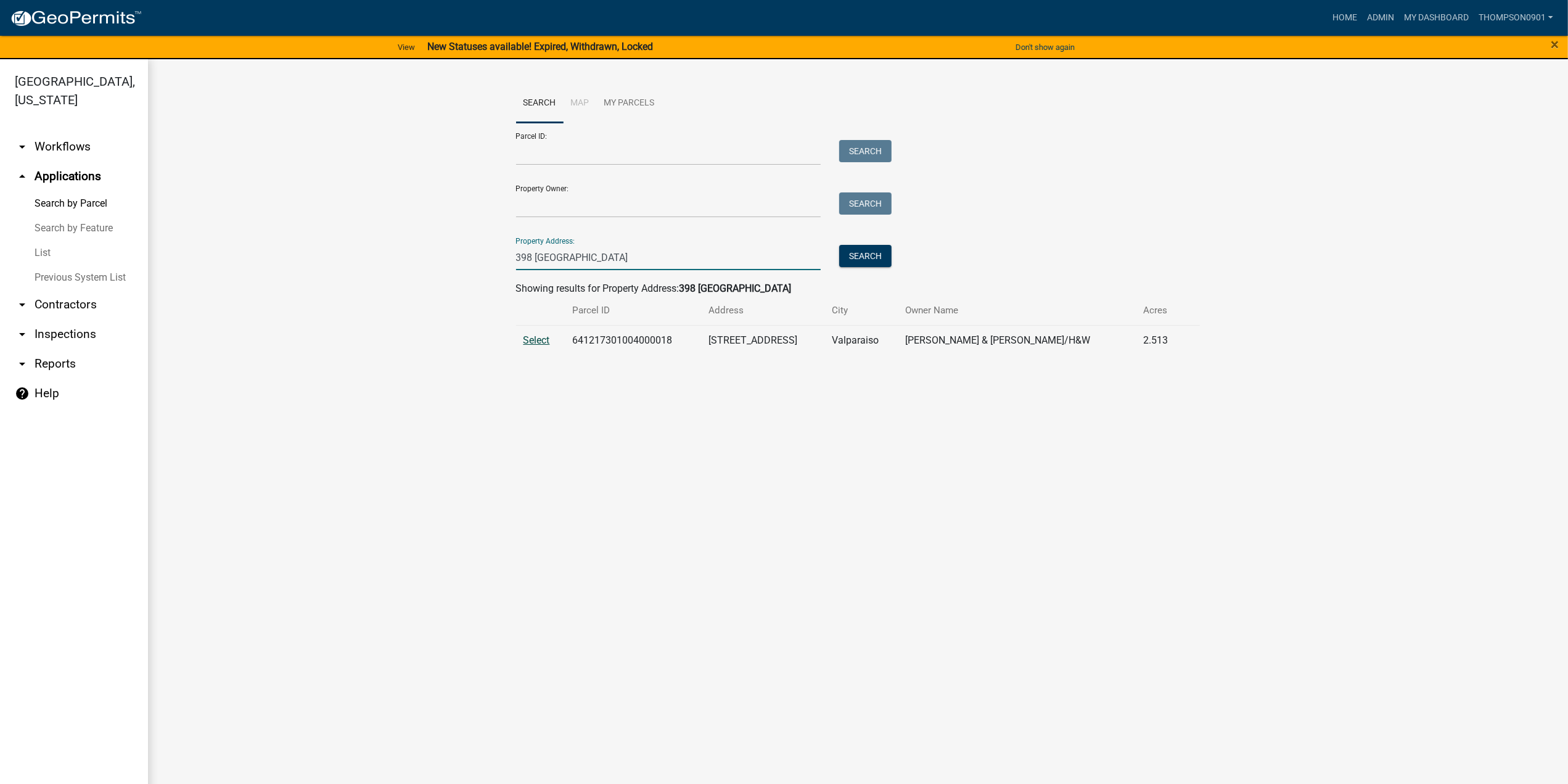
type input "398 [GEOGRAPHIC_DATA]"
click at [534, 341] on span "Select" at bounding box center [536, 340] width 27 height 12
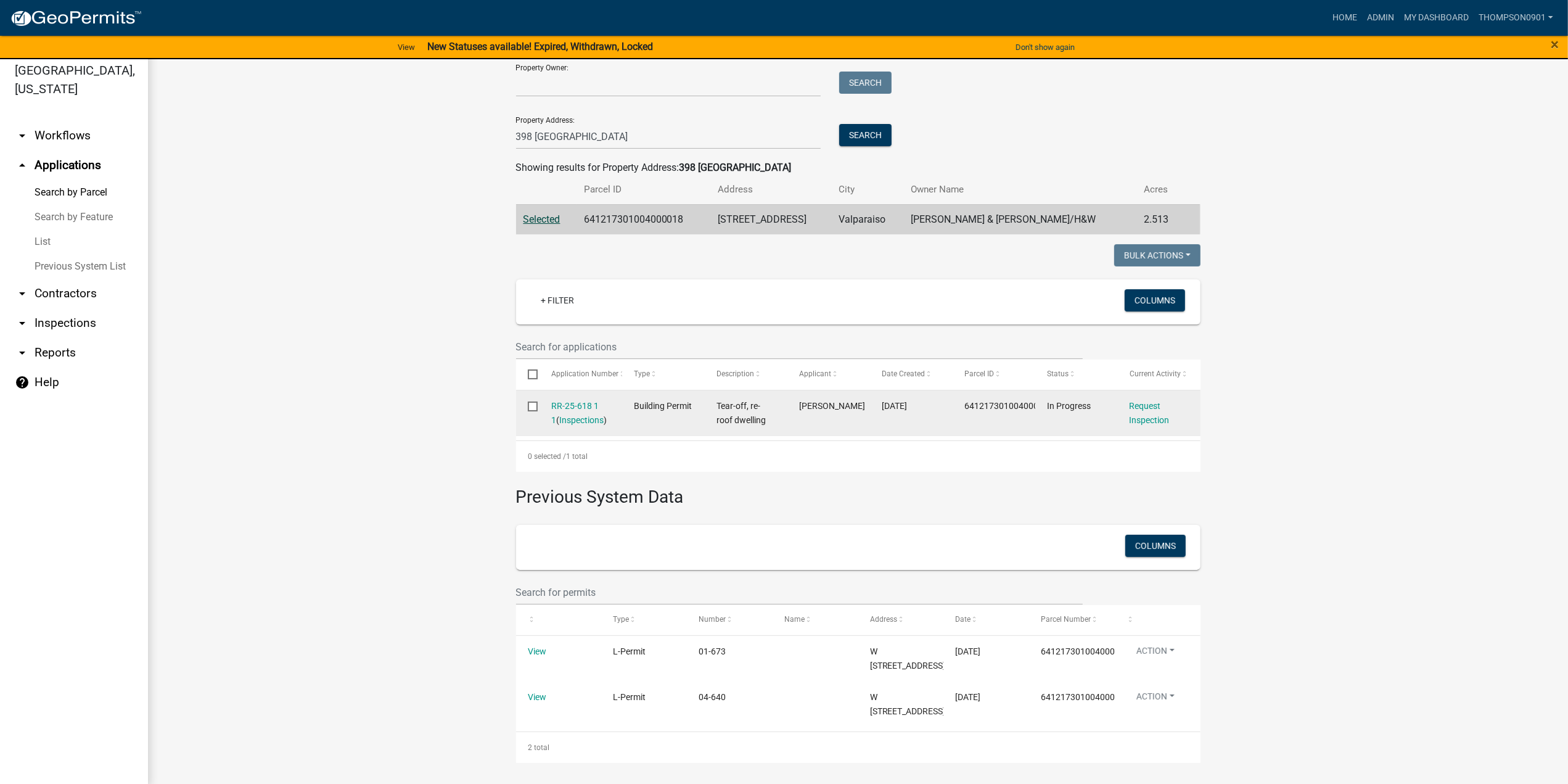
scroll to position [15, 0]
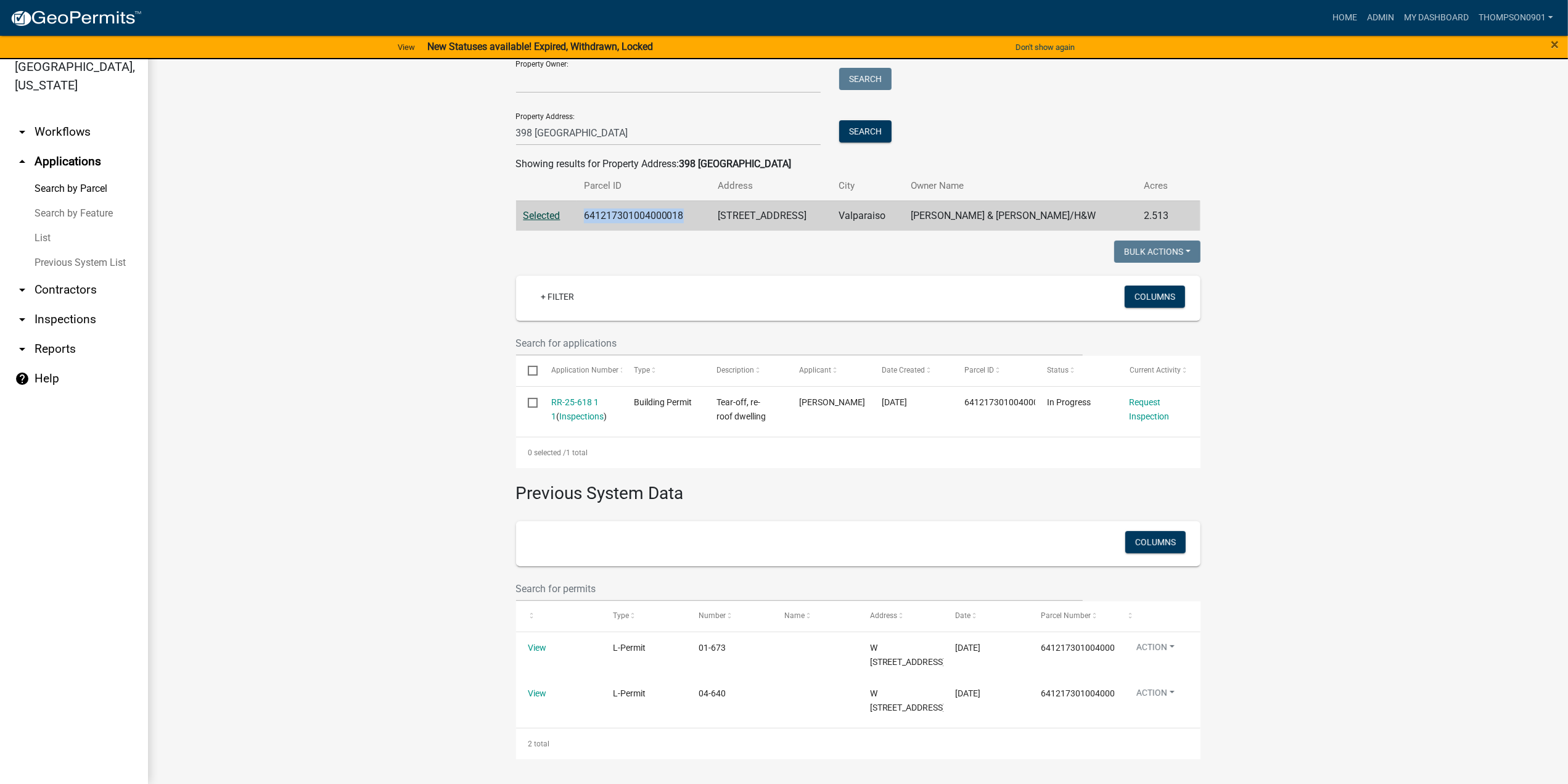
drag, startPoint x: 692, startPoint y: 186, endPoint x: 591, endPoint y: 187, distance: 101.0
click at [564, 200] on tr "Selected 641217301004000018 [STREET_ADDRESS] Valparaiso [PERSON_NAME] & [PERSON…" at bounding box center [858, 215] width 685 height 30
copy tr "641217301004000018"
click at [34, 226] on link "List" at bounding box center [74, 238] width 148 height 25
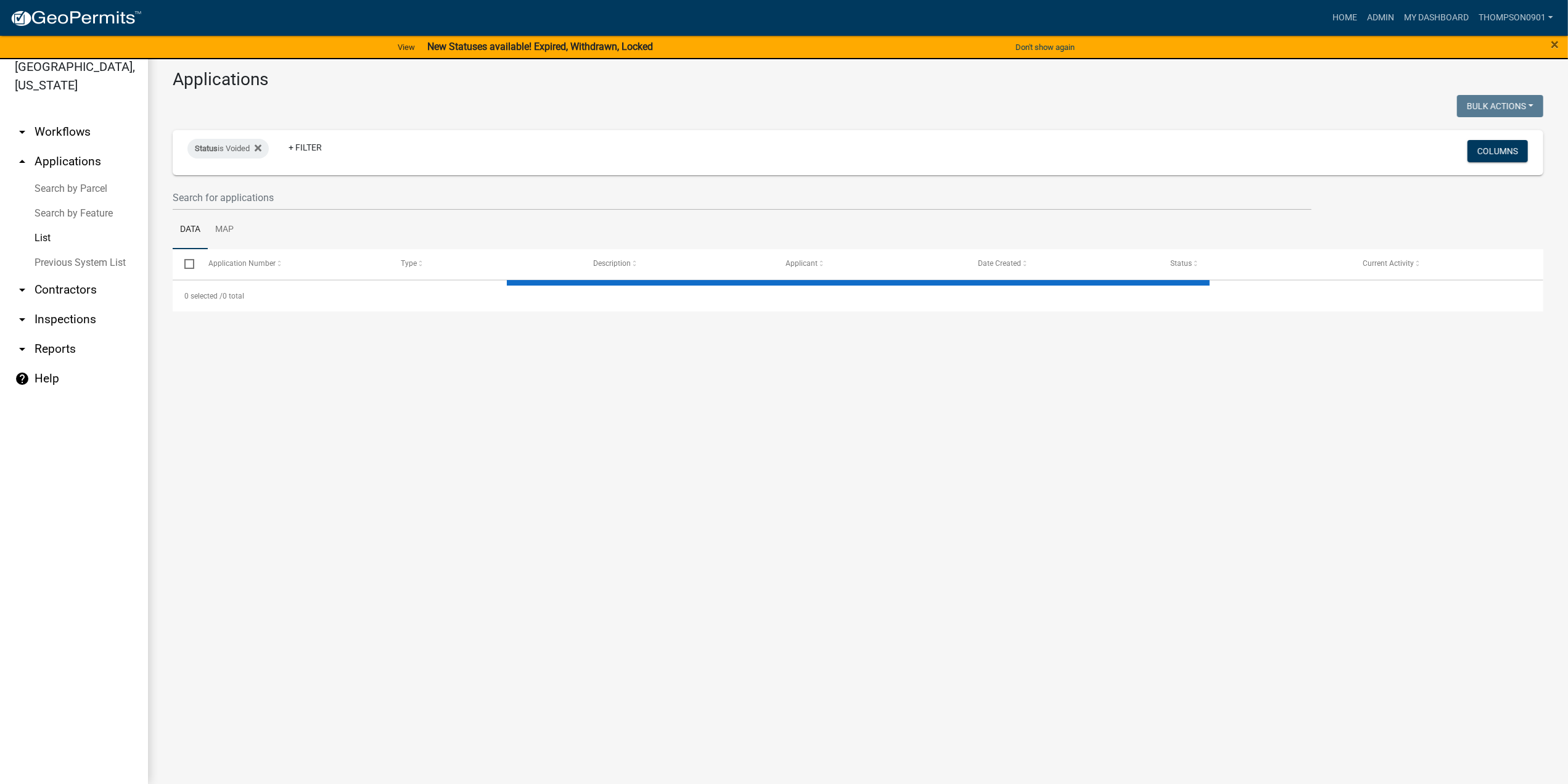
click at [43, 275] on link "arrow_drop_down Contractors" at bounding box center [74, 289] width 148 height 29
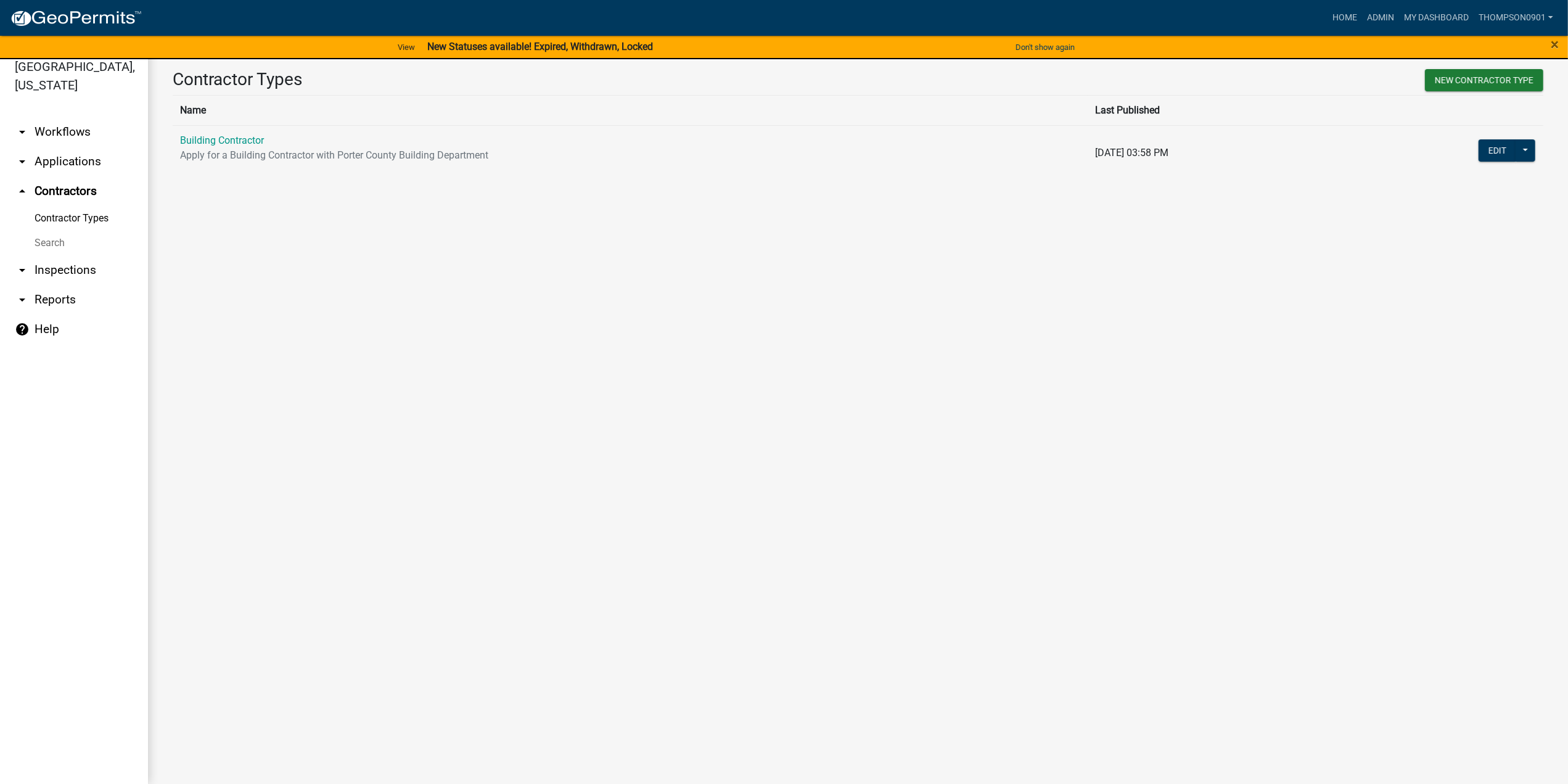
click at [79, 151] on link "arrow_drop_down Applications" at bounding box center [74, 161] width 148 height 29
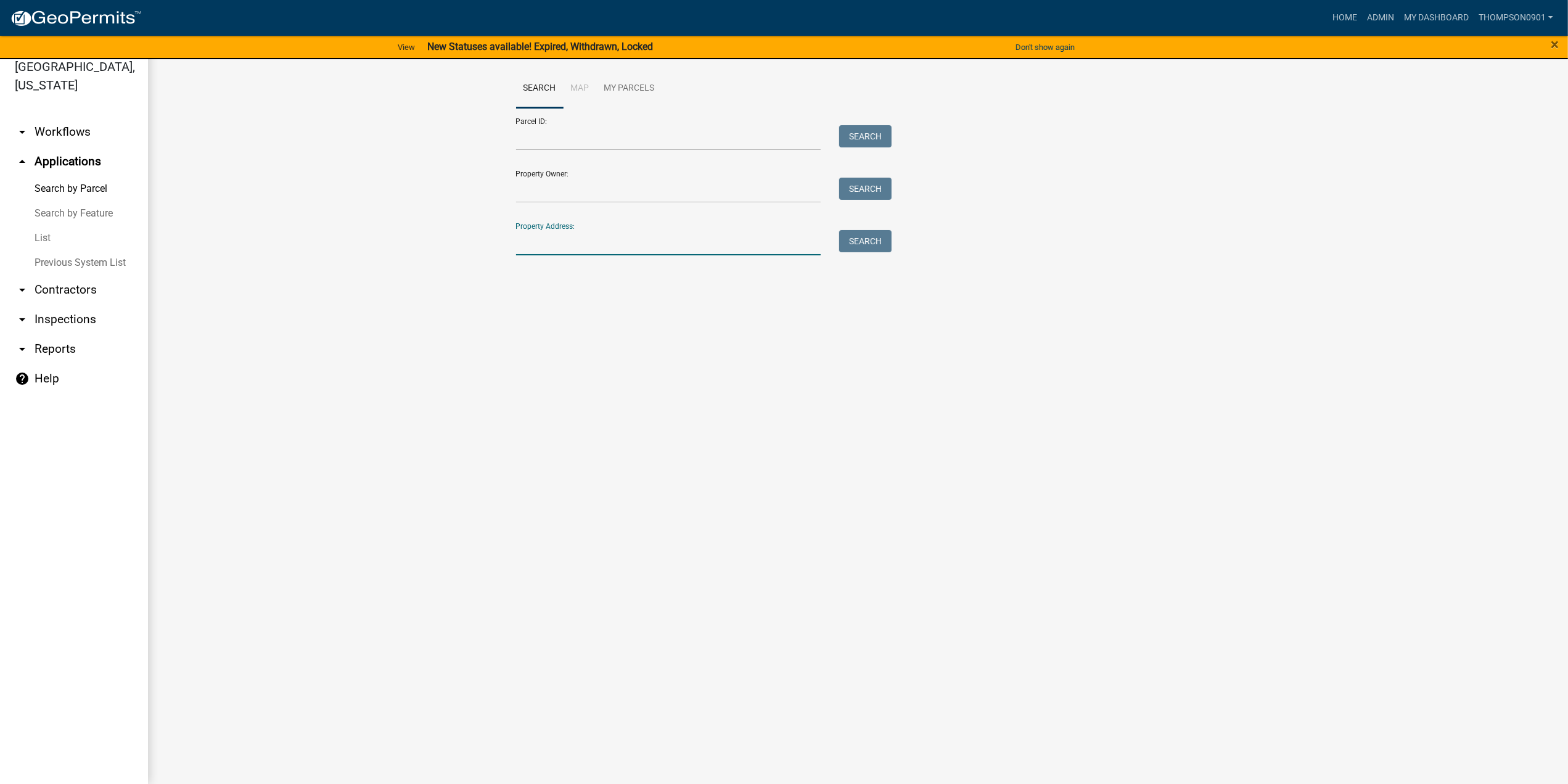
click at [561, 240] on input "Property Address:" at bounding box center [669, 242] width 305 height 25
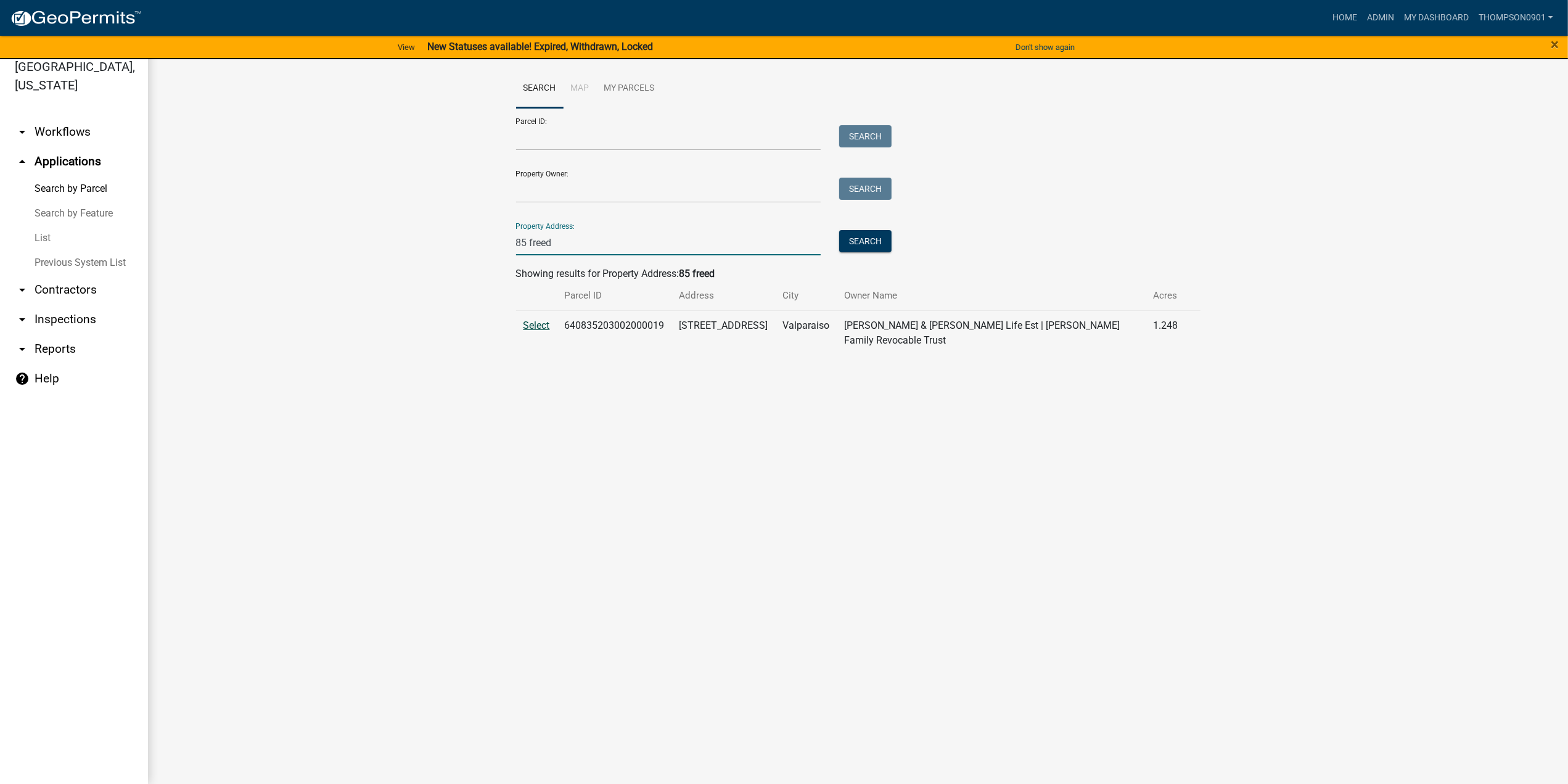
type input "85 freed"
click at [542, 326] on span "Select" at bounding box center [536, 325] width 27 height 12
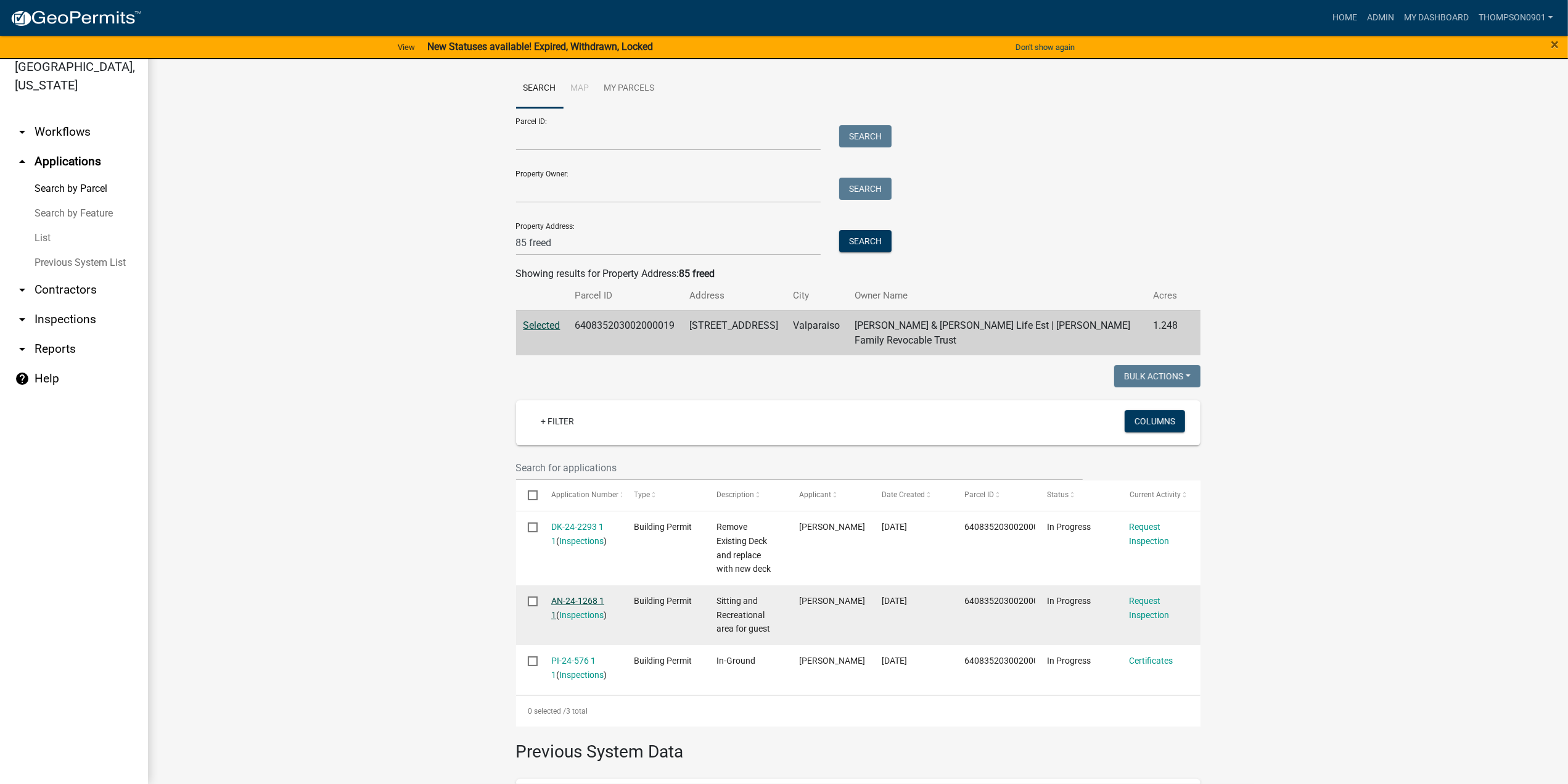
click at [577, 600] on link "AN-24-1268 1 1" at bounding box center [578, 607] width 53 height 24
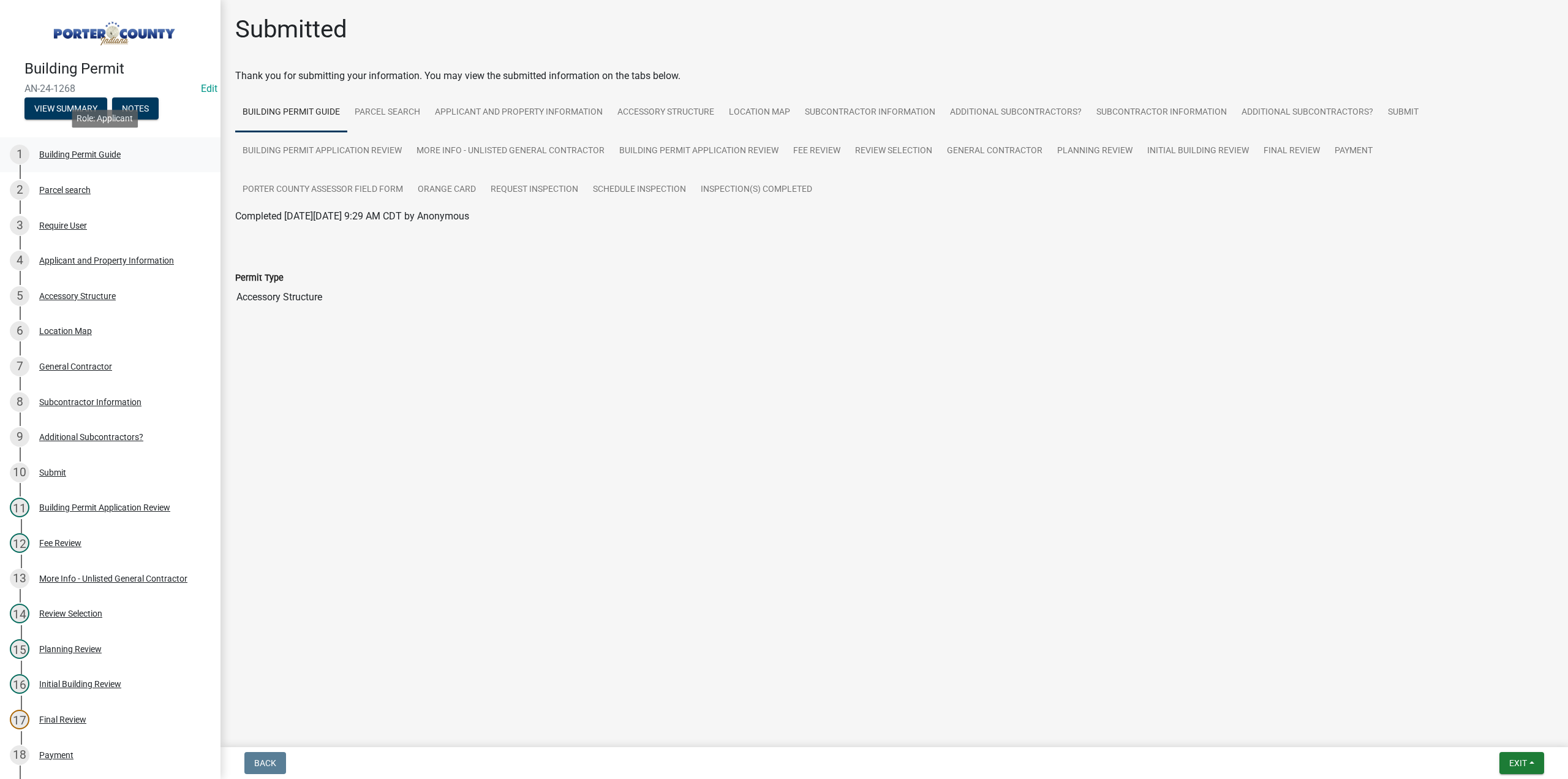
click at [86, 154] on div "Building Permit Guide" at bounding box center [80, 154] width 82 height 9
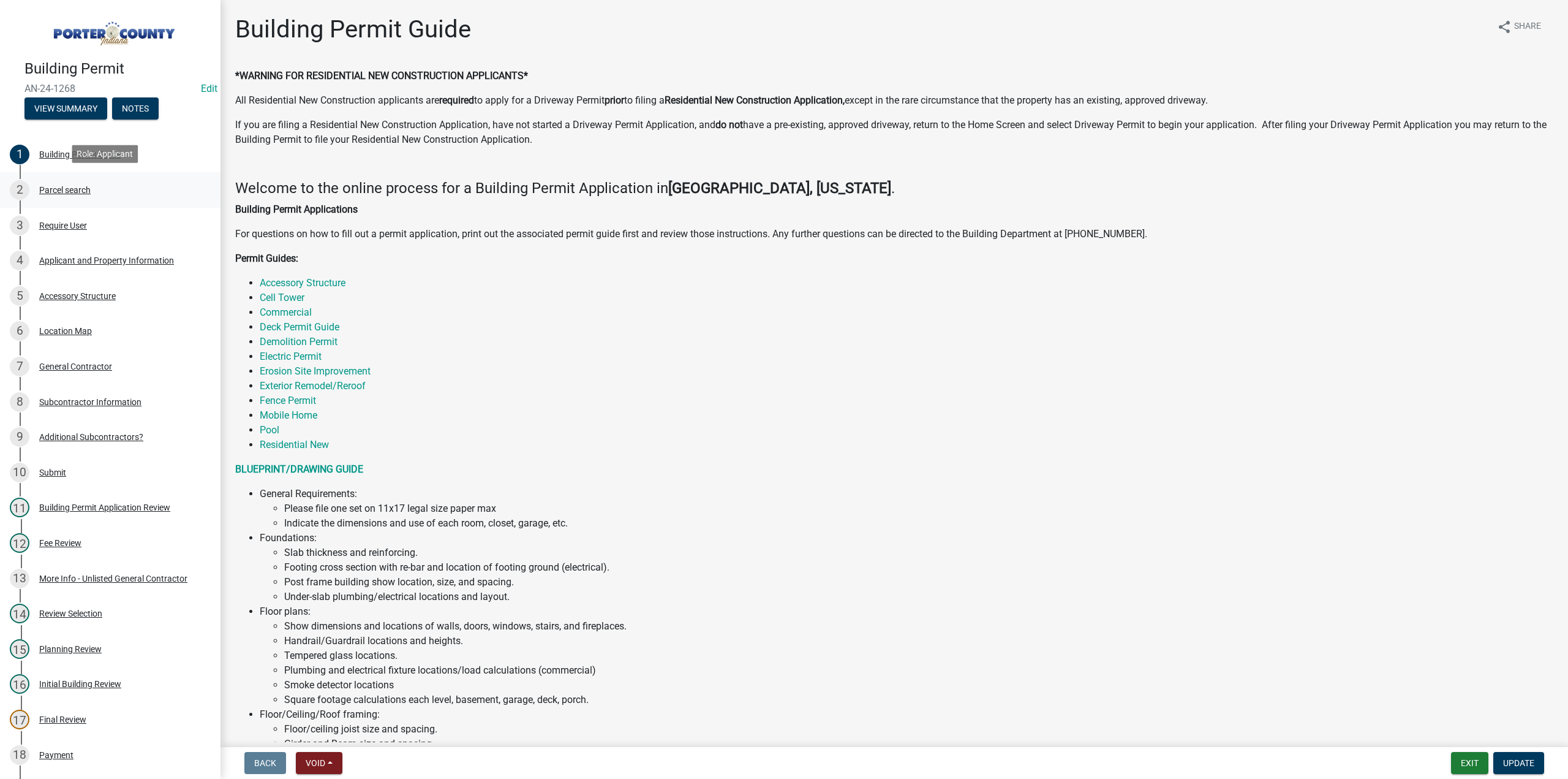
click at [66, 187] on div "Parcel search" at bounding box center [65, 190] width 52 height 9
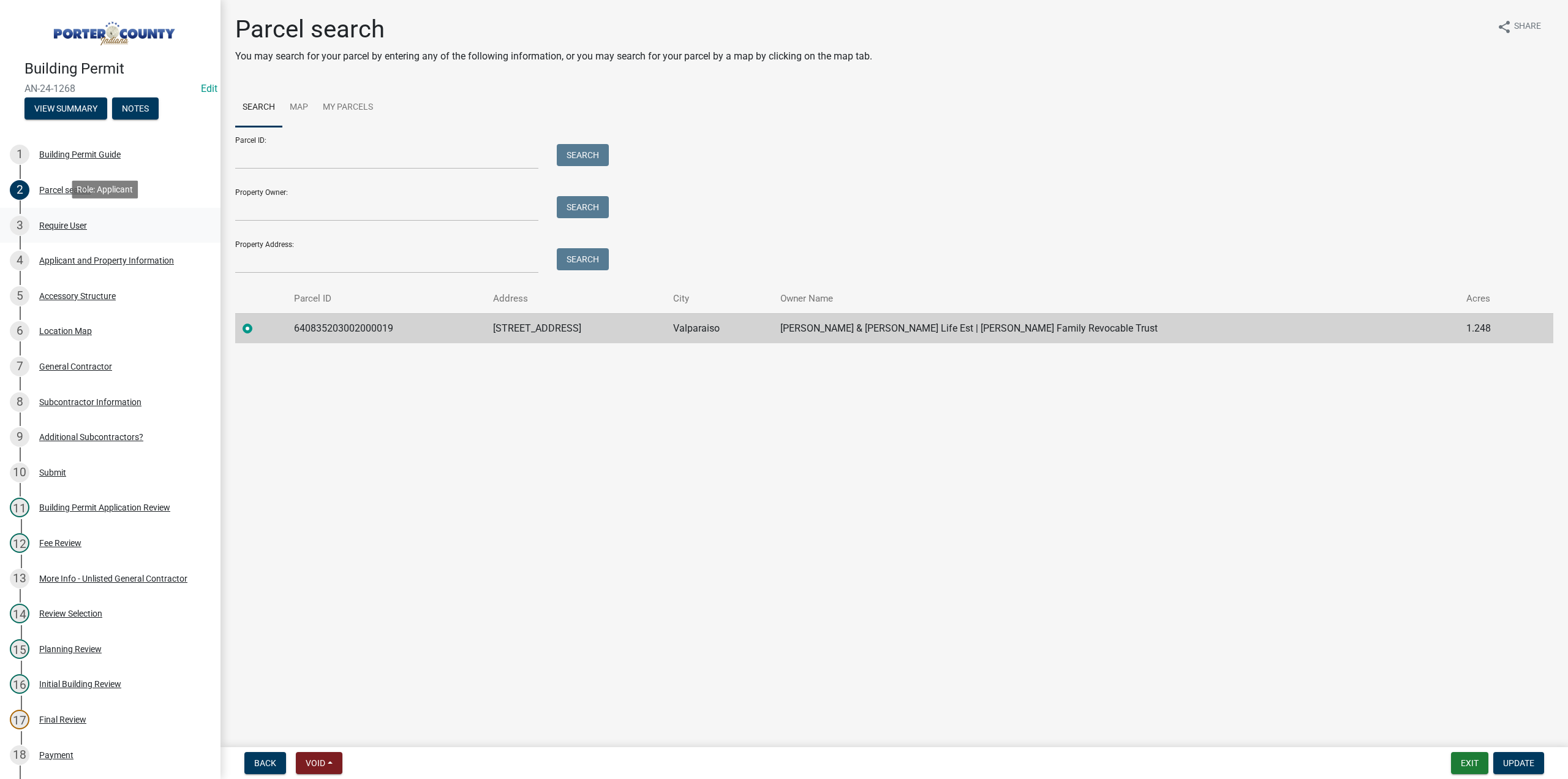
click at [73, 221] on div "Require User" at bounding box center [63, 225] width 48 height 9
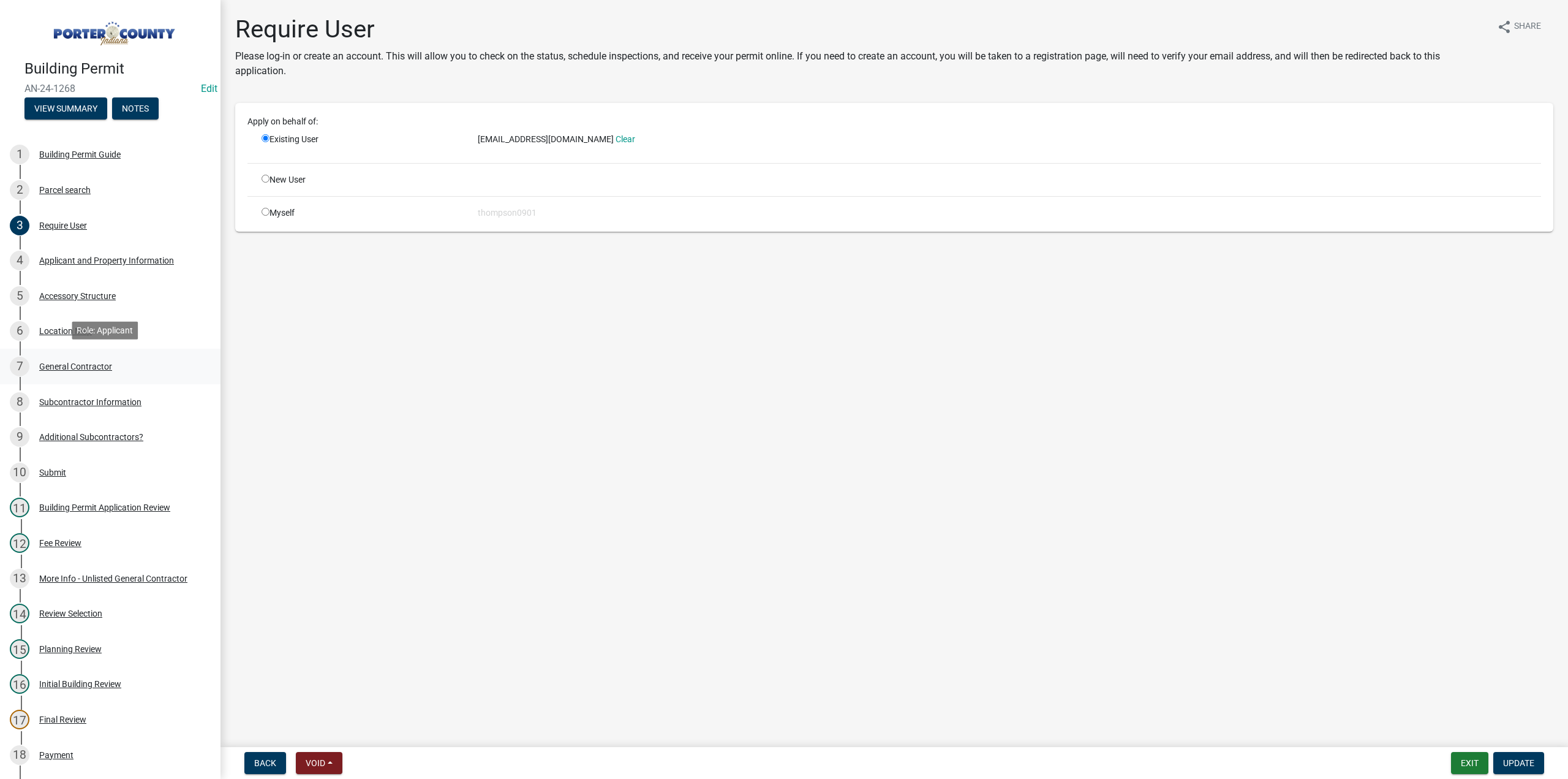
click at [54, 364] on div "General Contractor" at bounding box center [75, 366] width 73 height 9
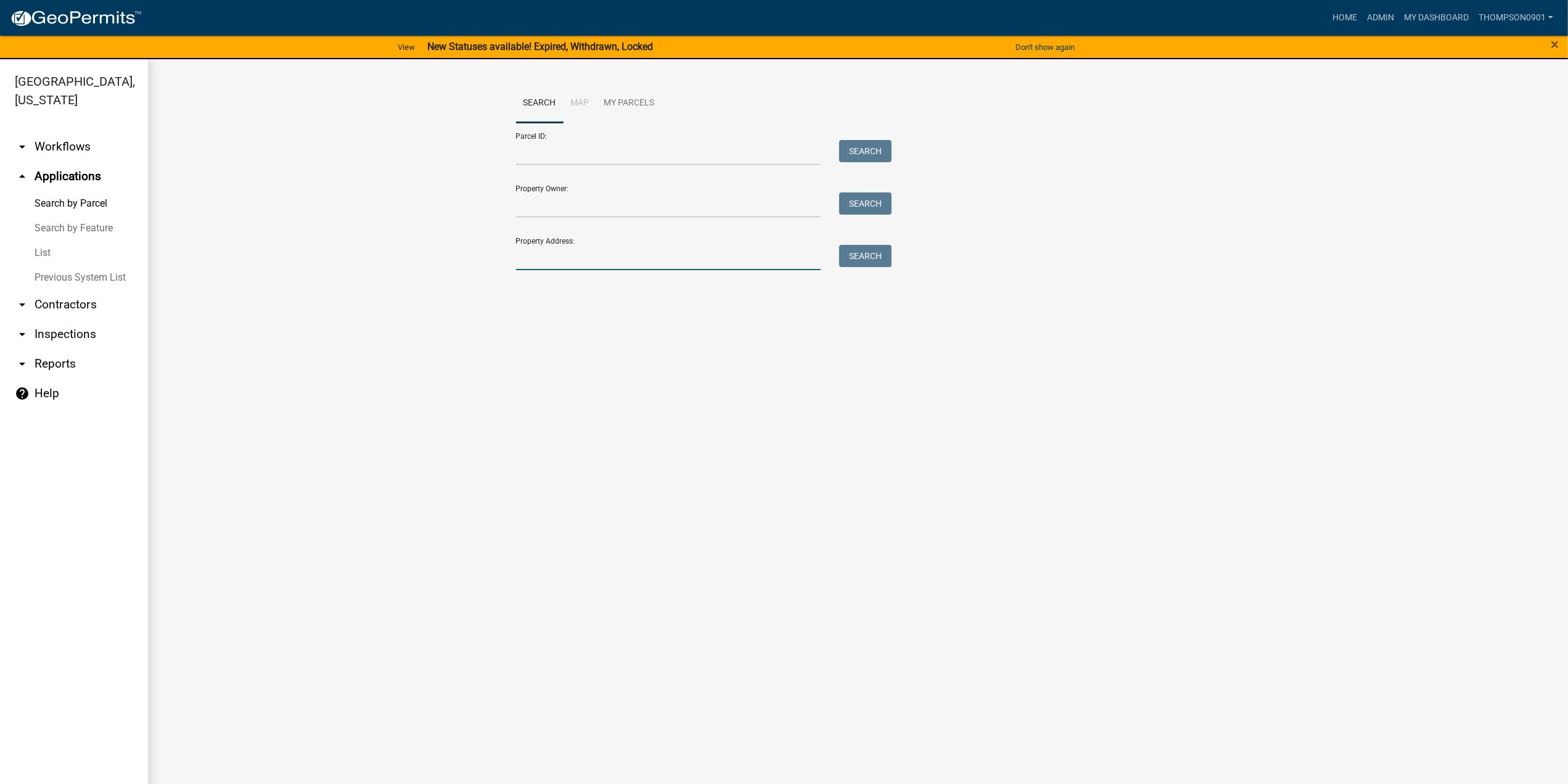
click at [598, 259] on input "Property Address:" at bounding box center [669, 257] width 305 height 25
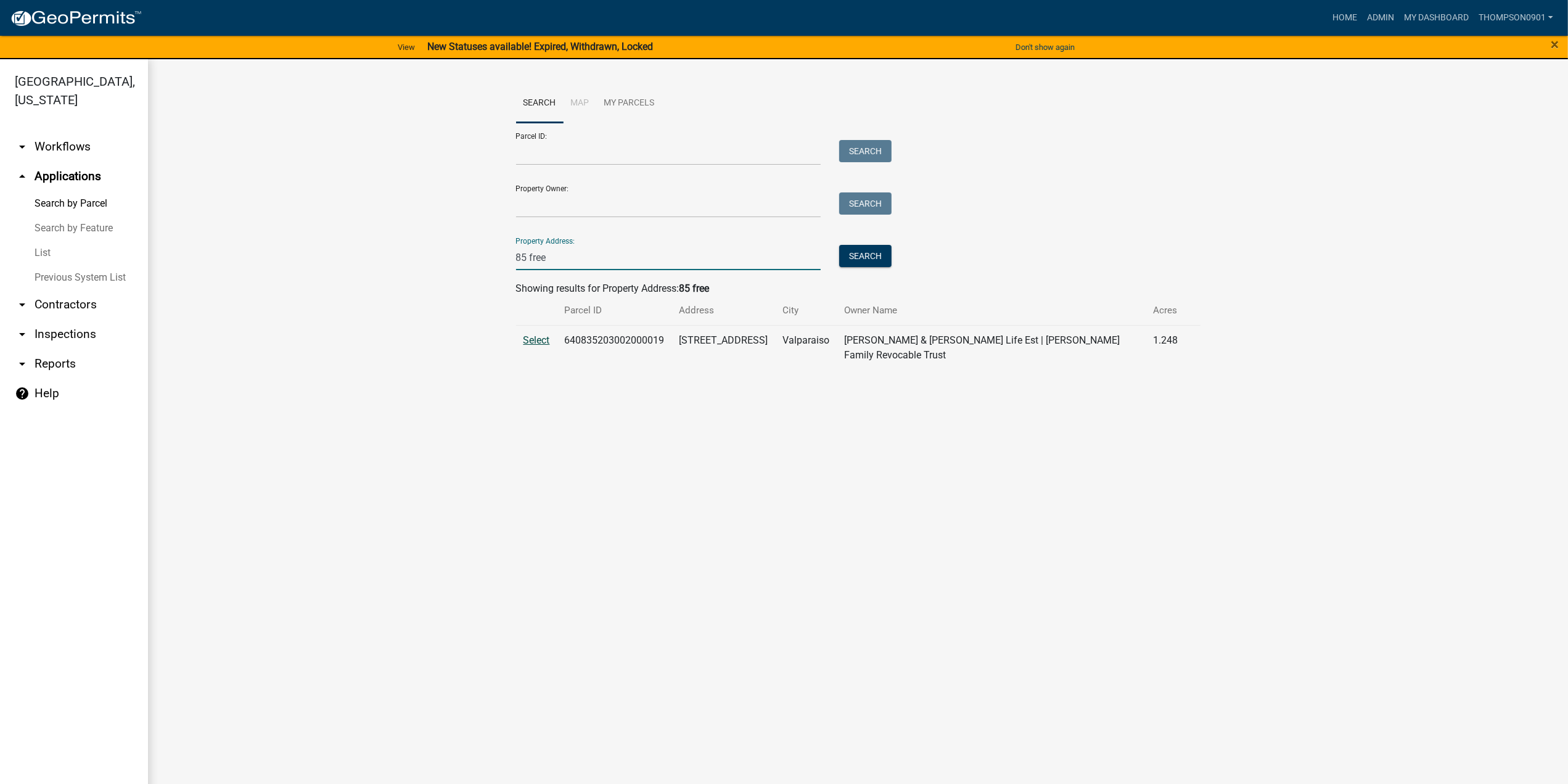
type input "85 free"
click at [535, 339] on span "Select" at bounding box center [536, 340] width 27 height 12
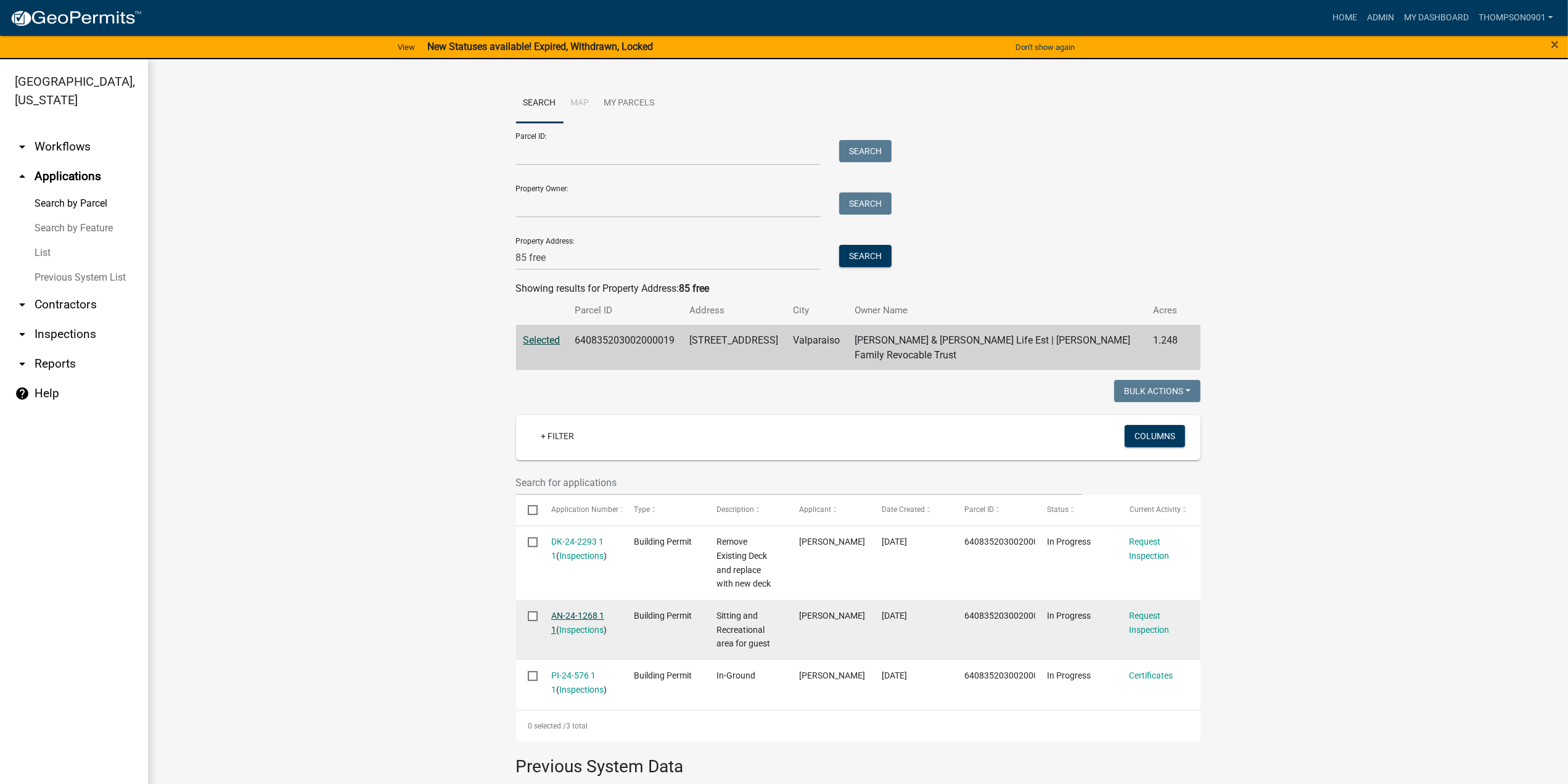
click at [572, 611] on link "AN-24-1268 1 1" at bounding box center [578, 623] width 53 height 24
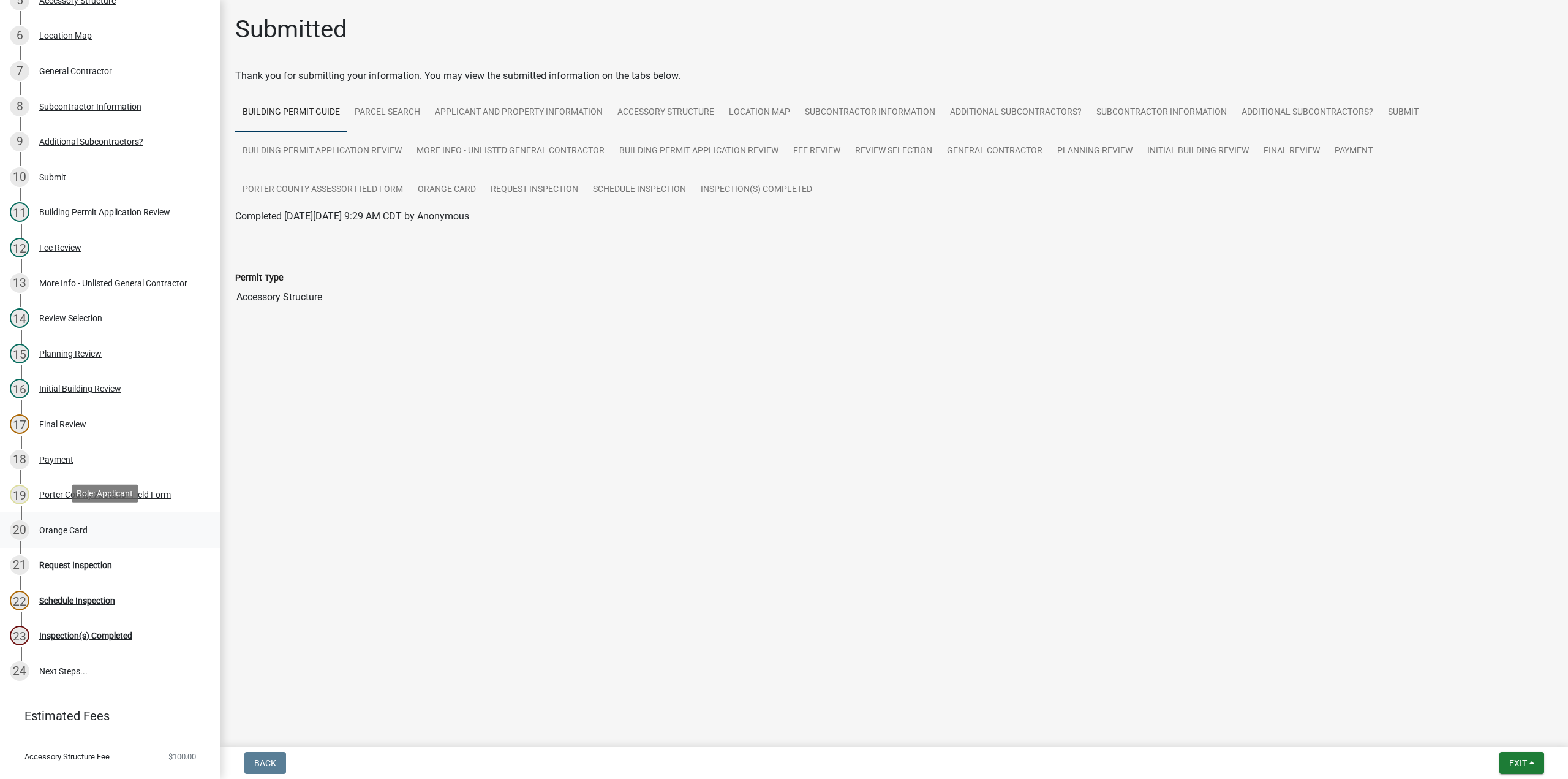
scroll to position [307, 0]
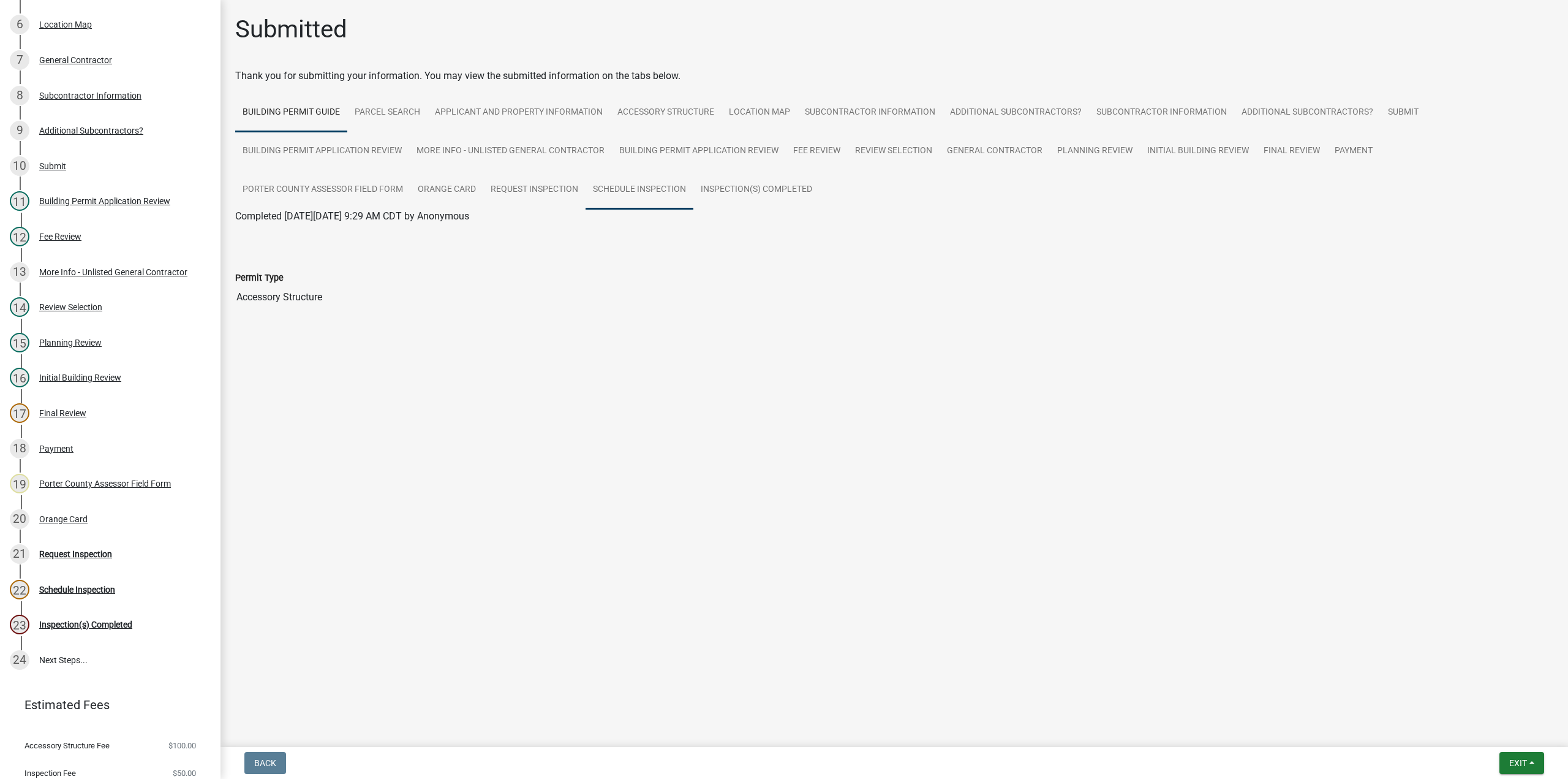
click at [586, 186] on link "Schedule Inspection" at bounding box center [639, 190] width 108 height 39
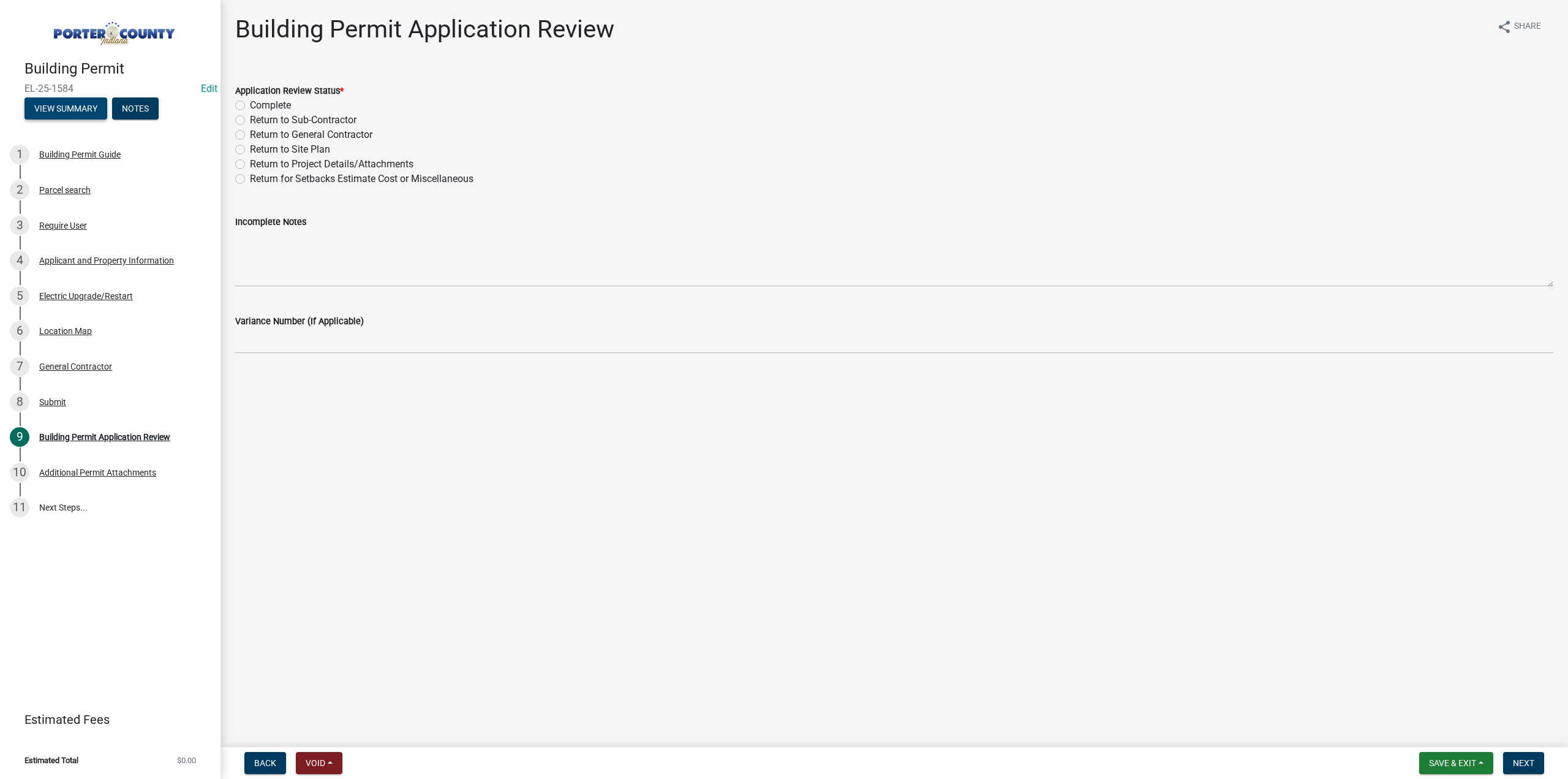
click at [53, 109] on button "View Summary" at bounding box center [66, 108] width 83 height 22
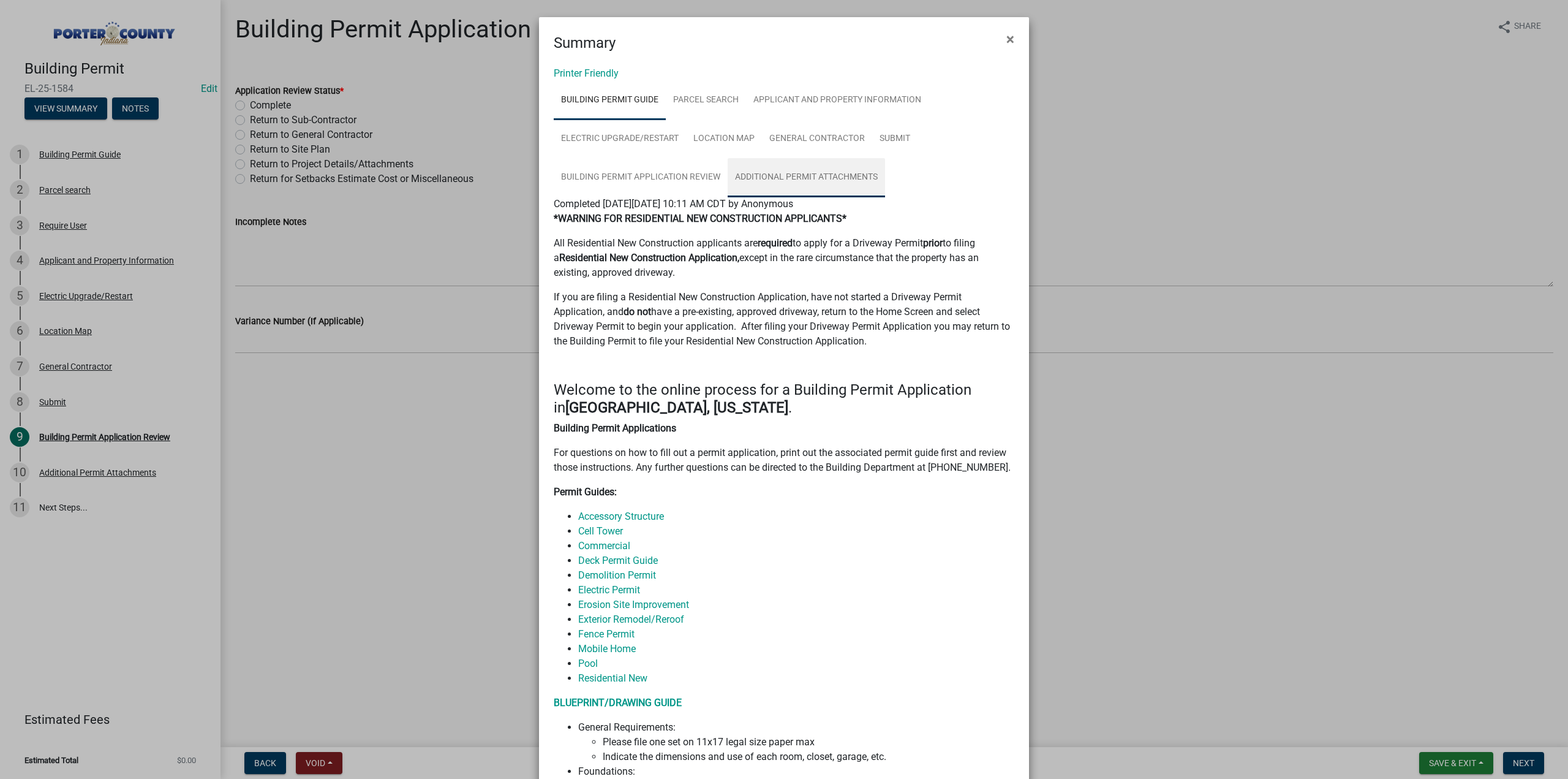
click at [843, 181] on link "Additional Permit Attachments" at bounding box center [806, 178] width 158 height 39
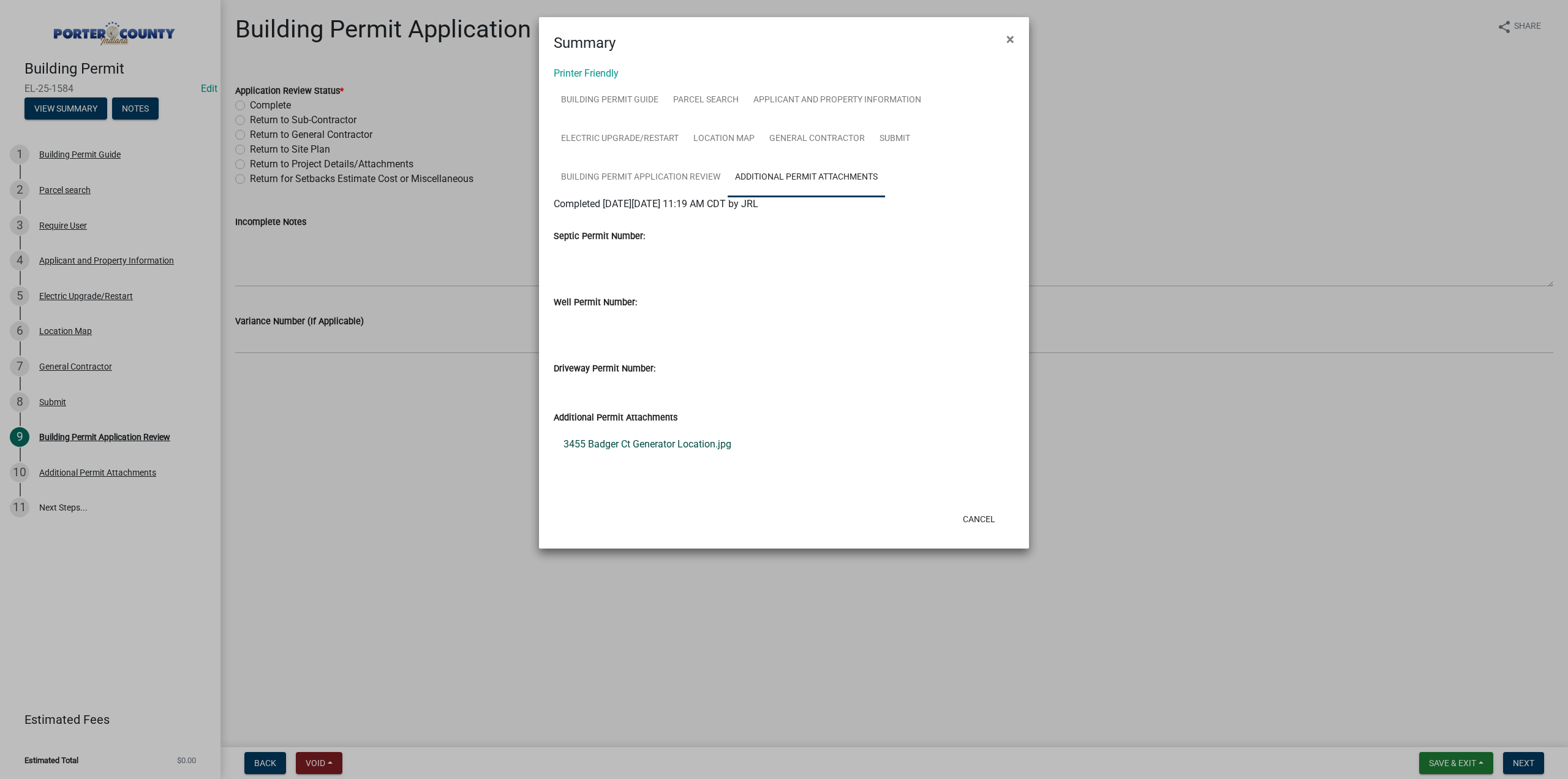
click at [700, 444] on link "3455 Badger Ct Generator Location.jpg" at bounding box center [784, 444] width 461 height 29
click at [1008, 40] on span "×" at bounding box center [1010, 39] width 8 height 17
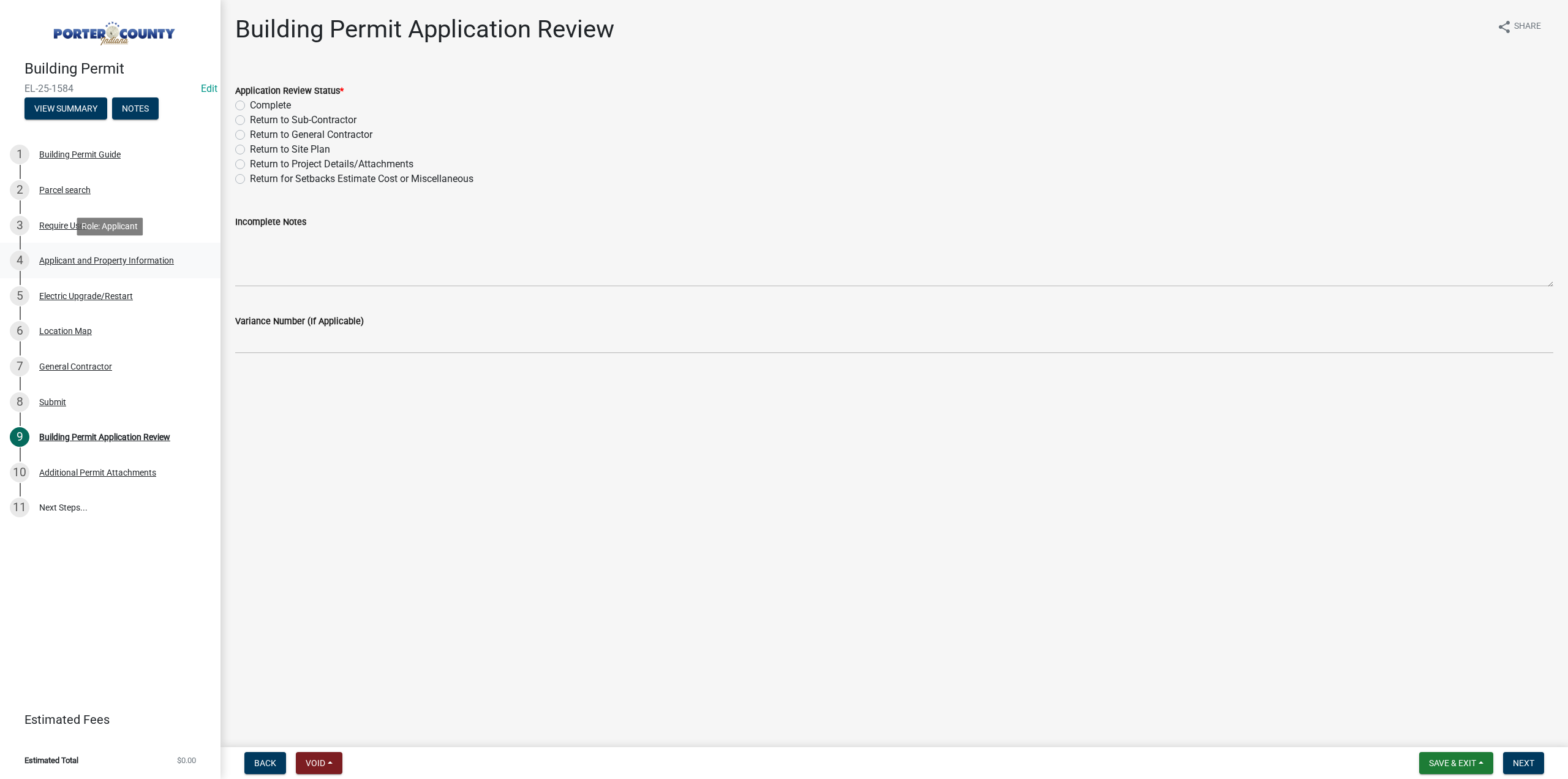
click at [101, 254] on div "4 Applicant and Property Information" at bounding box center [105, 260] width 191 height 20
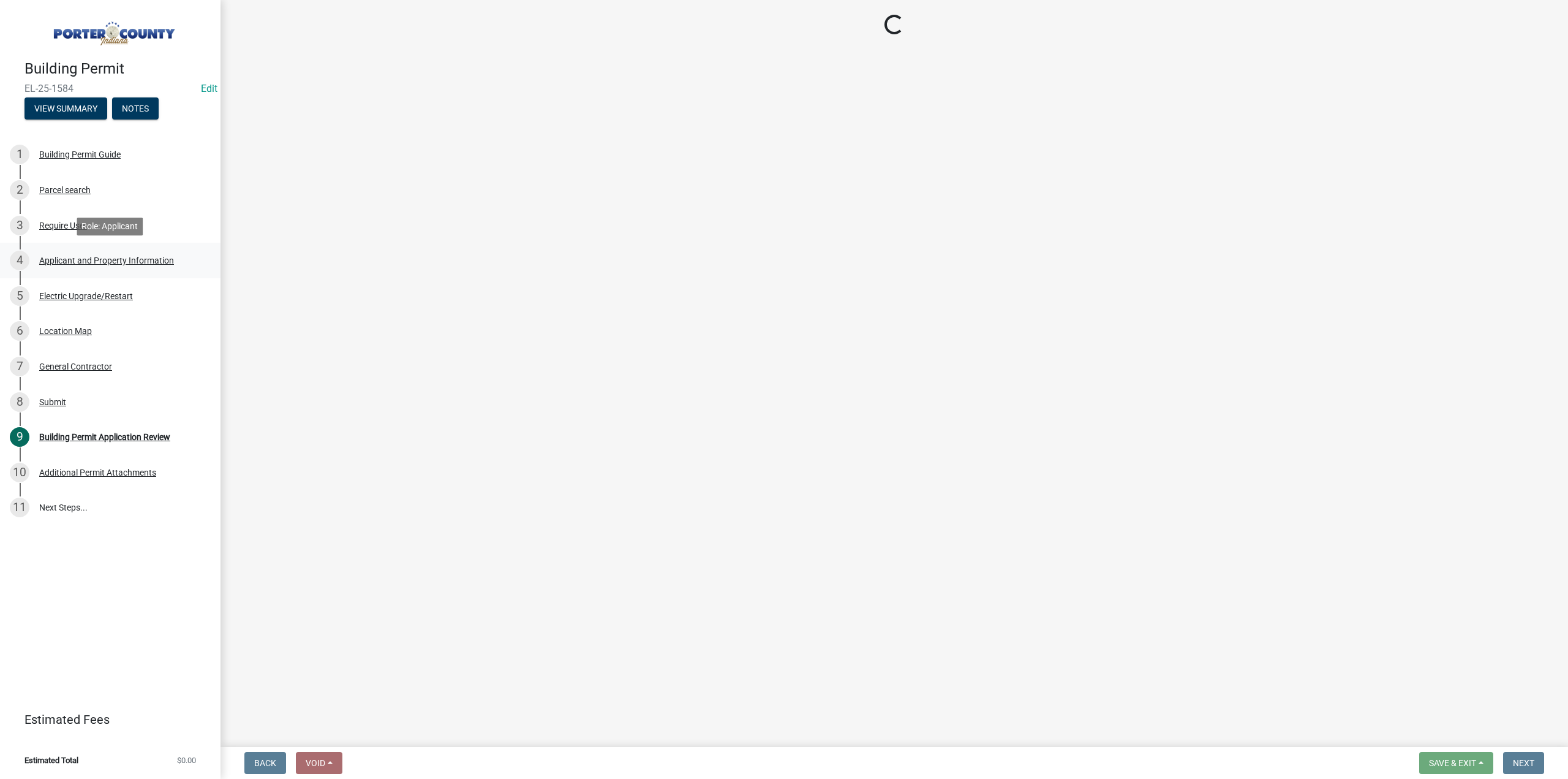
select select "eebc071e-620a-4db8-83e9-cb6b194c67e9"
select select "aff3c597-e127-4f23-88a6-ba02da3a16c7"
select select "eef3385c-360b-448e-91b8-df9bc56b1cce"
select select "c796f995-08fe-487b-a20e-70ab553361d3"
select select "e2d1b1d7-ccc9-456b-9e96-e16306515997"
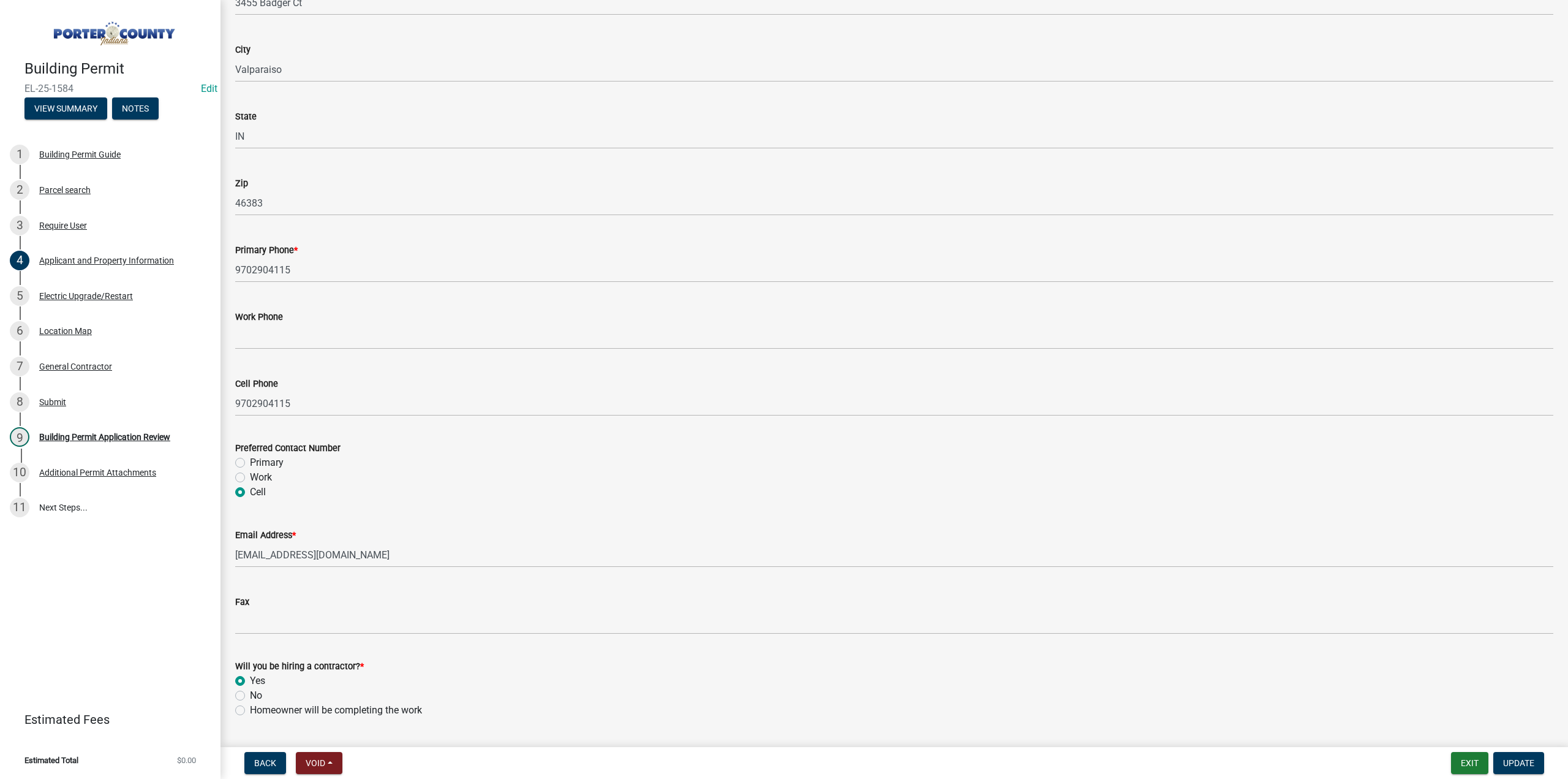
scroll to position [1513, 0]
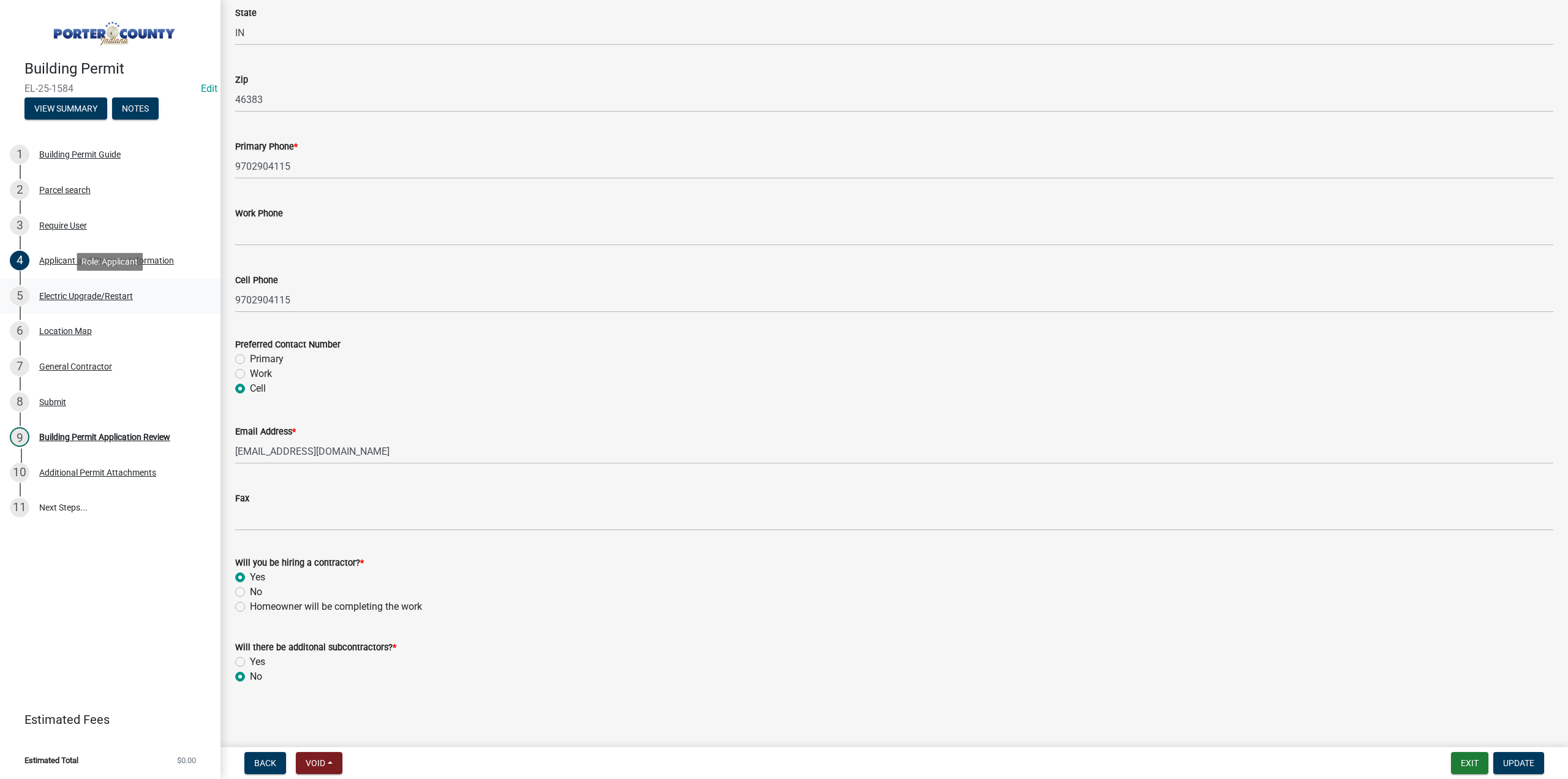
click at [86, 301] on div "5 Electric Upgrade/Restart" at bounding box center [105, 296] width 191 height 20
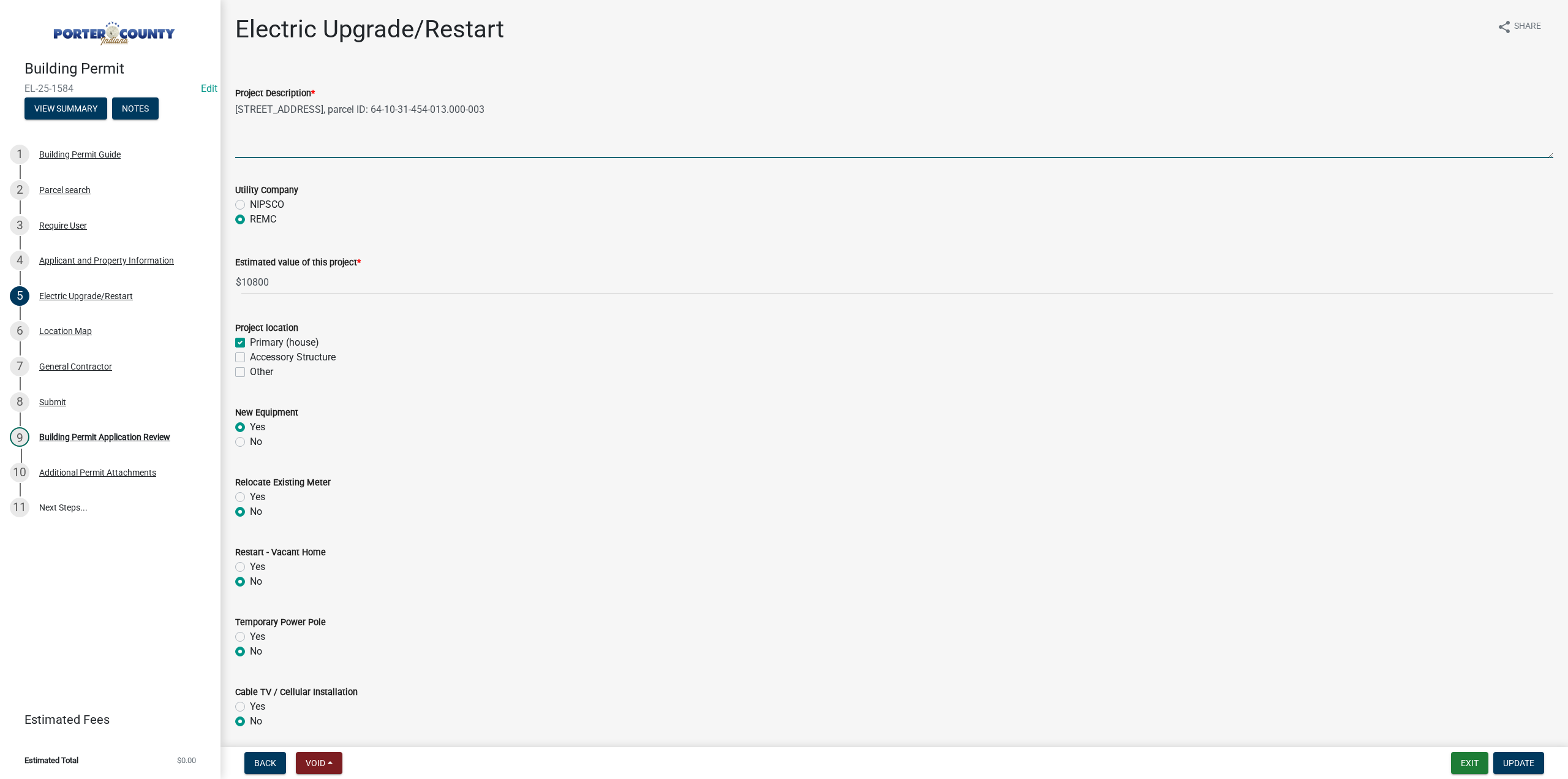
drag, startPoint x: 637, startPoint y: 121, endPoint x: 0, endPoint y: 120, distance: 637.0
click at [0, 118] on div "Building Permit EL-25-1584 Edit View Summary Notes 1 Building Permit Guide 2 Pa…" at bounding box center [784, 389] width 1568 height 779
type textarea "Generator Install"
drag, startPoint x: 1513, startPoint y: 770, endPoint x: 1478, endPoint y: 752, distance: 39.4
click at [1512, 769] on button "Update" at bounding box center [1518, 763] width 51 height 22
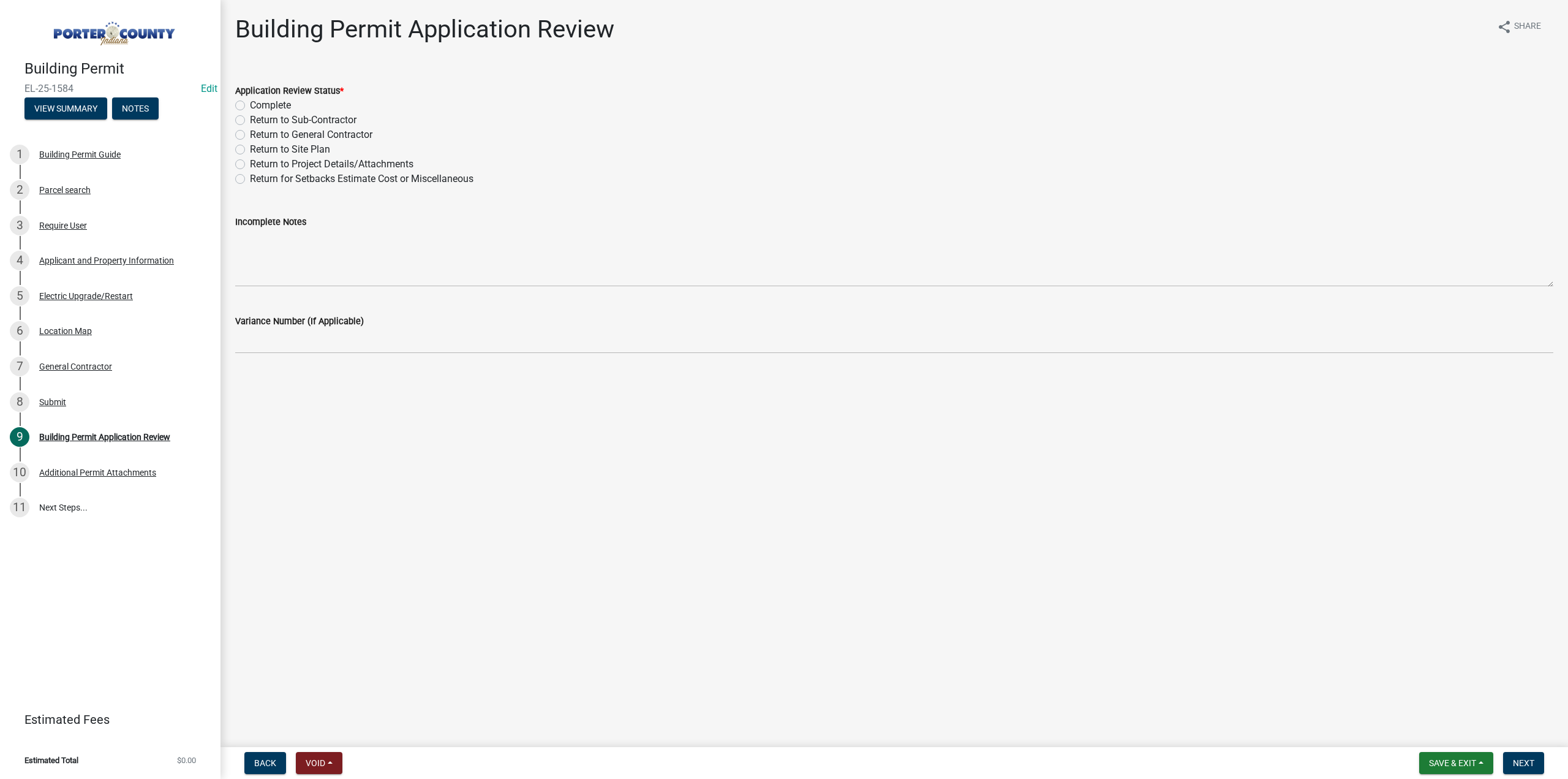
click at [250, 103] on label "Complete" at bounding box center [270, 105] width 41 height 15
click at [250, 103] on input "Complete" at bounding box center [254, 102] width 8 height 8
radio input "true"
click at [1528, 740] on main "Building Permit Application Review share Share Application Review Status * Comp…" at bounding box center [894, 371] width 1347 height 742
click at [1524, 761] on span "Next" at bounding box center [1524, 763] width 22 height 10
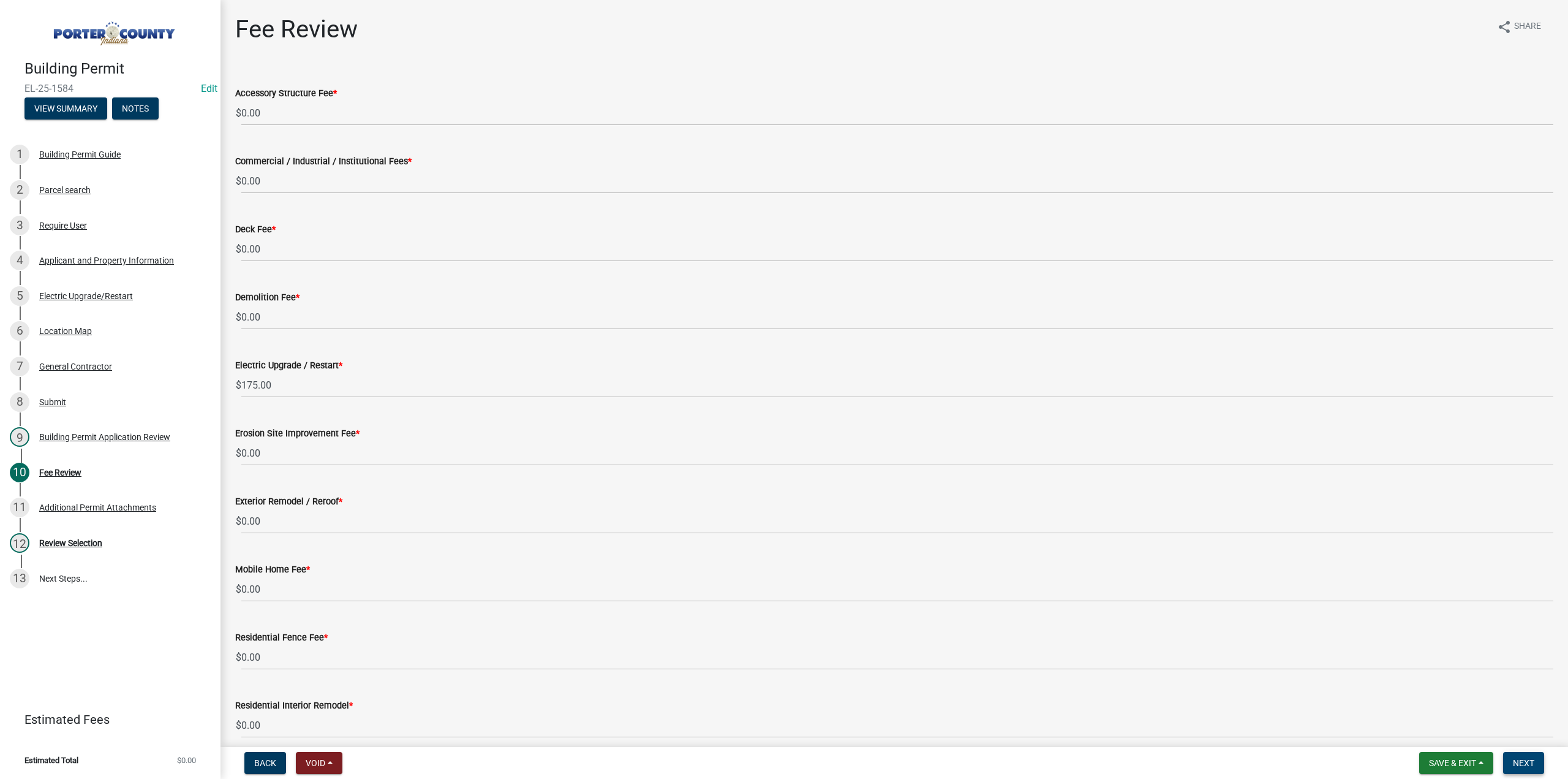
drag, startPoint x: 1532, startPoint y: 760, endPoint x: 1323, endPoint y: 718, distance: 213.2
click at [1531, 759] on span "Next" at bounding box center [1524, 763] width 22 height 10
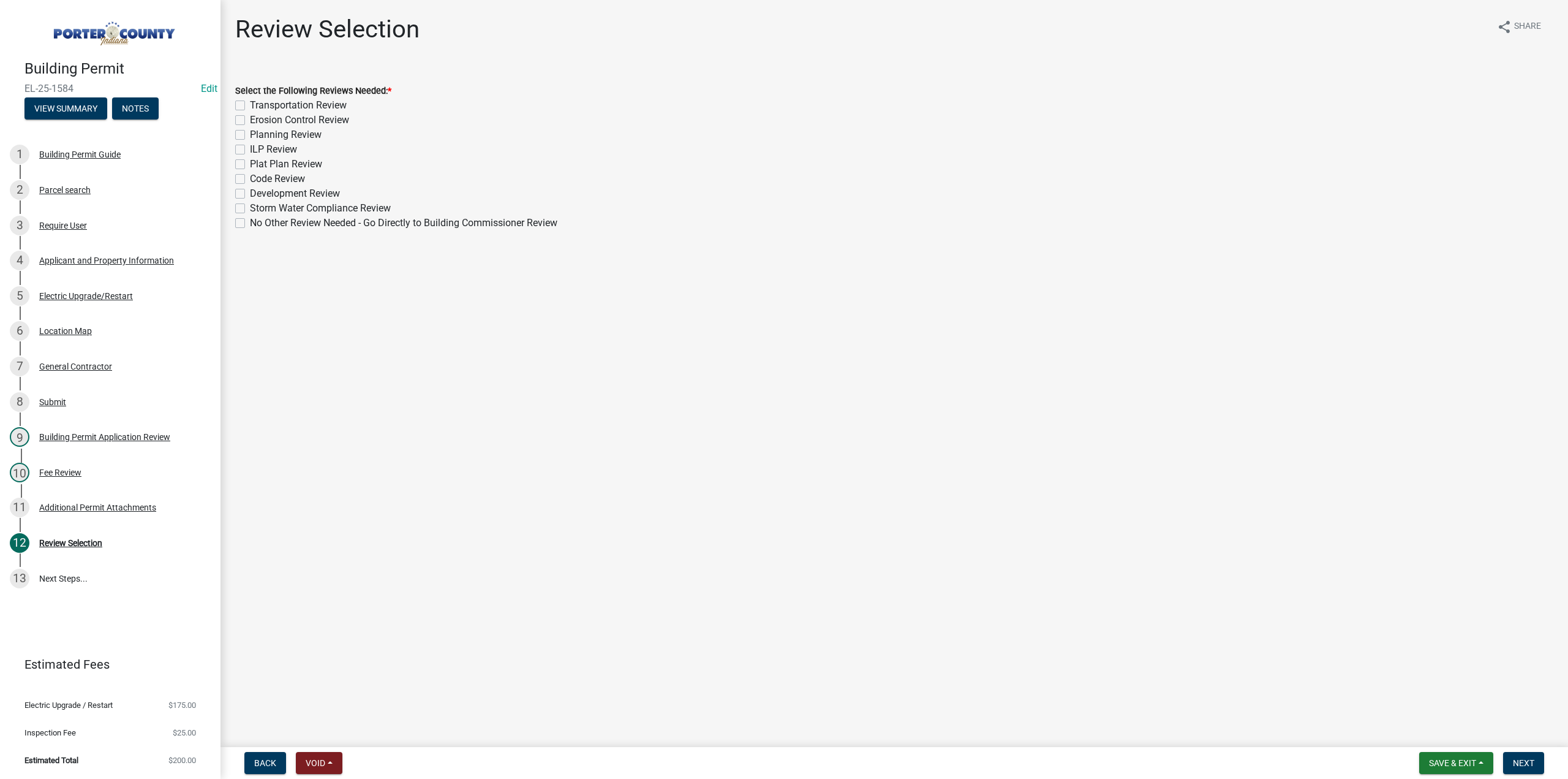
click at [250, 222] on label "No Other Review Needed - Go Directly to Building Commissioner Review" at bounding box center [404, 223] width 308 height 15
click at [250, 222] on input "No Other Review Needed - Go Directly to Building Commissioner Review" at bounding box center [254, 220] width 8 height 8
checkbox input "true"
checkbox input "false"
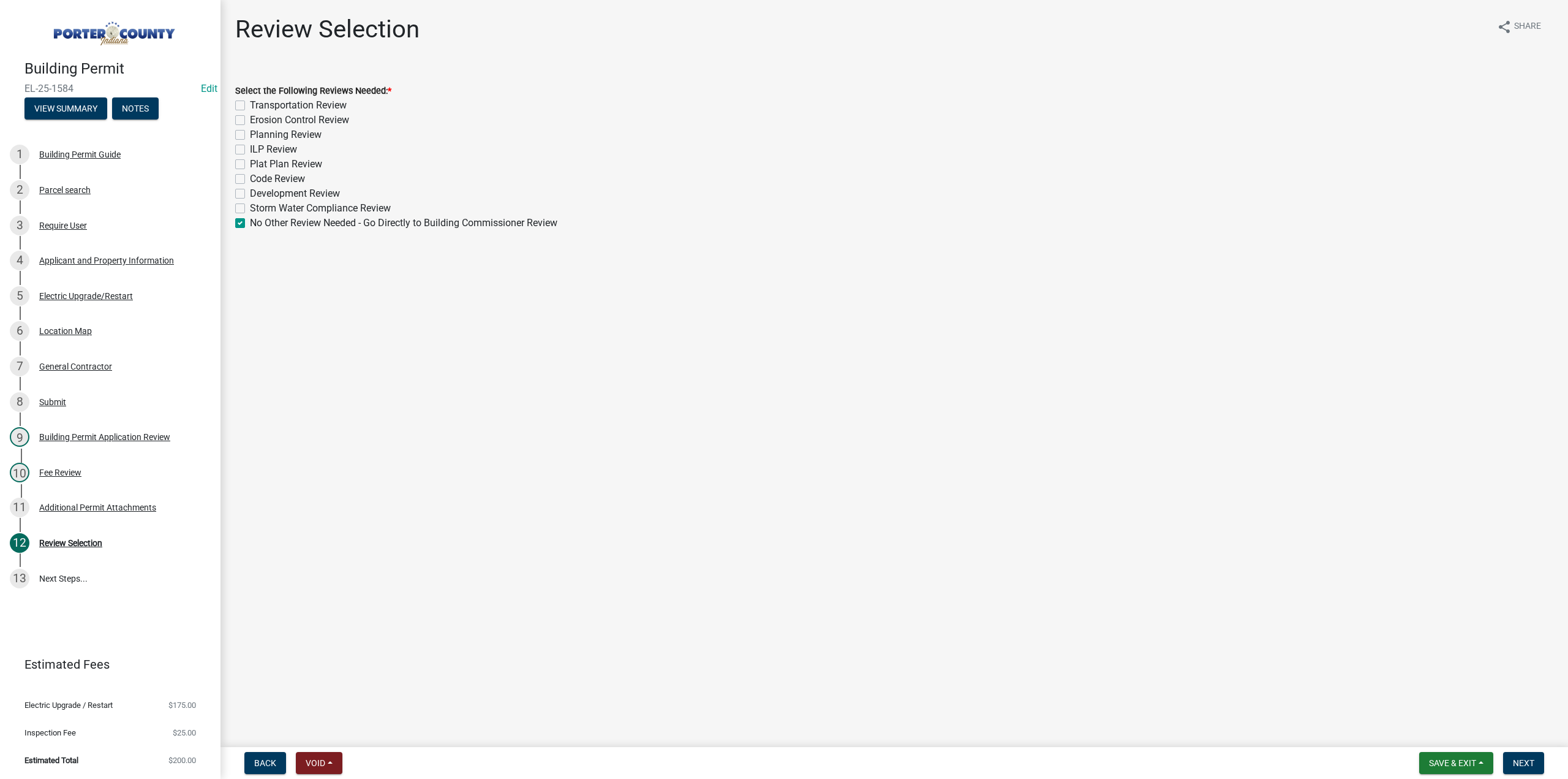
checkbox input "false"
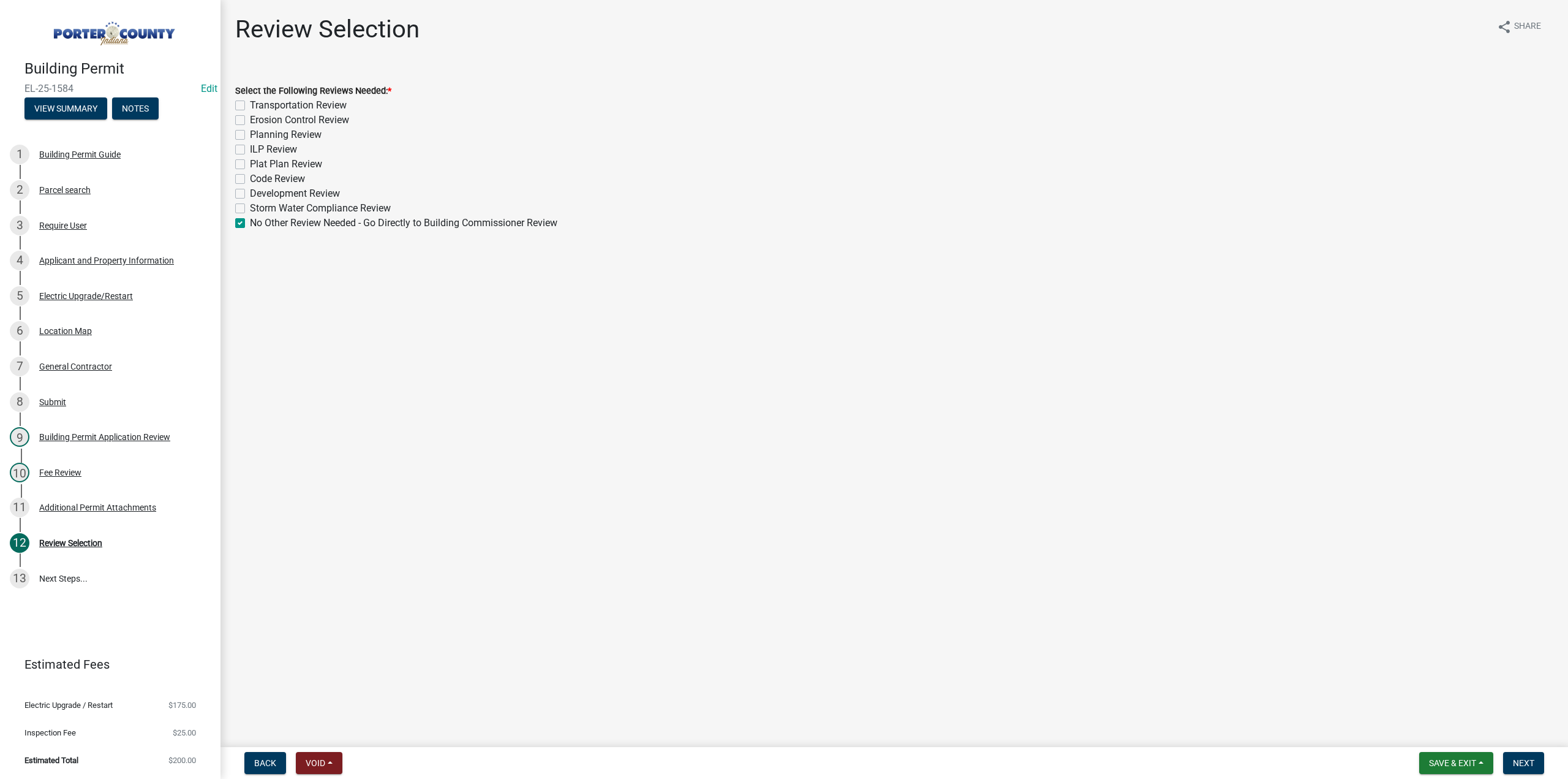
checkbox input "false"
checkbox input "true"
click at [1503, 763] on button "Next" at bounding box center [1523, 763] width 41 height 22
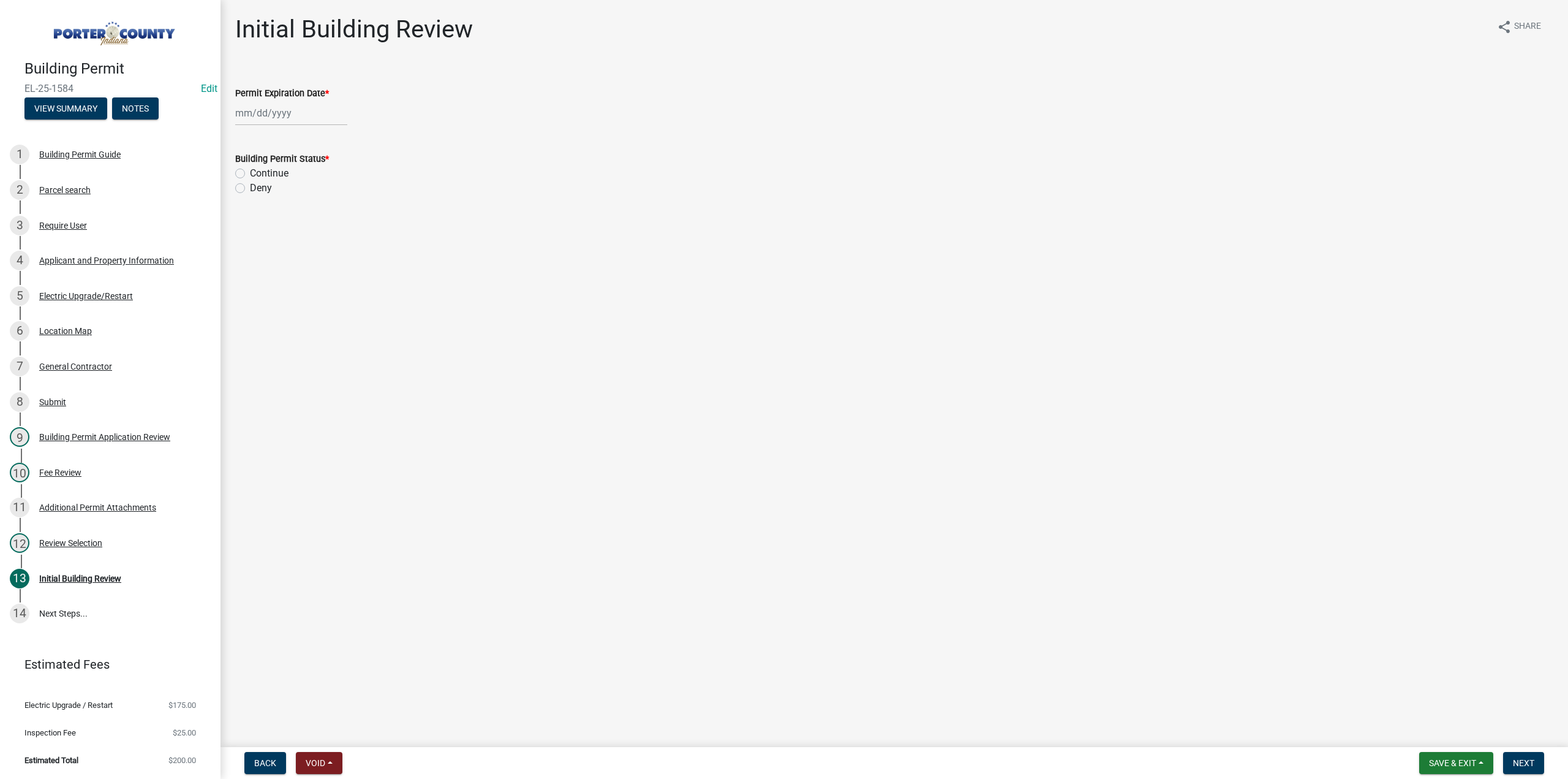
select select "8"
click at [278, 109] on div "[PERSON_NAME] Feb Mar Apr [PERSON_NAME][DATE] Oct Nov [DATE] 1526 1527 1528 152…" at bounding box center [291, 113] width 112 height 25
click at [327, 139] on select "1525 1526 1527 1528 1529 1530 1531 1532 1533 1534 1535 1536 1537 1538 1539 1540…" at bounding box center [331, 139] width 44 height 18
select select "2026"
click at [309, 131] on select "1525 1526 1527 1528 1529 1530 1531 1532 1533 1534 1535 1536 1537 1538 1539 1540…" at bounding box center [331, 139] width 44 height 18
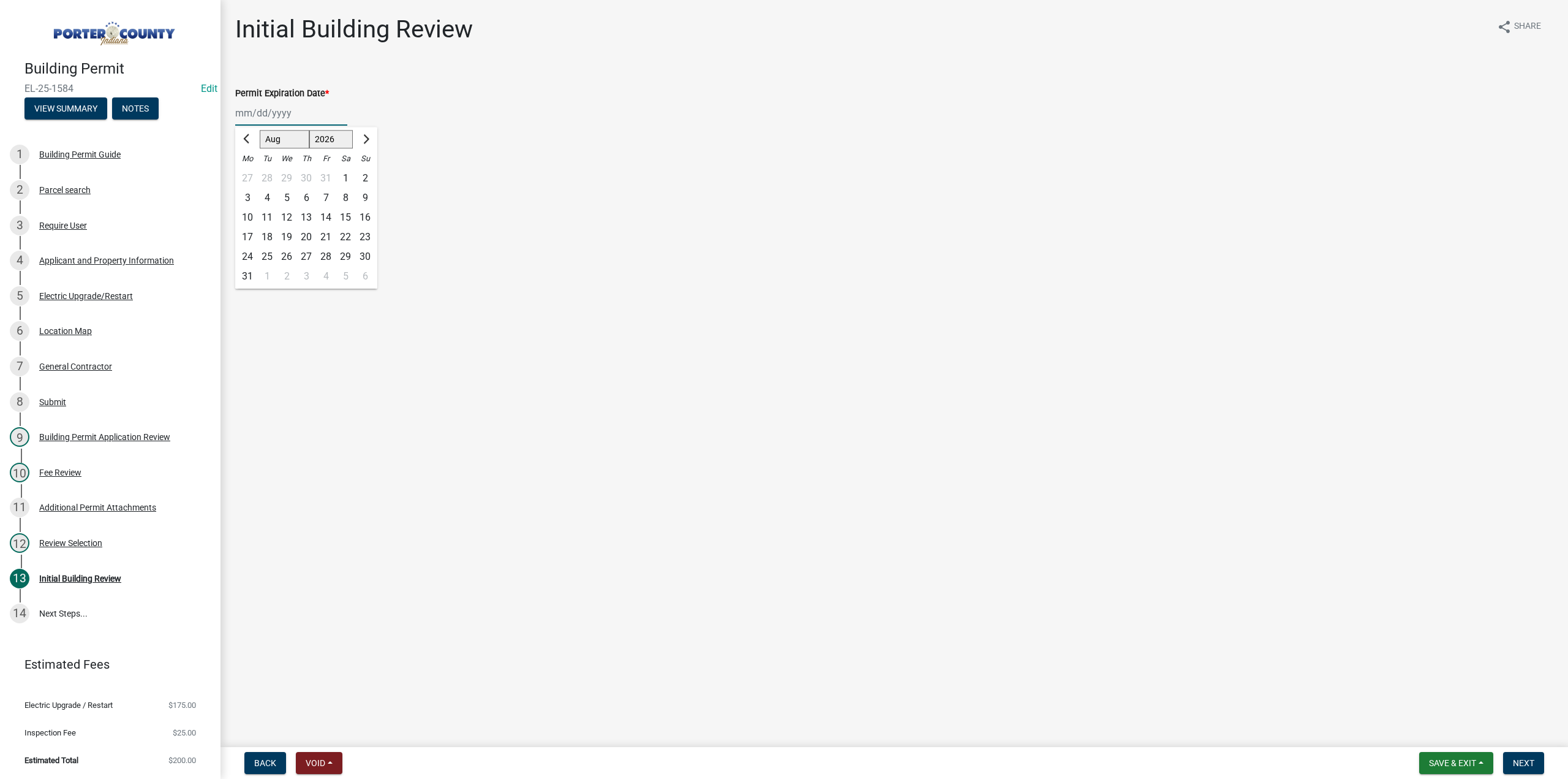
click at [345, 235] on div "22" at bounding box center [345, 237] width 20 height 20
type input "[DATE]"
click at [250, 175] on label "Continue" at bounding box center [269, 173] width 39 height 15
click at [250, 174] on input "Continue" at bounding box center [254, 170] width 8 height 8
radio input "true"
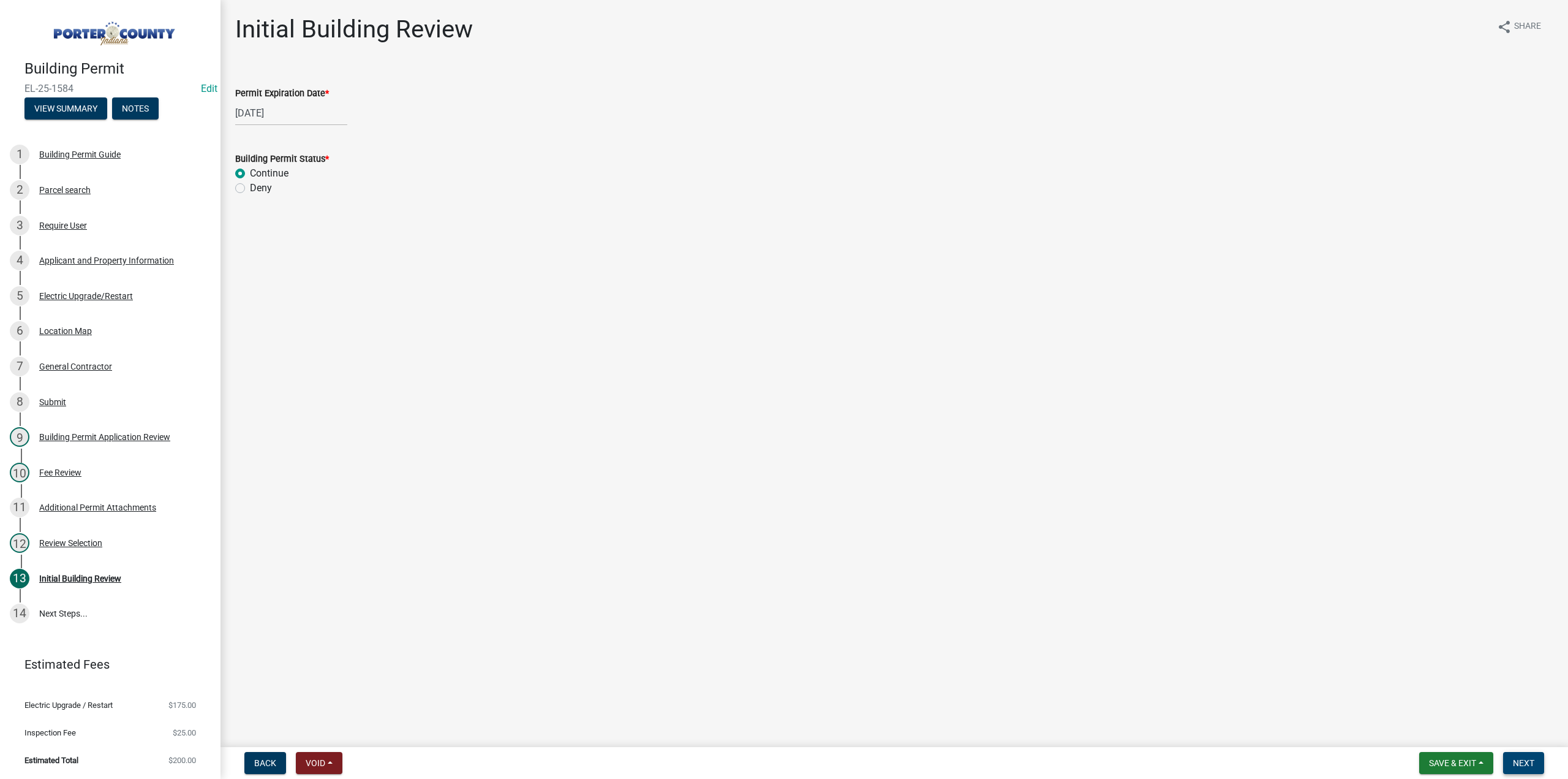
click at [1525, 765] on span "Next" at bounding box center [1524, 763] width 22 height 10
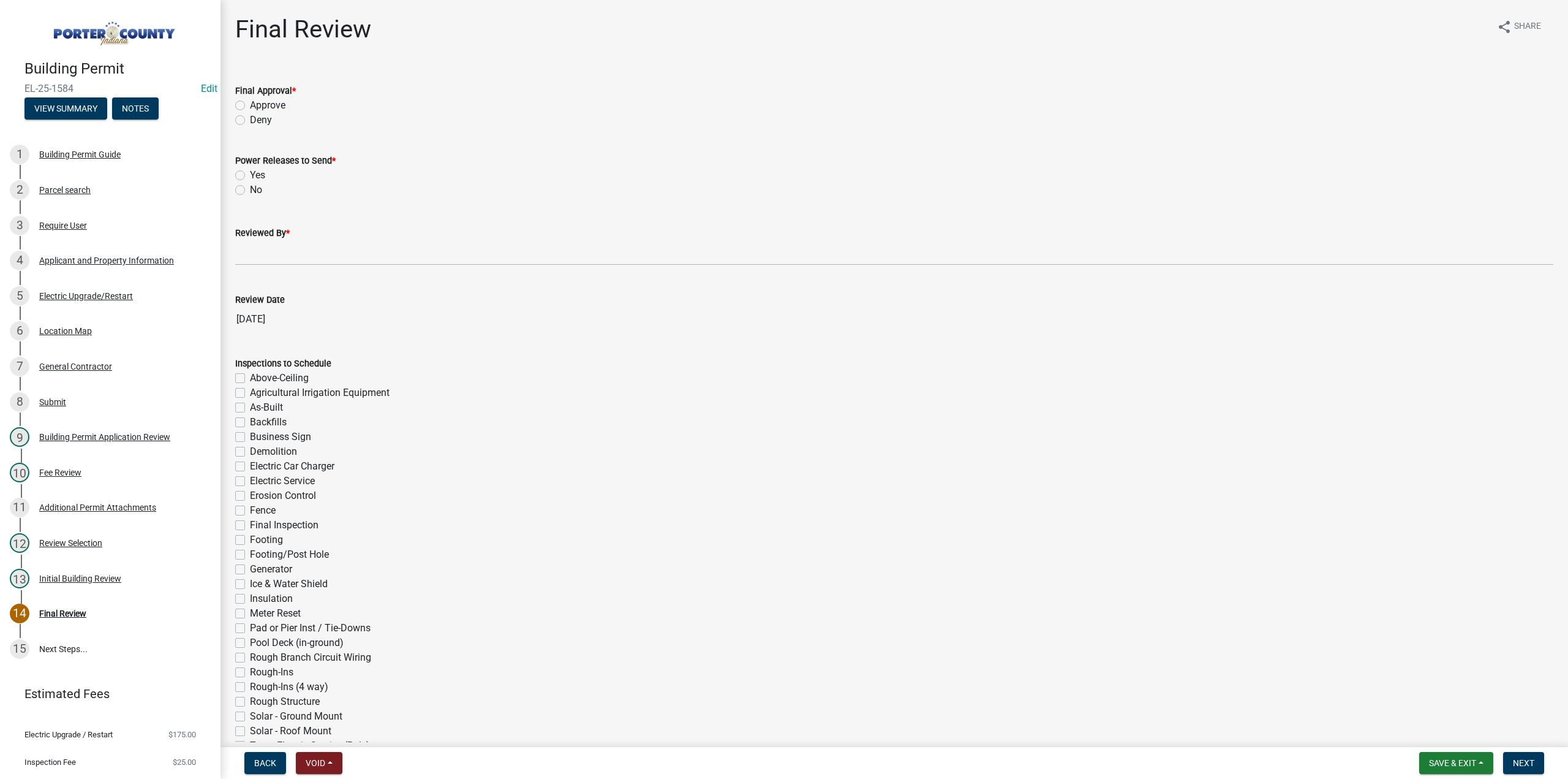
click at [250, 107] on label "Approve" at bounding box center [268, 105] width 35 height 15
click at [250, 106] on input "Approve" at bounding box center [254, 102] width 8 height 8
radio input "true"
click at [250, 189] on label "No" at bounding box center [256, 190] width 12 height 15
click at [250, 189] on input "No" at bounding box center [254, 187] width 8 height 8
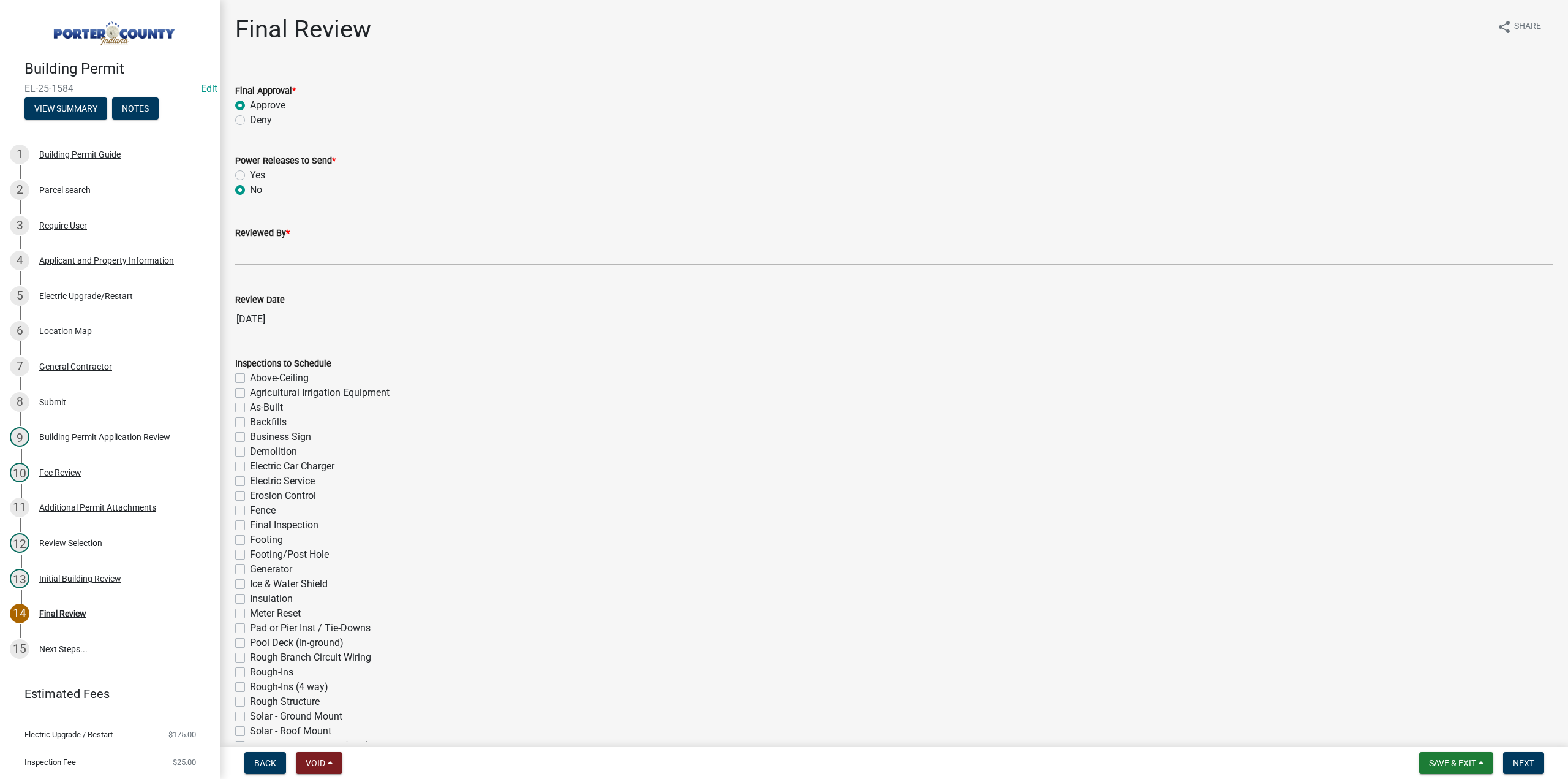
radio input "true"
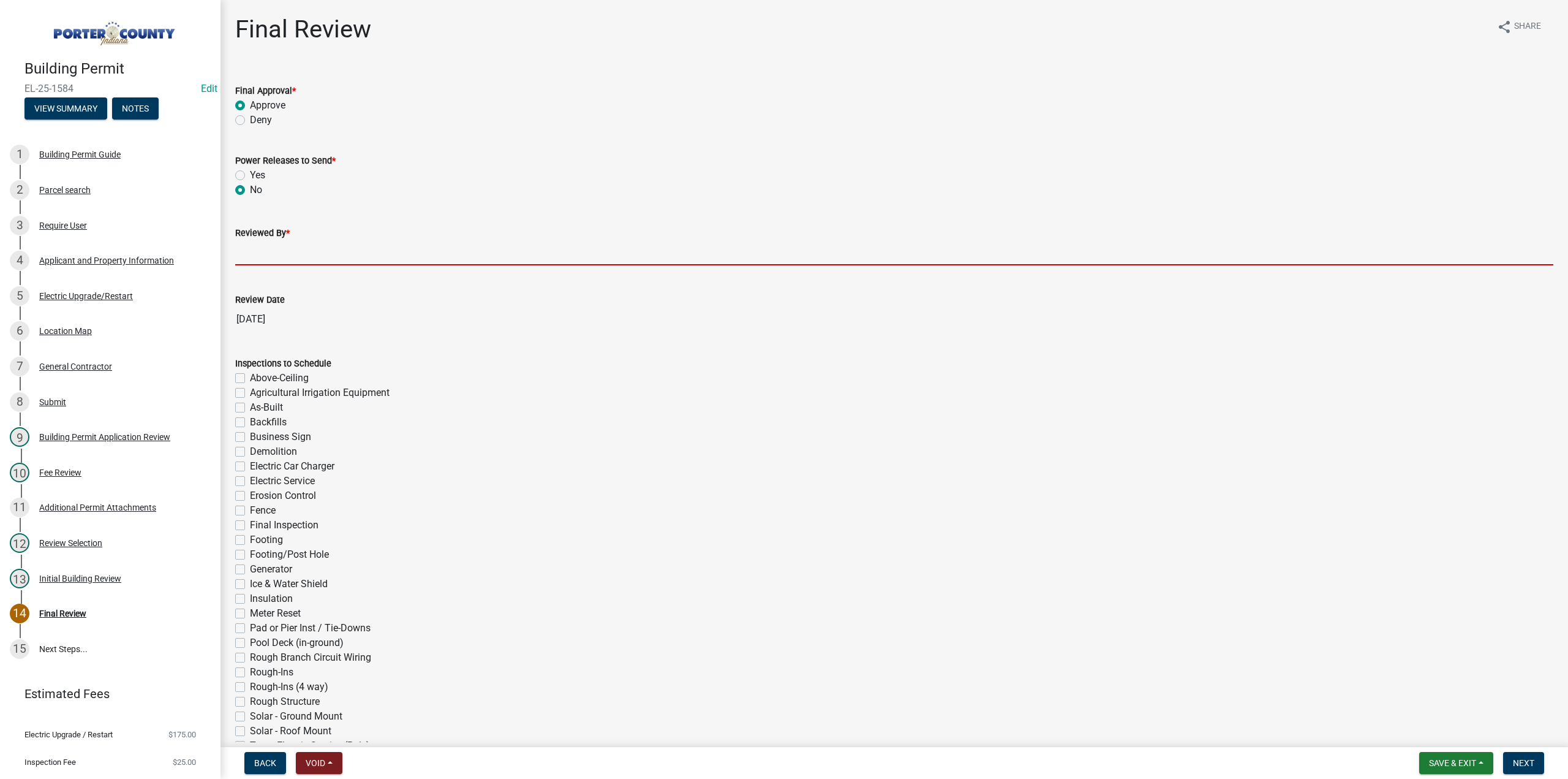
click at [270, 254] on input "Reviewed By *" at bounding box center [894, 252] width 1318 height 25
type input "TT"
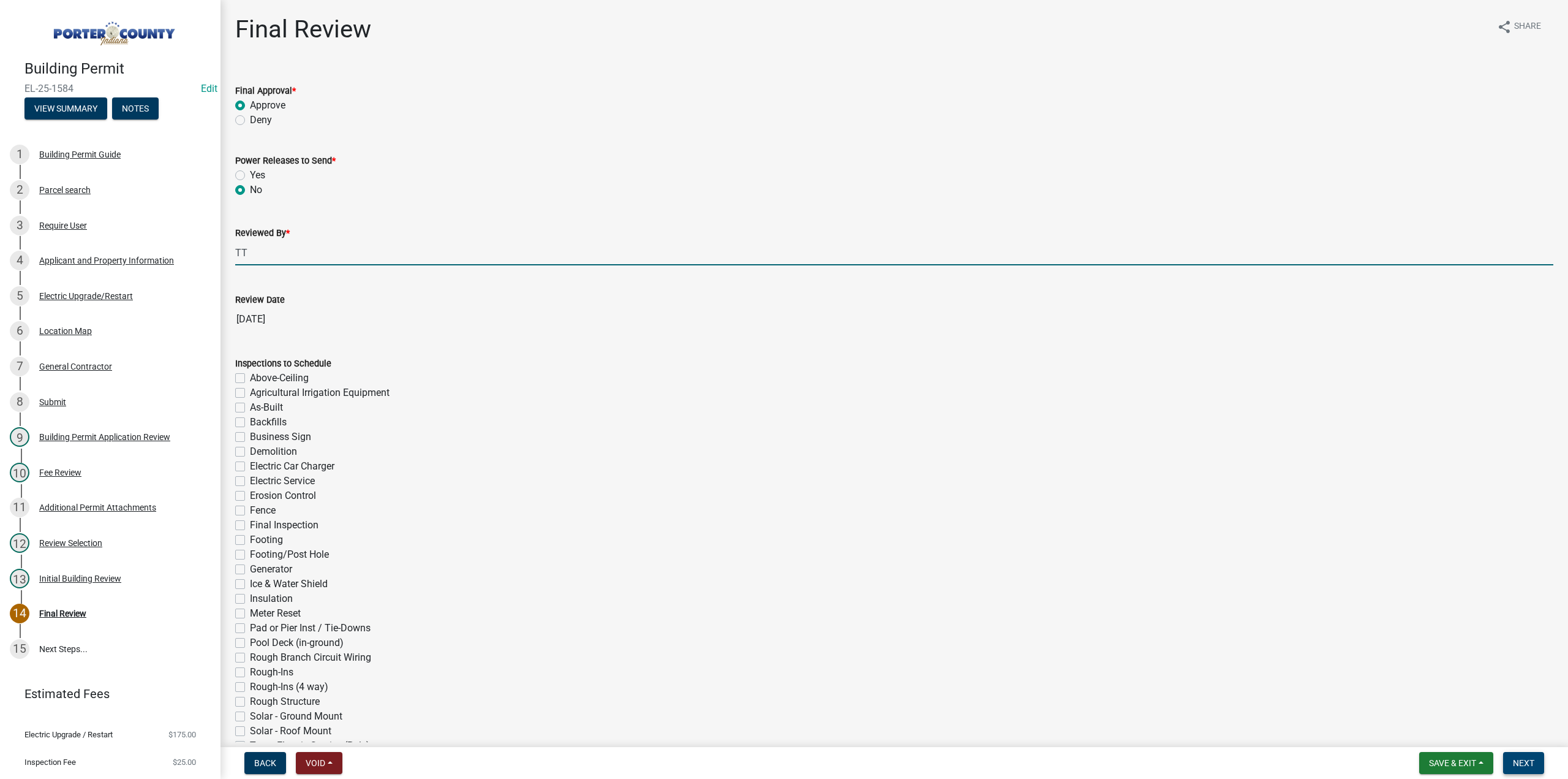
click at [1531, 762] on span "Next" at bounding box center [1524, 763] width 22 height 10
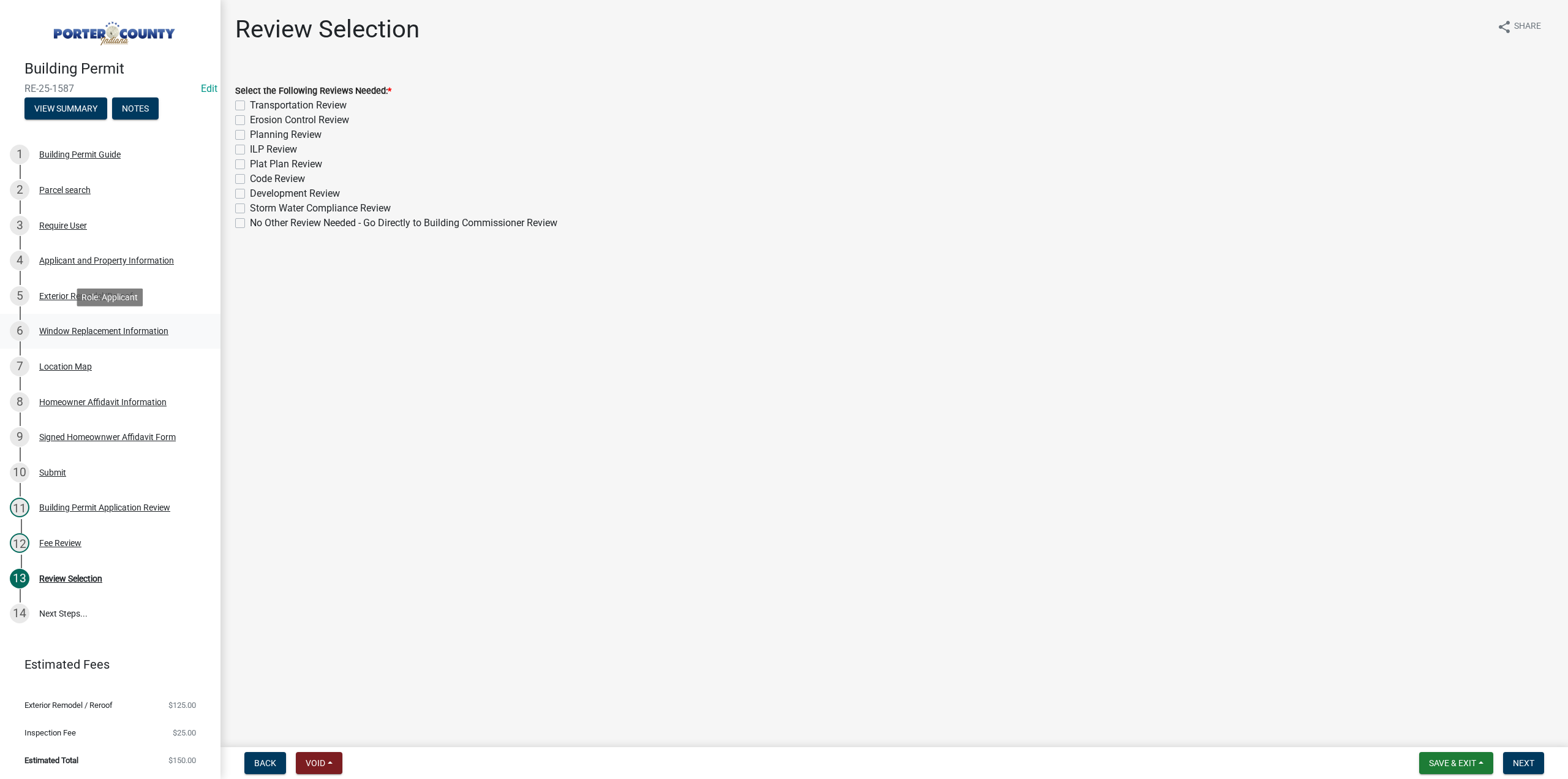
click at [78, 328] on div "Window Replacement Information" at bounding box center [104, 331] width 129 height 9
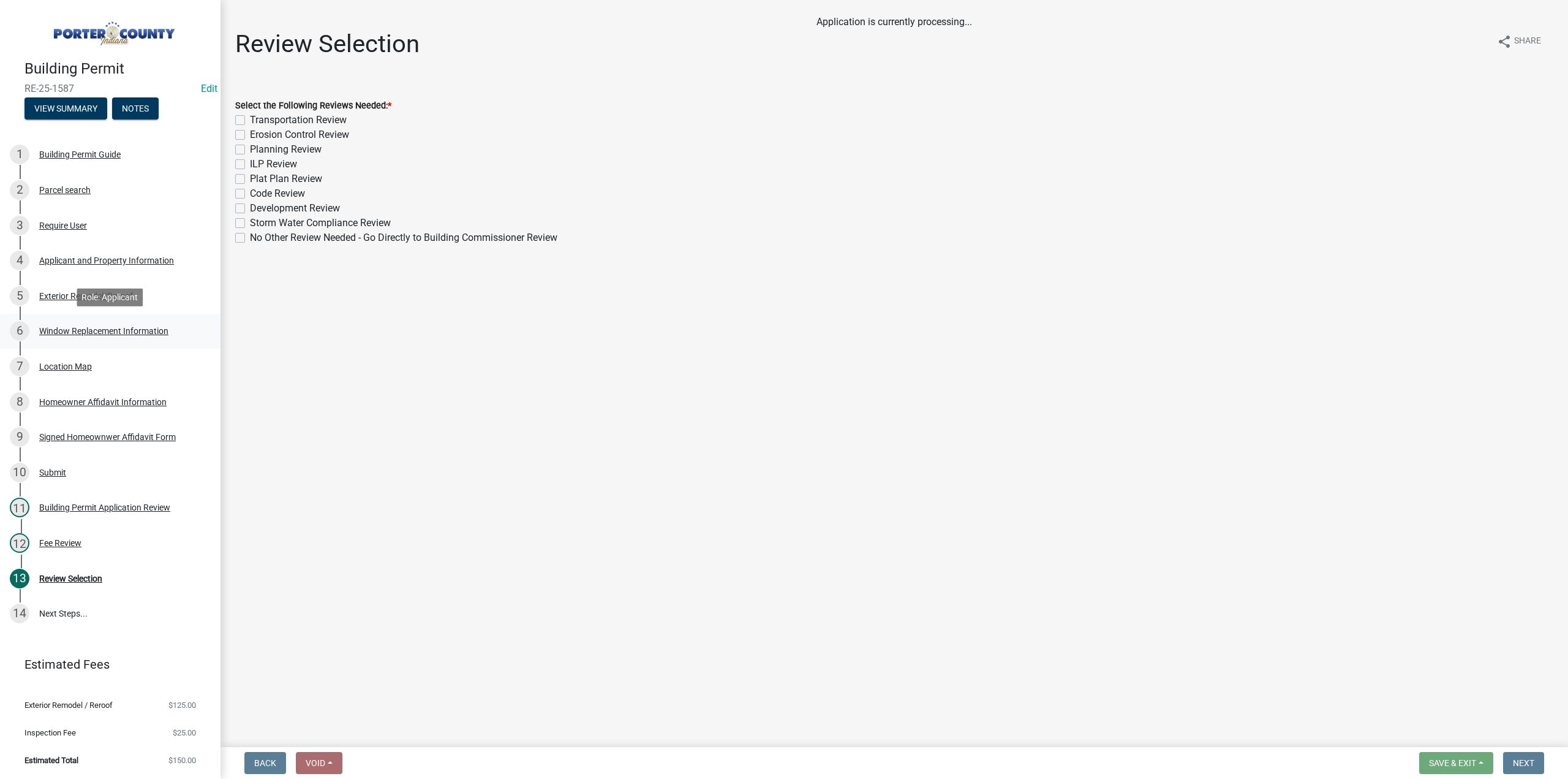
click at [75, 332] on div "Window Replacement Information" at bounding box center [104, 331] width 129 height 9
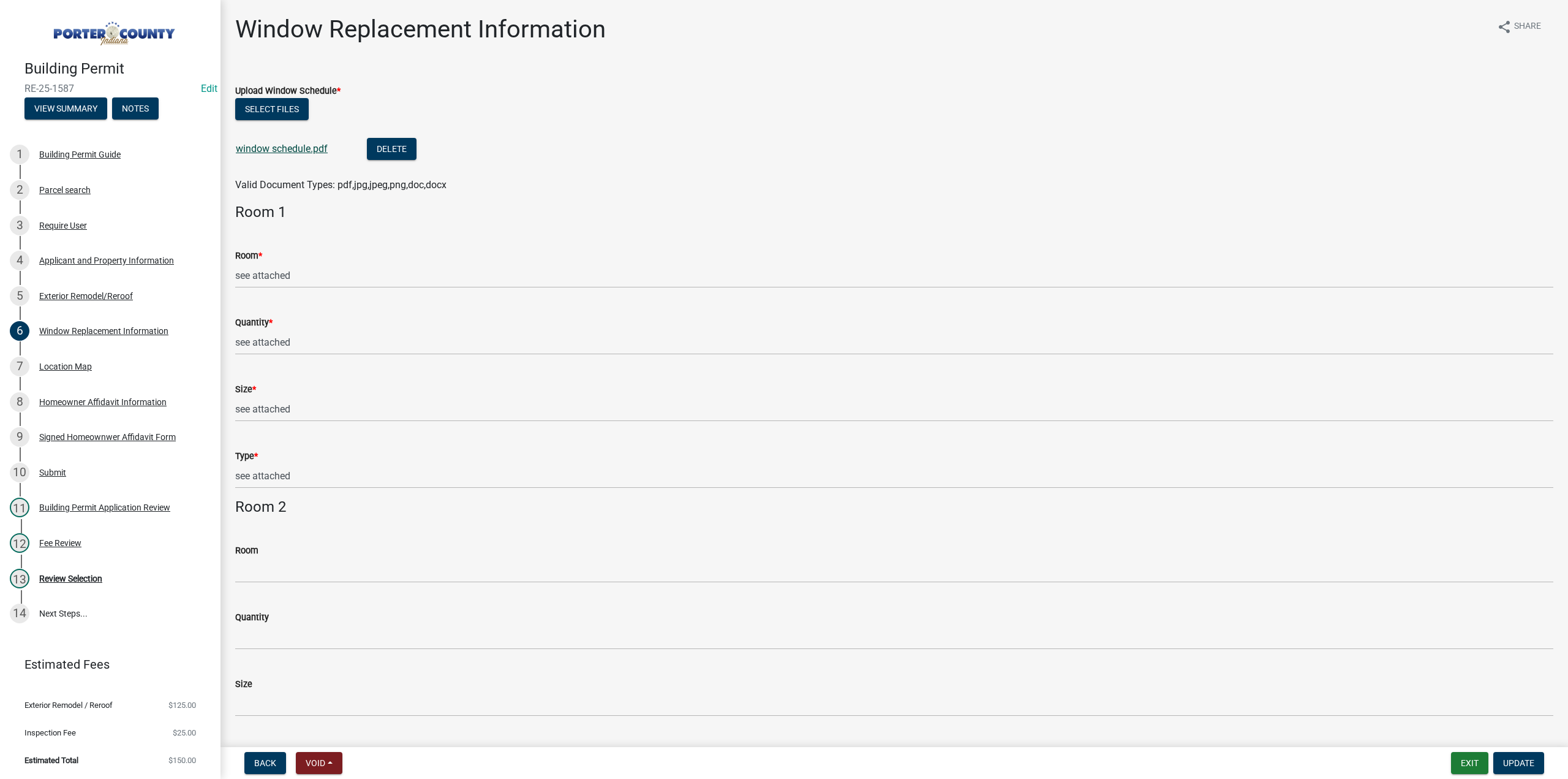
click at [298, 143] on div "window schedule.pdf" at bounding box center [291, 150] width 111 height 25
click at [299, 149] on link "window schedule.pdf" at bounding box center [281, 148] width 92 height 12
click at [89, 591] on link "13 Review Selection" at bounding box center [110, 578] width 221 height 35
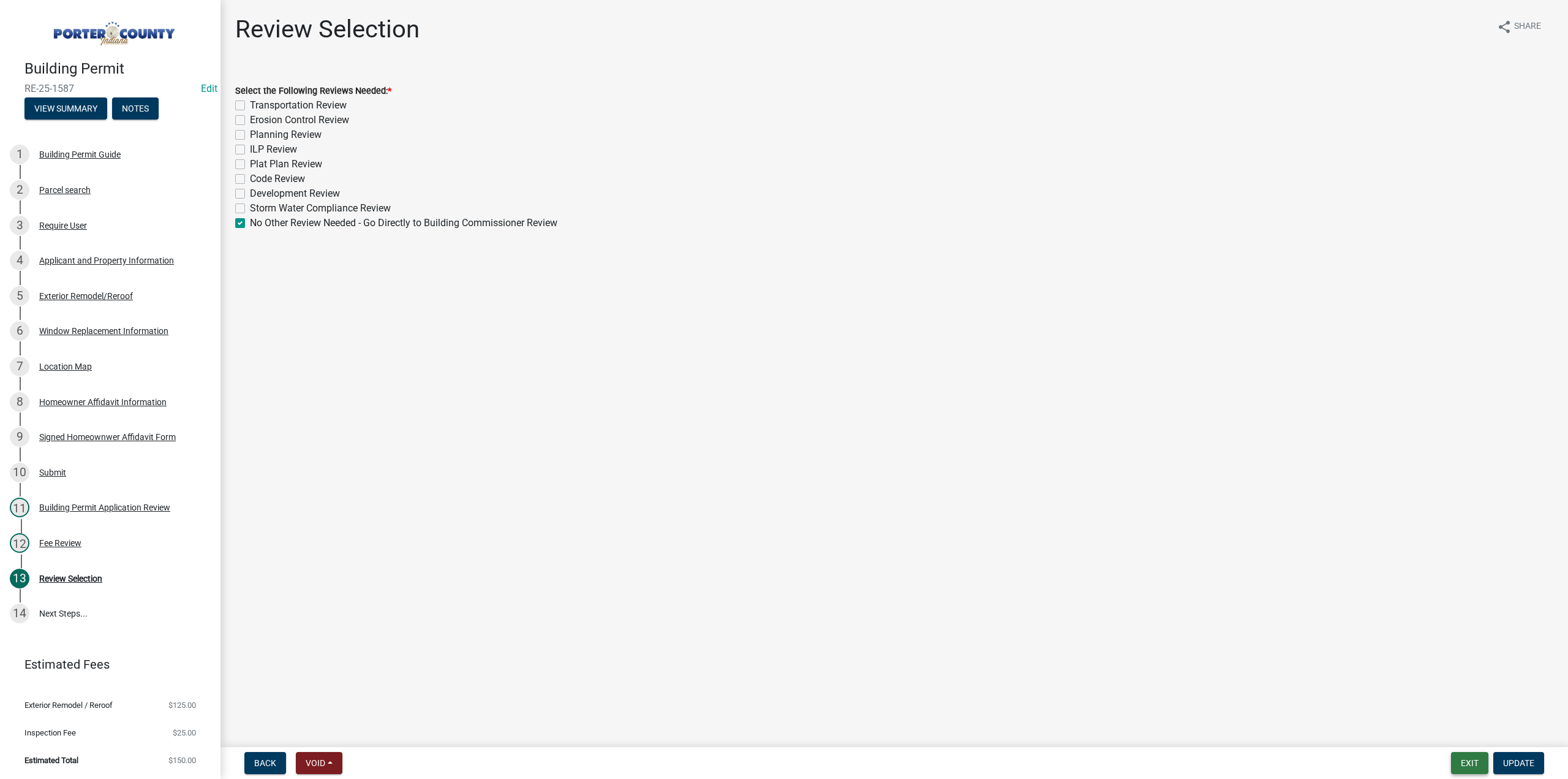
click at [1474, 758] on button "Exit" at bounding box center [1469, 763] width 37 height 22
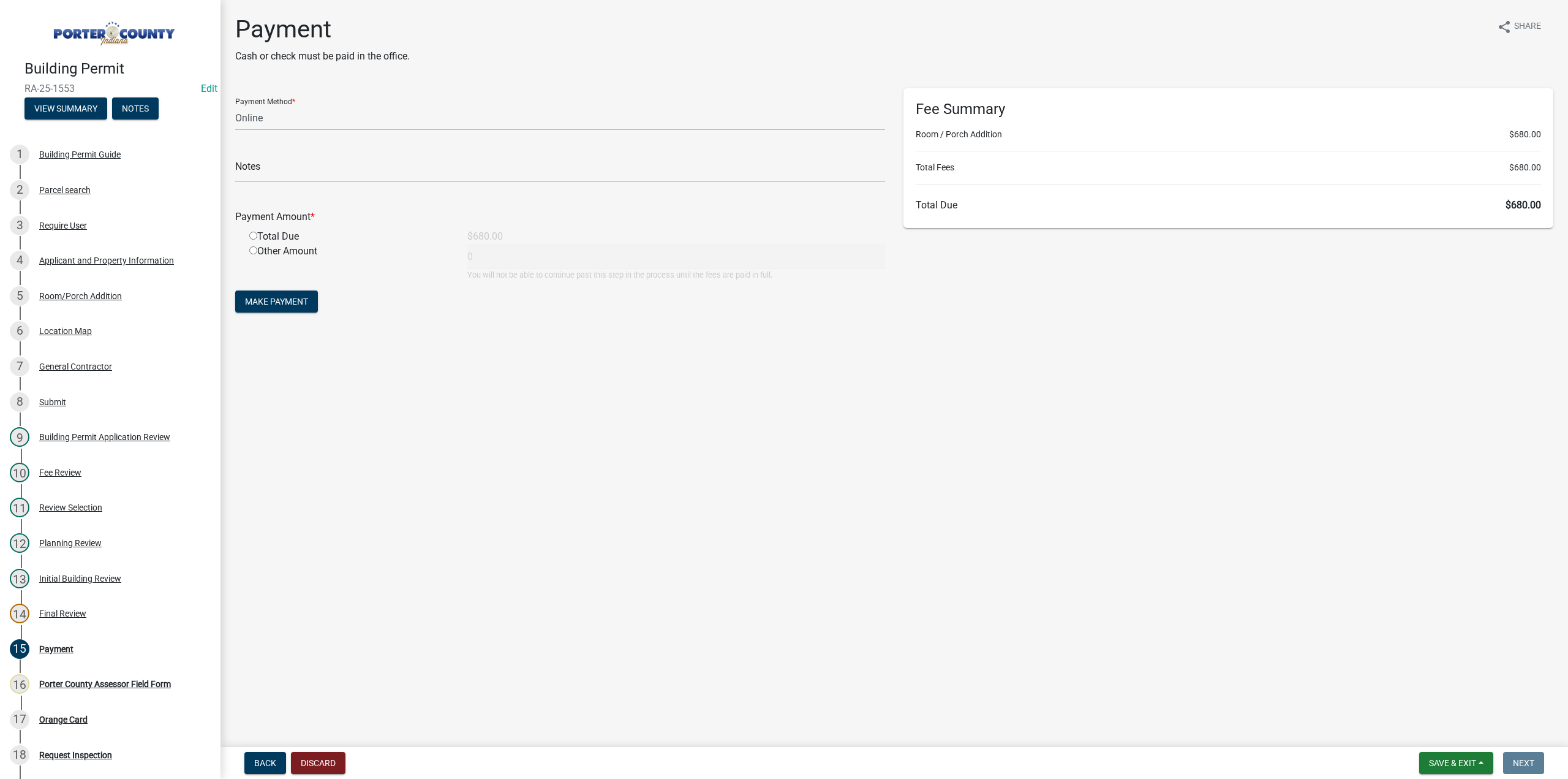
select select "3: 3"
click at [1446, 765] on span "Save & Exit" at bounding box center [1452, 763] width 47 height 10
click at [1403, 706] on button "Save" at bounding box center [1444, 702] width 98 height 29
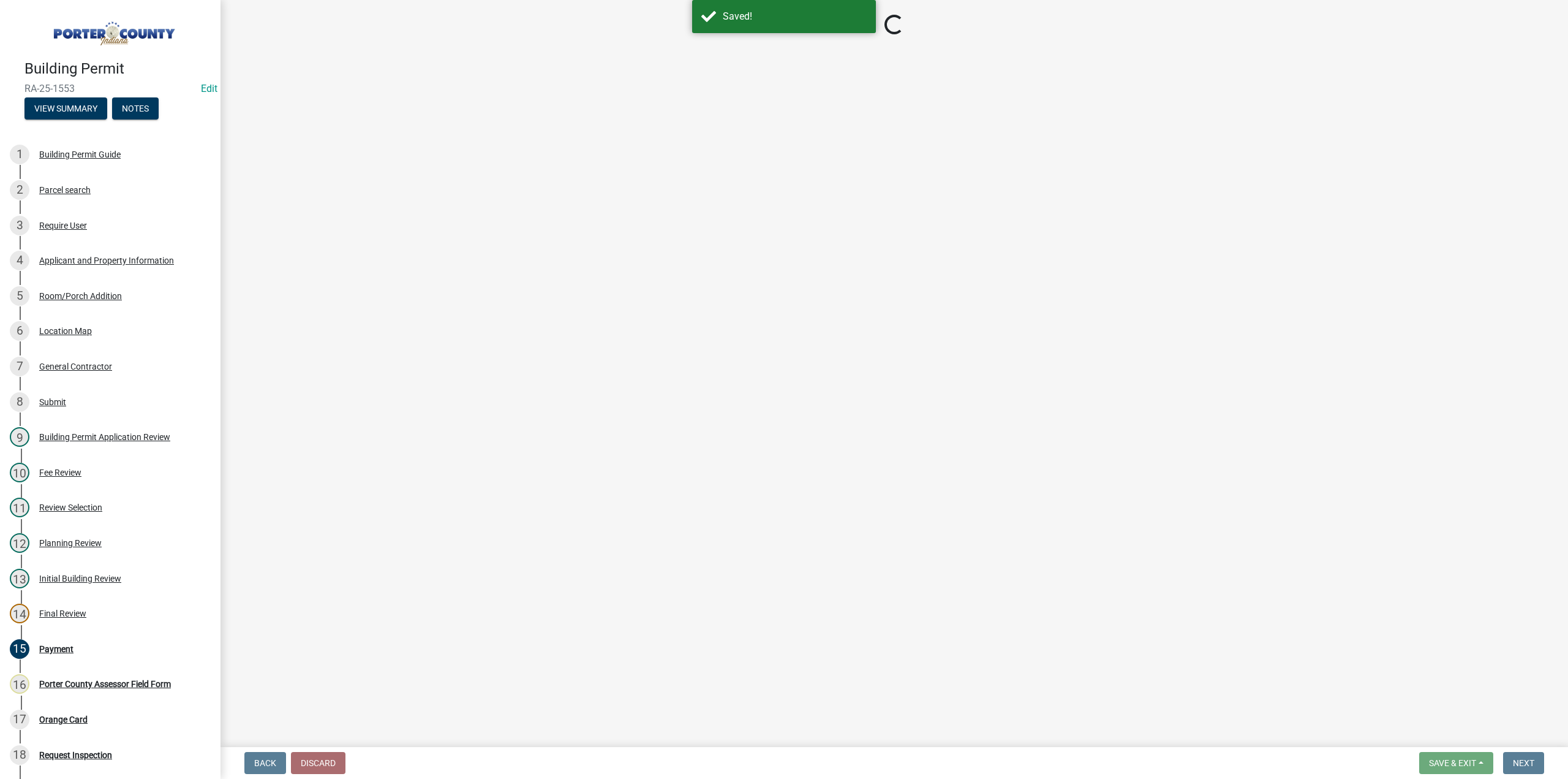
select select "3: 3"
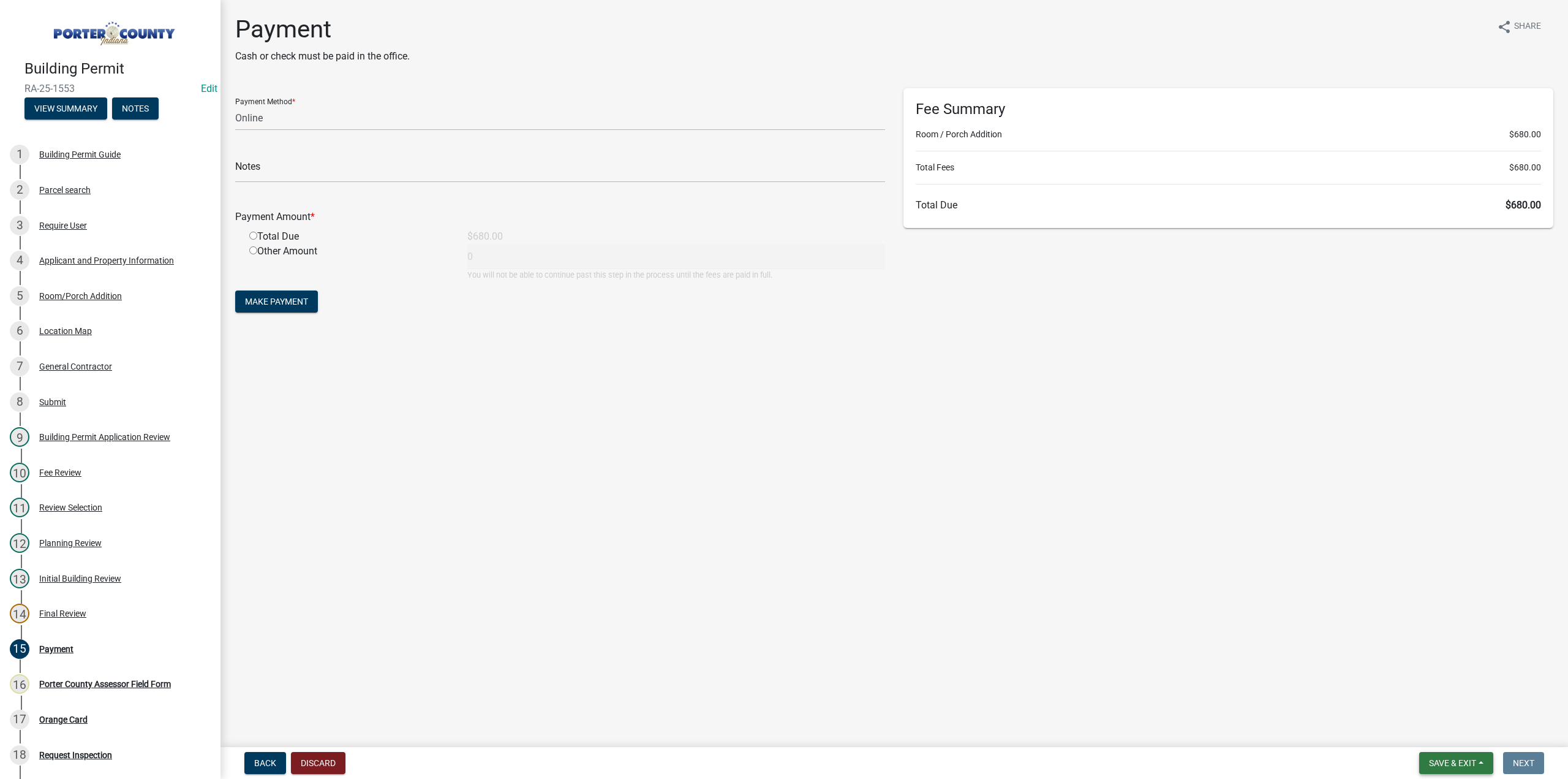
click at [1455, 763] on span "Save & Exit" at bounding box center [1452, 763] width 47 height 10
click at [1446, 736] on button "Save & Exit" at bounding box center [1444, 731] width 98 height 29
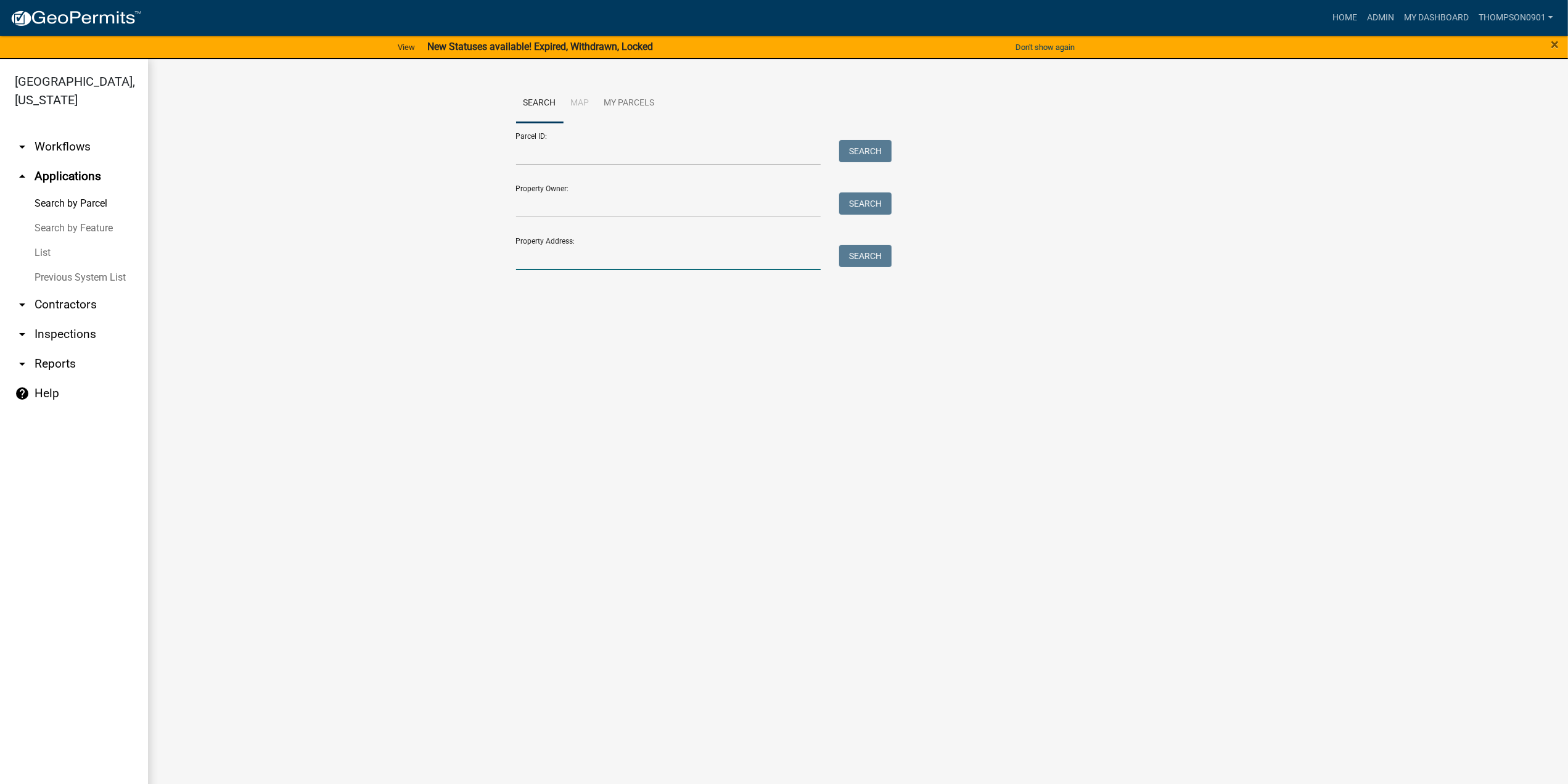
click at [635, 253] on input "Property Address:" at bounding box center [669, 257] width 305 height 25
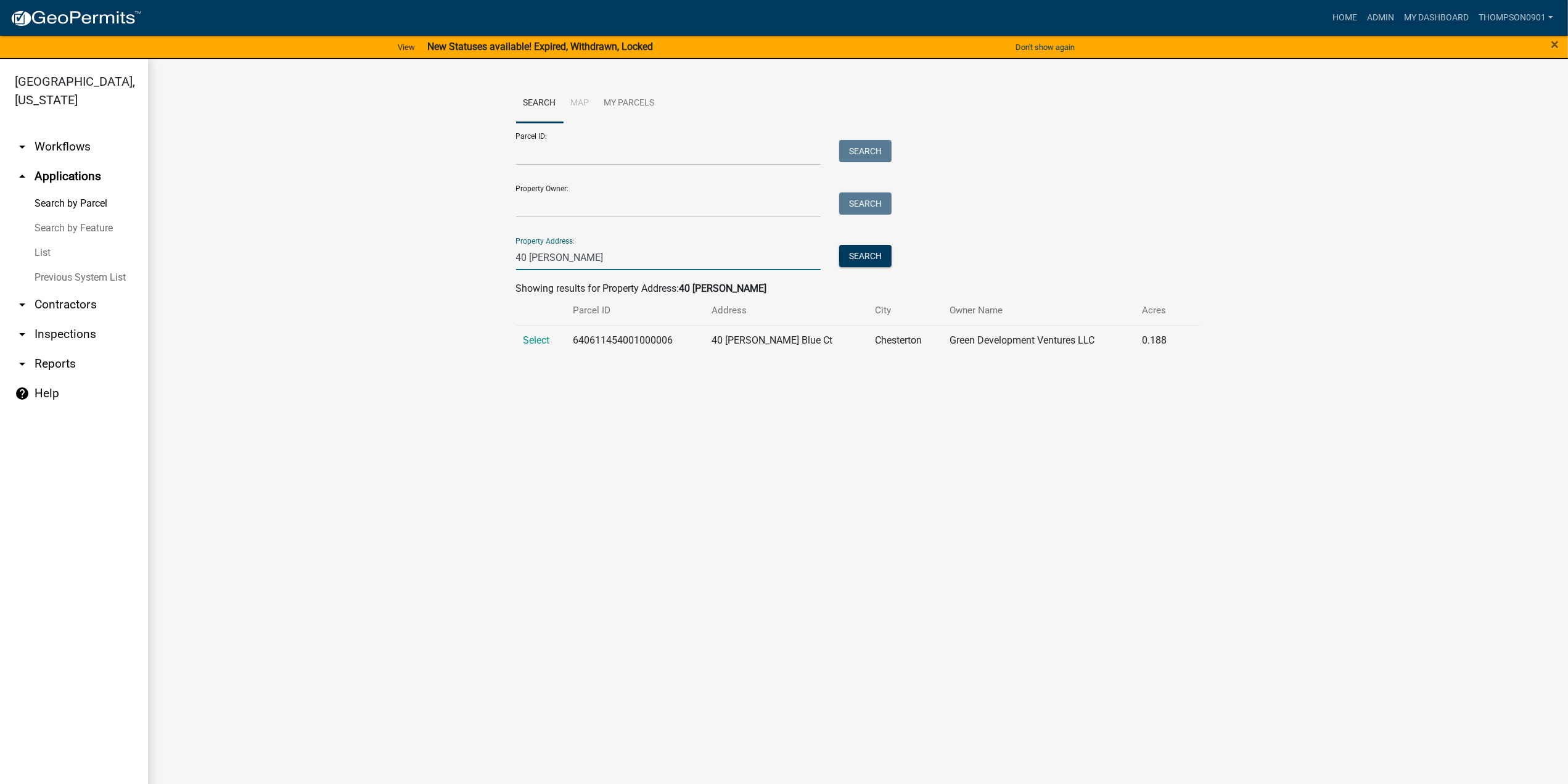
type input "40 [PERSON_NAME]"
drag, startPoint x: 536, startPoint y: 348, endPoint x: 540, endPoint y: 342, distance: 7.2
click at [537, 348] on td "Select" at bounding box center [541, 340] width 50 height 30
click at [541, 339] on span "Select" at bounding box center [536, 340] width 27 height 12
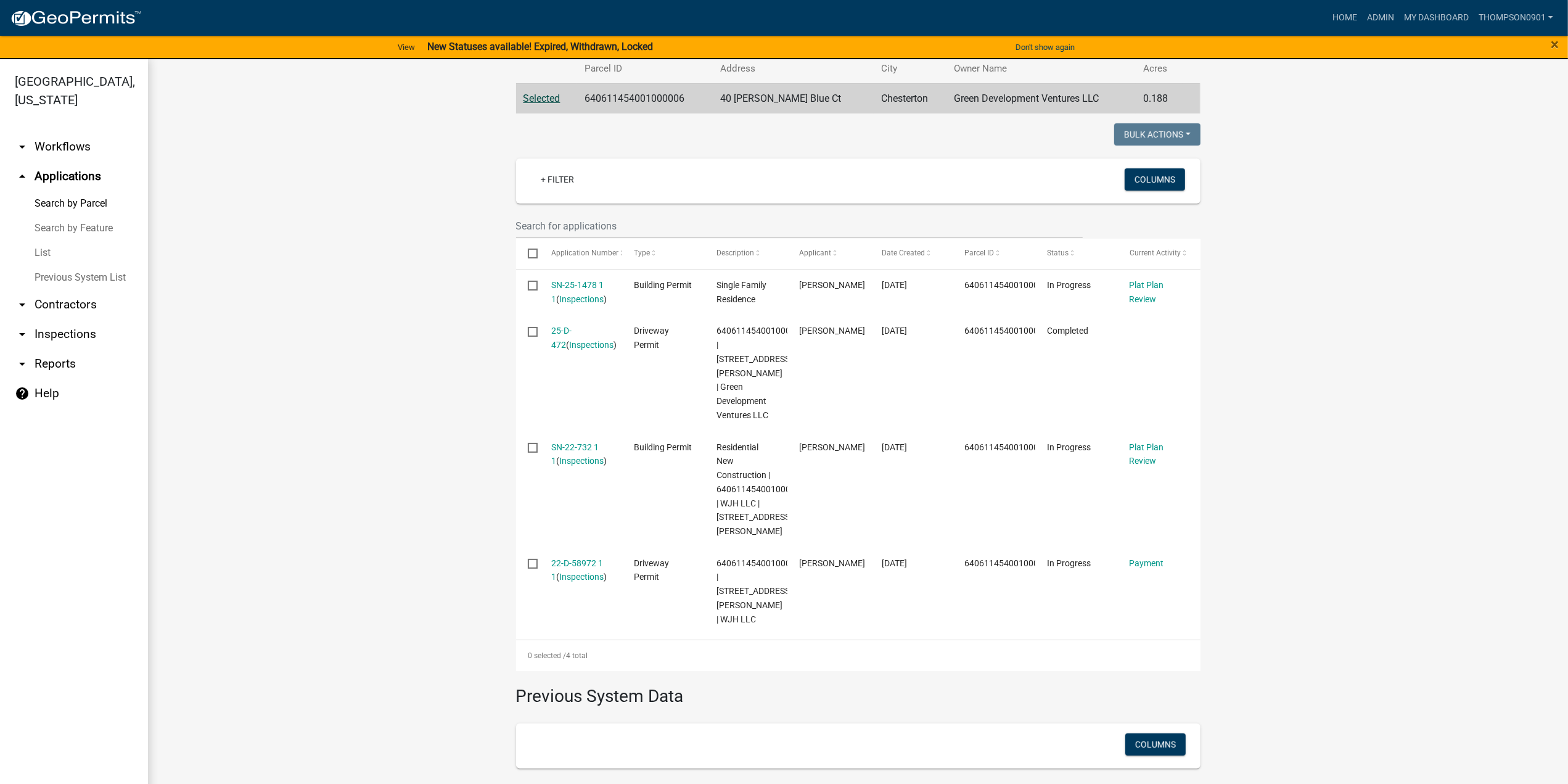
scroll to position [137, 0]
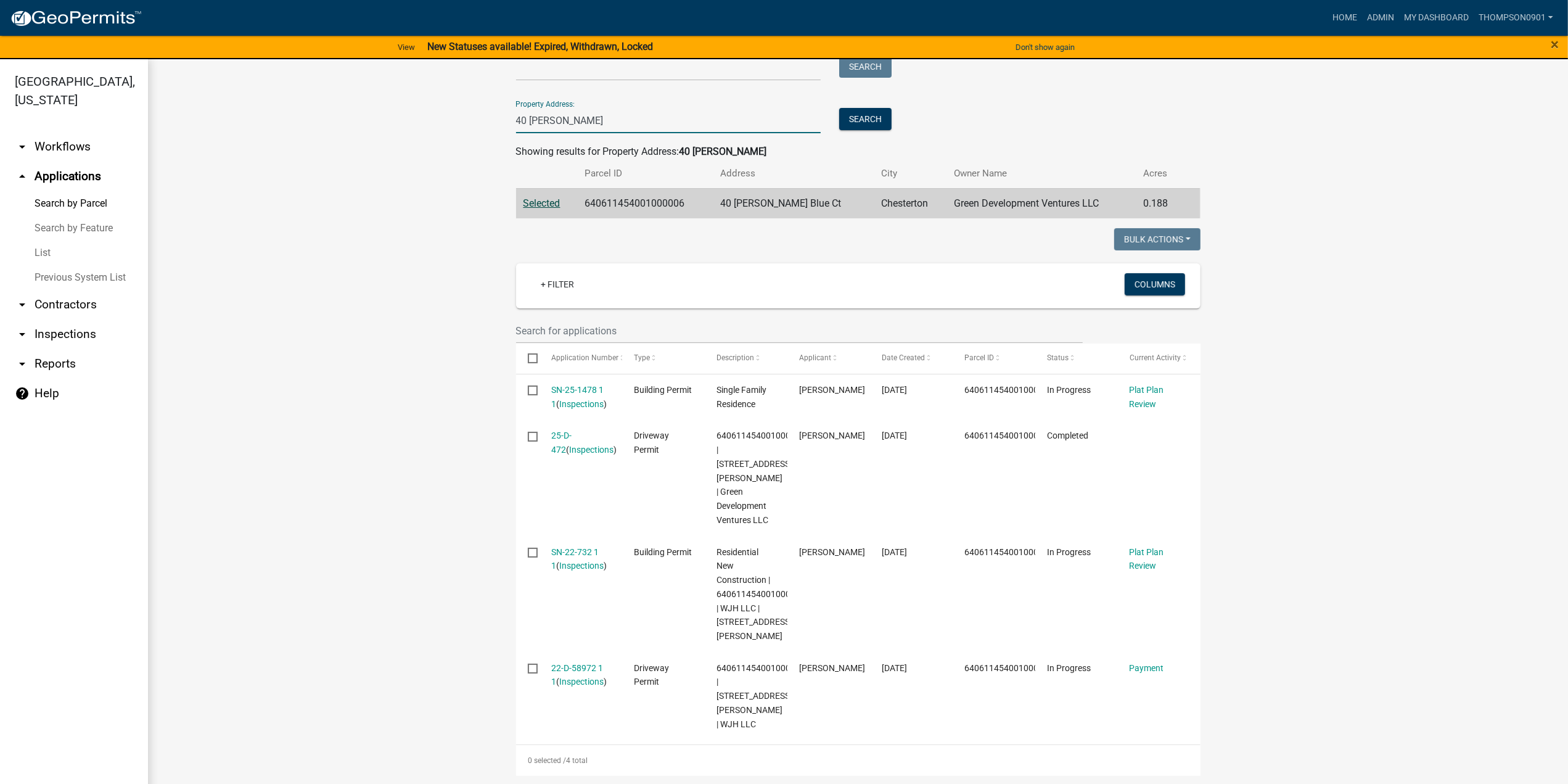
drag, startPoint x: 584, startPoint y: 119, endPoint x: 0, endPoint y: 60, distance: 587.0
click at [0, 62] on div "Porter County, Indiana arrow_drop_down Workflows List arrow_drop_up Application…" at bounding box center [784, 429] width 1568 height 740
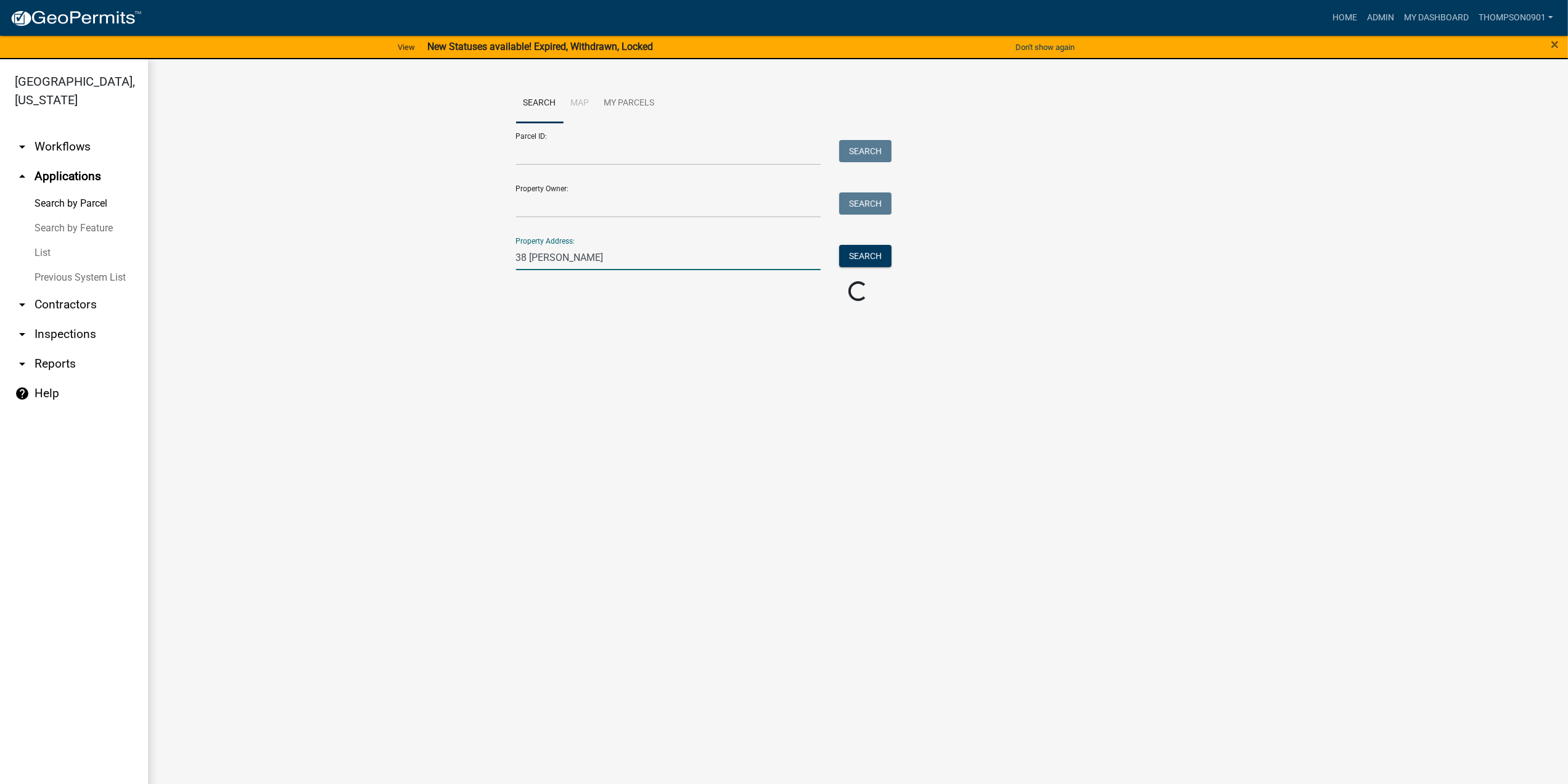
scroll to position [0, 0]
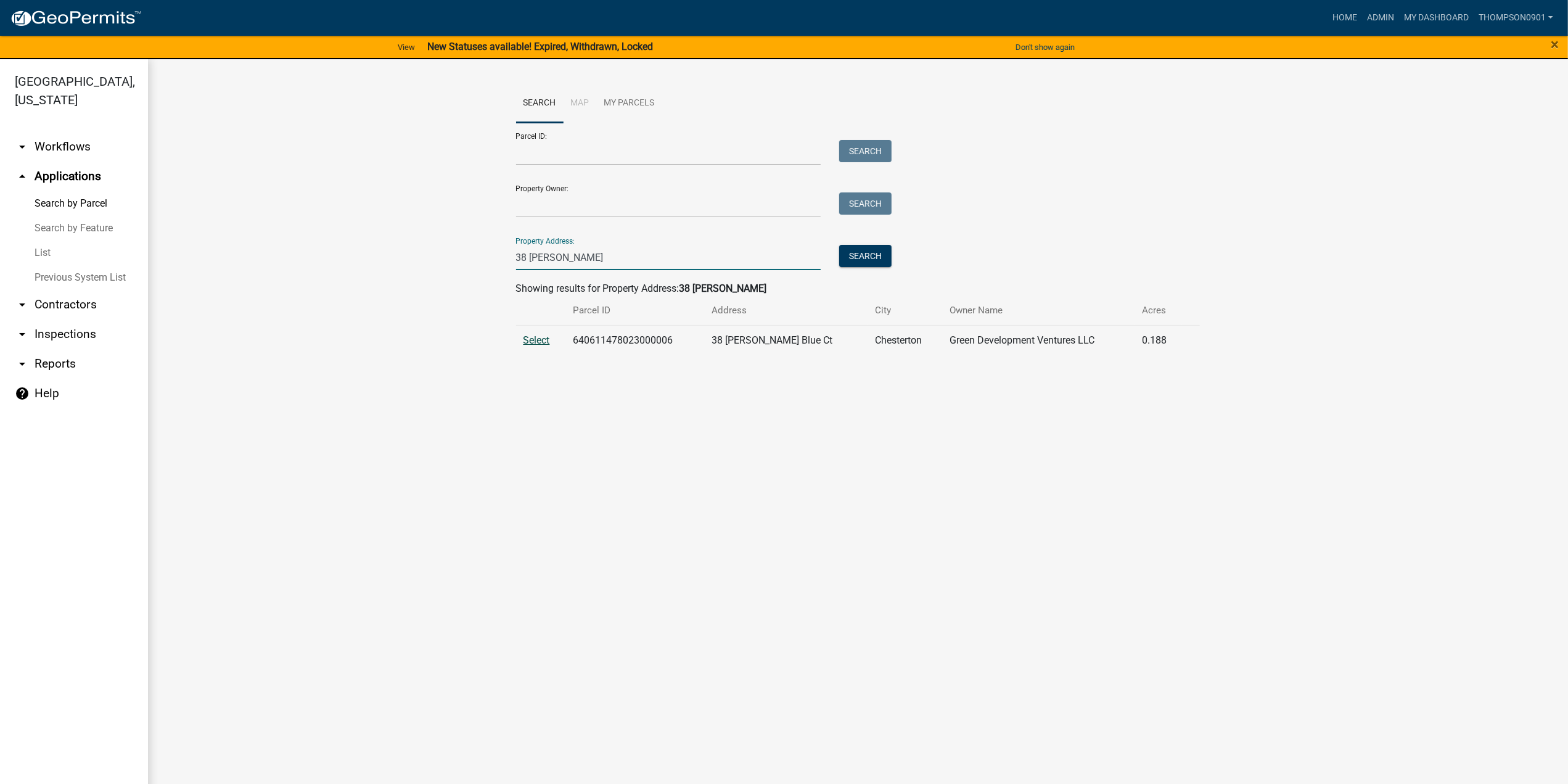
type input "38 karn"
click at [541, 336] on span "Select" at bounding box center [536, 340] width 27 height 12
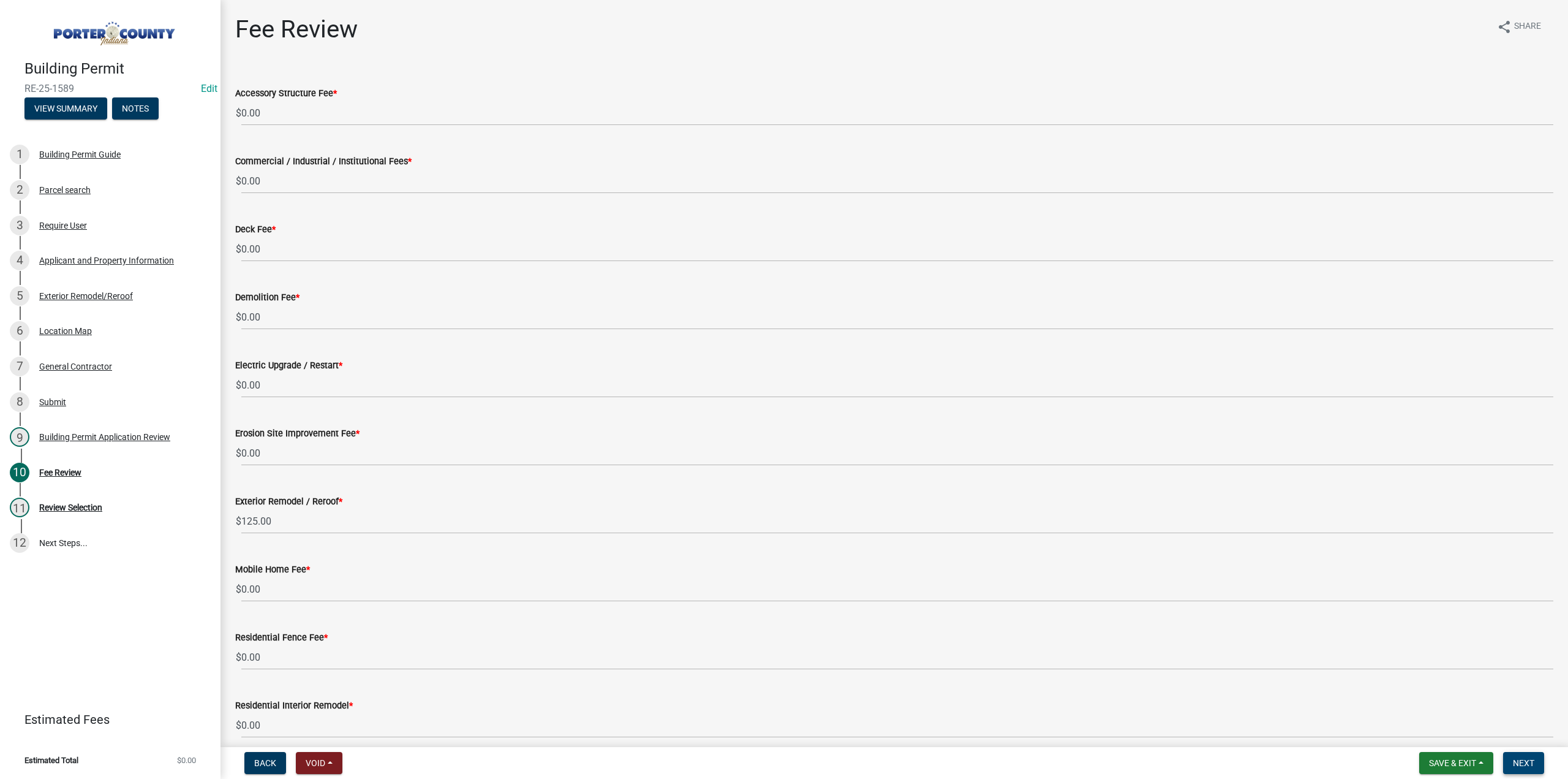
click at [1522, 763] on span "Next" at bounding box center [1524, 763] width 22 height 10
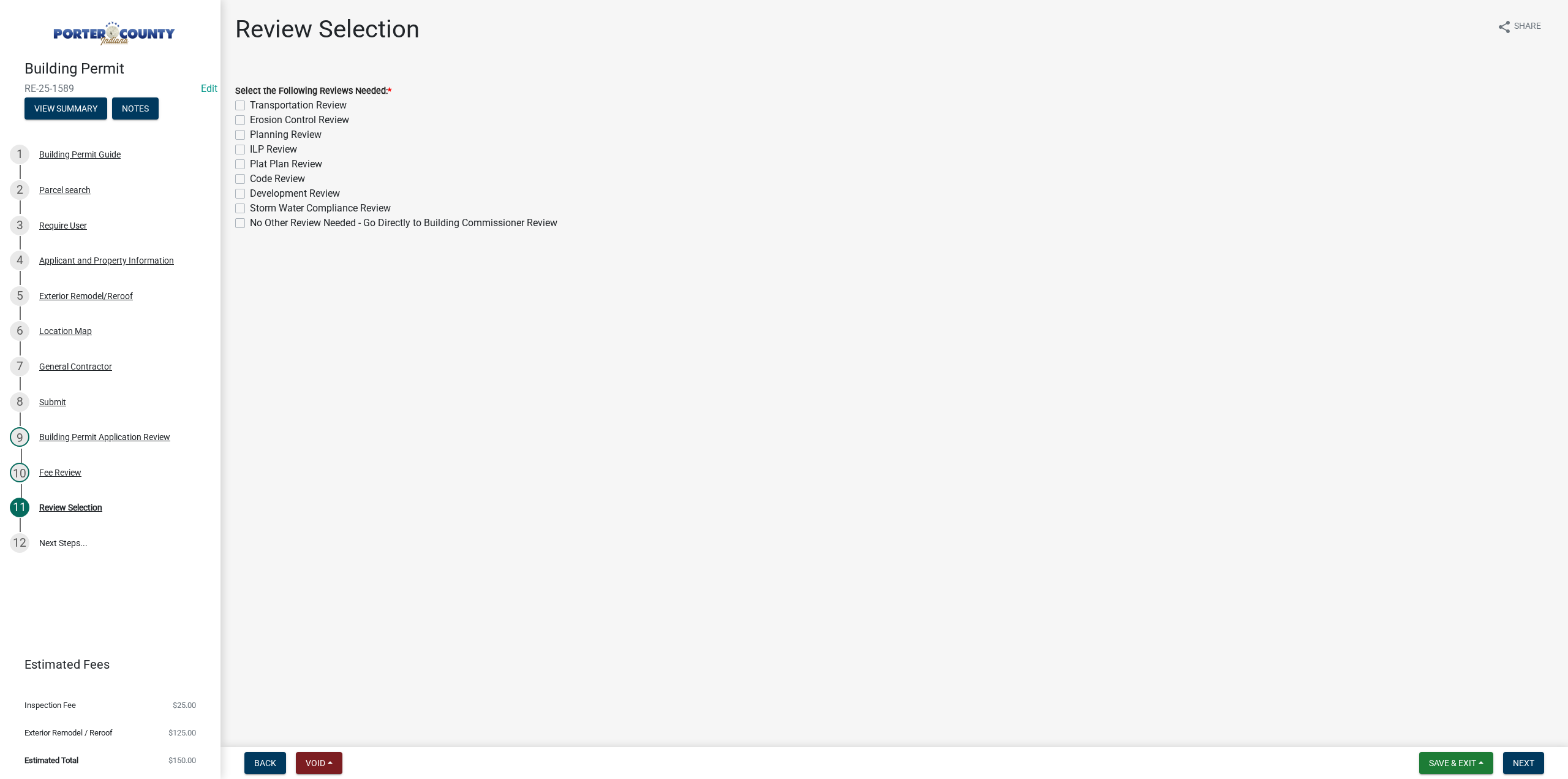
click at [250, 224] on label "No Other Review Needed - Go Directly to Building Commissioner Review" at bounding box center [404, 223] width 308 height 15
click at [250, 224] on input "No Other Review Needed - Go Directly to Building Commissioner Review" at bounding box center [254, 220] width 8 height 8
checkbox input "true"
checkbox input "false"
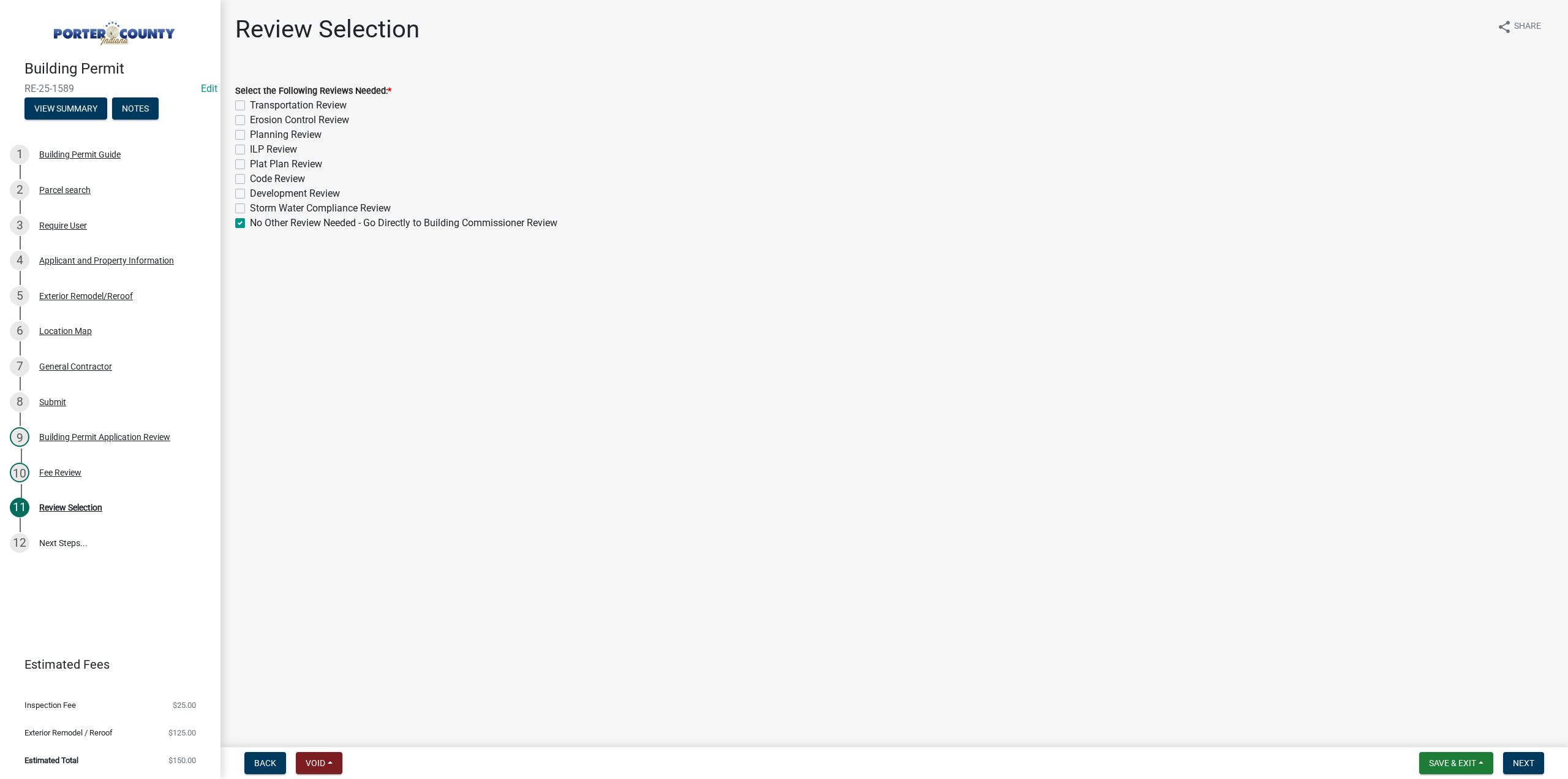
checkbox input "false"
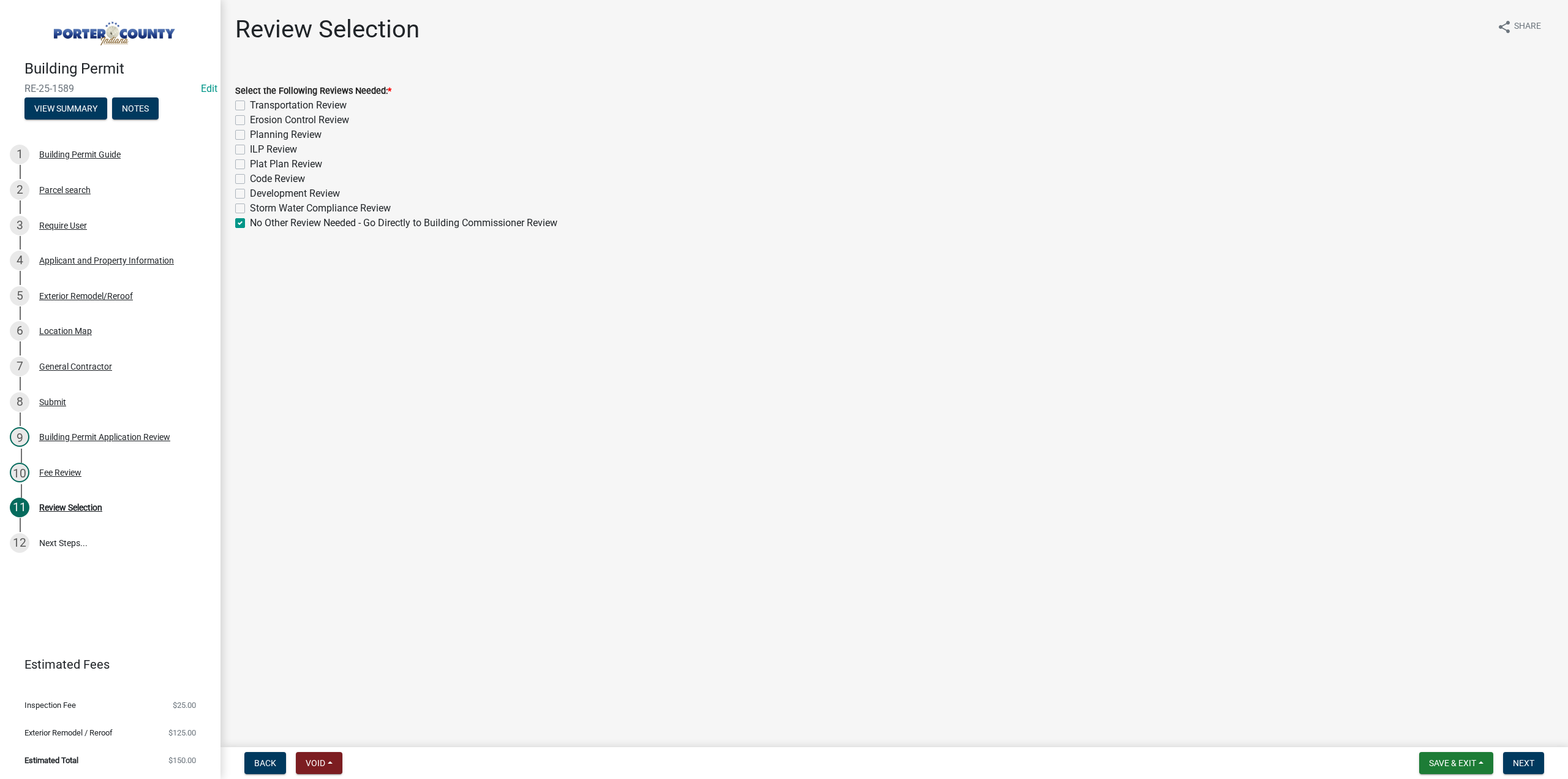
checkbox input "false"
checkbox input "true"
click at [1534, 763] on button "Next" at bounding box center [1523, 763] width 41 height 22
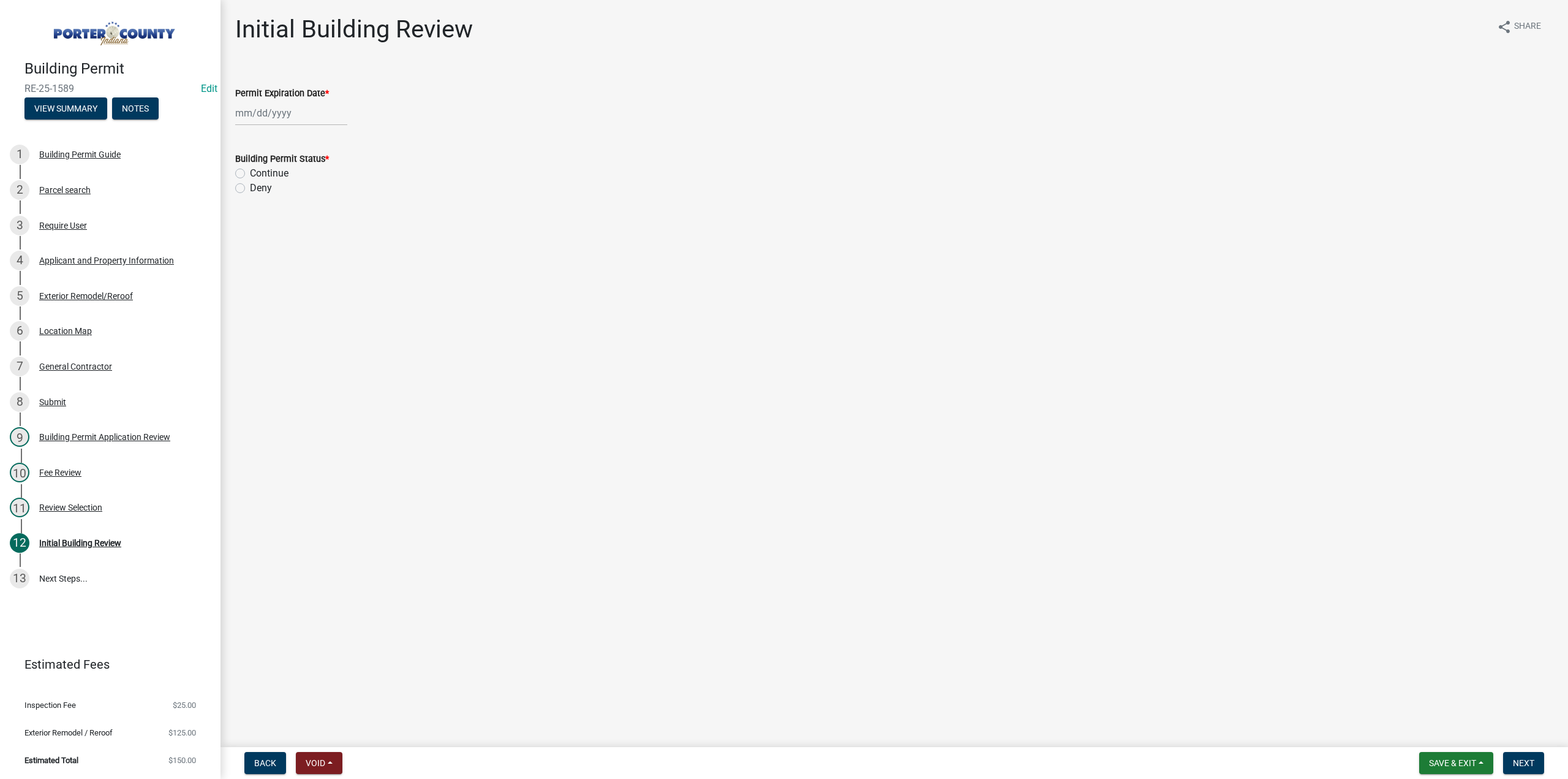
click at [289, 113] on div at bounding box center [291, 113] width 112 height 25
select select "8"
click at [327, 134] on select "1525 1526 1527 1528 1529 1530 1531 1532 1533 1534 1535 1536 1537 1538 1539 1540…" at bounding box center [331, 139] width 44 height 18
select select "2026"
click at [309, 131] on select "1525 1526 1527 1528 1529 1530 1531 1532 1533 1534 1535 1536 1537 1538 1539 1540…" at bounding box center [331, 139] width 44 height 18
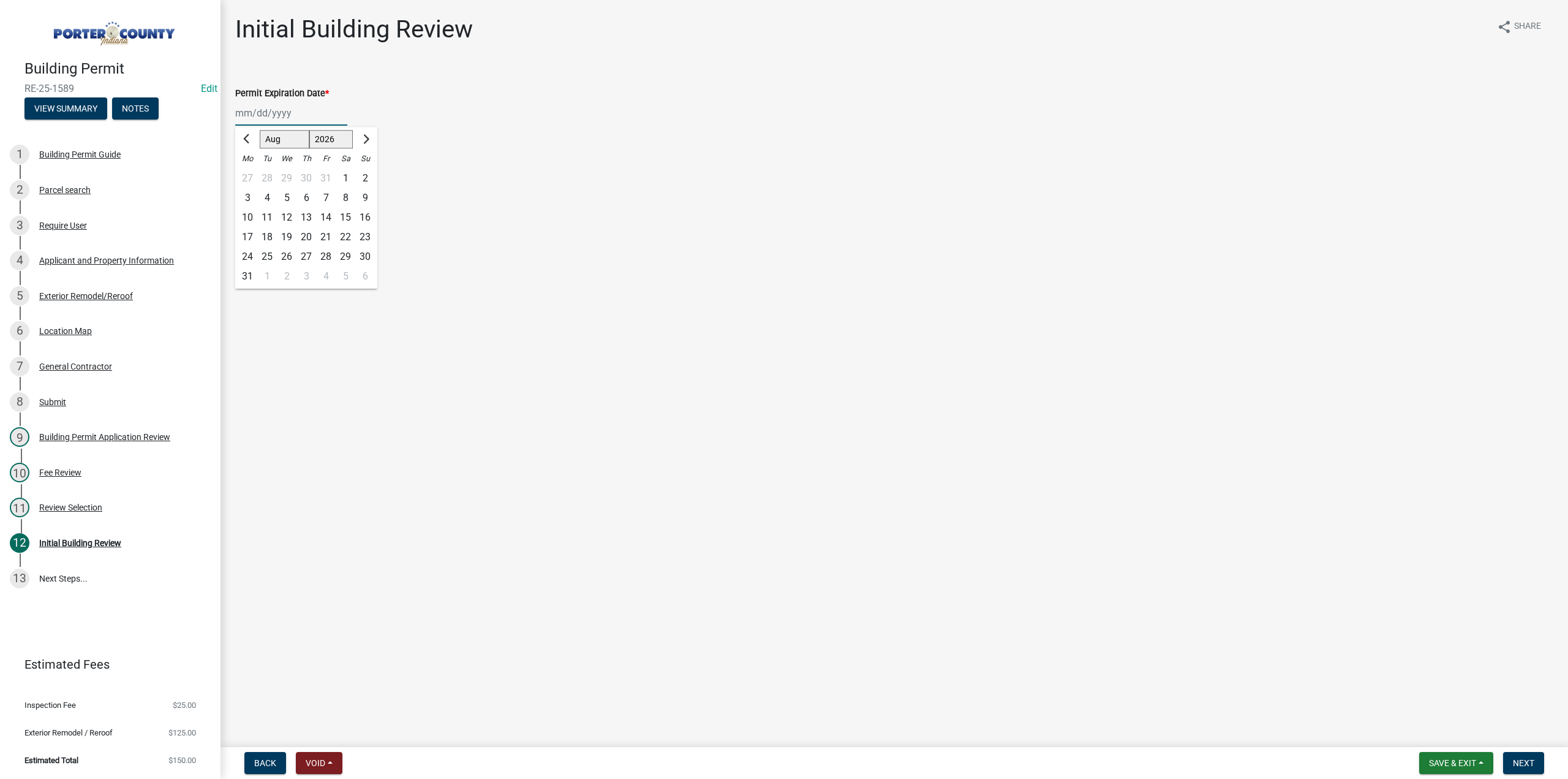
click at [344, 235] on div "22" at bounding box center [345, 237] width 20 height 20
type input "[DATE]"
click at [250, 175] on label "Continue" at bounding box center [269, 173] width 39 height 15
click at [250, 174] on input "Continue" at bounding box center [254, 170] width 8 height 8
radio input "true"
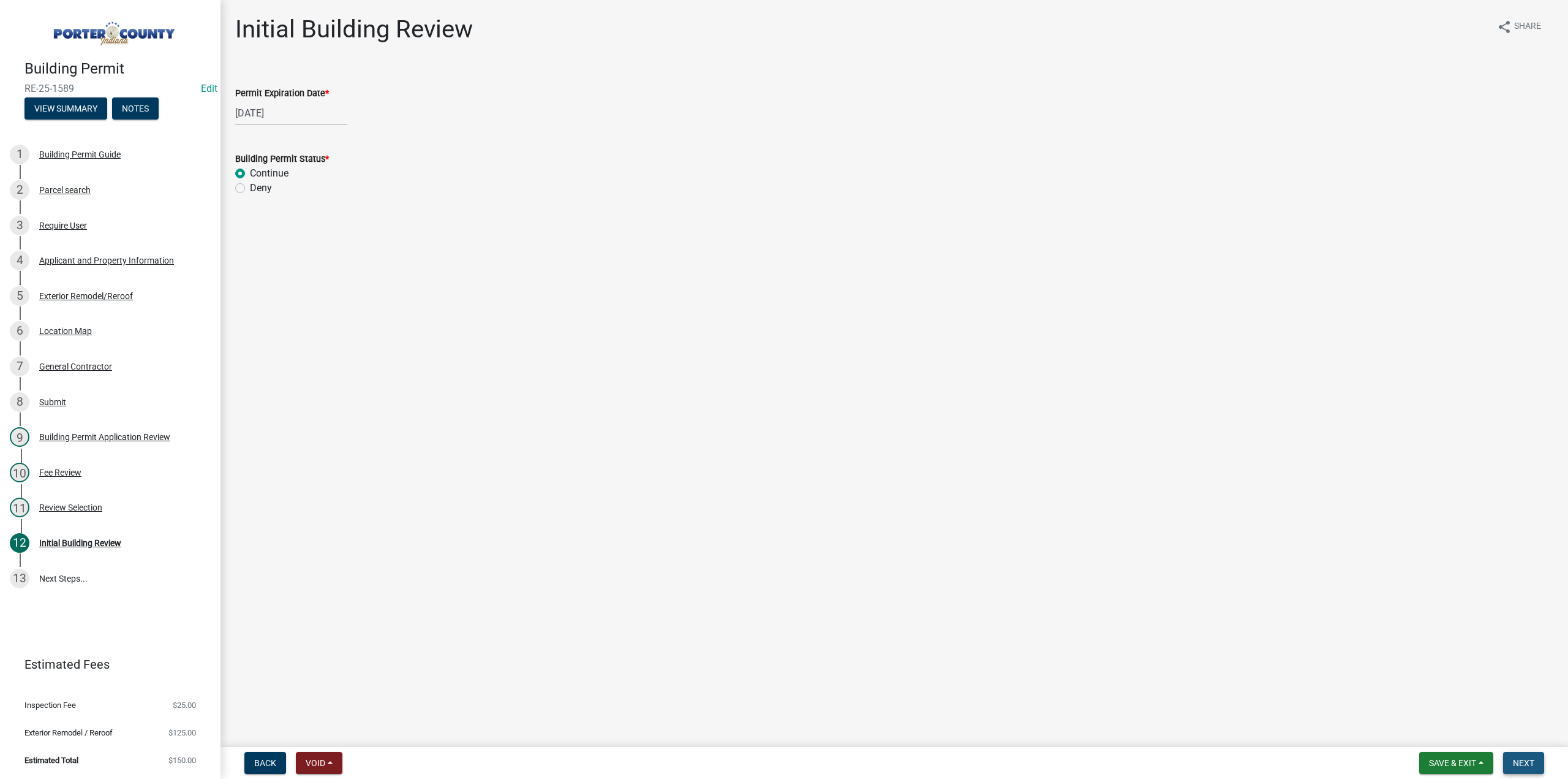
click at [1534, 765] on button "Next" at bounding box center [1523, 763] width 41 height 22
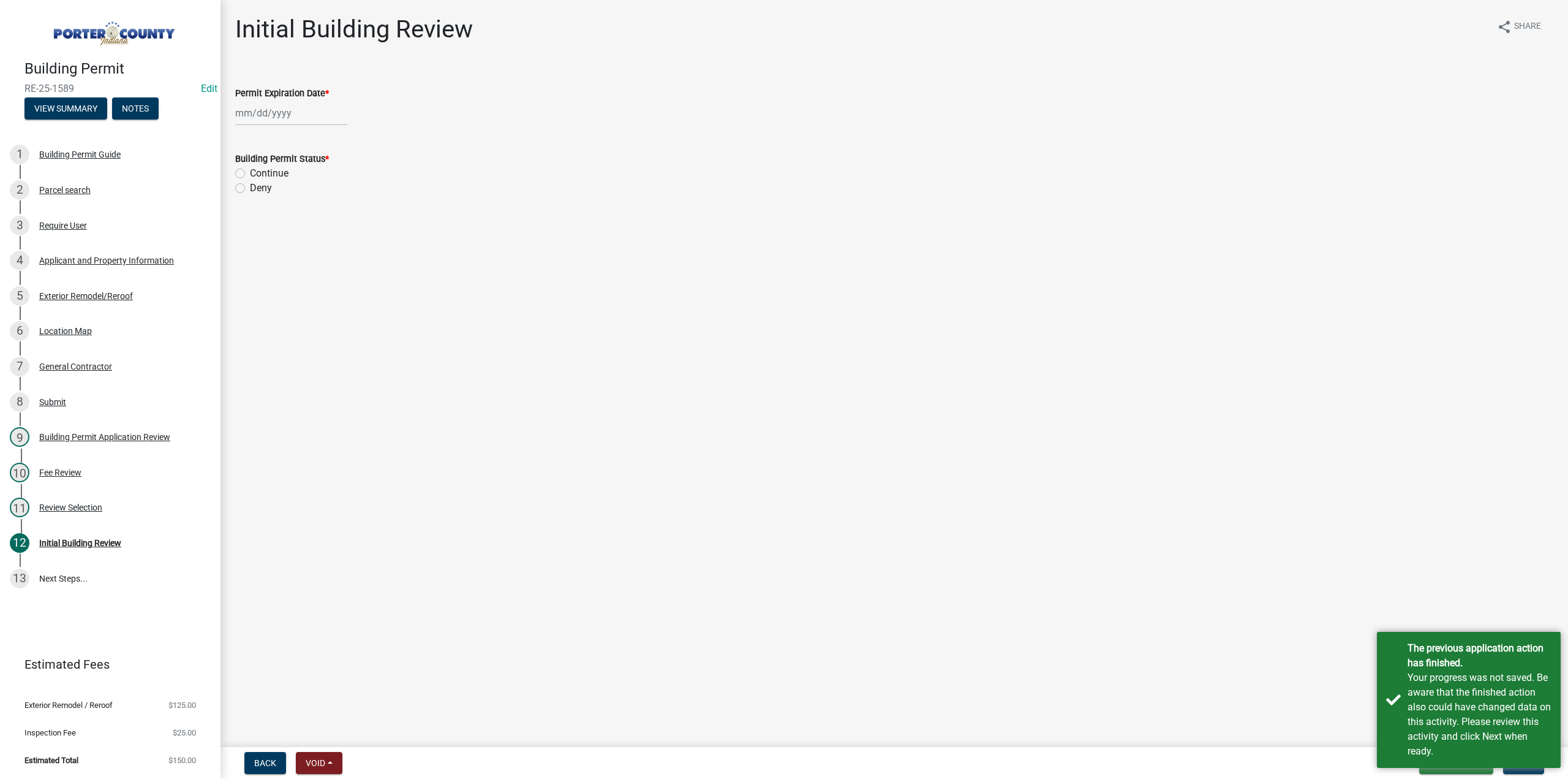
select select "8"
select select "2025"
click at [310, 115] on div "Jan Feb Mar Apr May Jun Jul Aug Sep Oct Nov Dec 1525 1526 1527 1528 1529 1530 1…" at bounding box center [291, 113] width 112 height 25
click at [319, 124] on input "Permit Expiration Date *" at bounding box center [291, 113] width 112 height 25
click at [300, 107] on input "Permit Expiration Date *" at bounding box center [291, 113] width 112 height 25
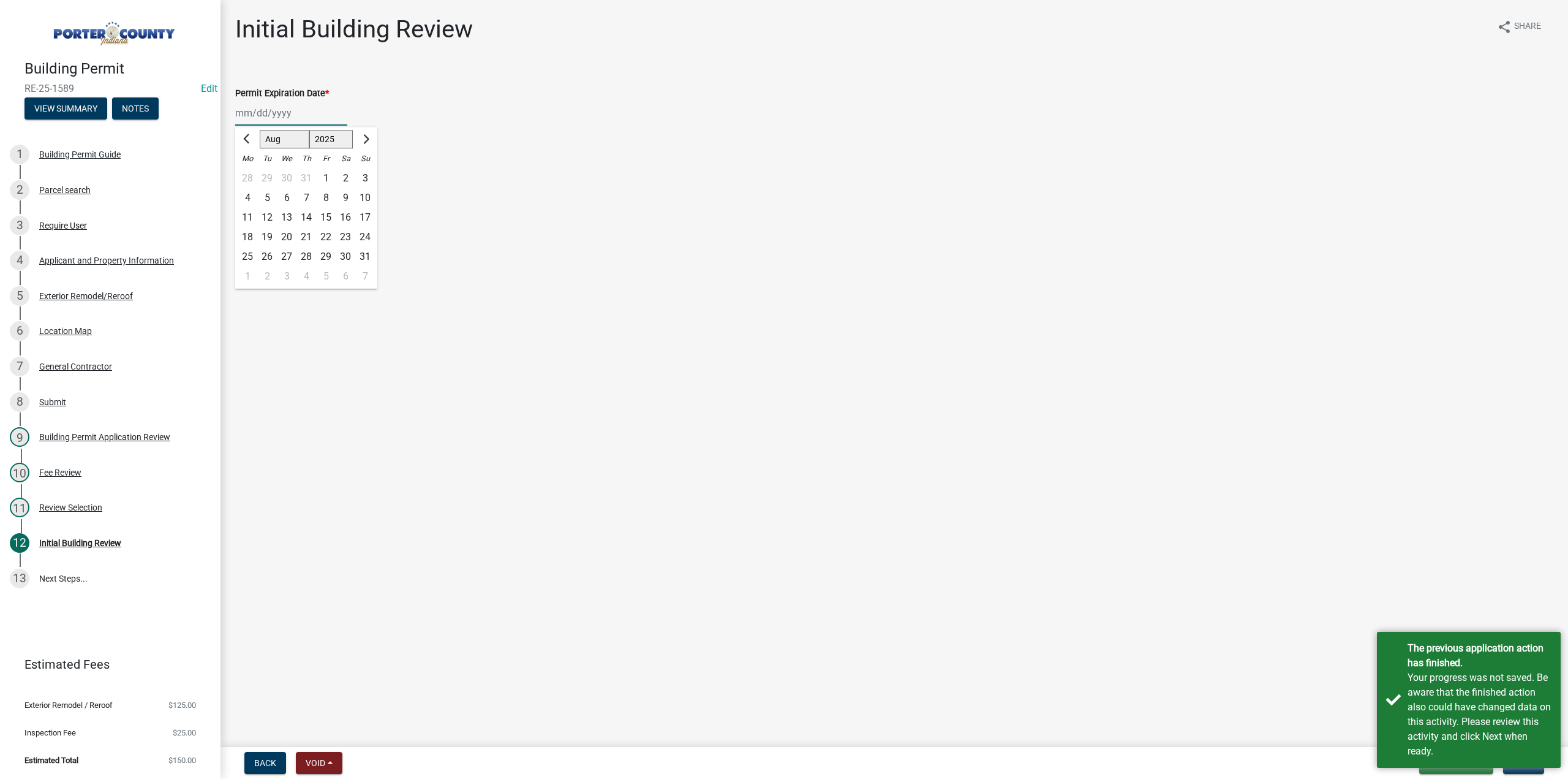
click at [298, 111] on input "Permit Expiration Date *" at bounding box center [291, 113] width 112 height 25
drag, startPoint x: 628, startPoint y: 165, endPoint x: 456, endPoint y: 184, distance: 173.0
click at [630, 163] on div "Building Permit Status *" at bounding box center [894, 159] width 1318 height 15
click at [302, 113] on div at bounding box center [291, 113] width 112 height 25
select select "8"
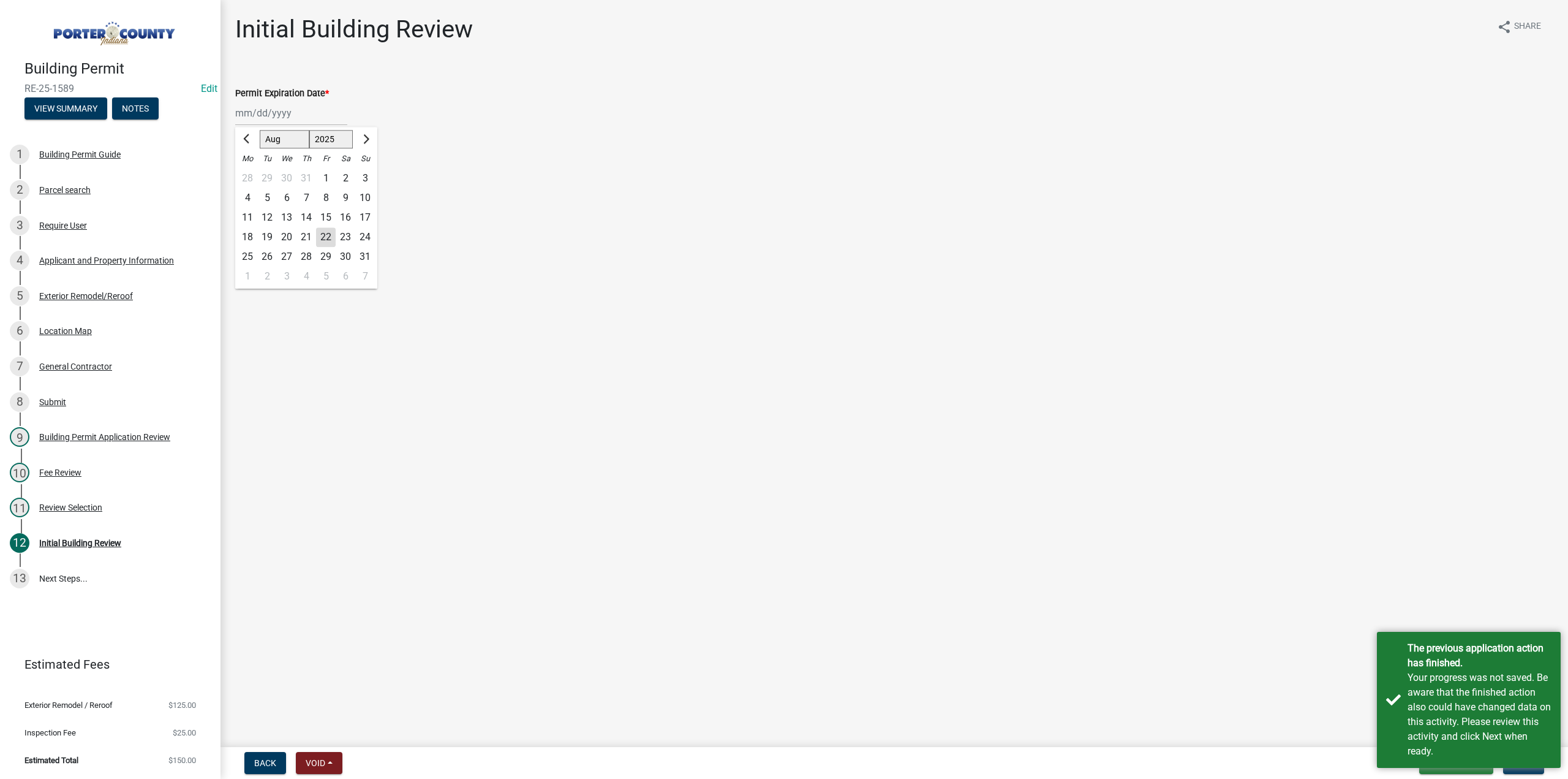
click at [332, 148] on ngb-datepicker "Jan Feb Mar Apr May Jun Jul Aug Sep Oct Nov Dec 1525 1526 1527 1528 1529 1530 1…" at bounding box center [306, 208] width 142 height 162
click at [333, 137] on select "1525 1526 1527 1528 1529 1530 1531 1532 1533 1534 1535 1536 1537 1538 1539 1540…" at bounding box center [331, 139] width 44 height 18
select select "2026"
click at [309, 131] on select "1525 1526 1527 1528 1529 1530 1531 1532 1533 1534 1535 1536 1537 1538 1539 1540…" at bounding box center [331, 139] width 44 height 18
click at [348, 235] on div "22" at bounding box center [345, 237] width 20 height 20
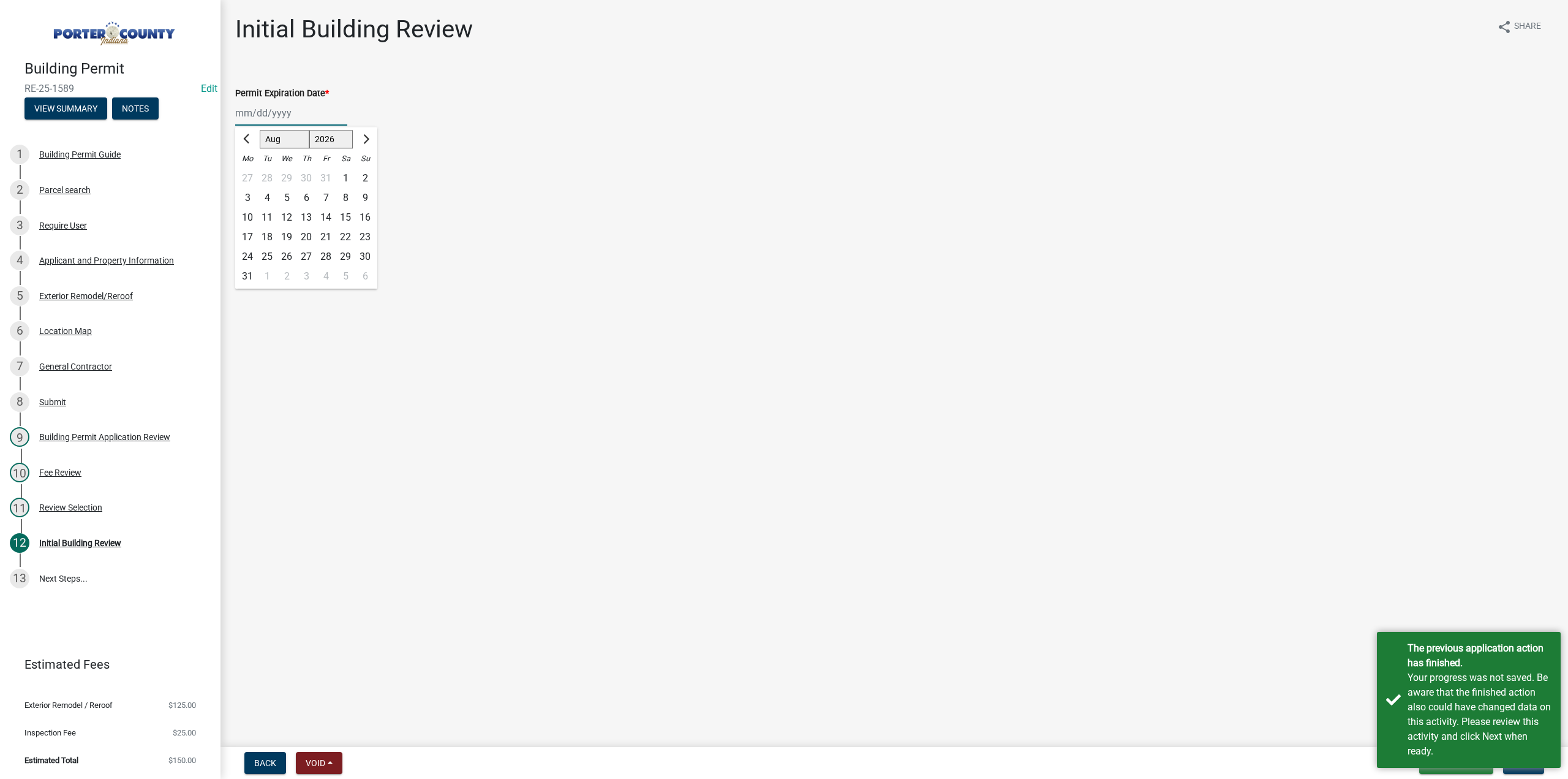
type input "08/22/2026"
drag, startPoint x: 240, startPoint y: 172, endPoint x: 451, endPoint y: 333, distance: 265.4
click at [250, 173] on label "Continue" at bounding box center [269, 173] width 39 height 15
click at [250, 173] on input "Continue" at bounding box center [254, 170] width 8 height 8
radio input "true"
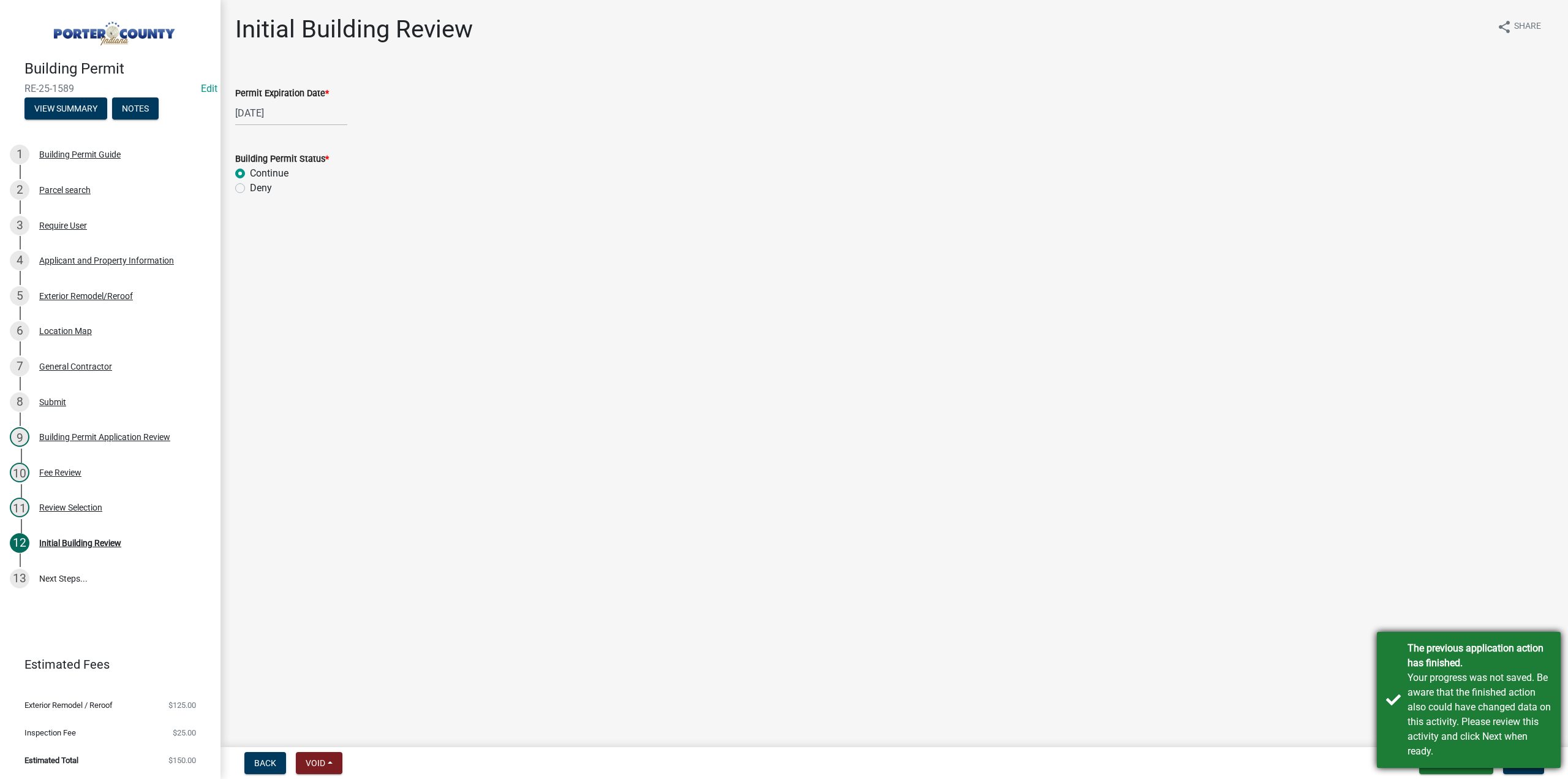
click at [1543, 768] on div "The previous application action has finished. Your progress was not saved. Be a…" at bounding box center [1469, 700] width 183 height 136
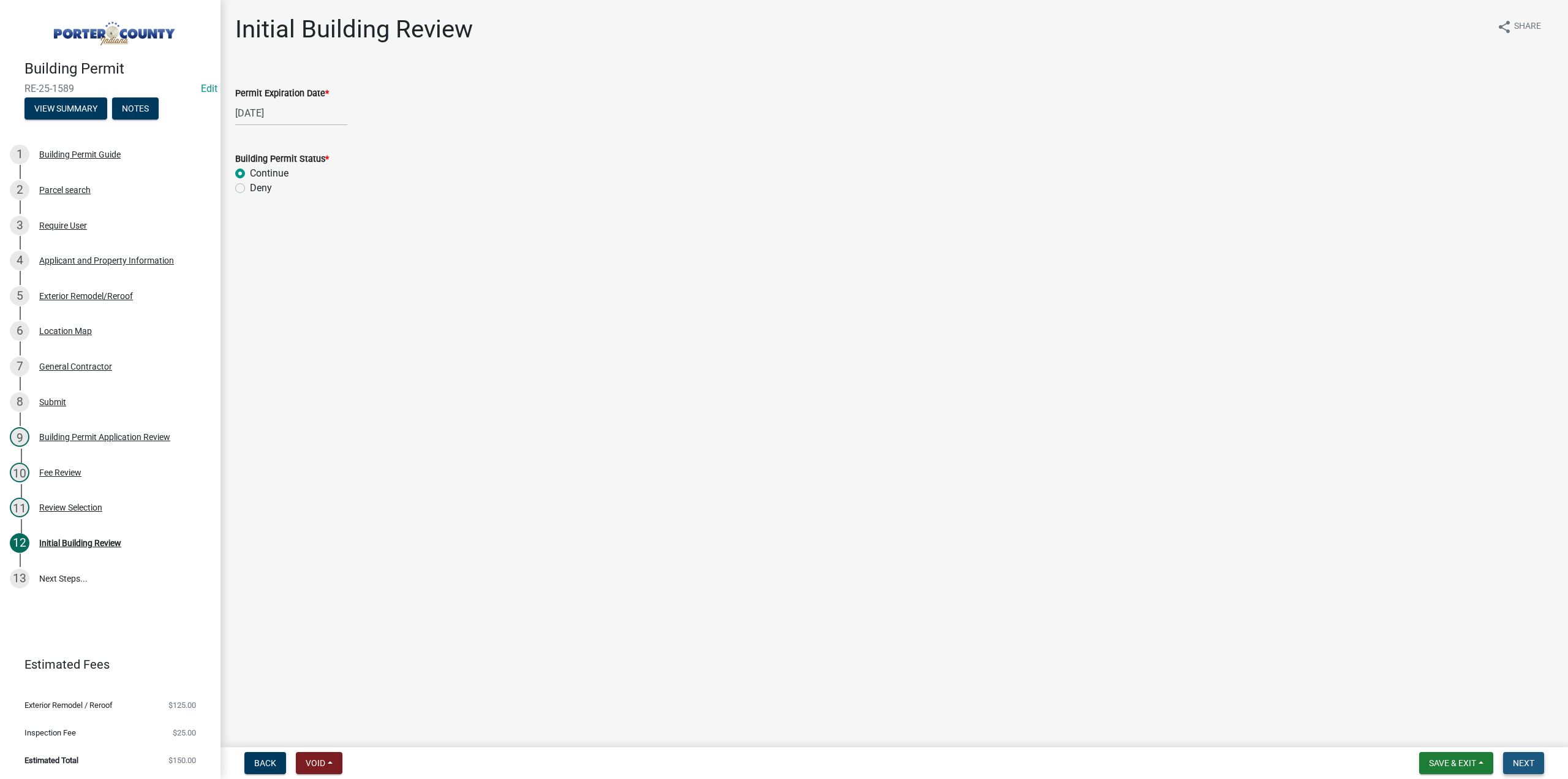
click at [1524, 761] on span "Next" at bounding box center [1524, 763] width 22 height 10
click at [79, 544] on div "Planning Review" at bounding box center [71, 542] width 63 height 9
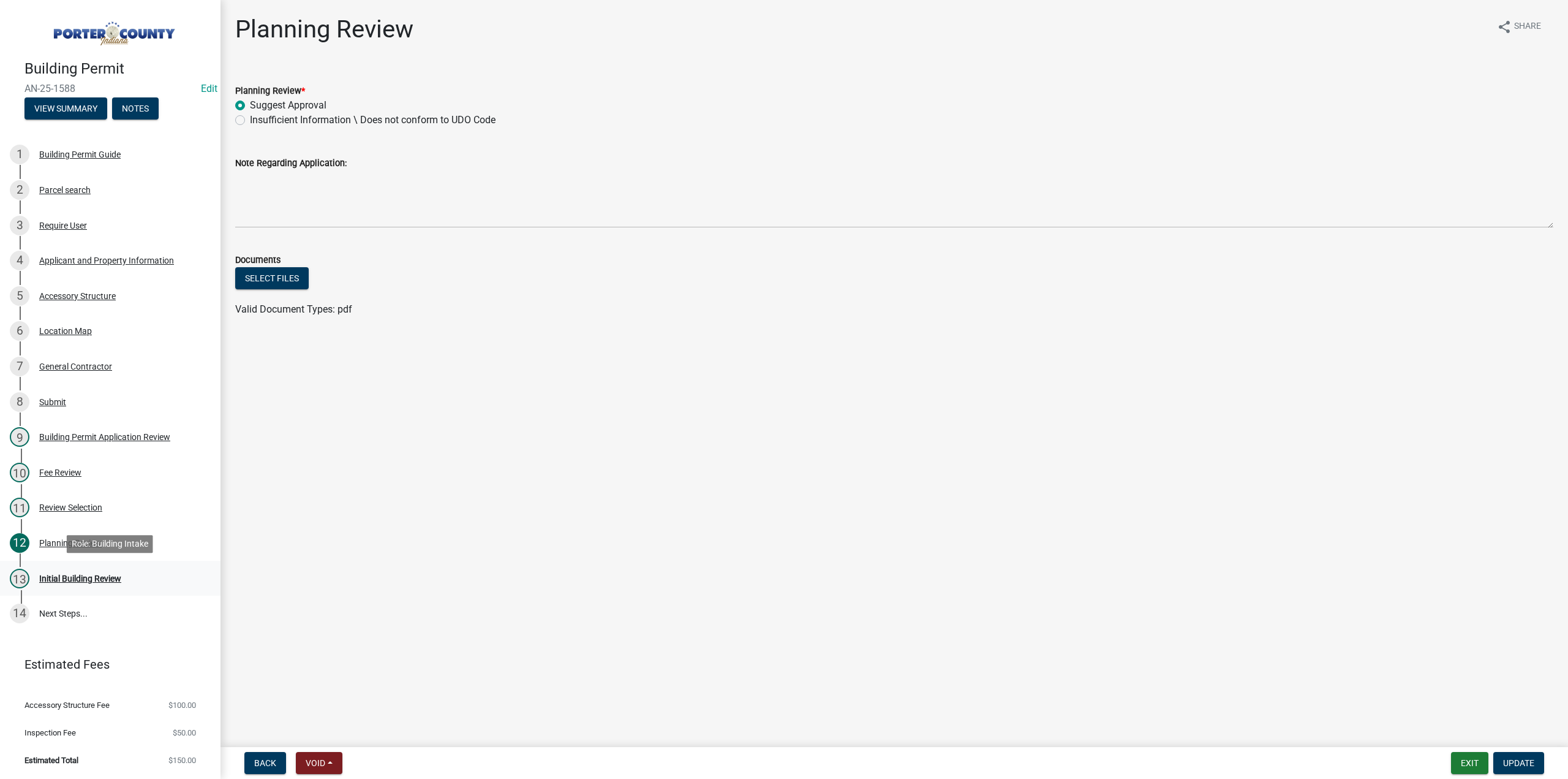
click at [92, 578] on div "Initial Building Review" at bounding box center [80, 578] width 82 height 9
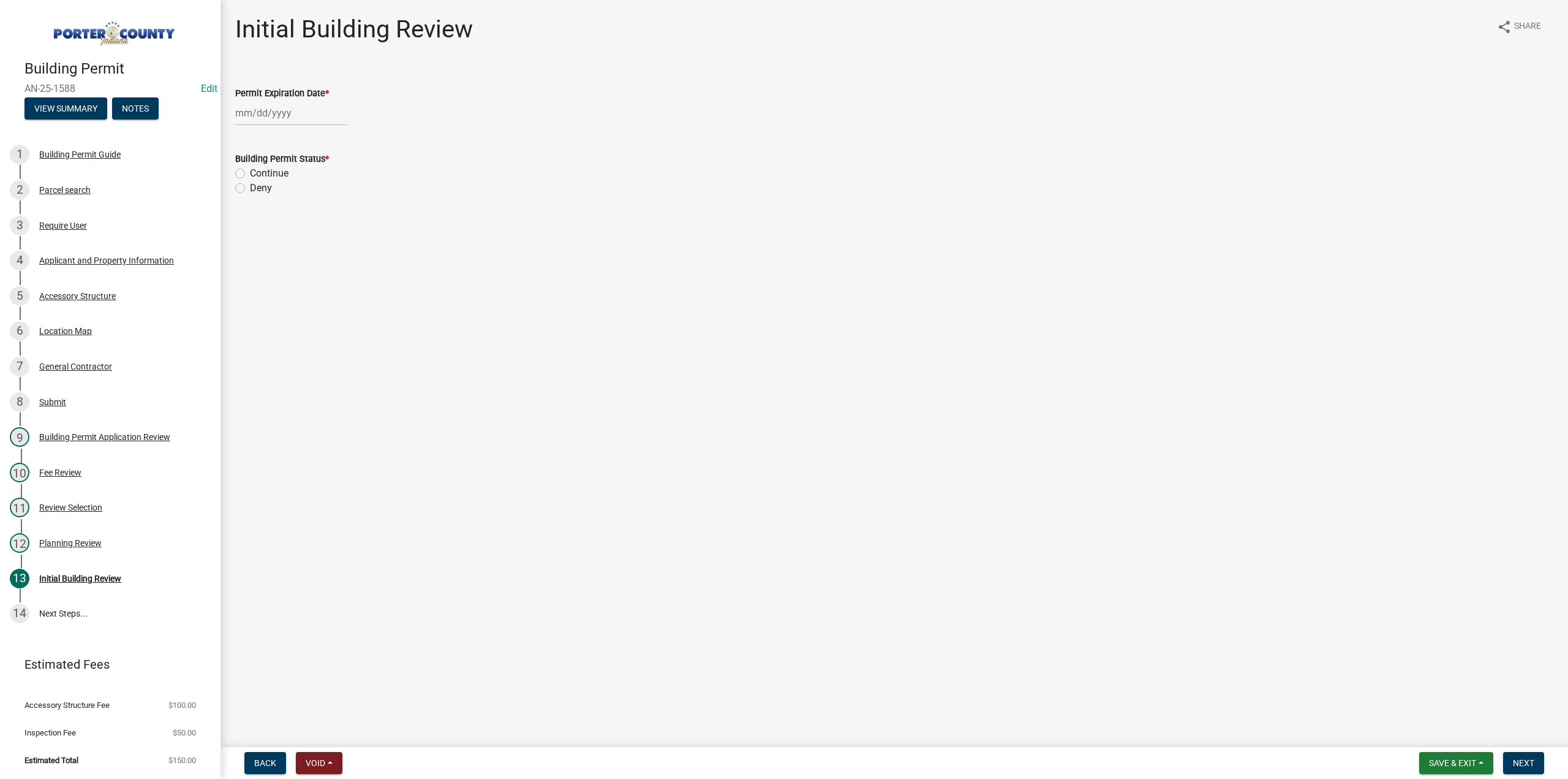
click at [279, 116] on div at bounding box center [291, 113] width 112 height 25
select select "8"
click at [328, 141] on select "1525 1526 1527 1528 1529 1530 1531 1532 1533 1534 1535 1536 1537 1538 1539 1540…" at bounding box center [331, 139] width 44 height 18
select select "2027"
click at [309, 131] on select "1525 1526 1527 1528 1529 1530 1531 1532 1533 1534 1535 1536 1537 1538 1539 1540…" at bounding box center [331, 139] width 44 height 18
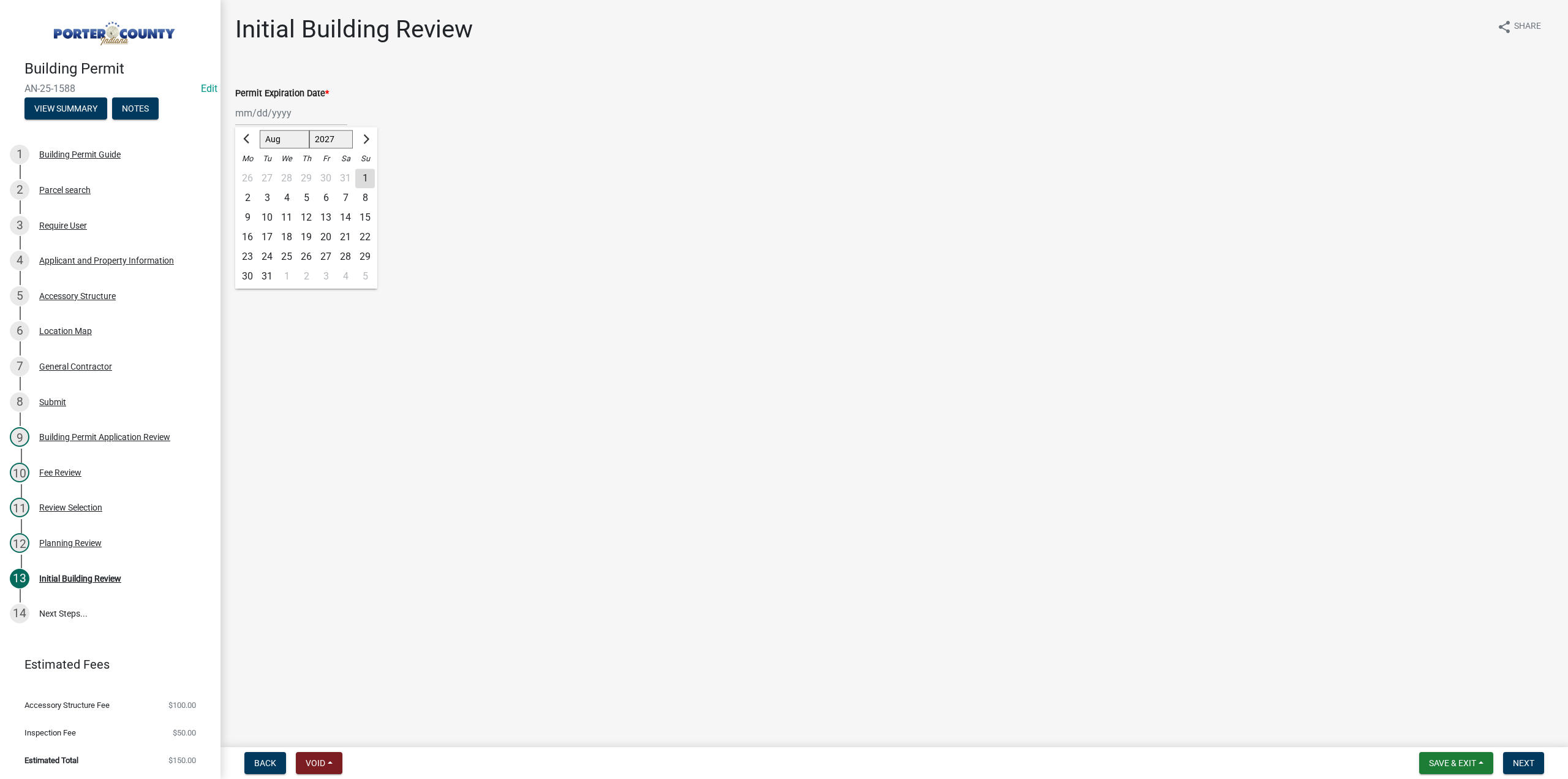
drag, startPoint x: 369, startPoint y: 237, endPoint x: 360, endPoint y: 228, distance: 12.7
click at [368, 237] on div "22" at bounding box center [365, 237] width 20 height 20
type input "08/22/2027"
click at [250, 175] on label "Continue" at bounding box center [269, 173] width 39 height 15
click at [250, 174] on input "Continue" at bounding box center [254, 170] width 8 height 8
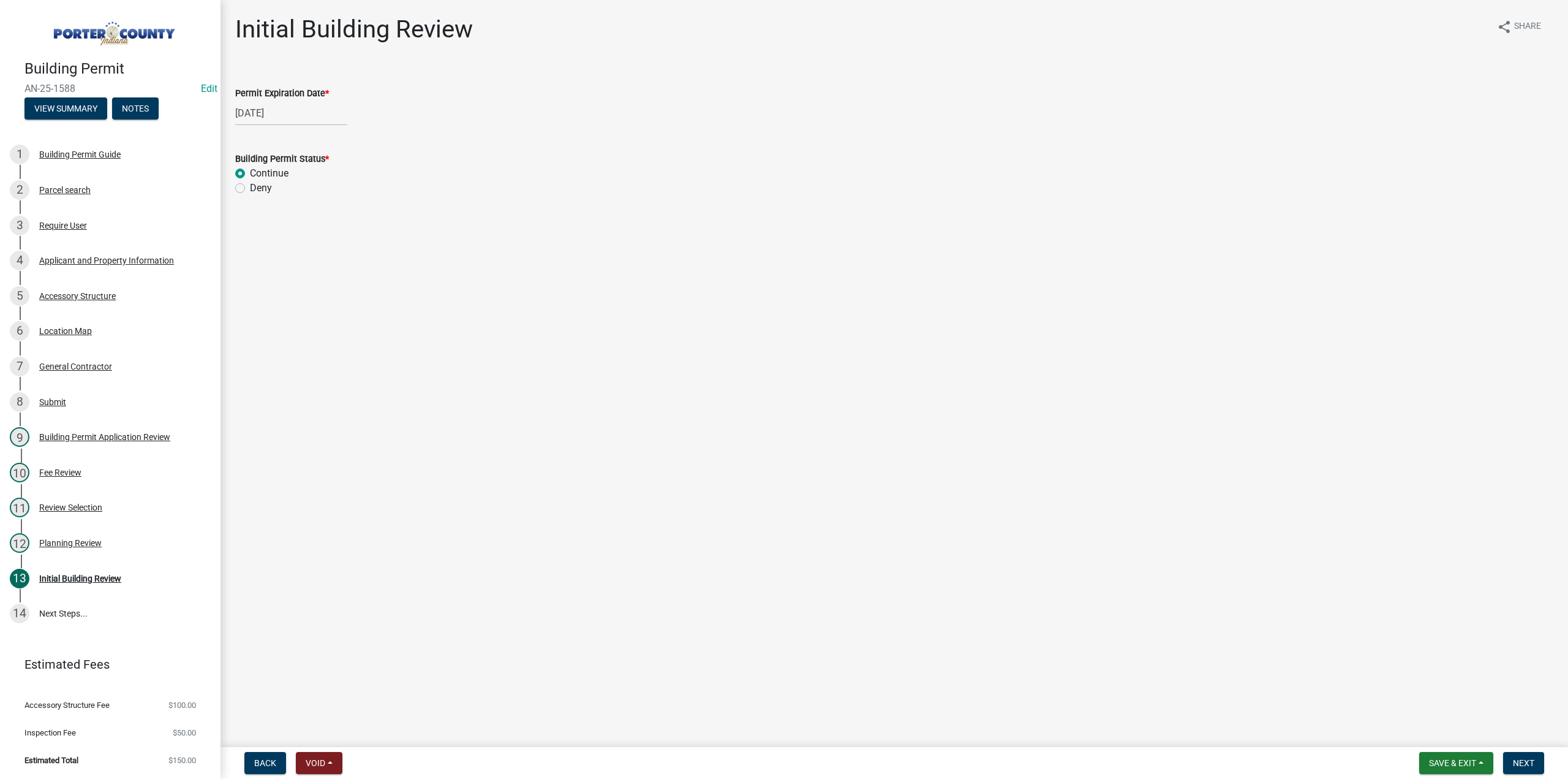
radio input "true"
click at [1531, 755] on button "Next" at bounding box center [1523, 763] width 41 height 22
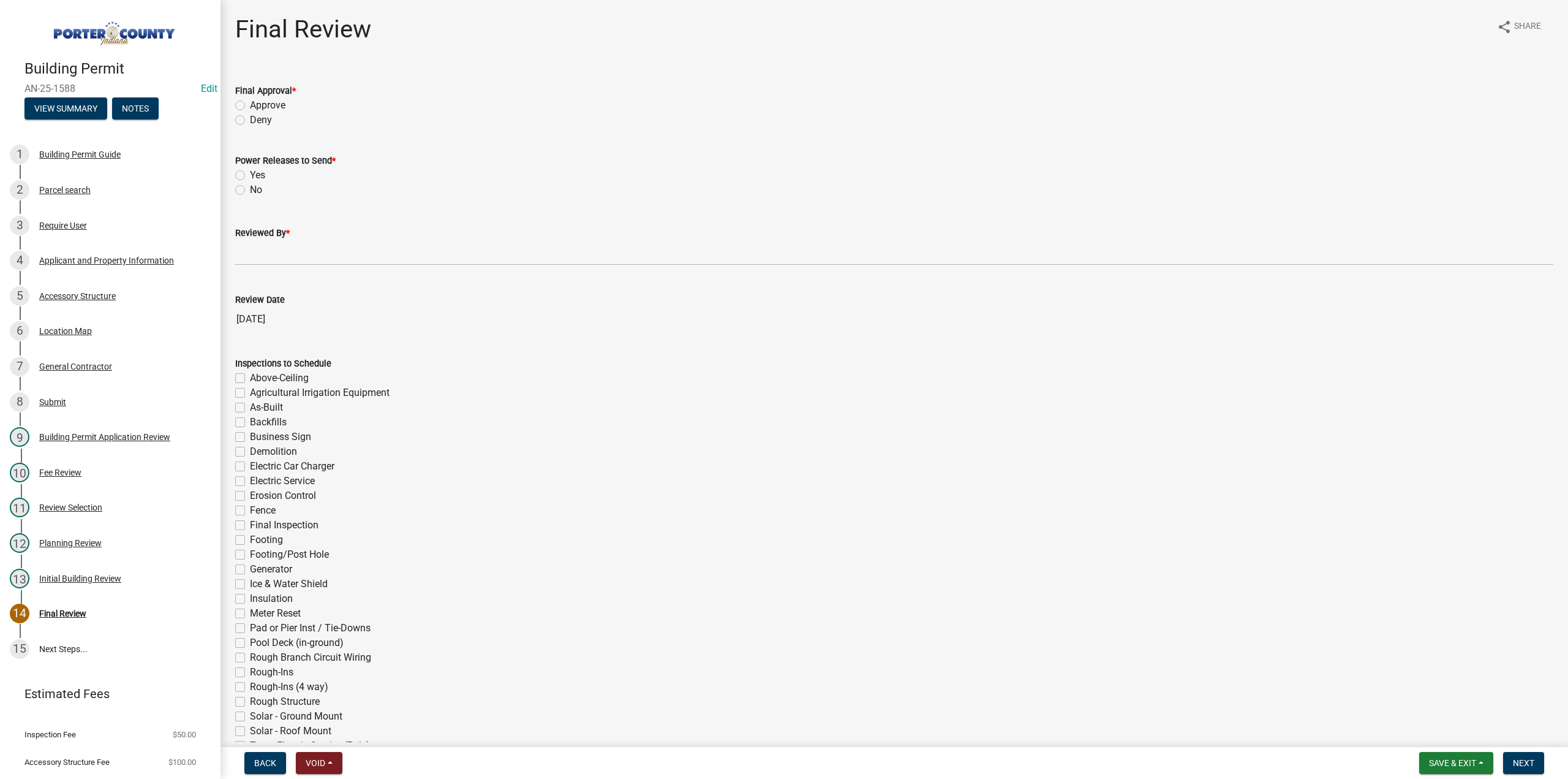
click at [250, 103] on label "Approve" at bounding box center [268, 105] width 35 height 15
click at [250, 103] on input "Approve" at bounding box center [254, 102] width 8 height 8
radio input "true"
click at [250, 190] on label "No" at bounding box center [256, 190] width 12 height 15
click at [250, 190] on input "No" at bounding box center [254, 187] width 8 height 8
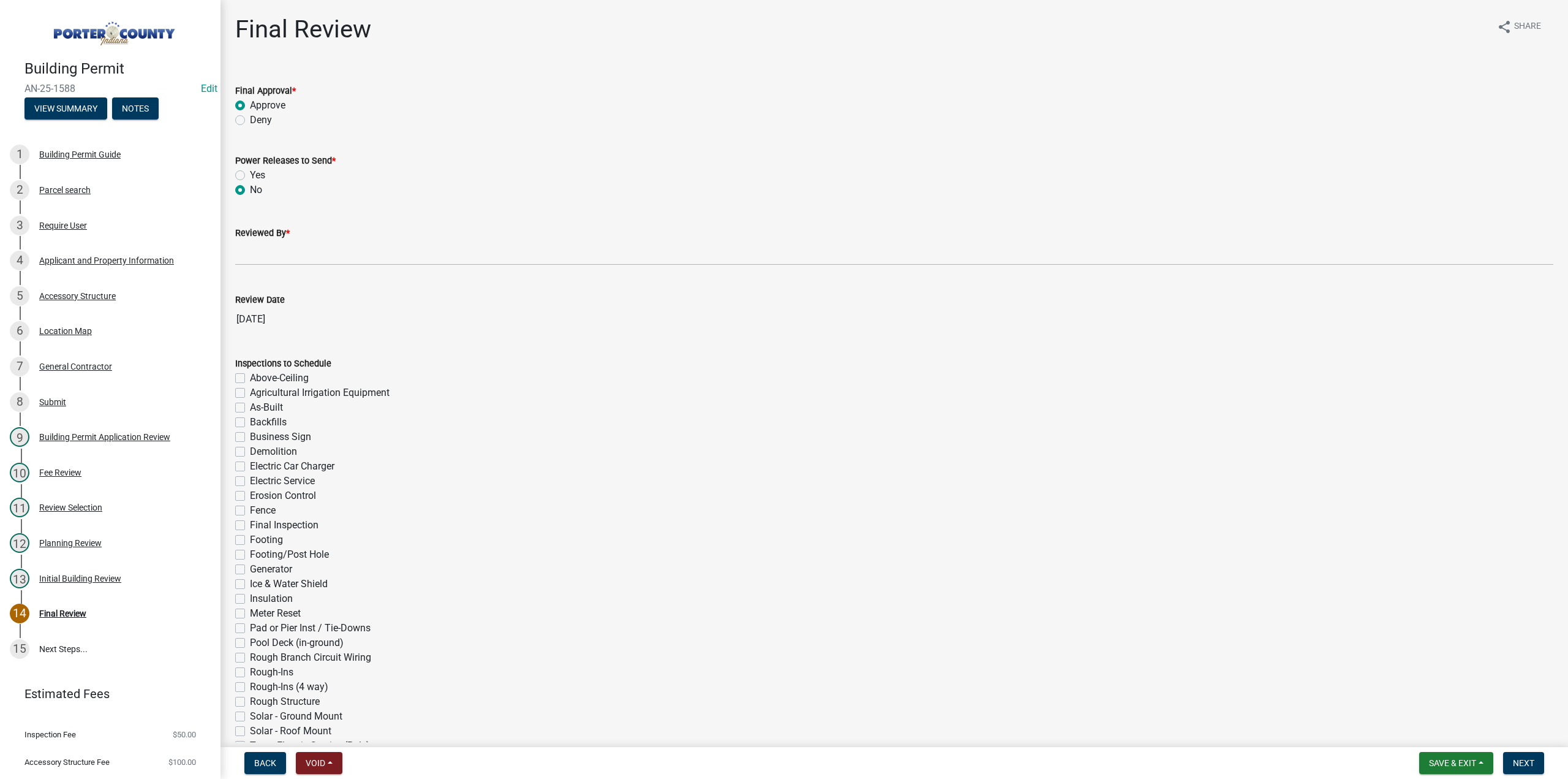
radio input "true"
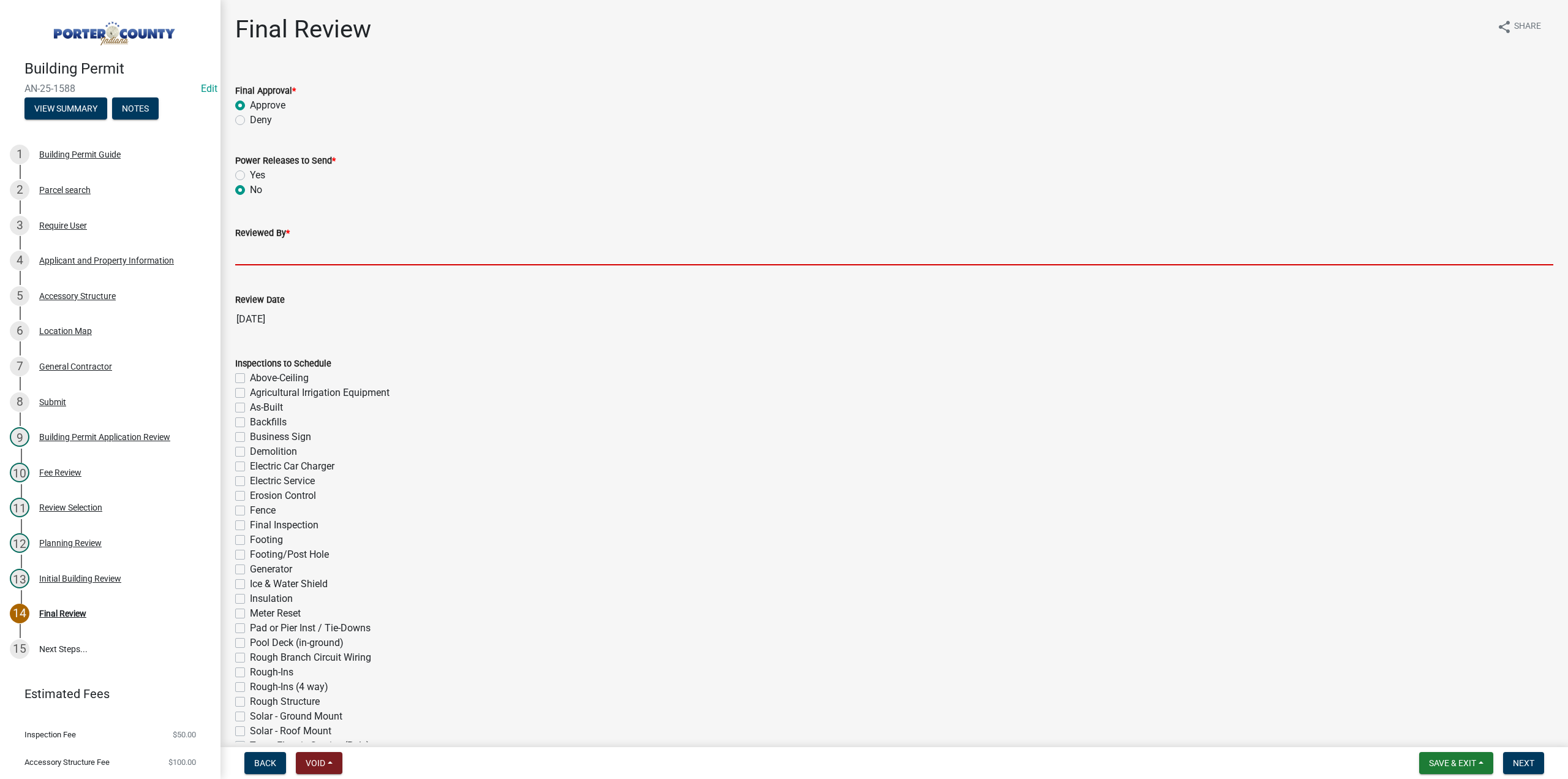
click at [257, 248] on input "Reviewed By *" at bounding box center [894, 252] width 1318 height 25
type input "TT"
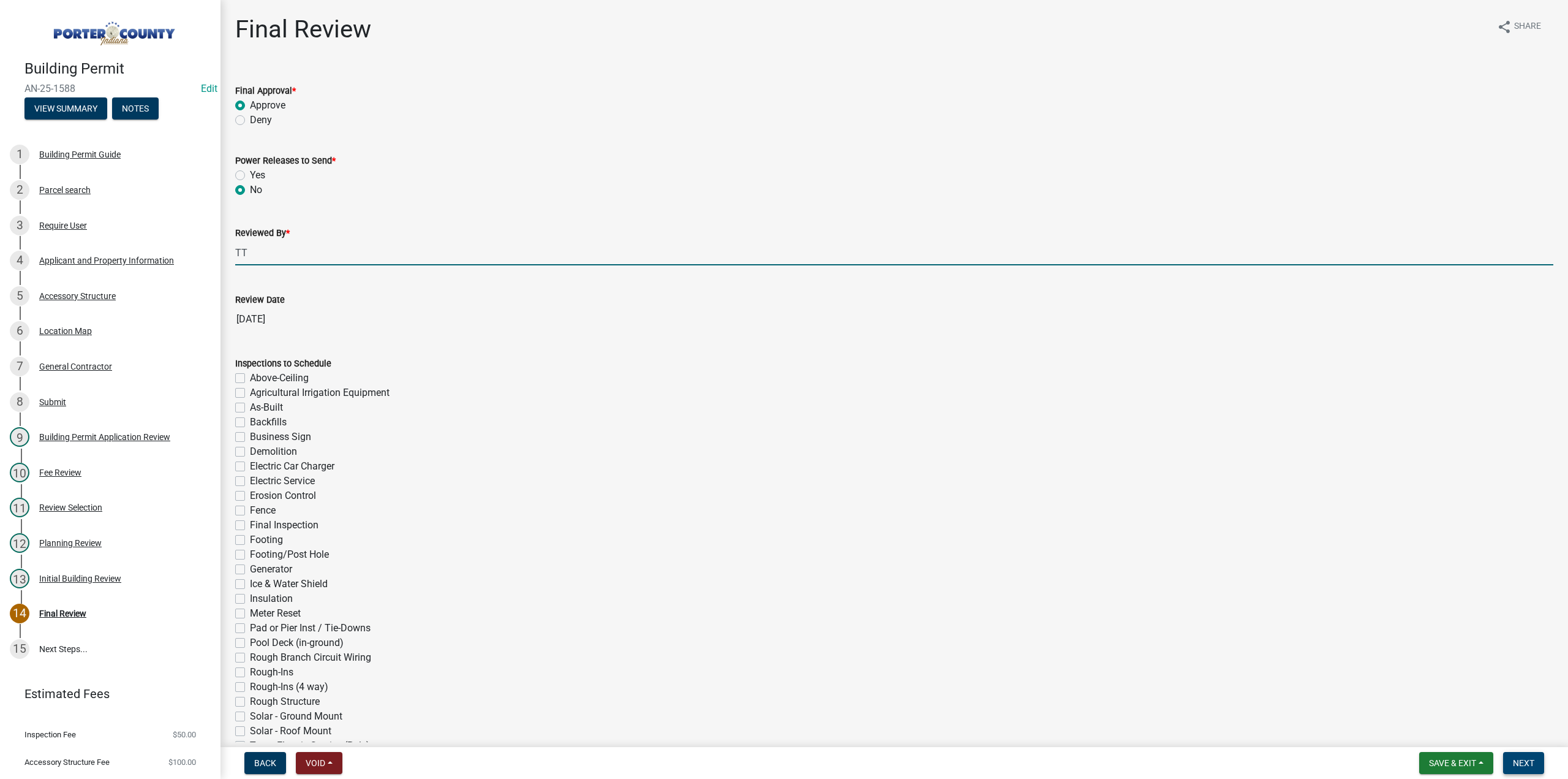
click at [1533, 773] on button "Next" at bounding box center [1523, 763] width 41 height 22
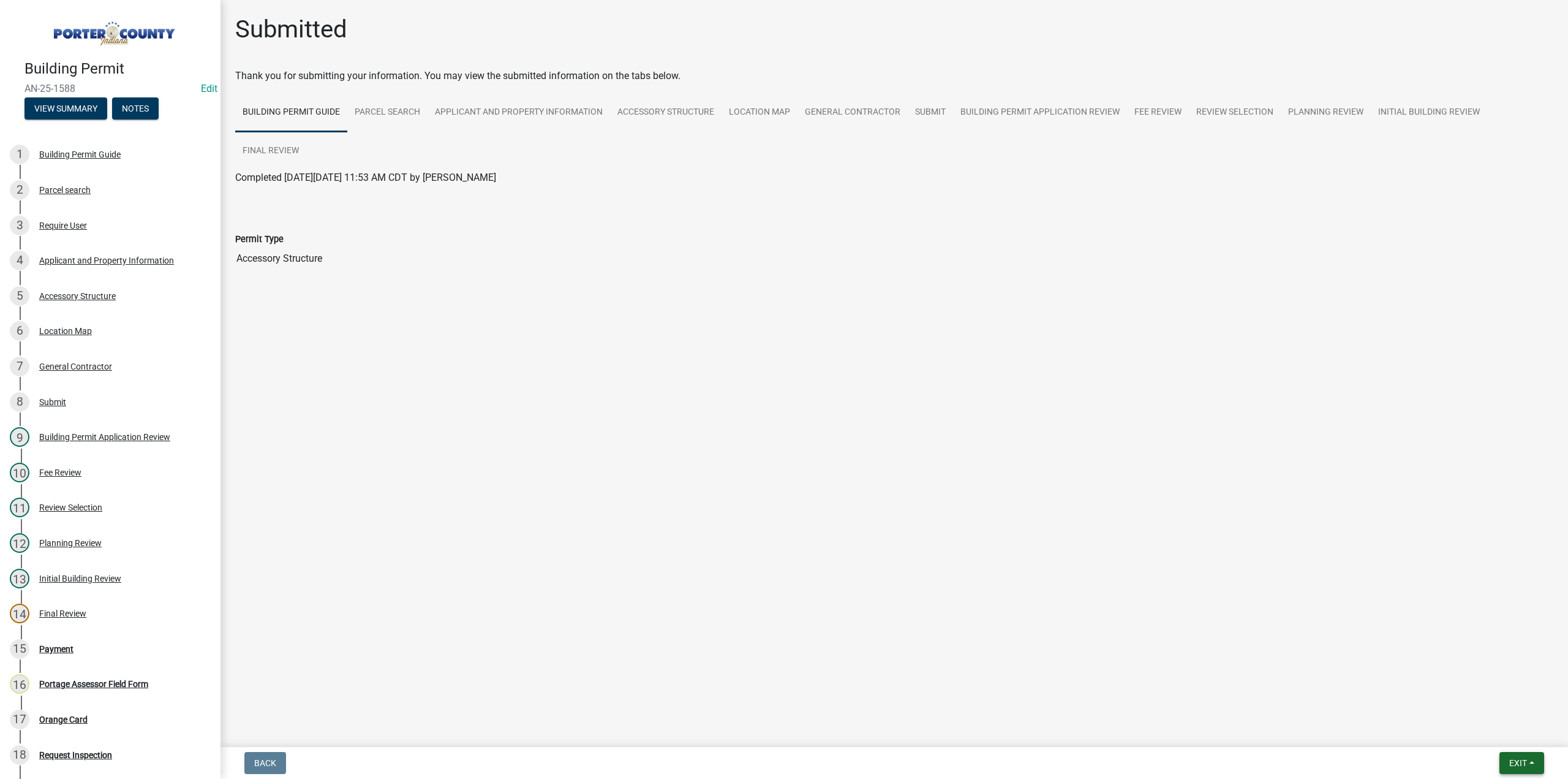
click at [1516, 763] on span "Exit" at bounding box center [1518, 763] width 18 height 10
click at [1510, 731] on button "Save & Exit" at bounding box center [1496, 731] width 98 height 29
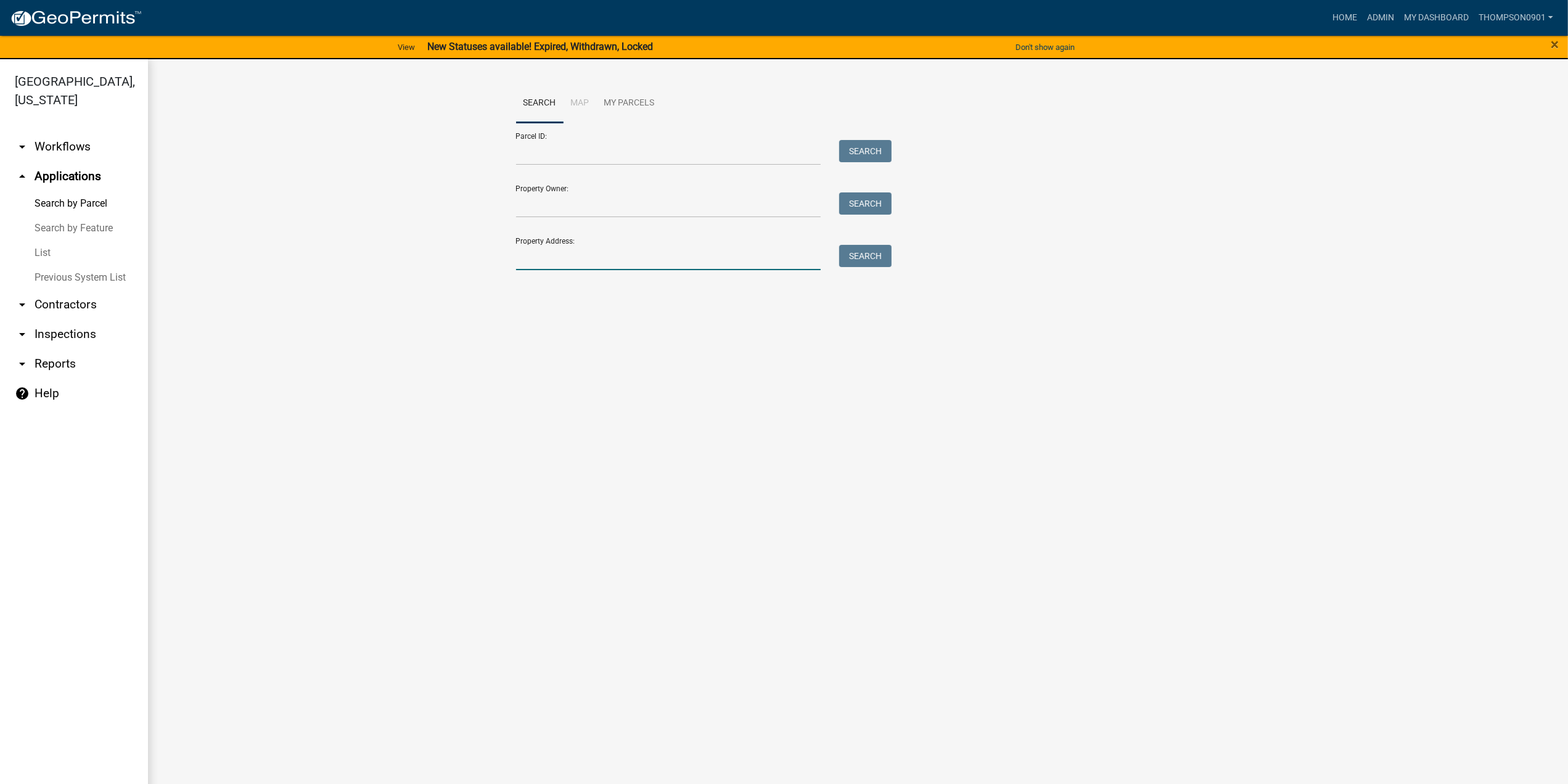
click at [573, 252] on input "Property Address:" at bounding box center [669, 257] width 305 height 25
type input "304 birch"
drag, startPoint x: 573, startPoint y: 257, endPoint x: 243, endPoint y: 222, distance: 331.9
click at [256, 225] on wm-workflow-application-search-view "Search Map My Parcels Parcel ID: Search Property Owner: Search Property Address…" at bounding box center [858, 224] width 1370 height 281
type input "1304 wood"
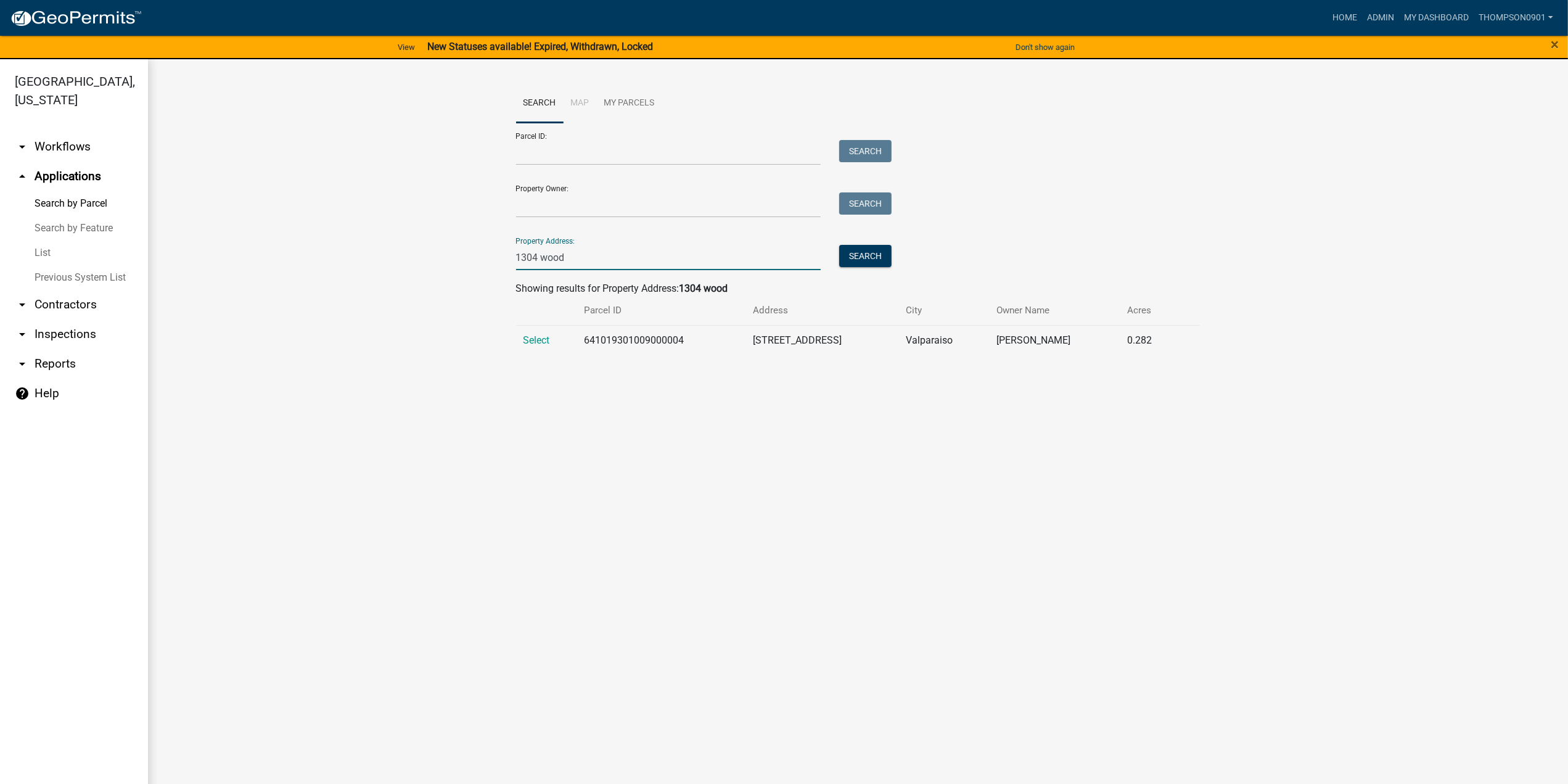
drag, startPoint x: 598, startPoint y: 255, endPoint x: 18, endPoint y: 251, distance: 580.0
click at [18, 251] on div "Porter County, Indiana arrow_drop_down Workflows List arrow_drop_up Application…" at bounding box center [784, 429] width 1568 height 740
click at [539, 241] on div "Property Address: Search" at bounding box center [701, 249] width 370 height 42
click at [546, 254] on input "Property Address:" at bounding box center [669, 257] width 305 height 25
type input "735 jun"
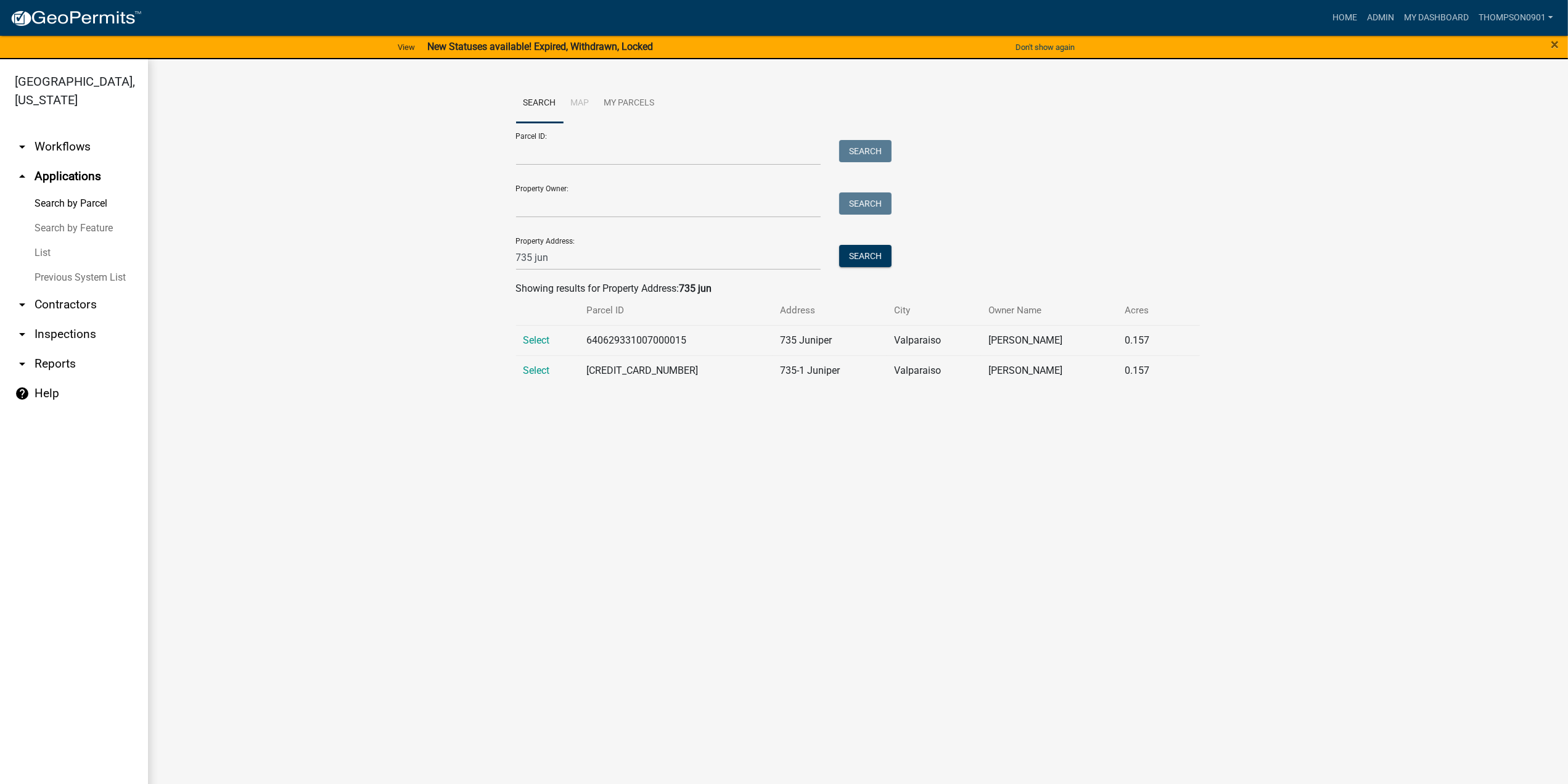
click at [62, 290] on link "arrow_drop_down Contractors" at bounding box center [74, 304] width 148 height 29
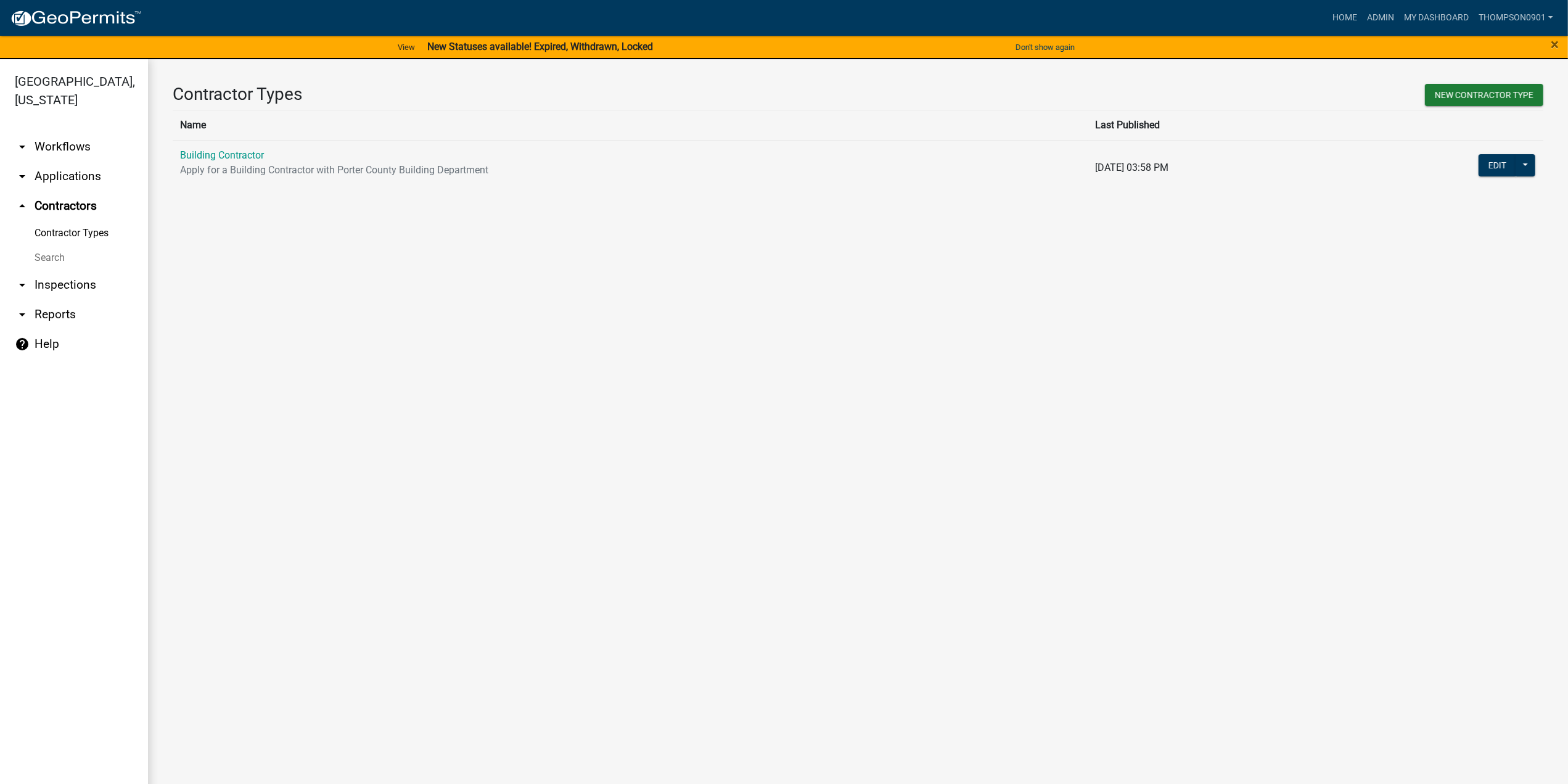
click at [224, 160] on td "Building Contractor Apply for a Building Contractor with Porter County Building…" at bounding box center [630, 168] width 915 height 55
click at [223, 151] on link "Building Contractor" at bounding box center [222, 155] width 84 height 12
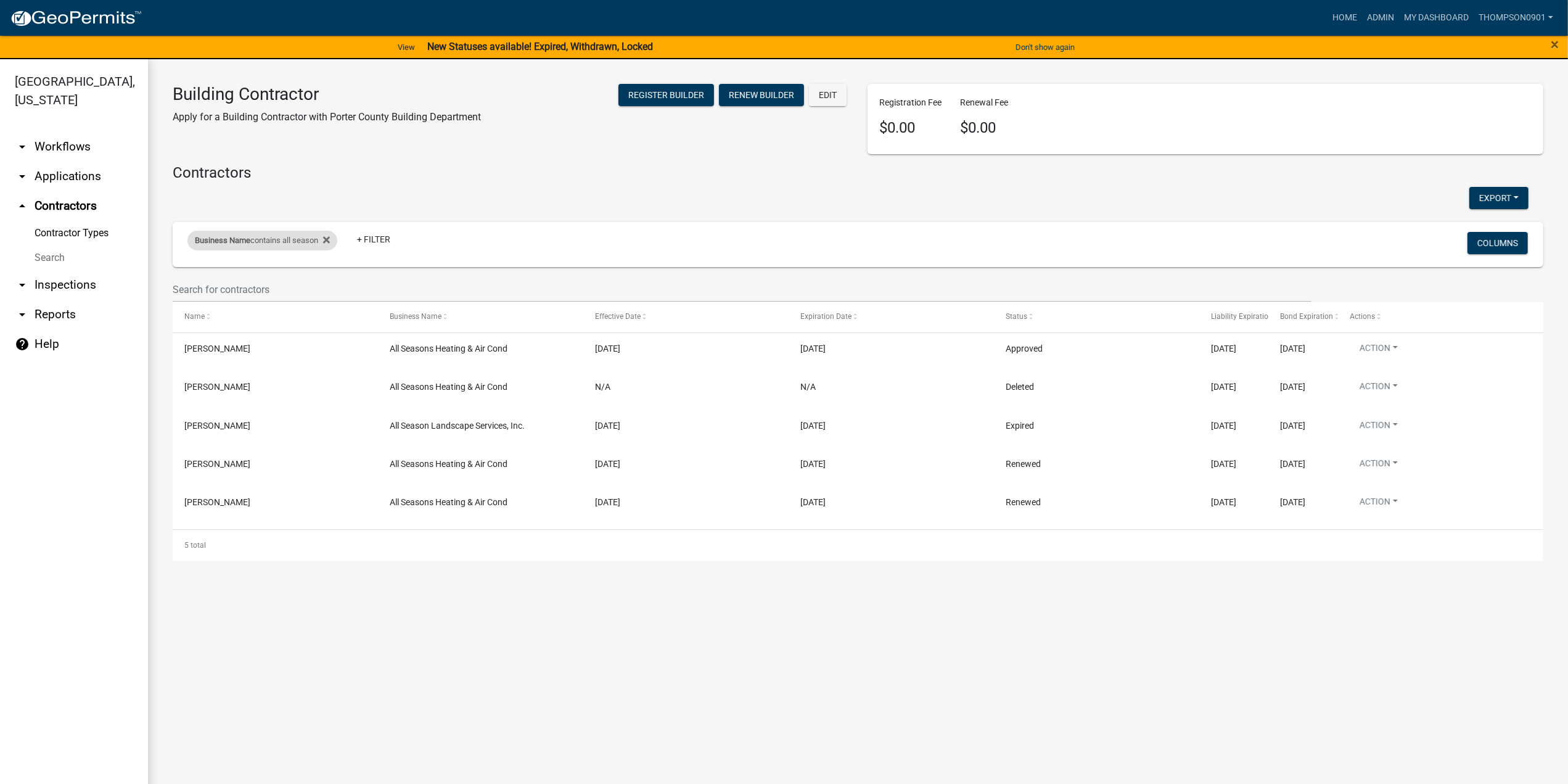
click at [287, 243] on div "Business Name contains all season" at bounding box center [262, 240] width 150 height 20
drag, startPoint x: 279, startPoint y: 291, endPoint x: 0, endPoint y: 293, distance: 279.0
click at [0, 293] on body "Internet Explorer does NOT work with GeoPermits. Get a new browser for more sec…" at bounding box center [784, 392] width 1568 height 784
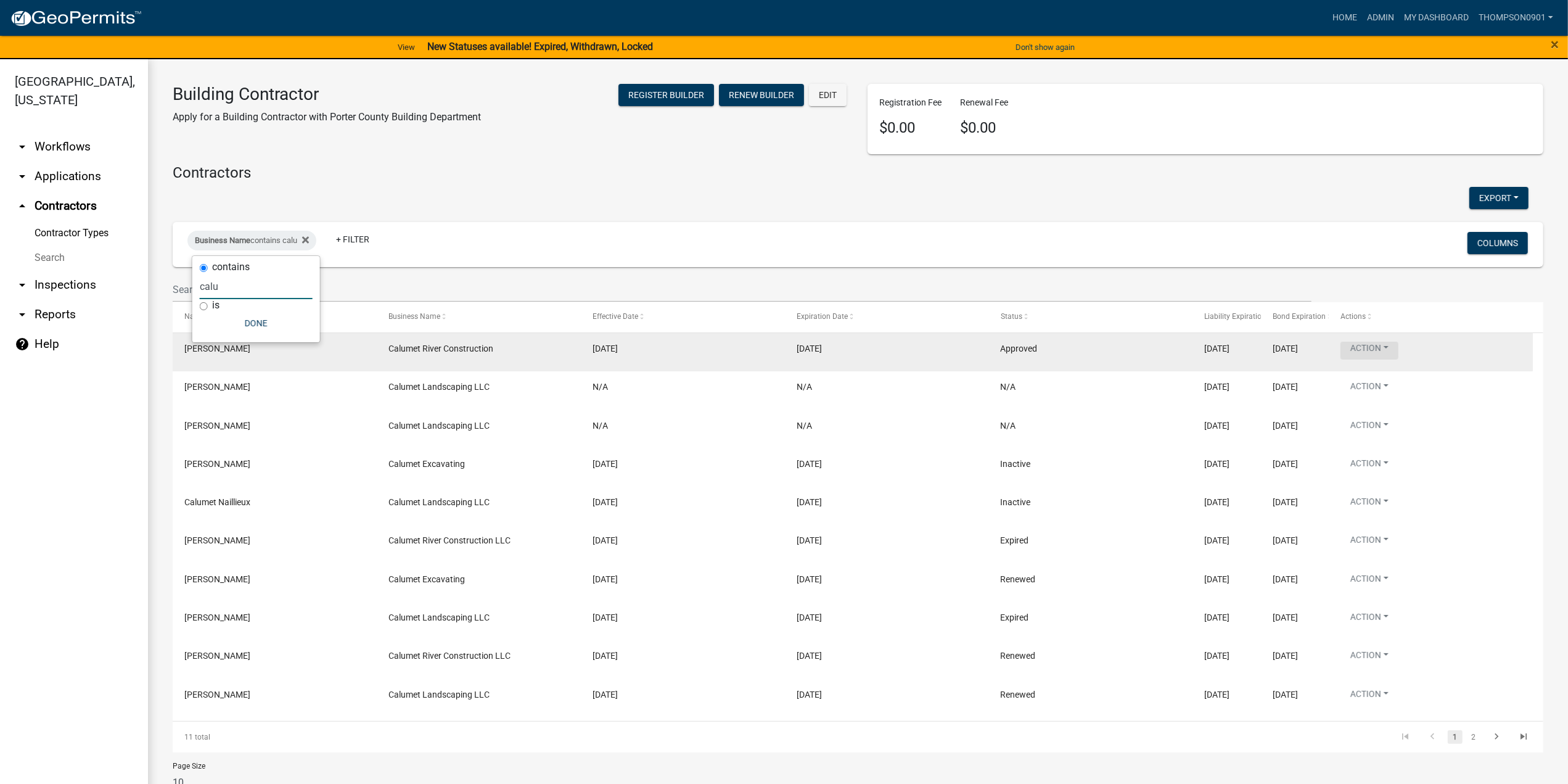
type input "calu"
click at [1394, 348] on button "Action" at bounding box center [1369, 350] width 58 height 18
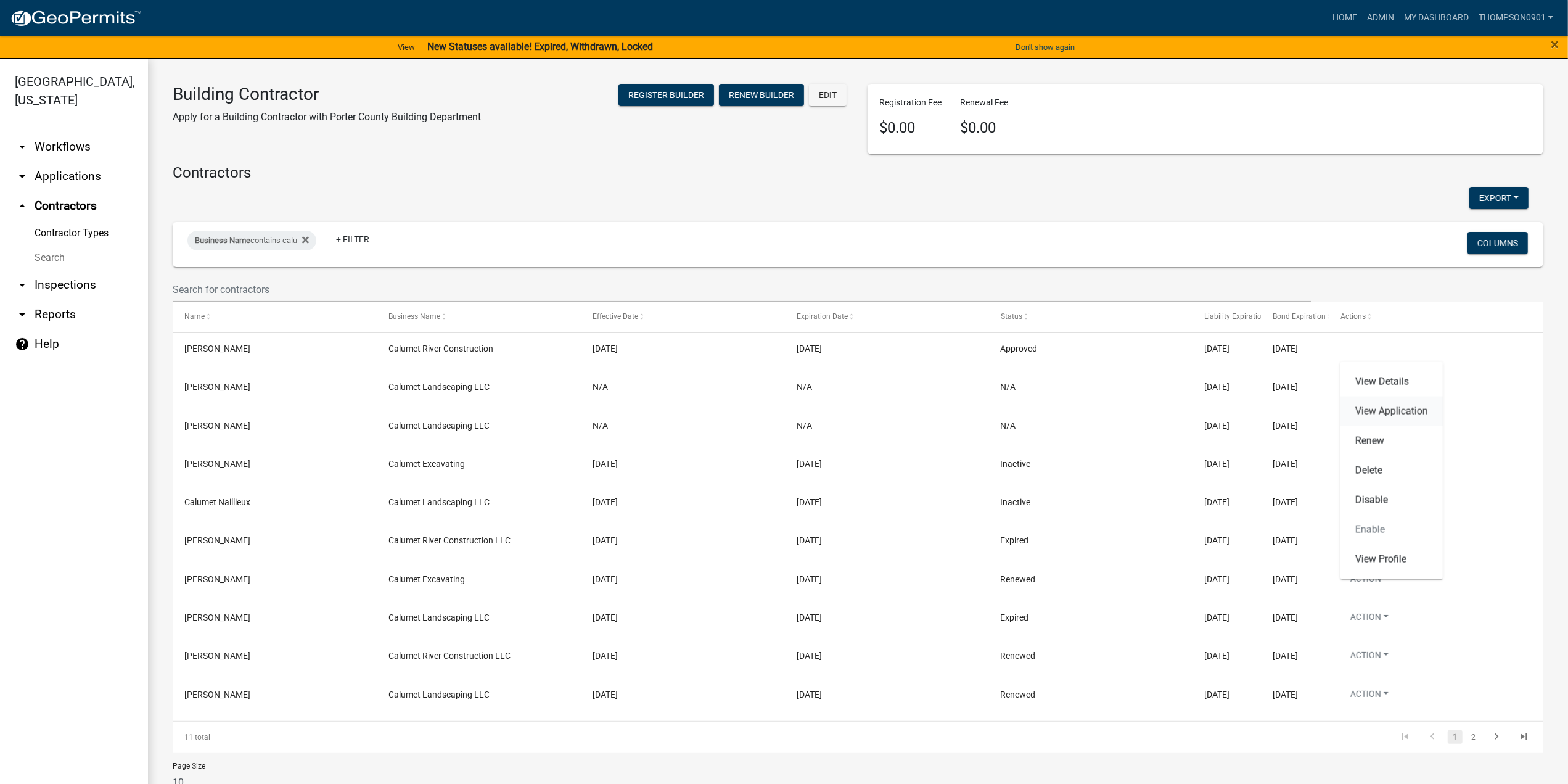
click at [1380, 411] on link "View Application" at bounding box center [1392, 411] width 103 height 29
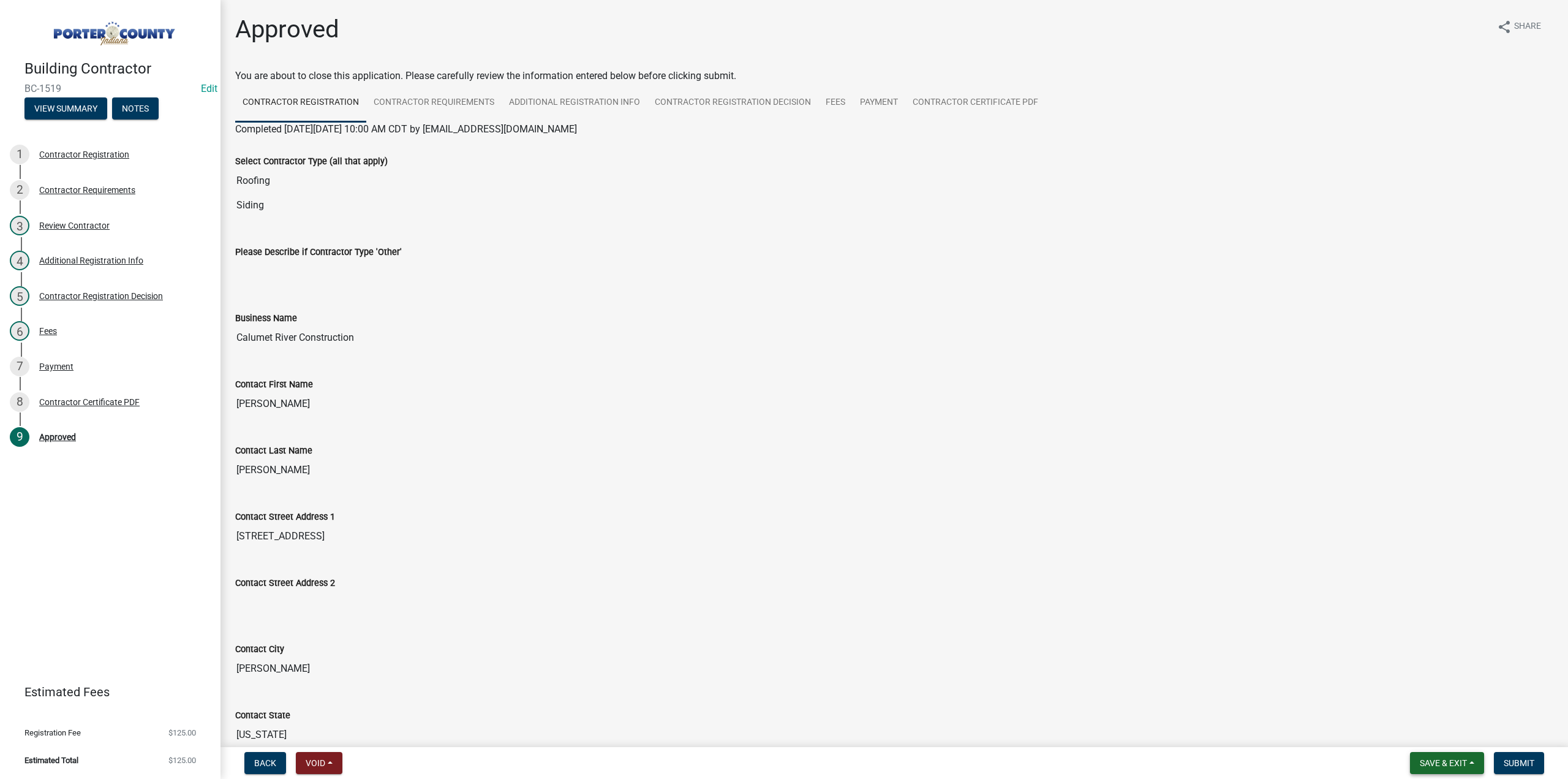
click at [1440, 769] on button "Save & Exit" at bounding box center [1446, 763] width 74 height 22
click at [1440, 744] on button "Save & Exit" at bounding box center [1435, 731] width 98 height 29
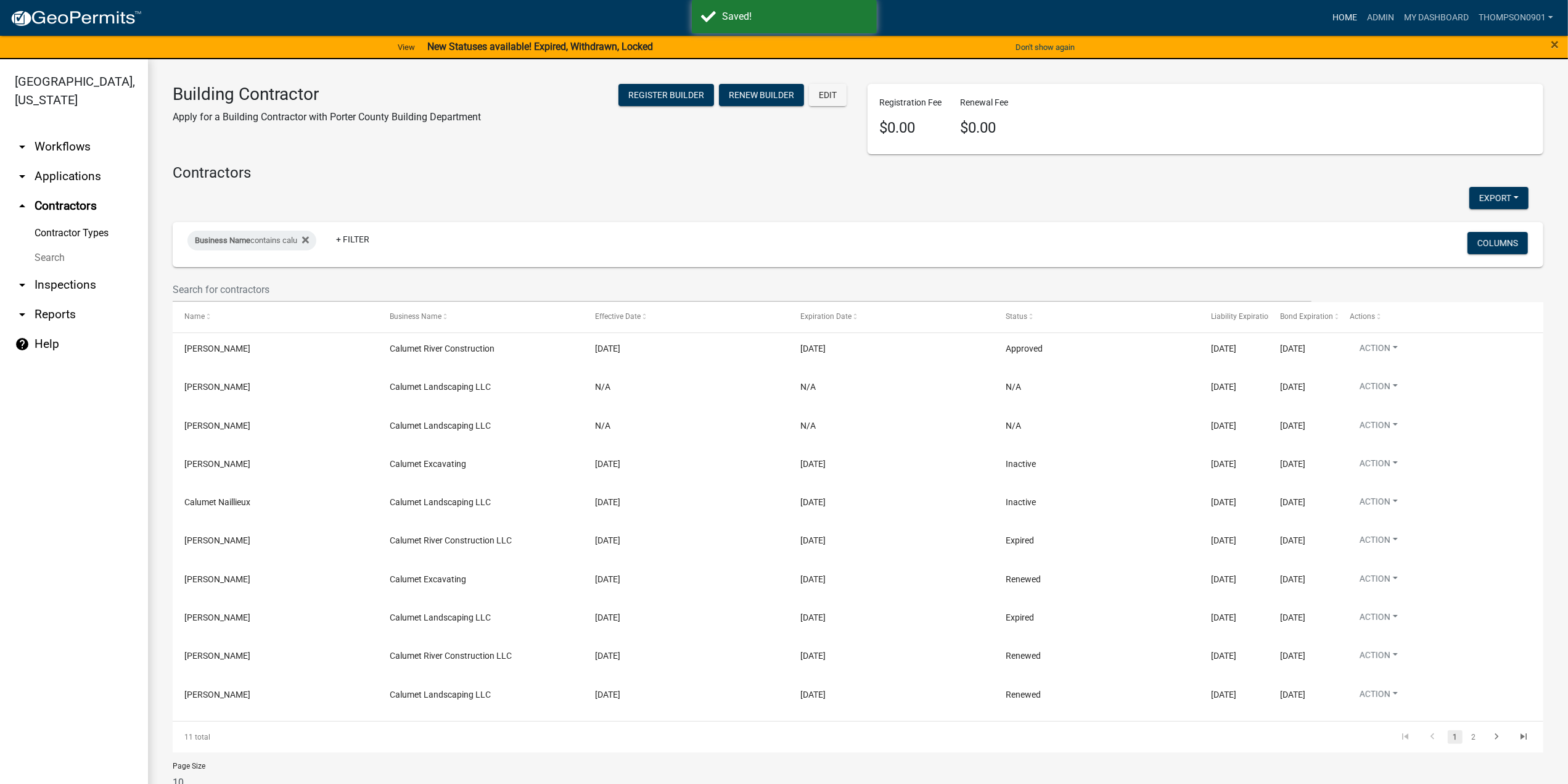
click at [1343, 18] on link "Home" at bounding box center [1344, 18] width 34 height 23
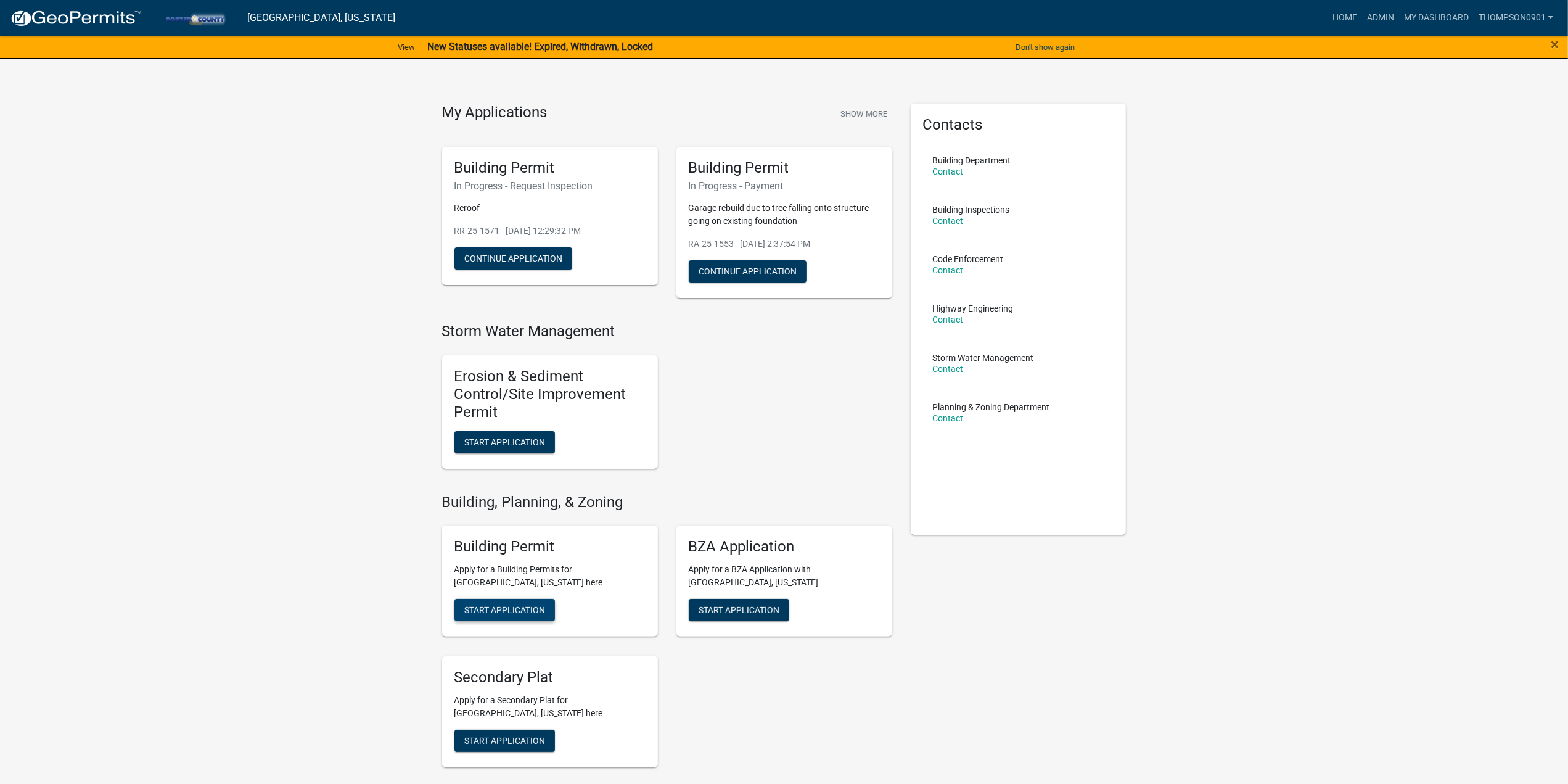
click at [517, 612] on span "Start Application" at bounding box center [505, 610] width 81 height 10
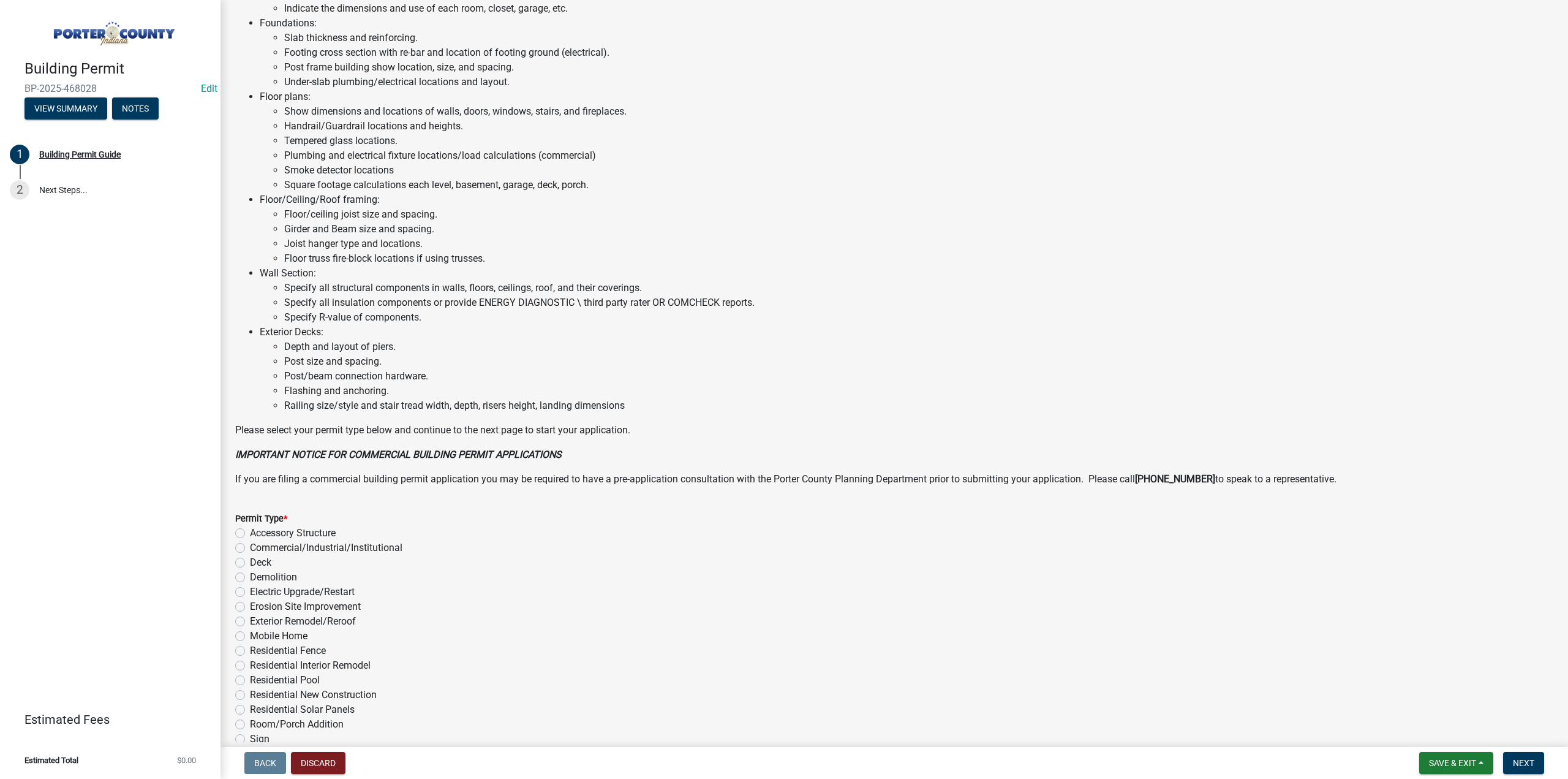
scroll to position [551, 0]
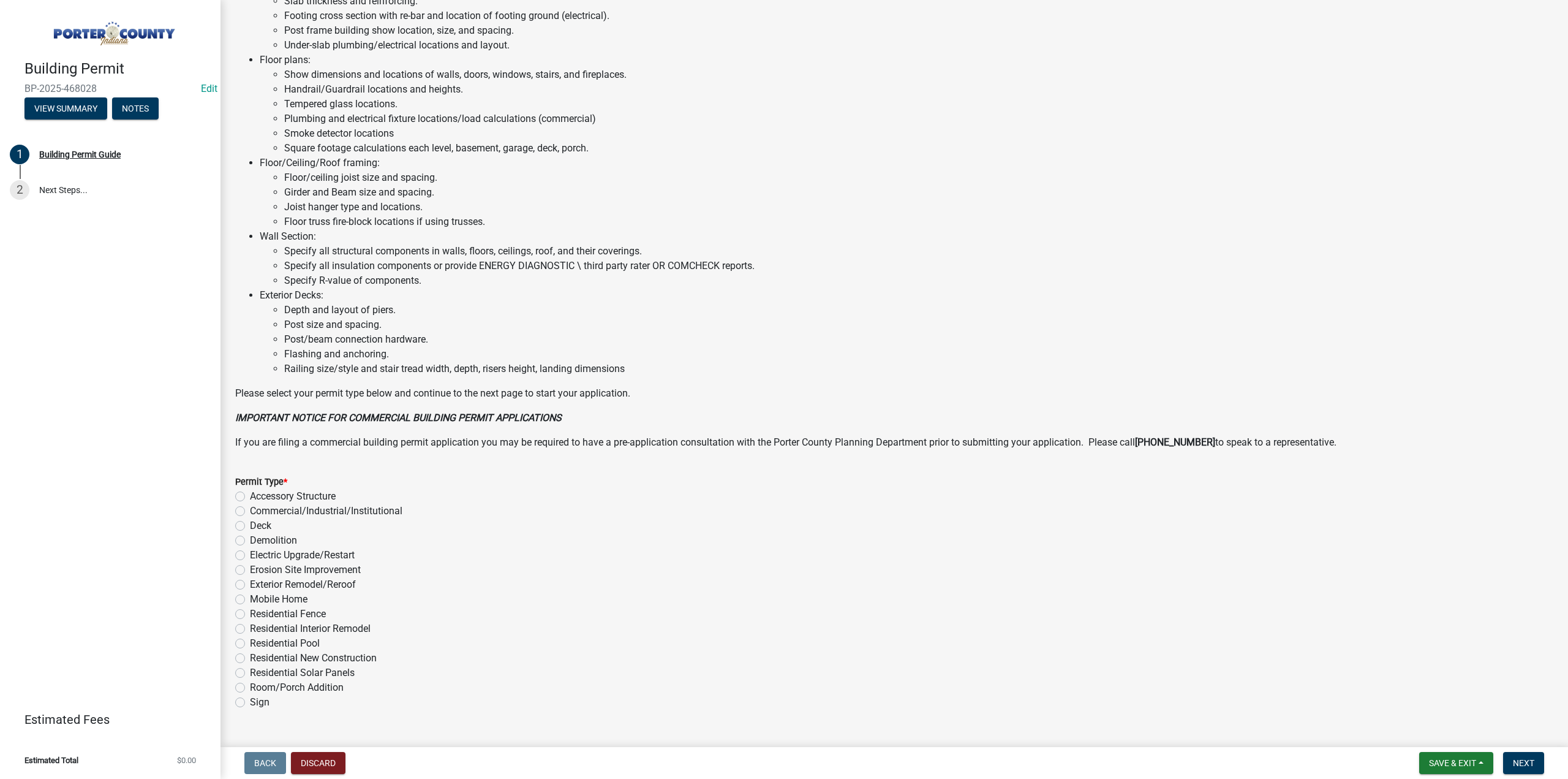
click at [250, 583] on label "Exterior Remodel/Reroof" at bounding box center [303, 585] width 106 height 15
click at [250, 583] on input "Exterior Remodel/Reroof" at bounding box center [254, 581] width 8 height 8
radio input "true"
click at [1516, 758] on span "Next" at bounding box center [1524, 763] width 22 height 10
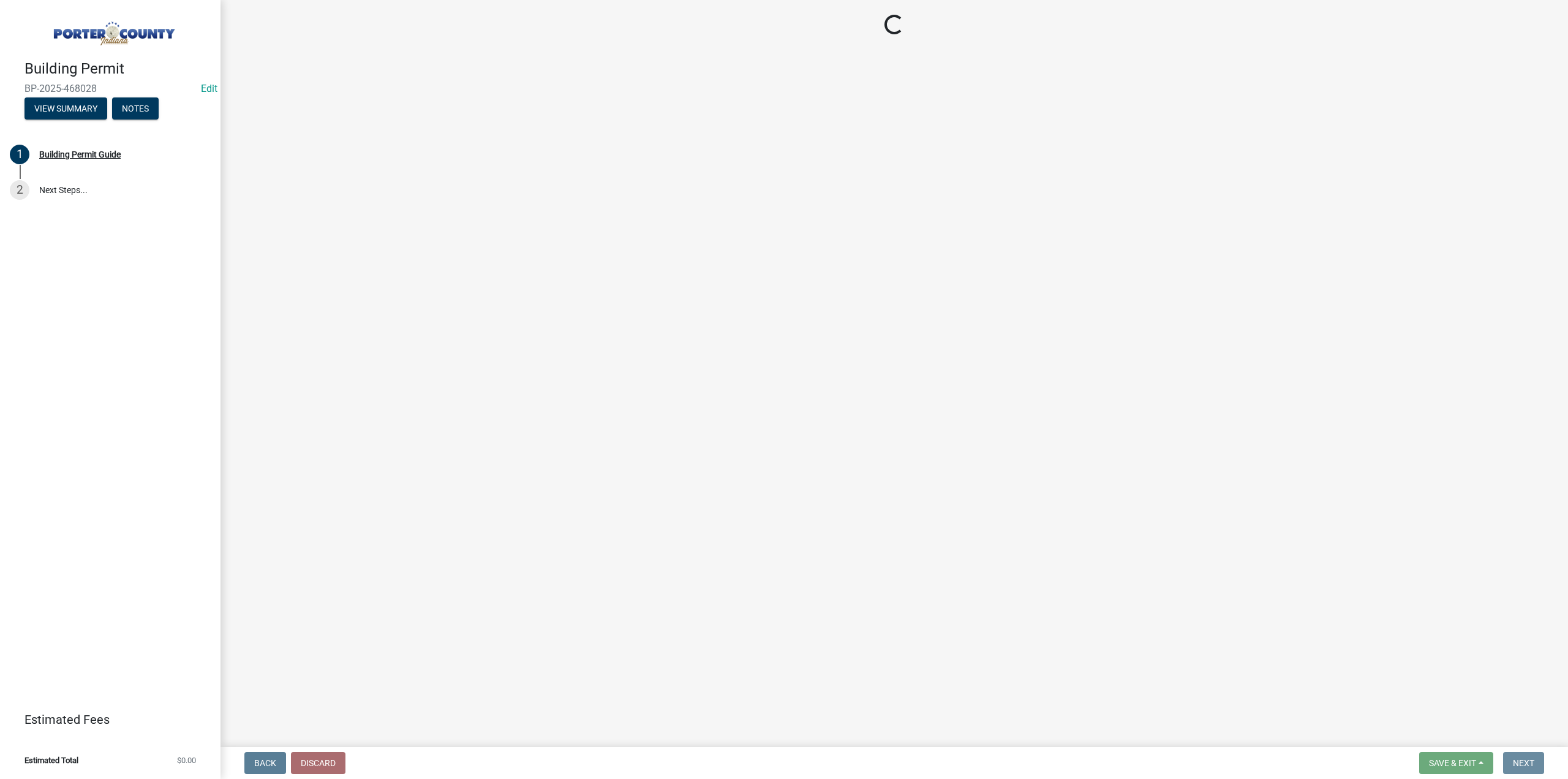
scroll to position [0, 0]
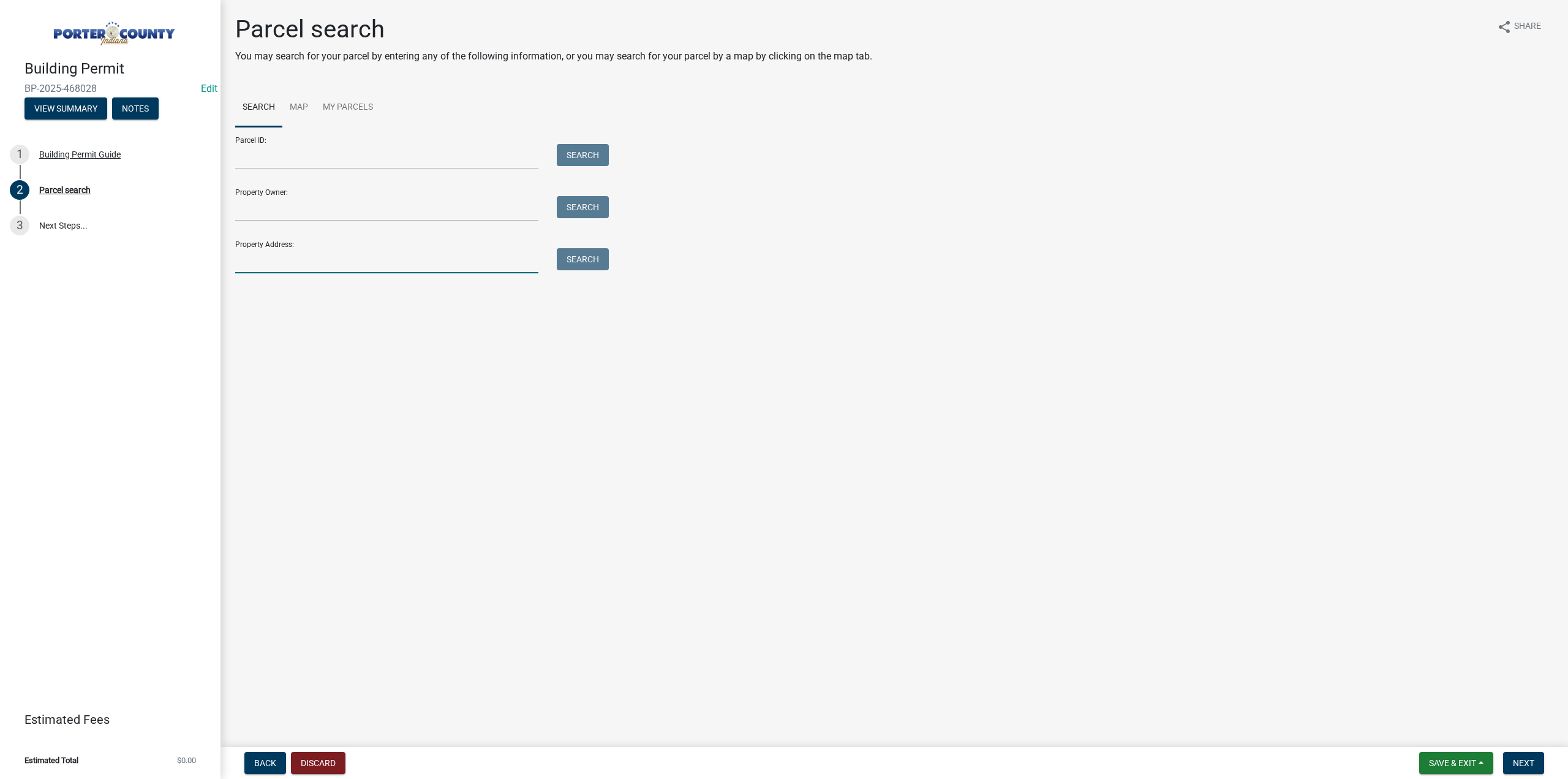
click at [283, 259] on input "Property Address:" at bounding box center [387, 260] width 303 height 25
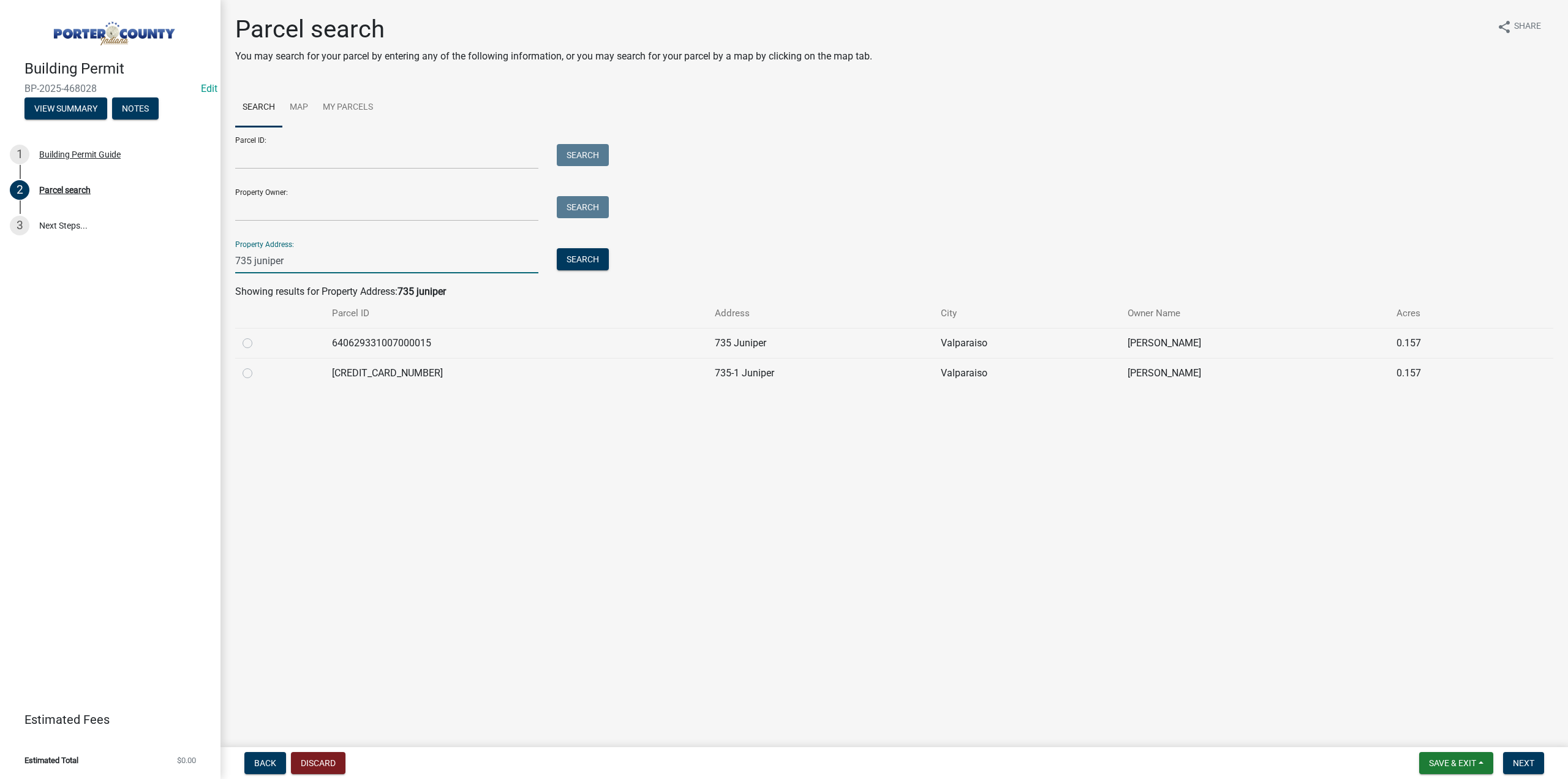
type input "735 juniper"
click at [257, 336] on label at bounding box center [257, 336] width 0 height 0
click at [257, 343] on input "radio" at bounding box center [262, 340] width 8 height 8
radio input "true"
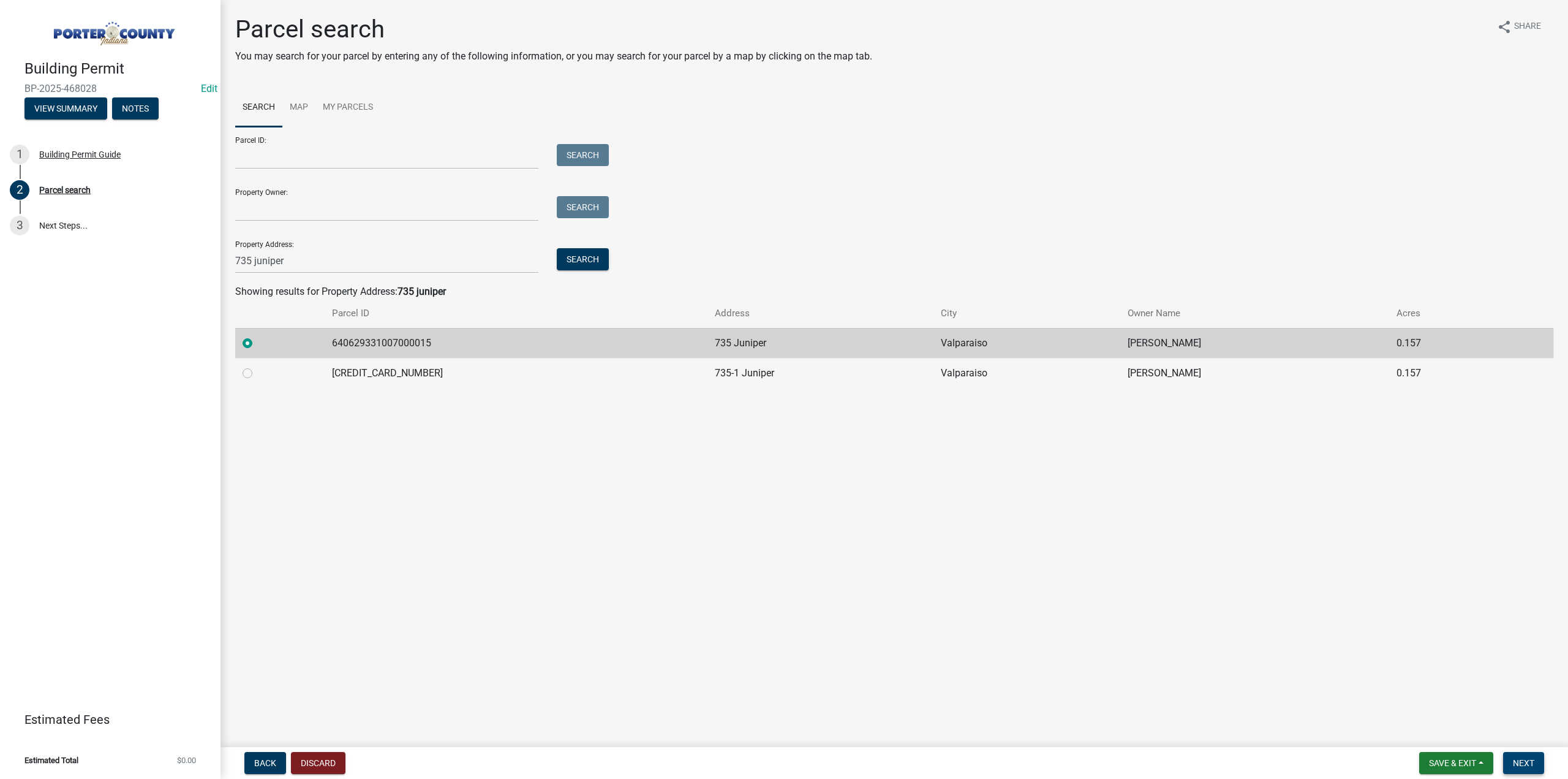
click at [1520, 767] on span "Next" at bounding box center [1524, 763] width 22 height 10
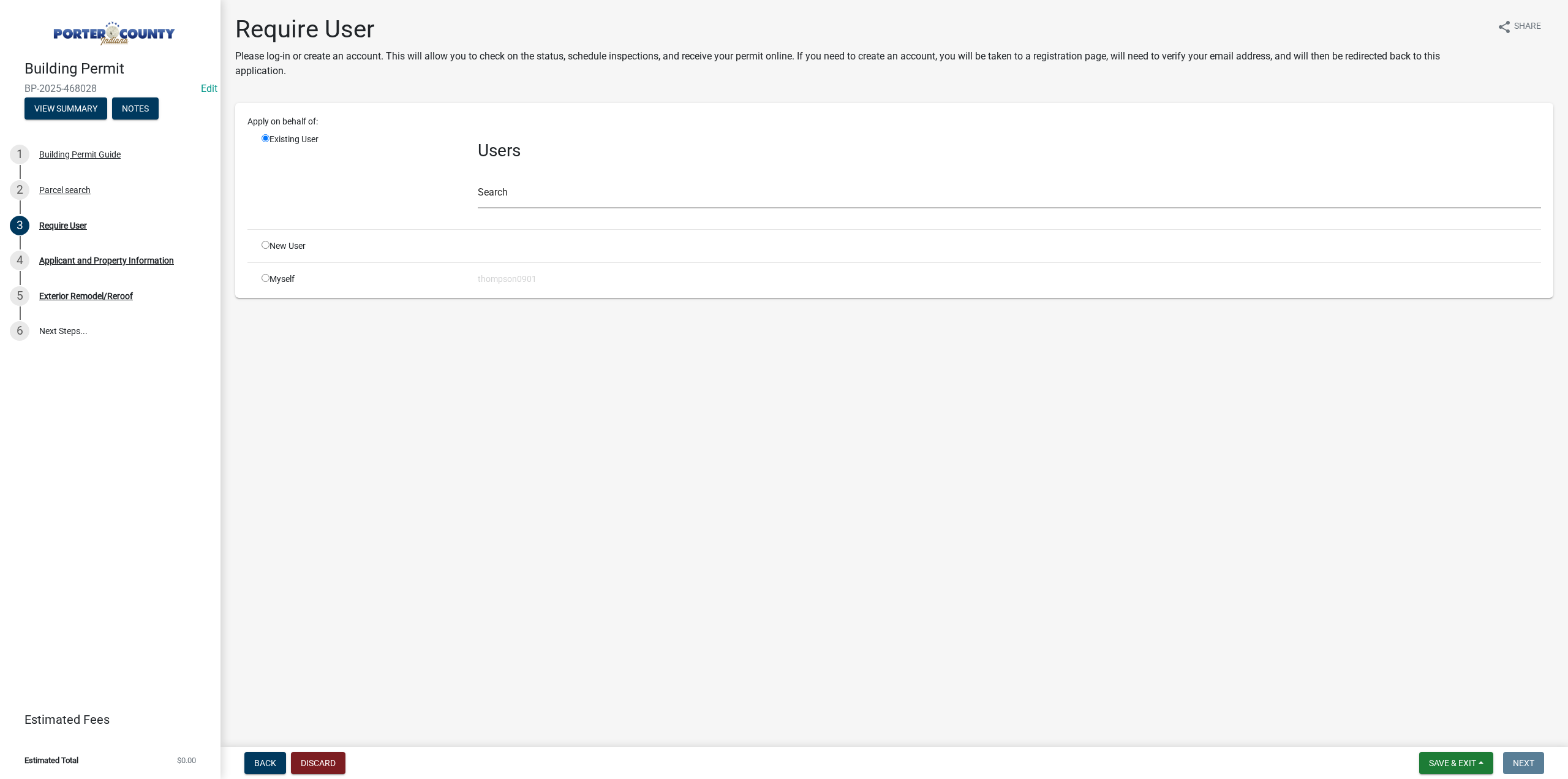
click at [264, 277] on input "radio" at bounding box center [266, 278] width 8 height 8
radio input "true"
radio input "false"
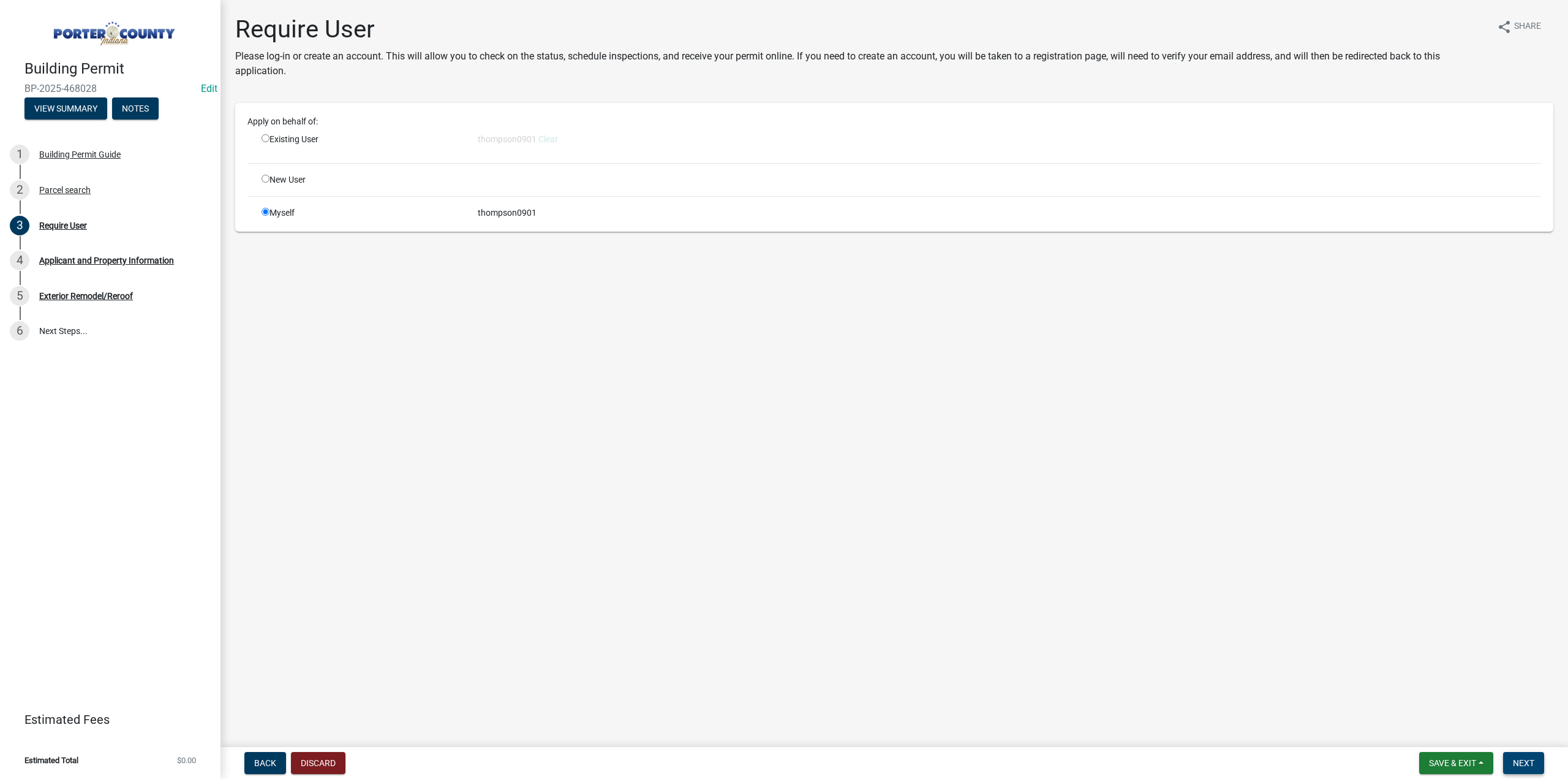
click at [1516, 759] on span "Next" at bounding box center [1524, 763] width 22 height 10
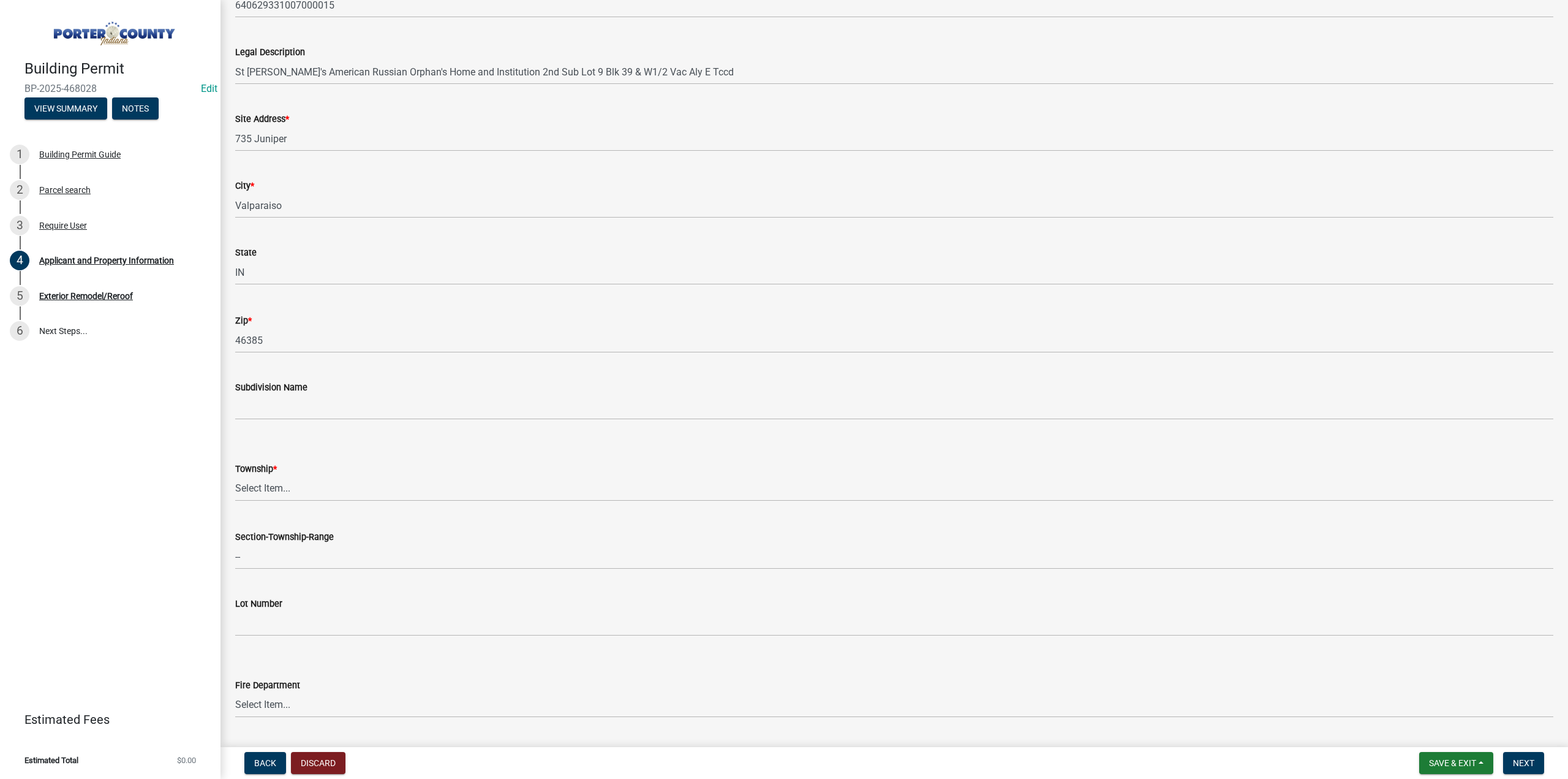
scroll to position [307, 0]
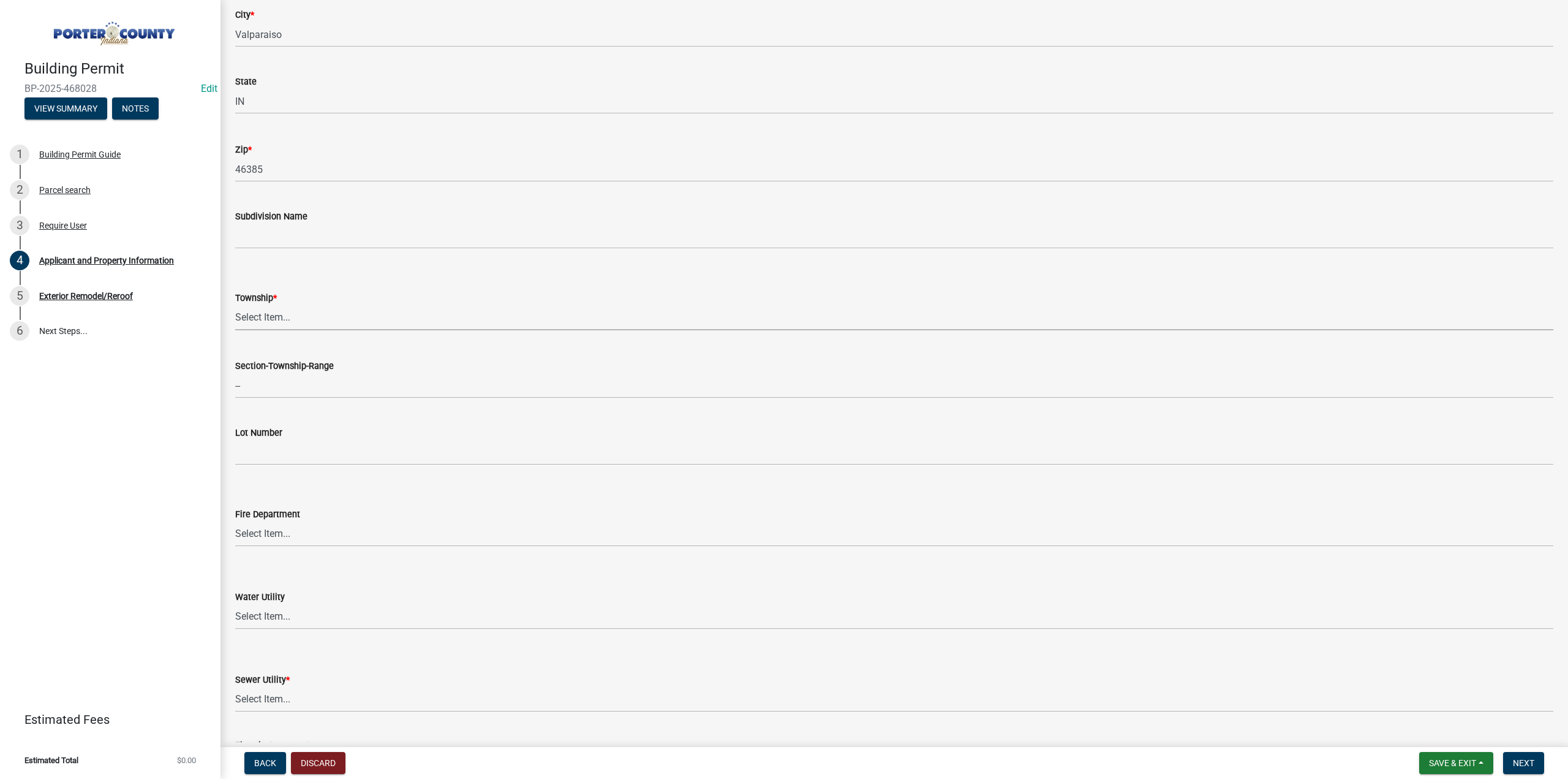
click at [267, 312] on select "Select Item... Boone Center Jackson Liberty Morgan Pine Pleasant Portage Porter…" at bounding box center [894, 317] width 1318 height 25
click at [235, 305] on select "Select Item... Boone Center Jackson Liberty Morgan Pine Pleasant Portage Porter…" at bounding box center [894, 317] width 1318 height 25
select select "3ef279d8-364d-4472-9edf-8c32643de6c0"
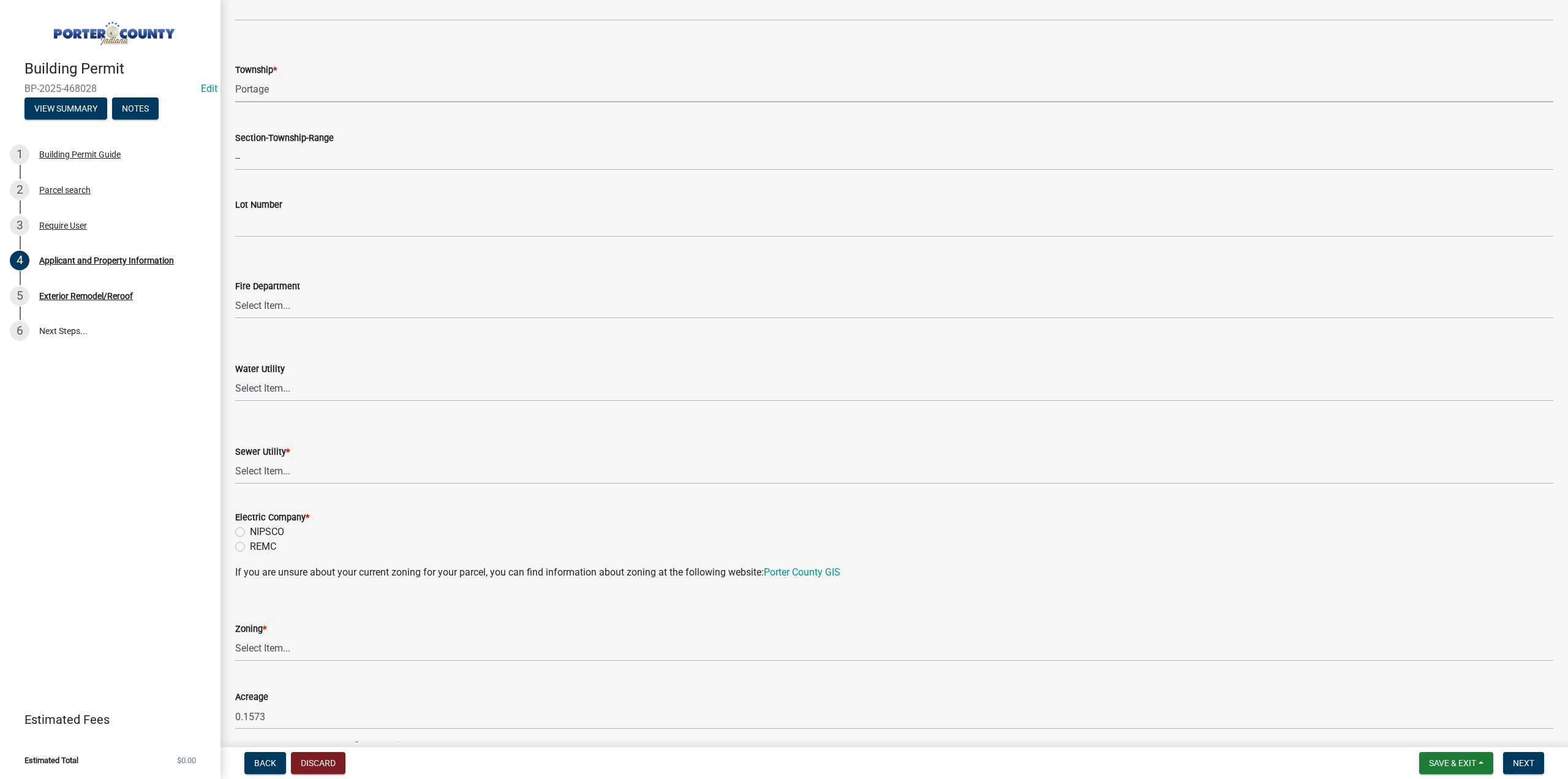
scroll to position [551, 0]
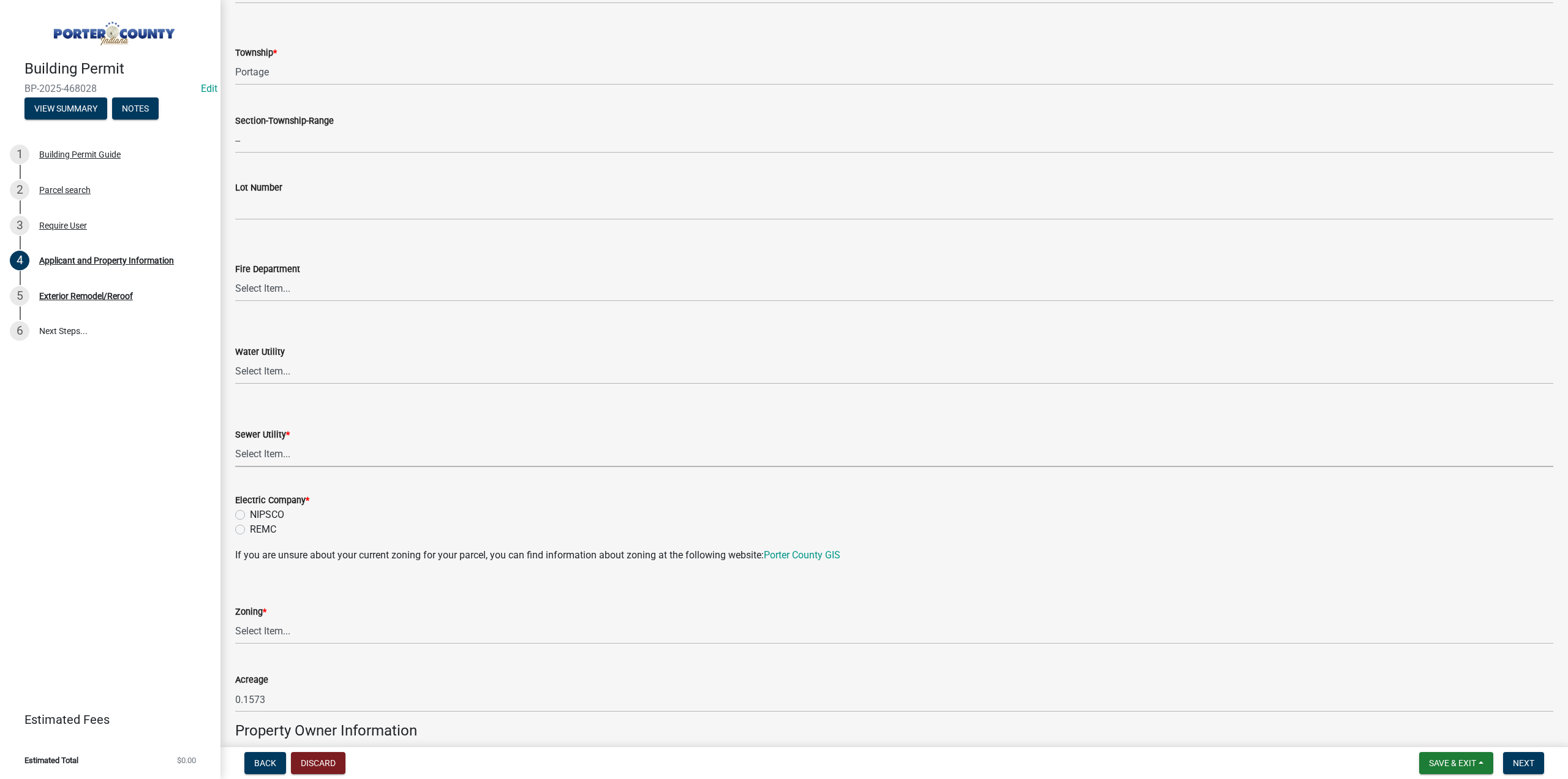
click at [257, 453] on select "Select Item... Aqua Indiana Inc Damon Run Falling Waters Lake Eliza - LEACD Nat…" at bounding box center [894, 454] width 1318 height 25
click at [235, 442] on select "Select Item... Aqua Indiana Inc Damon Run Falling Waters Lake Eliza - LEACD Nat…" at bounding box center [894, 454] width 1318 height 25
select select "ad46db9b-b68a-4590-8d08-f4fb10f3ead6"
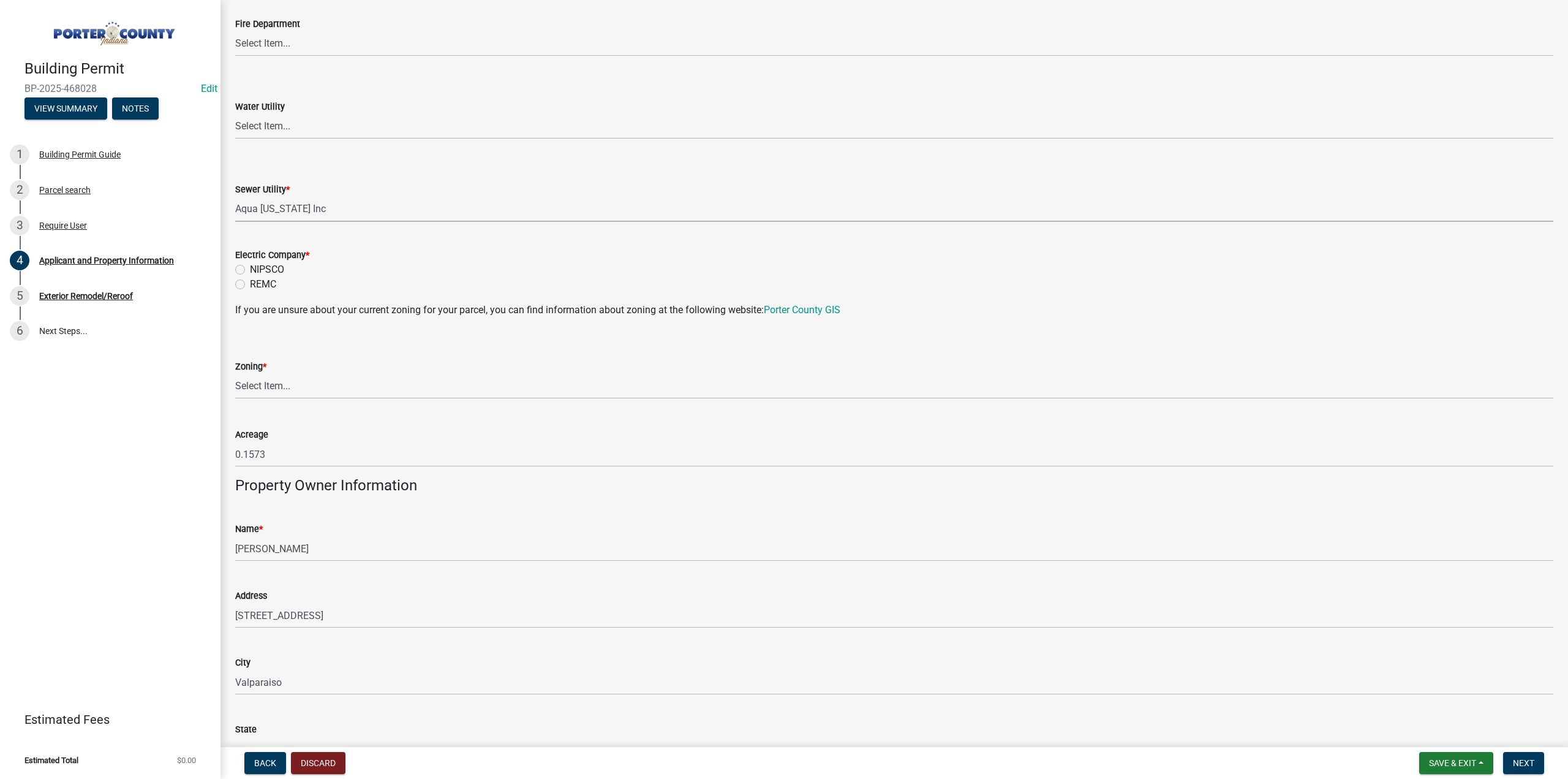
click at [250, 269] on label "NIPSCO" at bounding box center [267, 270] width 34 height 15
click at [250, 269] on input "NIPSCO" at bounding box center [254, 266] width 8 height 8
radio input "true"
click at [295, 385] on select "Select Item... A1 A2 CH CM CN I1 I2 I3 IN MP OT P1 P2 PUD R1 R2 R3 R4 RL RR" at bounding box center [894, 386] width 1318 height 25
click at [235, 374] on select "Select Item... A1 A2 CH CM CN I1 I2 I3 IN MP OT P1 P2 PUD R1 R2 R3 R4 RL RR" at bounding box center [894, 386] width 1318 height 25
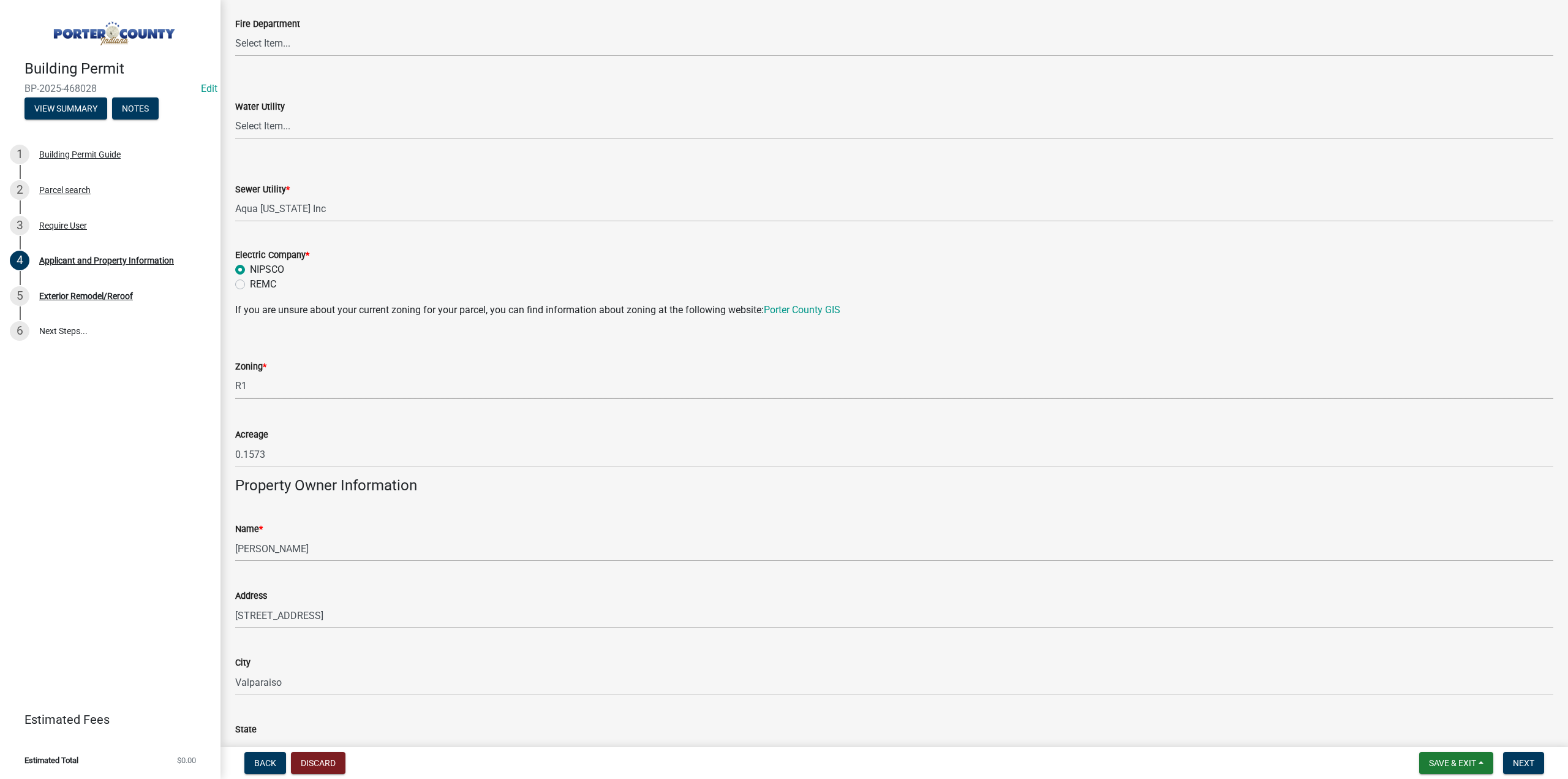
select select "e2d1b1d7-ccc9-456b-9e96-e16306515997"
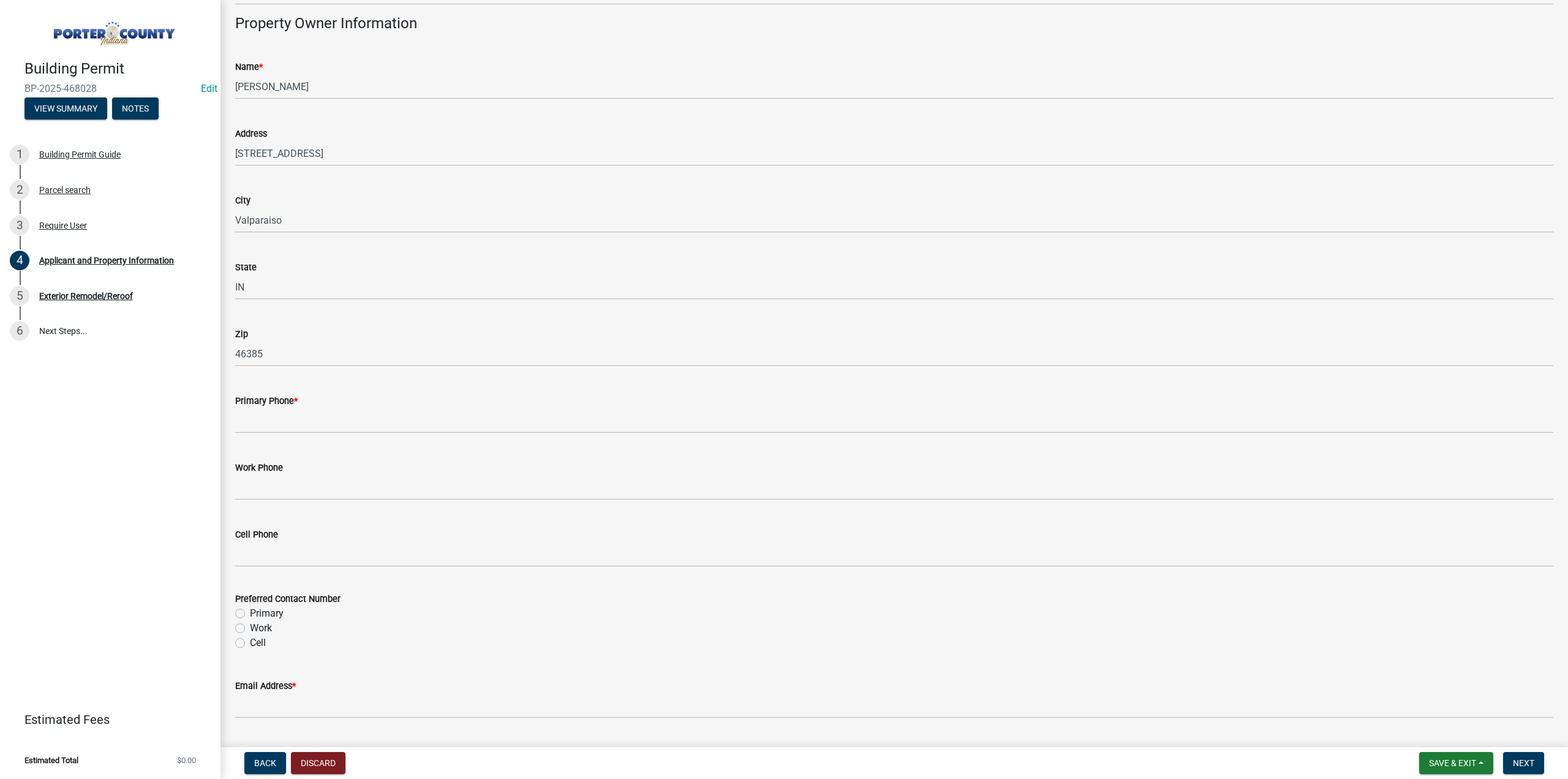
scroll to position [1348, 0]
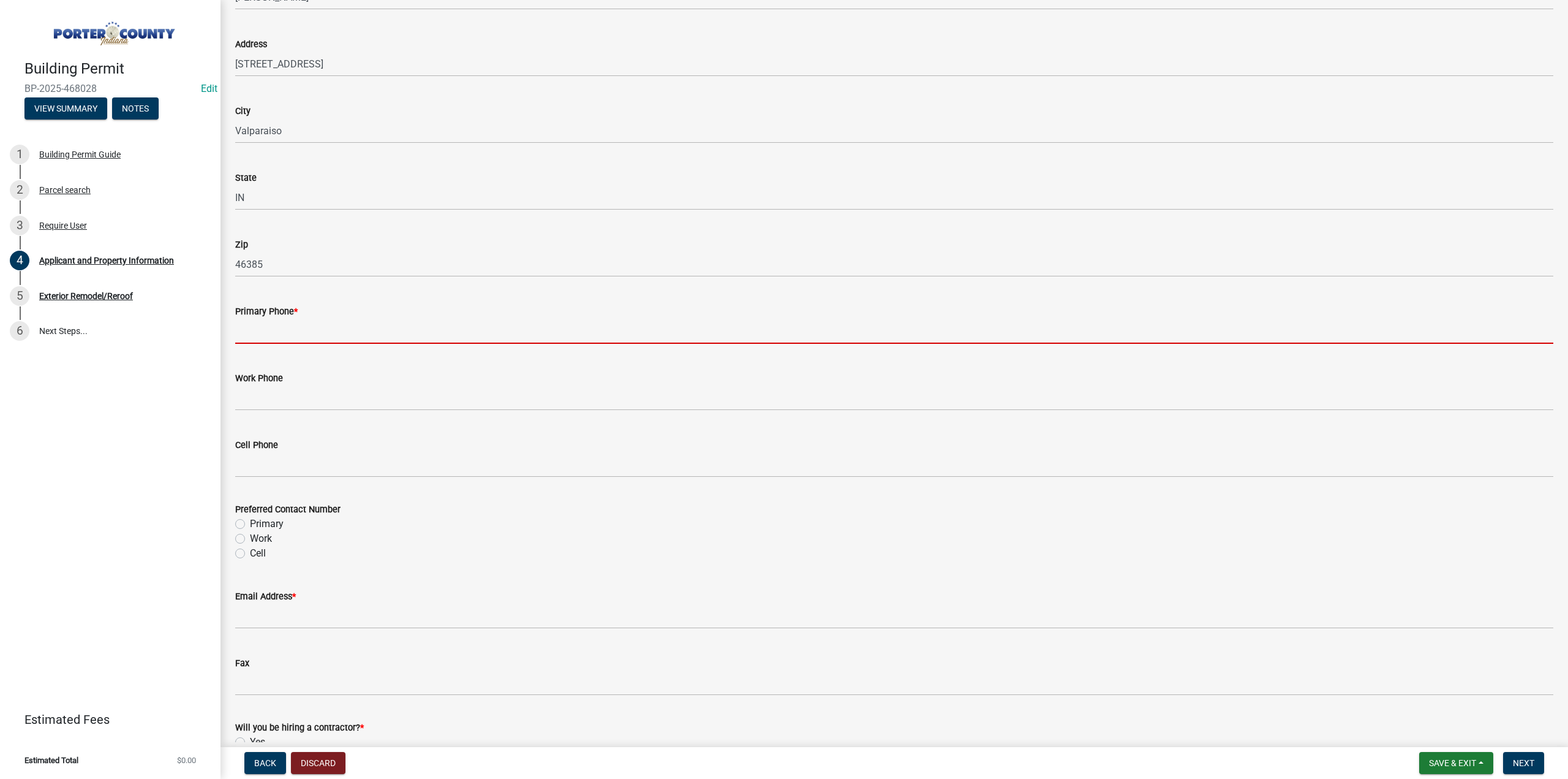
click at [303, 338] on input "Primary Phone *" at bounding box center [894, 331] width 1318 height 25
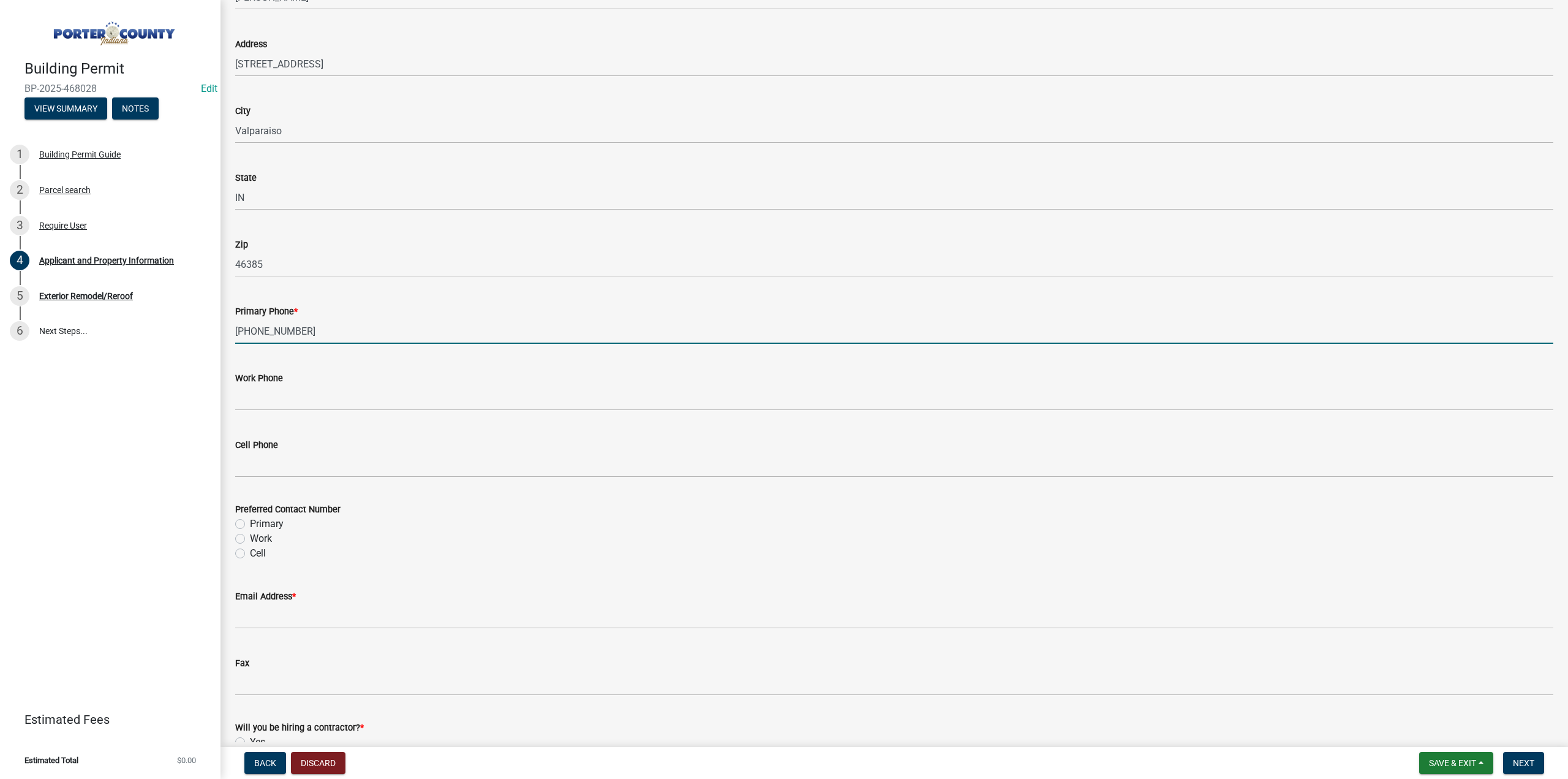
type input "219-263-3043"
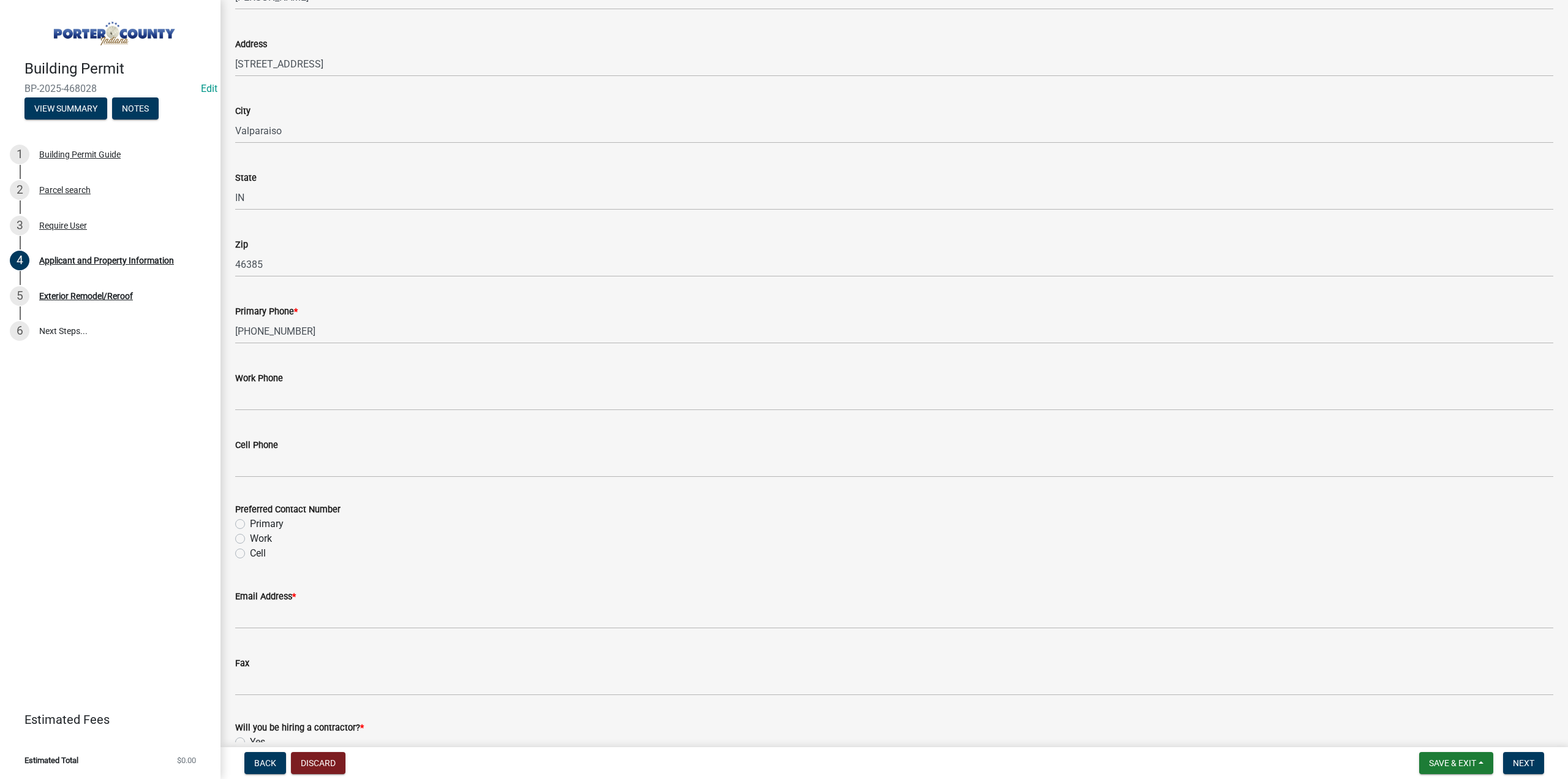
click at [250, 523] on label "Primary" at bounding box center [267, 524] width 34 height 15
click at [250, 523] on input "Primary" at bounding box center [254, 521] width 8 height 8
radio input "true"
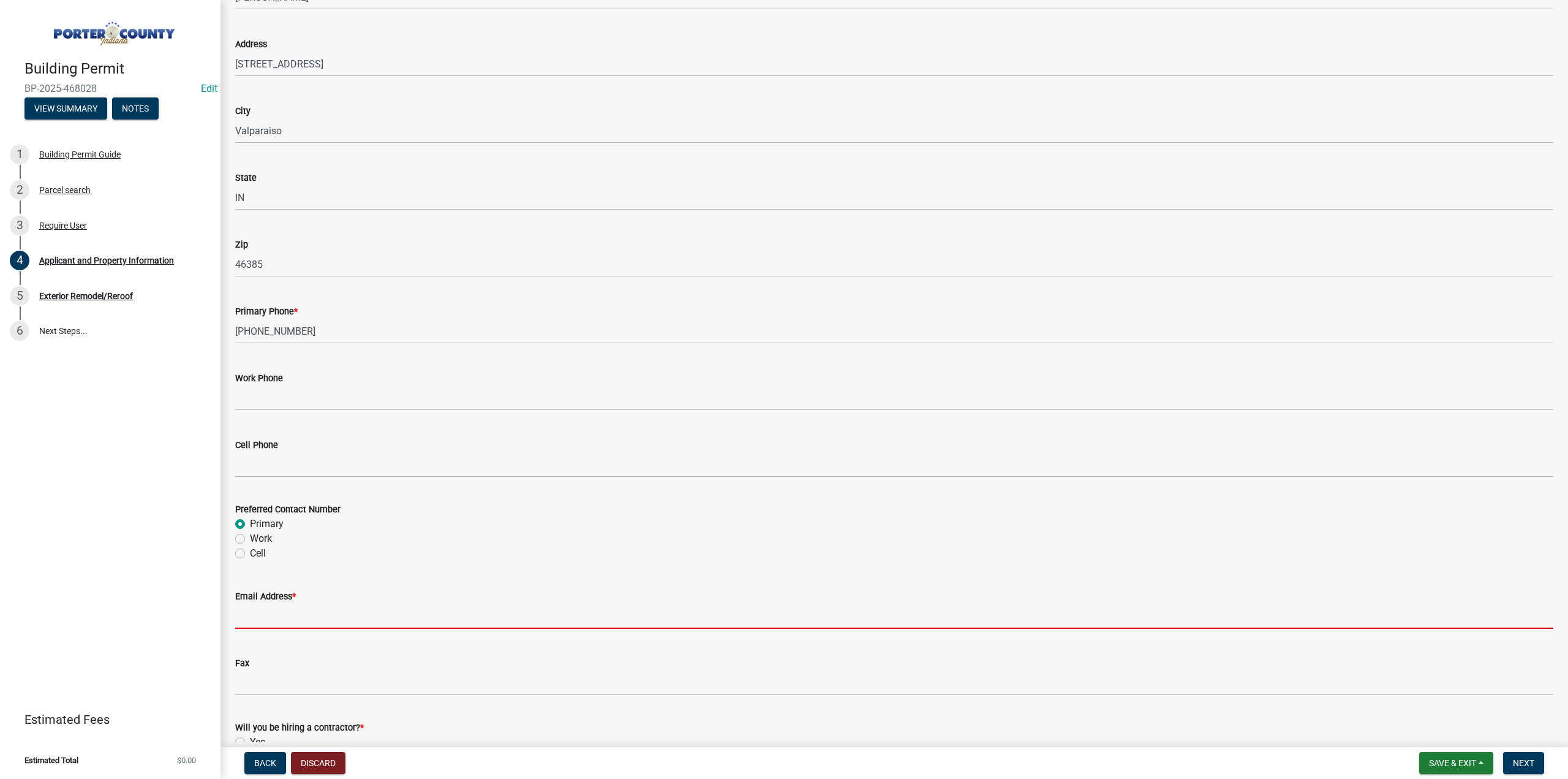
click at [276, 608] on input "Email Address *" at bounding box center [894, 616] width 1318 height 25
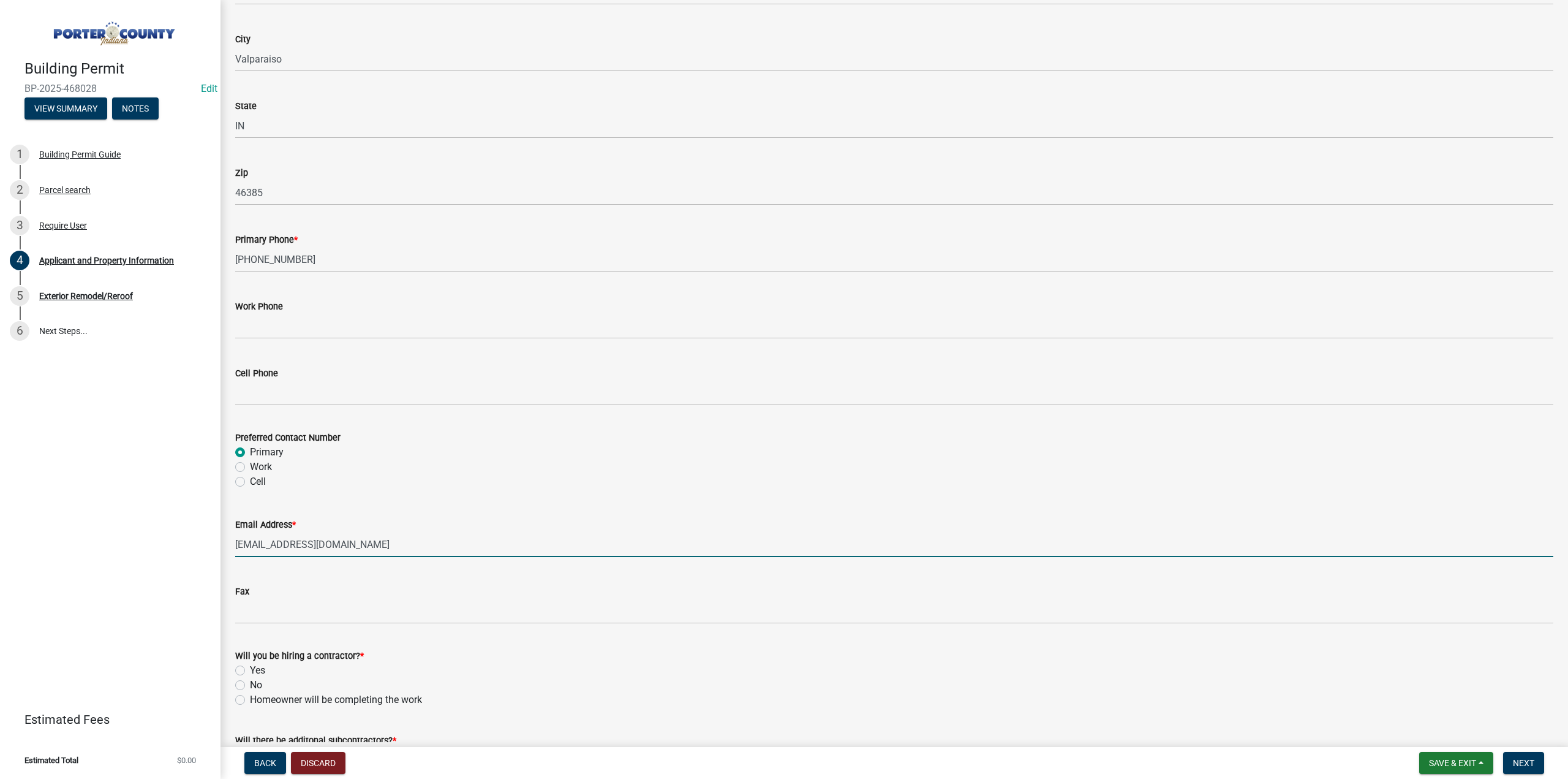
scroll to position [1513, 0]
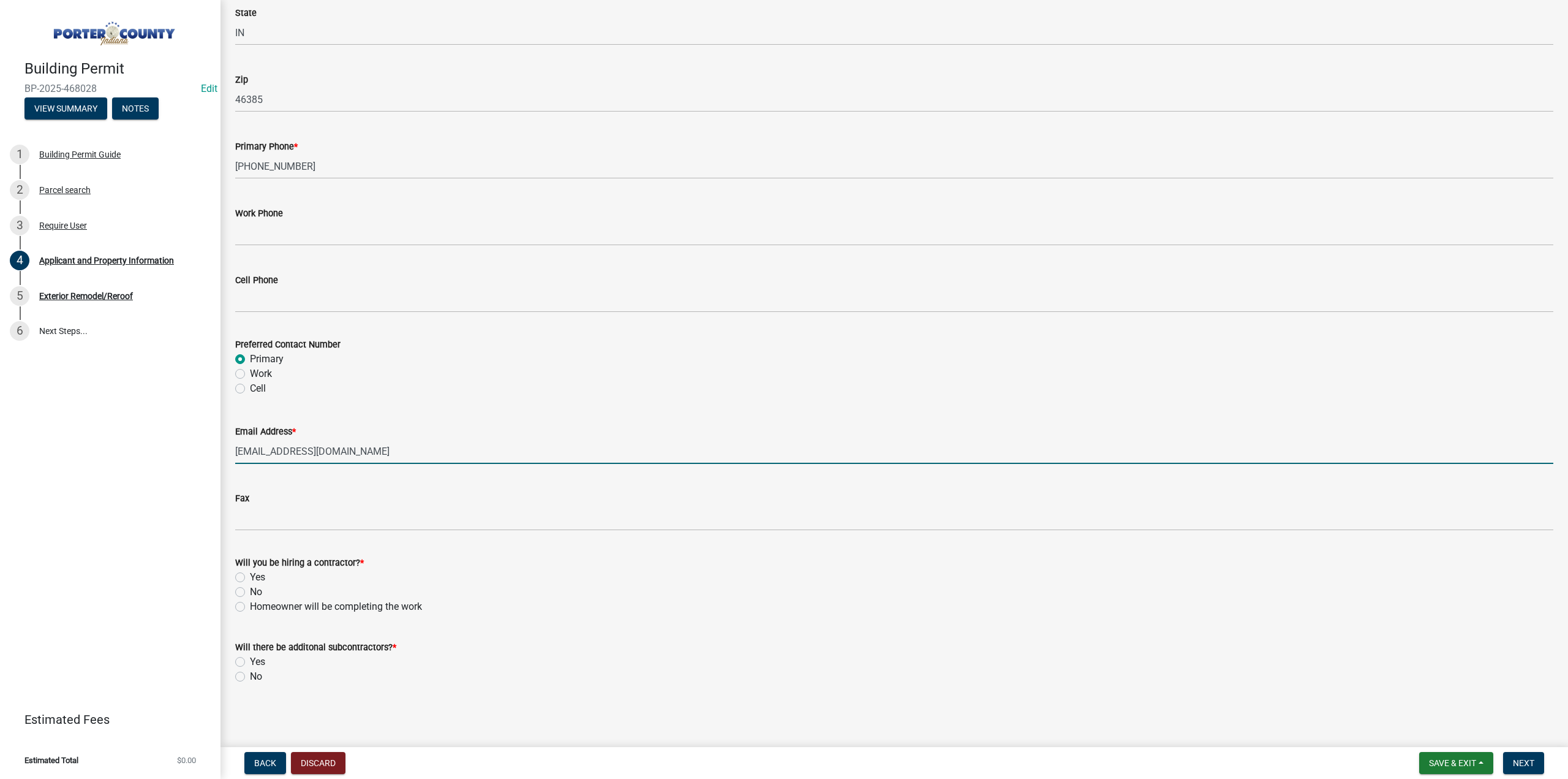
type input "calriverconstruction@gmail.com"
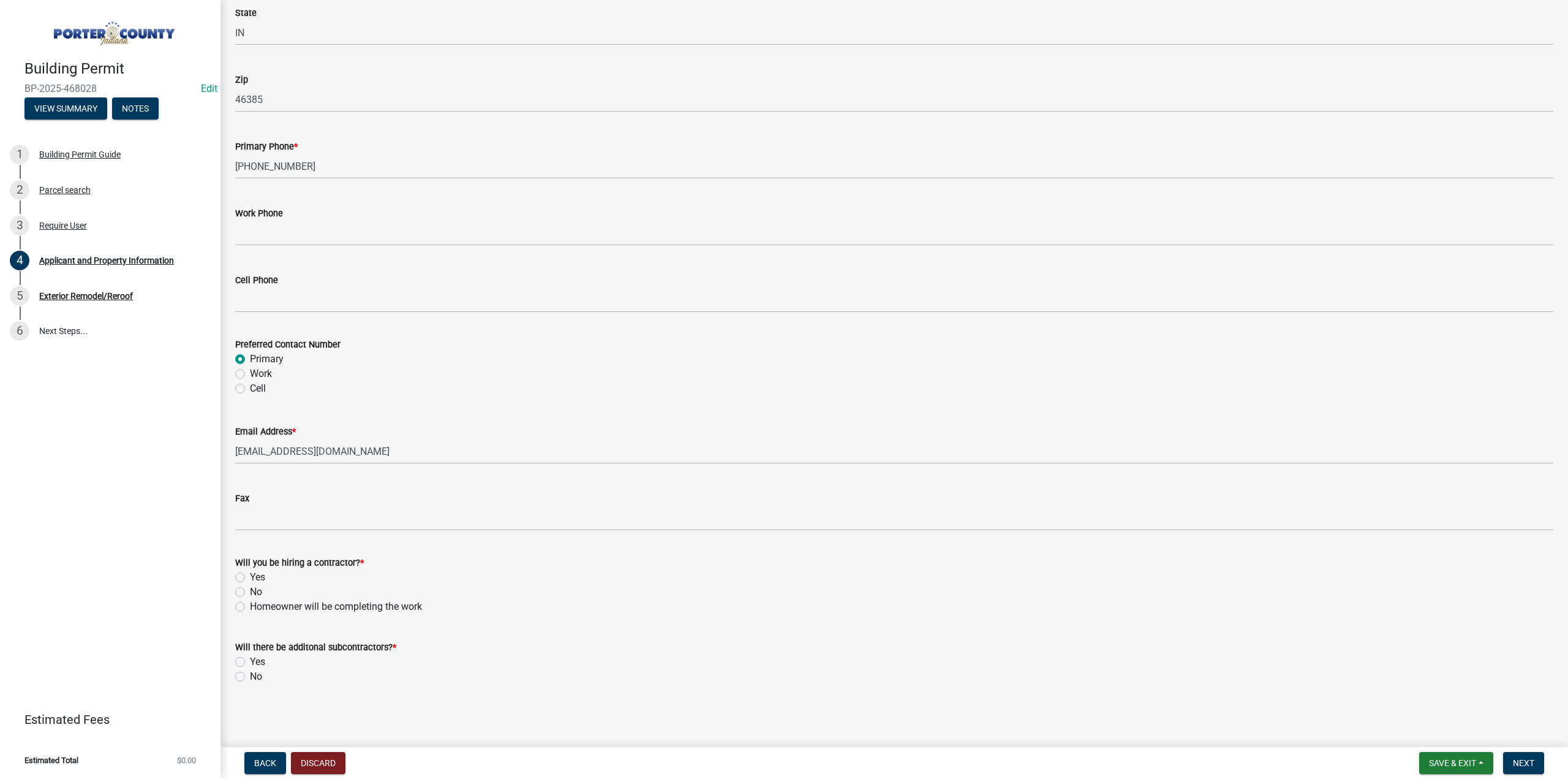
click at [250, 575] on label "Yes" at bounding box center [257, 577] width 16 height 15
click at [250, 575] on input "Yes" at bounding box center [254, 574] width 8 height 8
radio input "true"
click at [250, 677] on label "No" at bounding box center [256, 677] width 12 height 15
click at [250, 677] on input "No" at bounding box center [254, 674] width 8 height 8
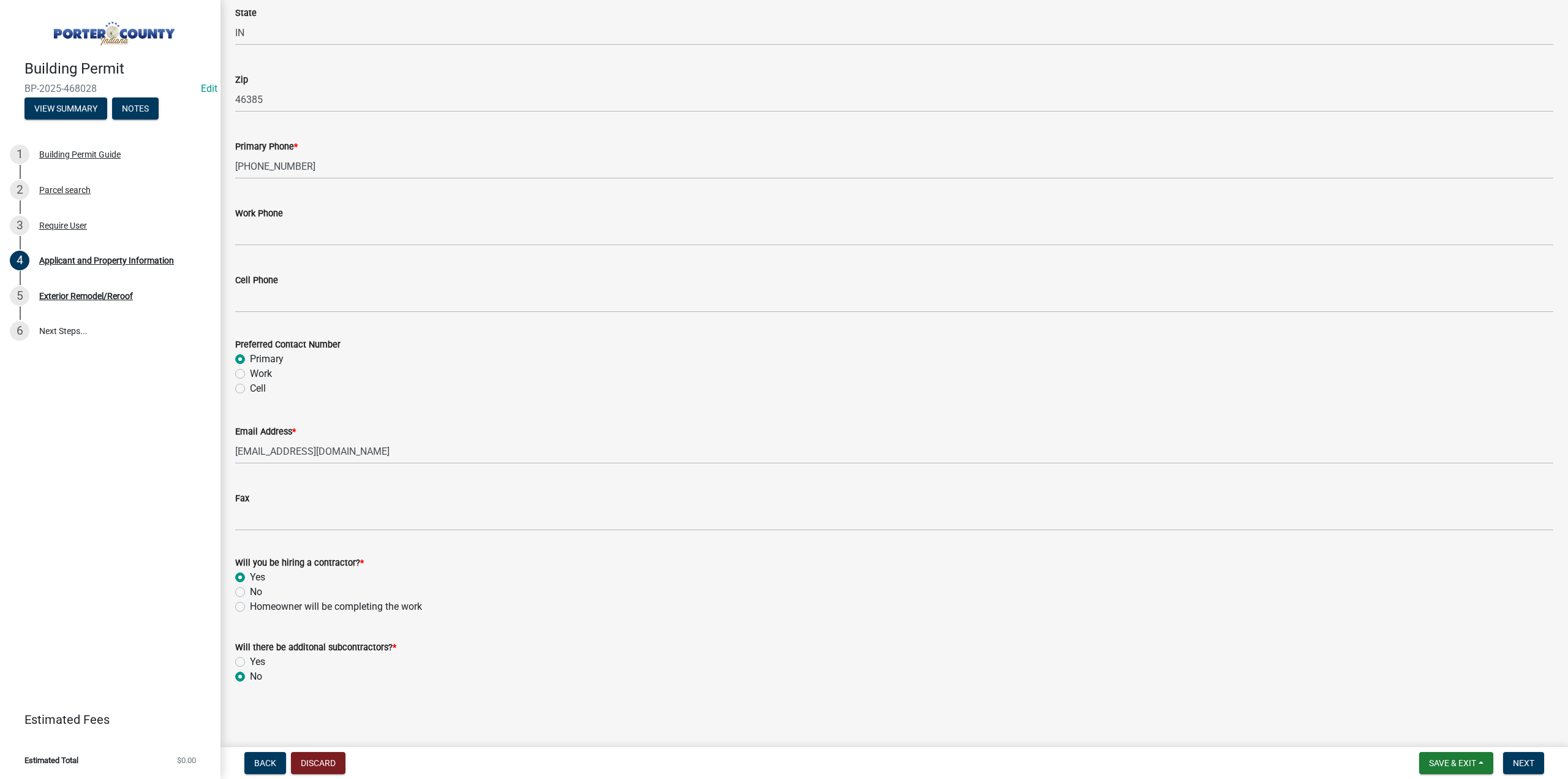
radio input "true"
drag, startPoint x: 1535, startPoint y: 762, endPoint x: 1323, endPoint y: 723, distance: 215.6
click at [1533, 762] on button "Next" at bounding box center [1523, 763] width 41 height 22
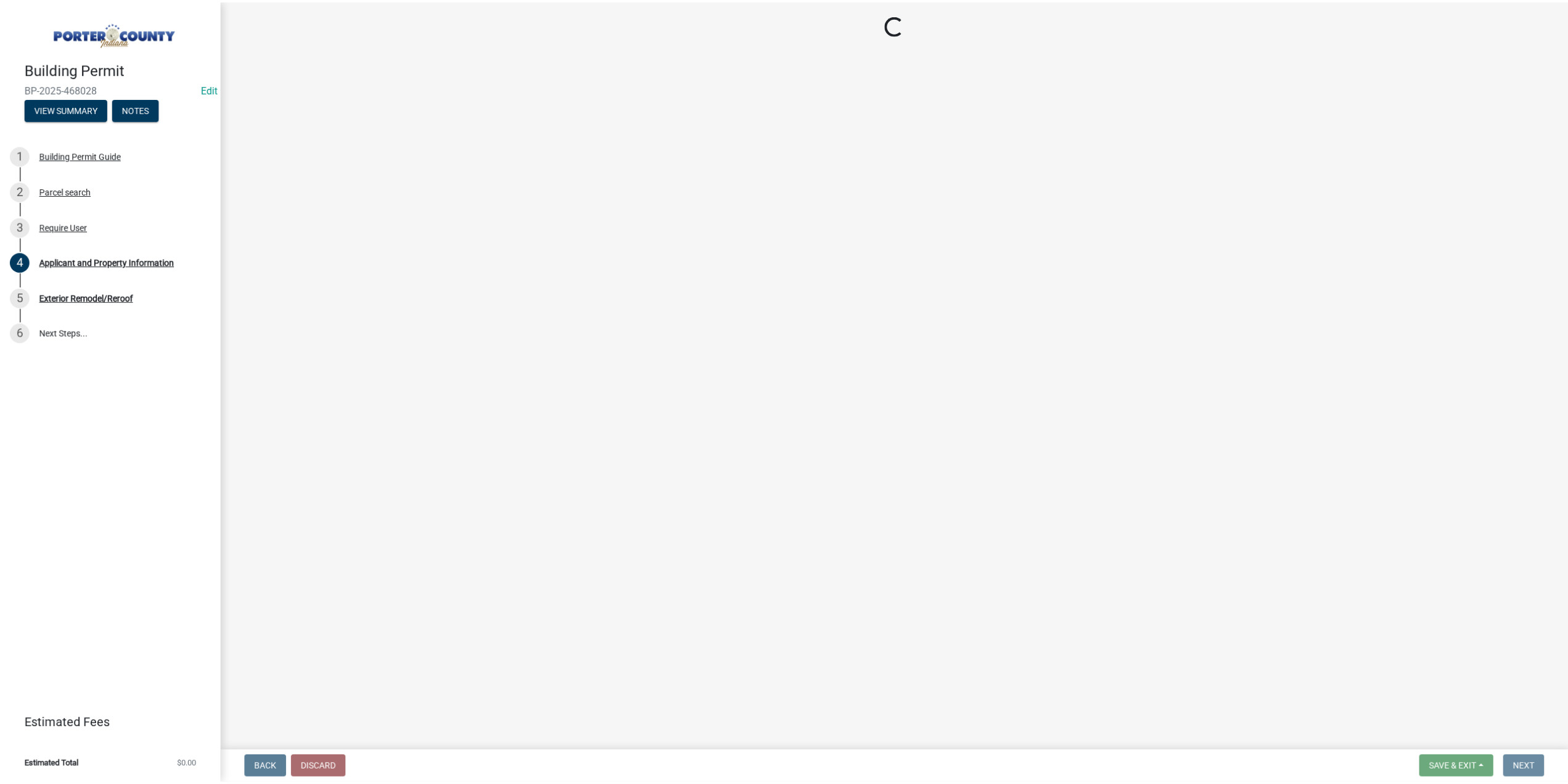
scroll to position [0, 0]
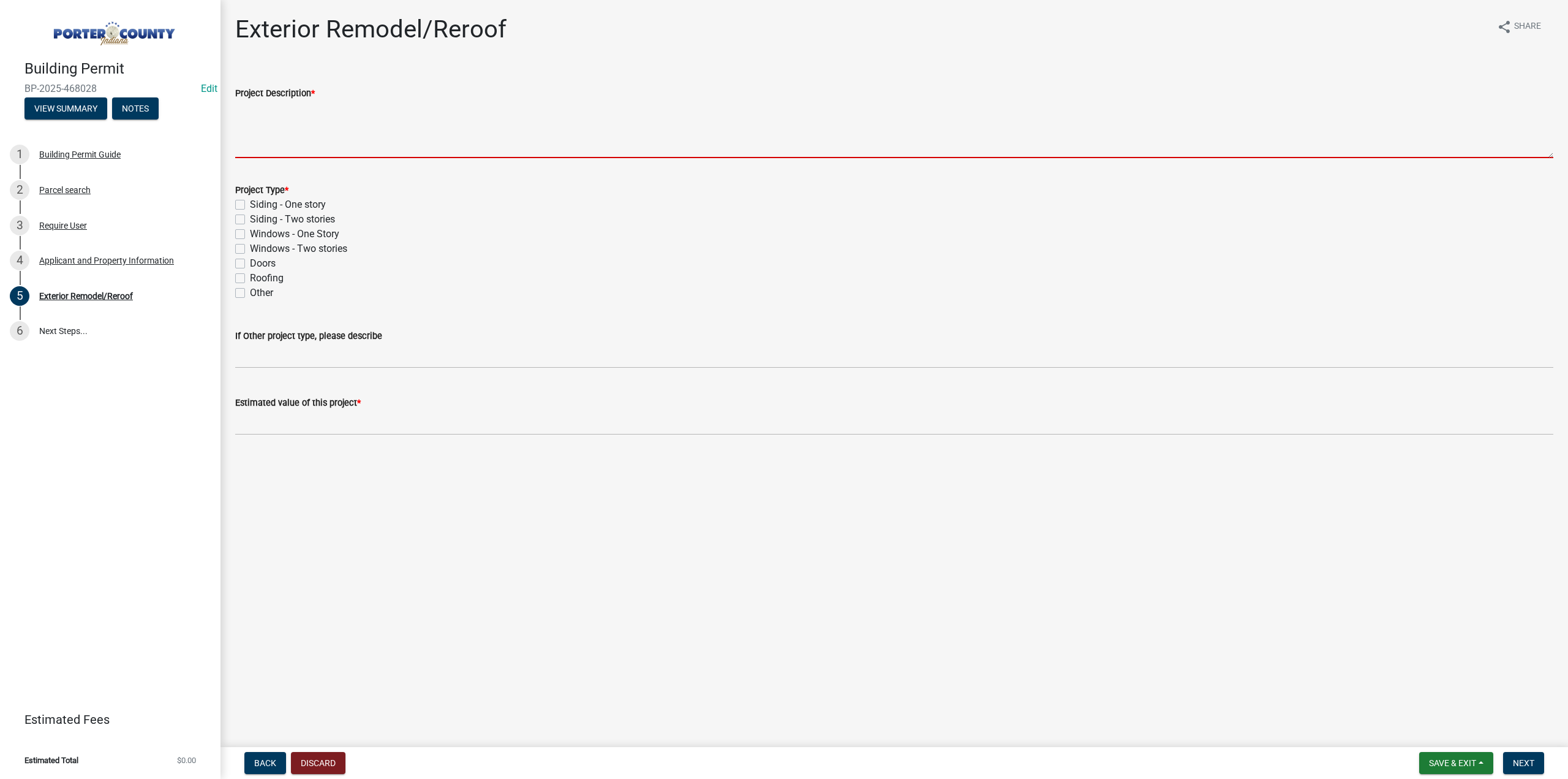
click at [291, 136] on textarea "Project Description *" at bounding box center [894, 129] width 1318 height 58
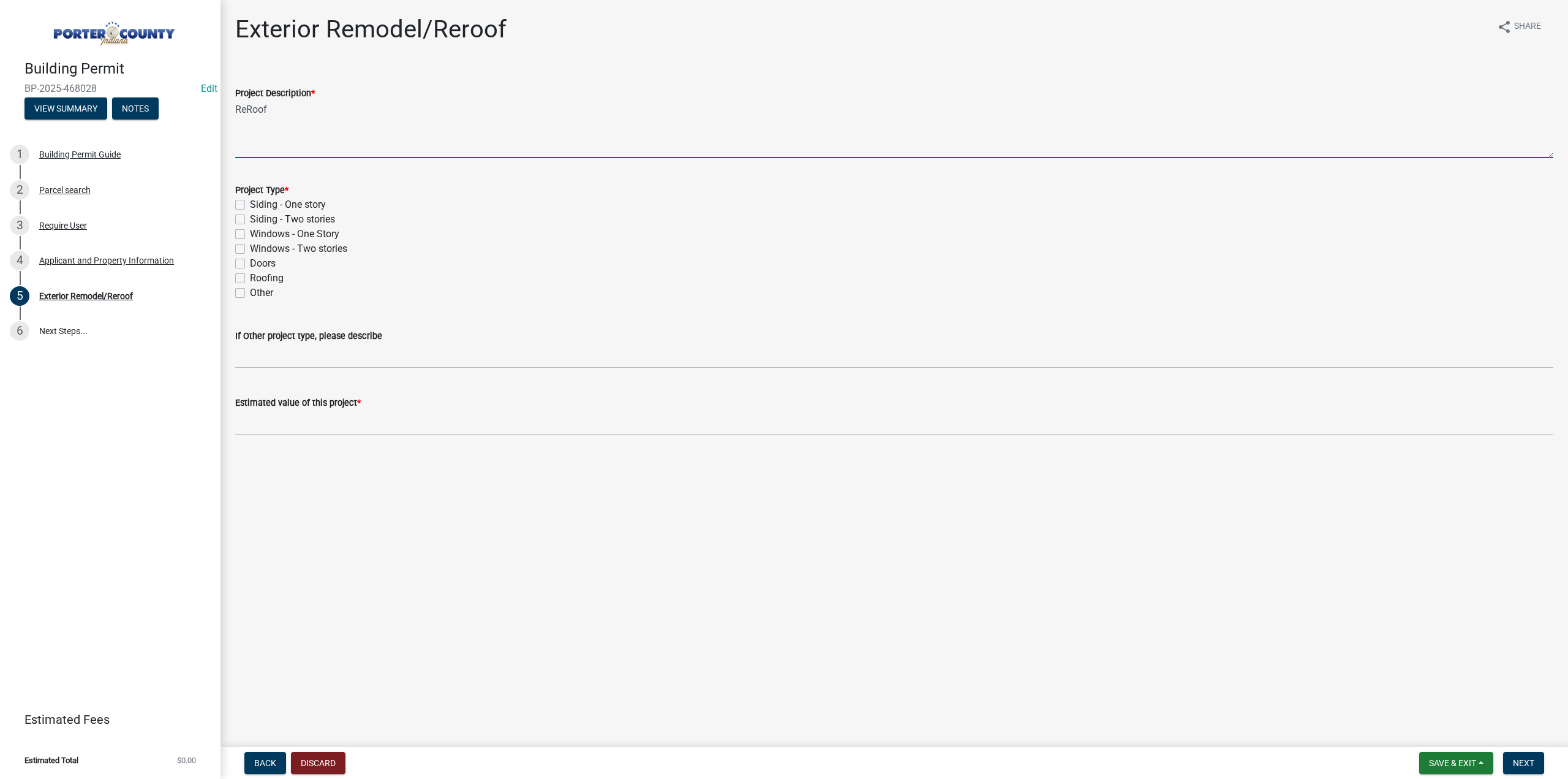
type textarea "ReRoof"
drag, startPoint x: 240, startPoint y: 279, endPoint x: 296, endPoint y: 432, distance: 162.9
click at [250, 279] on label "Roofing" at bounding box center [267, 279] width 34 height 15
click at [250, 279] on input "Roofing" at bounding box center [254, 275] width 8 height 8
checkbox input "true"
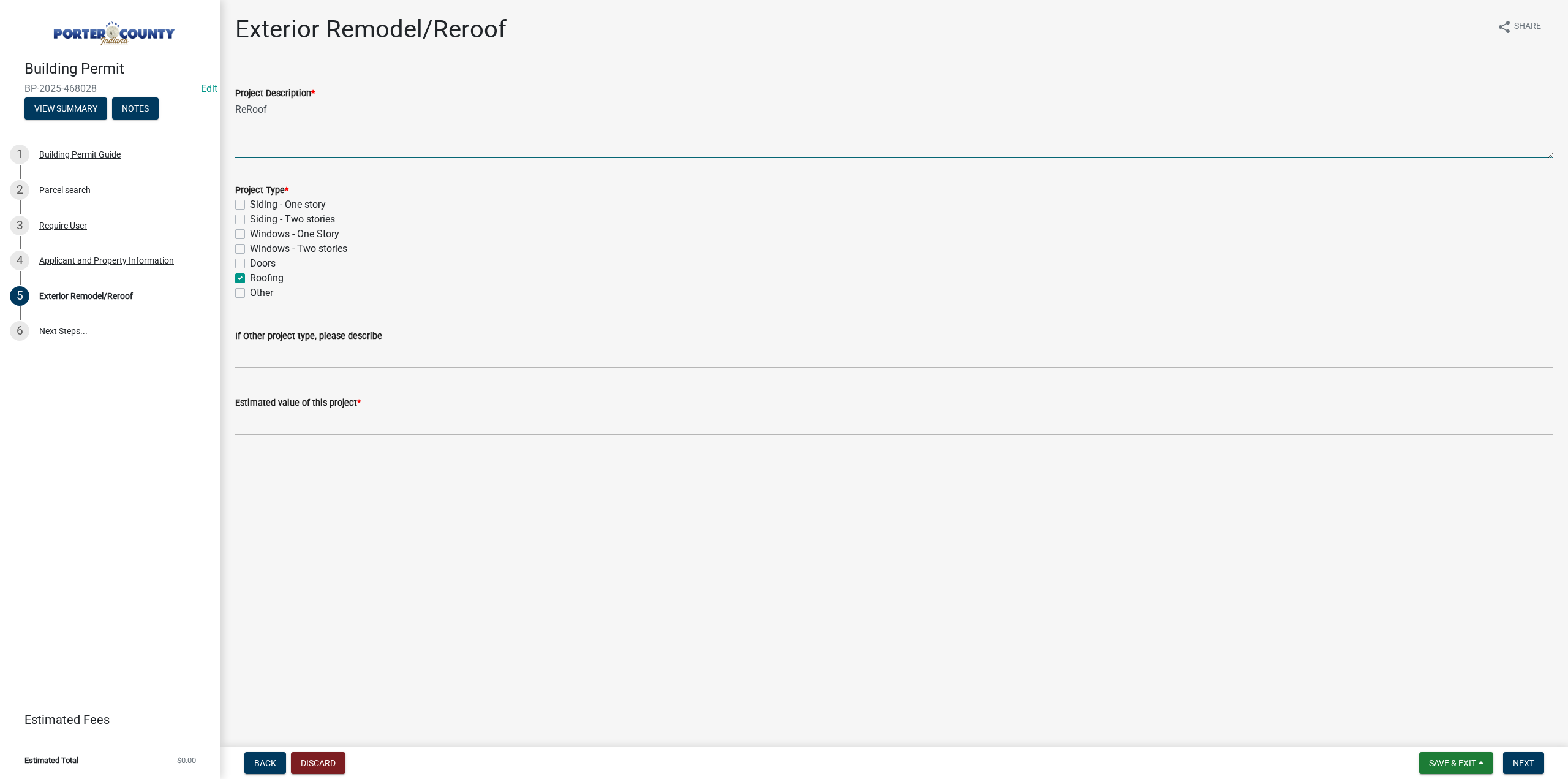
checkbox input "false"
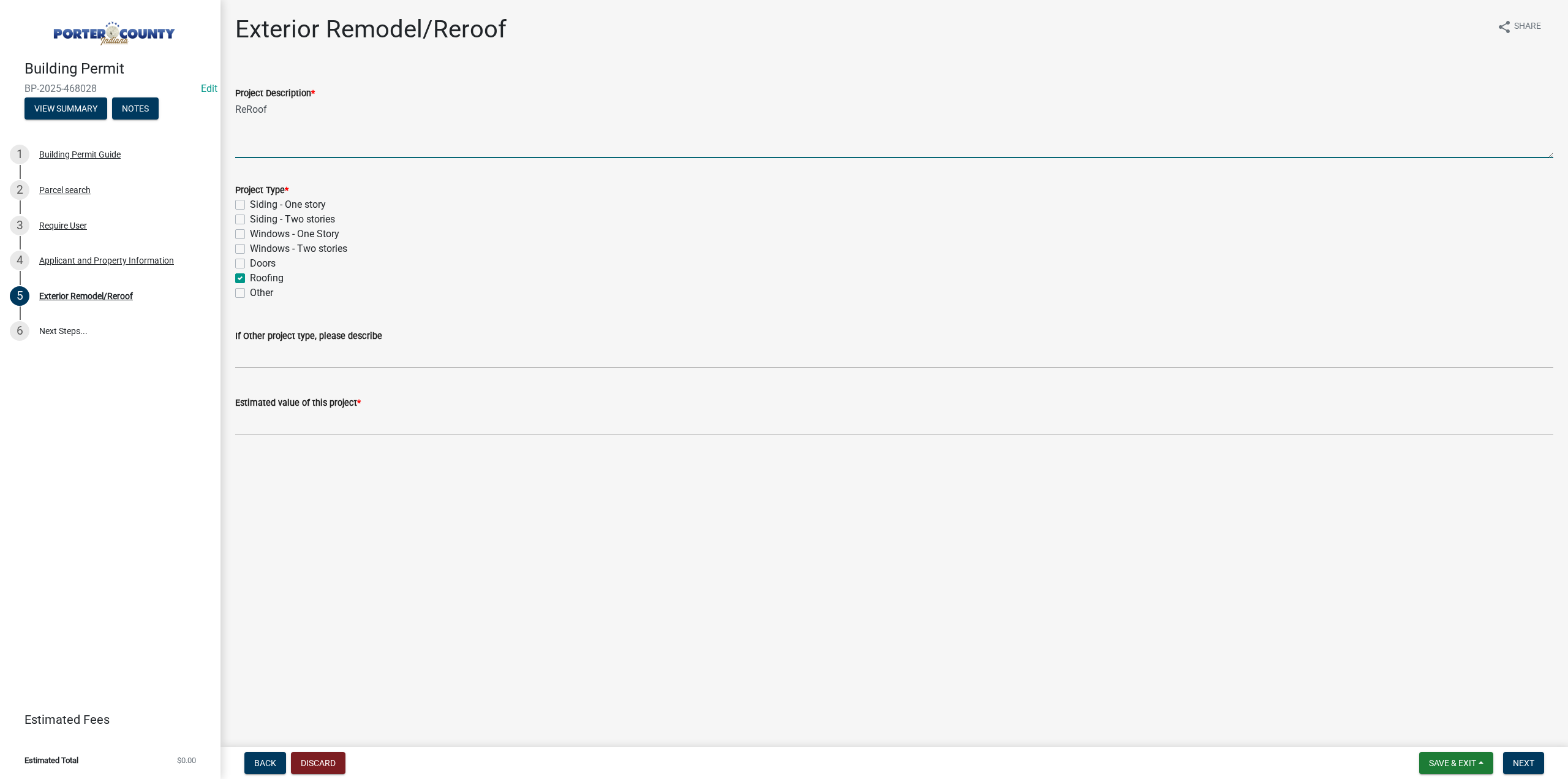
checkbox input "true"
checkbox input "false"
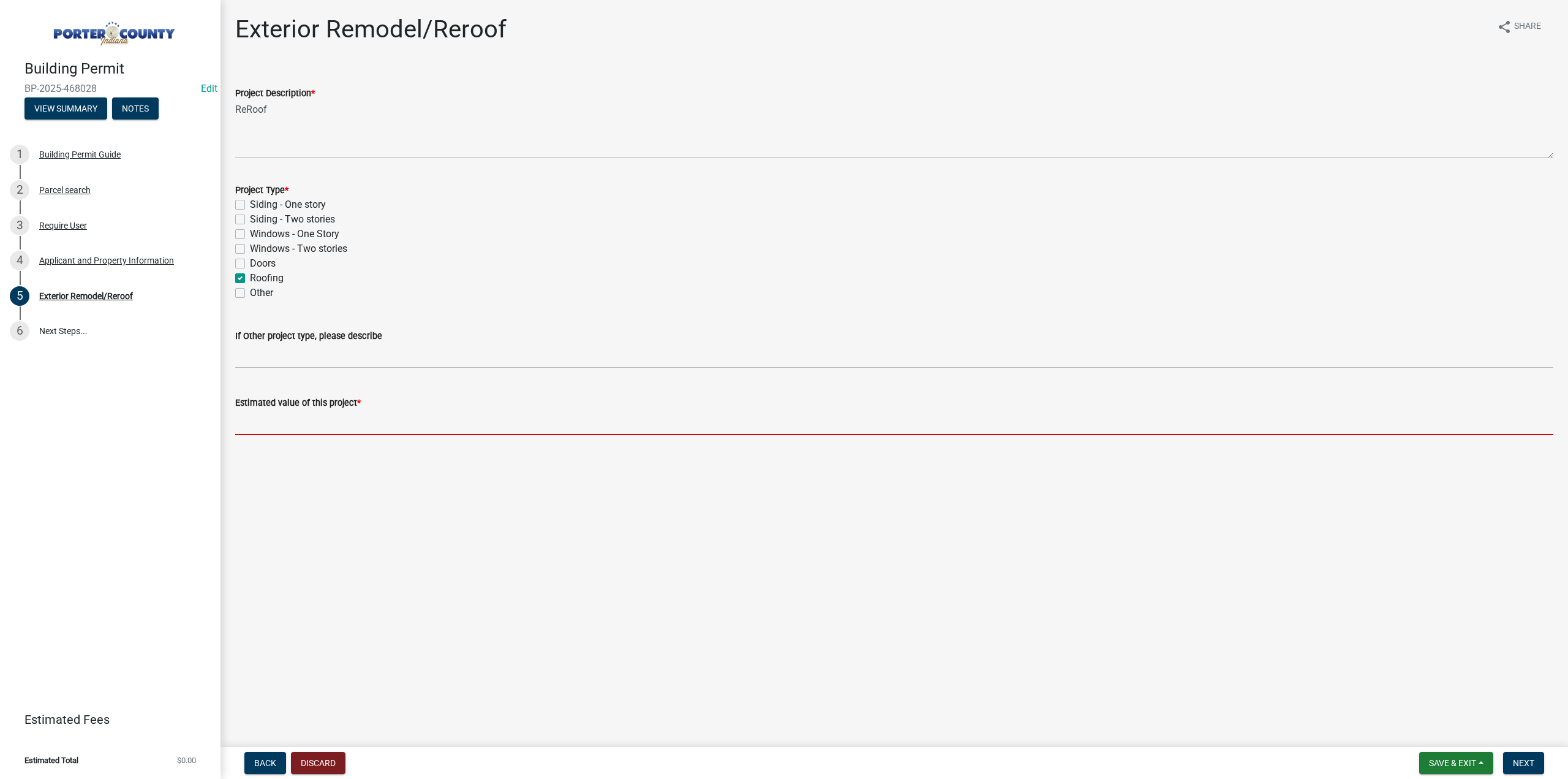
click at [314, 421] on input "text" at bounding box center [894, 422] width 1318 height 25
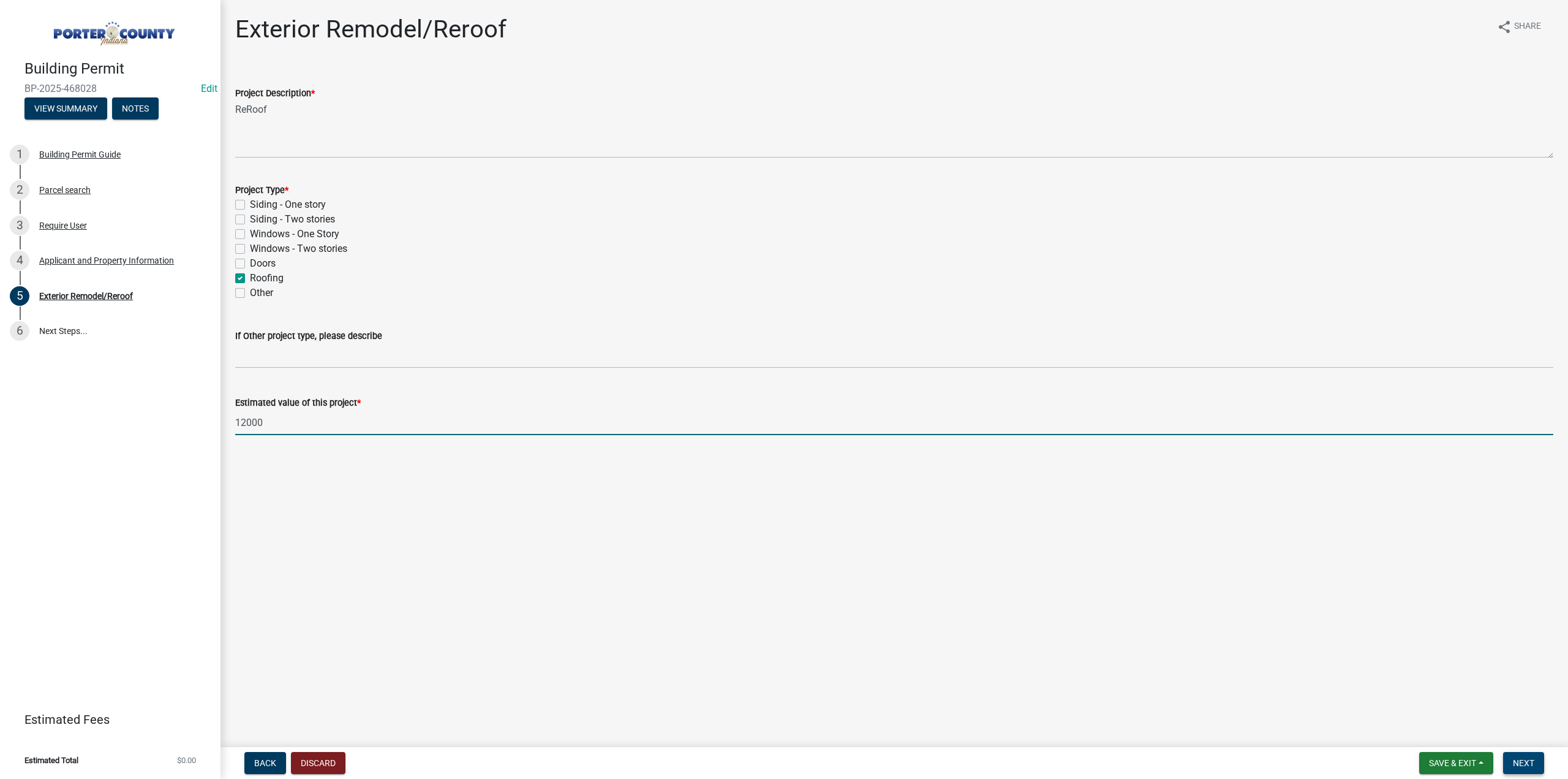
type input "12000"
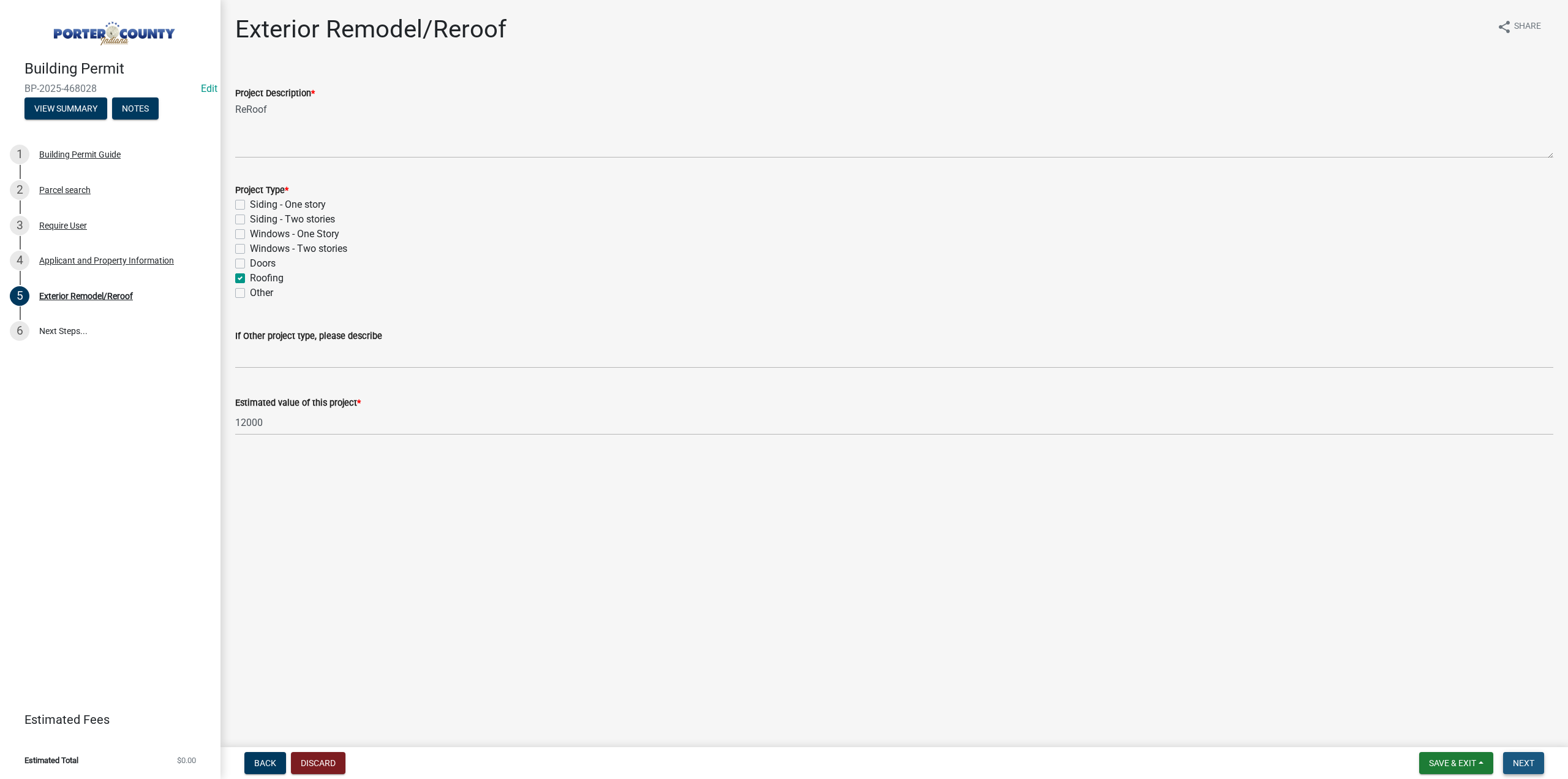
click at [1525, 762] on span "Next" at bounding box center [1524, 763] width 22 height 10
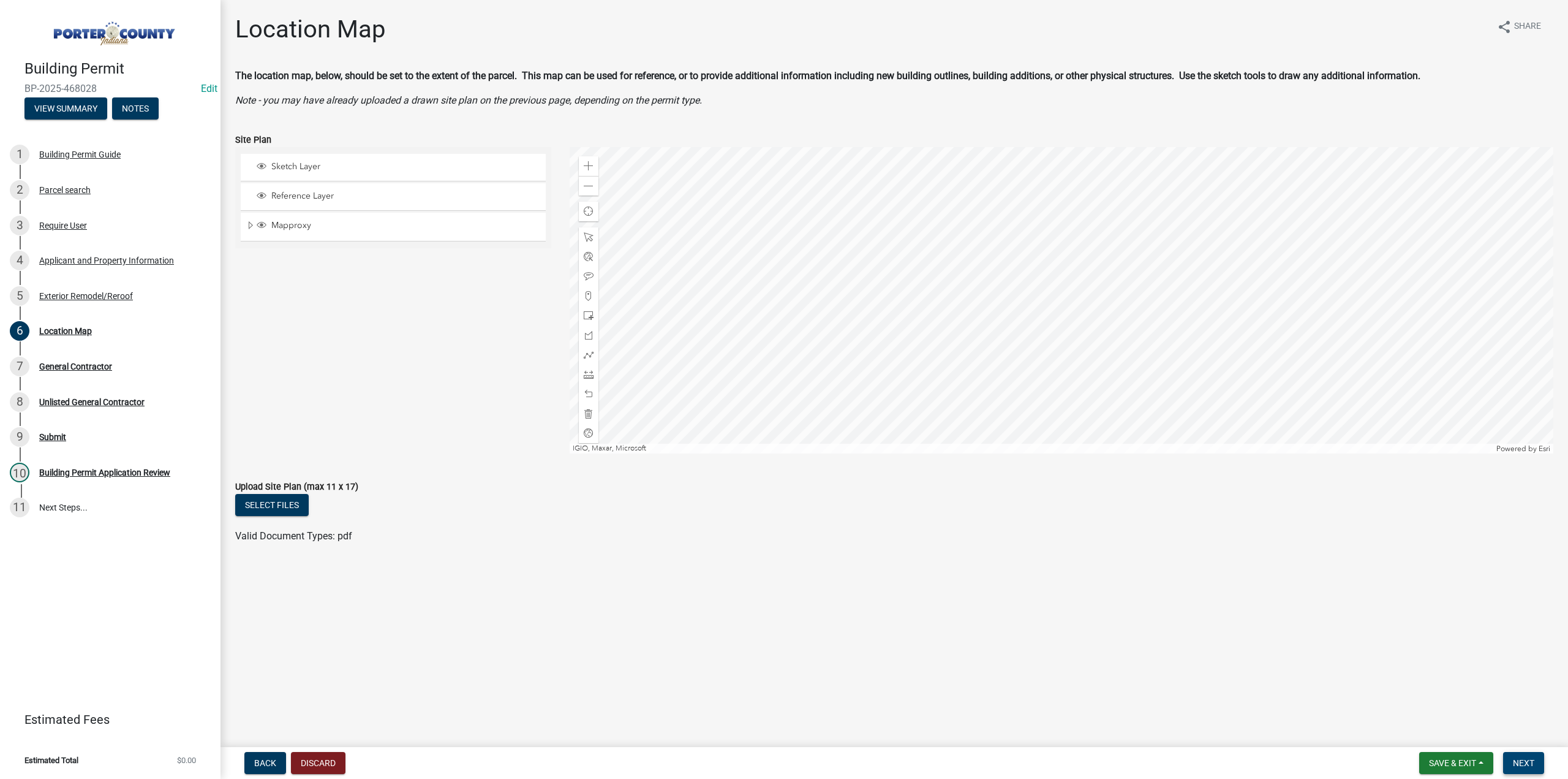
click at [1526, 761] on span "Next" at bounding box center [1524, 763] width 22 height 10
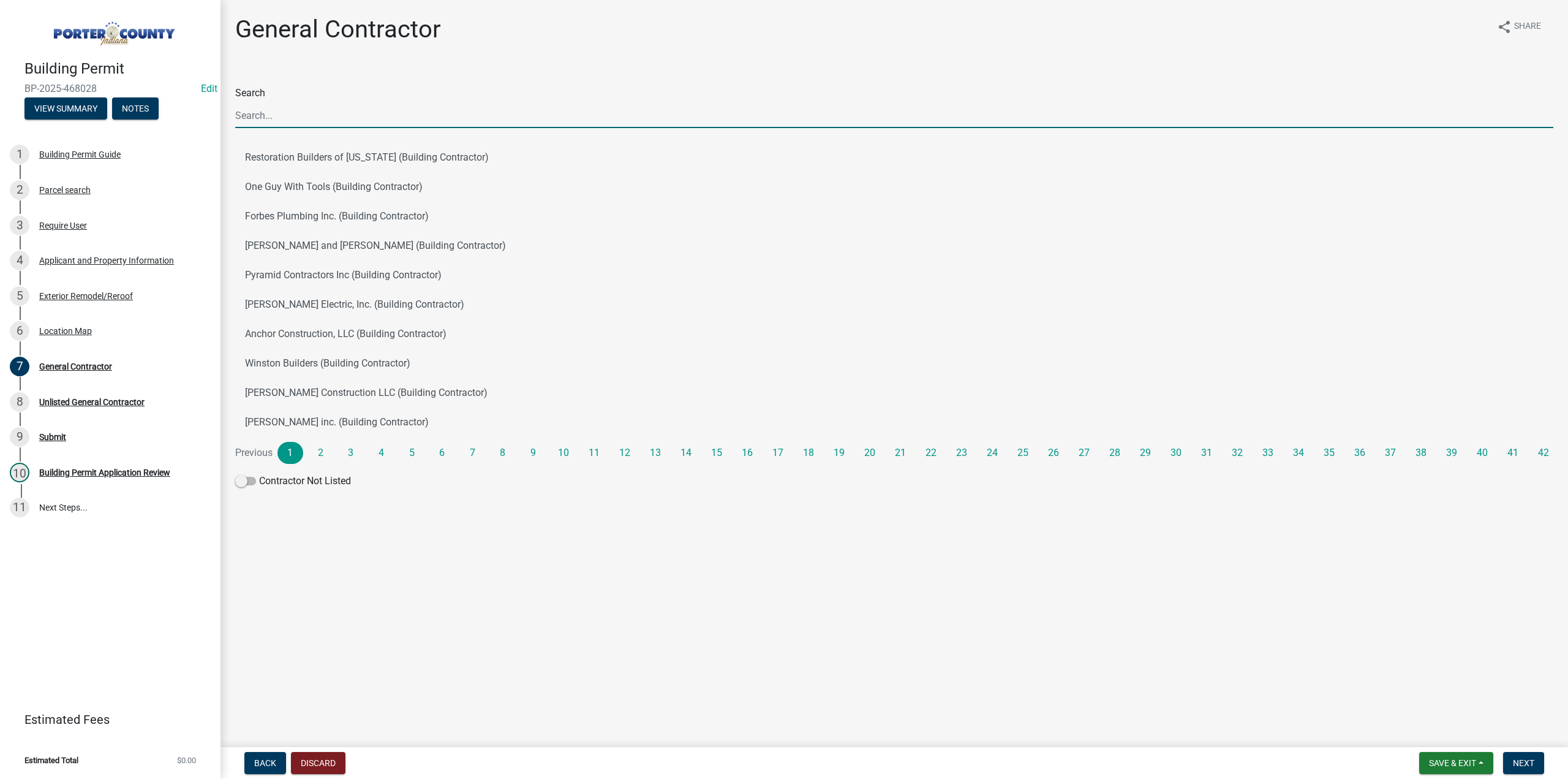
drag, startPoint x: 275, startPoint y: 114, endPoint x: 284, endPoint y: 130, distance: 18.4
click at [277, 116] on input "Search" at bounding box center [894, 115] width 1318 height 25
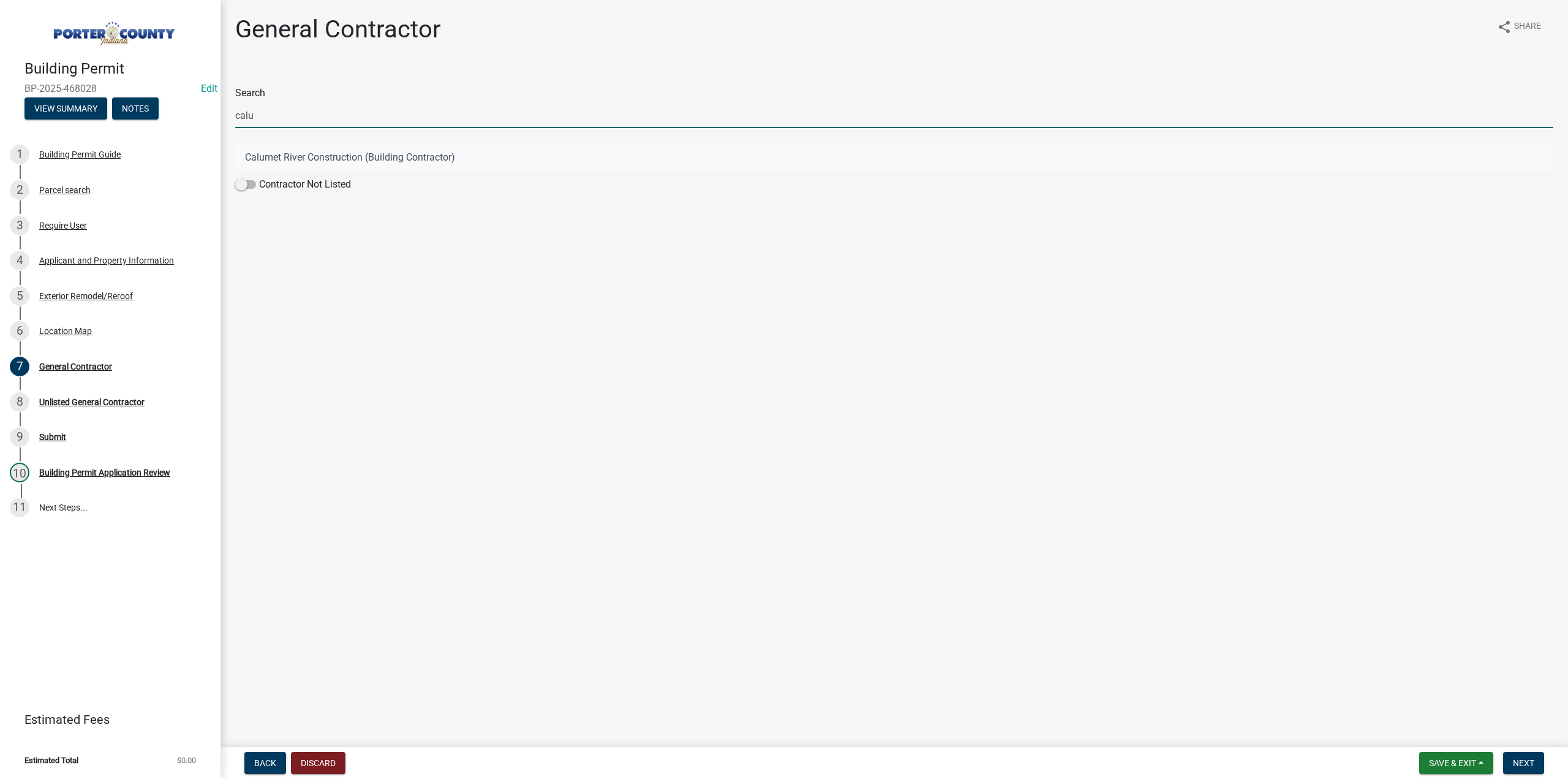
type input "calu"
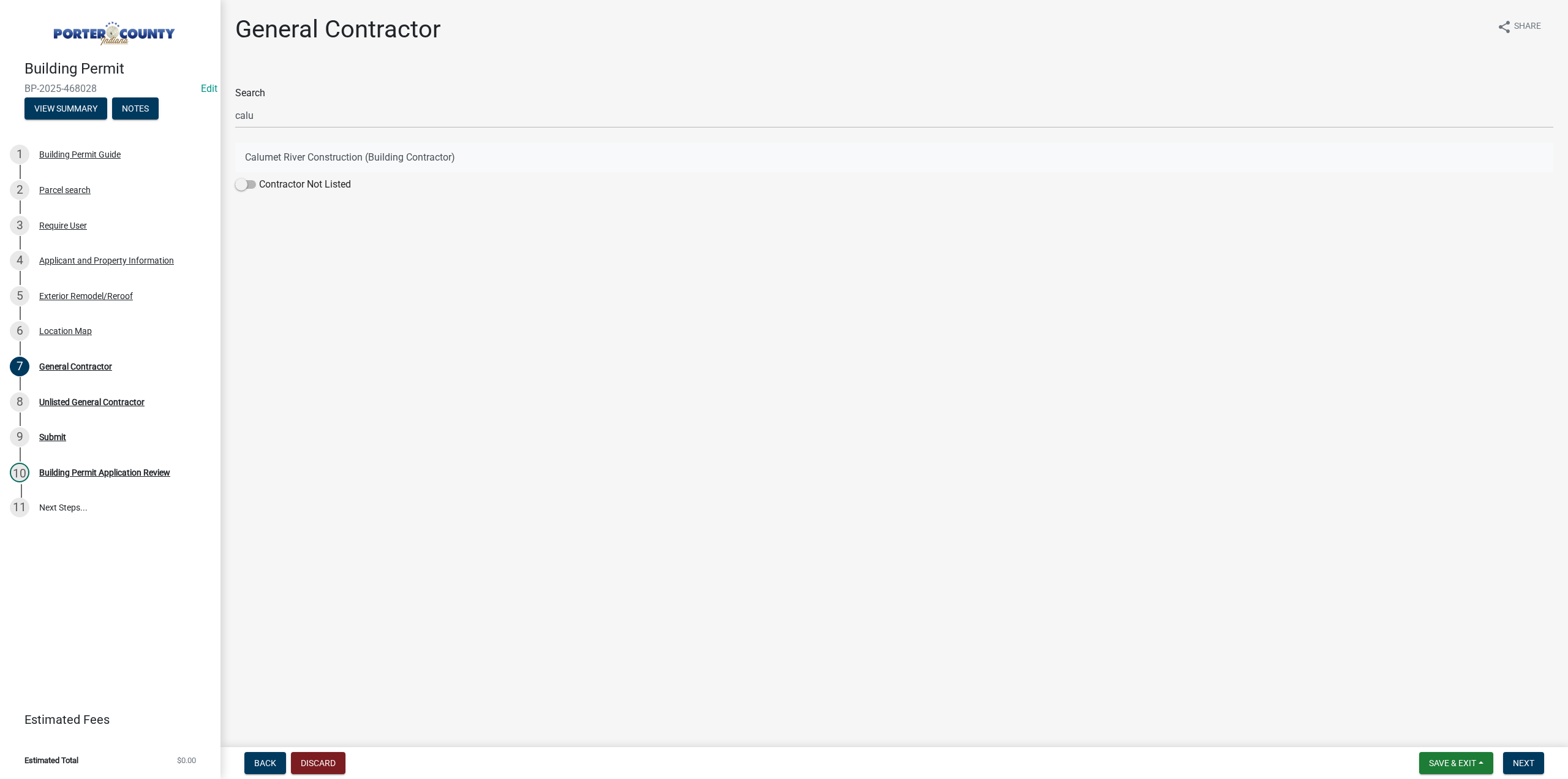
click at [289, 159] on button "Calumet River Construction (Building Contractor)" at bounding box center [894, 157] width 1318 height 29
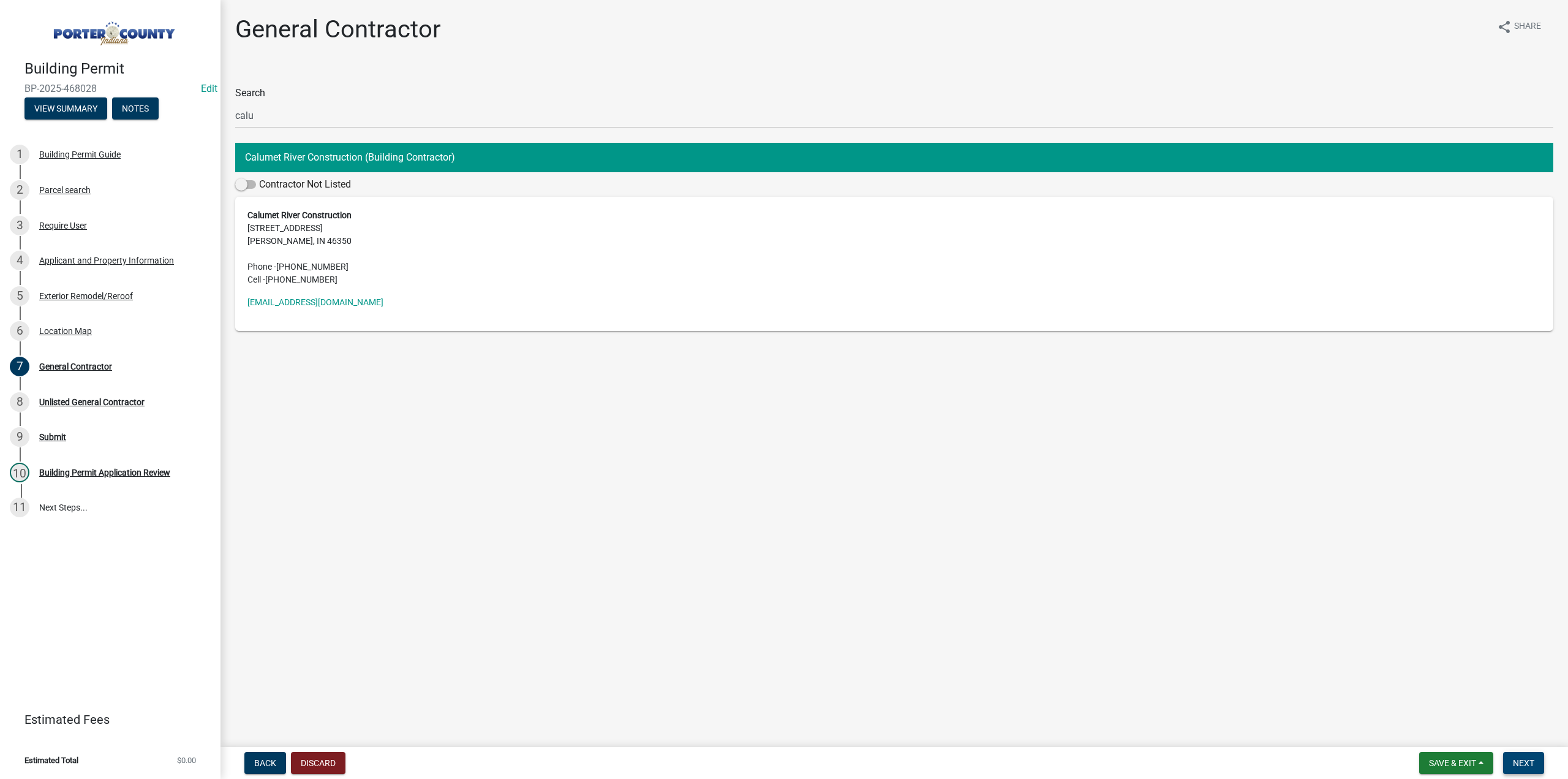
click at [1525, 763] on span "Next" at bounding box center [1524, 763] width 22 height 10
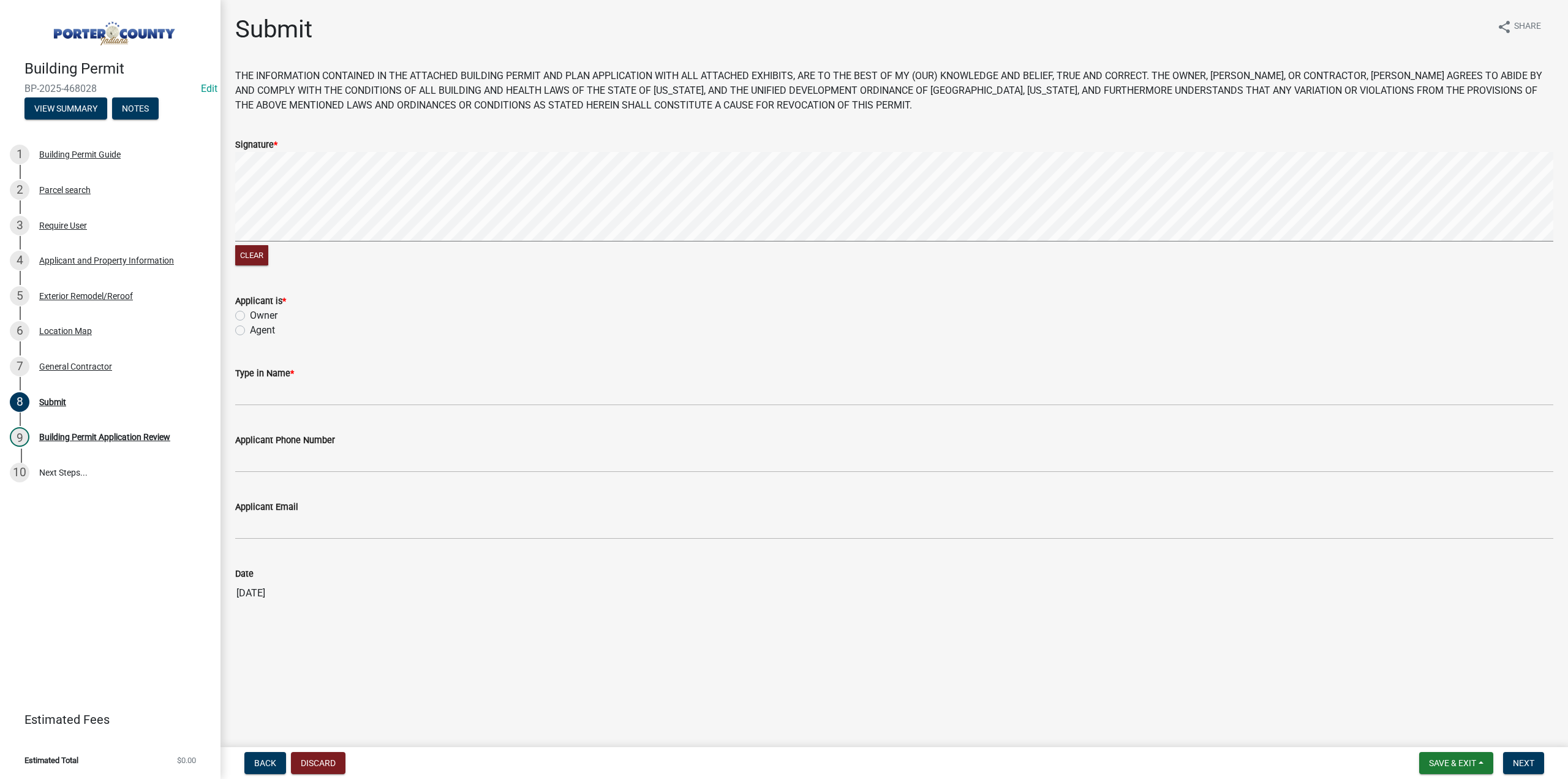
click at [250, 330] on label "Agent" at bounding box center [262, 330] width 25 height 15
click at [250, 330] on input "Agent" at bounding box center [254, 327] width 8 height 8
radio input "true"
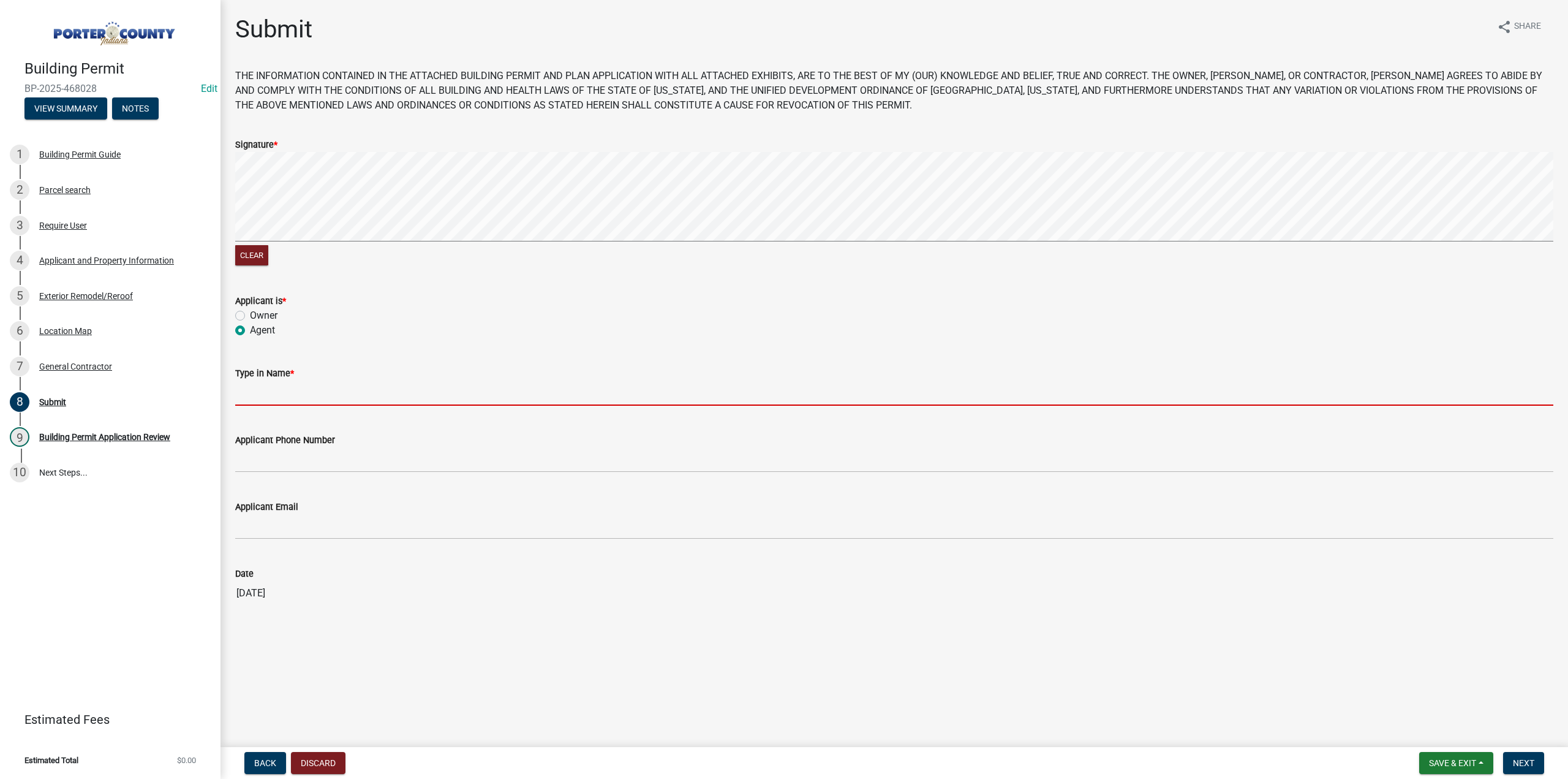
click at [281, 392] on input "Type in Name *" at bounding box center [894, 393] width 1318 height 25
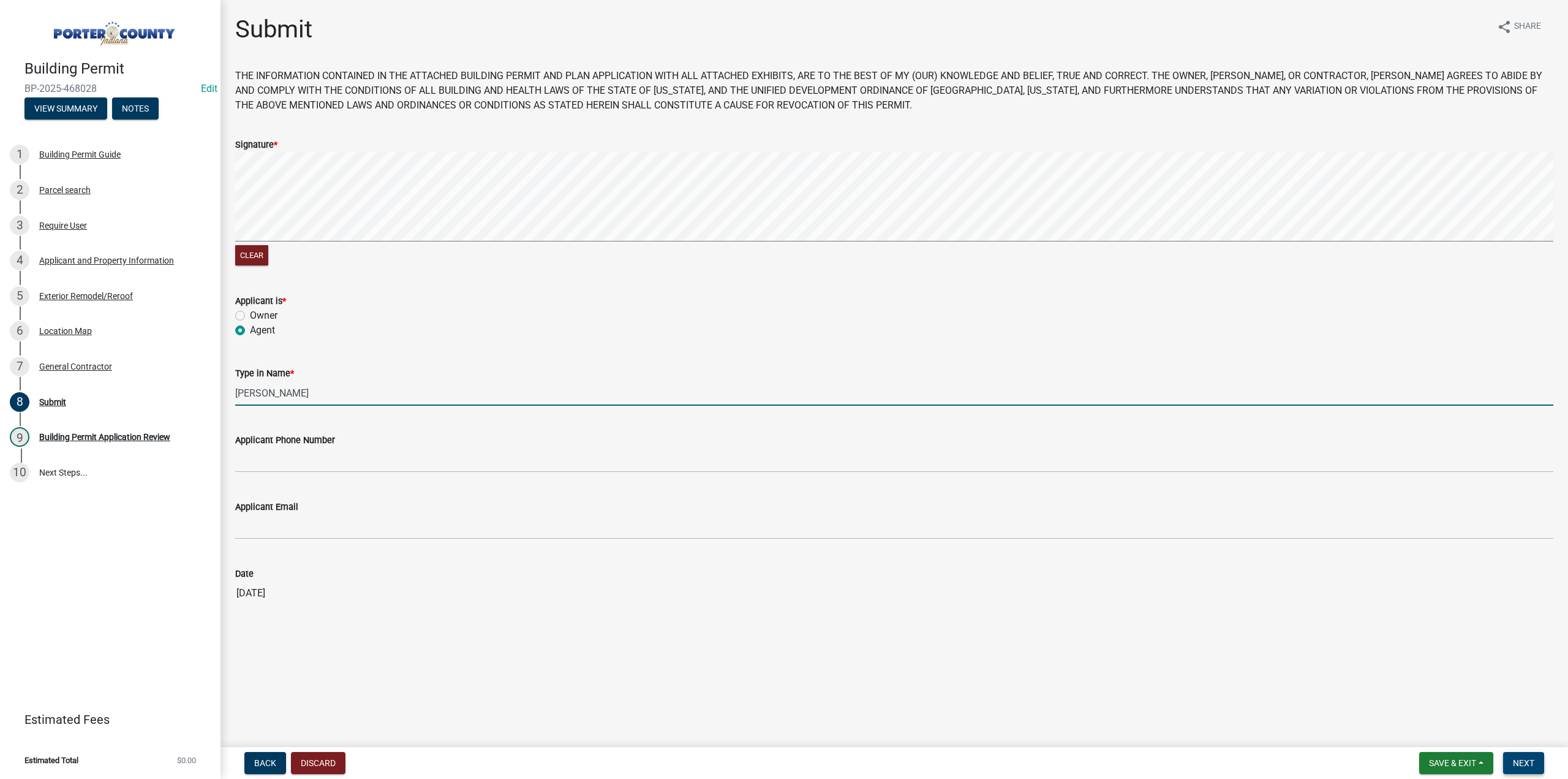
type input "James Upchurch"
click at [1529, 762] on span "Next" at bounding box center [1524, 763] width 22 height 10
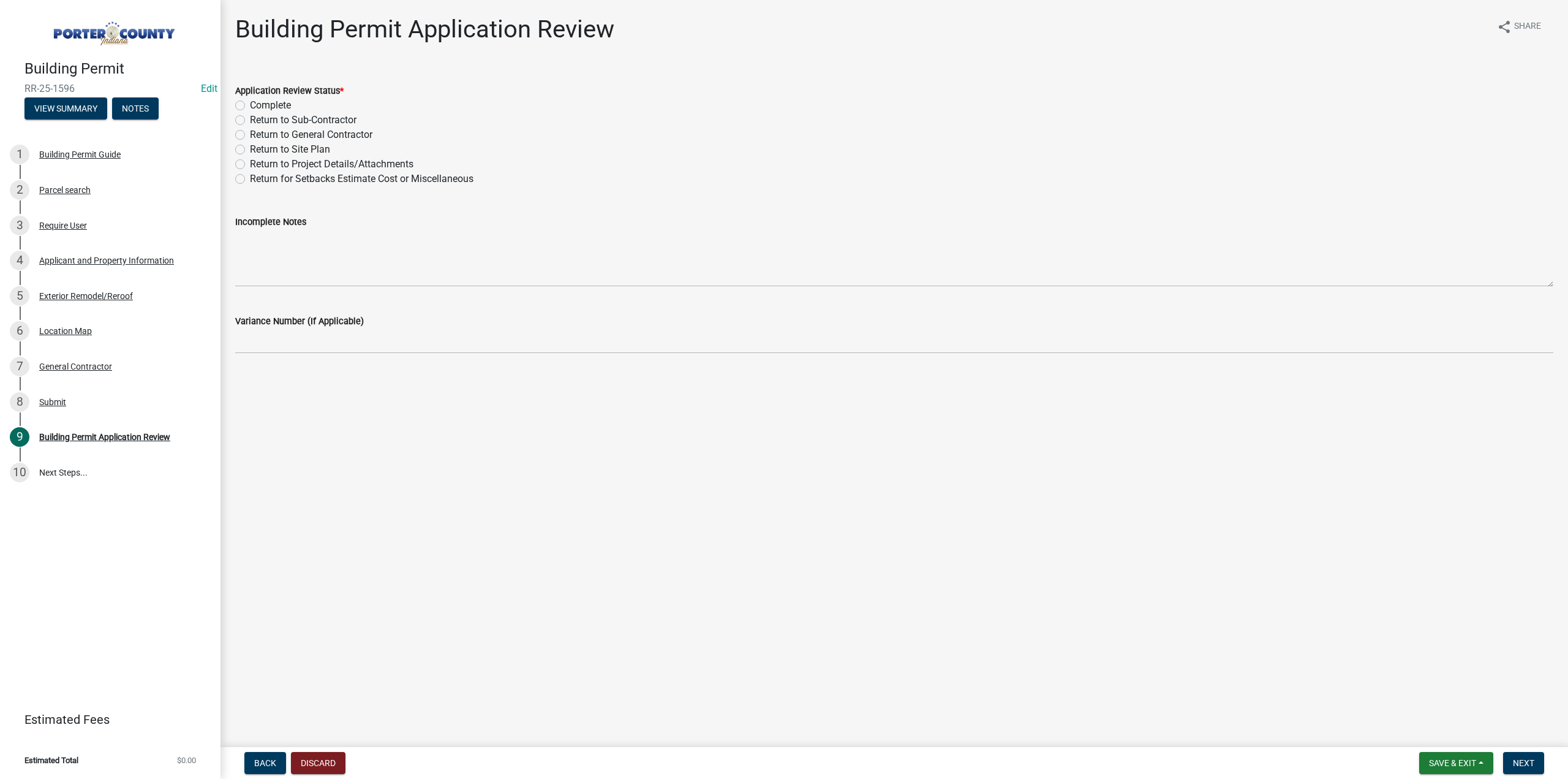
click at [250, 107] on label "Complete" at bounding box center [270, 105] width 41 height 15
click at [250, 106] on input "Complete" at bounding box center [254, 102] width 8 height 8
radio input "true"
click at [1518, 764] on span "Next" at bounding box center [1524, 763] width 22 height 10
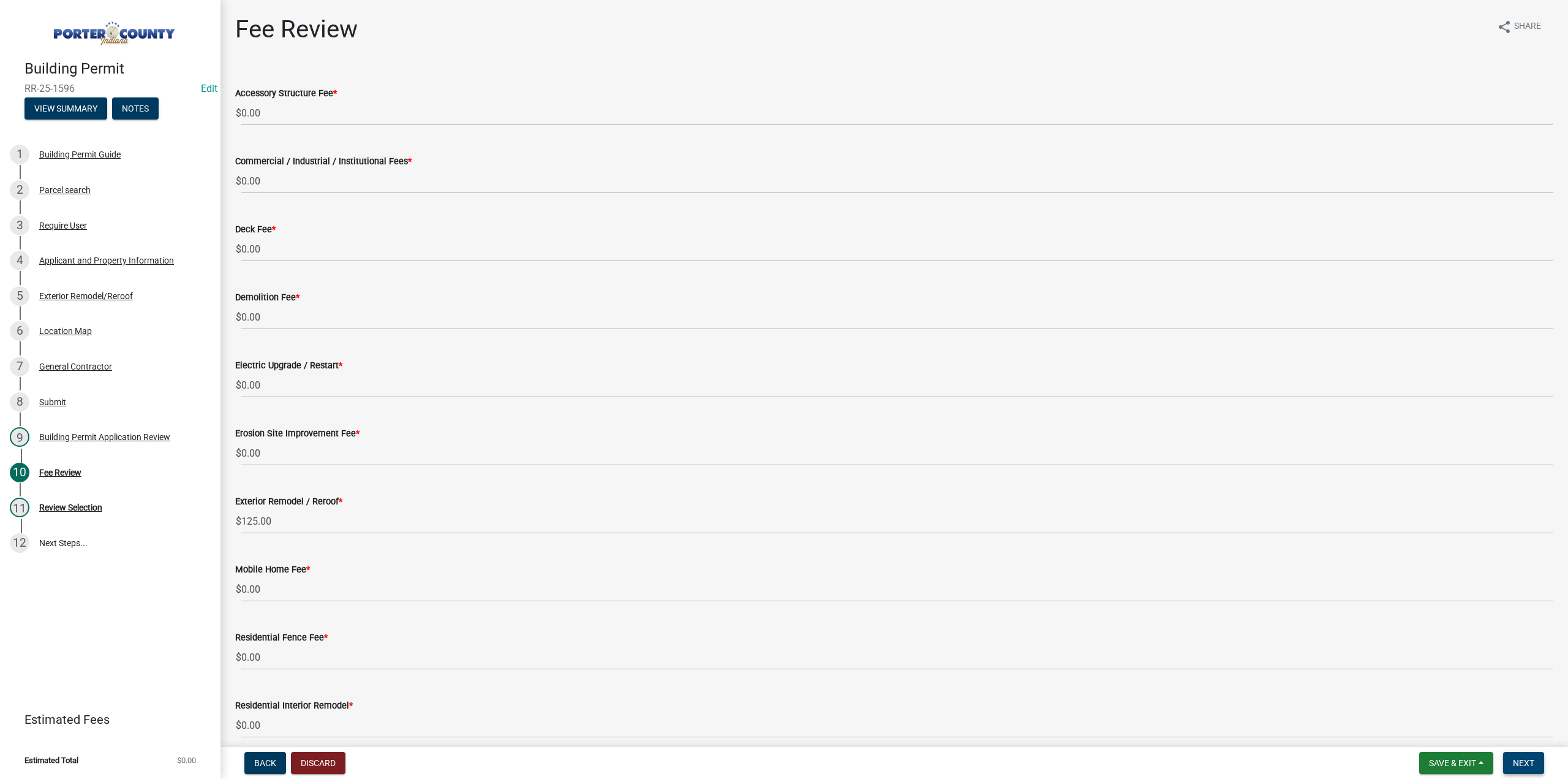
click at [1516, 763] on span "Next" at bounding box center [1524, 763] width 22 height 10
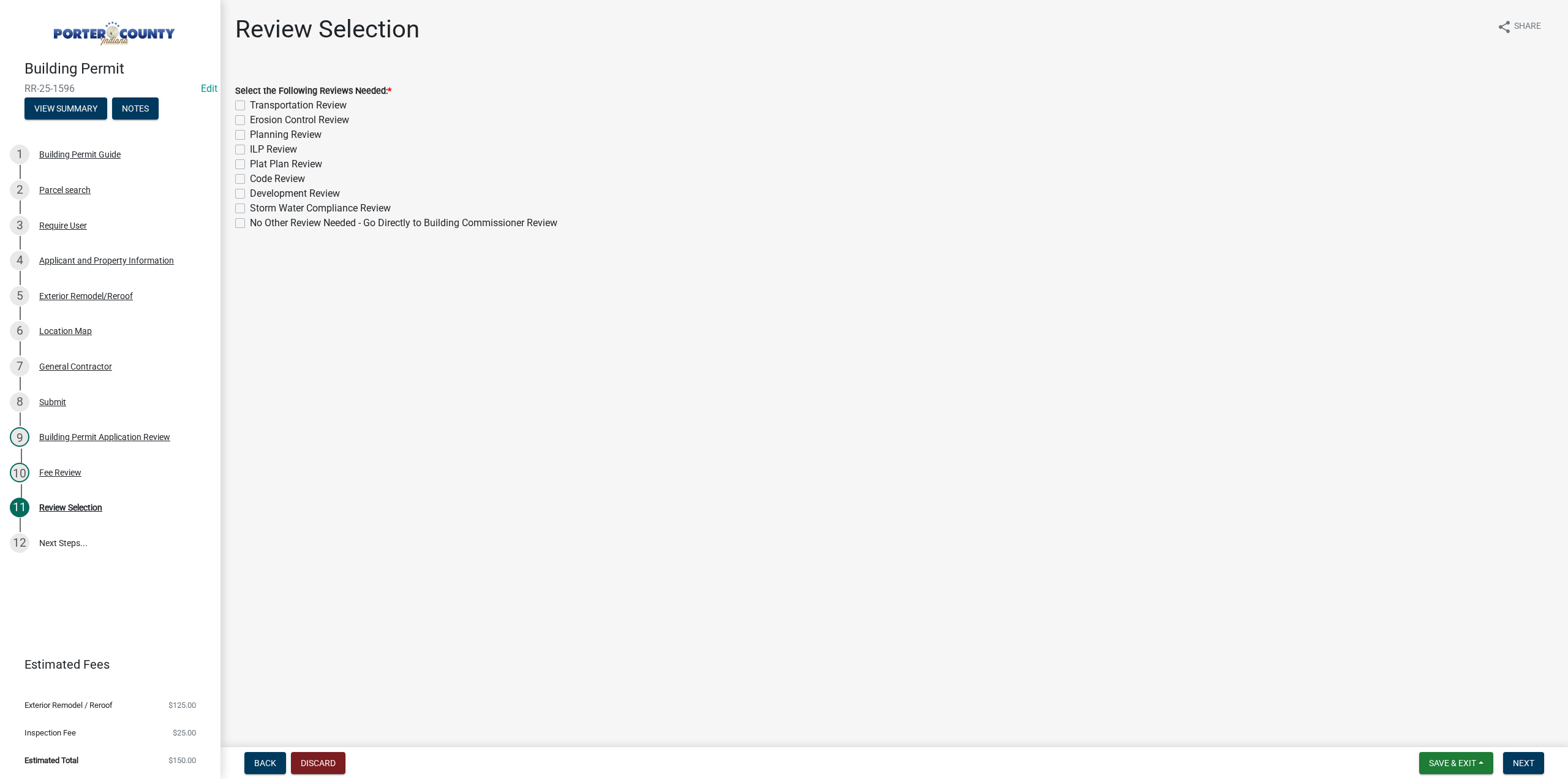
click at [245, 227] on div "No Other Review Needed - Go Directly to Building Commissioner Review" at bounding box center [894, 223] width 1318 height 15
click at [250, 226] on label "No Other Review Needed - Go Directly to Building Commissioner Review" at bounding box center [404, 223] width 308 height 15
click at [250, 224] on input "No Other Review Needed - Go Directly to Building Commissioner Review" at bounding box center [254, 220] width 8 height 8
checkbox input "true"
checkbox input "false"
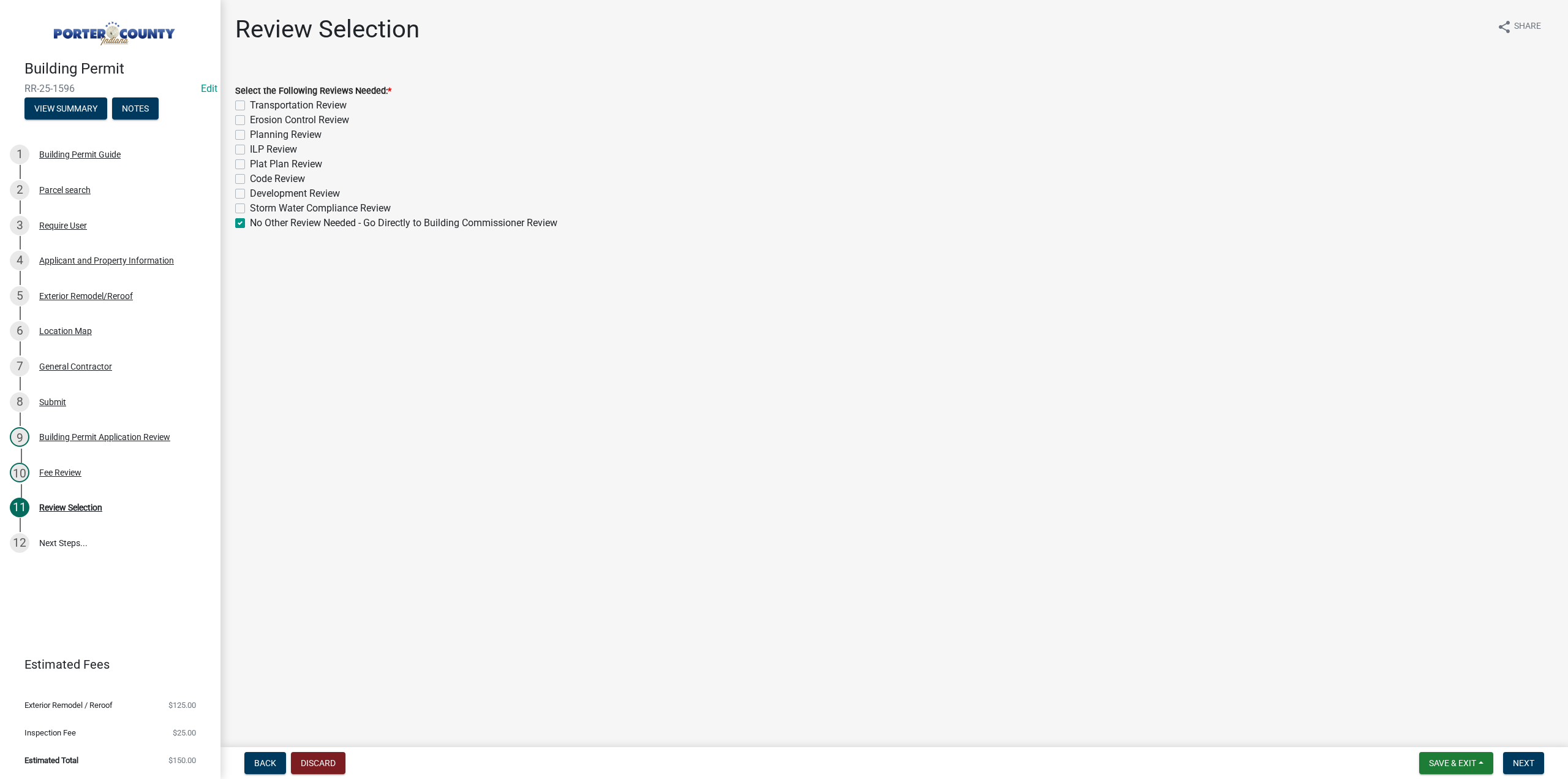
checkbox input "false"
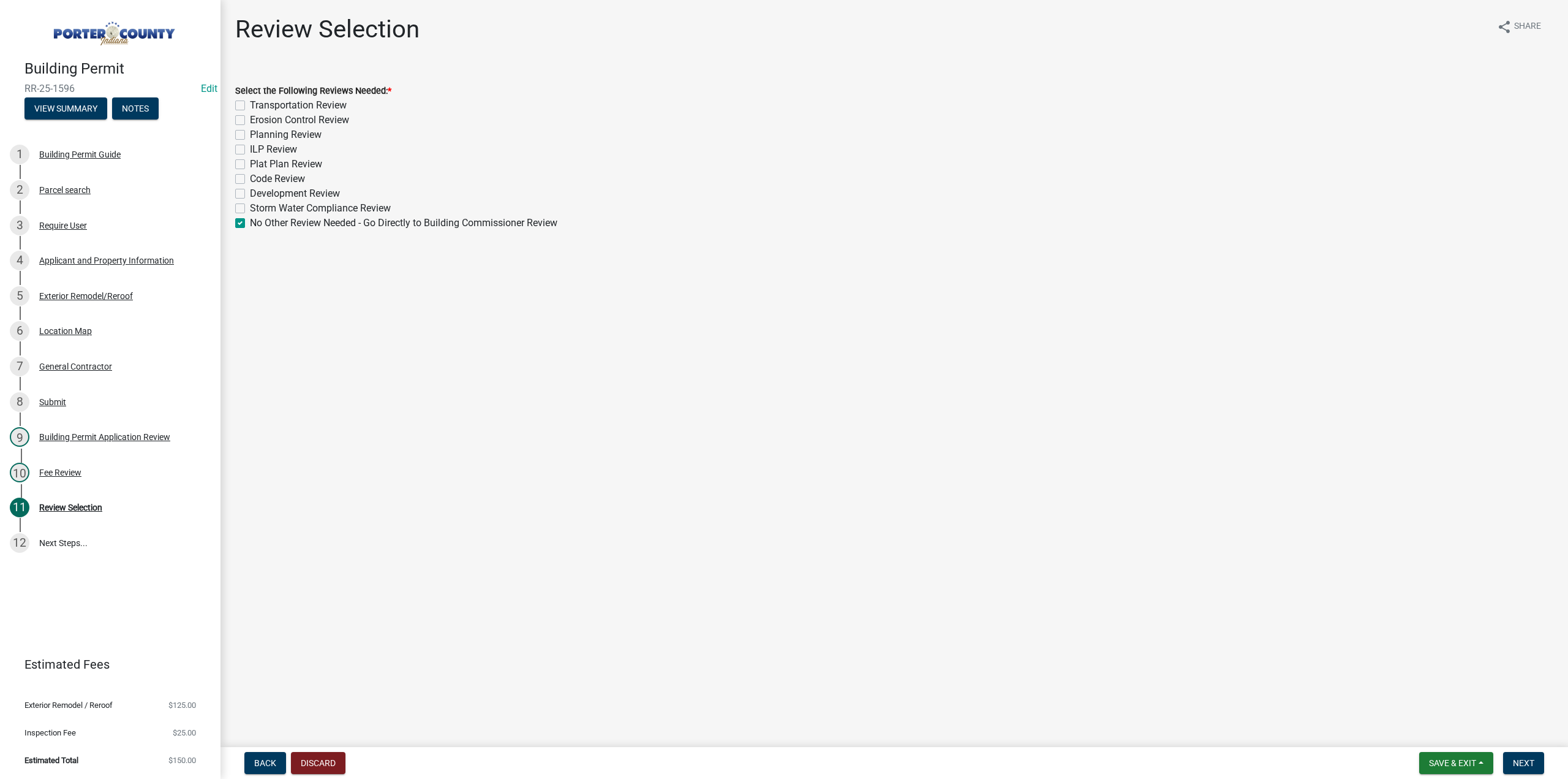
checkbox input "false"
checkbox input "true"
click at [1523, 774] on button "Next" at bounding box center [1523, 763] width 41 height 22
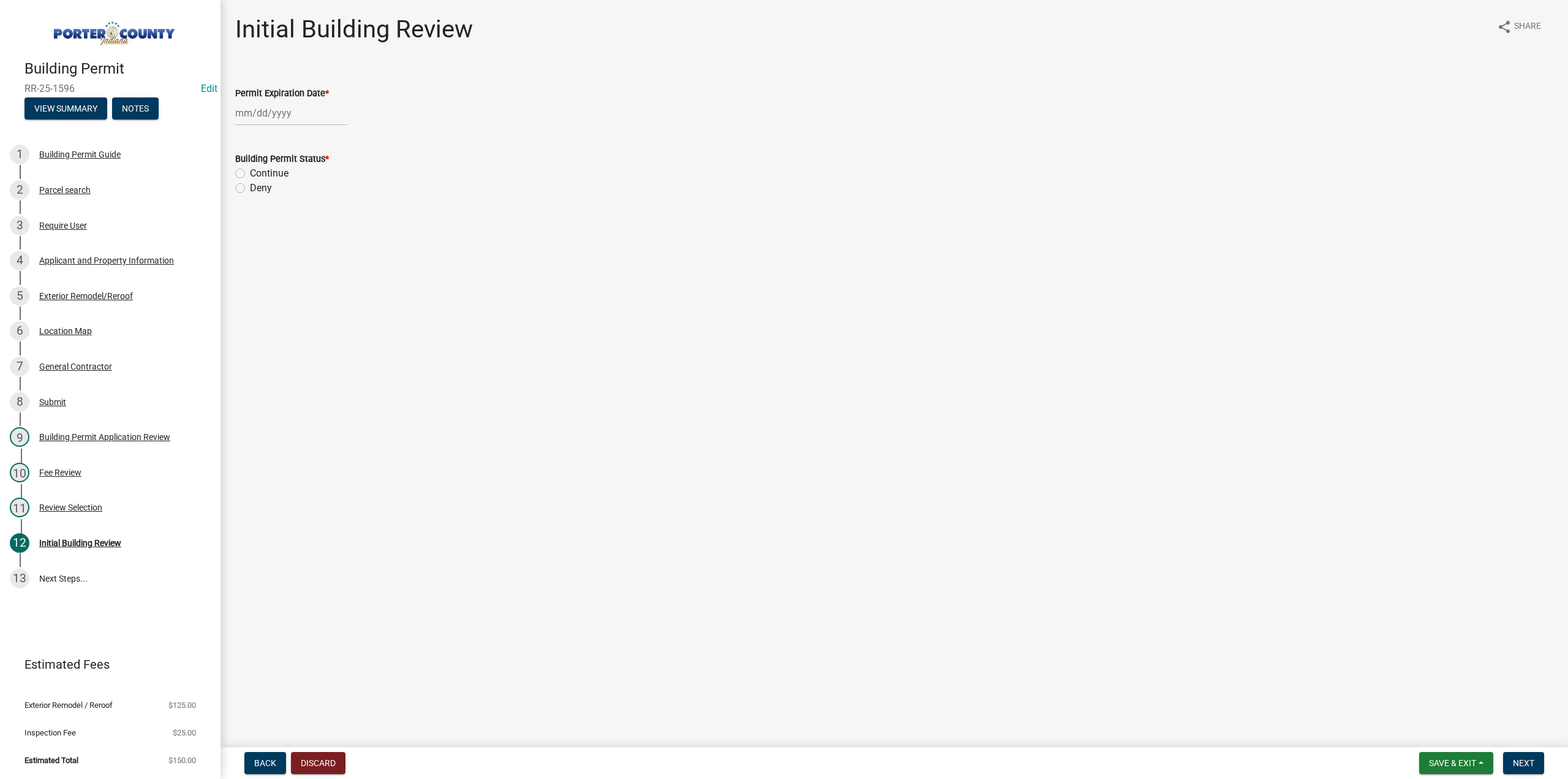
click at [298, 121] on div at bounding box center [291, 113] width 112 height 25
select select "8"
click at [342, 141] on select "1525 1526 1527 1528 1529 1530 1531 1532 1533 1534 1535 1536 1537 1538 1539 1540…" at bounding box center [331, 139] width 44 height 18
select select "2026"
click at [309, 131] on select "1525 1526 1527 1528 1529 1530 1531 1532 1533 1534 1535 1536 1537 1538 1539 1540…" at bounding box center [331, 139] width 44 height 18
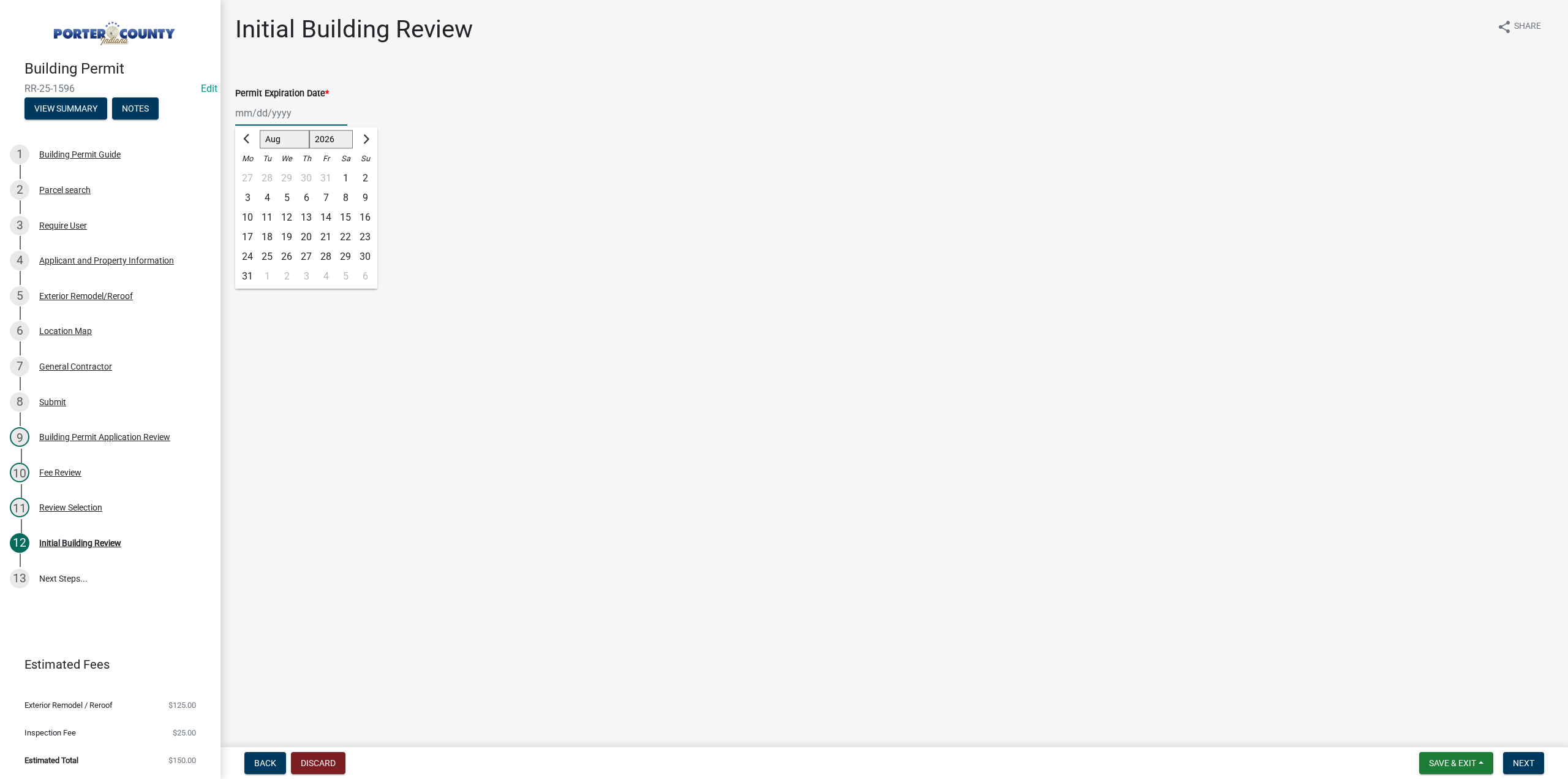
click at [348, 237] on div "22" at bounding box center [345, 237] width 20 height 20
type input "08/22/2026"
click at [250, 172] on label "Continue" at bounding box center [269, 173] width 39 height 15
click at [250, 172] on input "Continue" at bounding box center [254, 170] width 8 height 8
radio input "true"
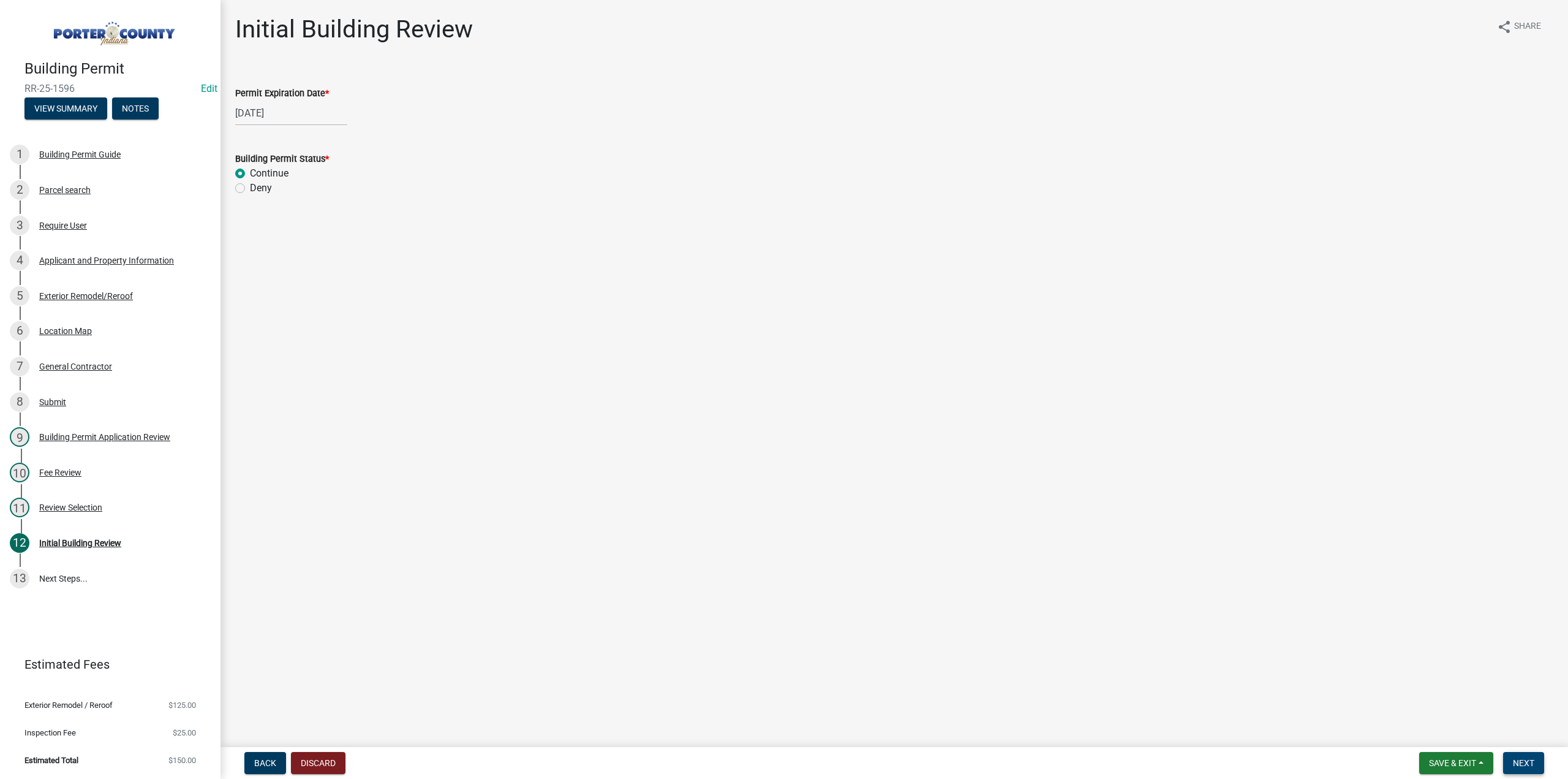
drag, startPoint x: 1520, startPoint y: 756, endPoint x: 1472, endPoint y: 748, distance: 48.7
click at [1520, 757] on button "Next" at bounding box center [1523, 763] width 41 height 22
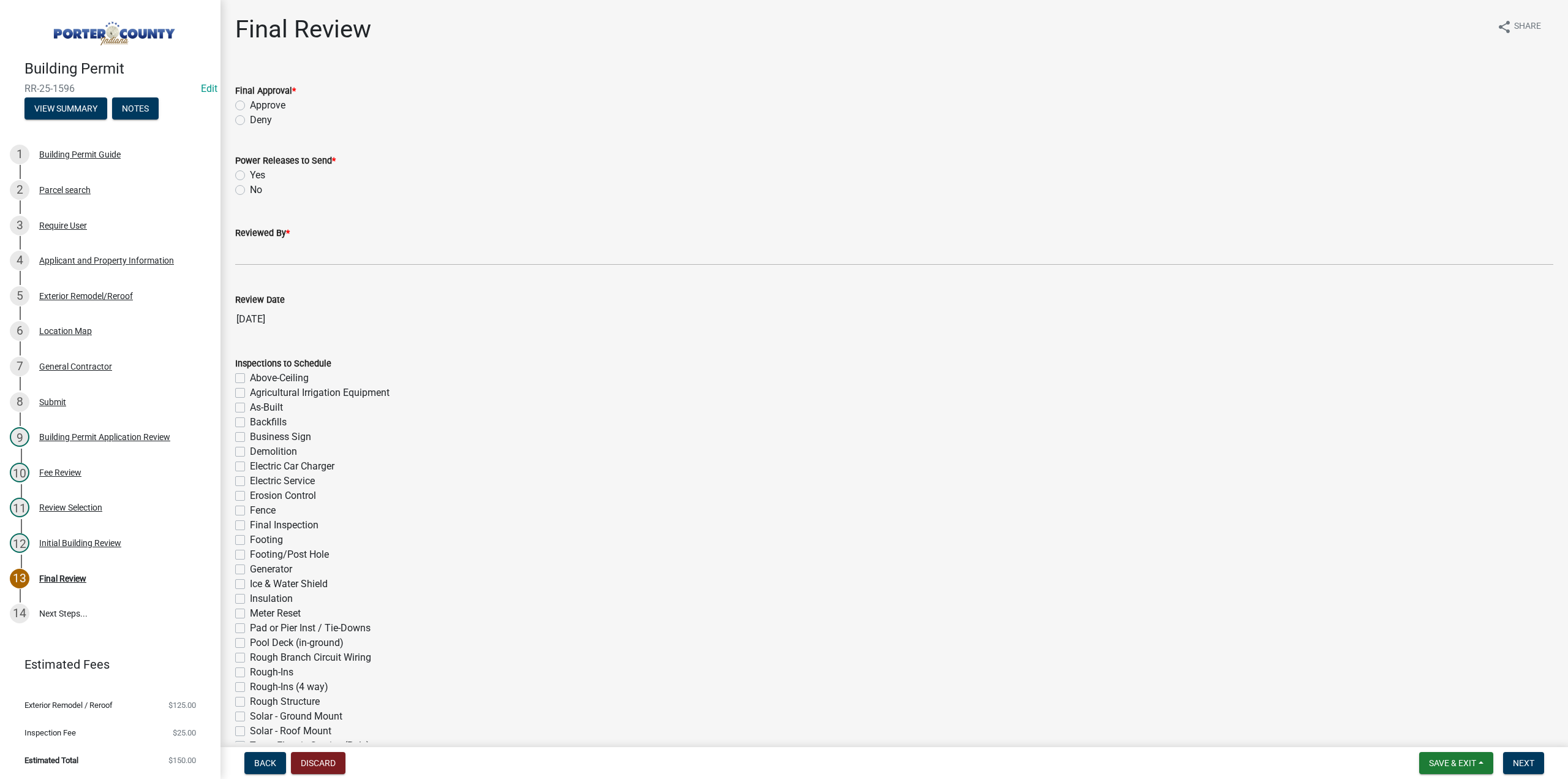
click at [250, 103] on label "Approve" at bounding box center [268, 105] width 35 height 15
click at [250, 103] on input "Approve" at bounding box center [254, 102] width 8 height 8
radio input "true"
drag, startPoint x: 240, startPoint y: 187, endPoint x: 243, endPoint y: 203, distance: 16.3
click at [250, 187] on label "No" at bounding box center [256, 190] width 12 height 15
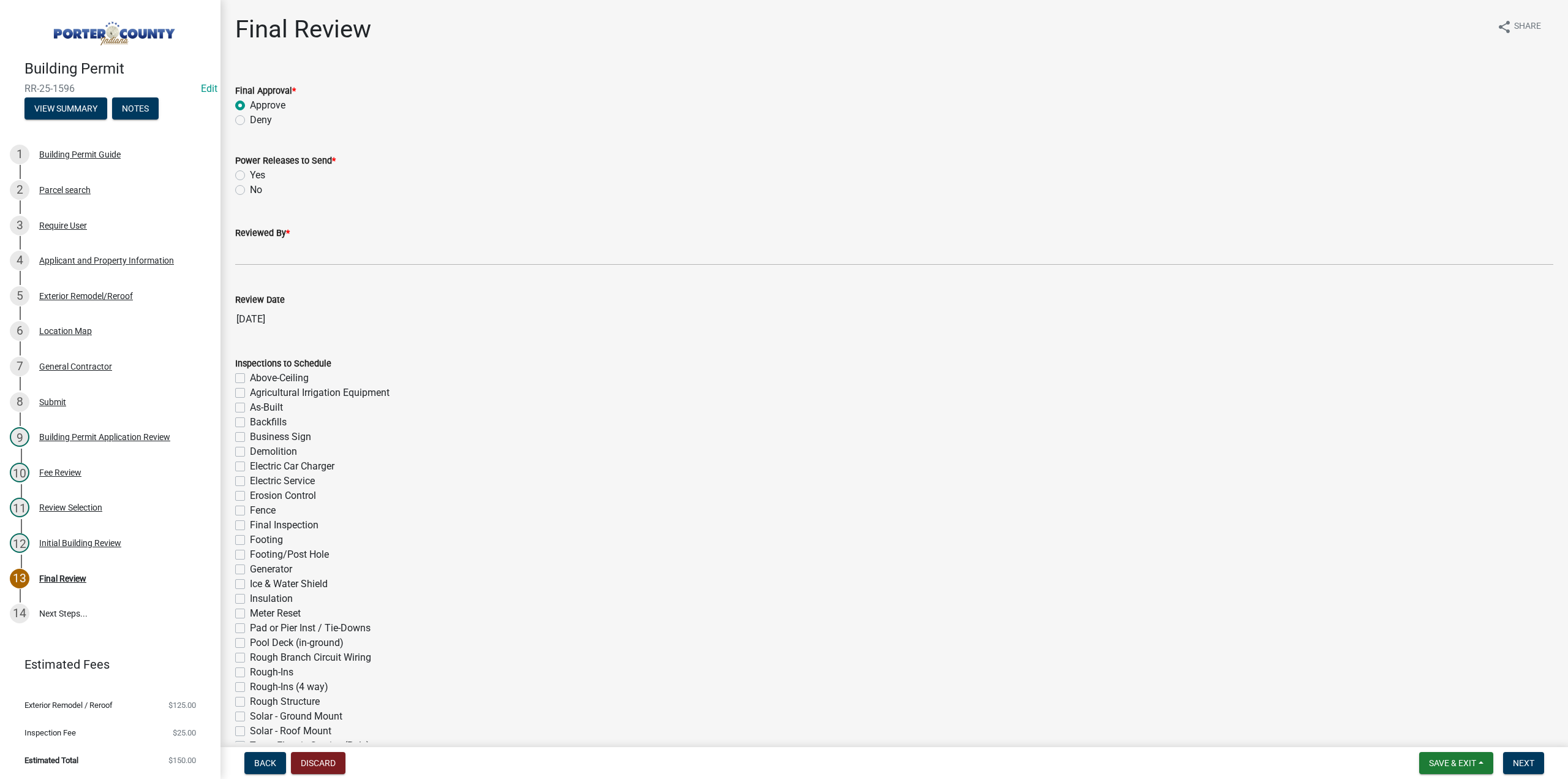
click at [250, 187] on input "No" at bounding box center [254, 187] width 8 height 8
radio input "true"
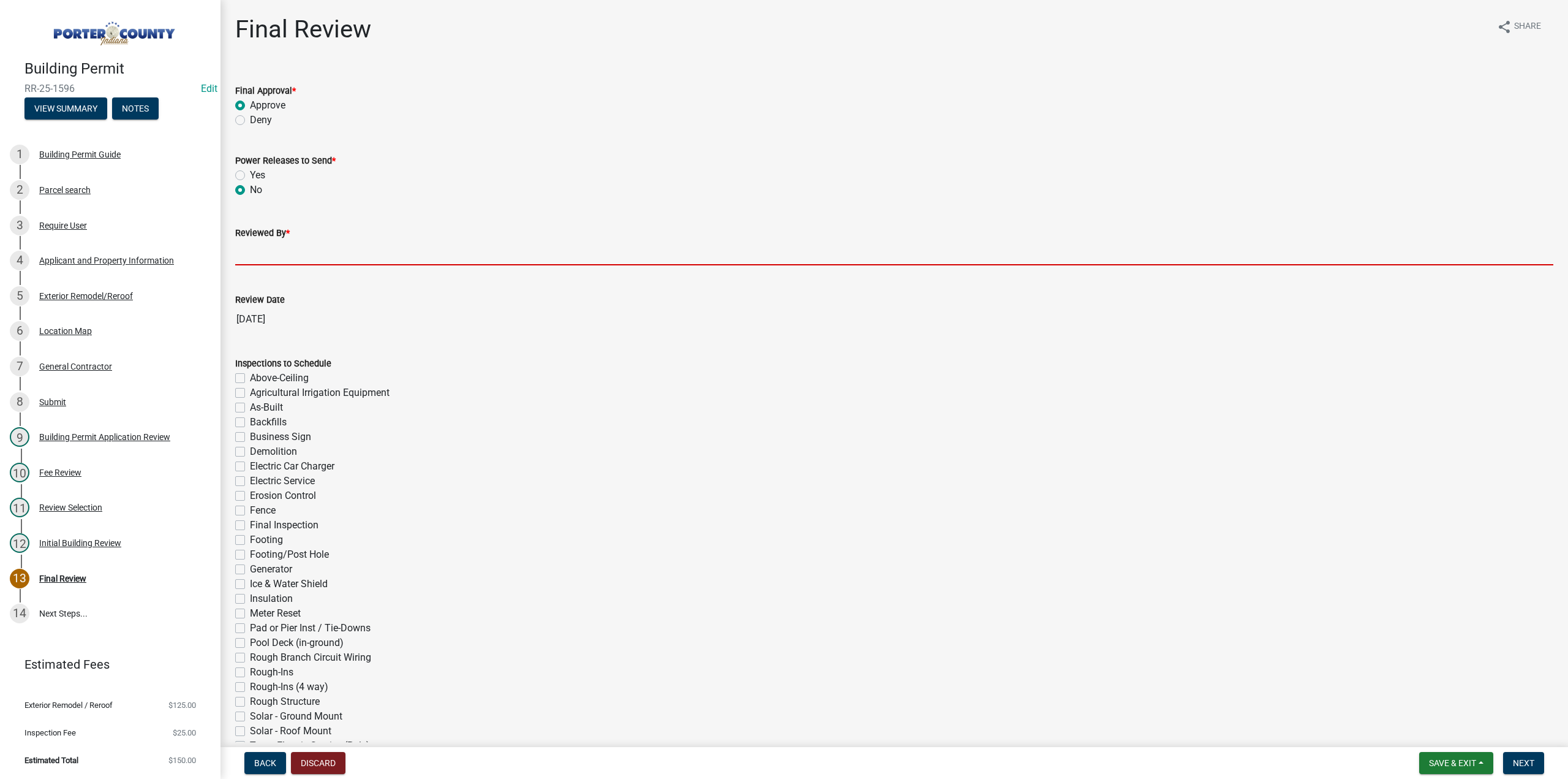
click at [276, 247] on input "Reviewed By *" at bounding box center [894, 252] width 1318 height 25
type input "TT"
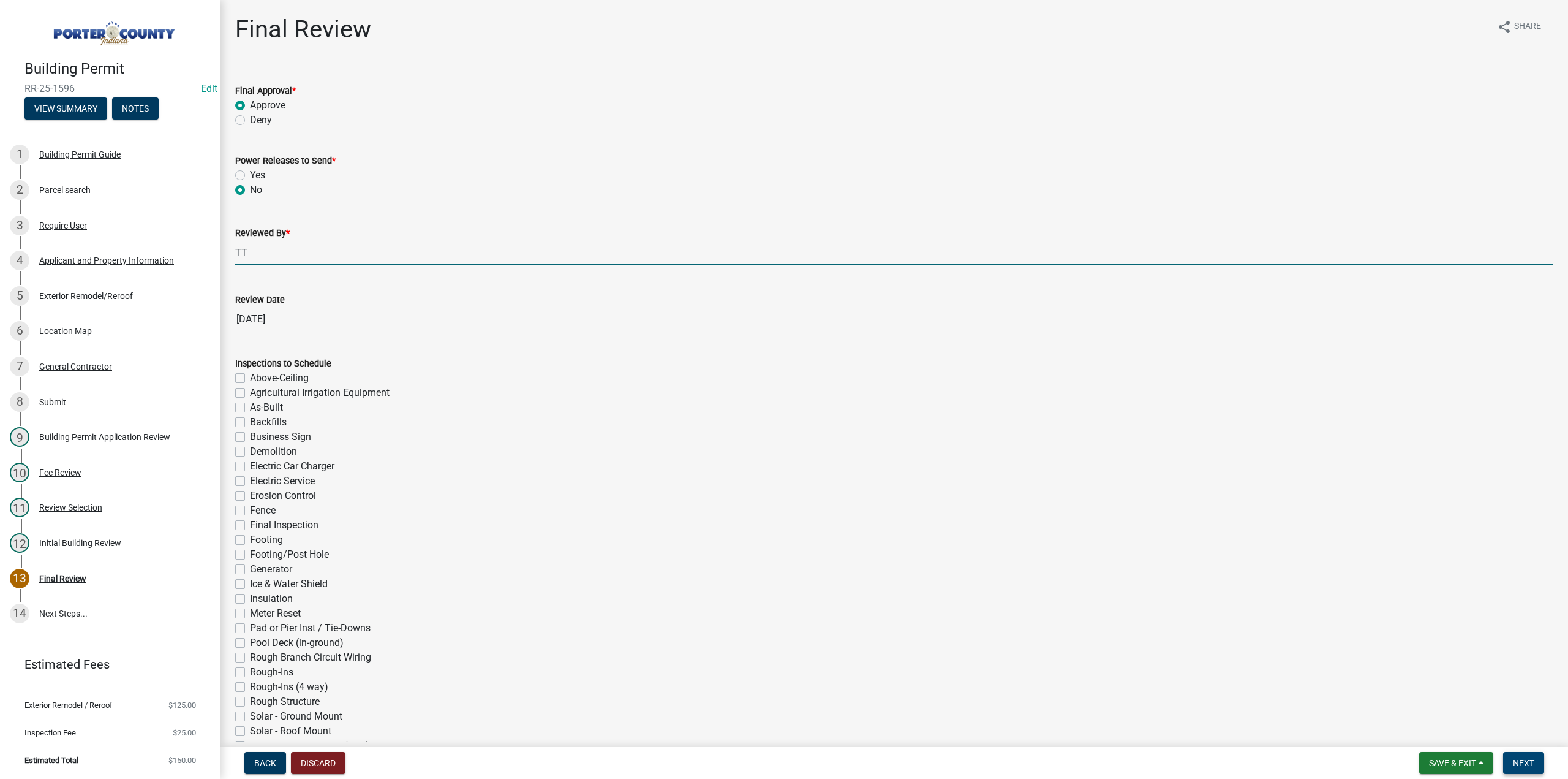
click at [1527, 761] on span "Next" at bounding box center [1524, 763] width 22 height 10
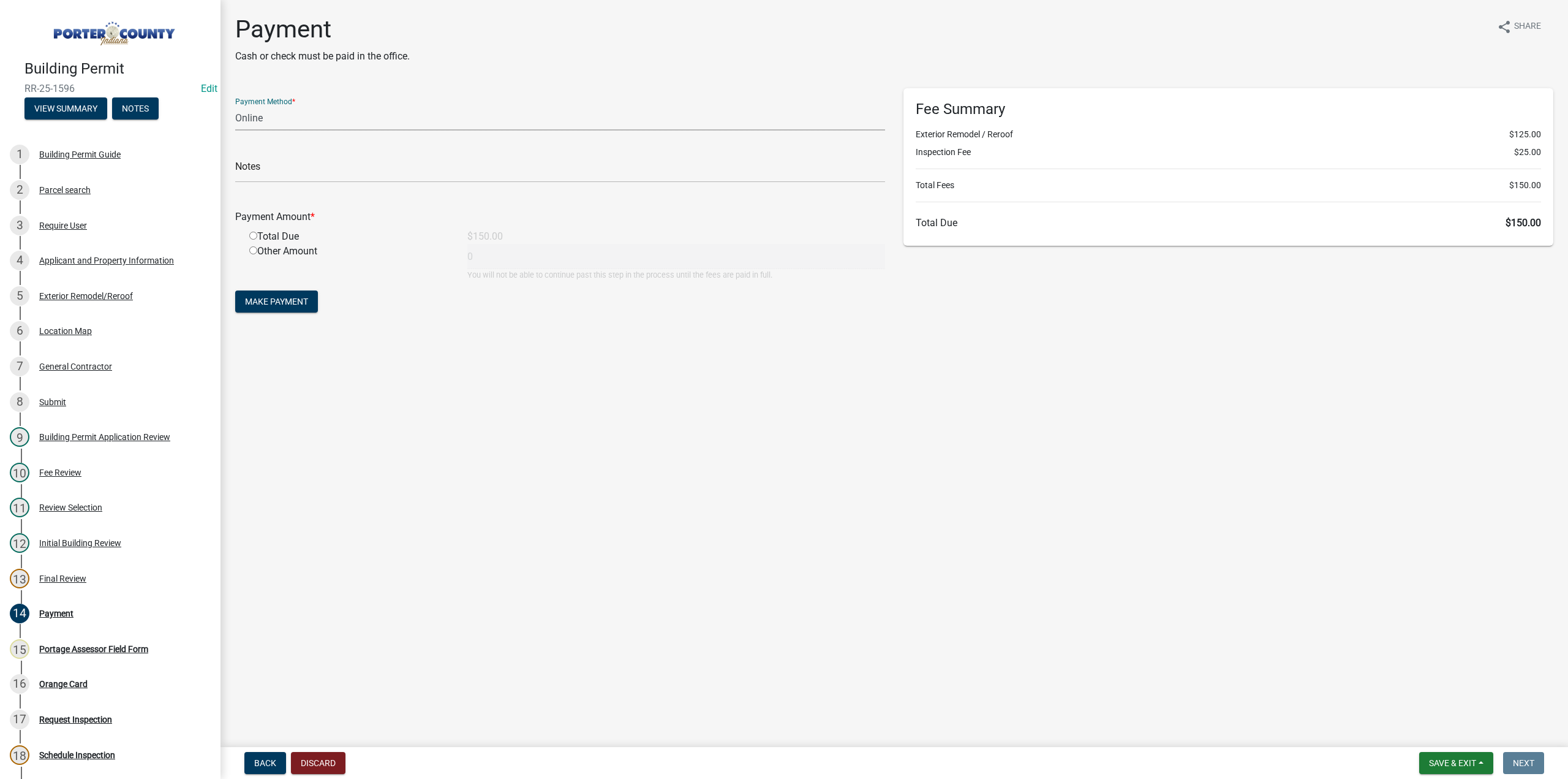
drag, startPoint x: 273, startPoint y: 121, endPoint x: 271, endPoint y: 129, distance: 8.2
click at [273, 121] on select "Credit Card POS Check Cash Online" at bounding box center [560, 118] width 650 height 25
select select "1: 0"
click at [235, 105] on select "Credit Card POS Check Cash Online" at bounding box center [560, 118] width 650 height 25
click at [274, 173] on input "text" at bounding box center [560, 170] width 650 height 25
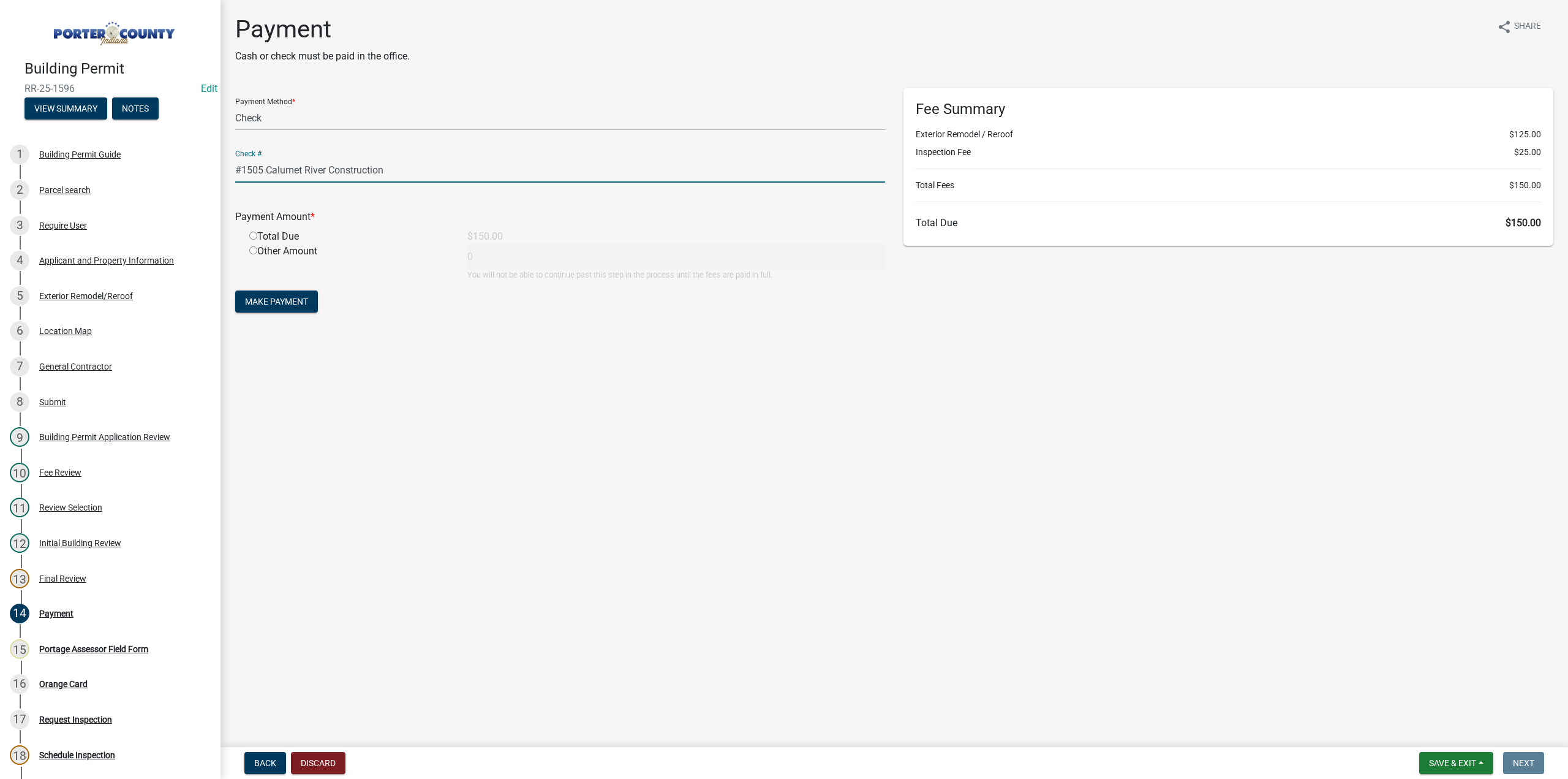
type input "#1505 Calumet River Construction"
click at [254, 237] on input "radio" at bounding box center [253, 236] width 8 height 8
radio input "true"
type input "150"
drag, startPoint x: 272, startPoint y: 299, endPoint x: 272, endPoint y: 308, distance: 9.0
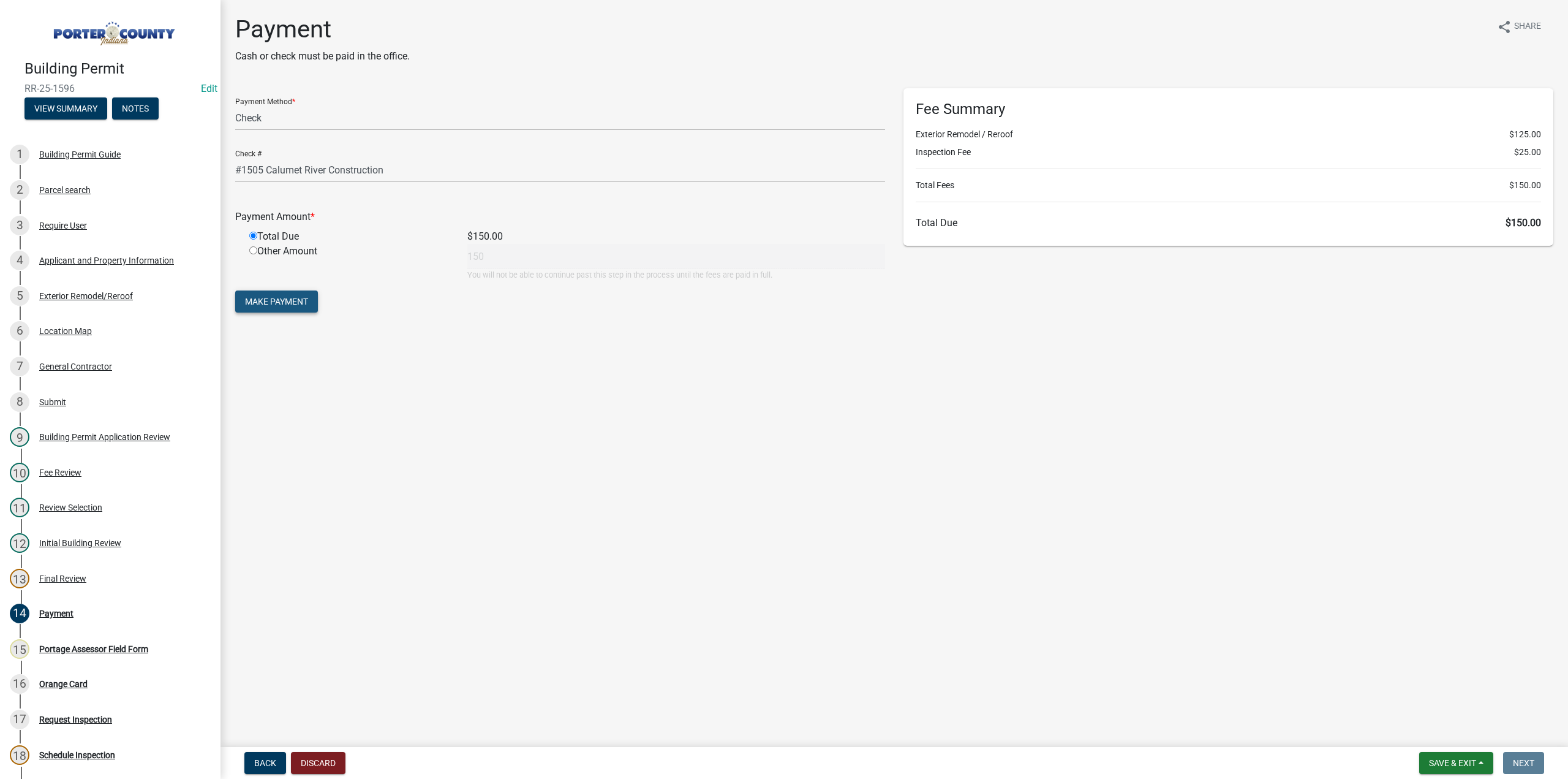
click at [272, 299] on span "Make Payment" at bounding box center [277, 301] width 63 height 10
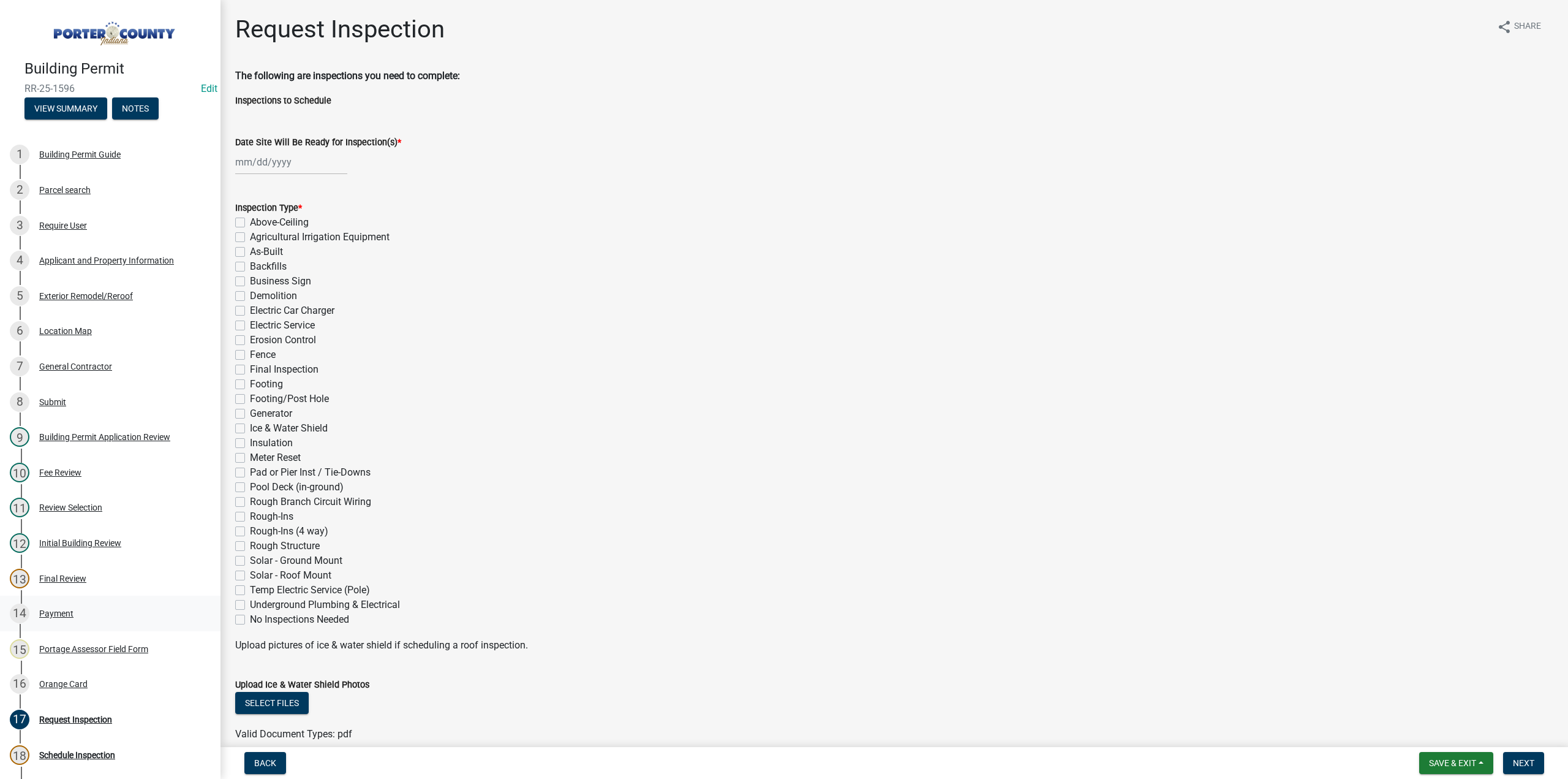
click at [52, 604] on div "14 Payment" at bounding box center [105, 613] width 191 height 20
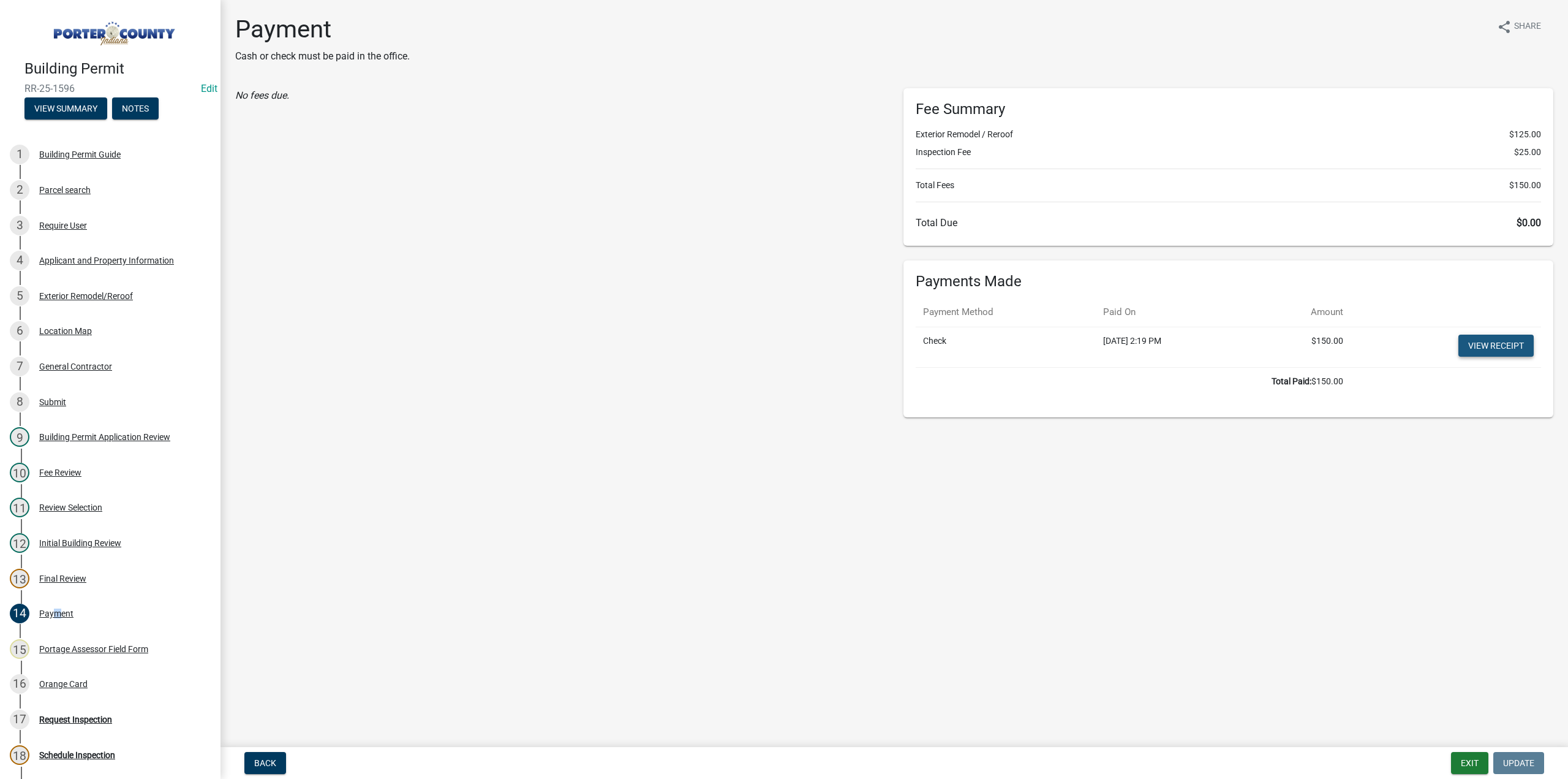
click at [1516, 342] on link "View receipt" at bounding box center [1496, 345] width 75 height 22
click at [84, 675] on div "16 Orange Card" at bounding box center [105, 684] width 191 height 20
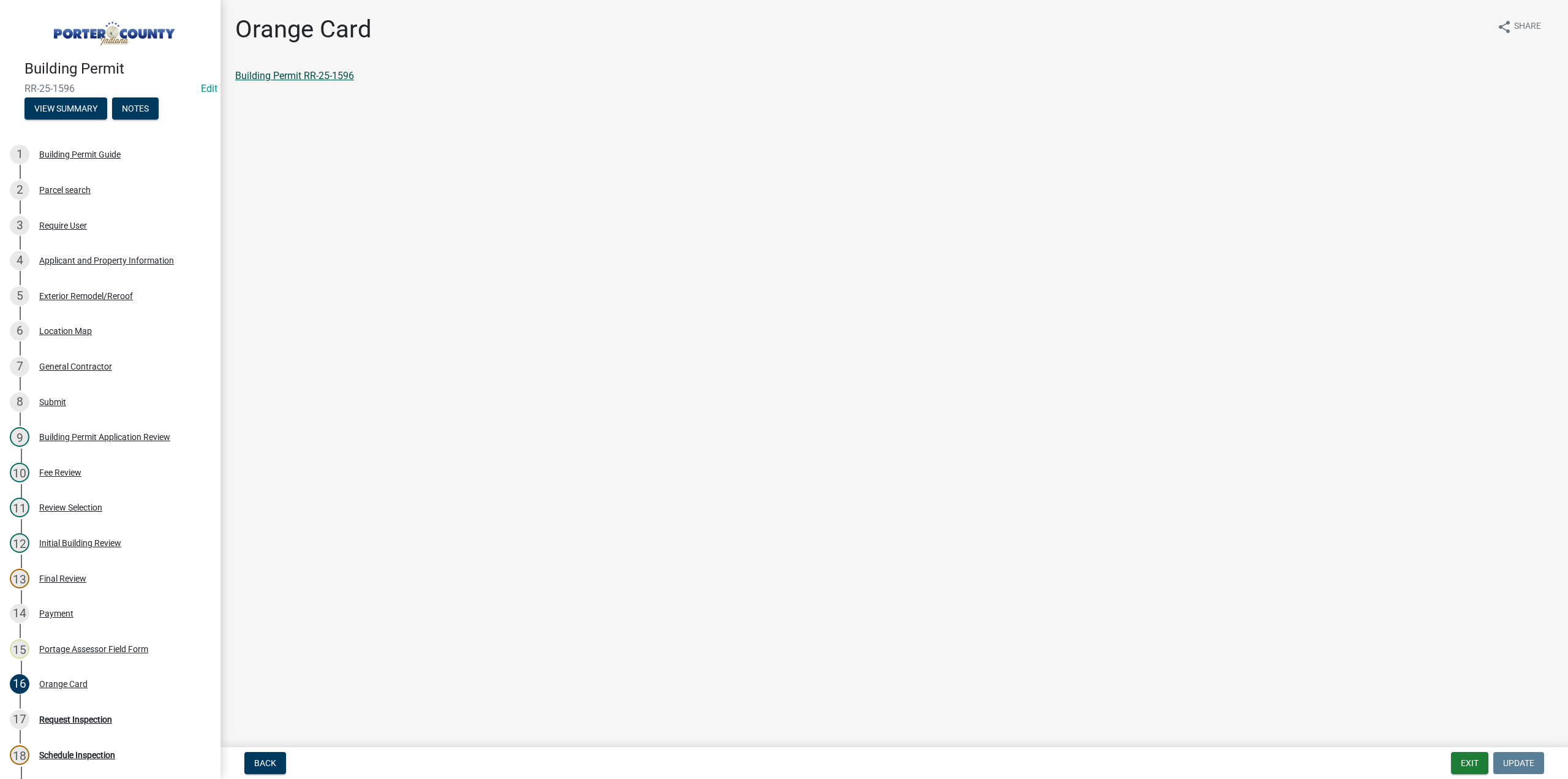
click at [310, 78] on link "Building Permit RR-25-1596" at bounding box center [294, 75] width 119 height 12
click at [139, 101] on button "Notes" at bounding box center [135, 108] width 47 height 22
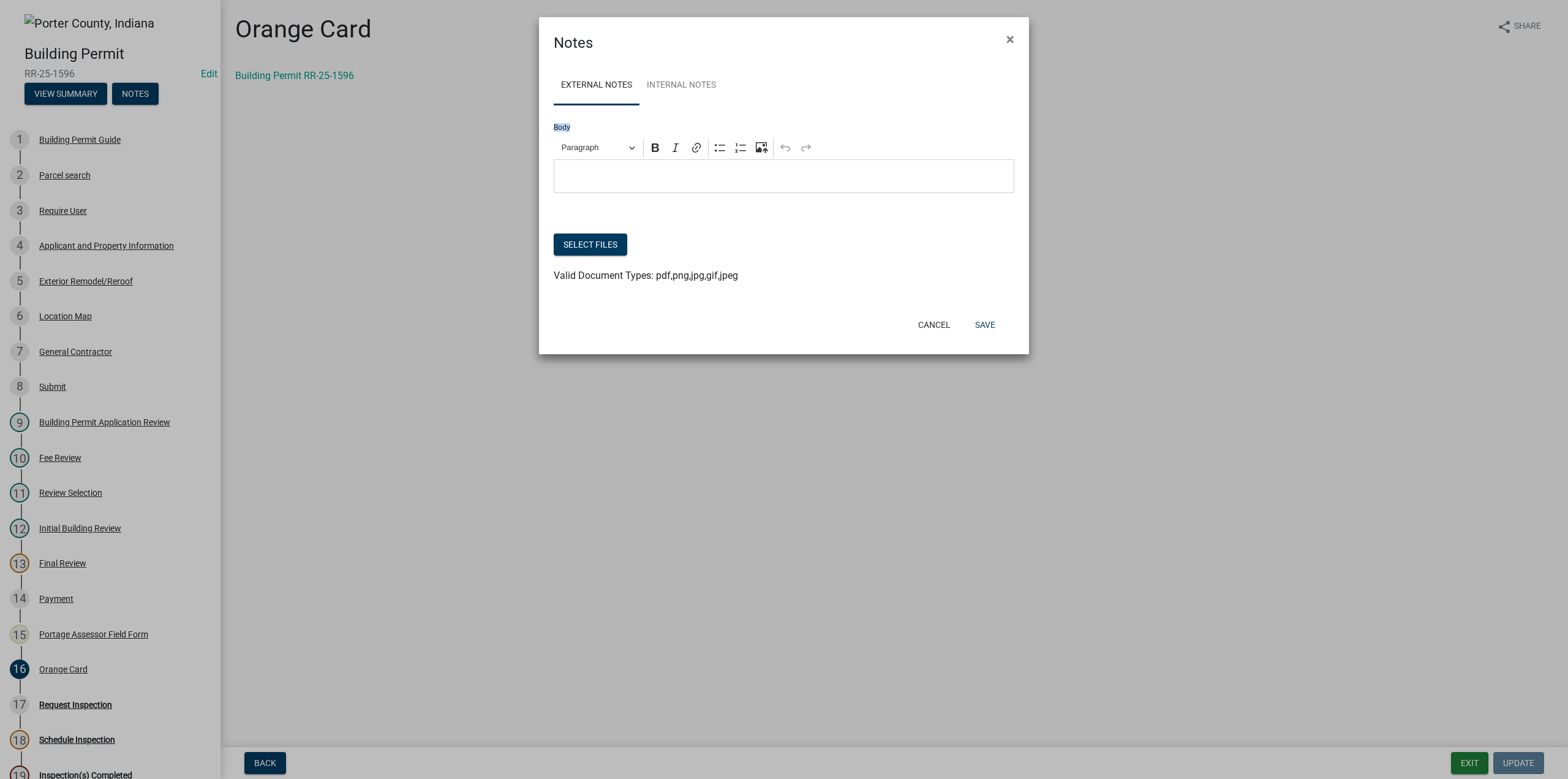
click at [711, 118] on form "Body Rich Text Editor Paragraph Bold Italic Link Bulleted List Numbered List Up…" at bounding box center [784, 149] width 461 height 88
click at [700, 85] on link "Internal Notes" at bounding box center [681, 86] width 84 height 39
click at [582, 247] on button "Select files" at bounding box center [590, 245] width 73 height 22
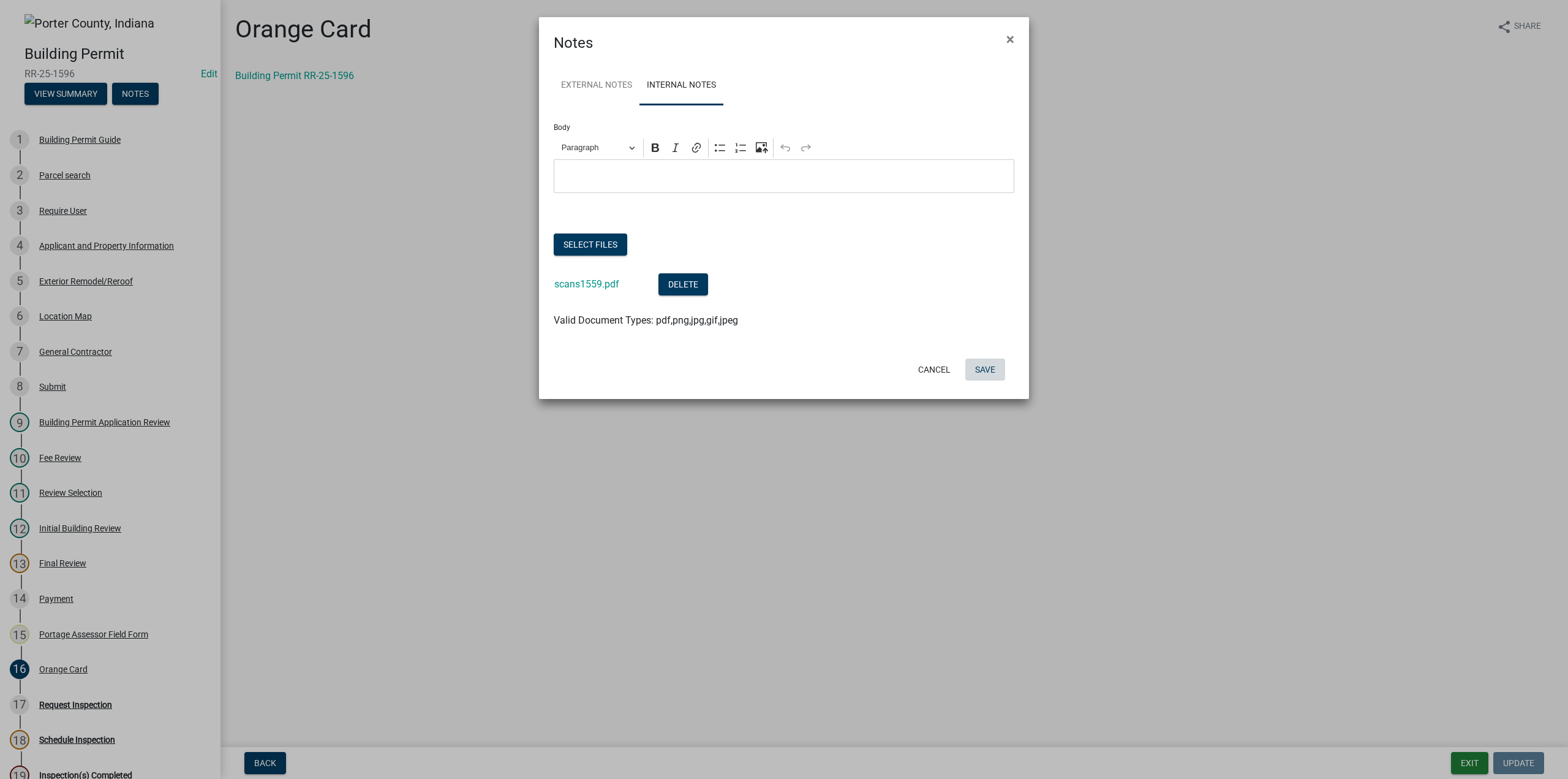
click at [993, 370] on button "Save" at bounding box center [985, 369] width 40 height 22
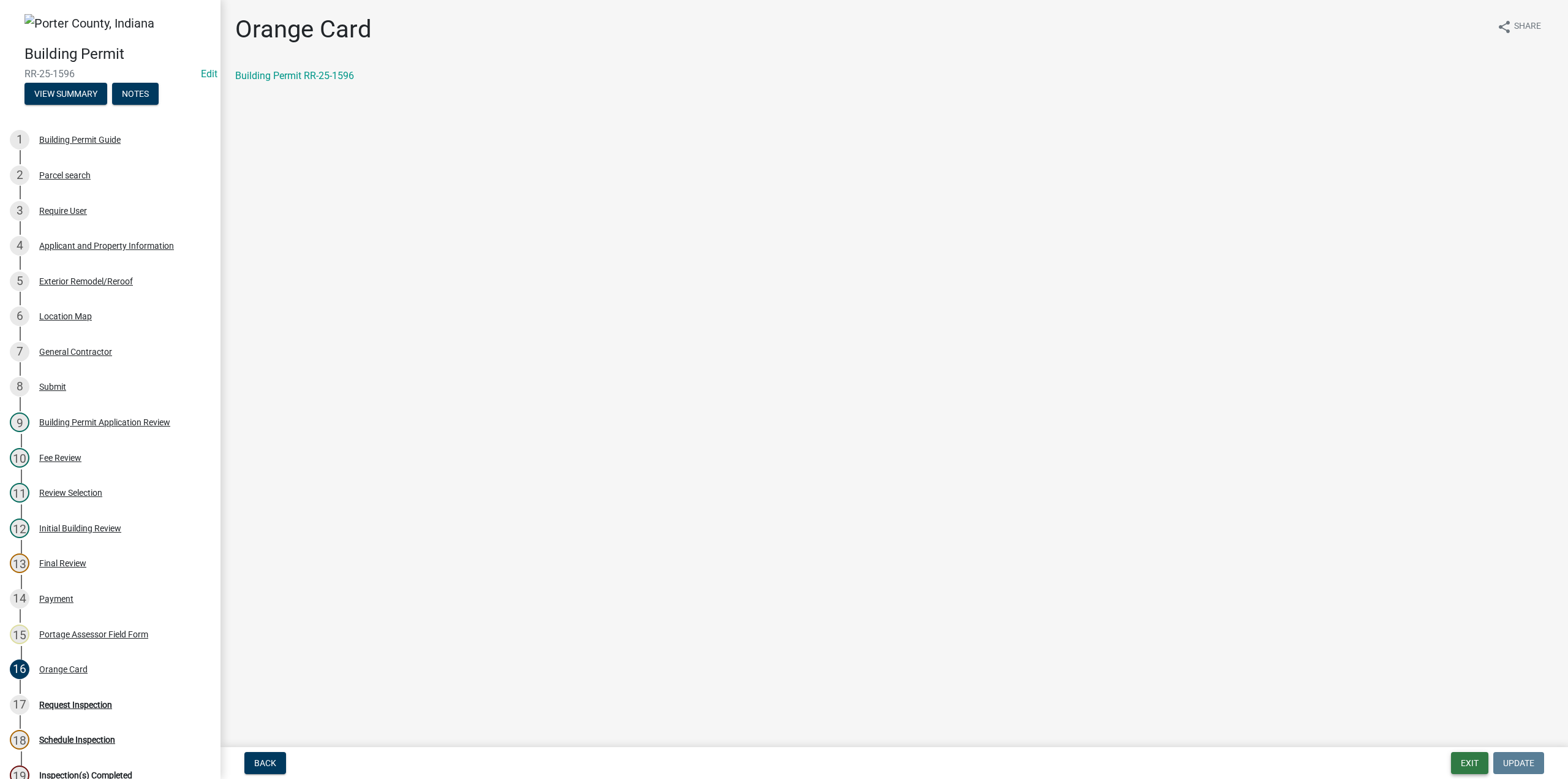
click at [1463, 765] on button "Exit" at bounding box center [1469, 763] width 37 height 22
